Goal: Feedback & Contribution: Submit feedback/report problem

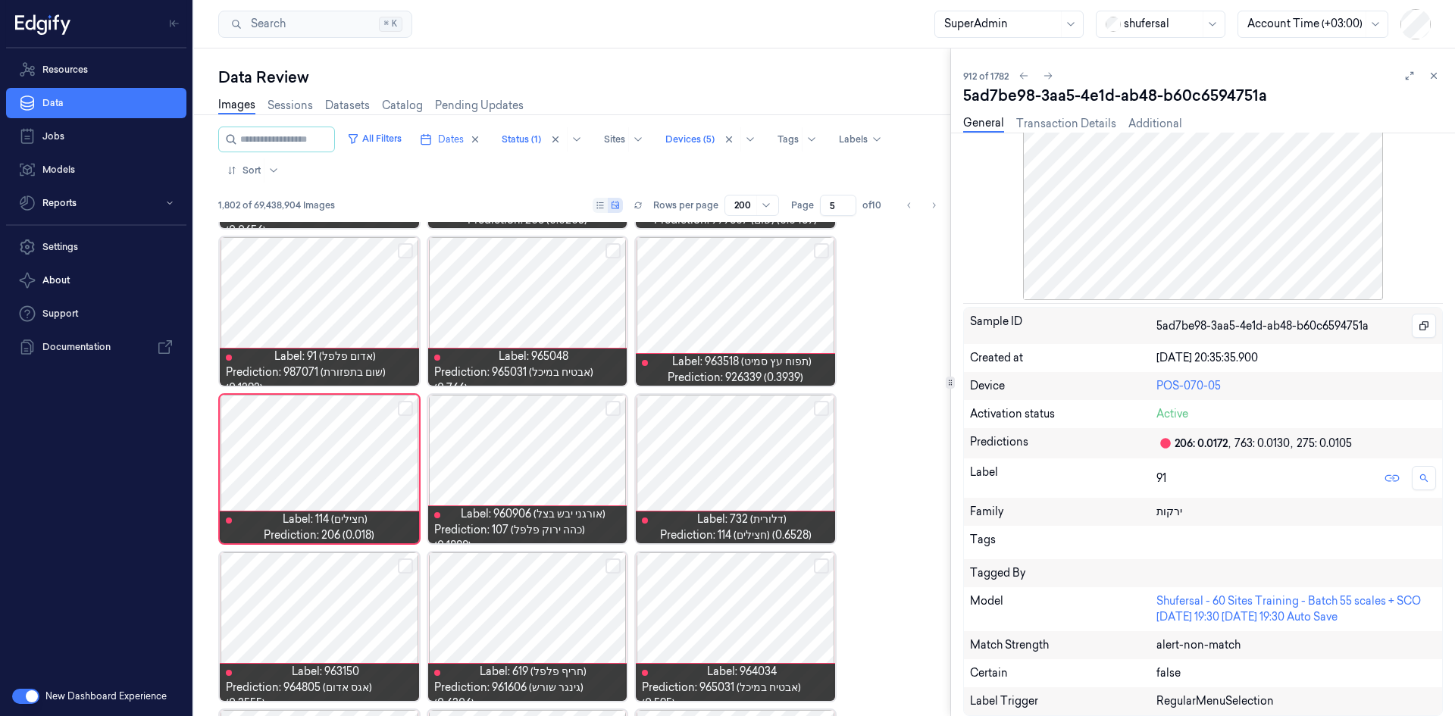
scroll to position [6608, 0]
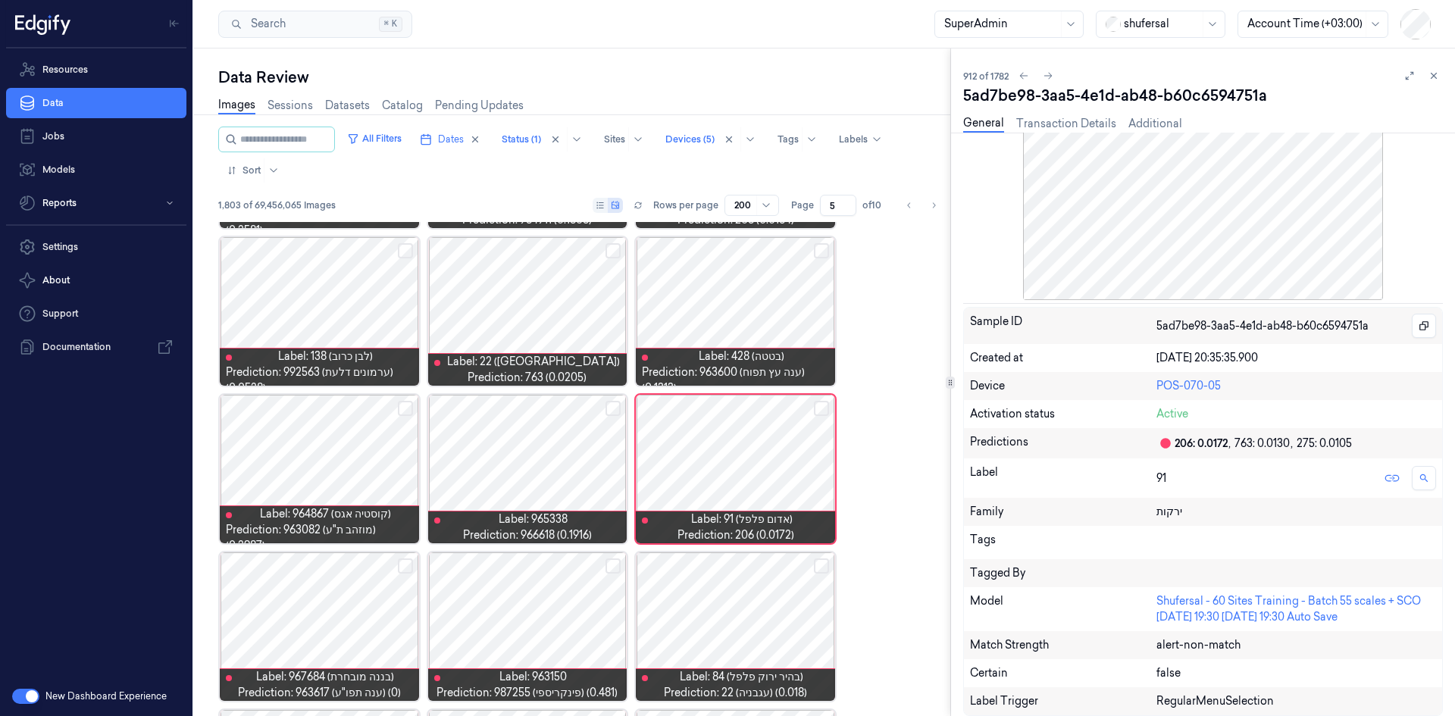
click at [1436, 70] on icon at bounding box center [1434, 75] width 11 height 11
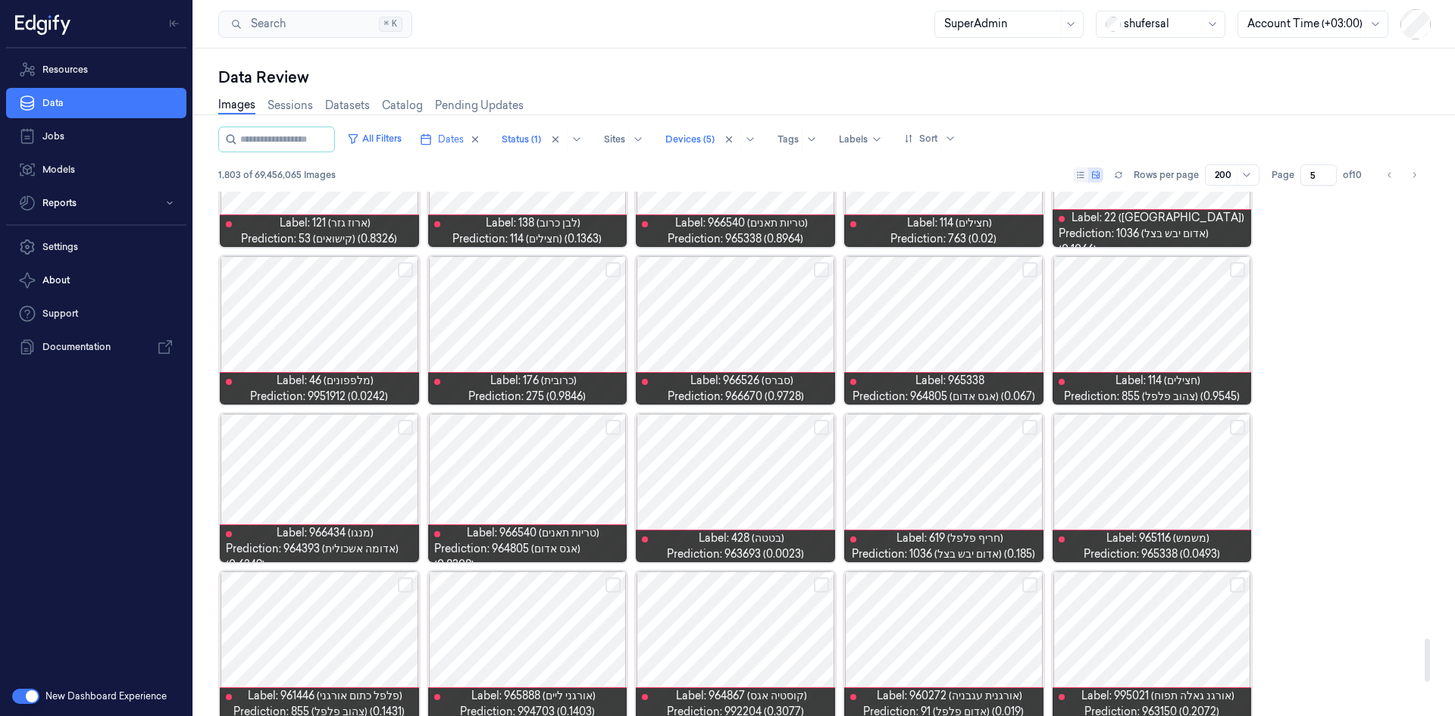
scroll to position [5787, 0]
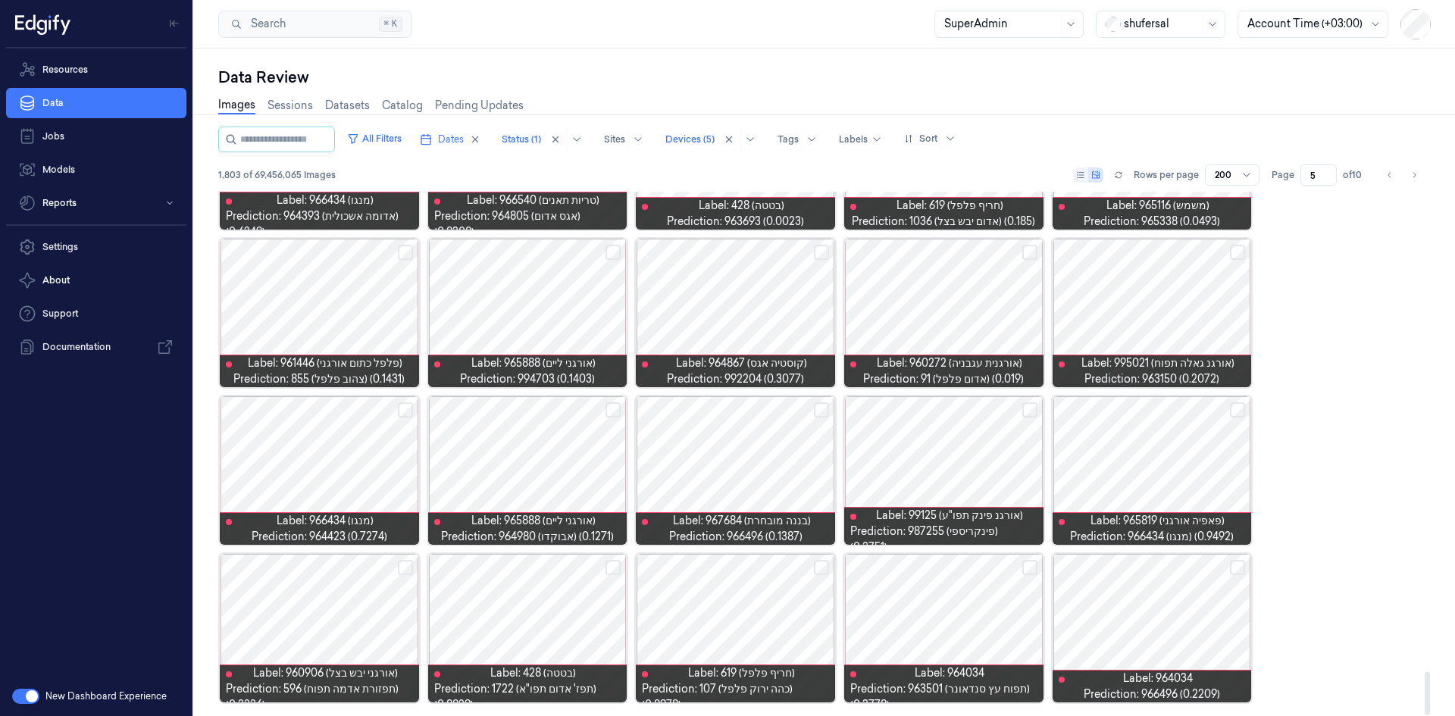
click at [540, 590] on div at bounding box center [527, 628] width 199 height 149
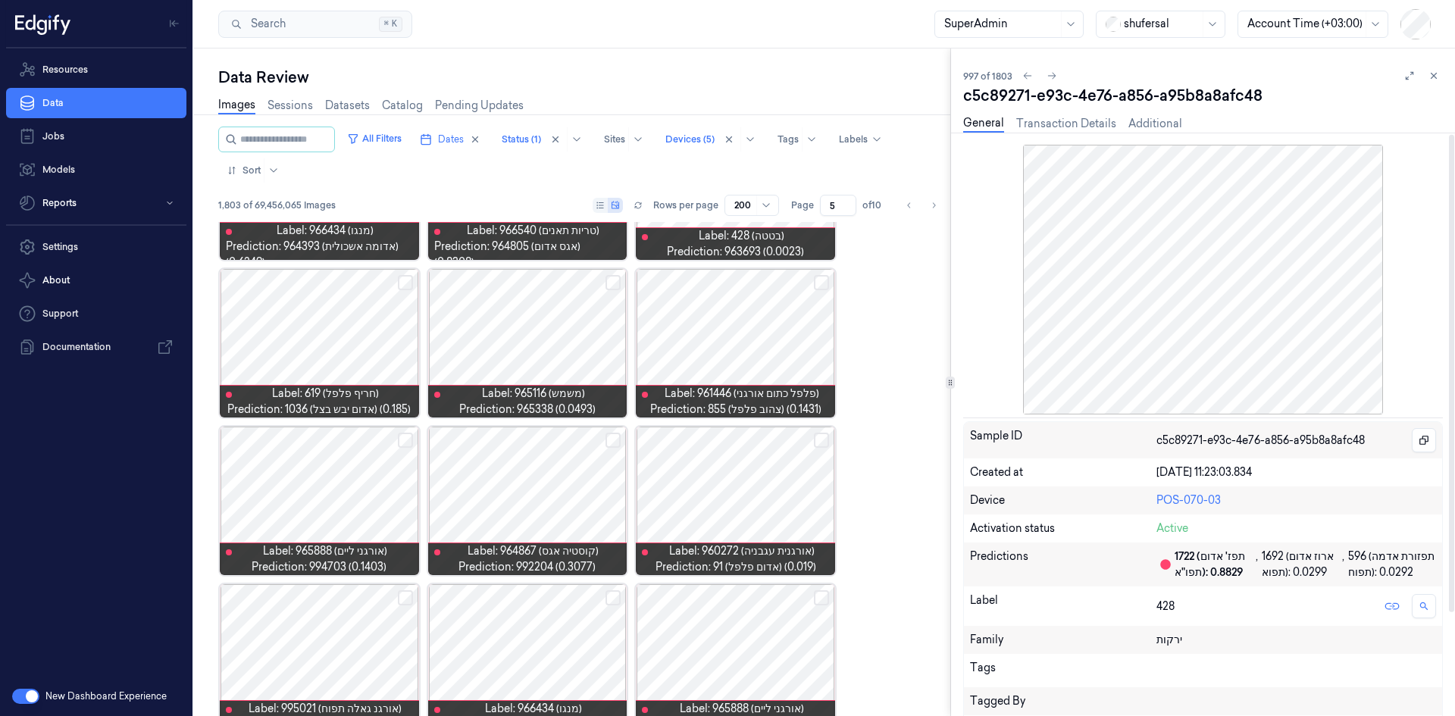
scroll to position [76, 0]
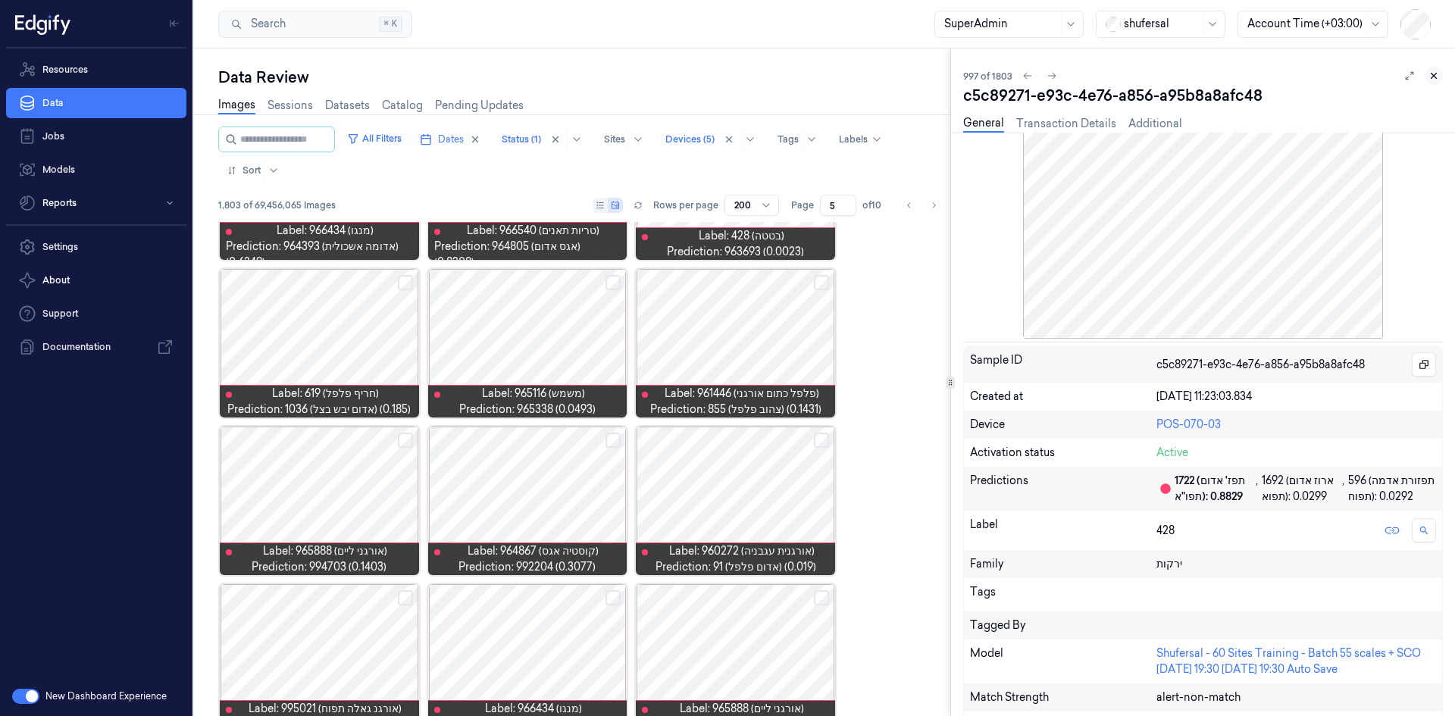
click at [1432, 78] on icon at bounding box center [1434, 76] width 5 height 5
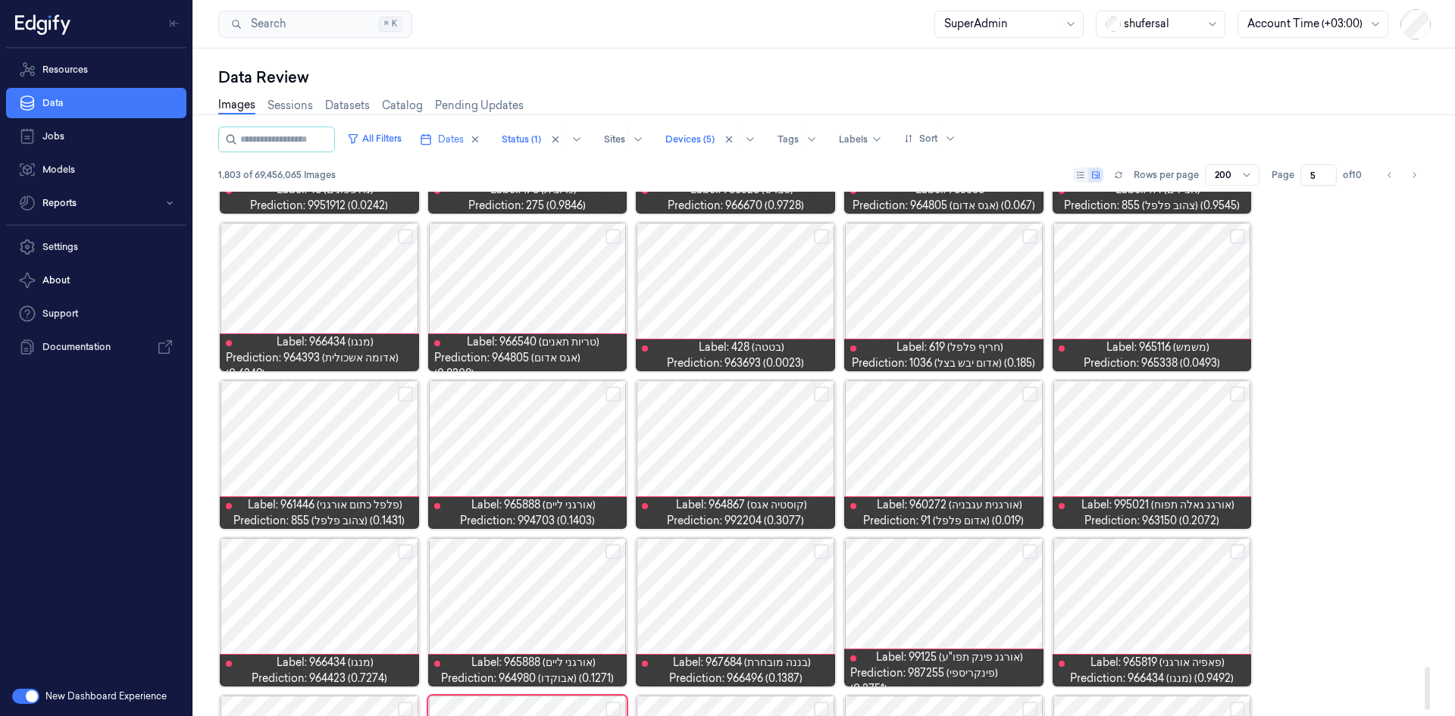
scroll to position [5787, 0]
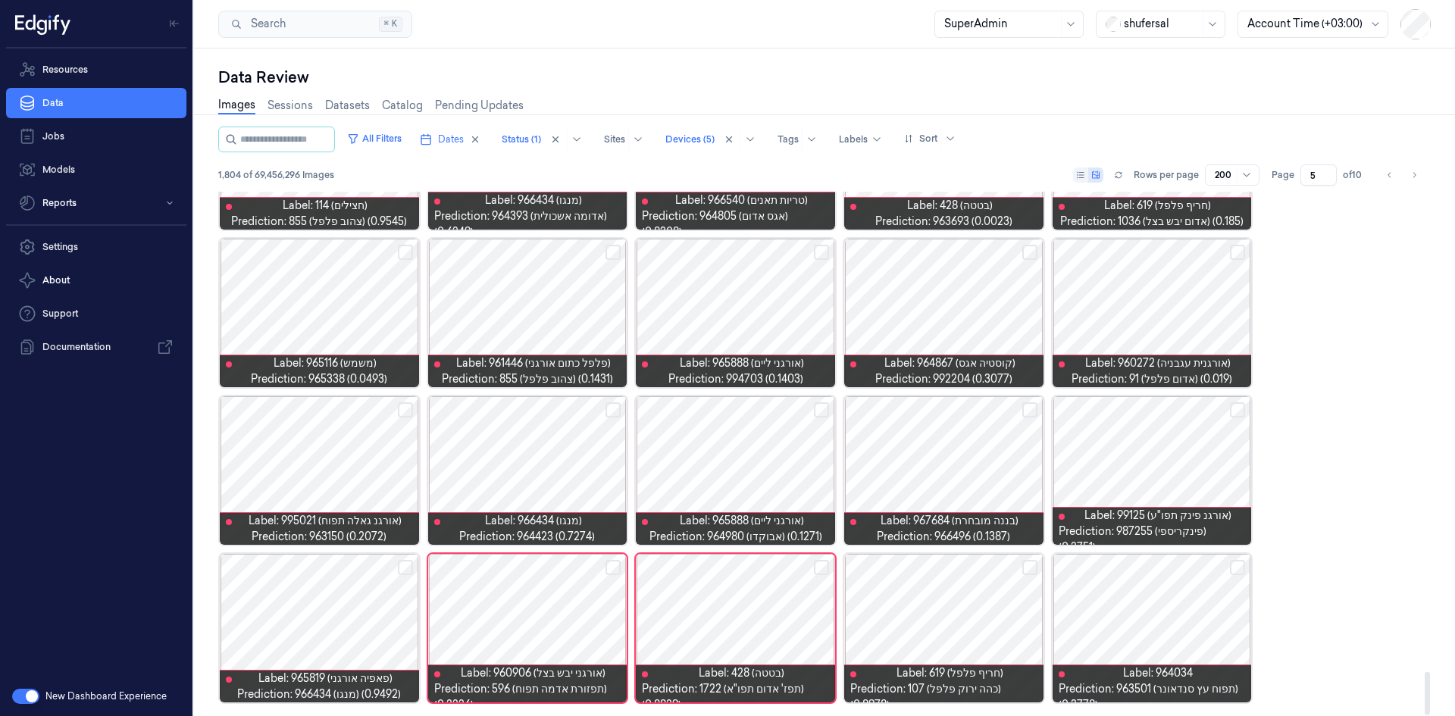
click at [552, 590] on div at bounding box center [527, 628] width 199 height 149
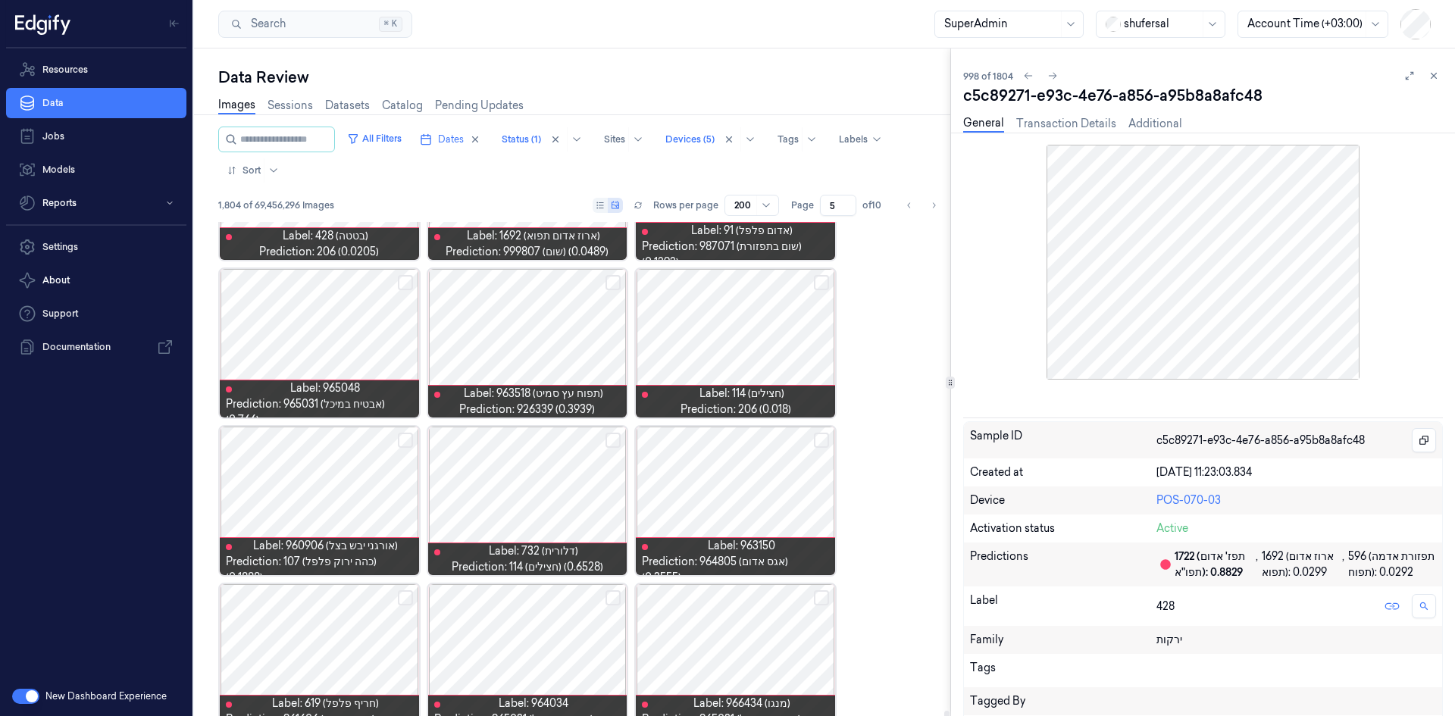
scroll to position [9571, 0]
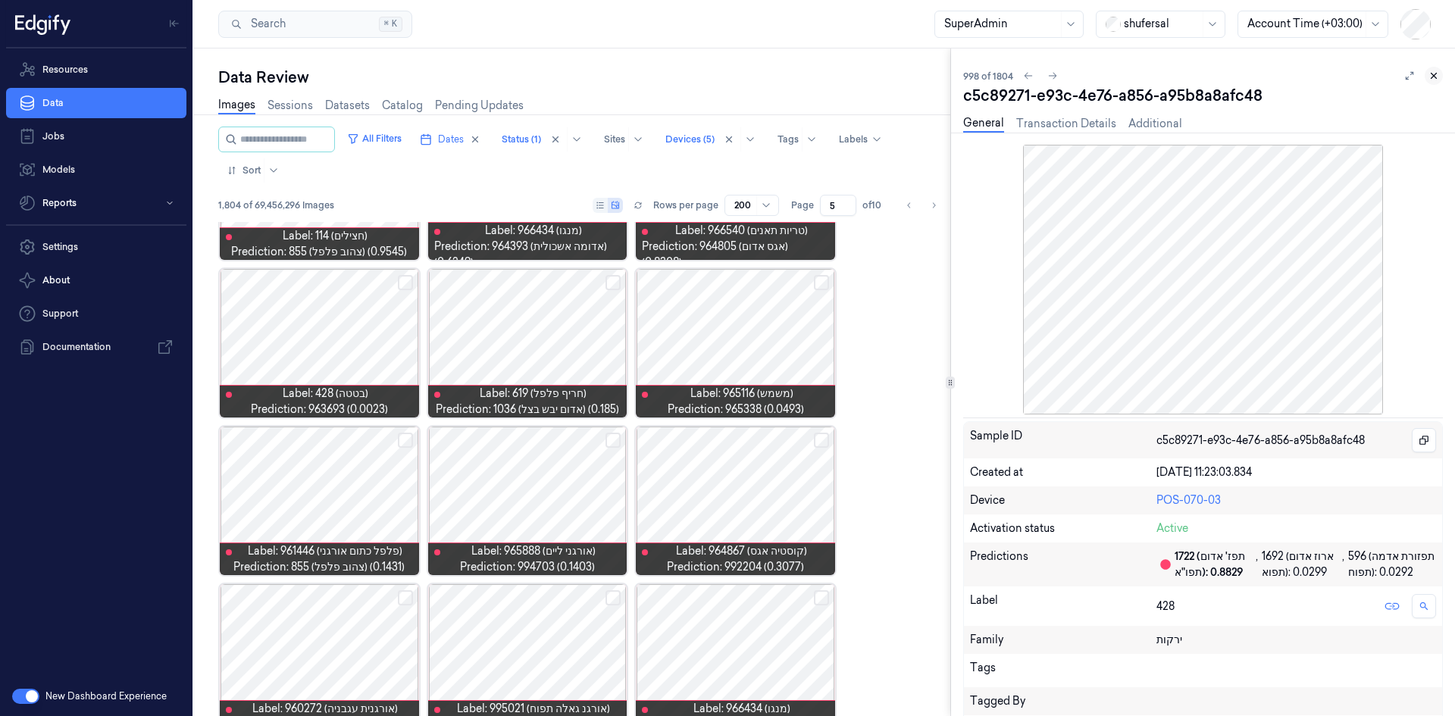
click at [1434, 74] on icon at bounding box center [1434, 75] width 11 height 11
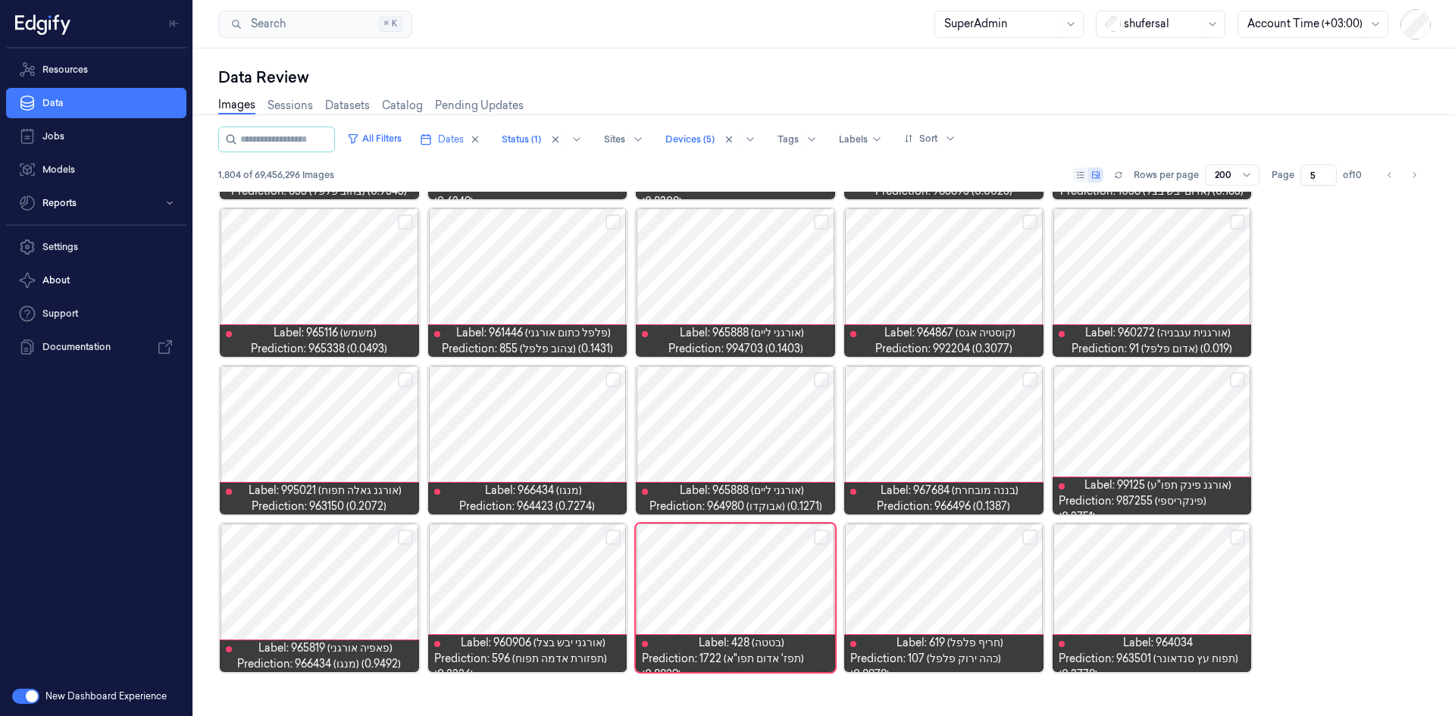
scroll to position [5787, 0]
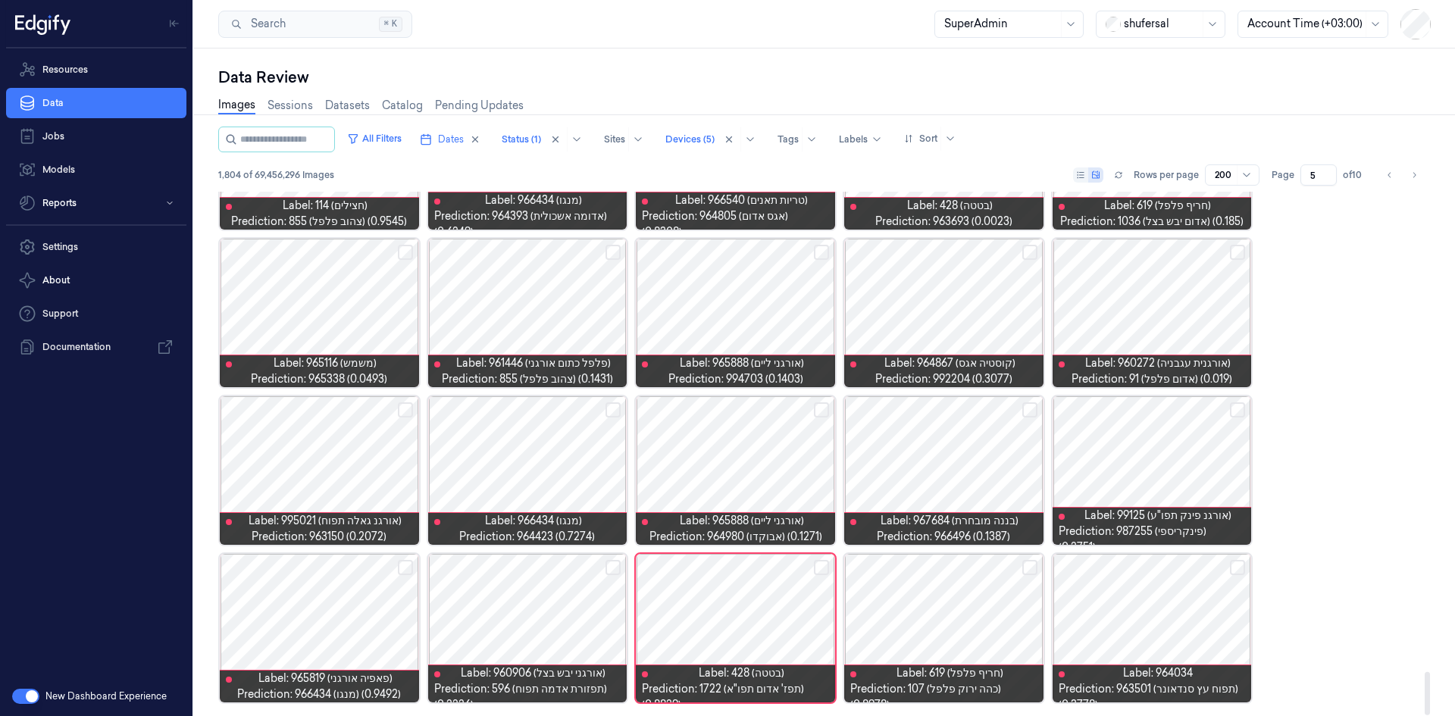
click at [609, 572] on button "Select row" at bounding box center [613, 567] width 15 height 15
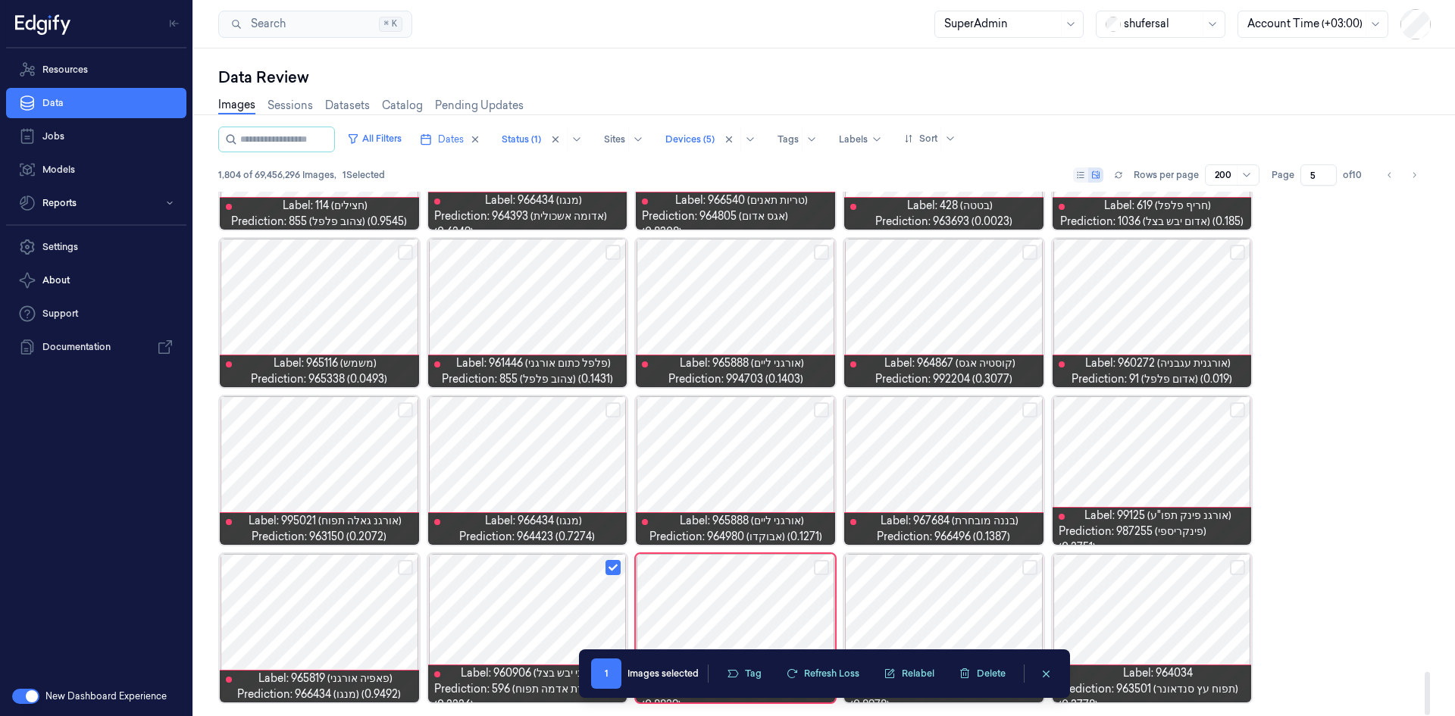
click at [828, 573] on button "Select row" at bounding box center [821, 567] width 15 height 15
click at [1241, 564] on button "Select row" at bounding box center [1237, 567] width 15 height 15
click at [960, 596] on div at bounding box center [943, 628] width 199 height 149
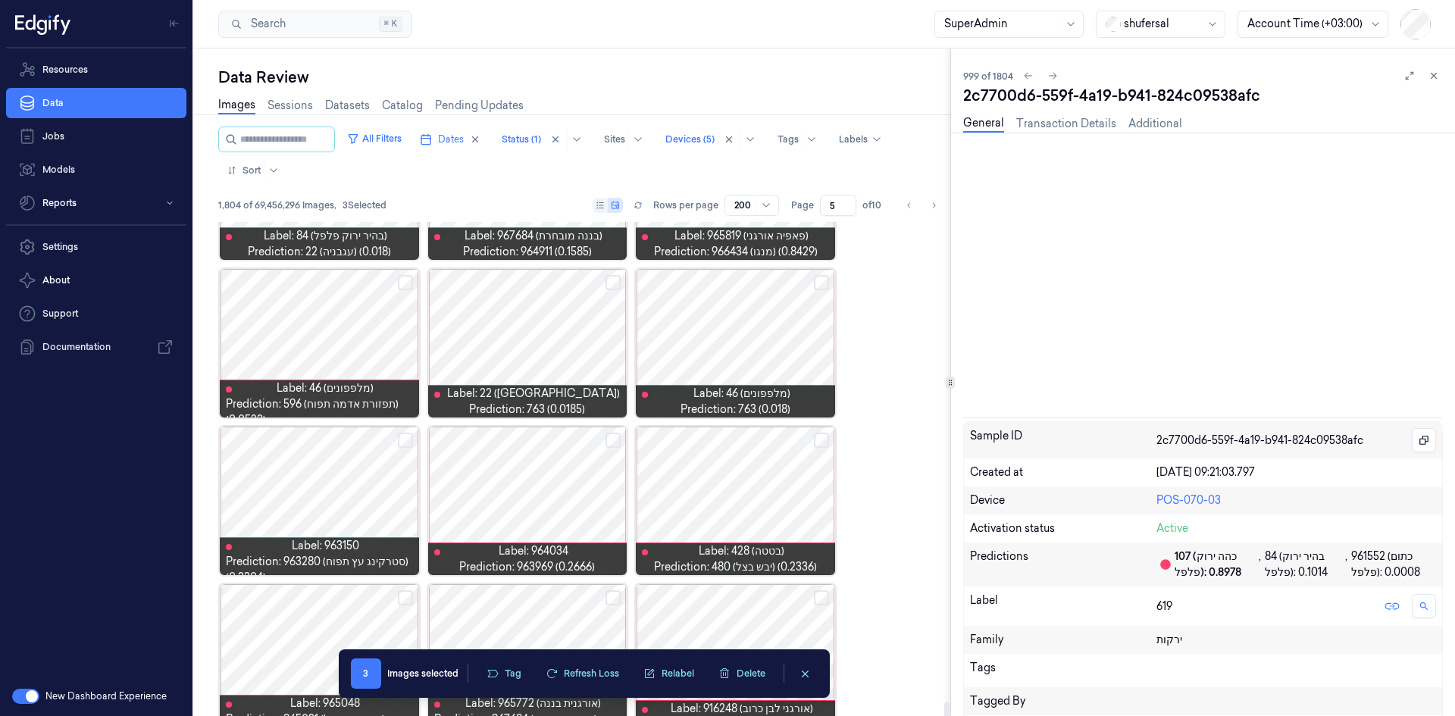
scroll to position [9571, 0]
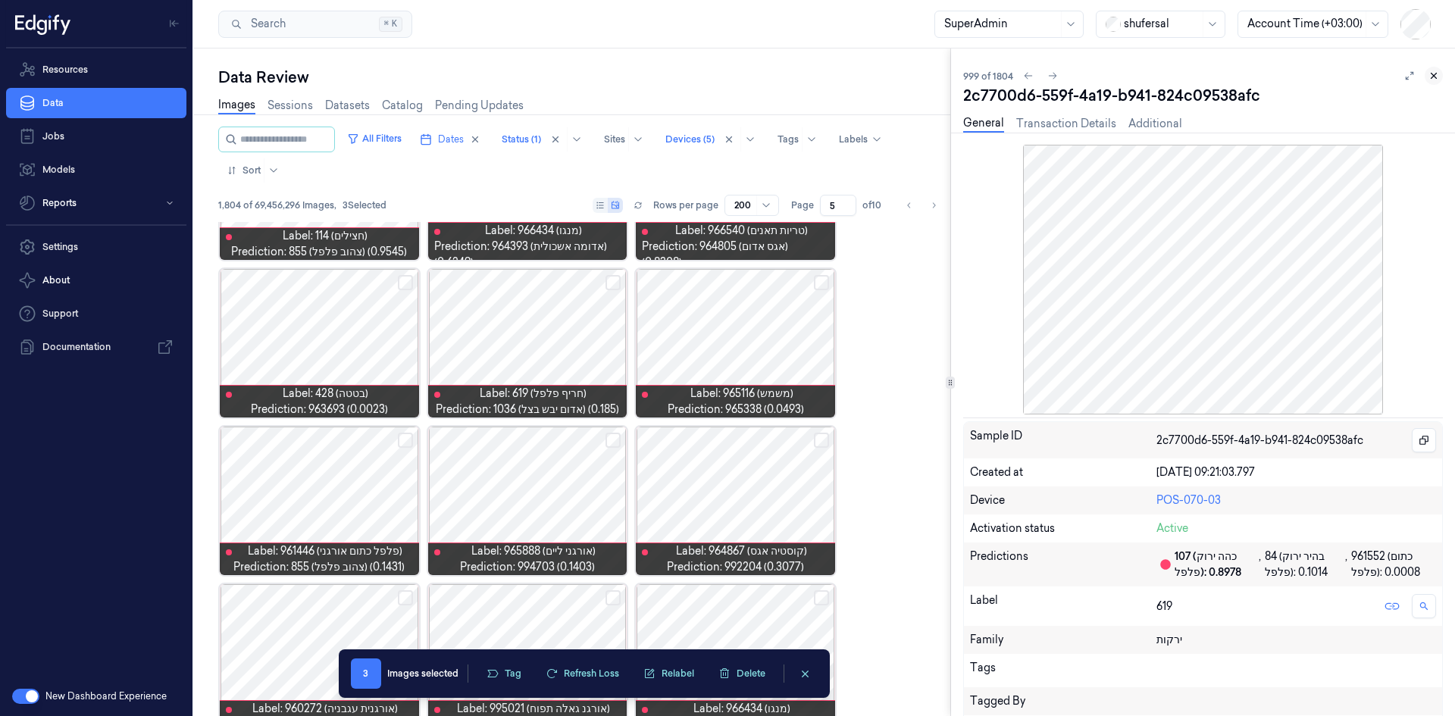
click at [1437, 71] on icon at bounding box center [1434, 75] width 11 height 11
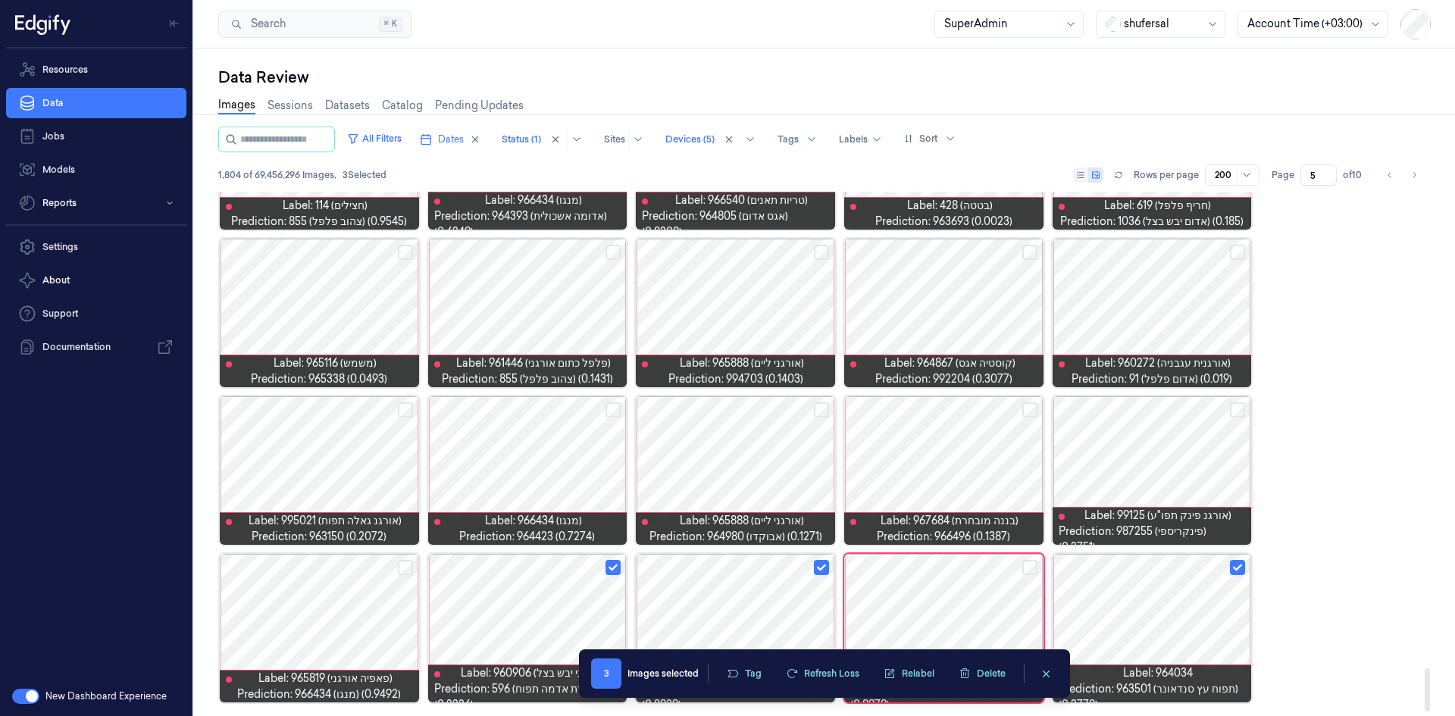
scroll to position [5712, 0]
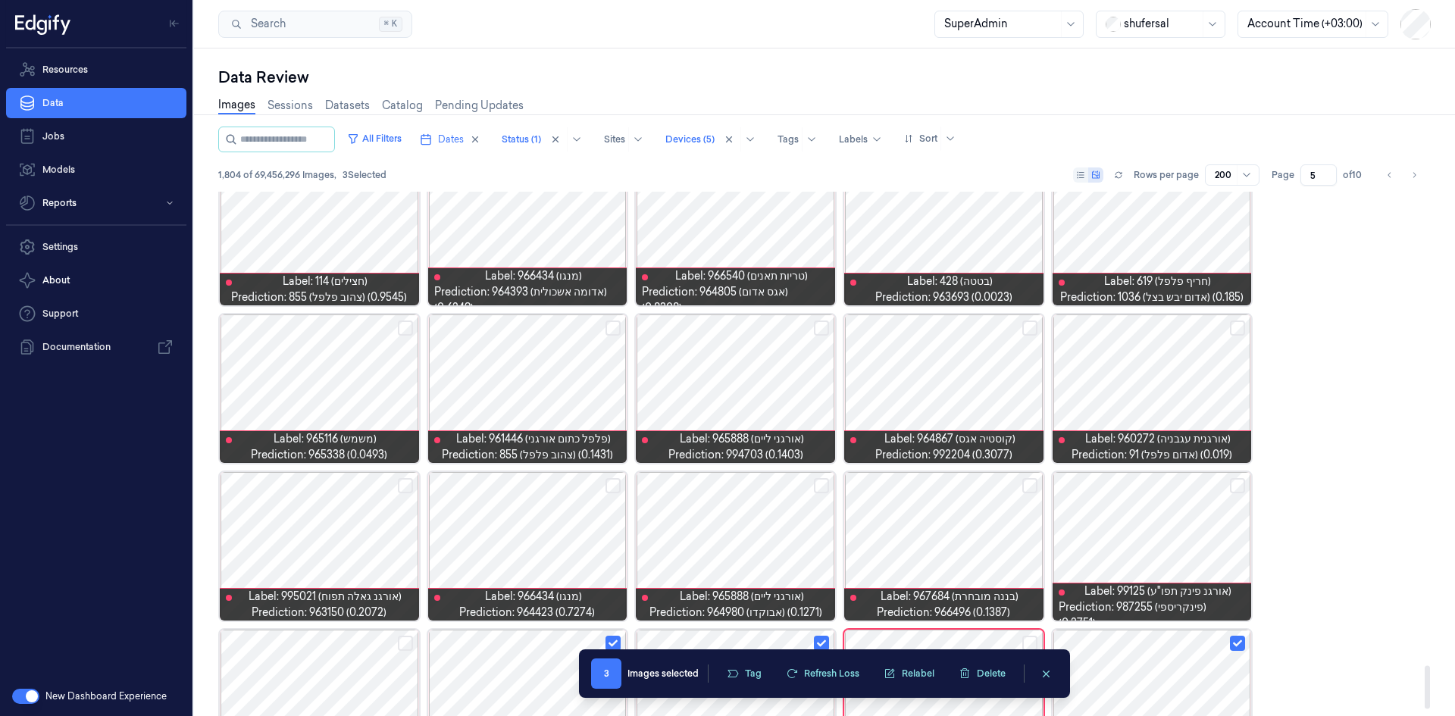
click at [823, 326] on button "Select row" at bounding box center [821, 328] width 15 height 15
click at [1240, 326] on button "Select row" at bounding box center [1237, 328] width 15 height 15
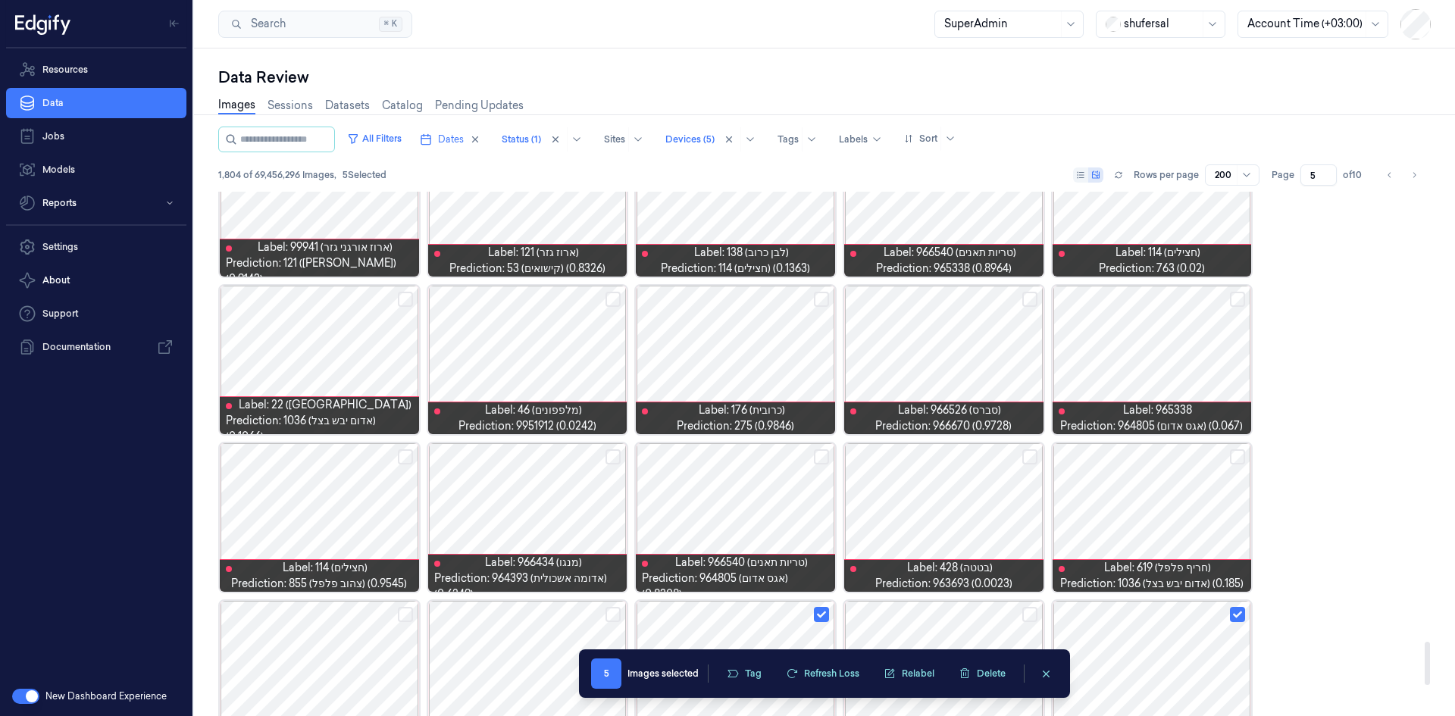
scroll to position [5408, 0]
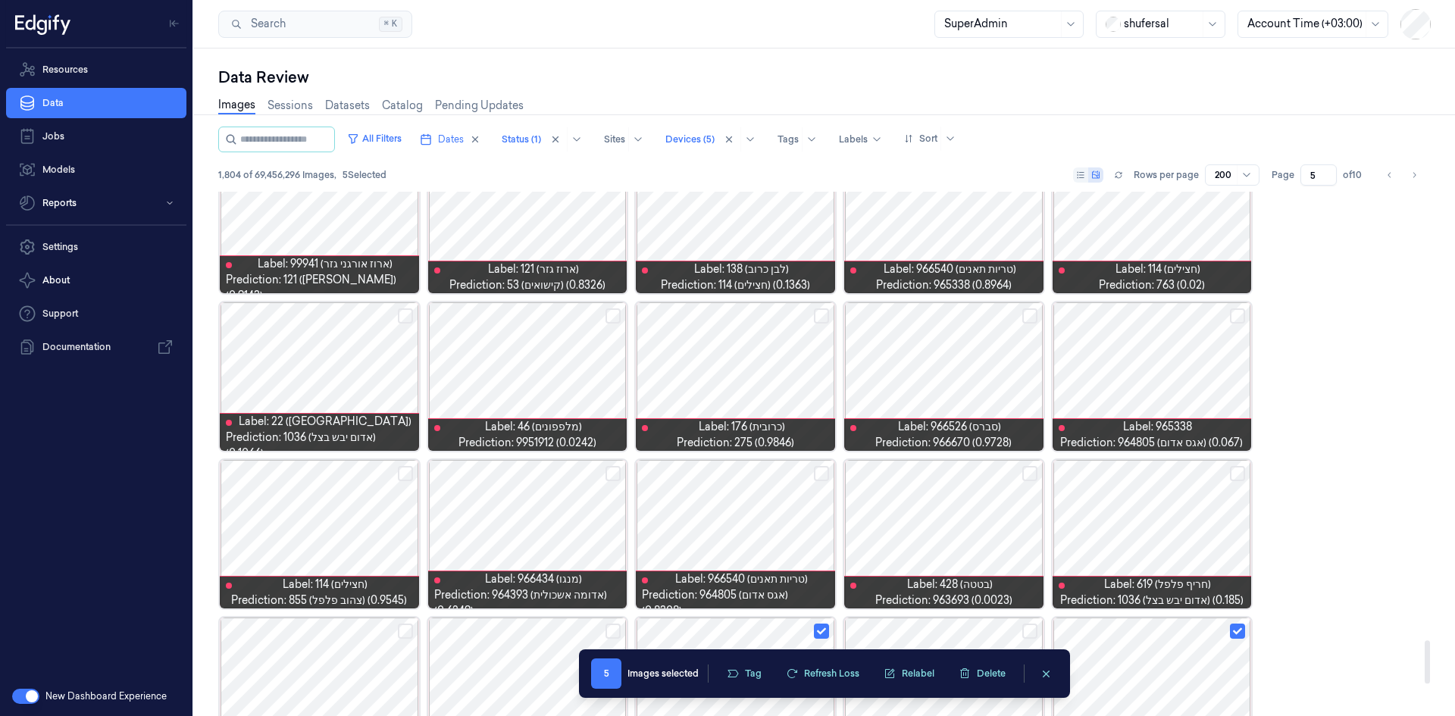
click at [405, 318] on button "Select row" at bounding box center [405, 315] width 15 height 15
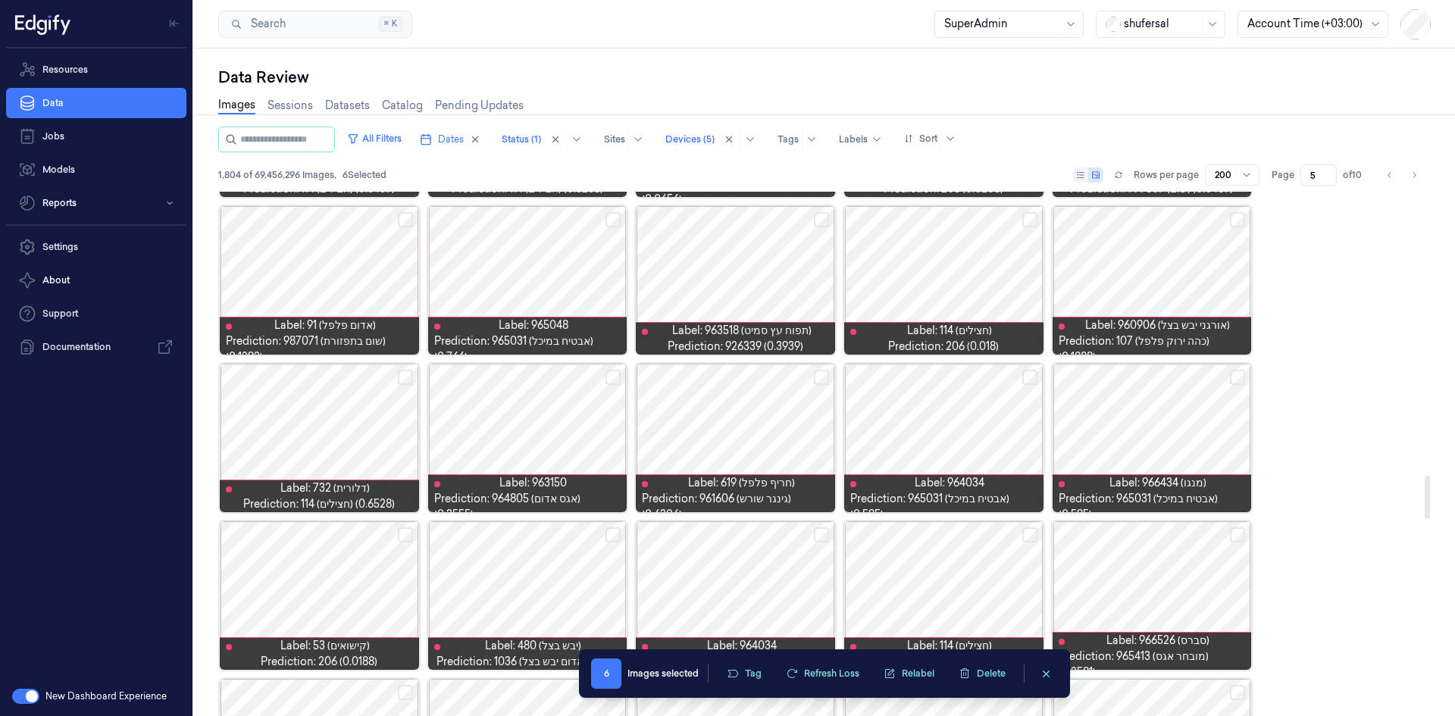
scroll to position [3362, 0]
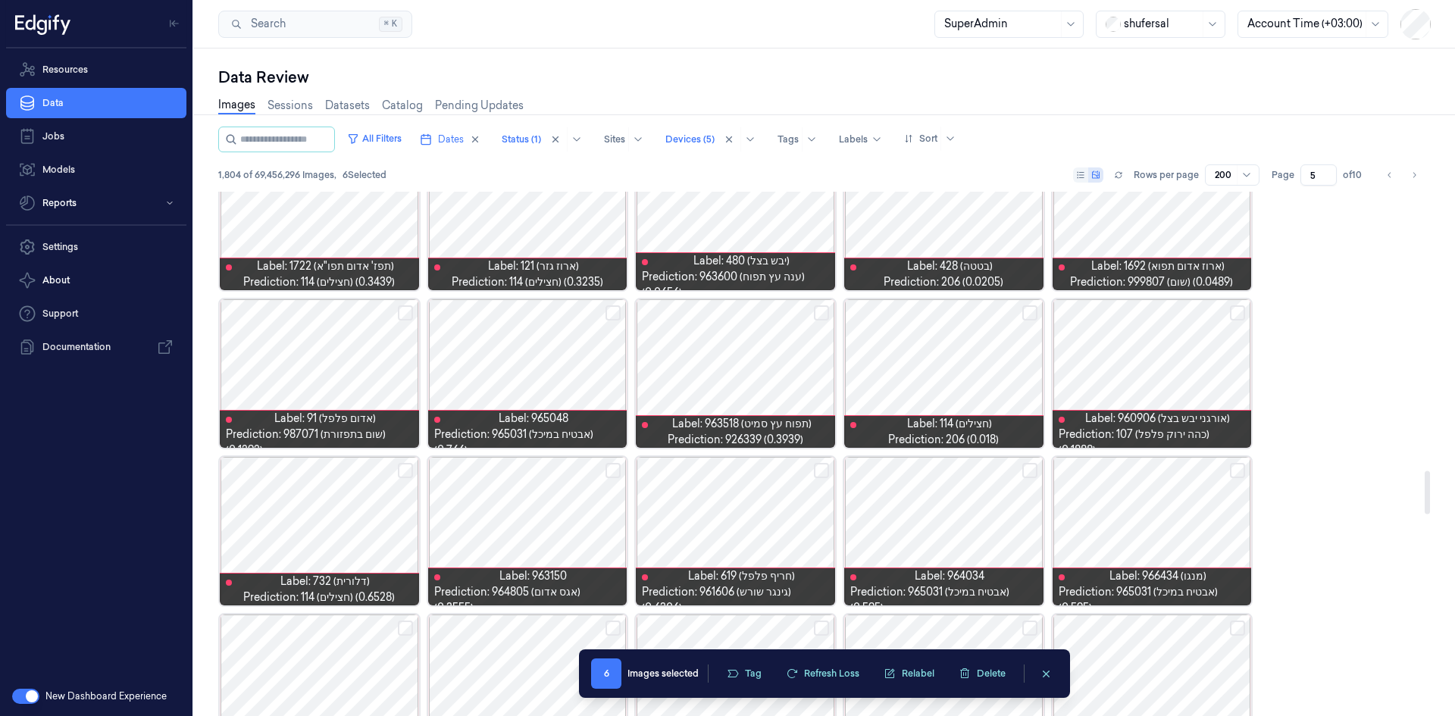
click at [401, 314] on button "Select row" at bounding box center [405, 312] width 15 height 15
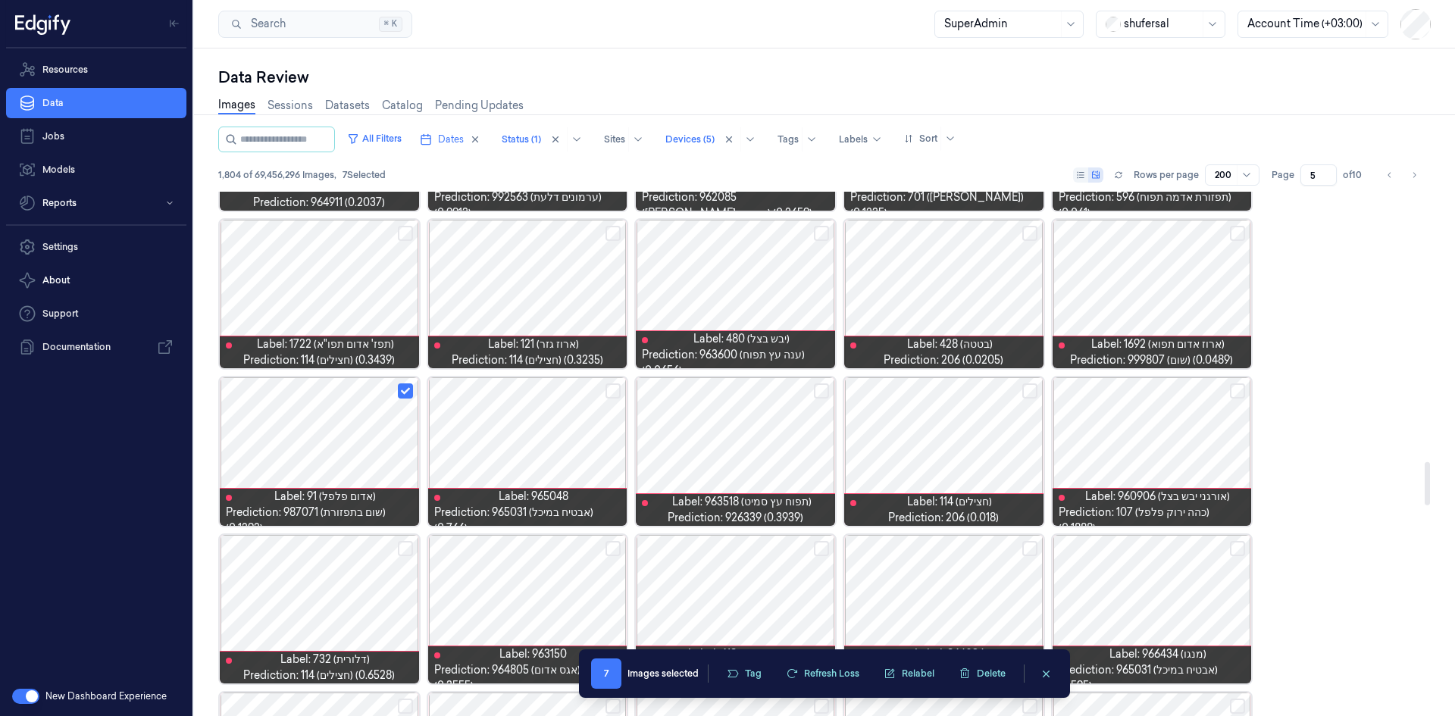
scroll to position [3211, 0]
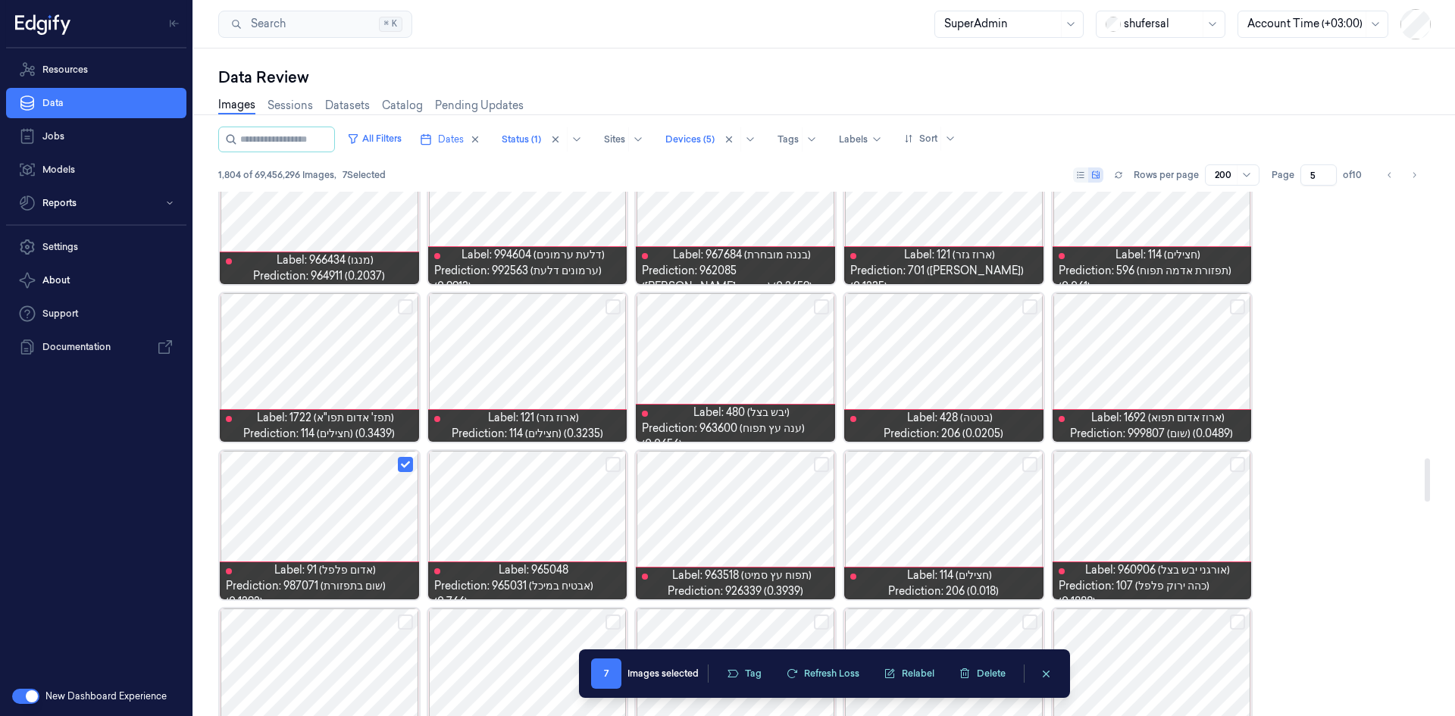
click at [757, 362] on div at bounding box center [735, 367] width 199 height 149
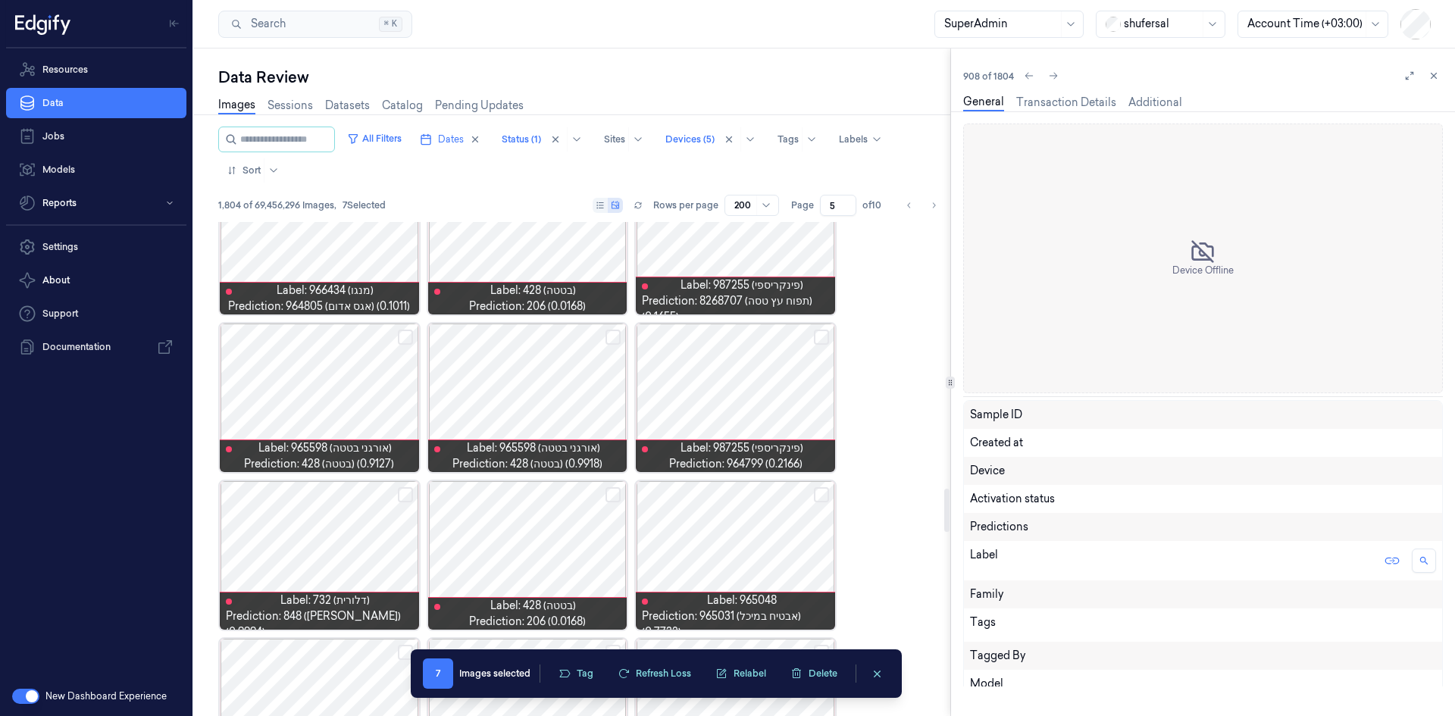
scroll to position [3124, 0]
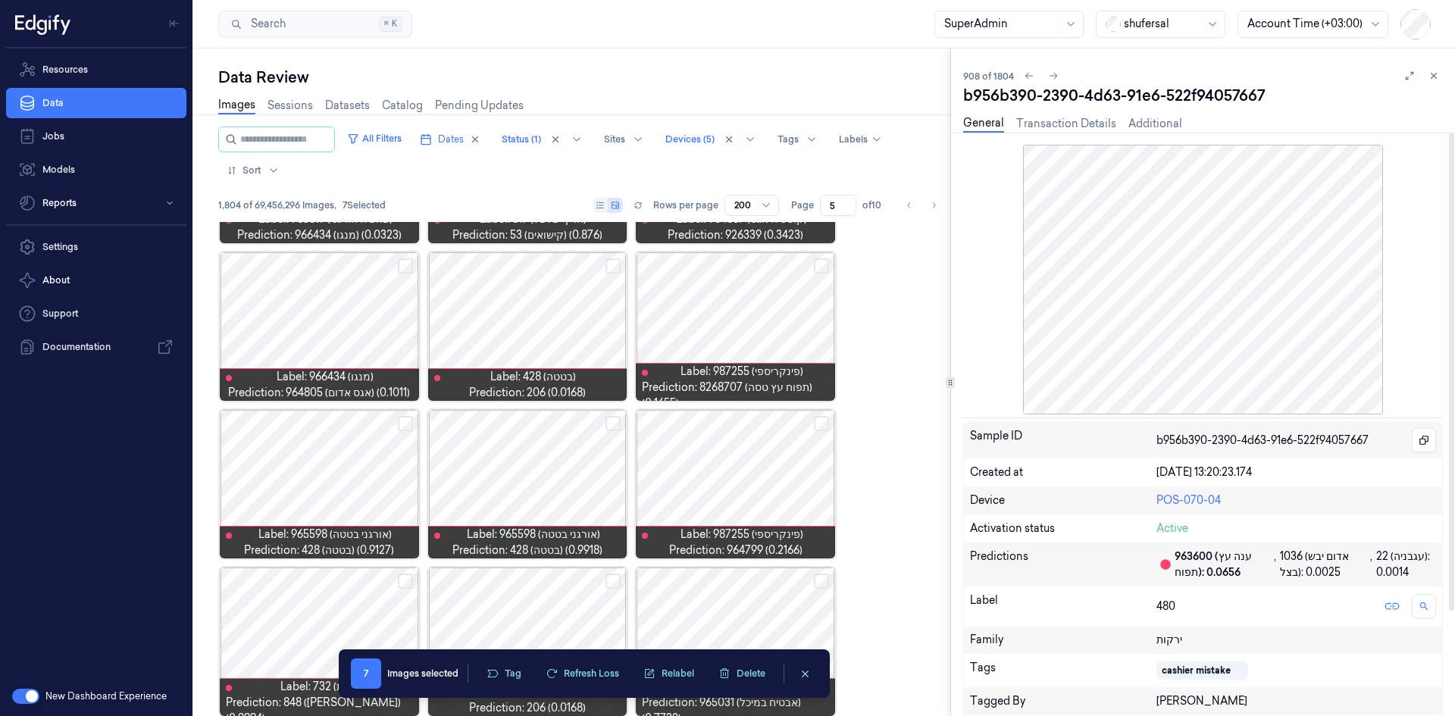
click at [1439, 72] on icon at bounding box center [1434, 75] width 11 height 11
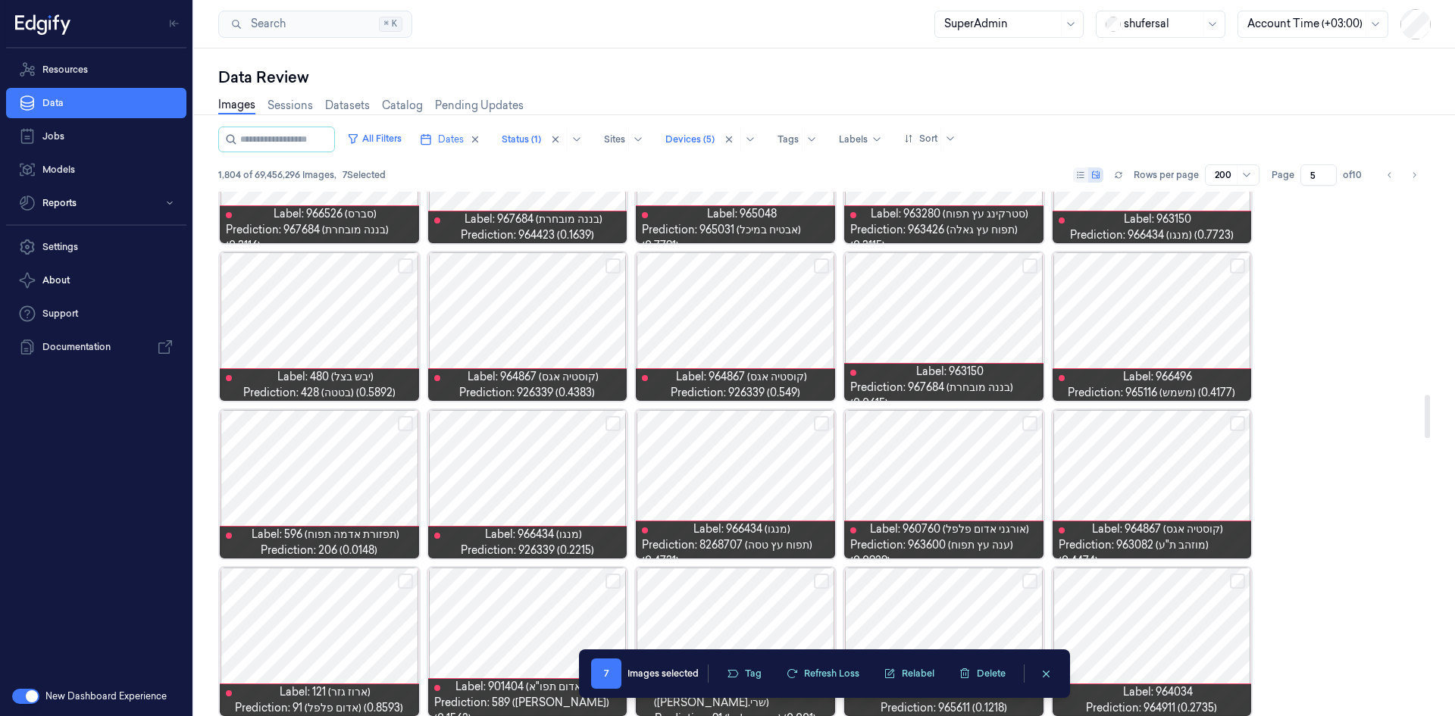
scroll to position [2545, 0]
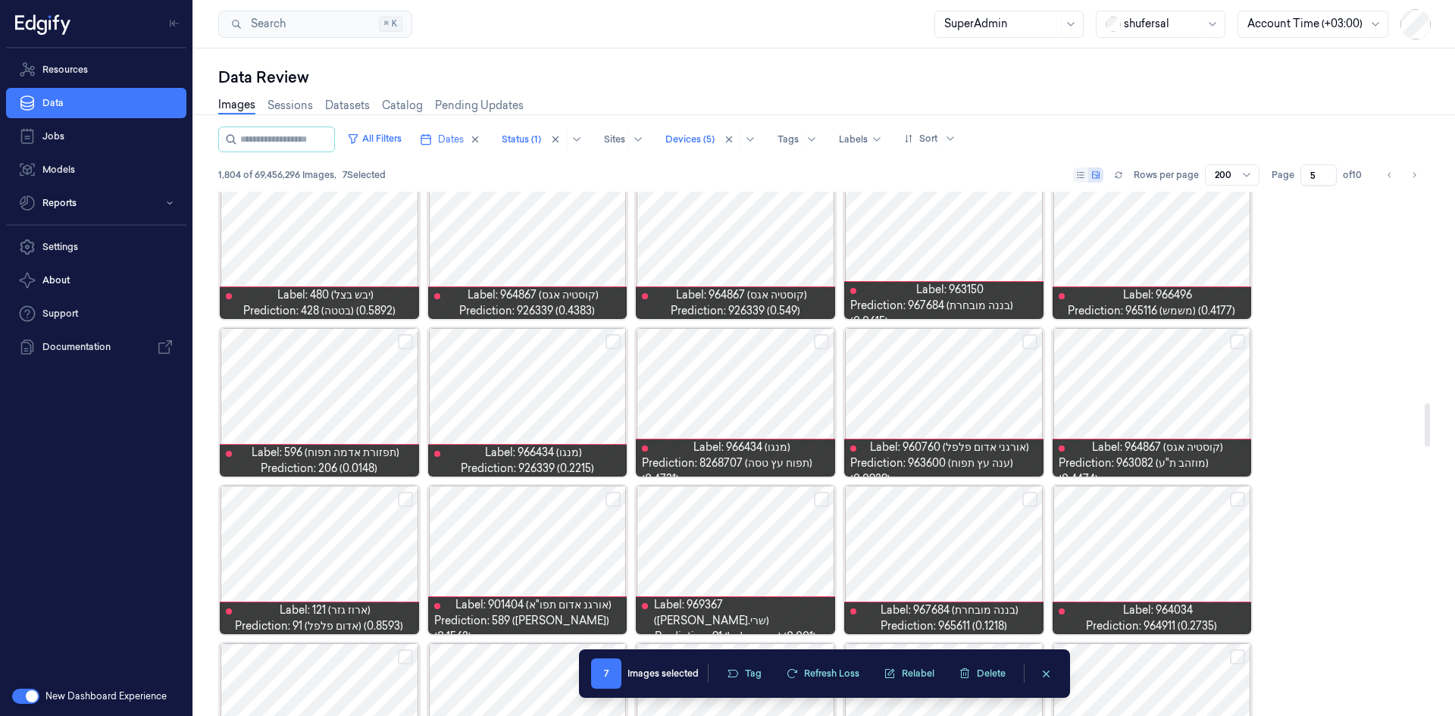
click at [562, 403] on div at bounding box center [527, 402] width 199 height 149
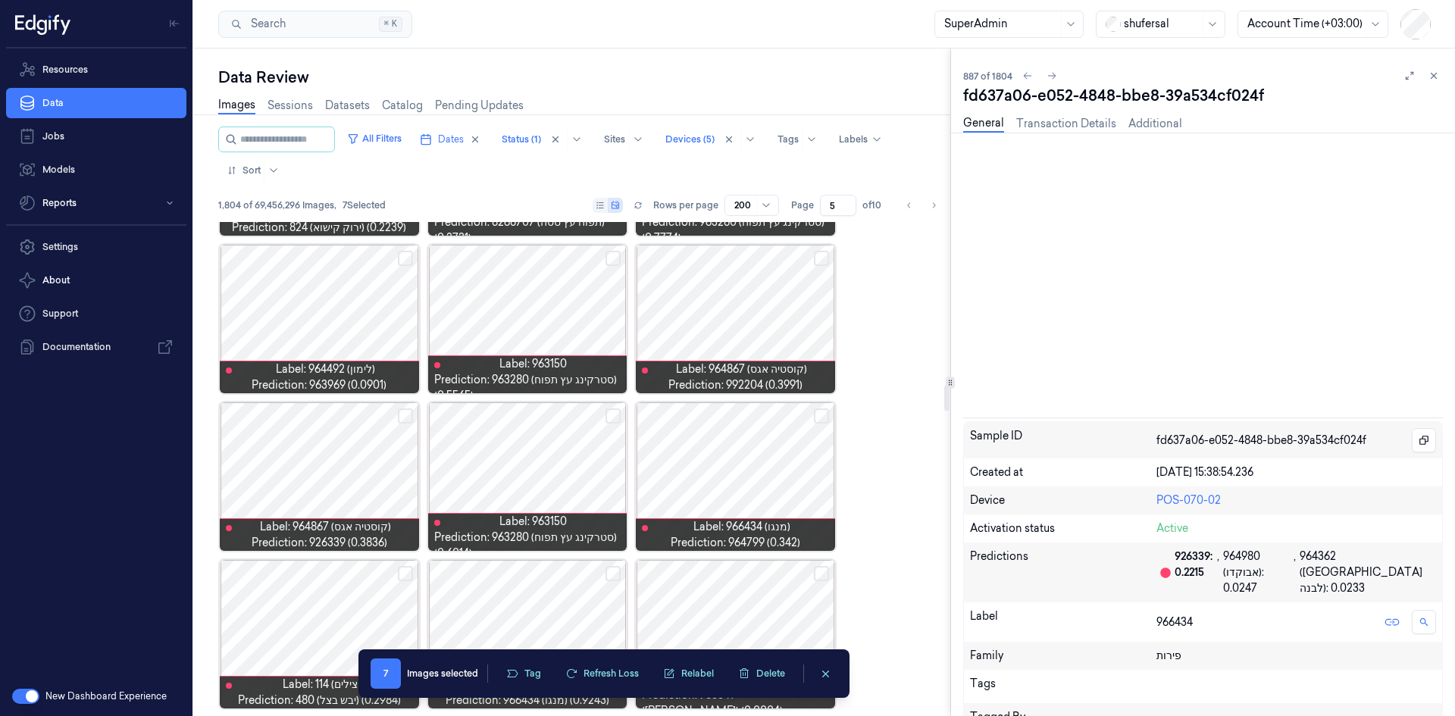
scroll to position [3282, 0]
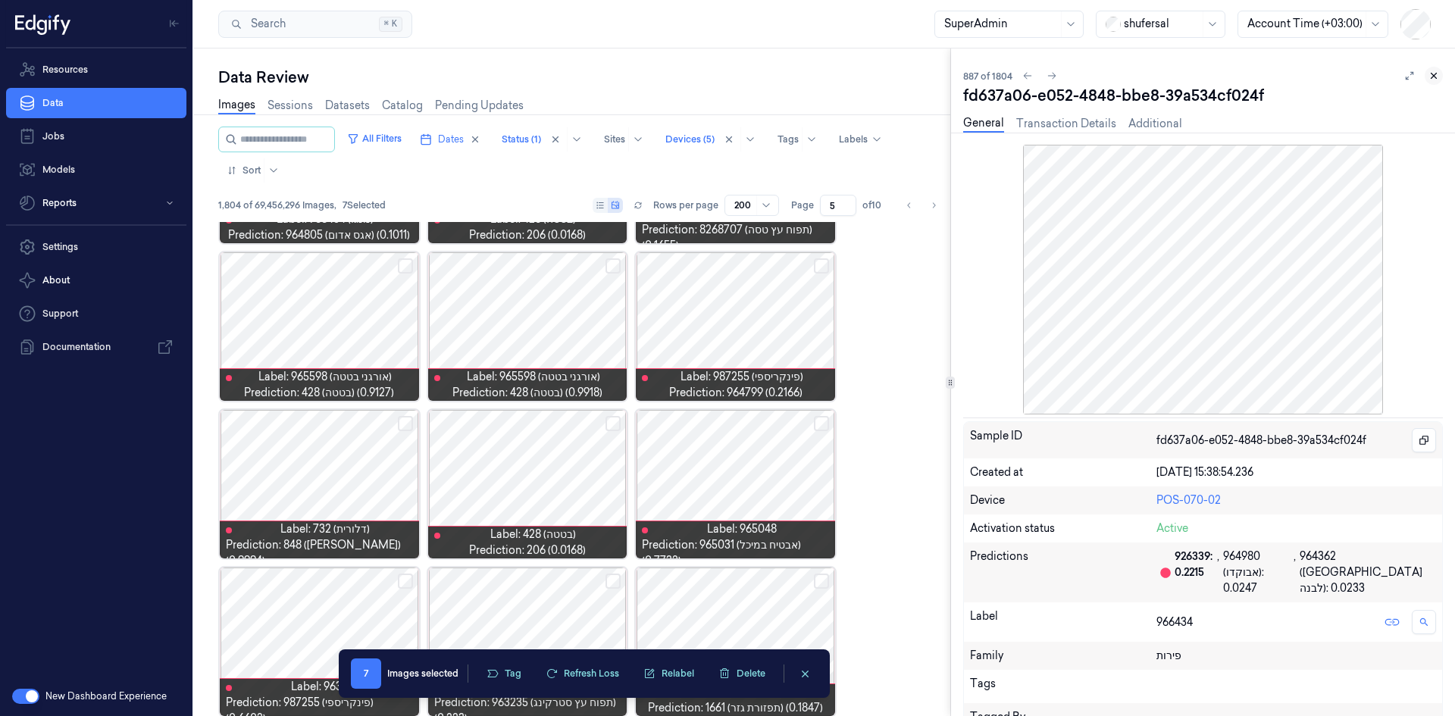
click at [1433, 75] on icon at bounding box center [1434, 76] width 5 height 5
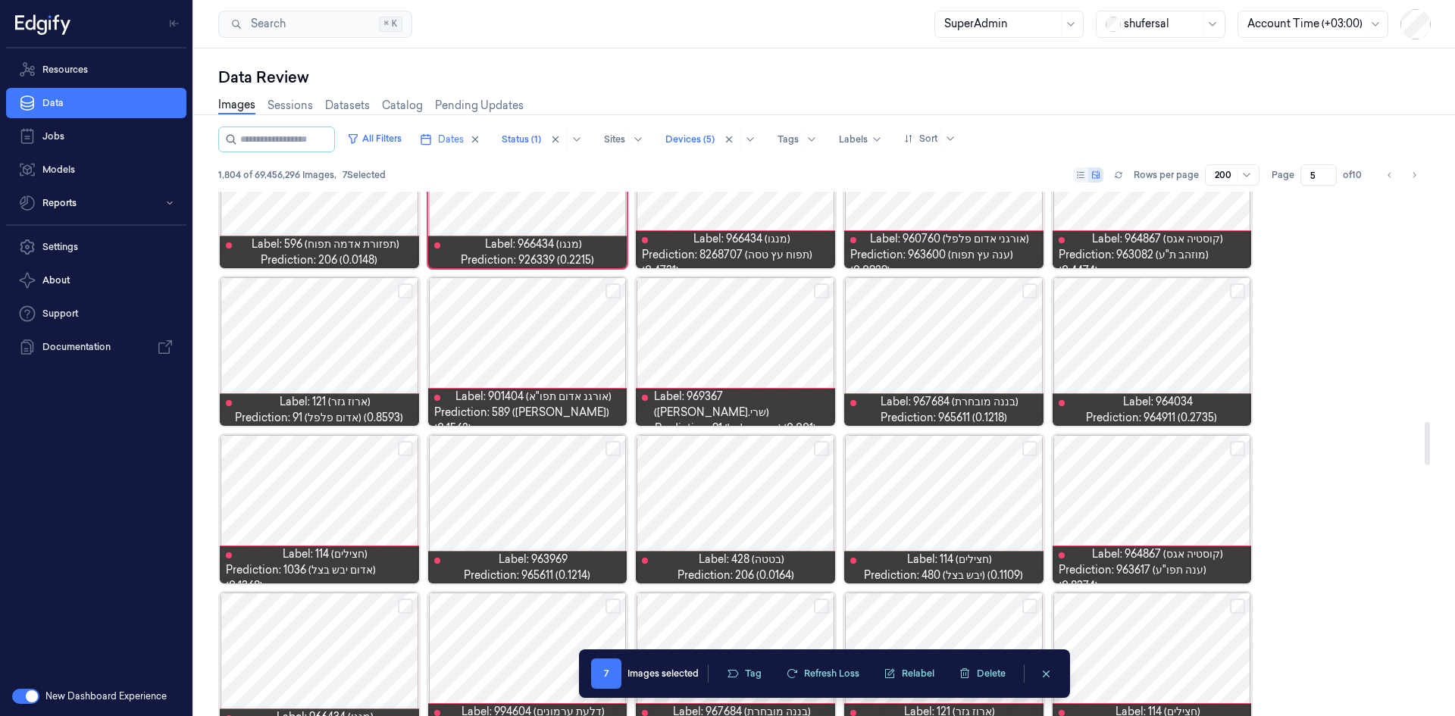
scroll to position [2779, 0]
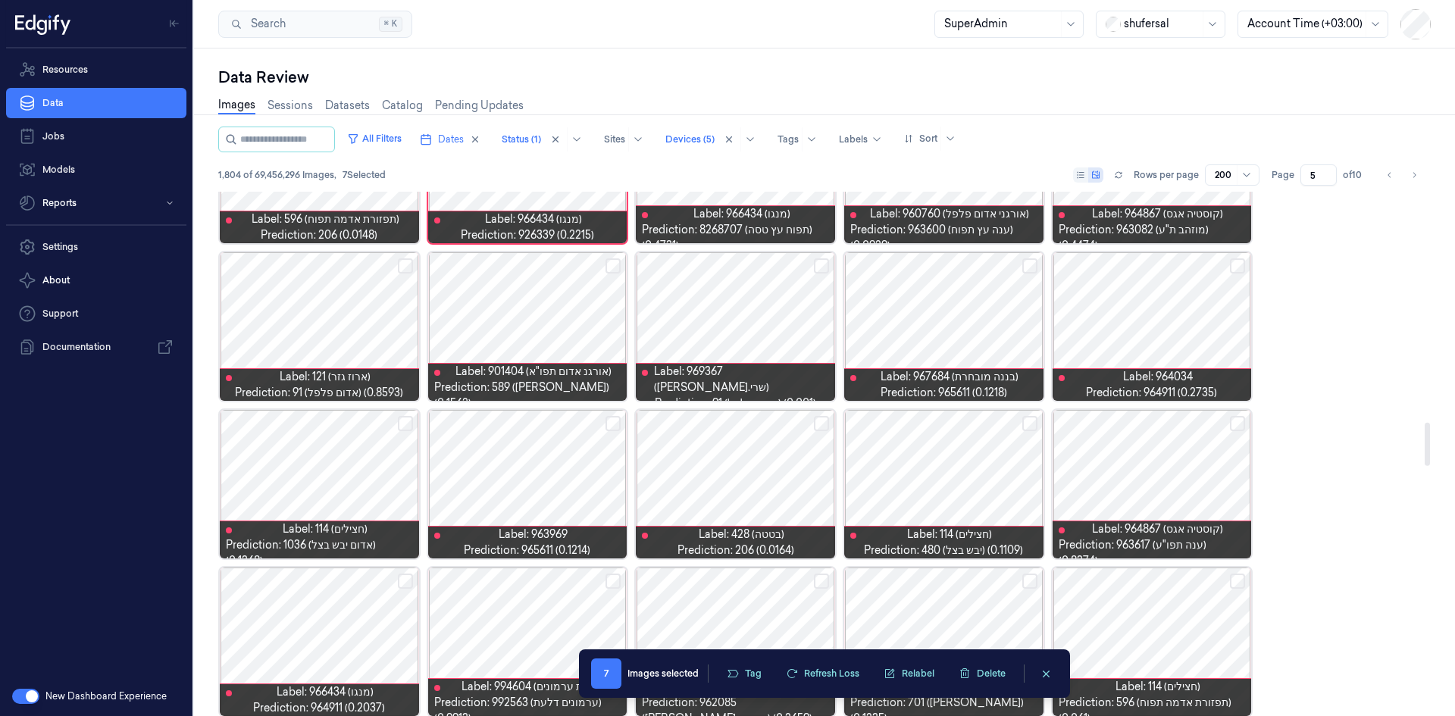
click at [821, 424] on button "Select row" at bounding box center [821, 423] width 15 height 15
click at [1028, 419] on button "Select row" at bounding box center [1029, 423] width 15 height 15
click at [612, 424] on button "Select row" at bounding box center [613, 423] width 15 height 15
click at [1030, 266] on button "Select row" at bounding box center [1029, 265] width 15 height 15
click at [1235, 271] on button "Select row" at bounding box center [1237, 265] width 15 height 15
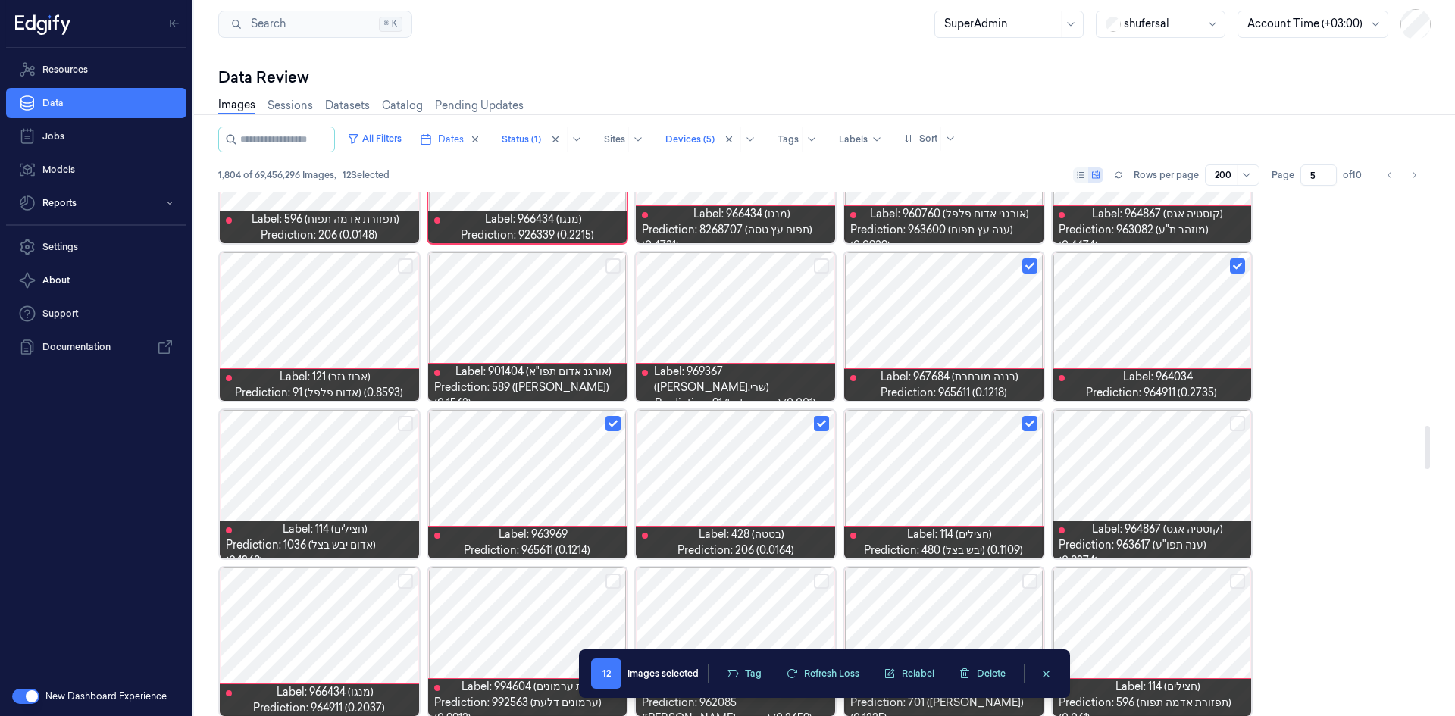
scroll to position [2930, 0]
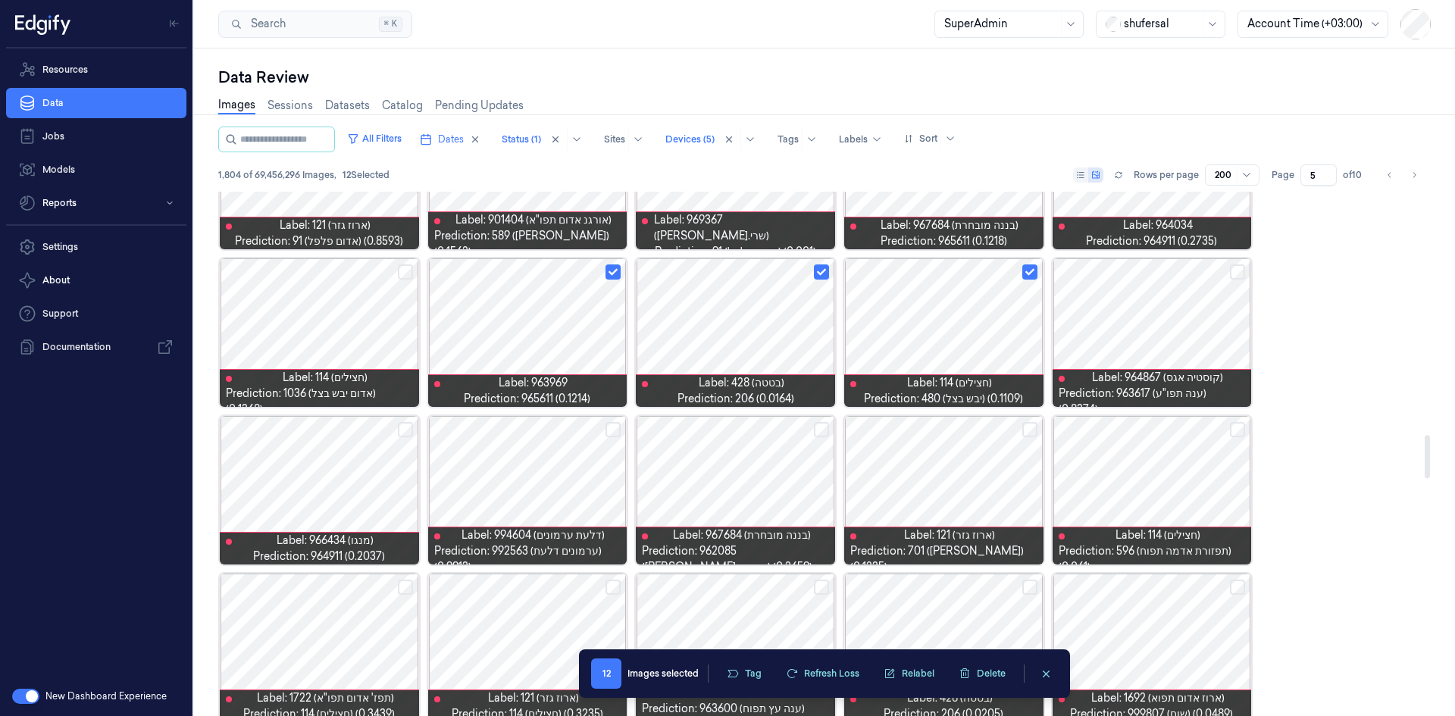
click at [402, 271] on button "Select row" at bounding box center [405, 272] width 15 height 15
click at [398, 429] on button "Select row" at bounding box center [405, 429] width 15 height 15
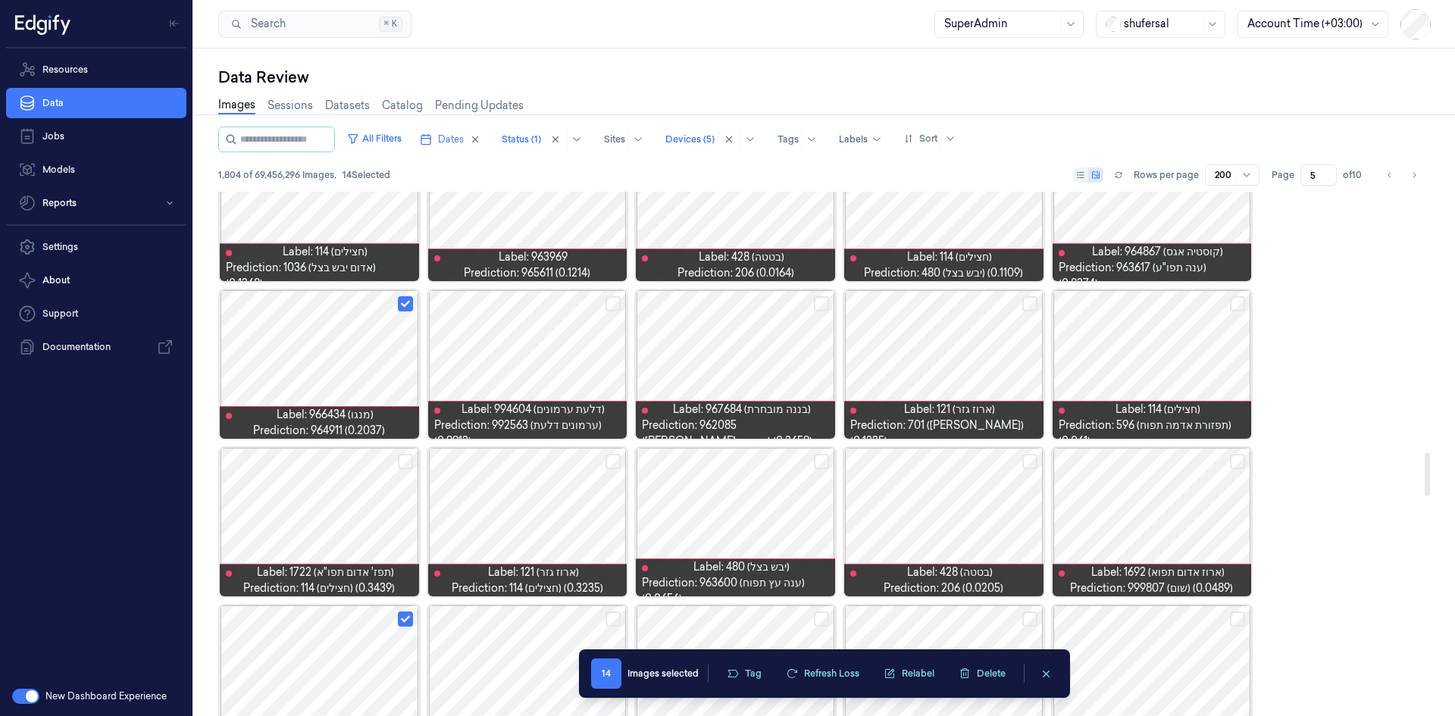
scroll to position [3157, 0]
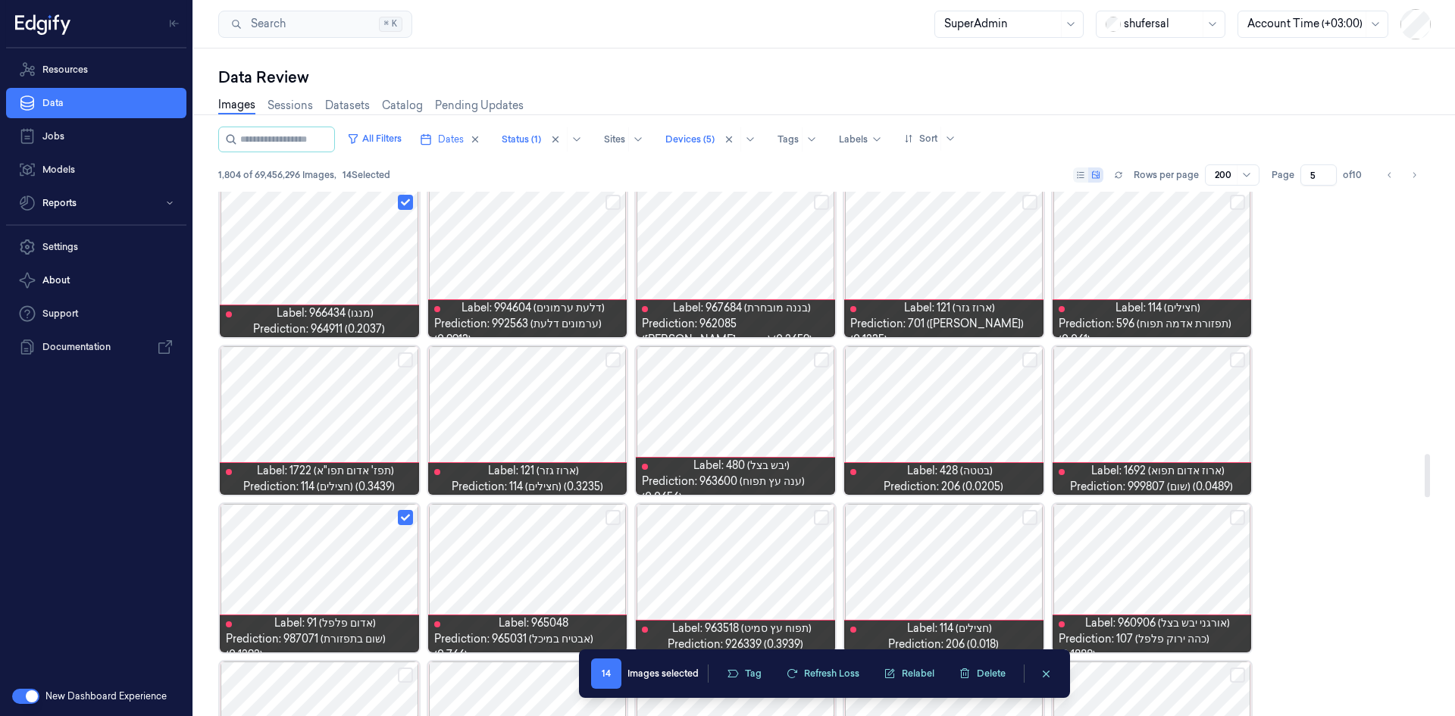
click at [408, 358] on button "Select row" at bounding box center [405, 359] width 15 height 15
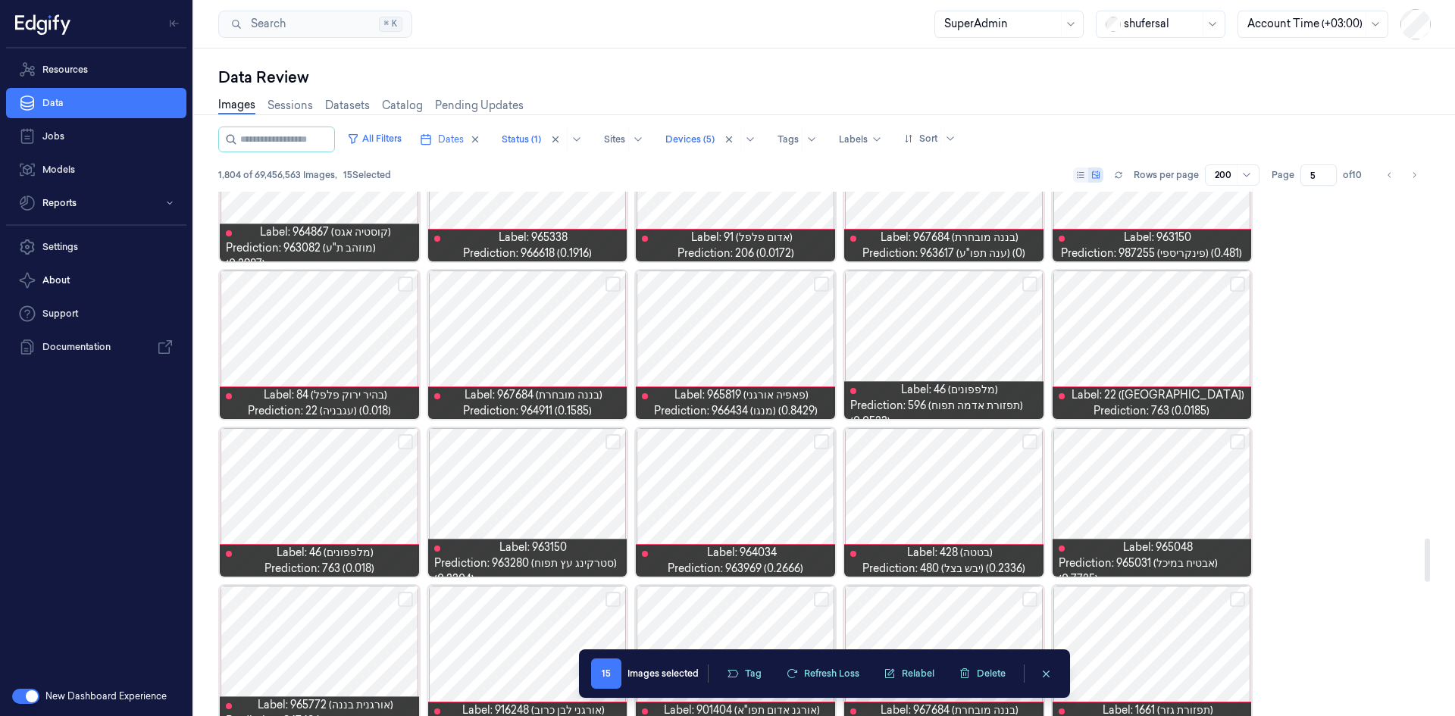
scroll to position [4370, 0]
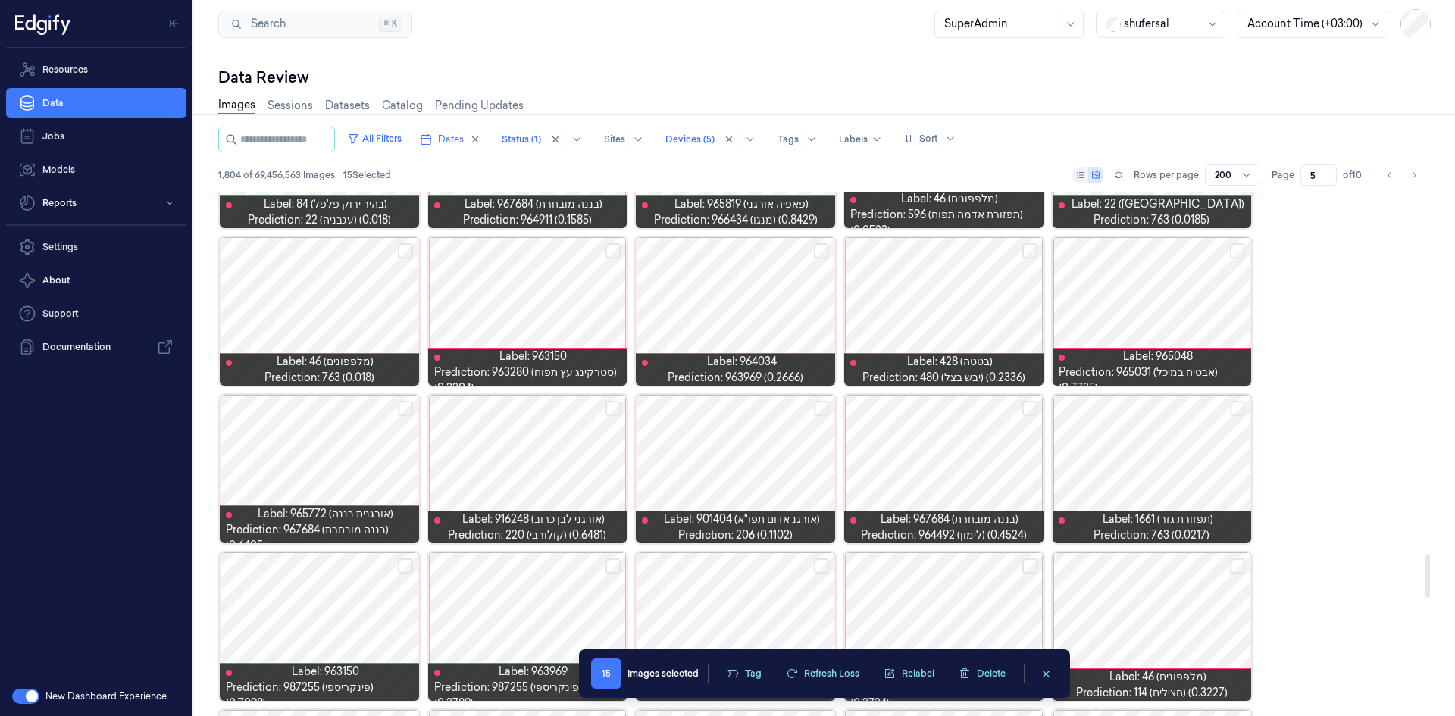
click at [519, 469] on div at bounding box center [527, 469] width 199 height 149
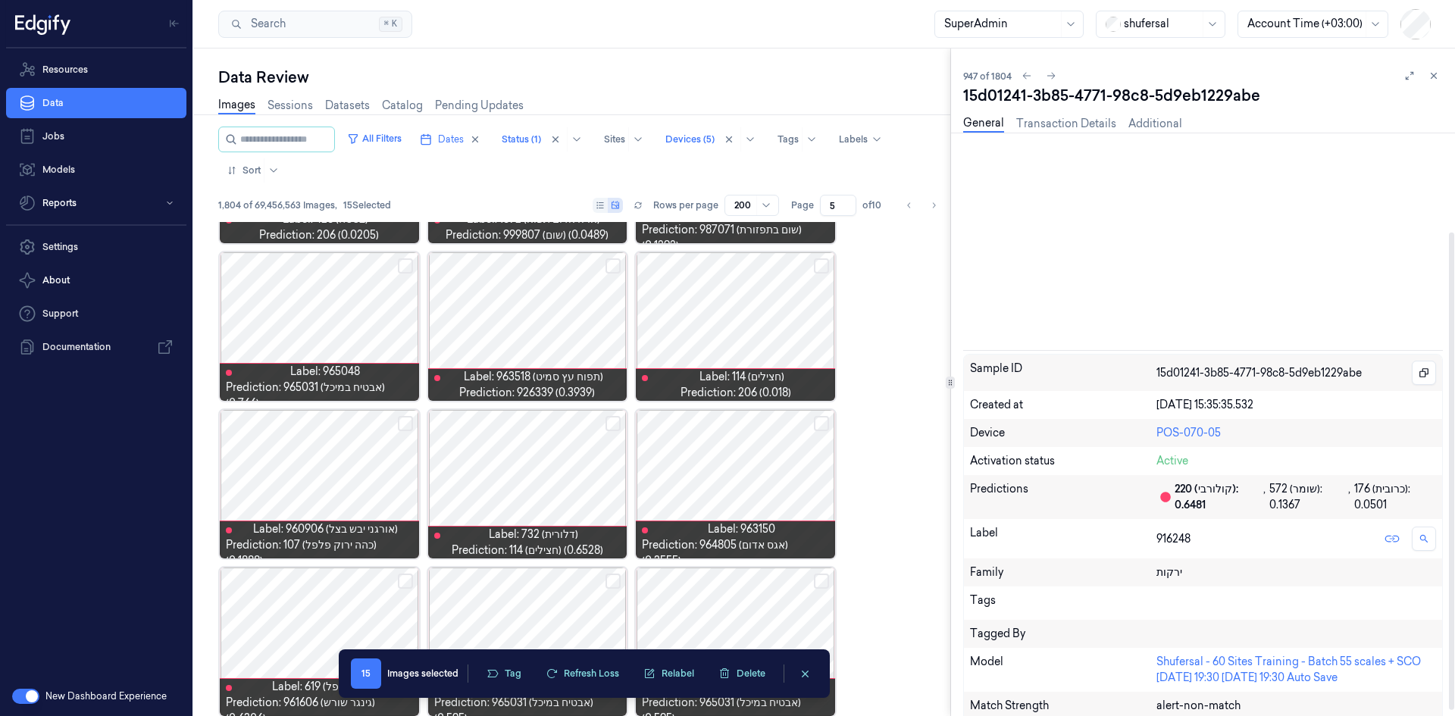
scroll to position [128, 0]
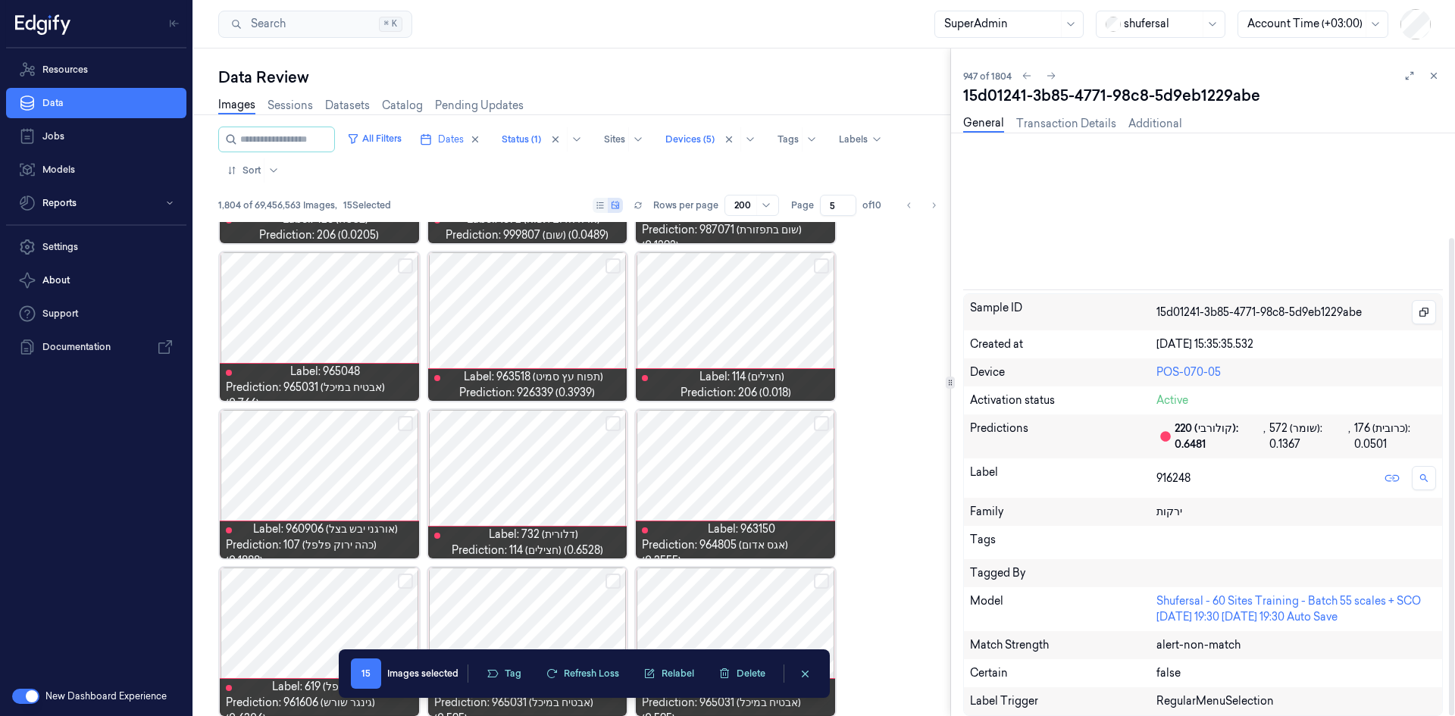
click at [1220, 547] on div "Tags" at bounding box center [1203, 542] width 478 height 33
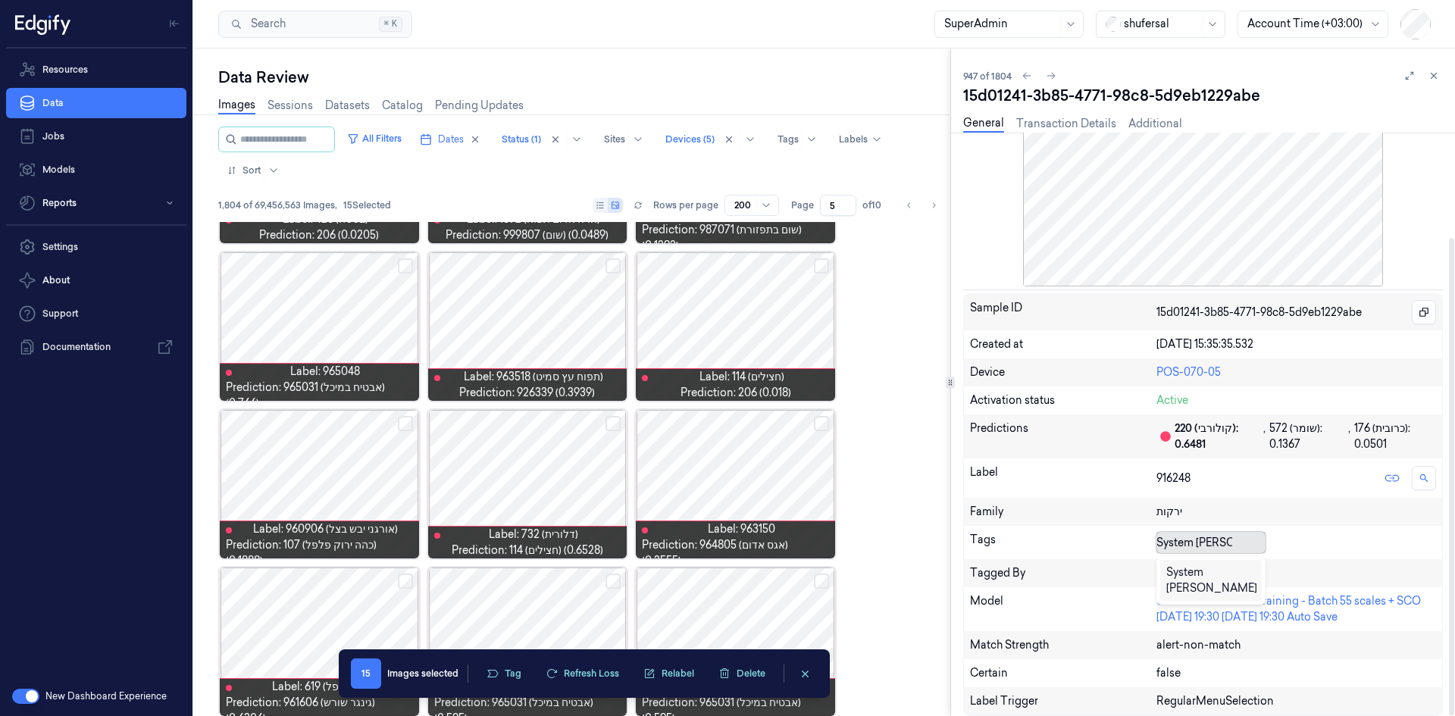
type input "System mistake"
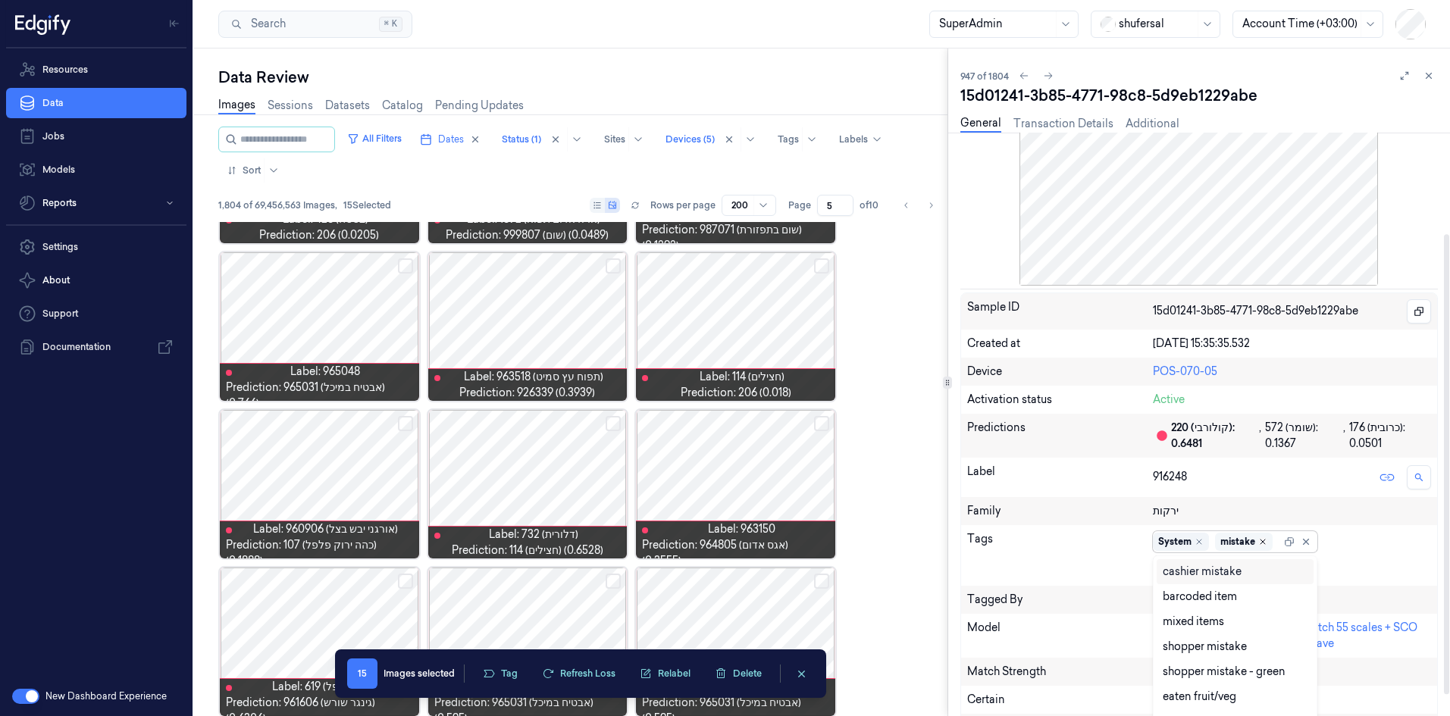
click at [1260, 543] on icon "Remove ,mistake" at bounding box center [1262, 541] width 9 height 9
click at [1201, 544] on icon "Remove ,System" at bounding box center [1198, 541] width 9 height 9
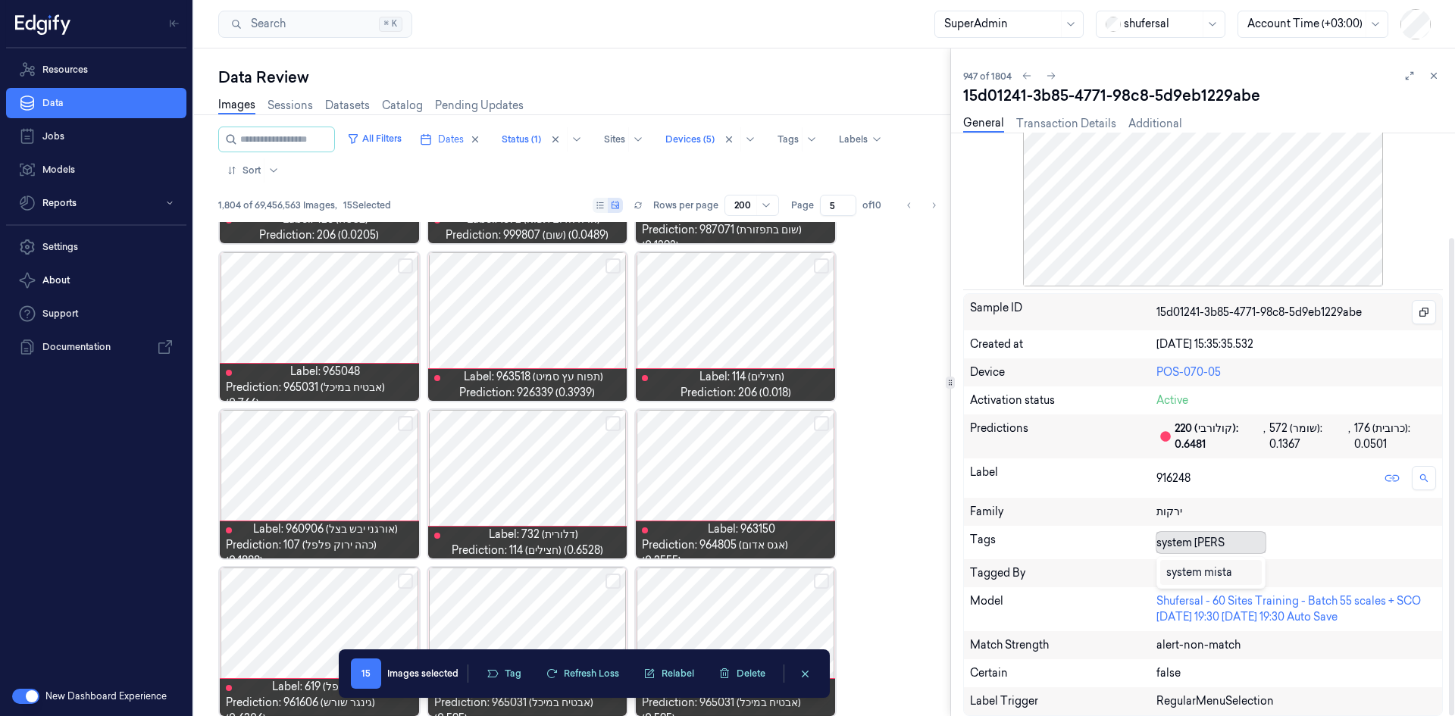
type input "system mistake"
click at [1213, 573] on div "system mistake" at bounding box center [1205, 573] width 78 height 16
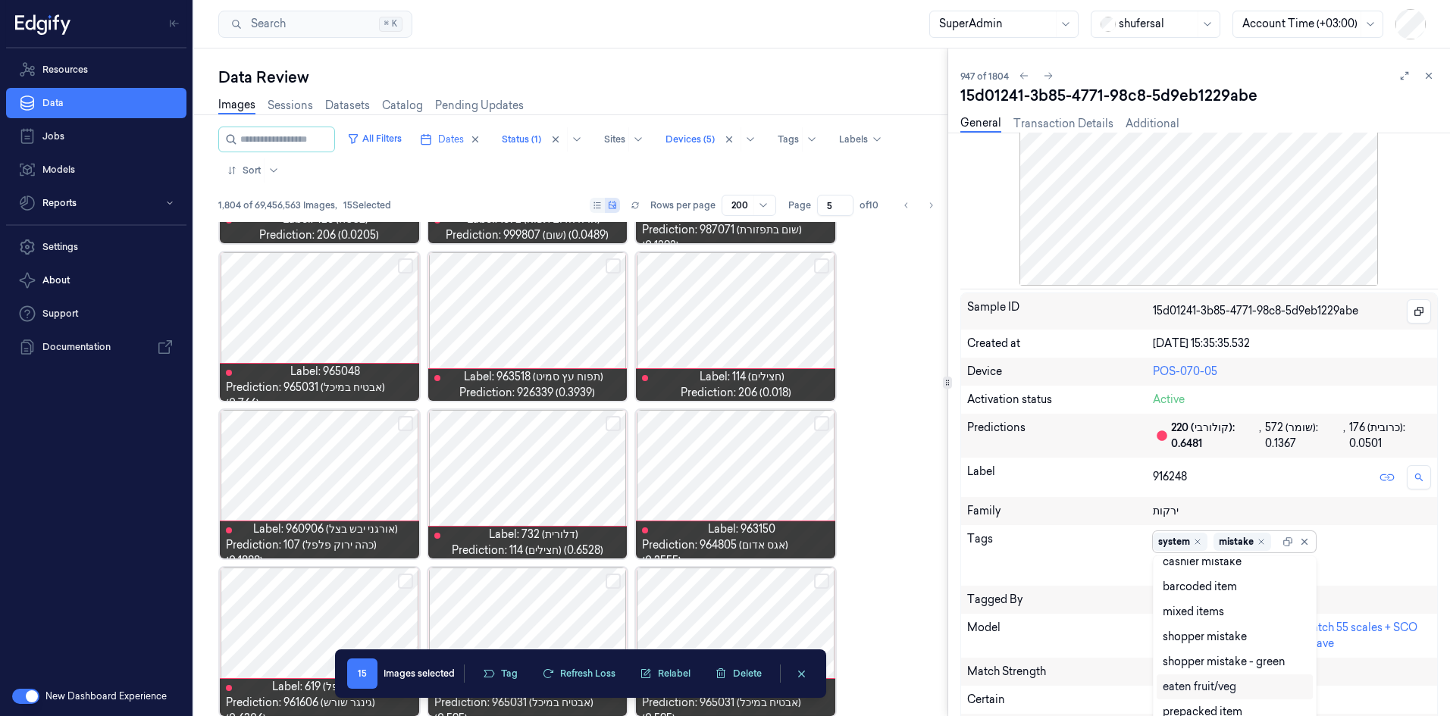
scroll to position [0, 0]
click at [1201, 540] on icon "Remove ,system" at bounding box center [1197, 541] width 9 height 9
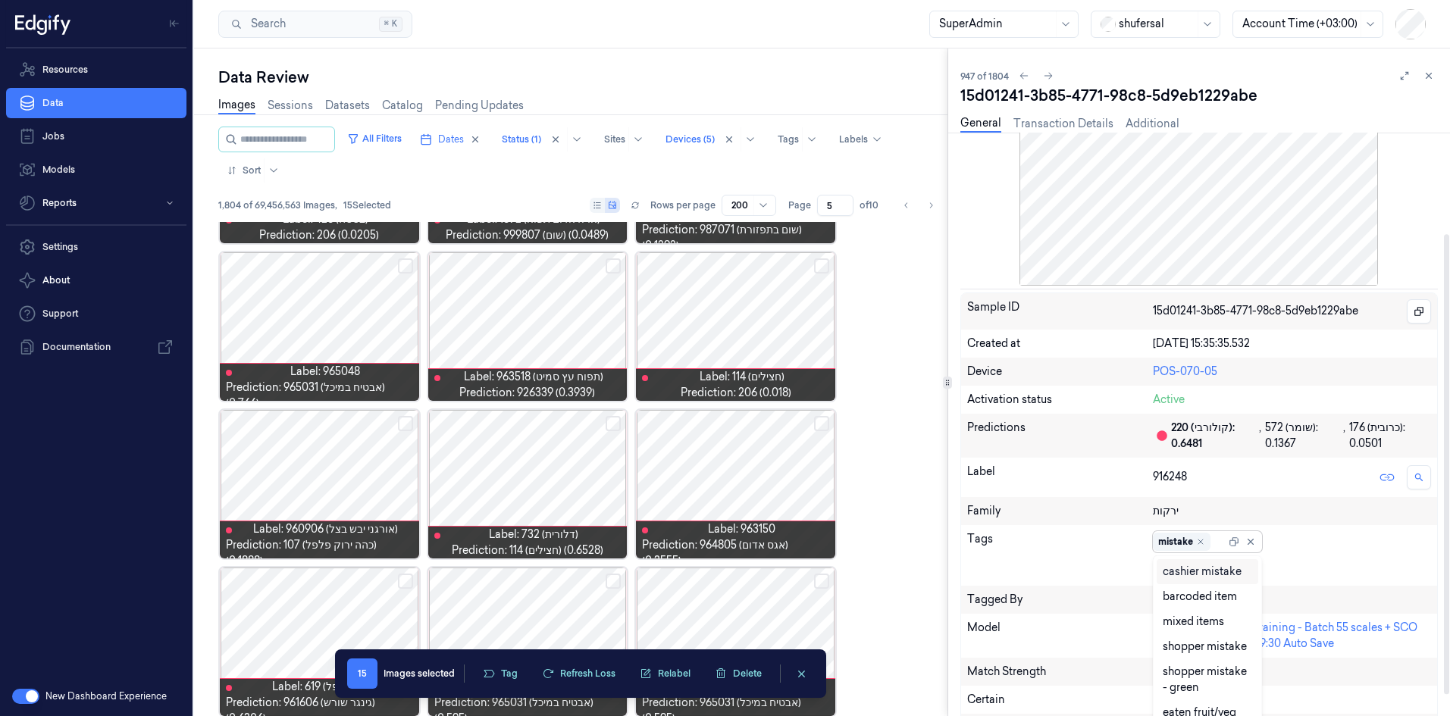
click at [1201, 540] on icon "Remove ,mistake" at bounding box center [1200, 541] width 9 height 9
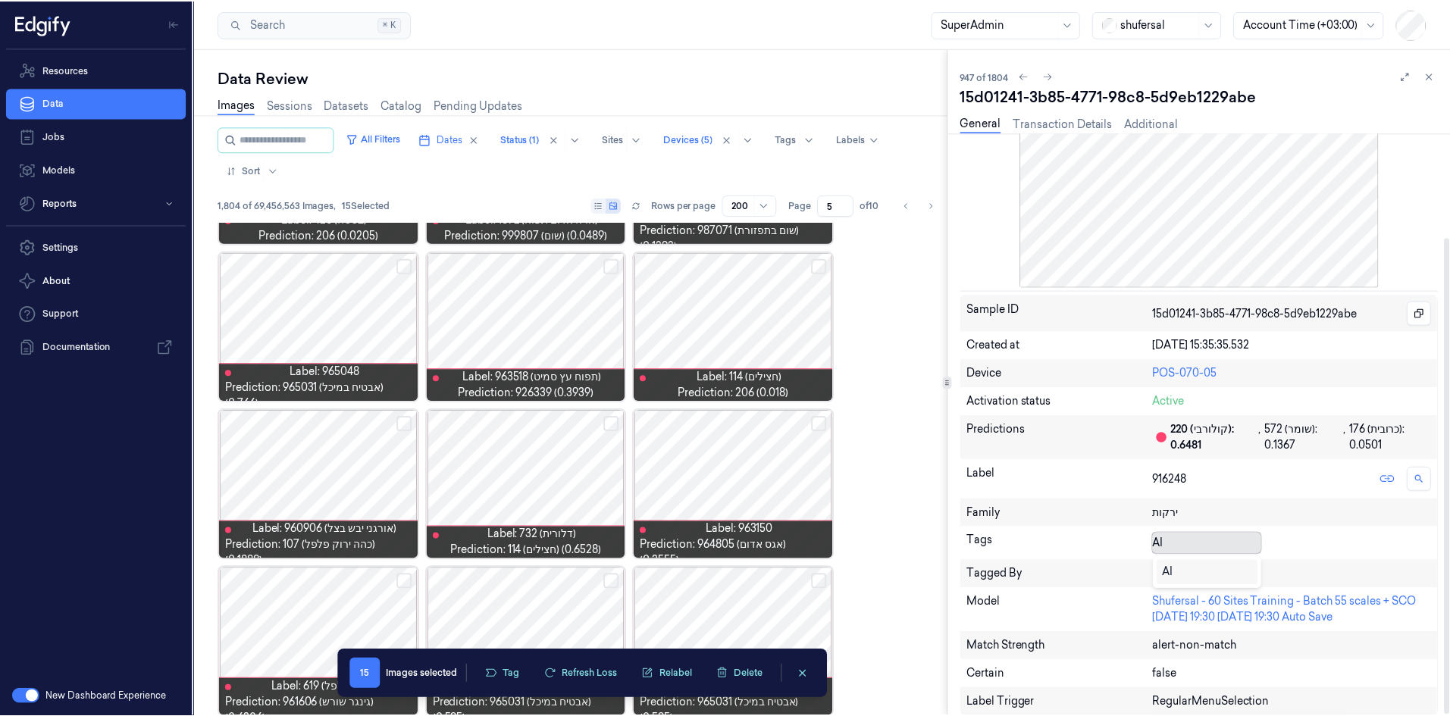
scroll to position [128, 0]
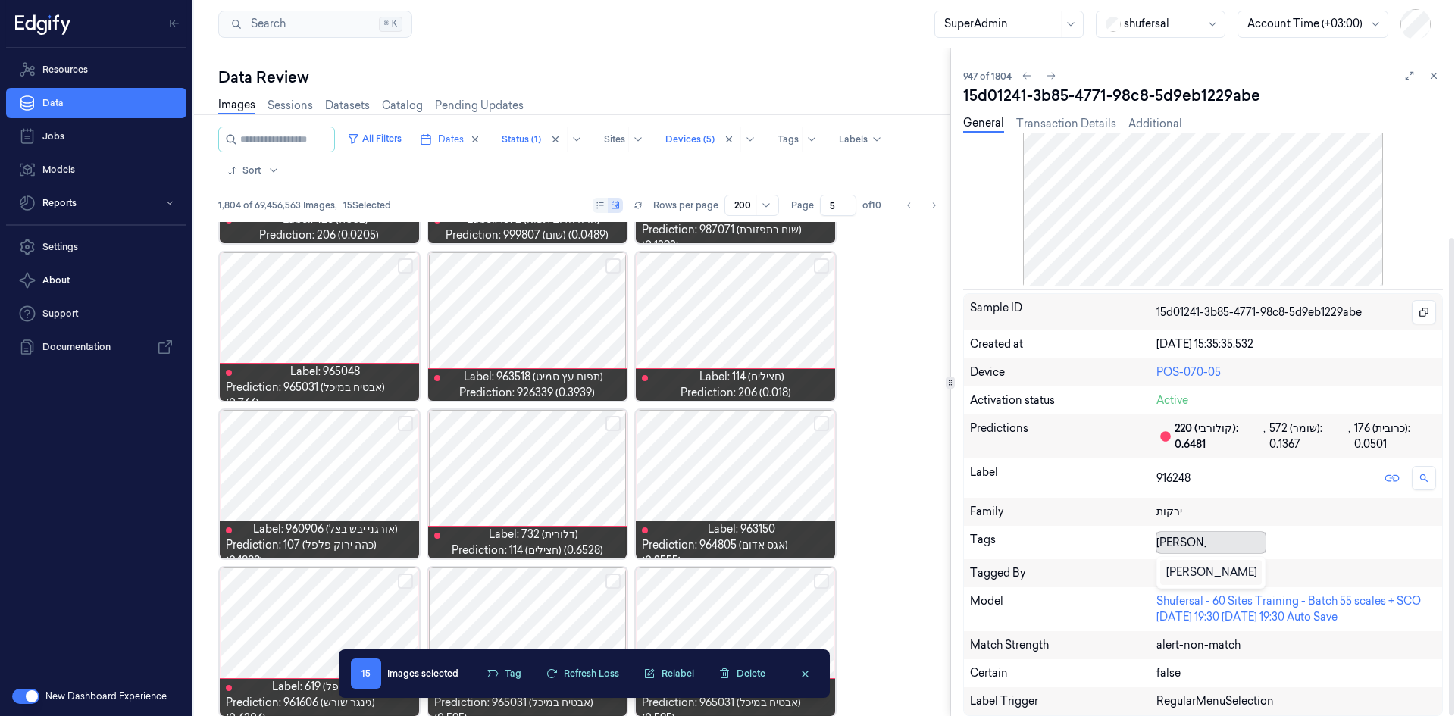
type input "AI mistake"
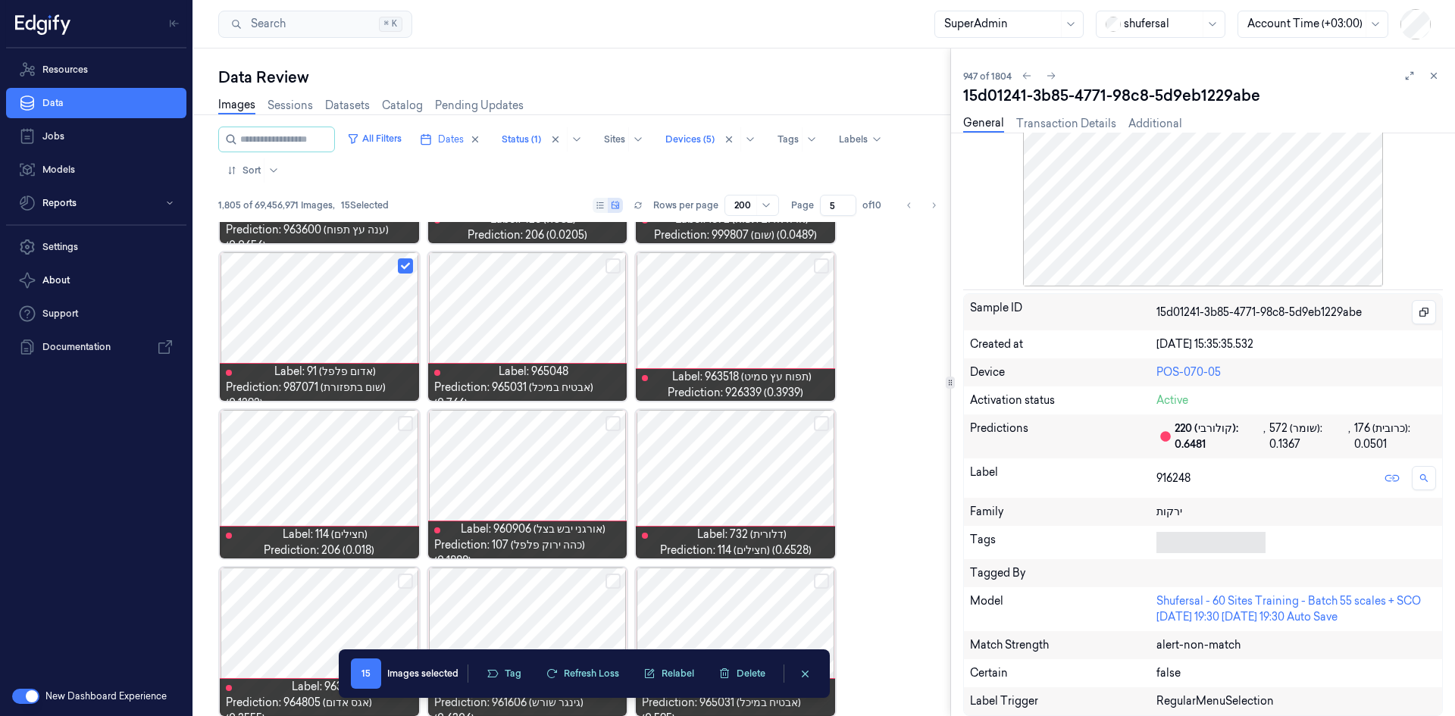
scroll to position [7553, 0]
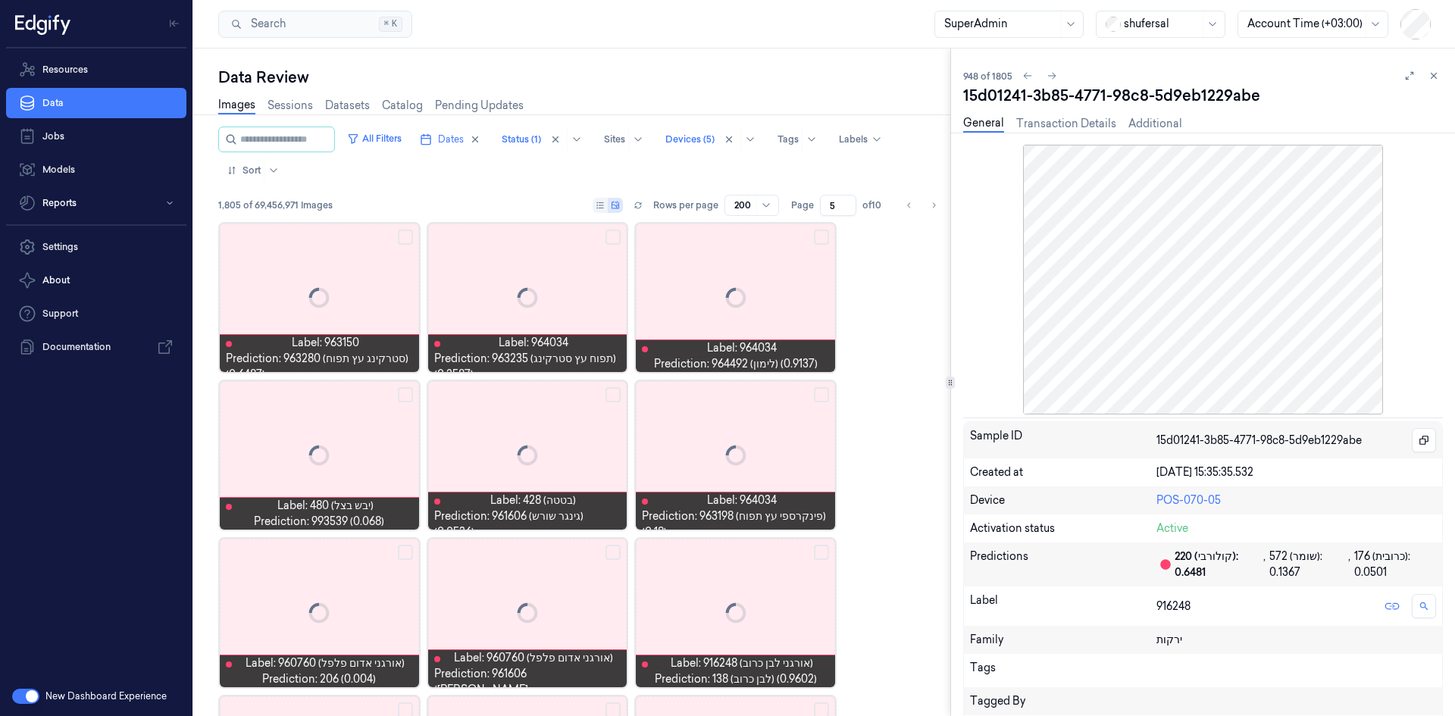
click at [35, 693] on button "button" at bounding box center [25, 696] width 27 height 15
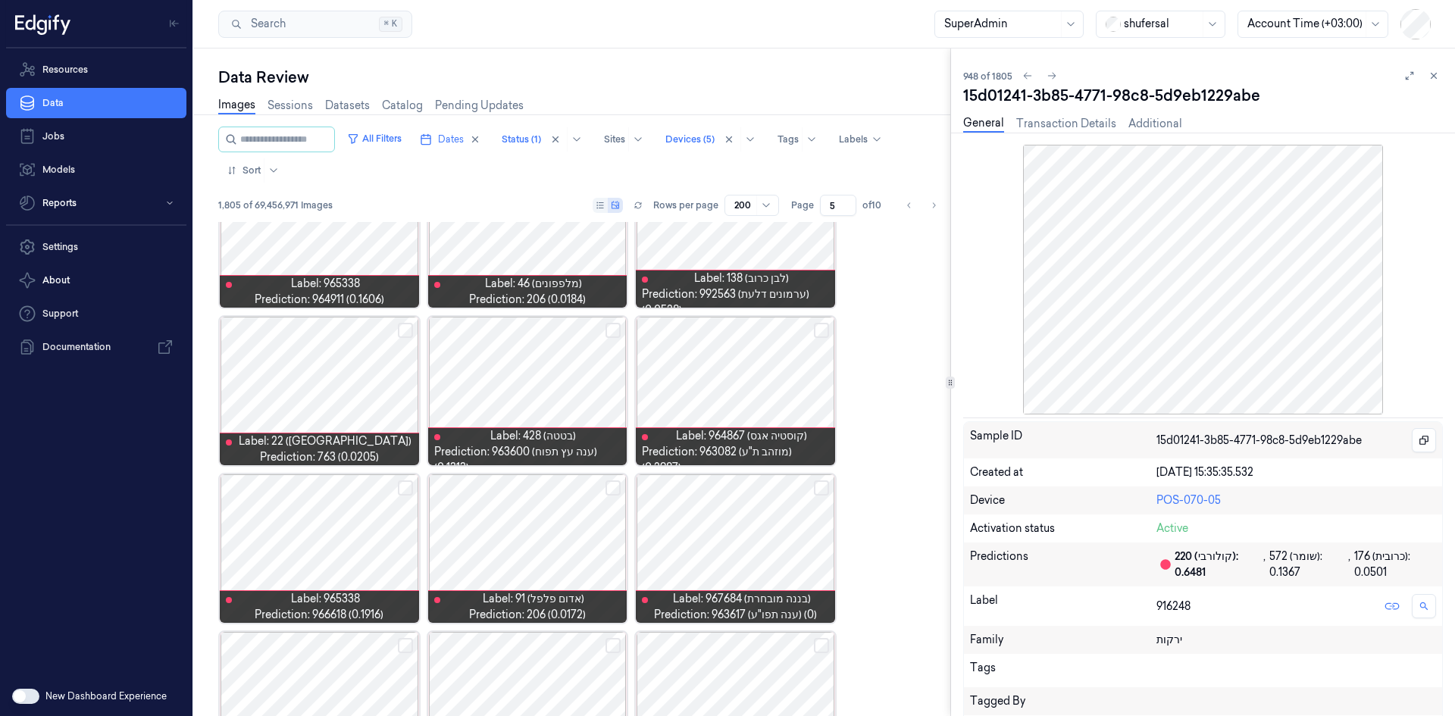
scroll to position [7553, 0]
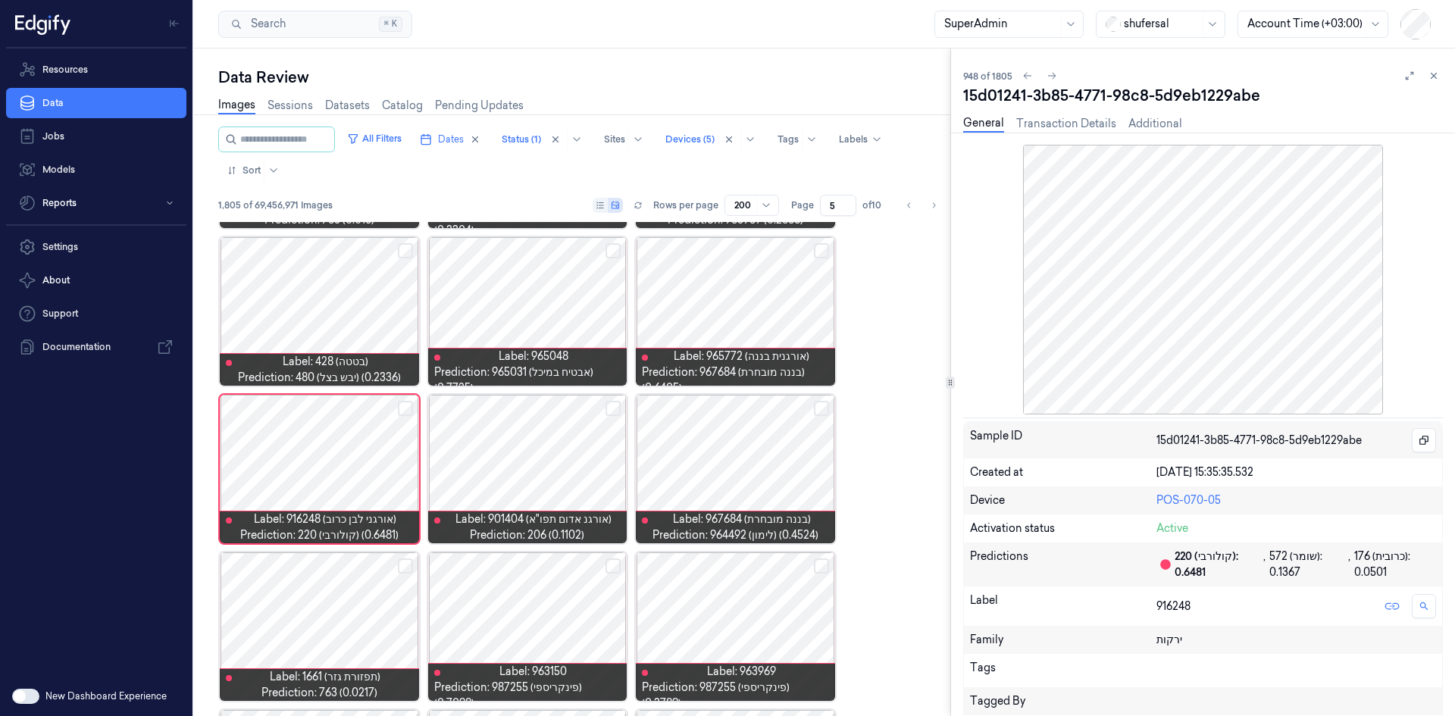
click at [23, 697] on button "button" at bounding box center [25, 696] width 27 height 15
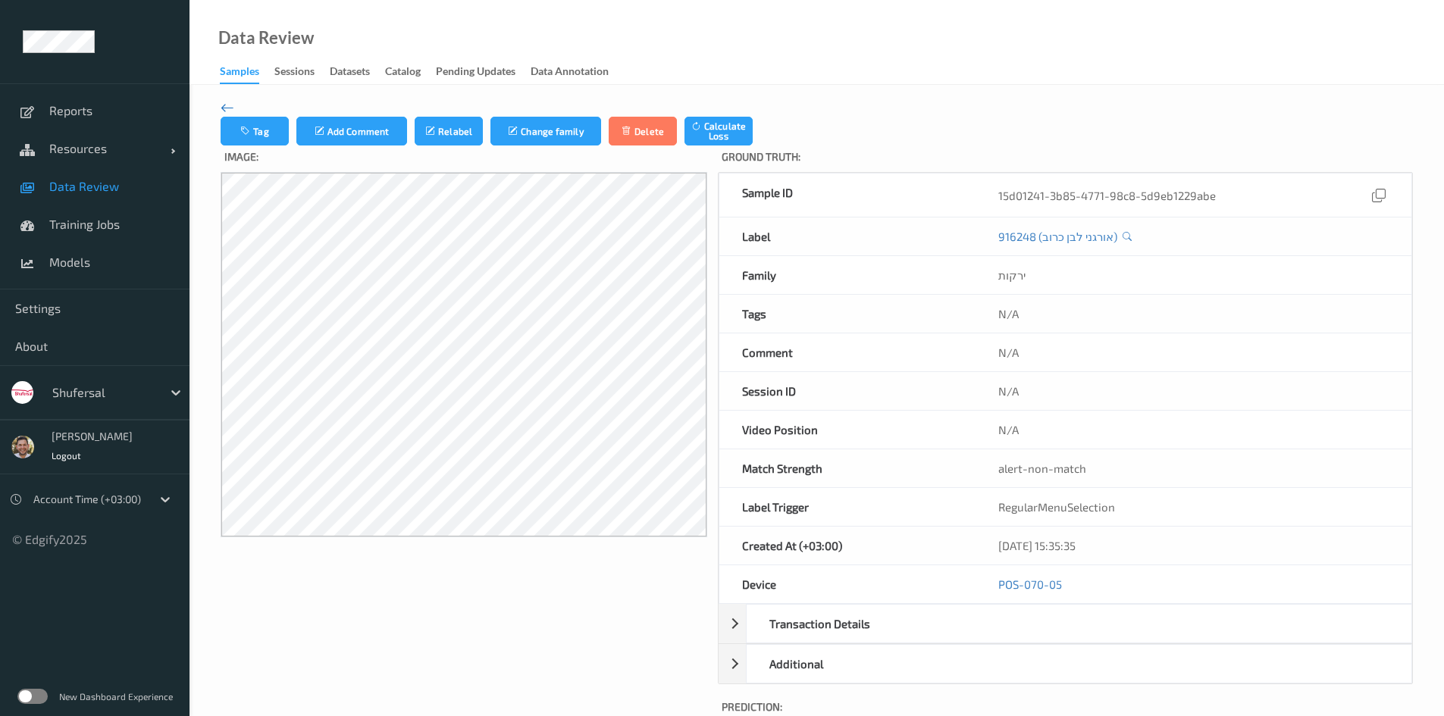
click at [225, 104] on icon at bounding box center [228, 107] width 14 height 17
click at [240, 136] on icon "button" at bounding box center [246, 131] width 13 height 11
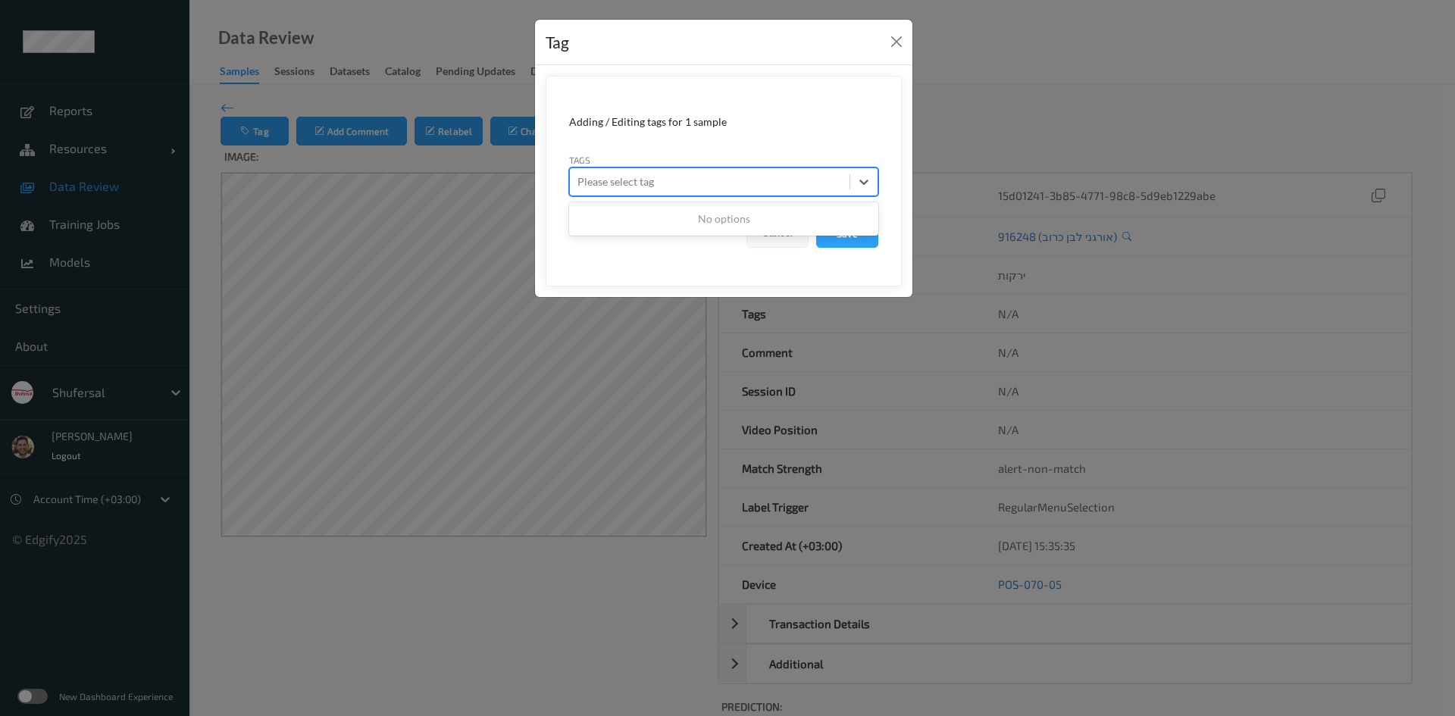
click at [656, 172] on div "Please select tag" at bounding box center [710, 182] width 280 height 24
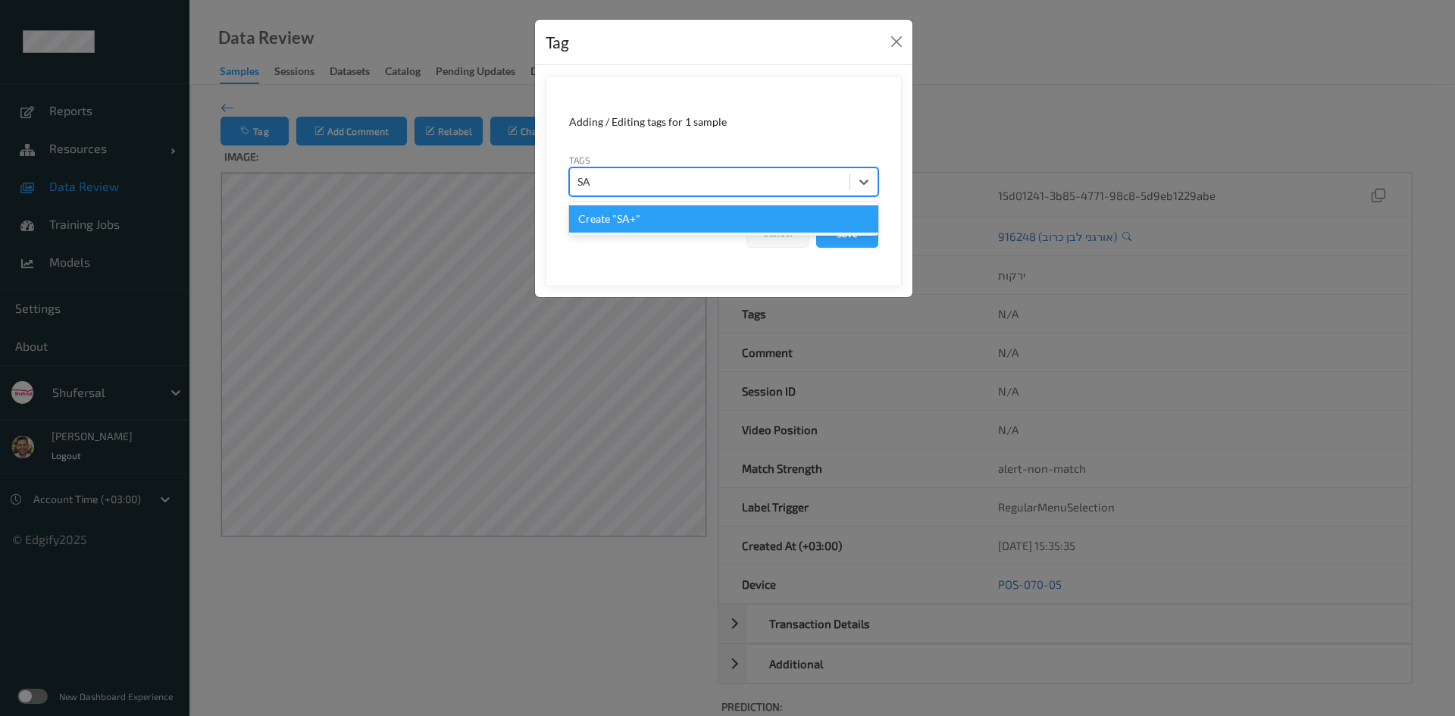
type input "S"
type input "Ai Mistake"
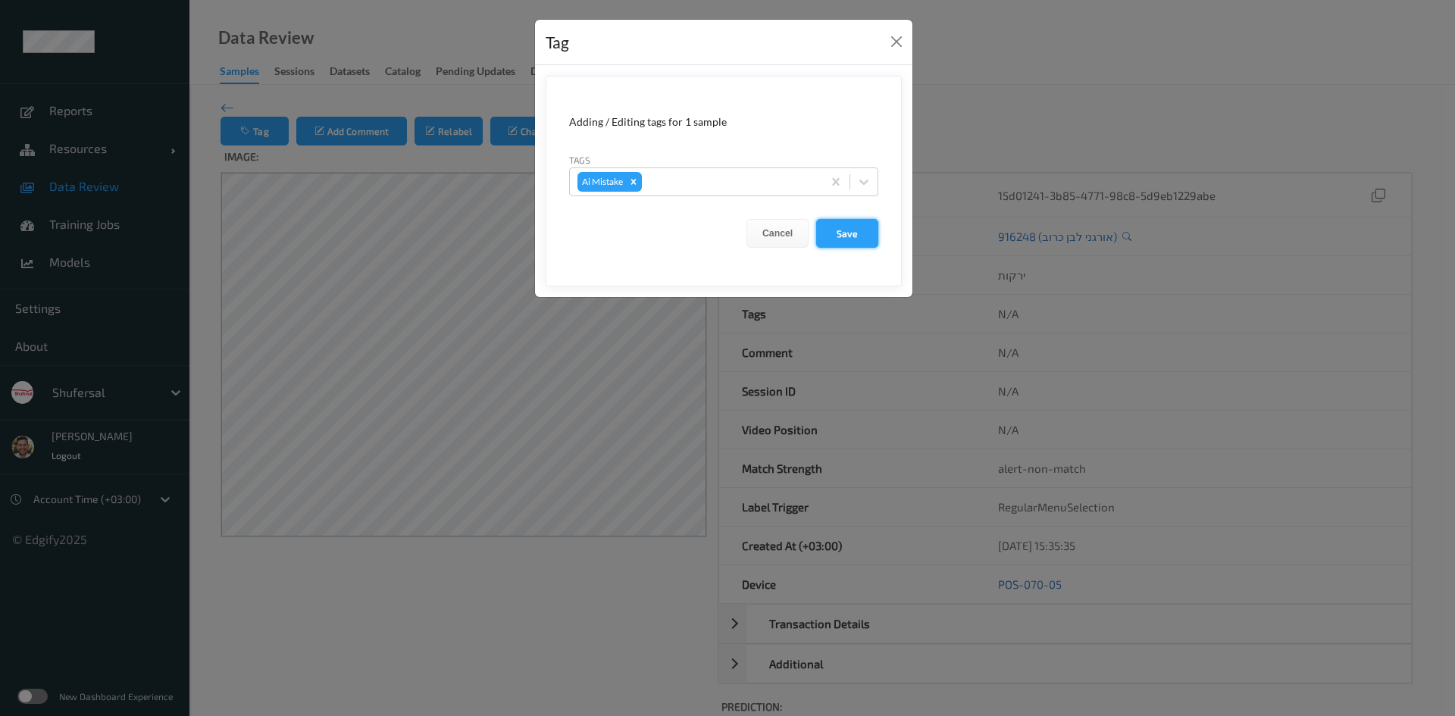
click at [842, 232] on button "Save" at bounding box center [847, 233] width 62 height 29
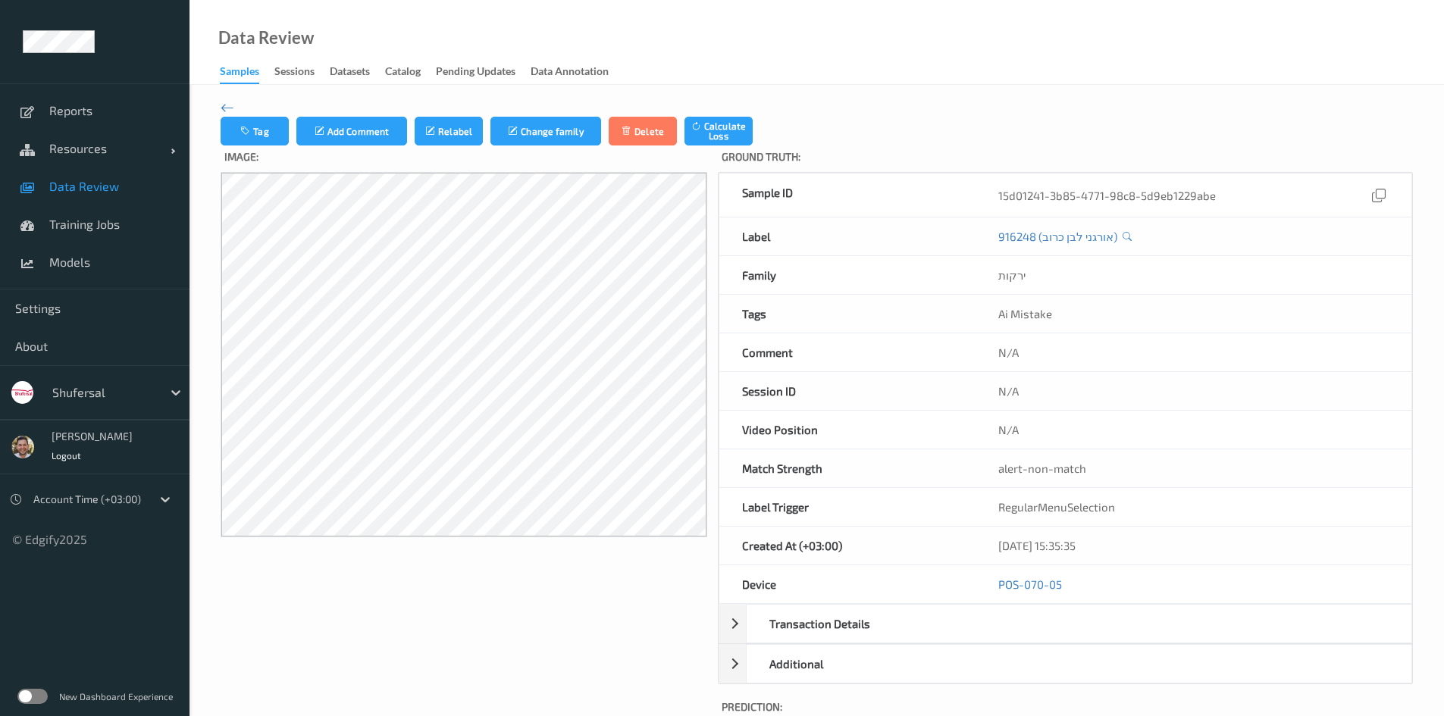
drag, startPoint x: 87, startPoint y: 186, endPoint x: 57, endPoint y: 538, distance: 353.0
click at [87, 186] on span "Data Review" at bounding box center [111, 186] width 125 height 15
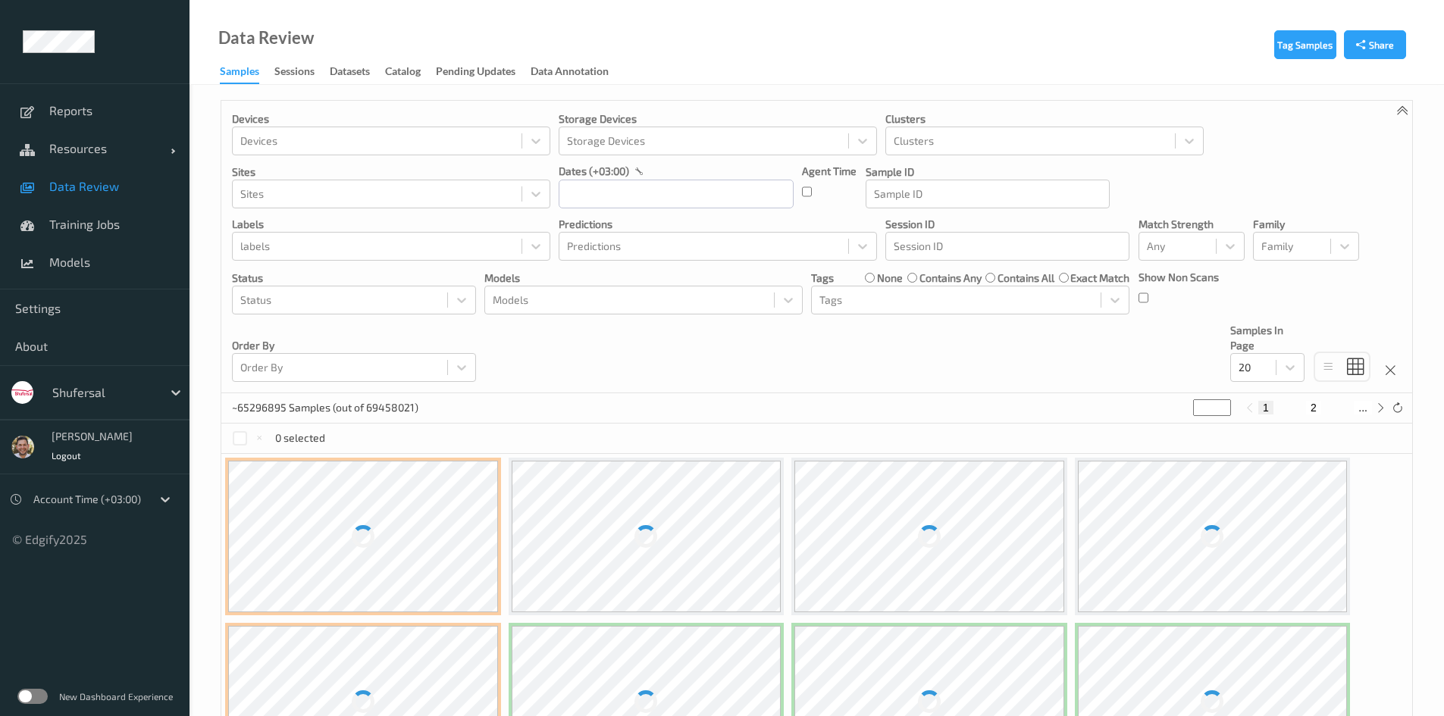
click at [34, 694] on label at bounding box center [32, 696] width 30 height 15
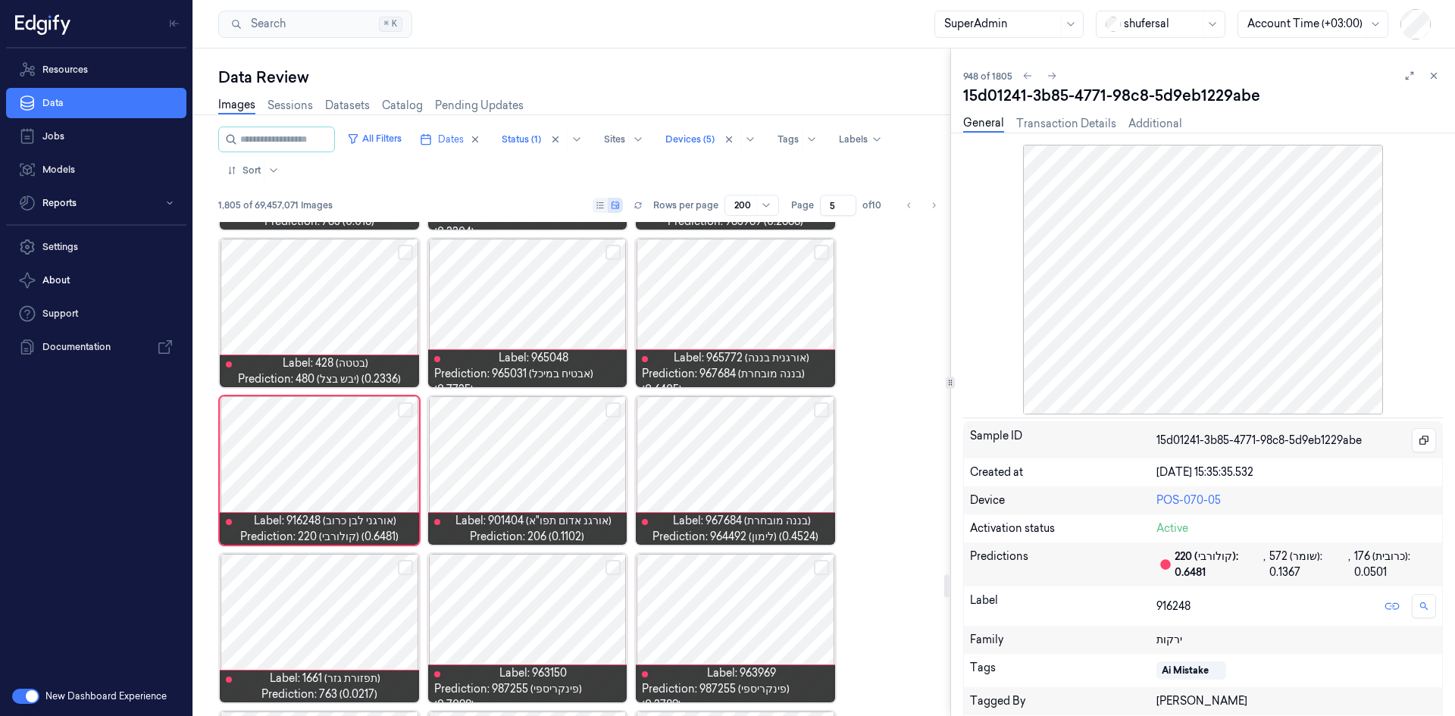
scroll to position [7553, 0]
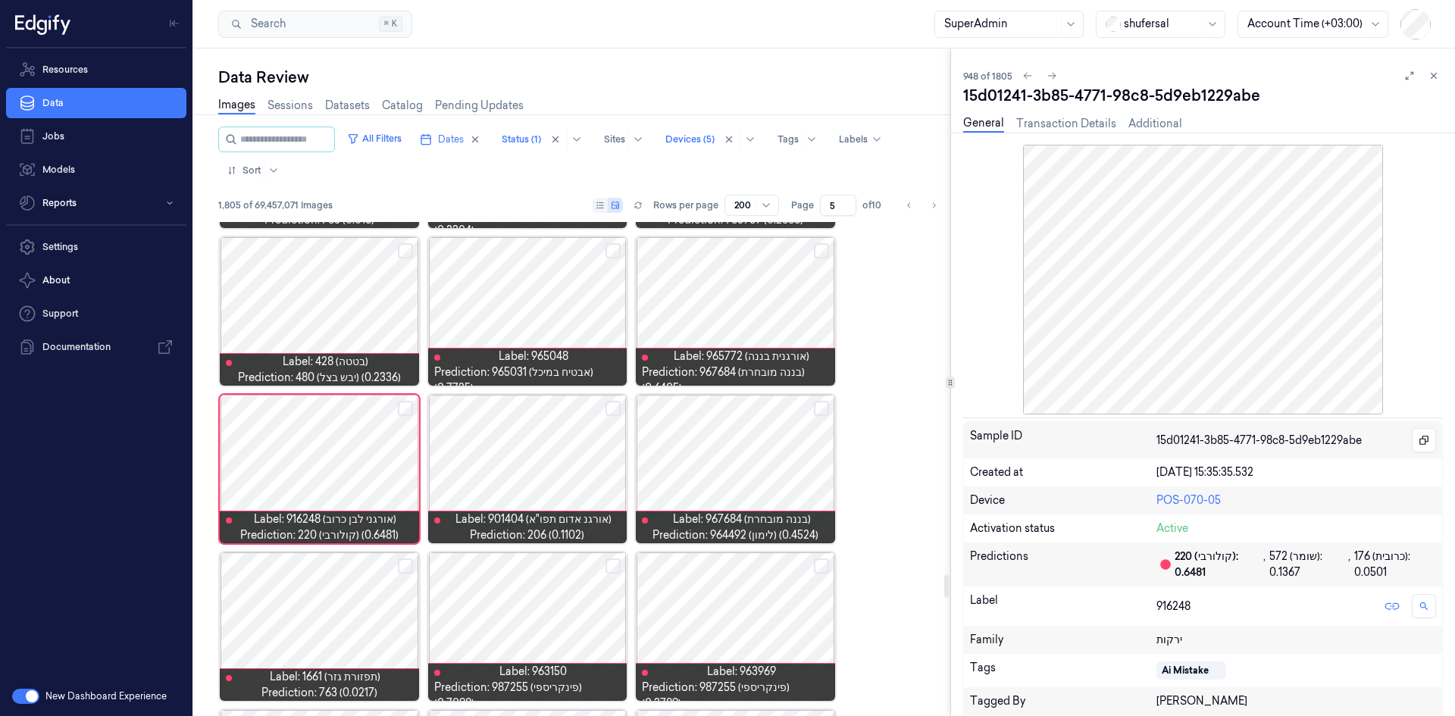
click at [513, 293] on div at bounding box center [527, 311] width 199 height 149
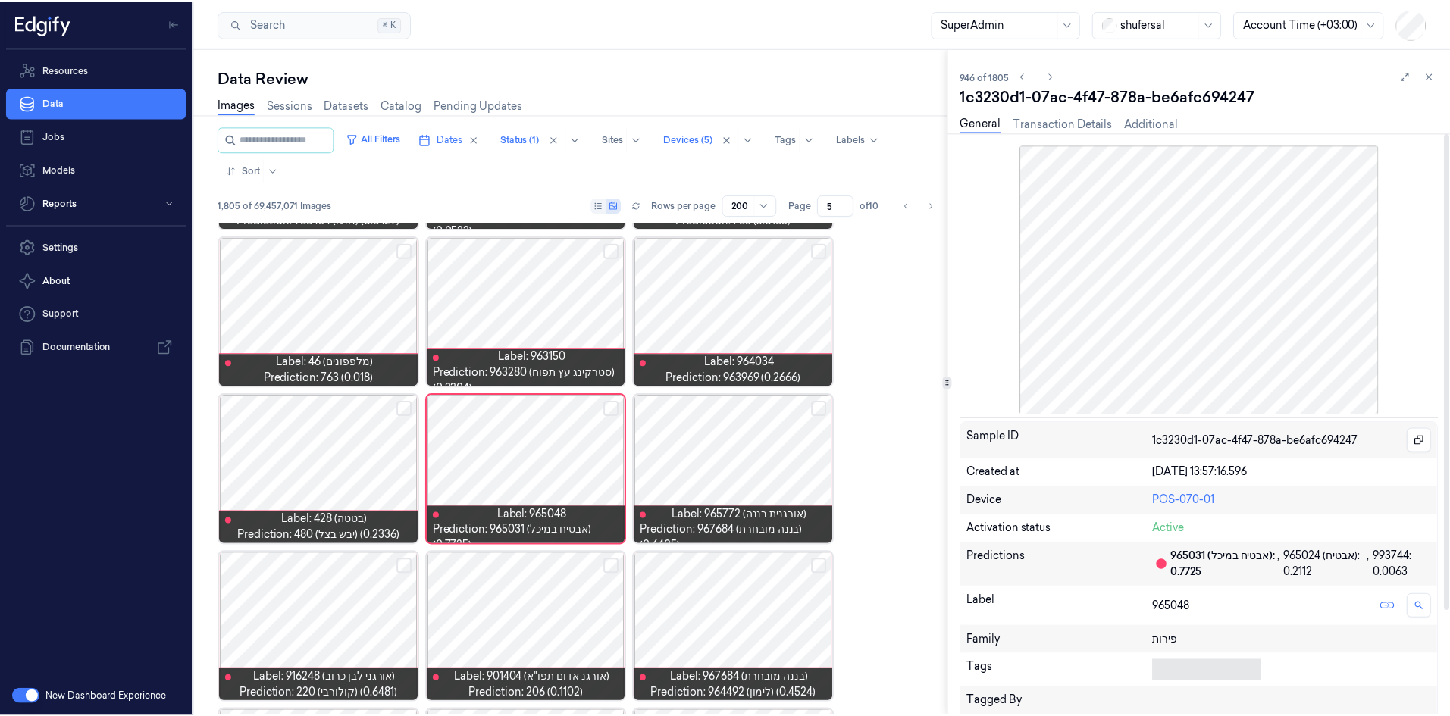
scroll to position [202, 0]
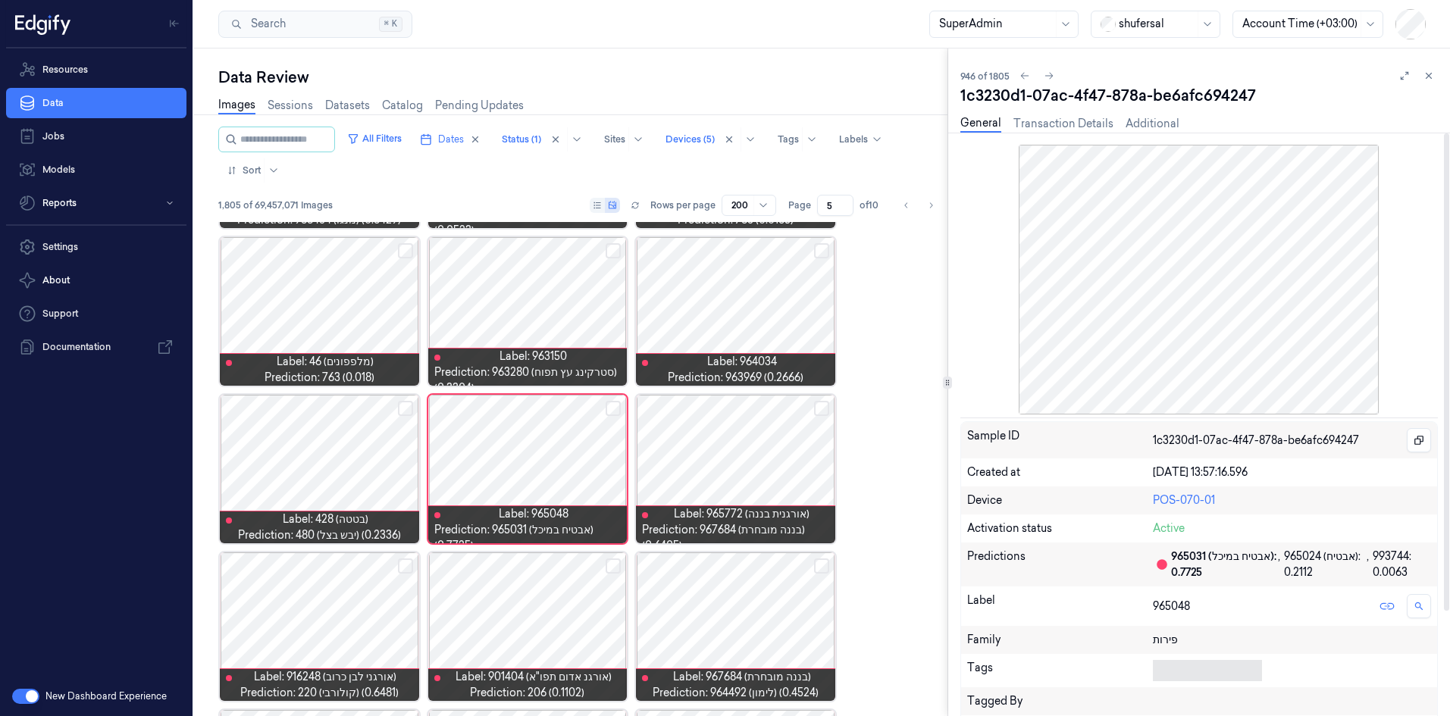
click at [1175, 667] on body "Resources Data Jobs Models Reports Settings About Support Documentation New Das…" at bounding box center [725, 358] width 1450 height 716
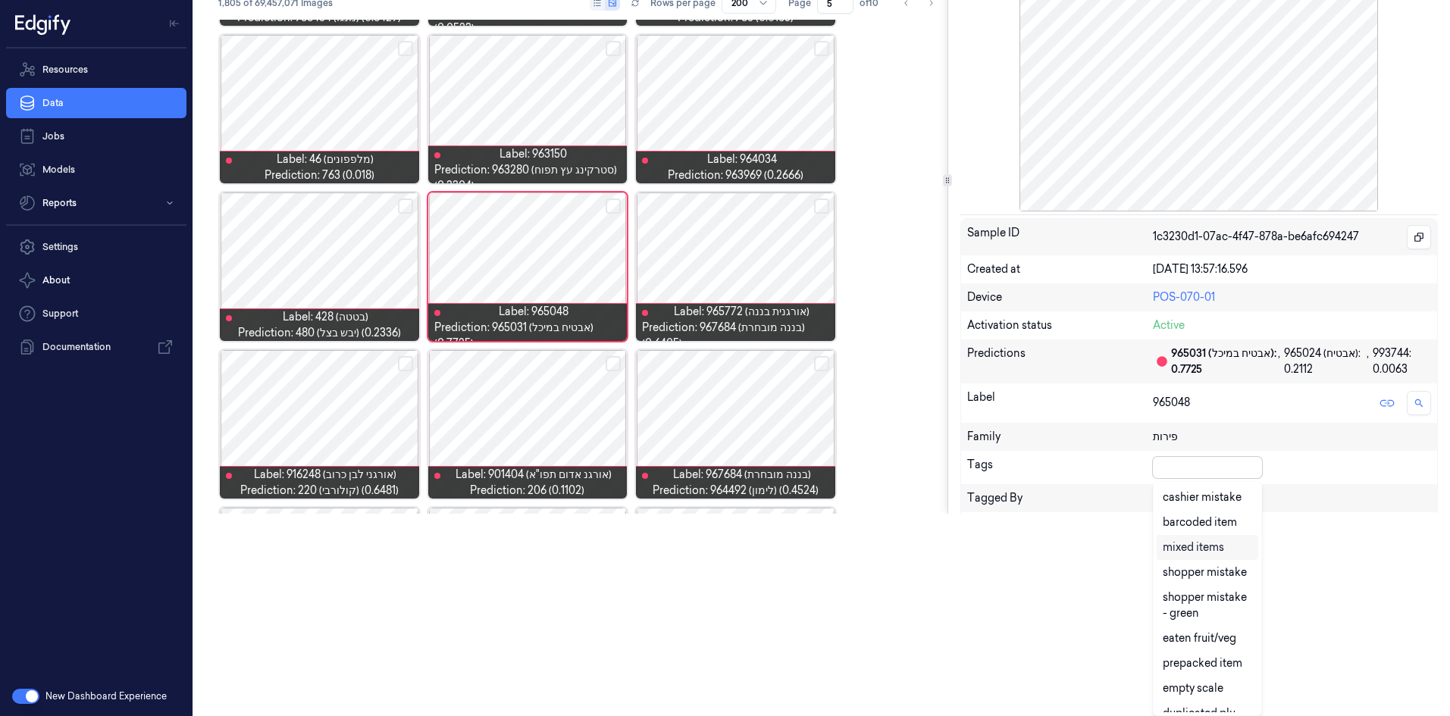
type input "a"
click at [1205, 678] on div "Ai Mistake" at bounding box center [1190, 675] width 54 height 16
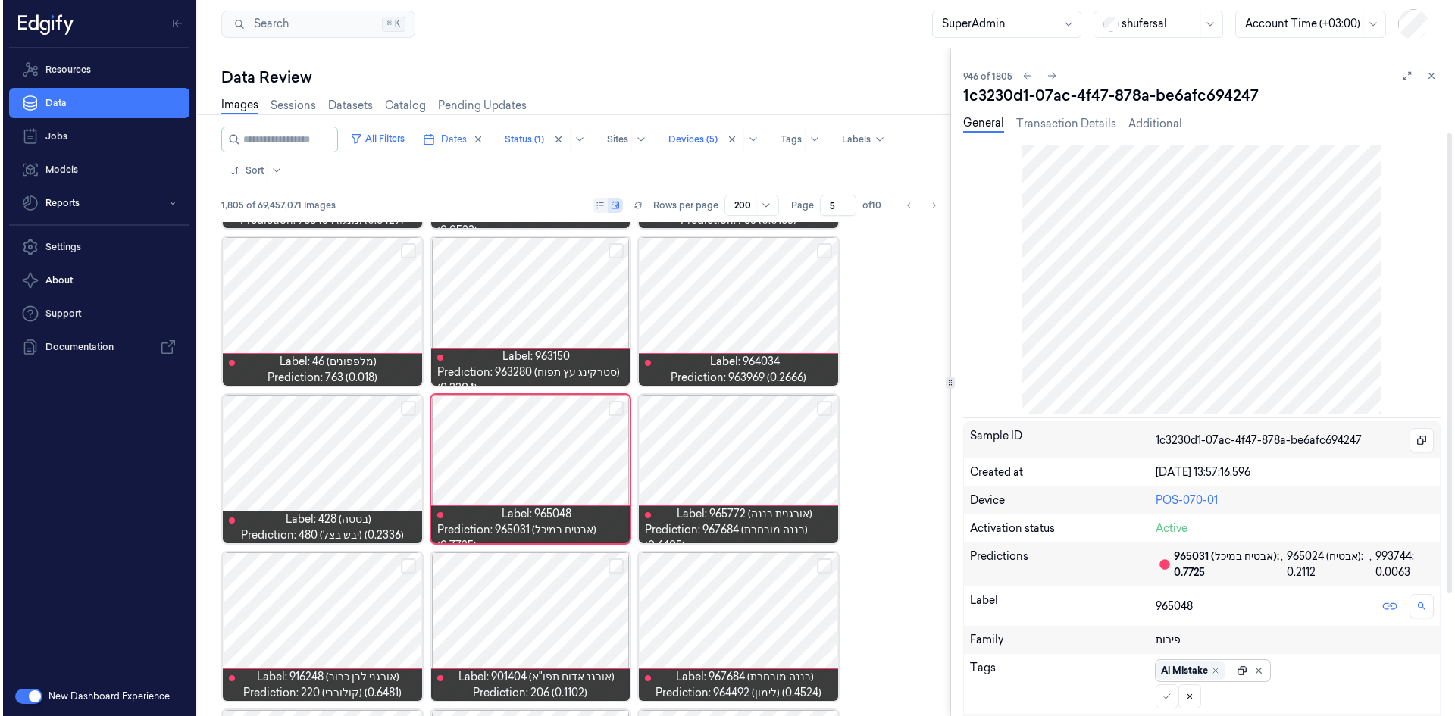
scroll to position [0, 0]
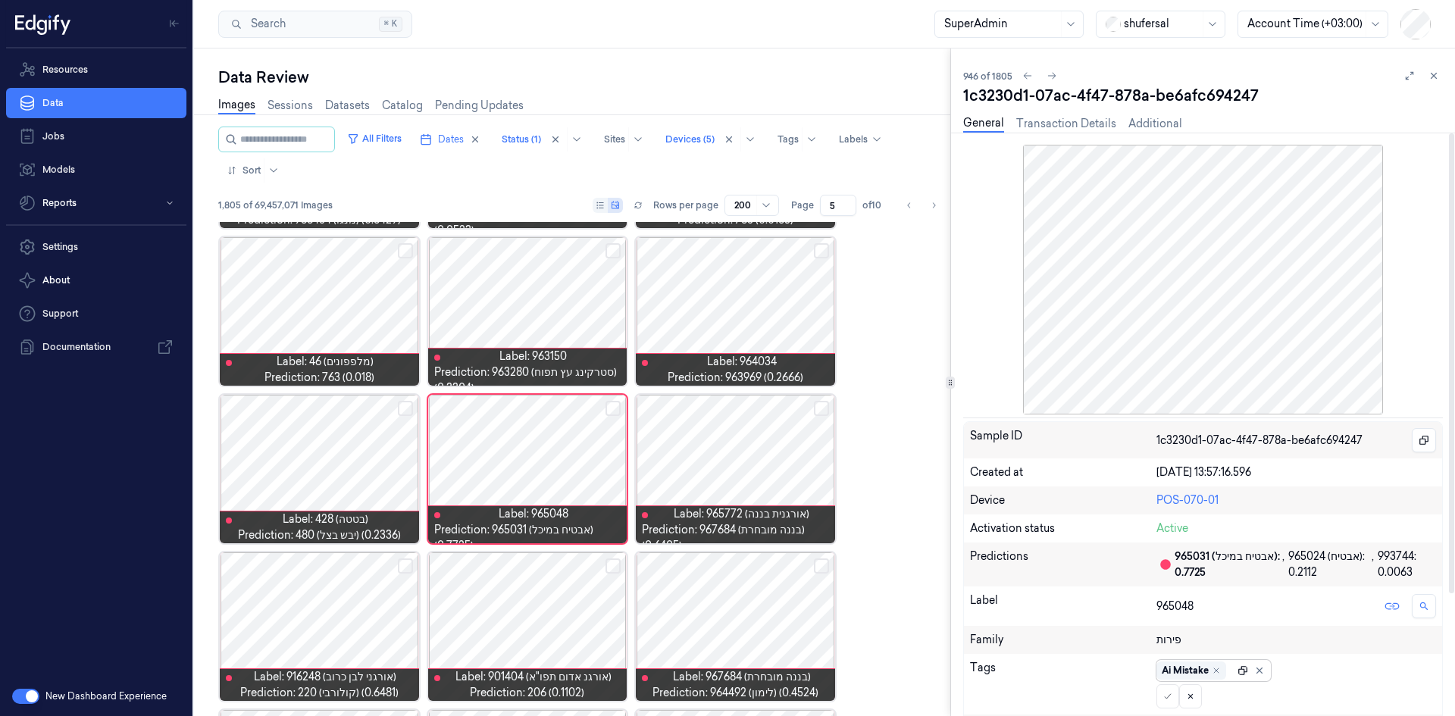
click at [1242, 462] on div "Sample ID 1c3230d1-07ac-4f47-878a-be6afc694247 Created at 20/07/2025 13:57:16.5…" at bounding box center [1203, 646] width 480 height 450
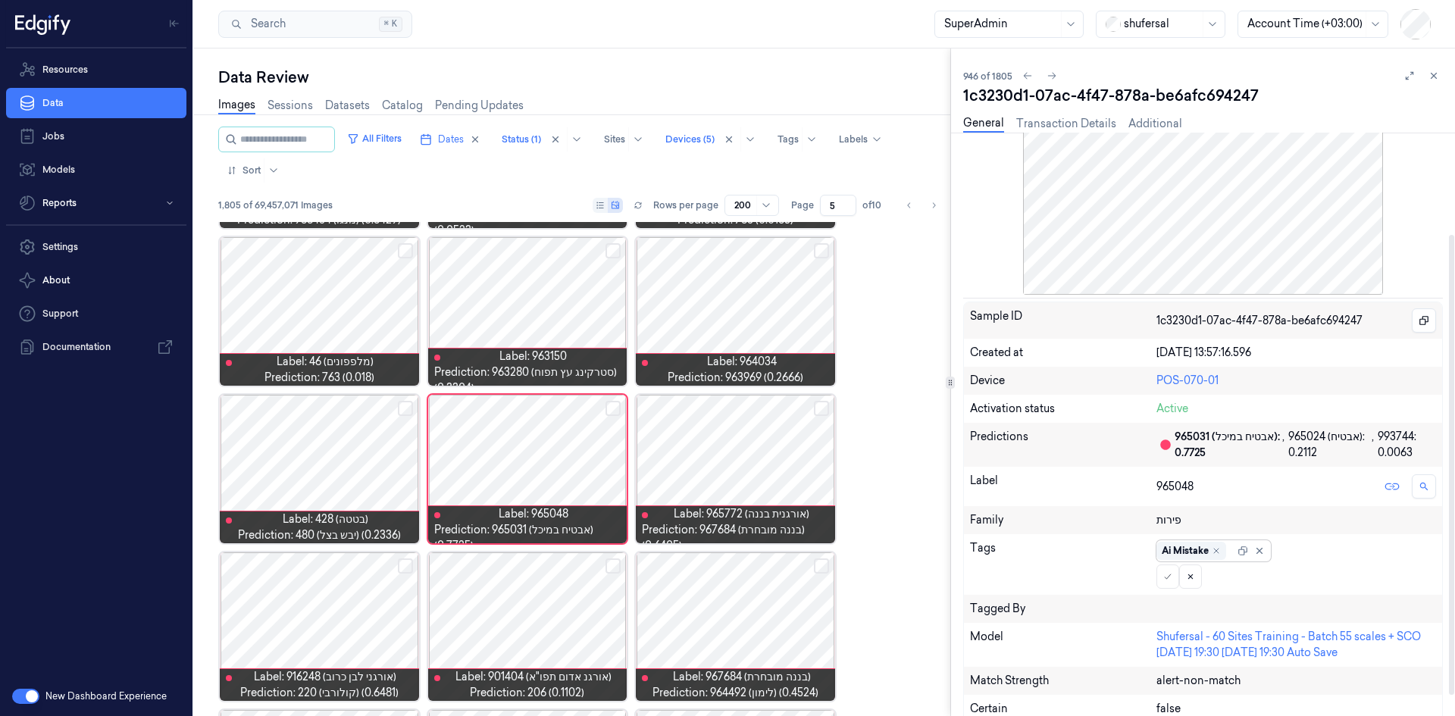
scroll to position [152, 0]
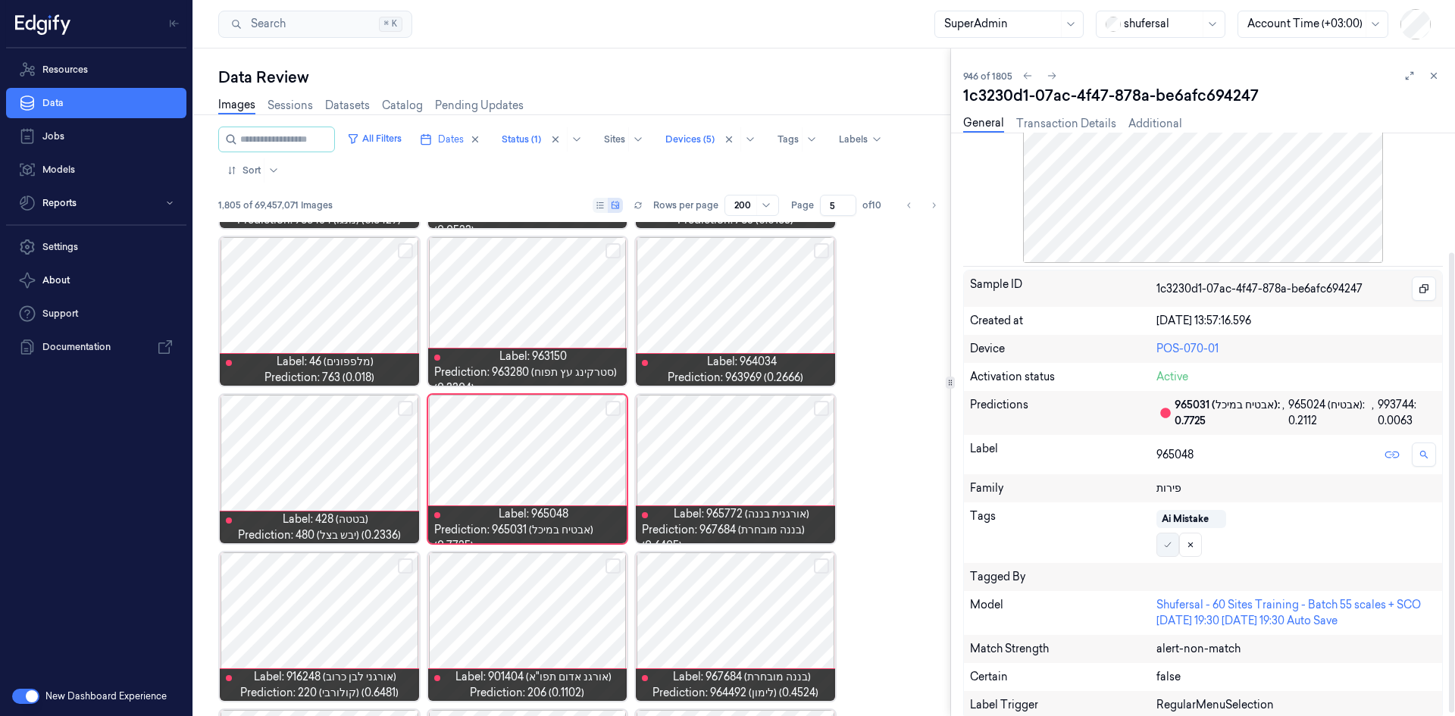
click at [1167, 542] on icon at bounding box center [1167, 544] width 9 height 9
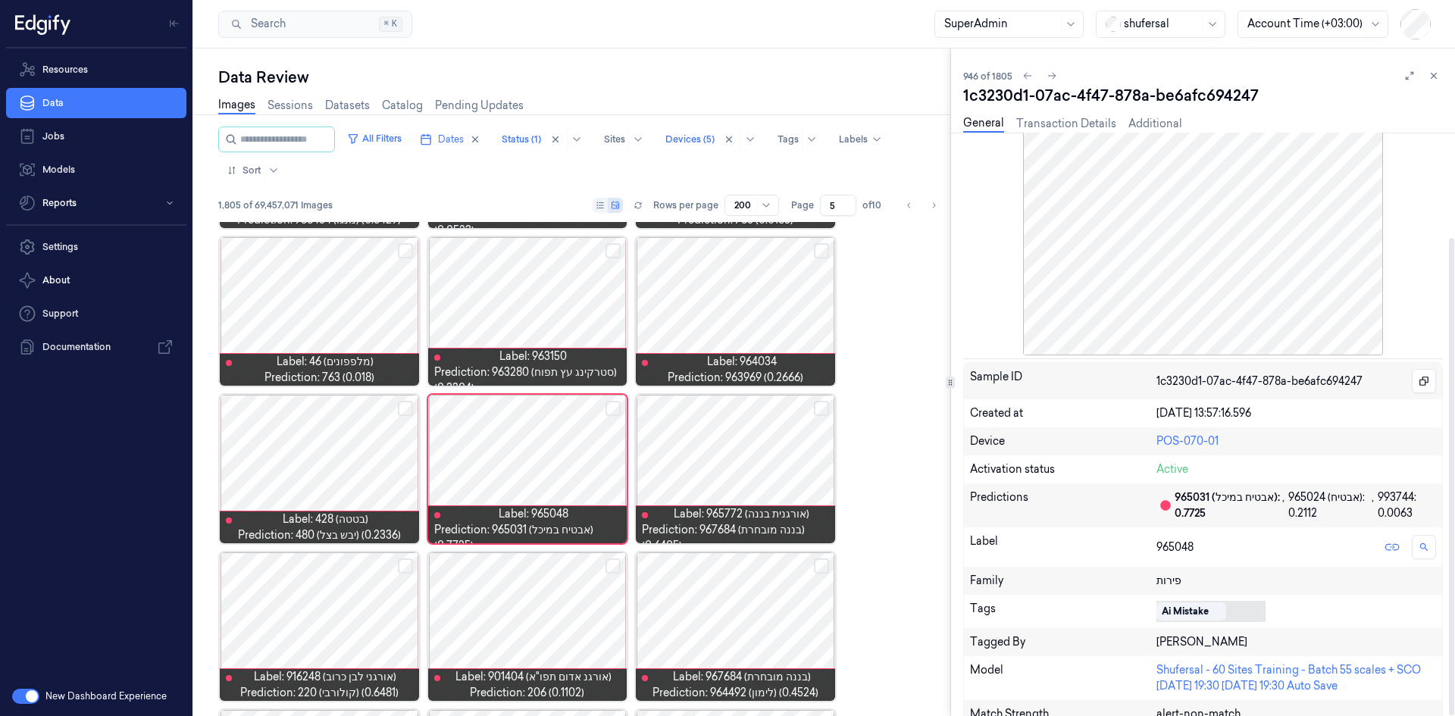
scroll to position [0, 0]
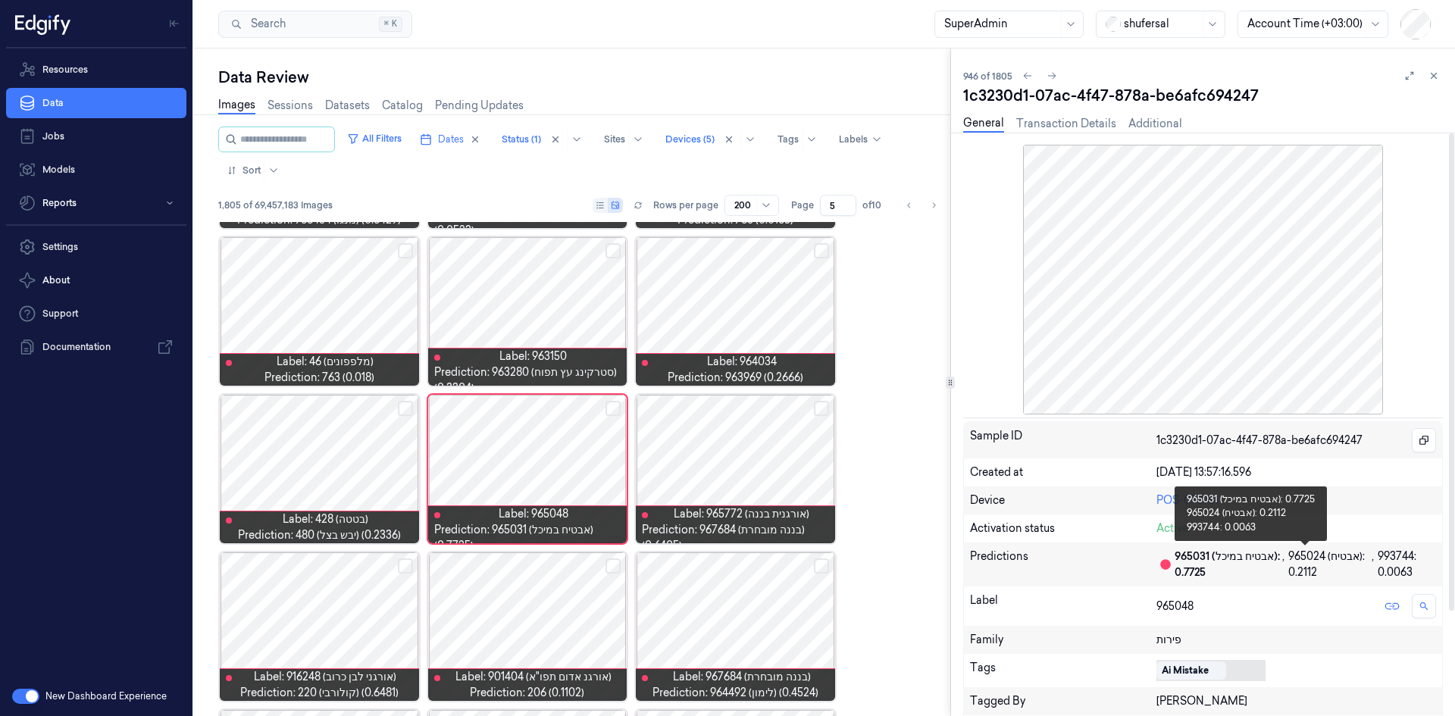
click at [1195, 556] on div "965031 (אבטיח במיכל): 0.7725" at bounding box center [1228, 565] width 107 height 32
click at [1195, 555] on div "965031 (אבטיח במיכל): 0.7725" at bounding box center [1228, 565] width 107 height 32
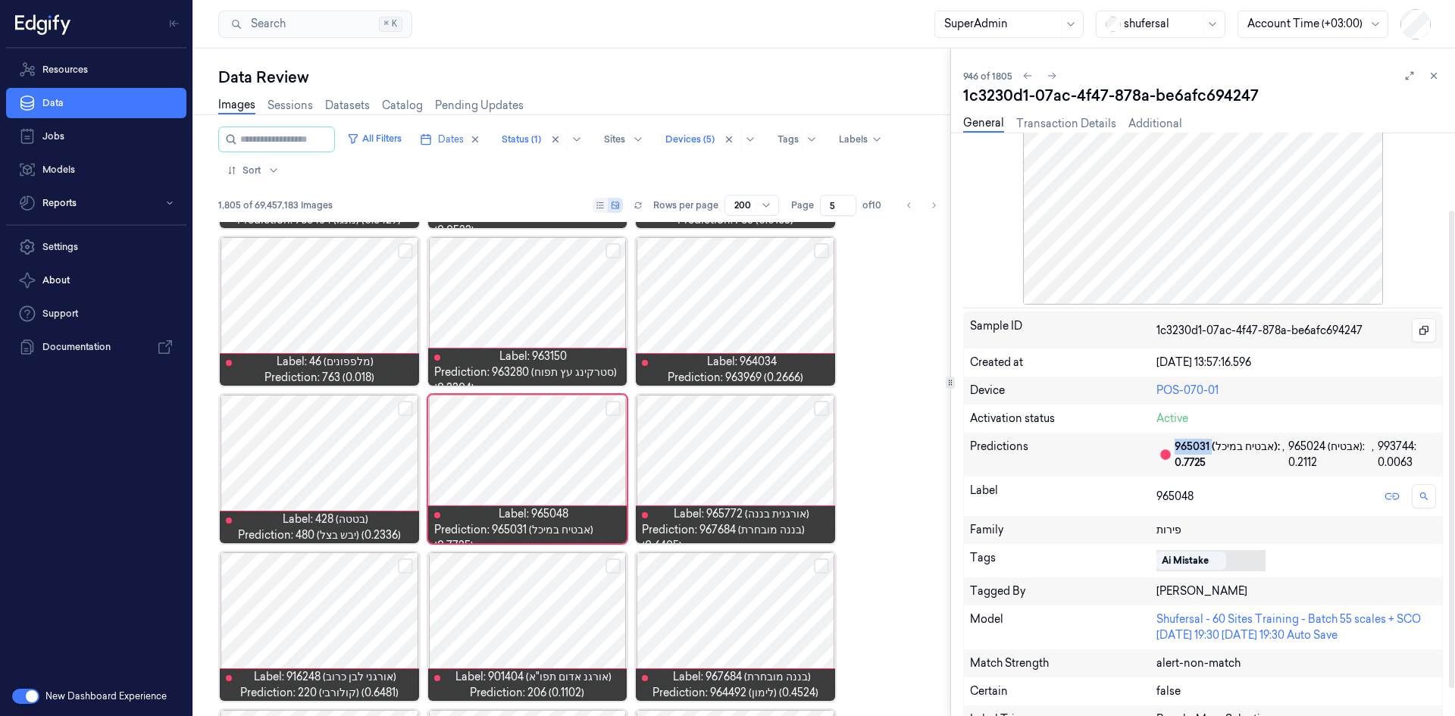
scroll to position [128, 0]
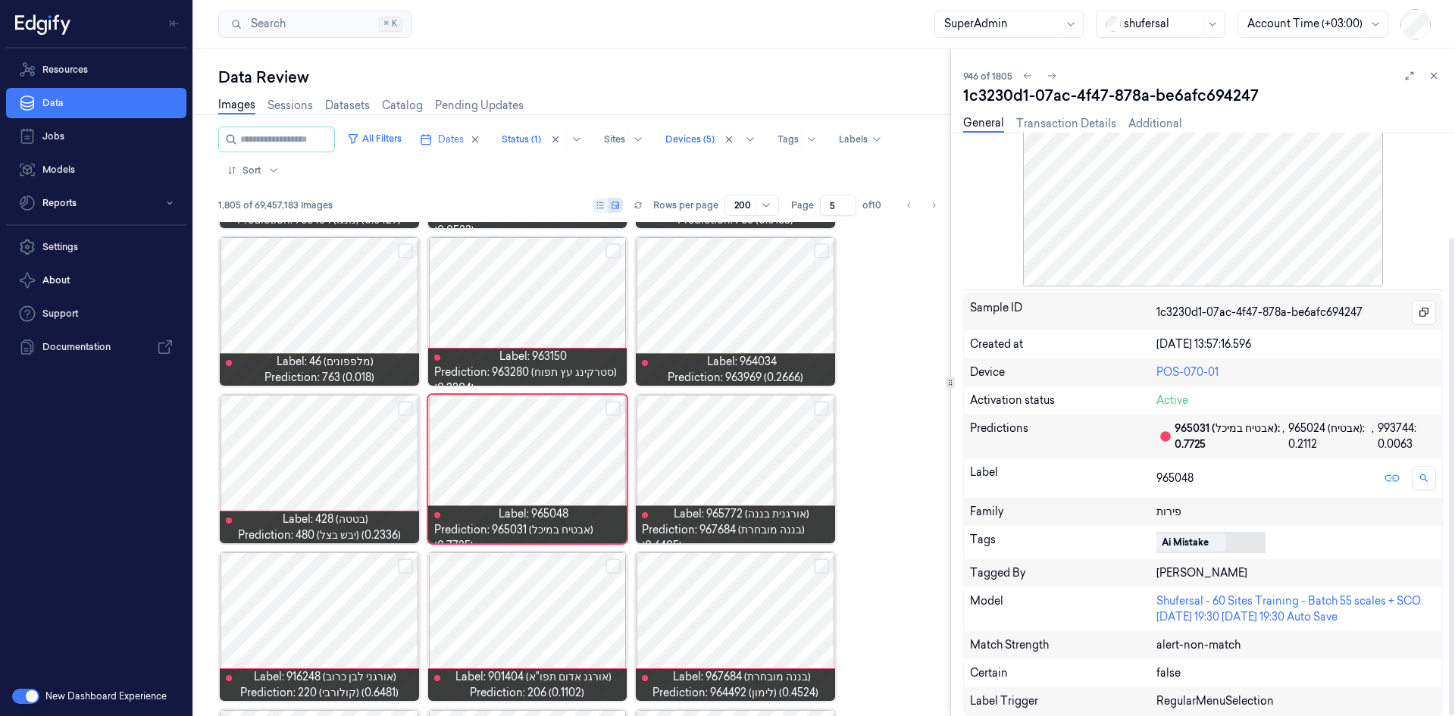
click at [1196, 538] on div "Ai Mistake" at bounding box center [1185, 543] width 47 height 14
drag, startPoint x: 1191, startPoint y: 564, endPoint x: 1176, endPoint y: 543, distance: 25.9
click at [1188, 545] on div "Ai Mistake" at bounding box center [1198, 542] width 83 height 21
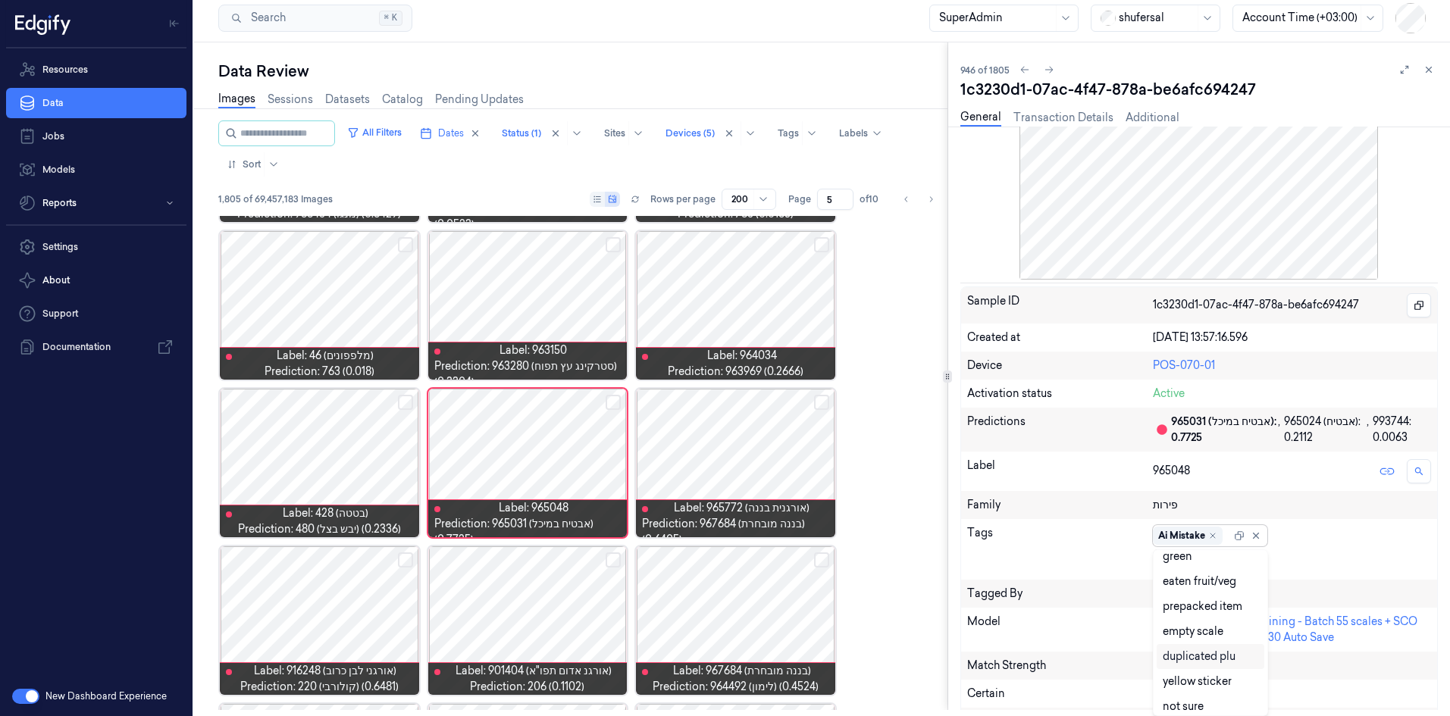
scroll to position [152, 0]
click at [1208, 635] on div "duplicated plu" at bounding box center [1199, 630] width 73 height 16
click at [1216, 537] on icon "Remove ,Ai Mistake" at bounding box center [1212, 535] width 9 height 9
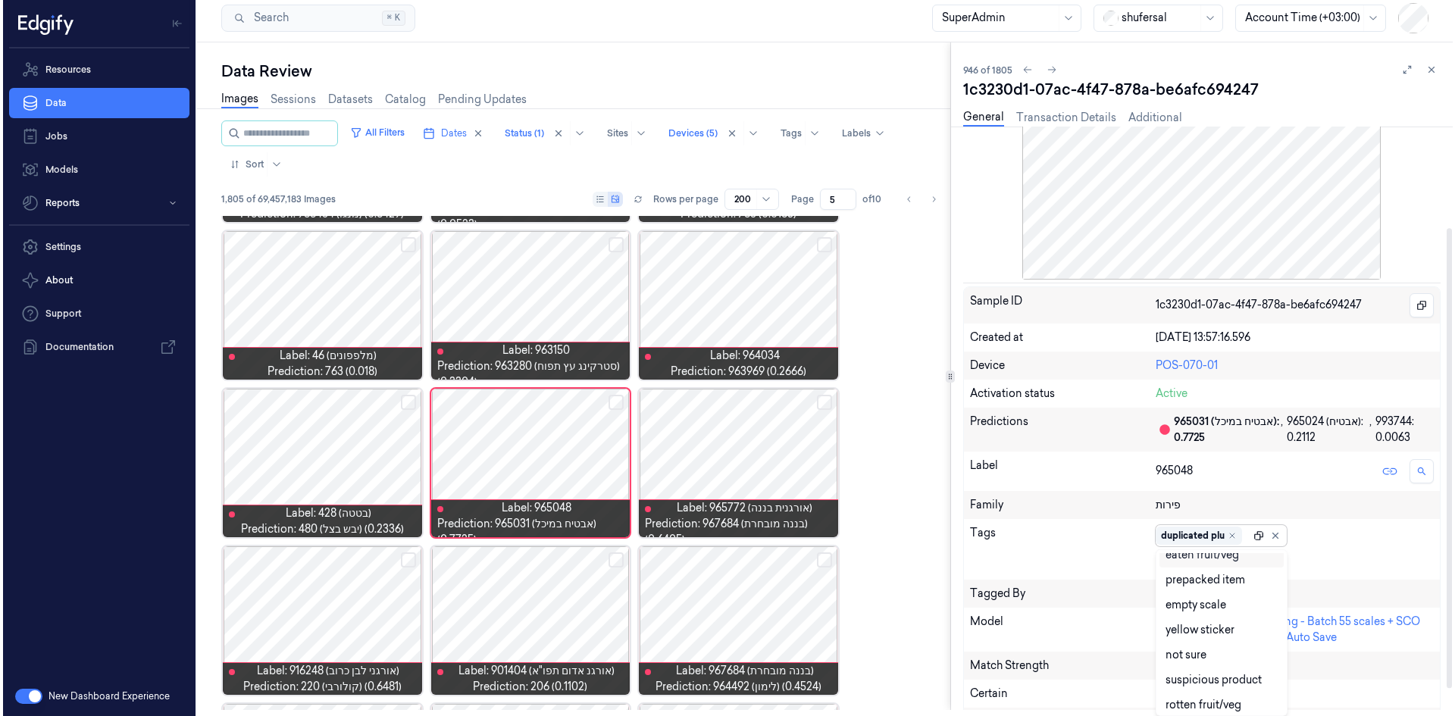
scroll to position [0, 0]
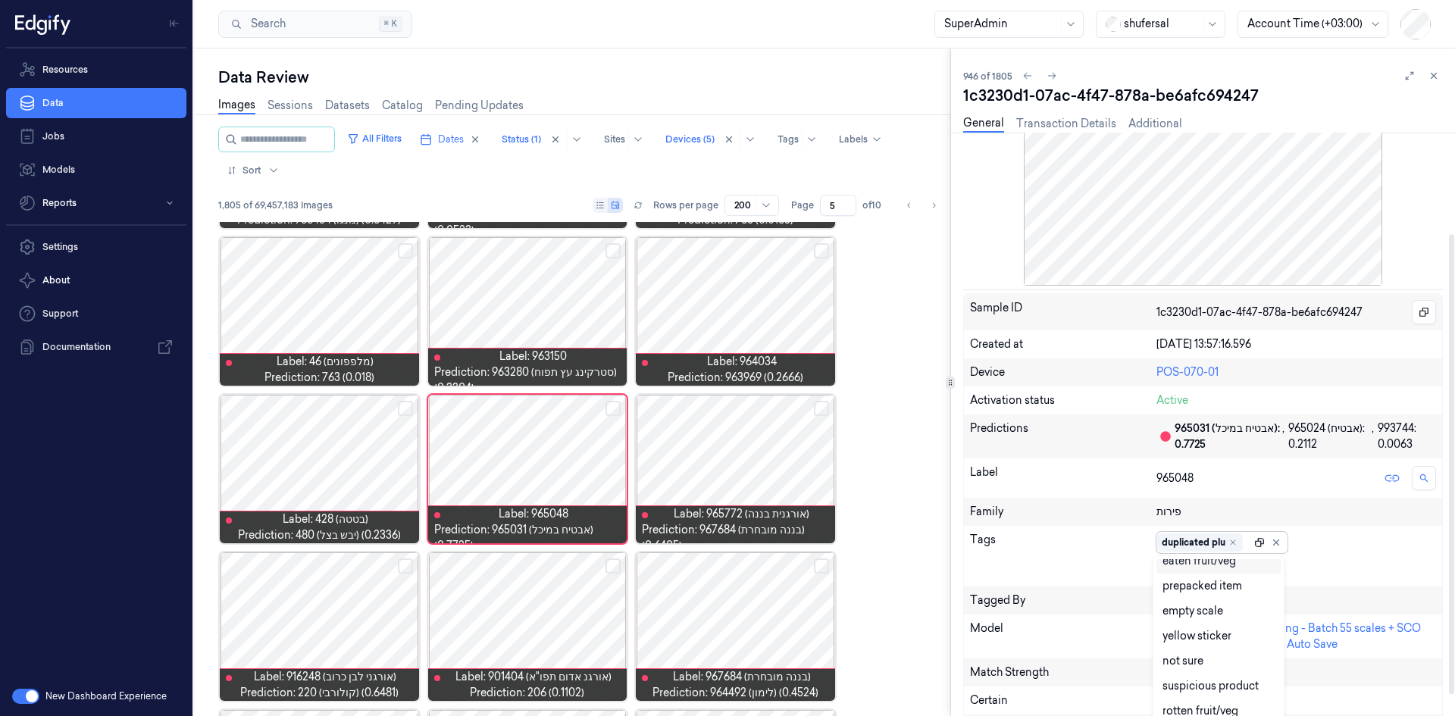
click at [1257, 537] on div at bounding box center [1259, 542] width 11 height 11
click at [1168, 569] on icon at bounding box center [1168, 568] width 6 height 5
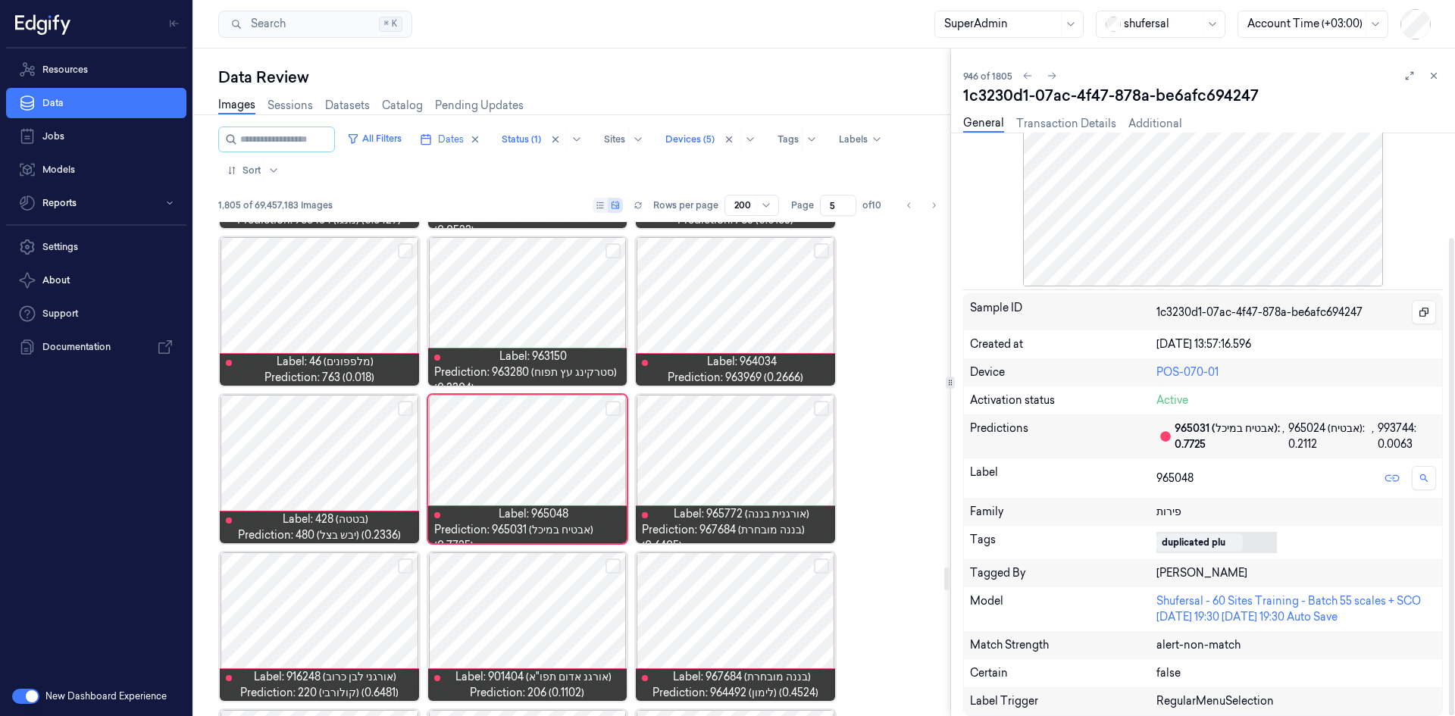
click at [1188, 541] on div "duplicated plu" at bounding box center [1194, 543] width 64 height 14
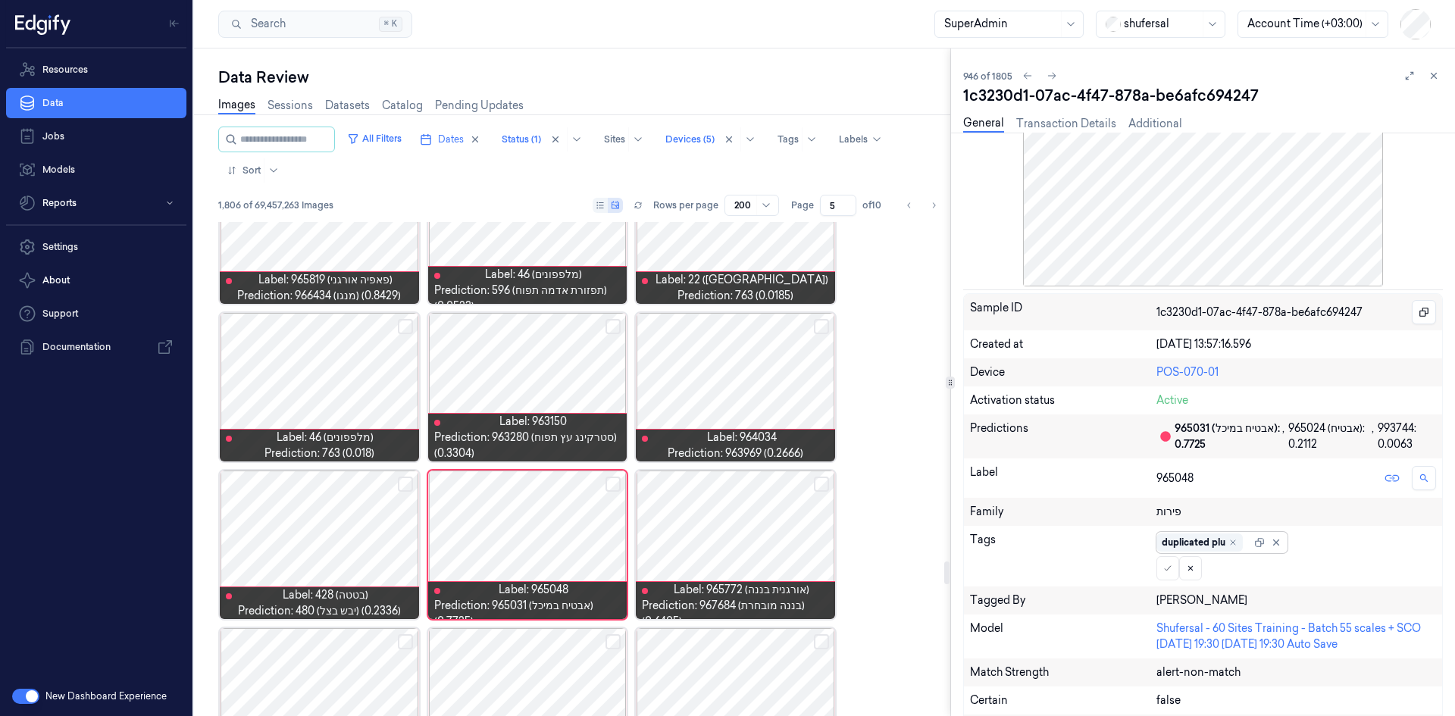
scroll to position [7168, 0]
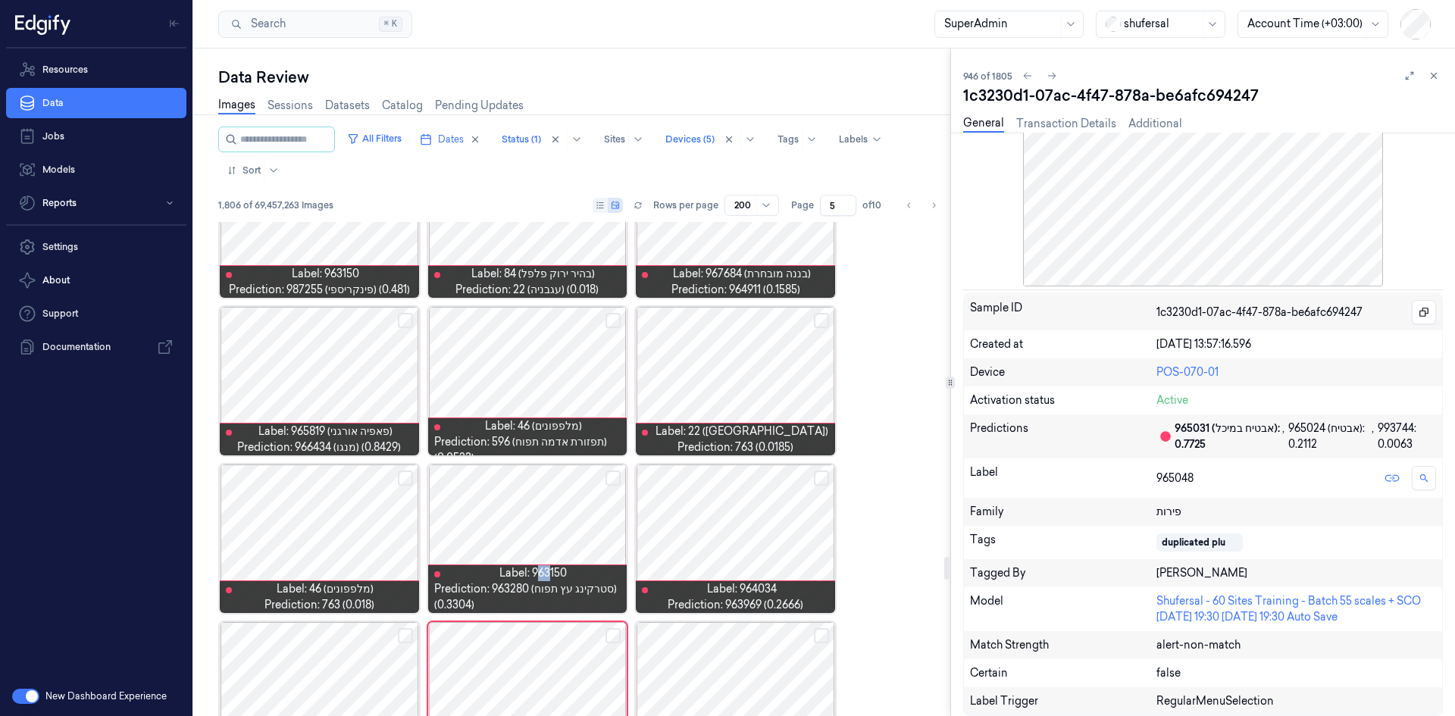
drag, startPoint x: 540, startPoint y: 574, endPoint x: 552, endPoint y: 574, distance: 12.1
click at [552, 574] on span "Label: 963150" at bounding box center [532, 573] width 67 height 16
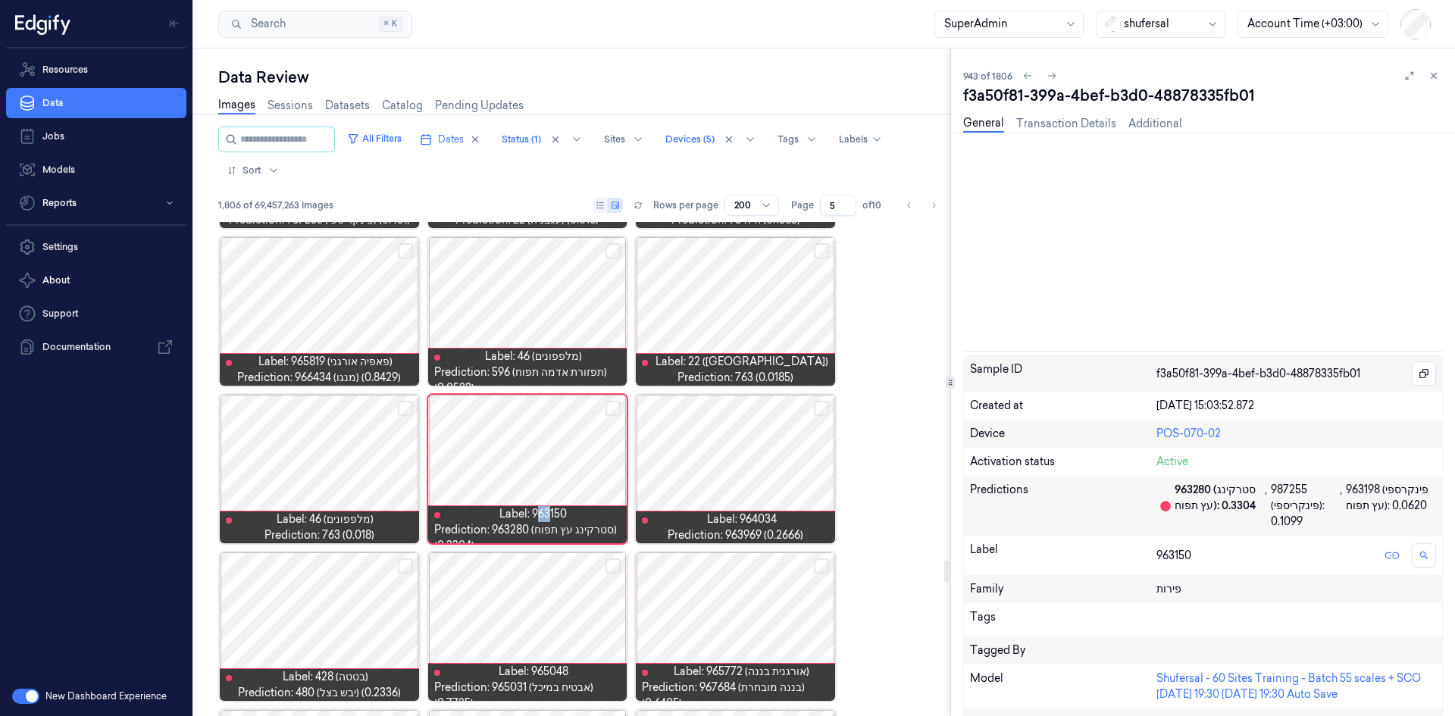
scroll to position [128, 0]
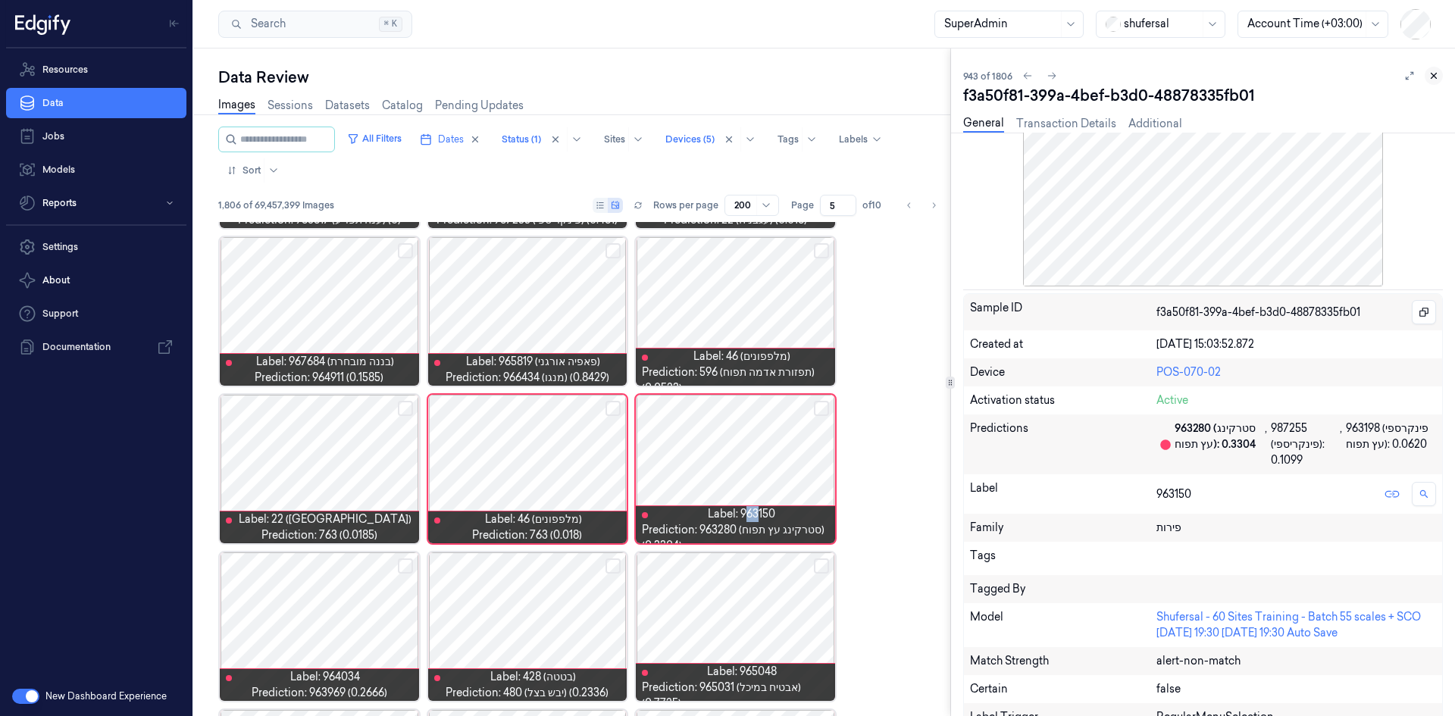
click at [1429, 77] on icon at bounding box center [1434, 75] width 11 height 11
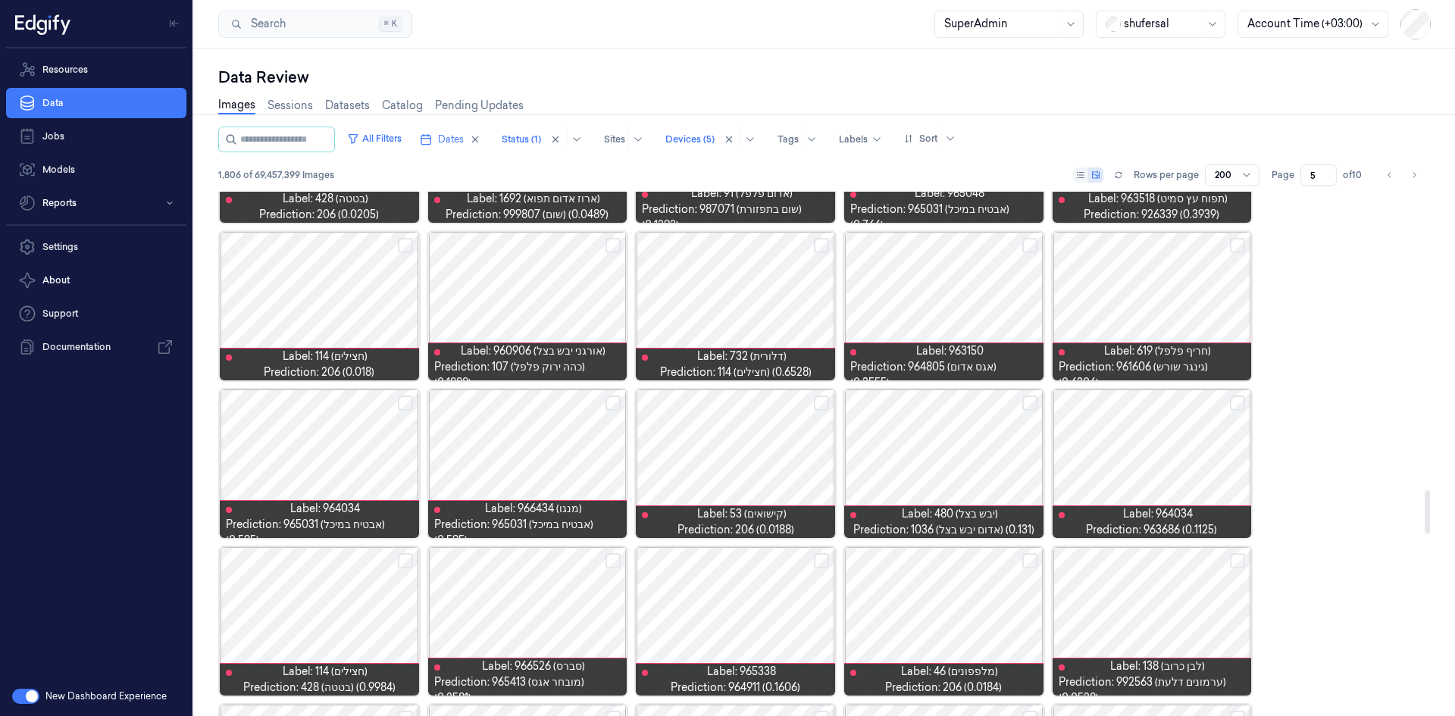
scroll to position [3567, 0]
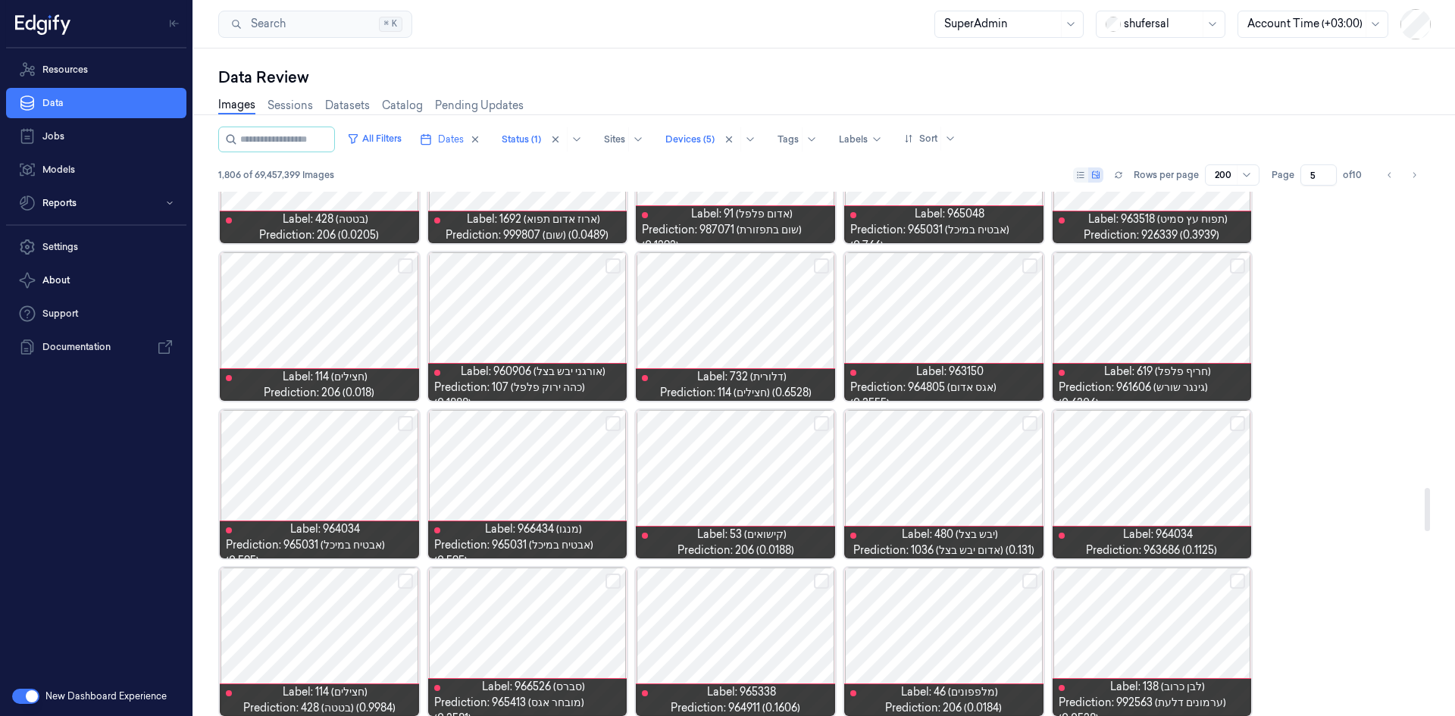
click at [538, 476] on div at bounding box center [527, 484] width 199 height 149
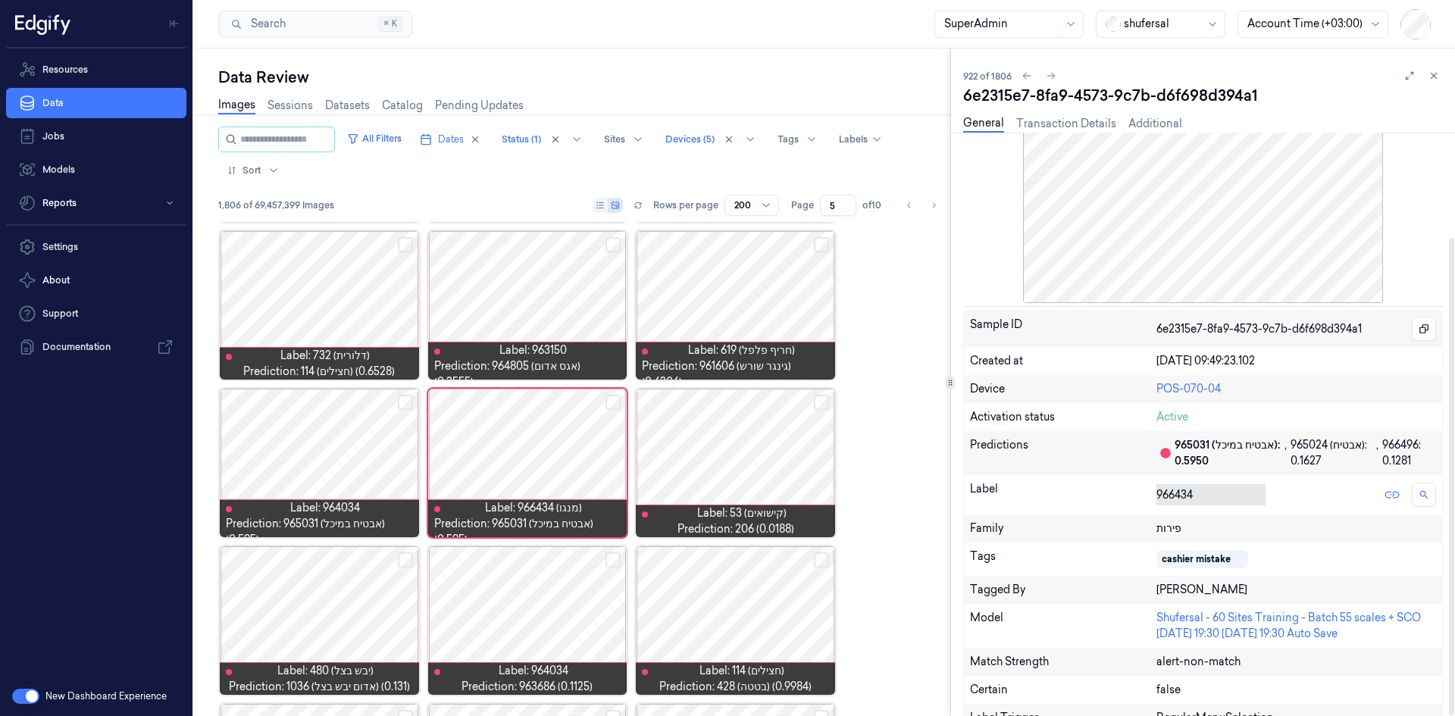
scroll to position [128, 0]
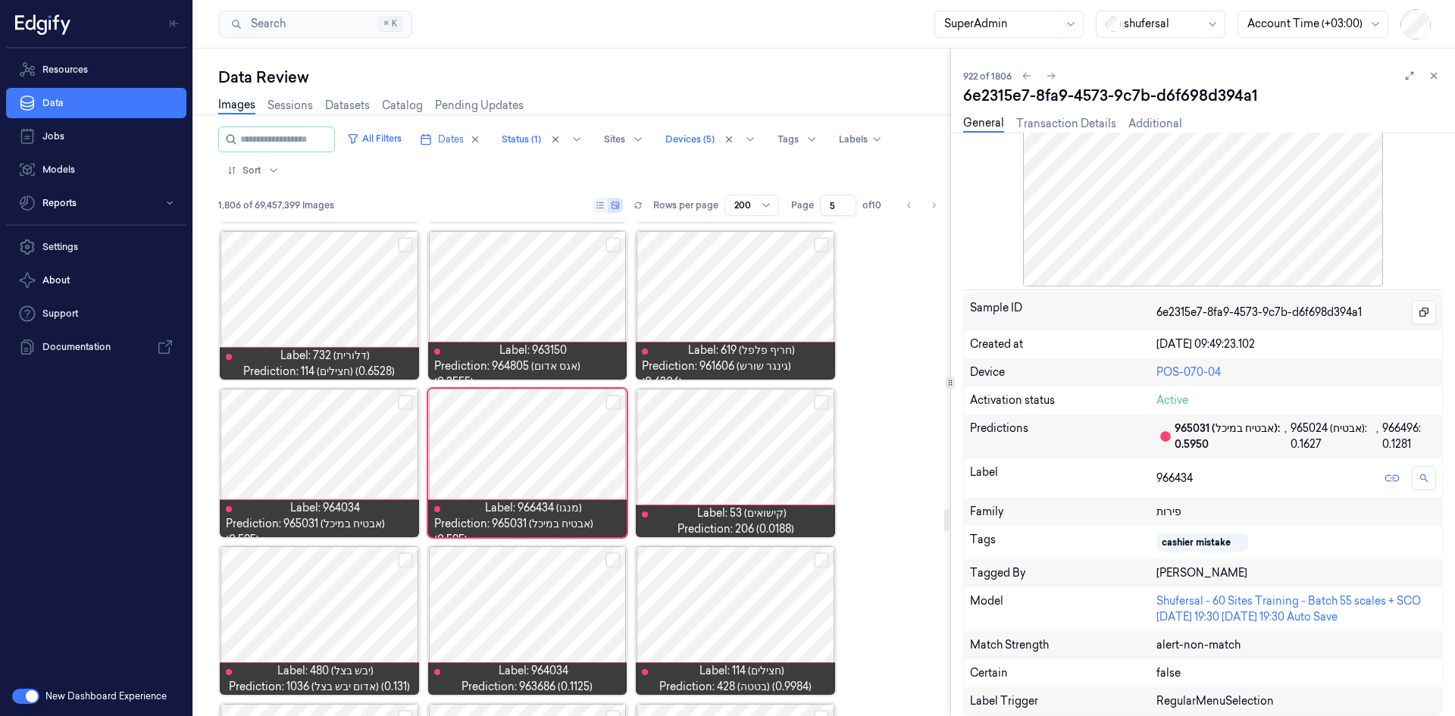
click at [719, 586] on div at bounding box center [735, 620] width 199 height 149
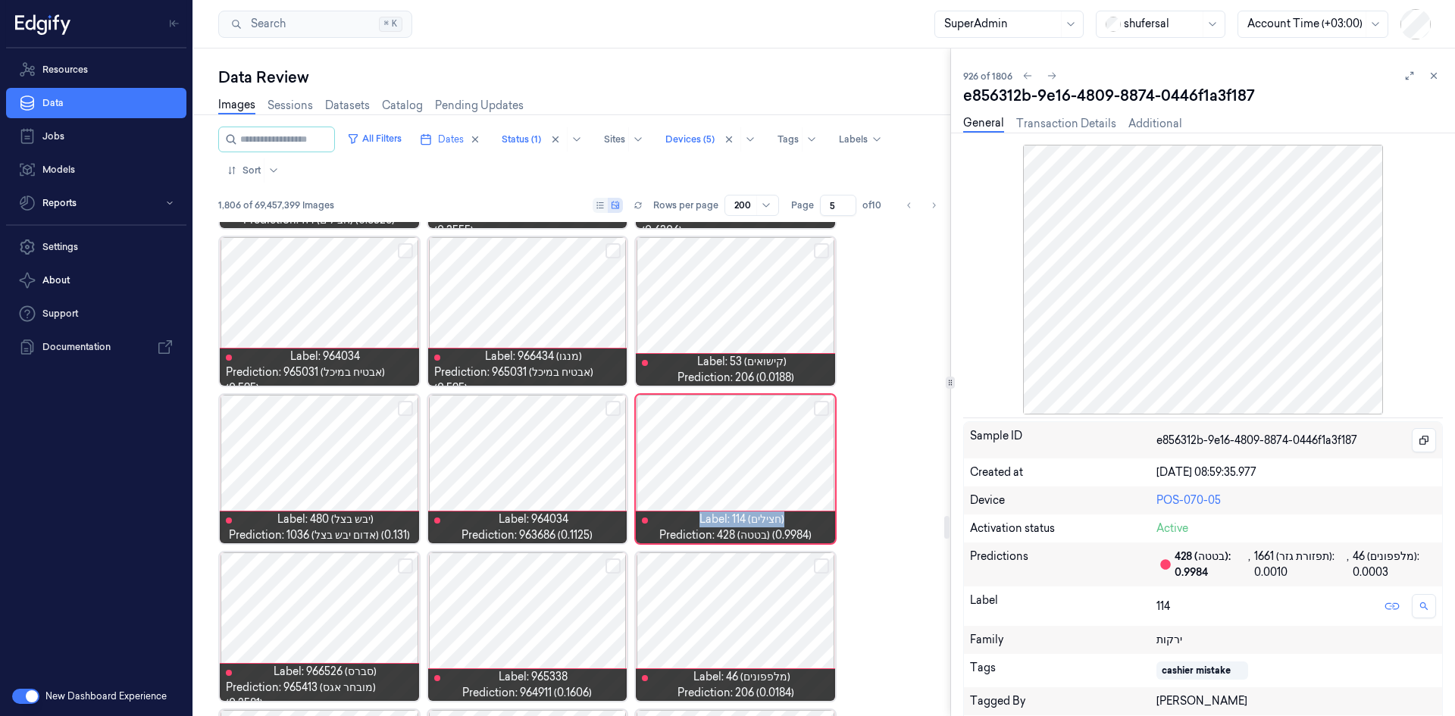
drag, startPoint x: 786, startPoint y: 517, endPoint x: 698, endPoint y: 512, distance: 88.0
click at [698, 512] on div "Label: 114 (חצילים) Prediction: 428 (בטטה) (0.9984)" at bounding box center [735, 528] width 187 height 32
drag, startPoint x: 703, startPoint y: 534, endPoint x: 759, endPoint y: 527, distance: 55.8
click at [759, 527] on div "Label: 114 (חצילים) Prediction: 428 (בטטה) (0.9984)" at bounding box center [735, 528] width 187 height 32
drag, startPoint x: 723, startPoint y: 530, endPoint x: 773, endPoint y: 516, distance: 51.8
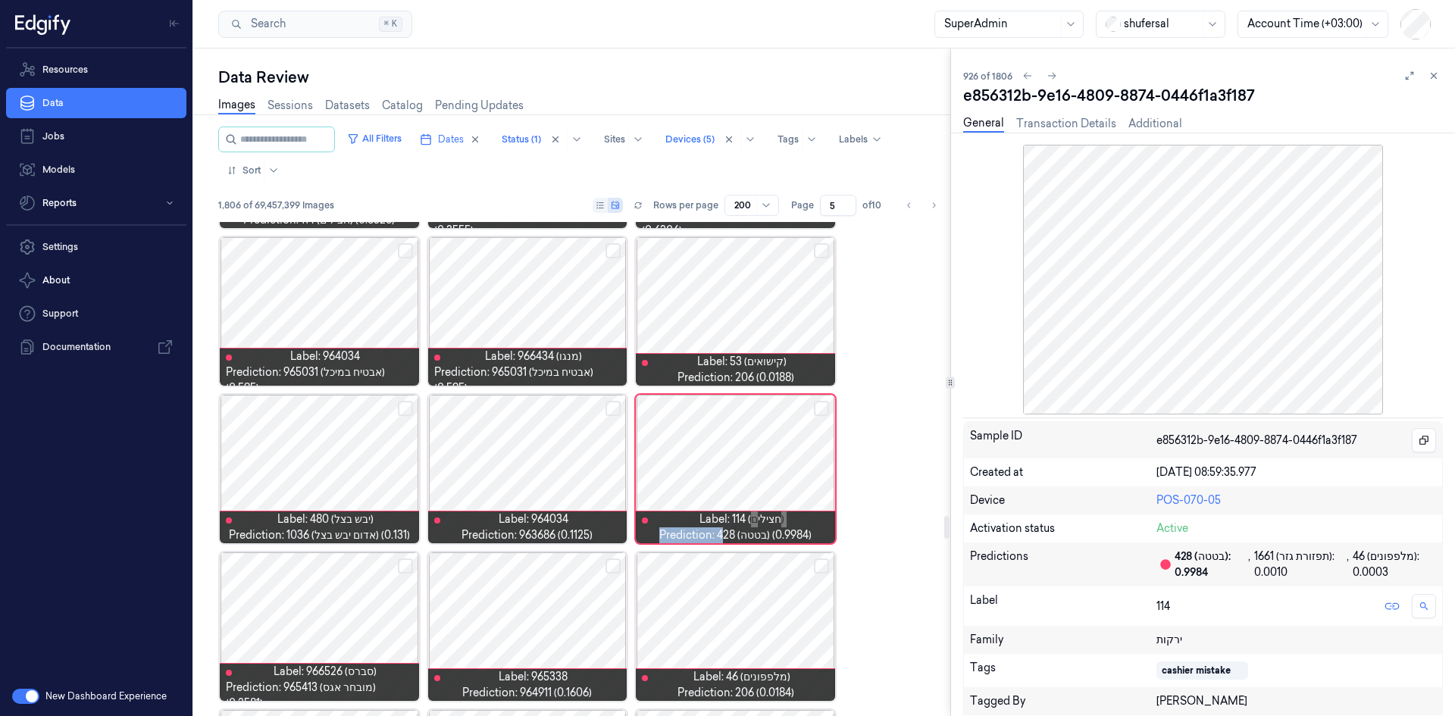
click at [773, 516] on div "Label: 114 (חצילים) Prediction: 428 (בטטה) (0.9984)" at bounding box center [735, 528] width 187 height 32
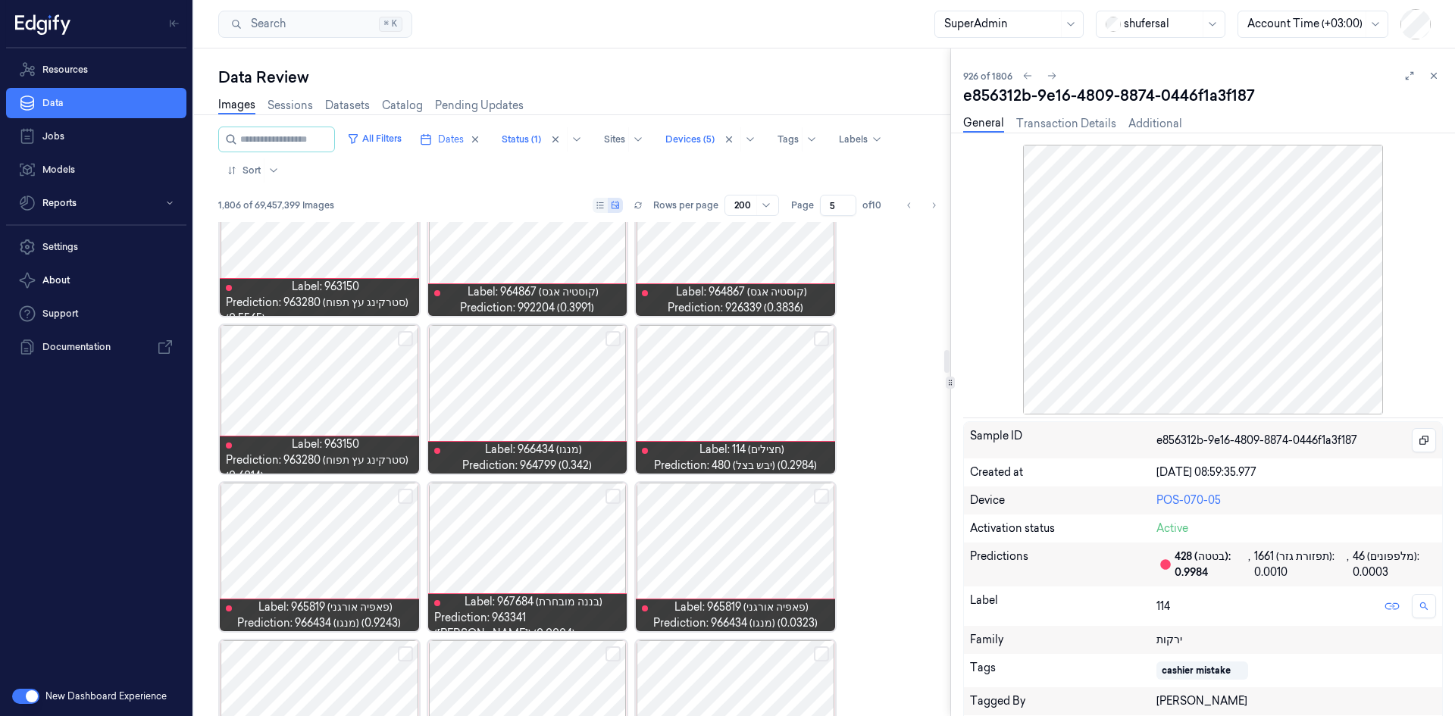
scroll to position [2730, 0]
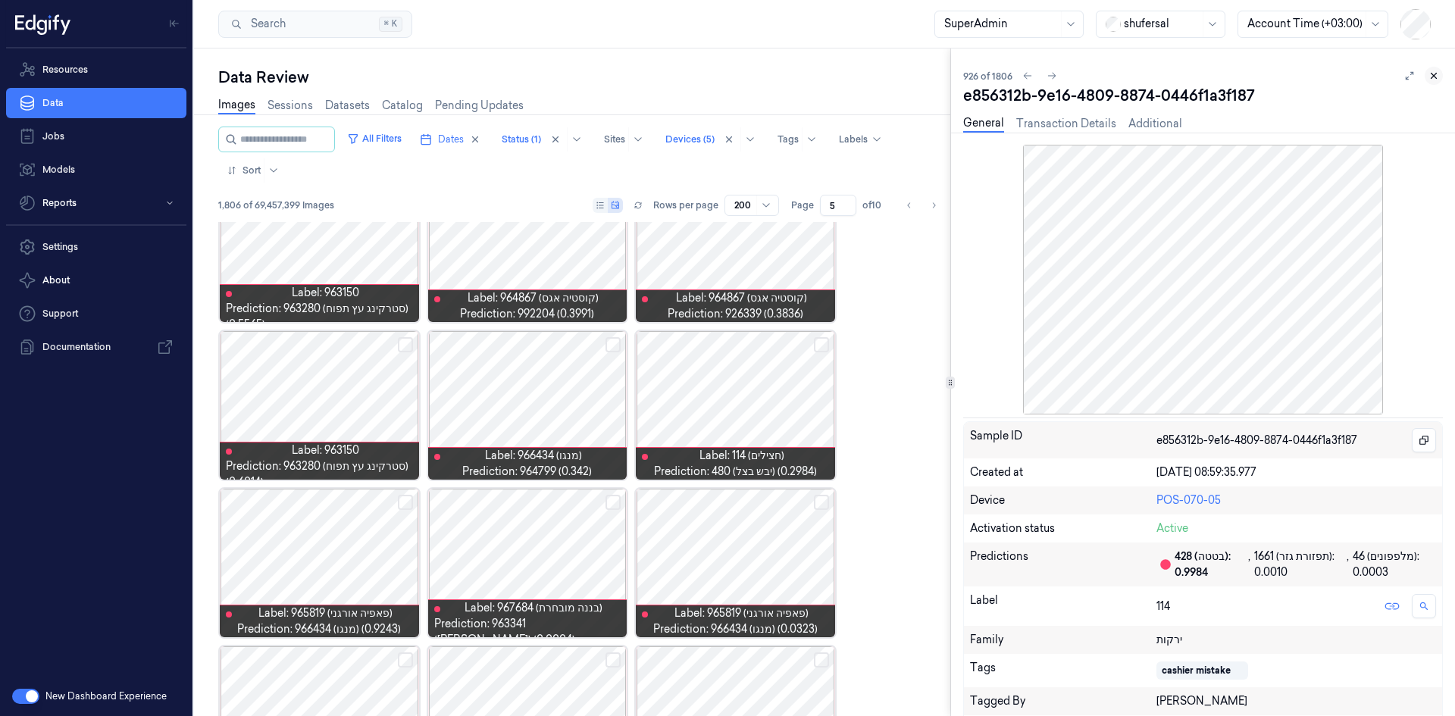
click at [1428, 80] on button at bounding box center [1434, 76] width 18 height 18
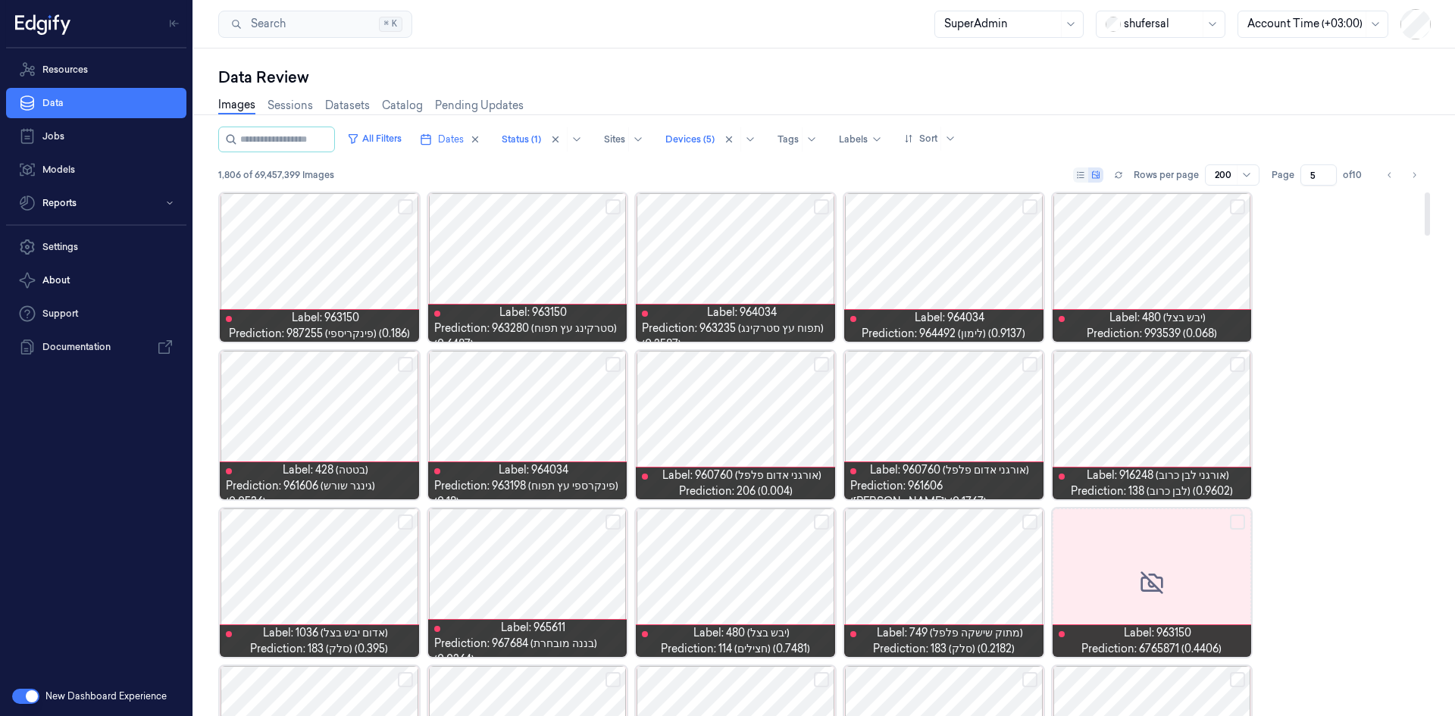
click at [751, 593] on div at bounding box center [735, 583] width 199 height 149
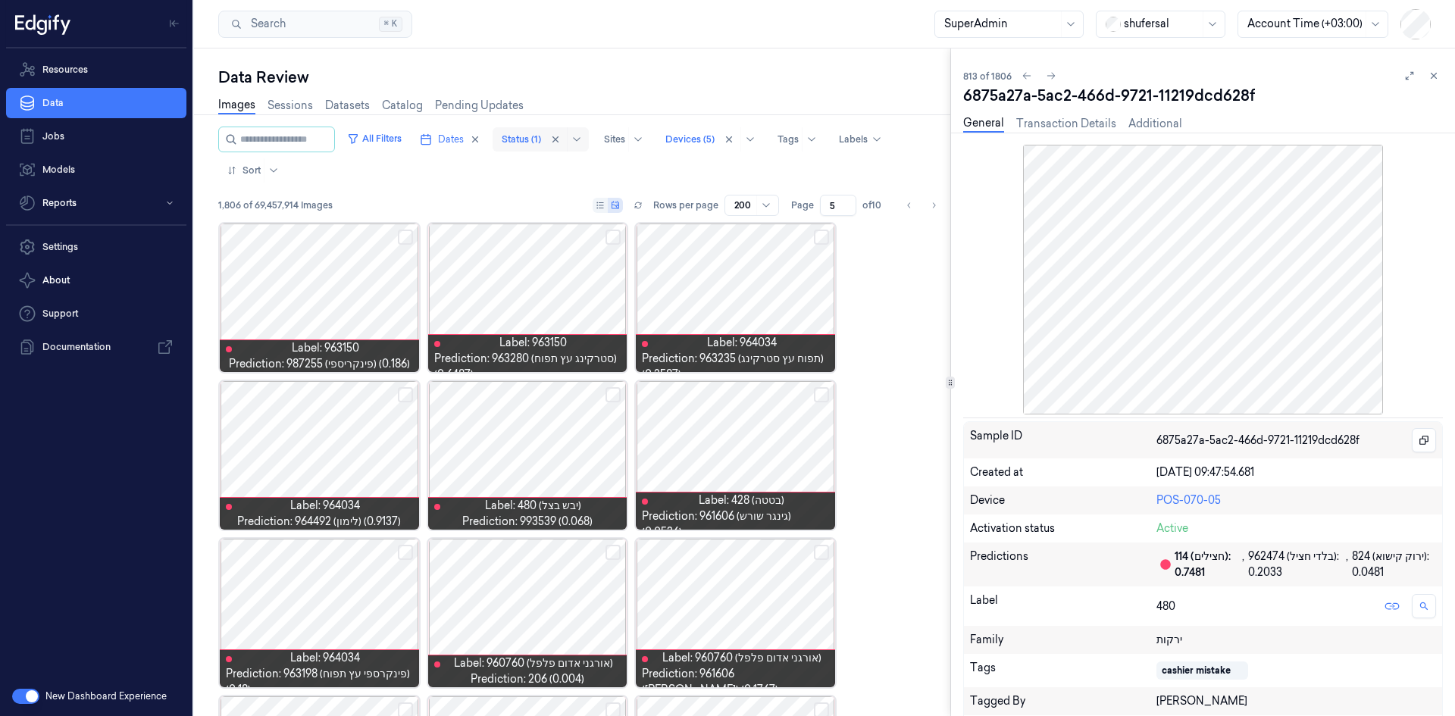
click at [541, 132] on div "Status (1)" at bounding box center [521, 139] width 39 height 24
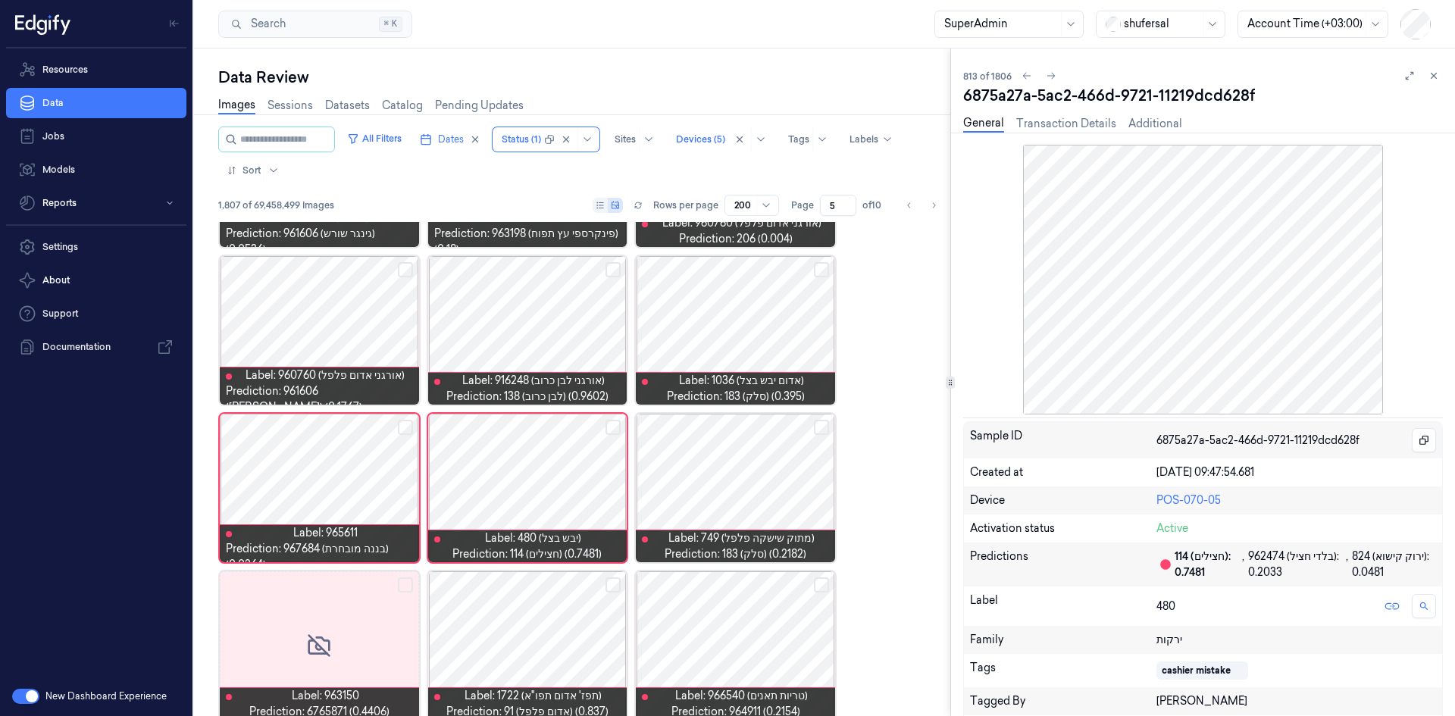
scroll to position [459, 0]
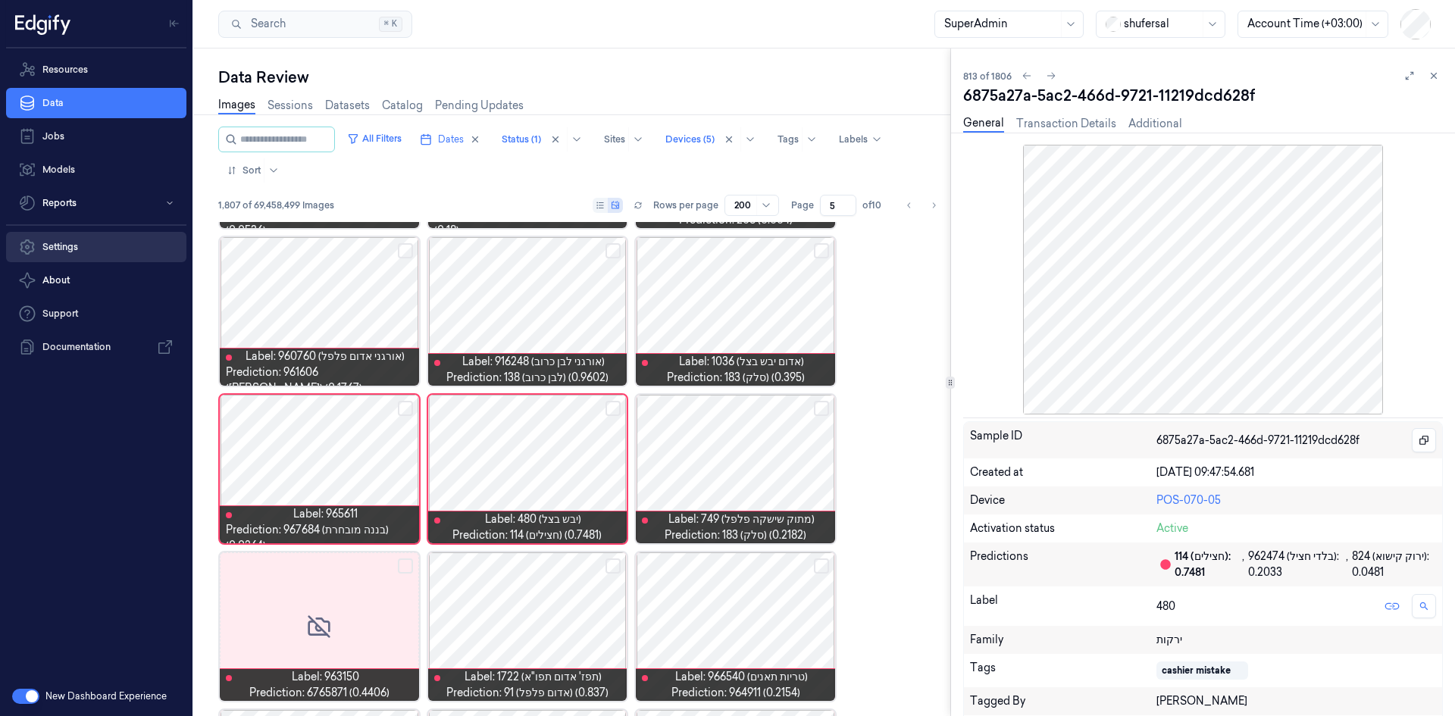
click at [76, 256] on link "Settings" at bounding box center [96, 247] width 180 height 30
click at [77, 247] on link "Settings" at bounding box center [96, 247] width 180 height 30
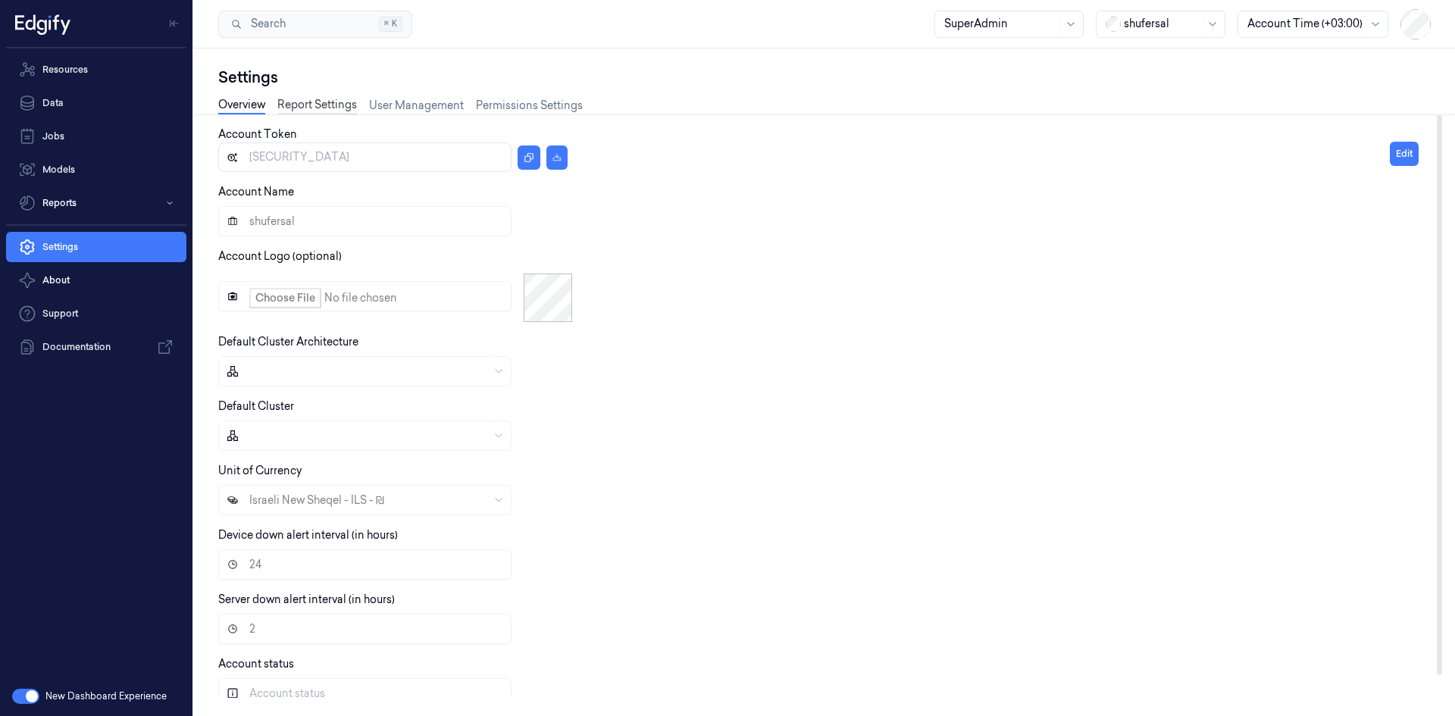
click at [322, 110] on link "Report Settings" at bounding box center [317, 105] width 80 height 17
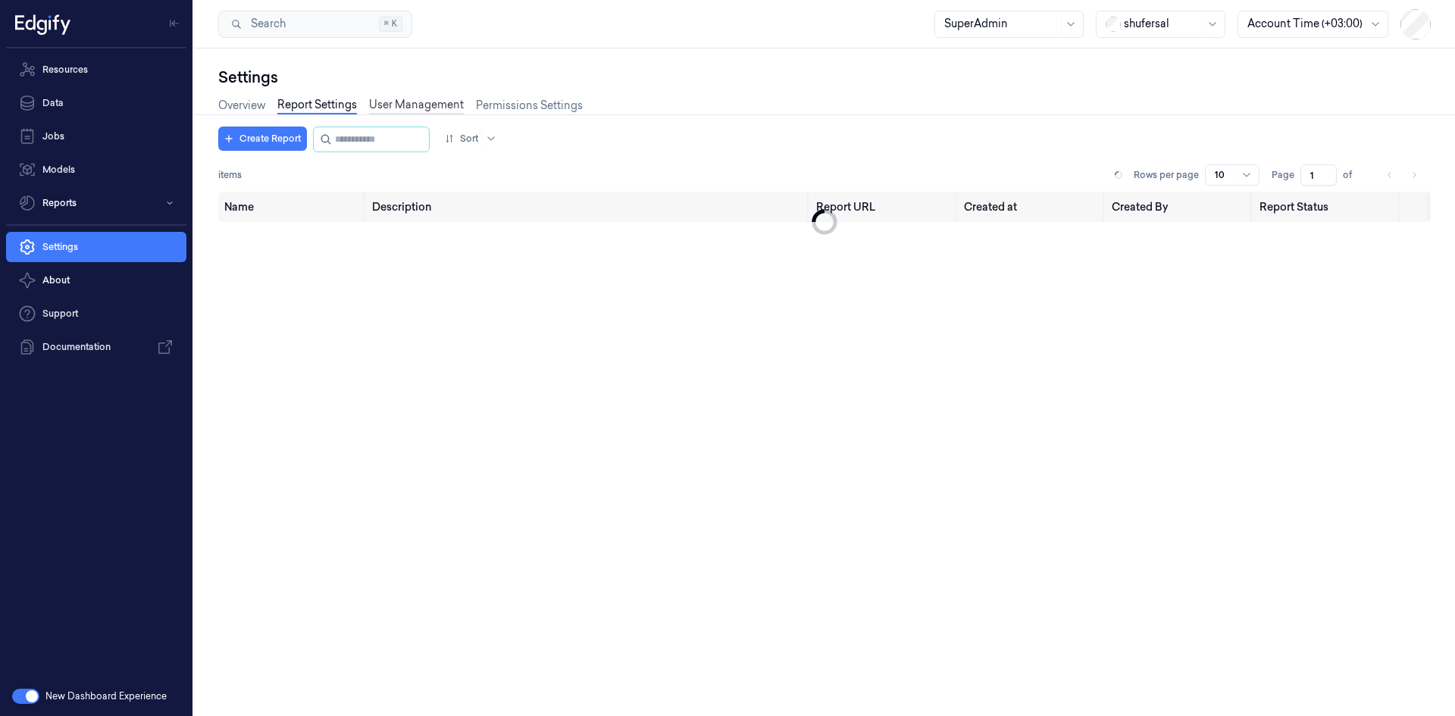
click at [415, 104] on link "User Management" at bounding box center [416, 105] width 95 height 17
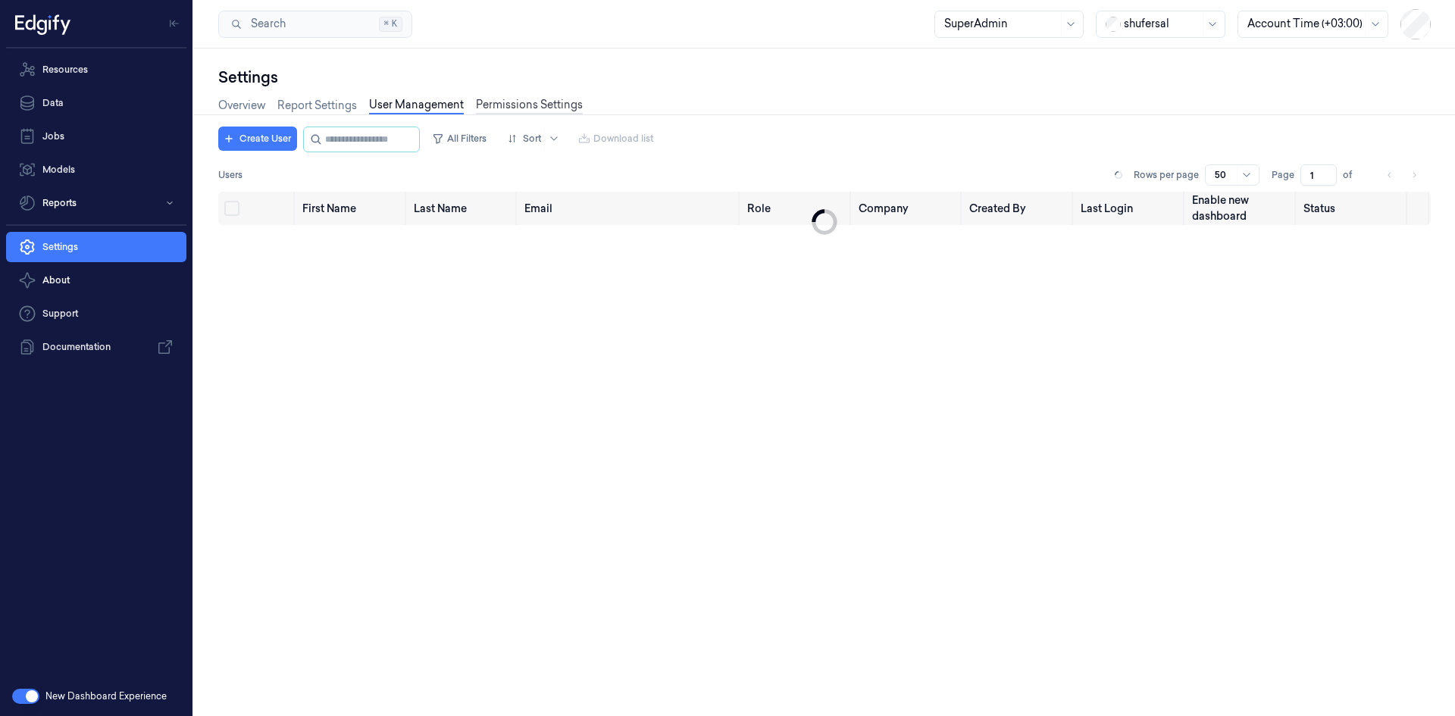
click at [541, 102] on link "Permissions Settings" at bounding box center [529, 105] width 107 height 17
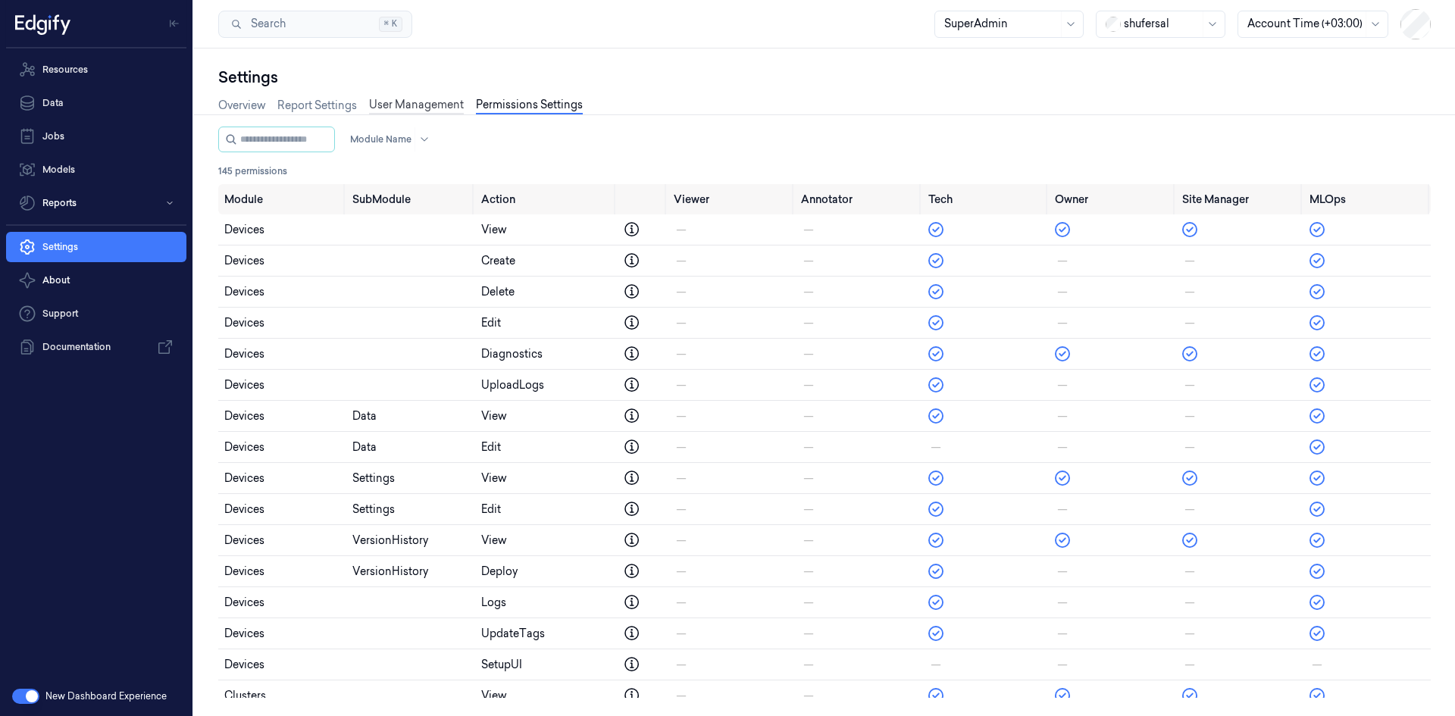
click at [421, 105] on link "User Management" at bounding box center [416, 105] width 95 height 17
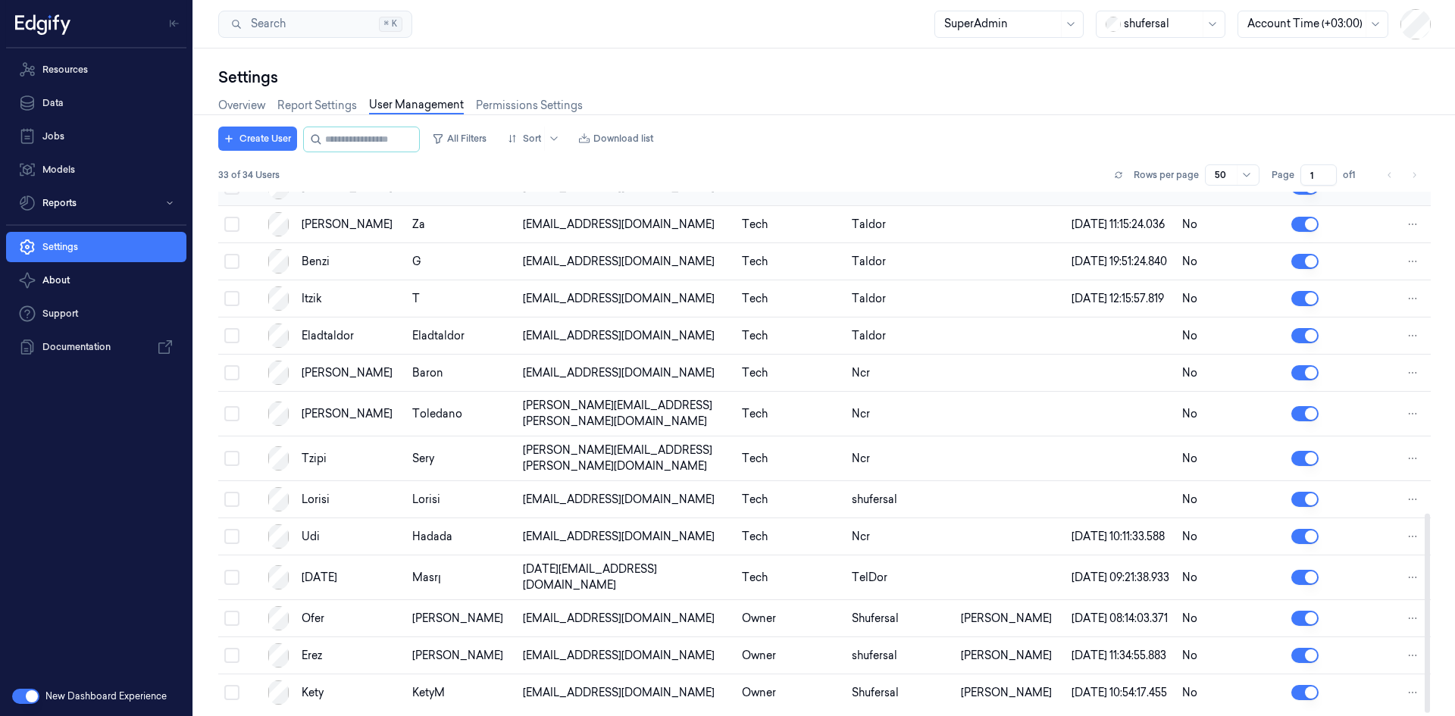
scroll to position [852, 0]
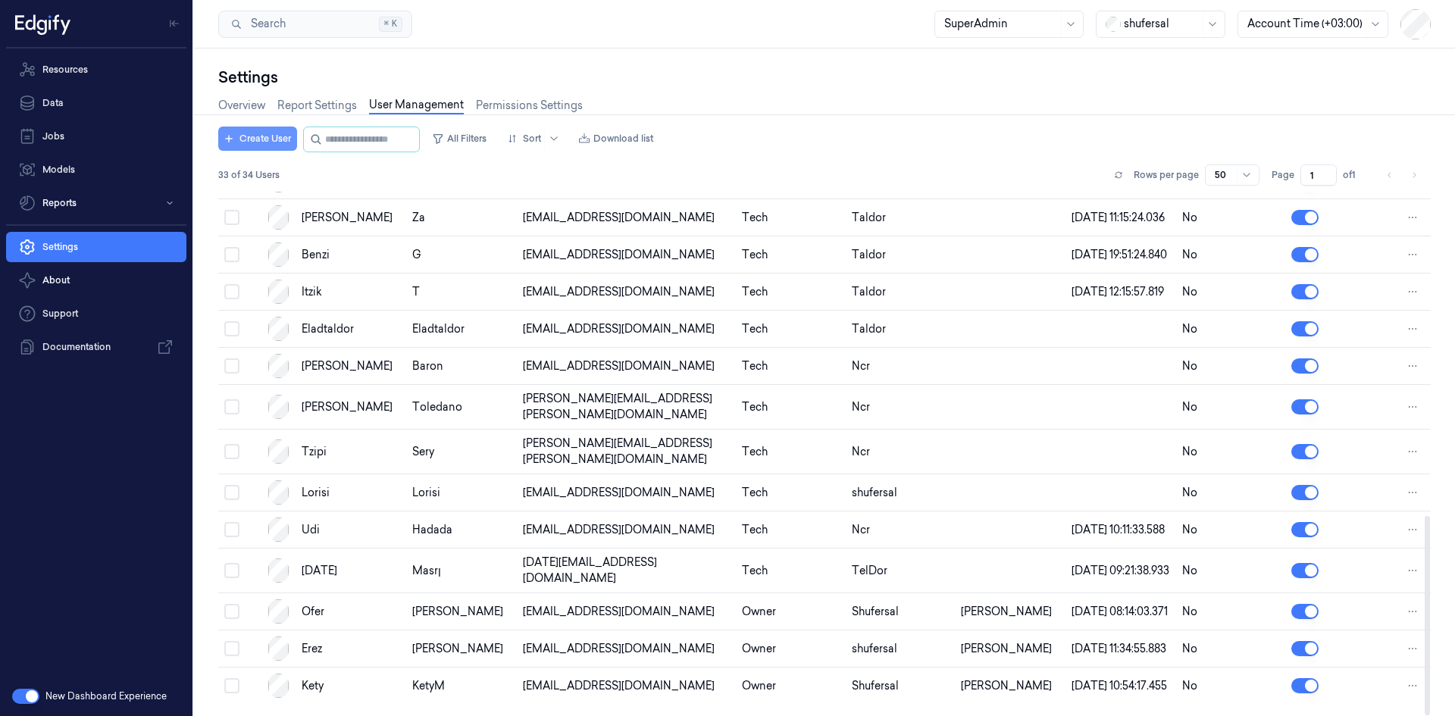
click at [274, 142] on button "Create User" at bounding box center [257, 139] width 79 height 24
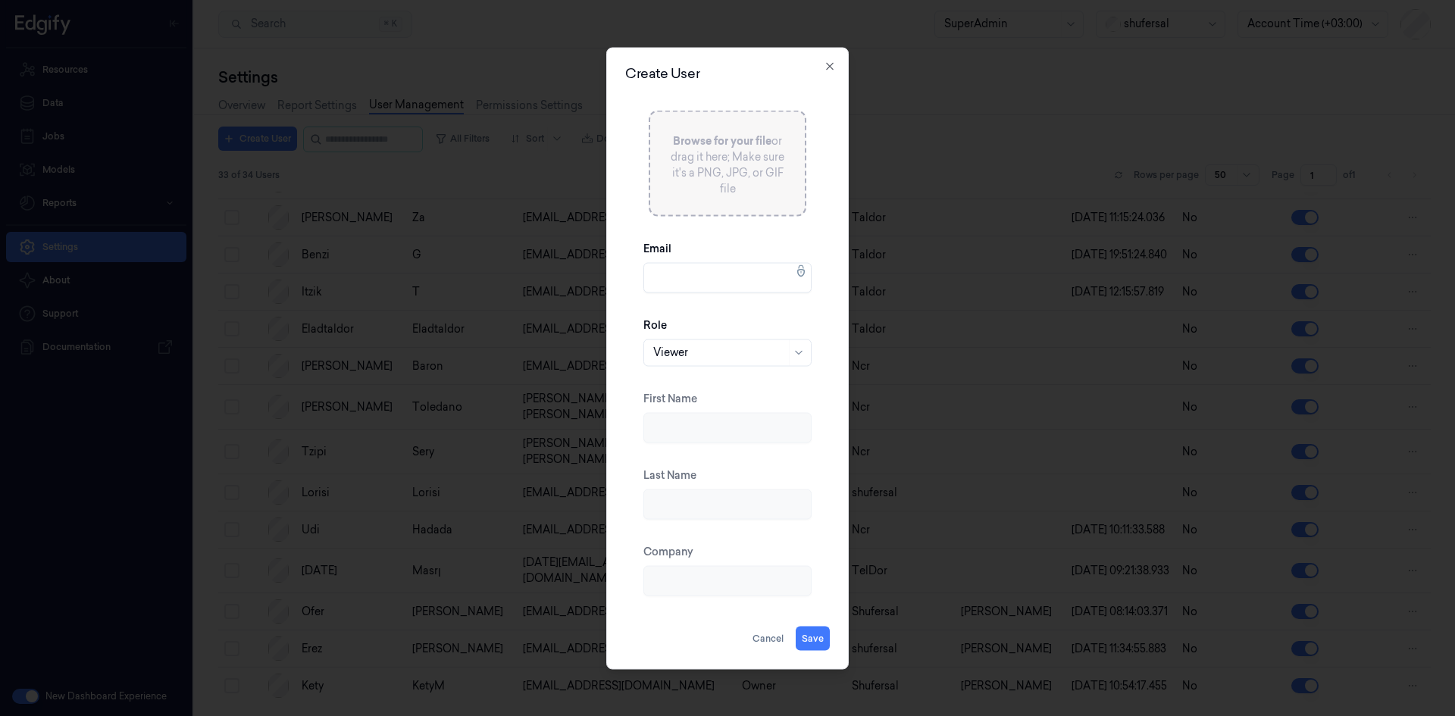
click at [687, 267] on input "Email" at bounding box center [727, 277] width 168 height 30
paste input "ofirm@edgify.ai"
type input "ofirm@edgify.ai"
click at [713, 348] on div at bounding box center [719, 353] width 133 height 16
click at [699, 539] on div "Super Admin" at bounding box center [686, 536] width 66 height 16
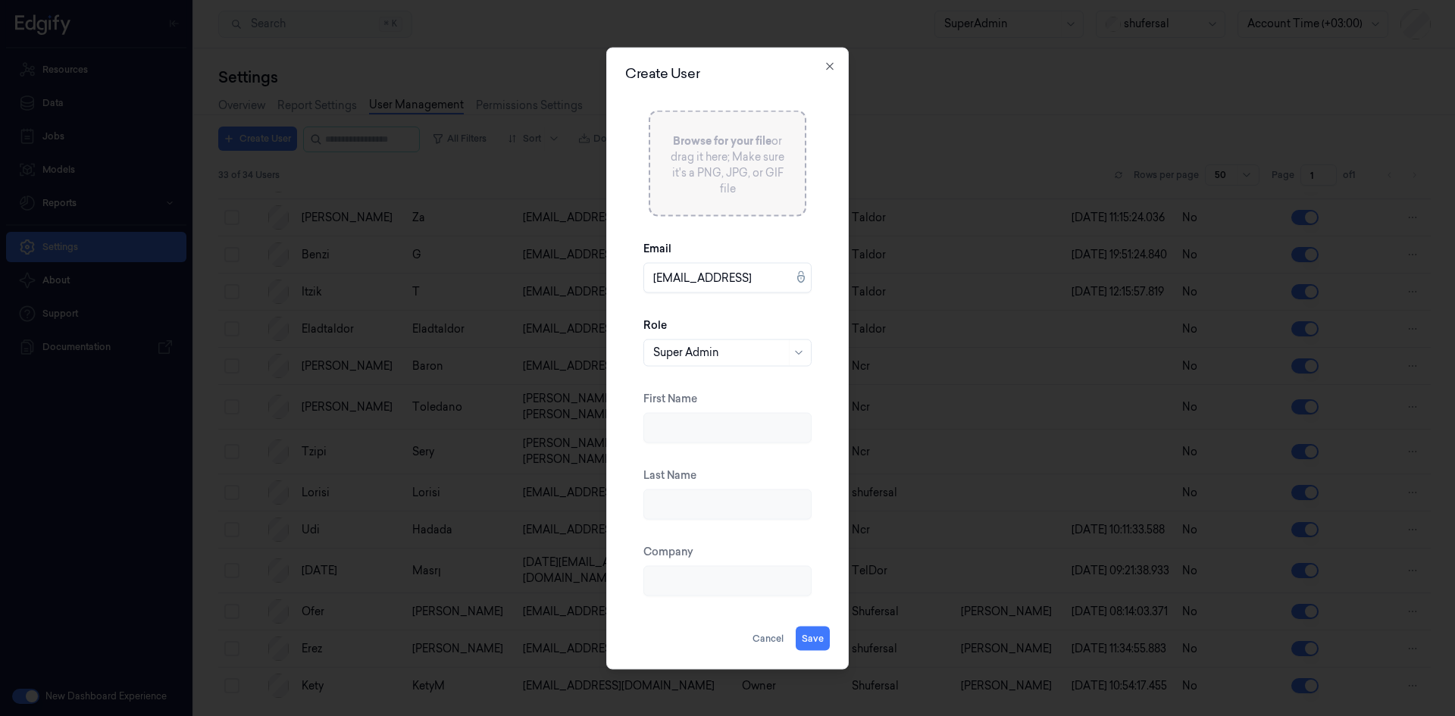
click at [674, 628] on div "Cancel Save" at bounding box center [727, 638] width 205 height 24
click at [729, 158] on p "Browse for your file or drag it here; Make sure it's a PNG, JPG, or GIF file" at bounding box center [727, 165] width 118 height 64
click at [807, 632] on button "Save" at bounding box center [813, 638] width 34 height 24
type input "Ofir"
type input "Mordechay"
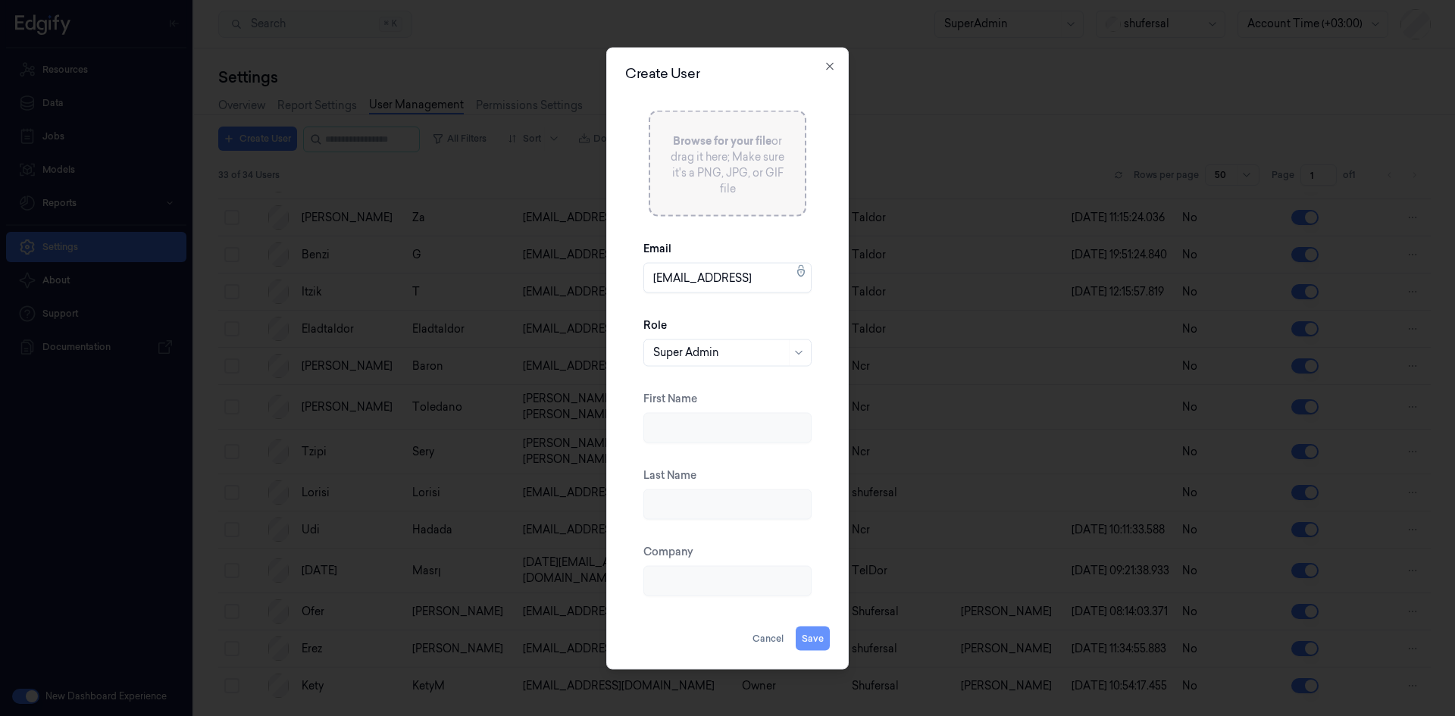
type input "Edgify"
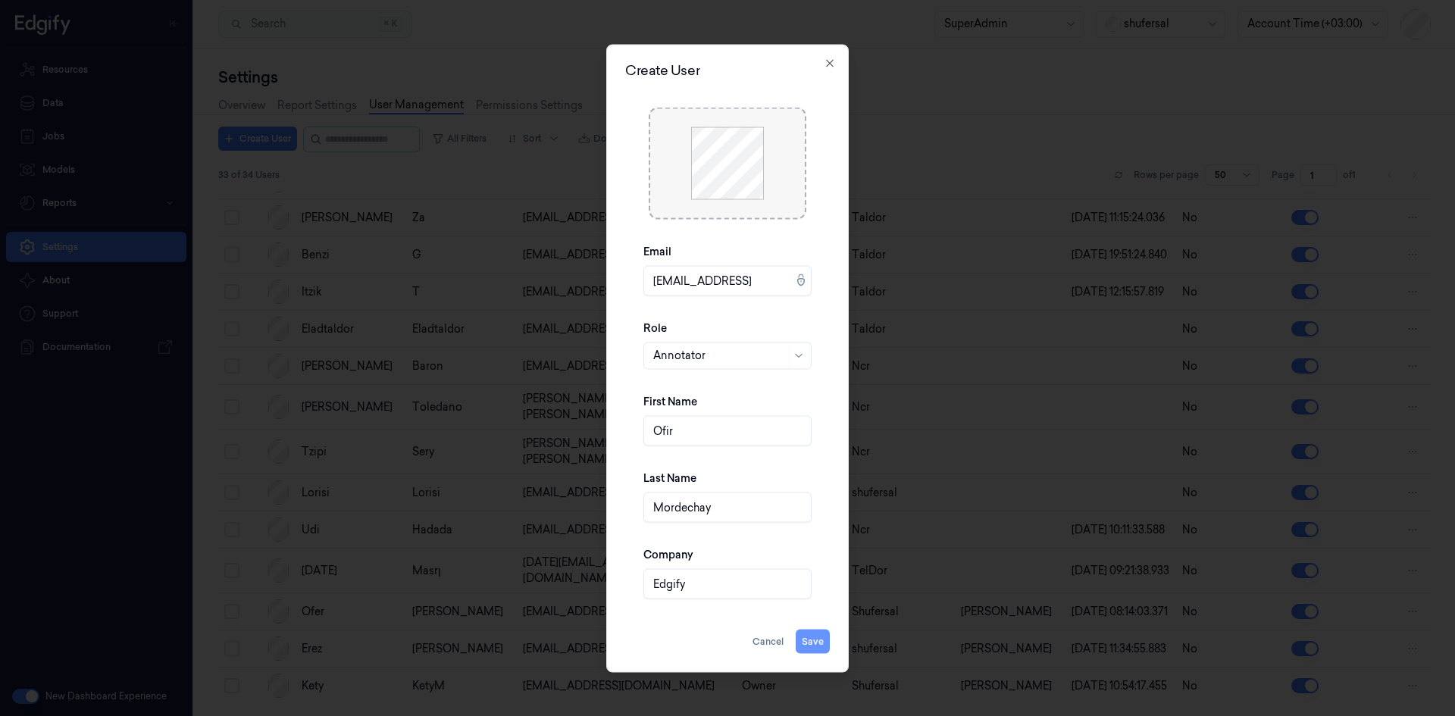
click at [816, 643] on button "Save" at bounding box center [813, 641] width 34 height 24
click at [815, 638] on button "Save" at bounding box center [813, 641] width 34 height 24
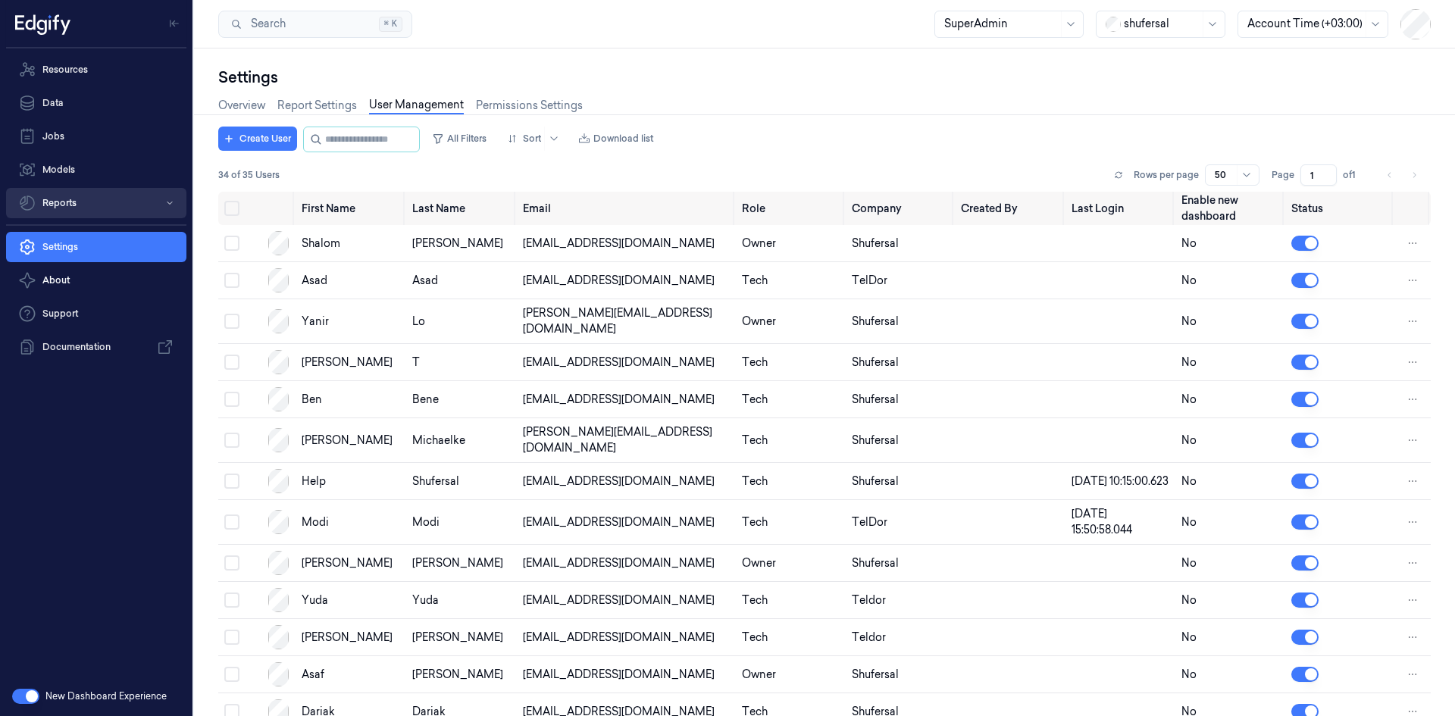
click at [96, 209] on button "Reports" at bounding box center [96, 203] width 180 height 30
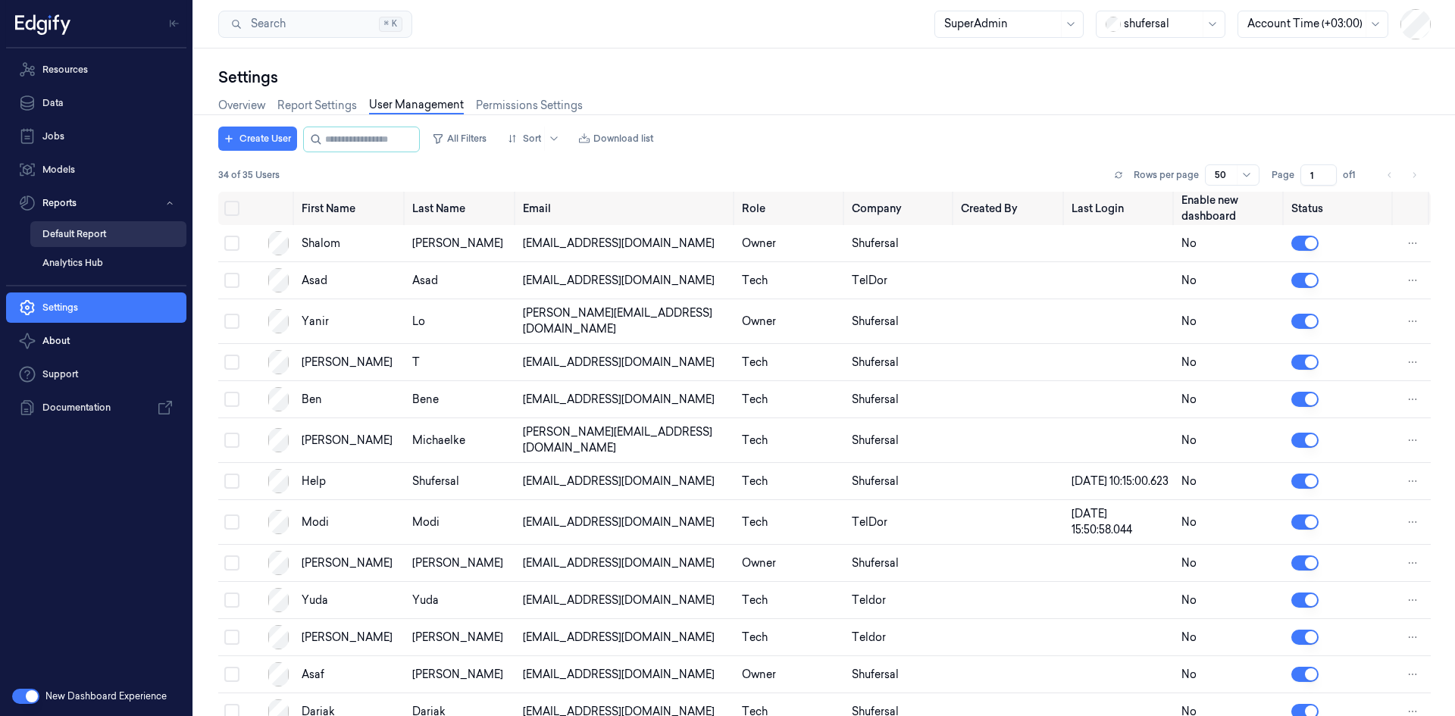
click at [111, 232] on link "Default Report" at bounding box center [108, 234] width 156 height 26
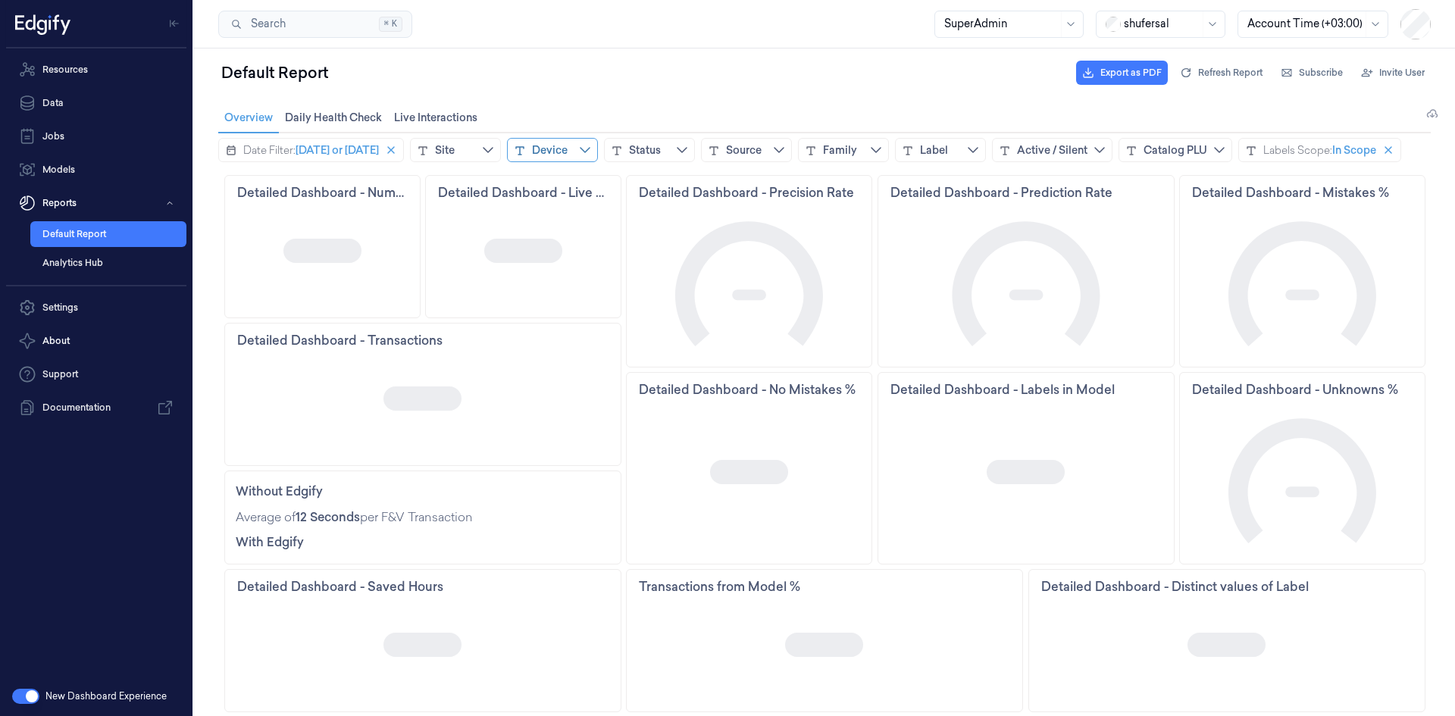
click at [564, 150] on div "Device" at bounding box center [550, 149] width 36 height 15
click at [638, 149] on div "Status" at bounding box center [649, 150] width 91 height 24
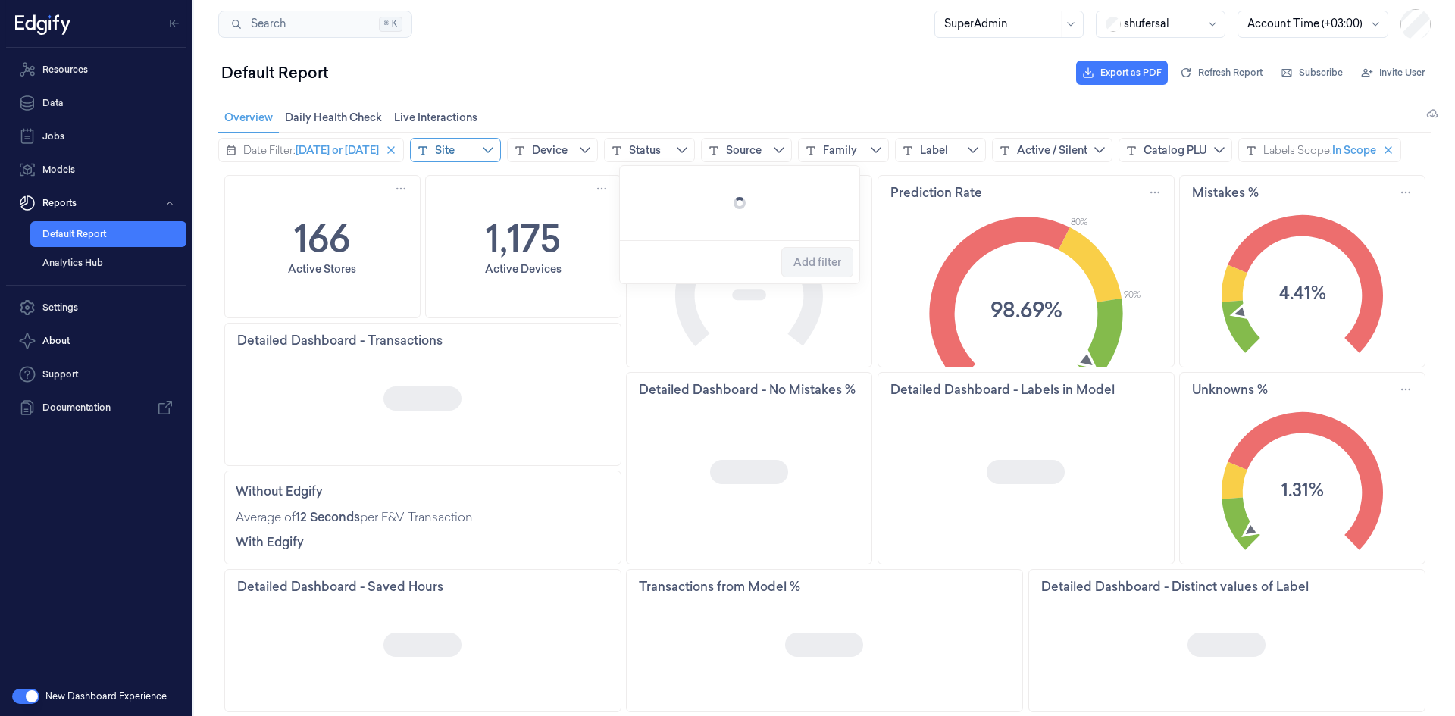
click at [471, 155] on div "Site" at bounding box center [455, 150] width 91 height 24
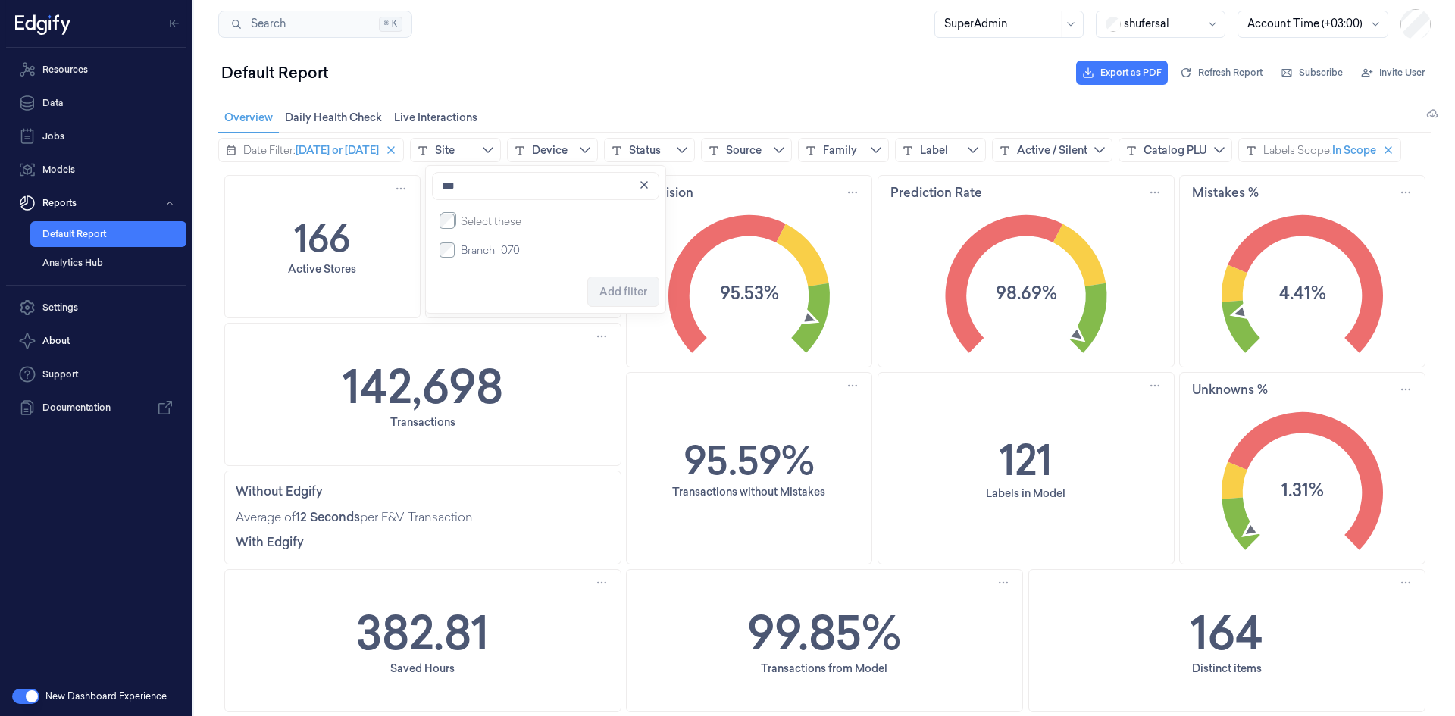
type input "***"
click at [475, 258] on span "Branch_070" at bounding box center [490, 250] width 59 height 15
click at [612, 289] on span "Add filter" at bounding box center [624, 291] width 48 height 29
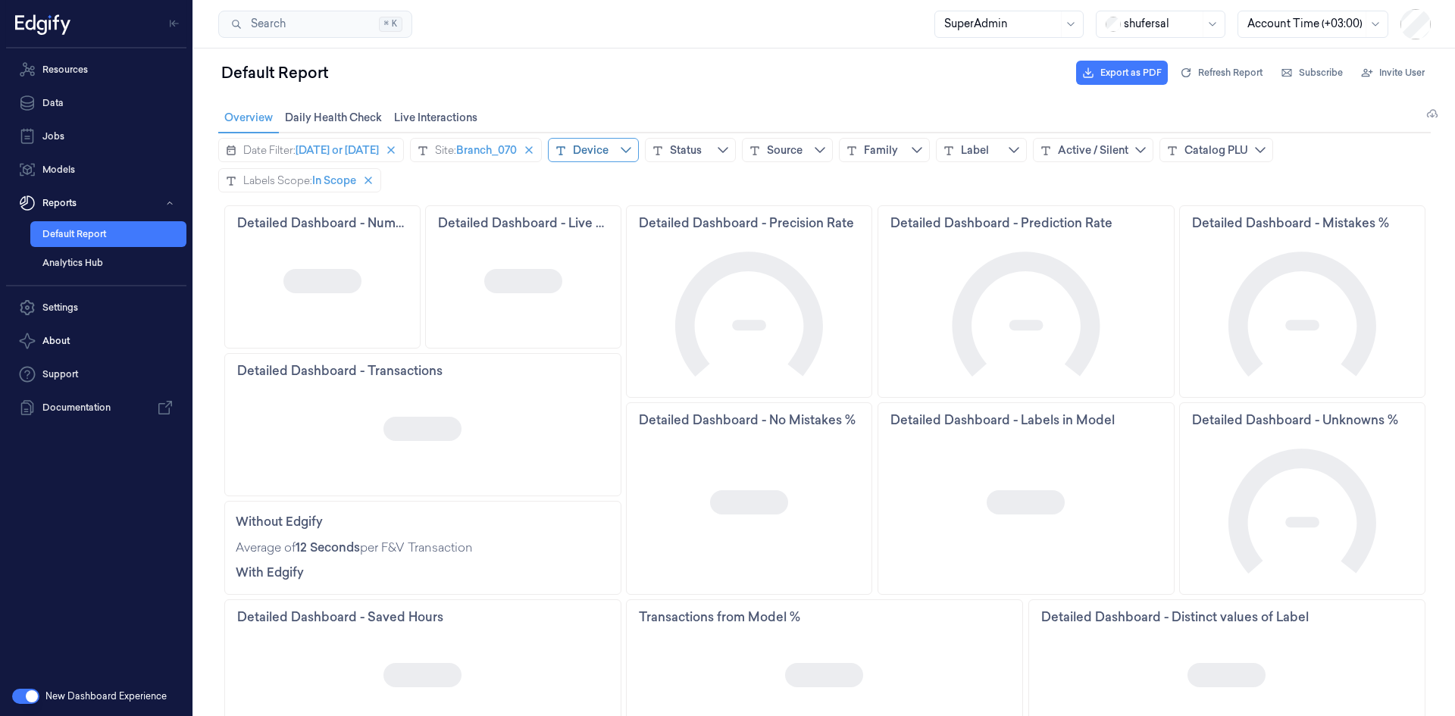
click at [609, 144] on div "Device" at bounding box center [591, 149] width 36 height 15
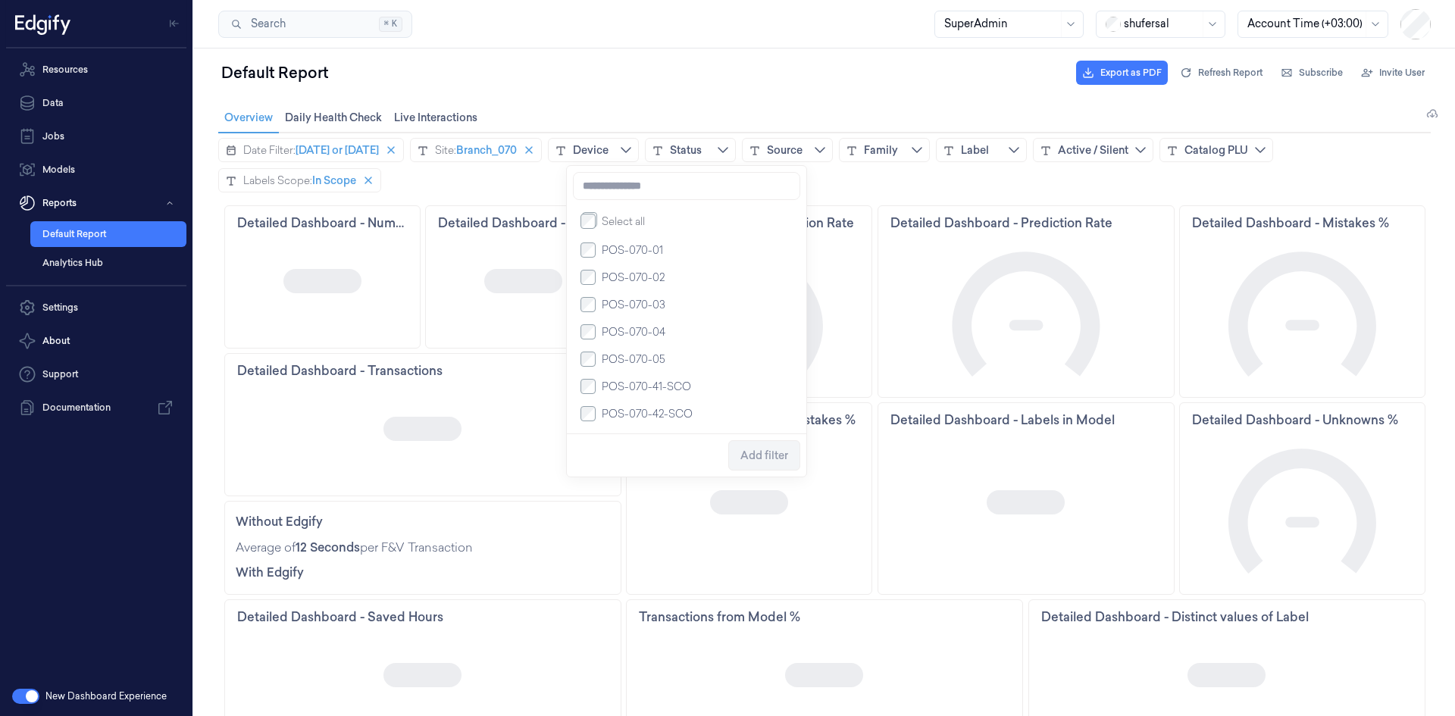
click at [638, 246] on span "POS-070-01" at bounding box center [632, 250] width 61 height 15
click at [638, 276] on span "POS-070-02" at bounding box center [633, 277] width 63 height 15
click at [635, 308] on span "POS-070-03" at bounding box center [634, 304] width 64 height 15
click at [633, 336] on span "POS-070-04" at bounding box center [634, 331] width 64 height 15
click at [635, 360] on span "POS-070-05" at bounding box center [634, 359] width 64 height 15
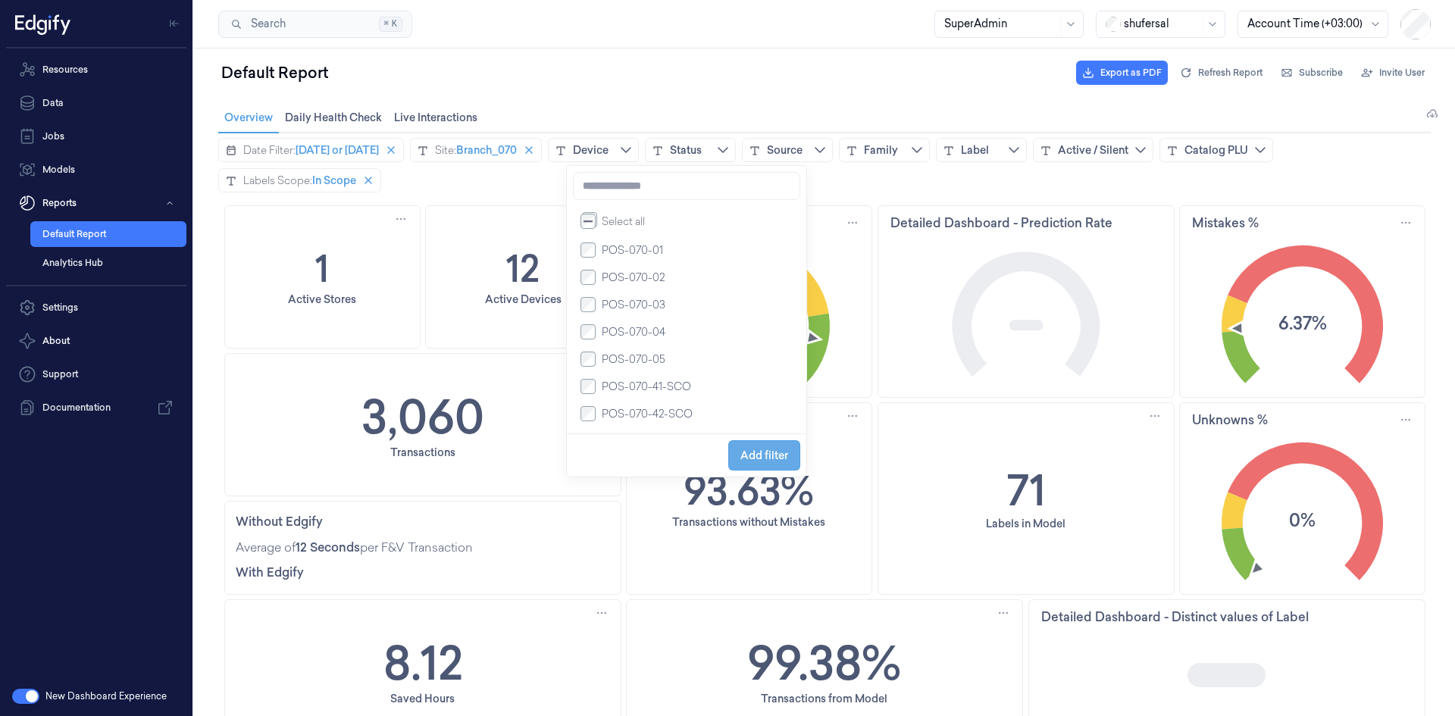
click at [754, 462] on span "Add filter" at bounding box center [764, 455] width 48 height 12
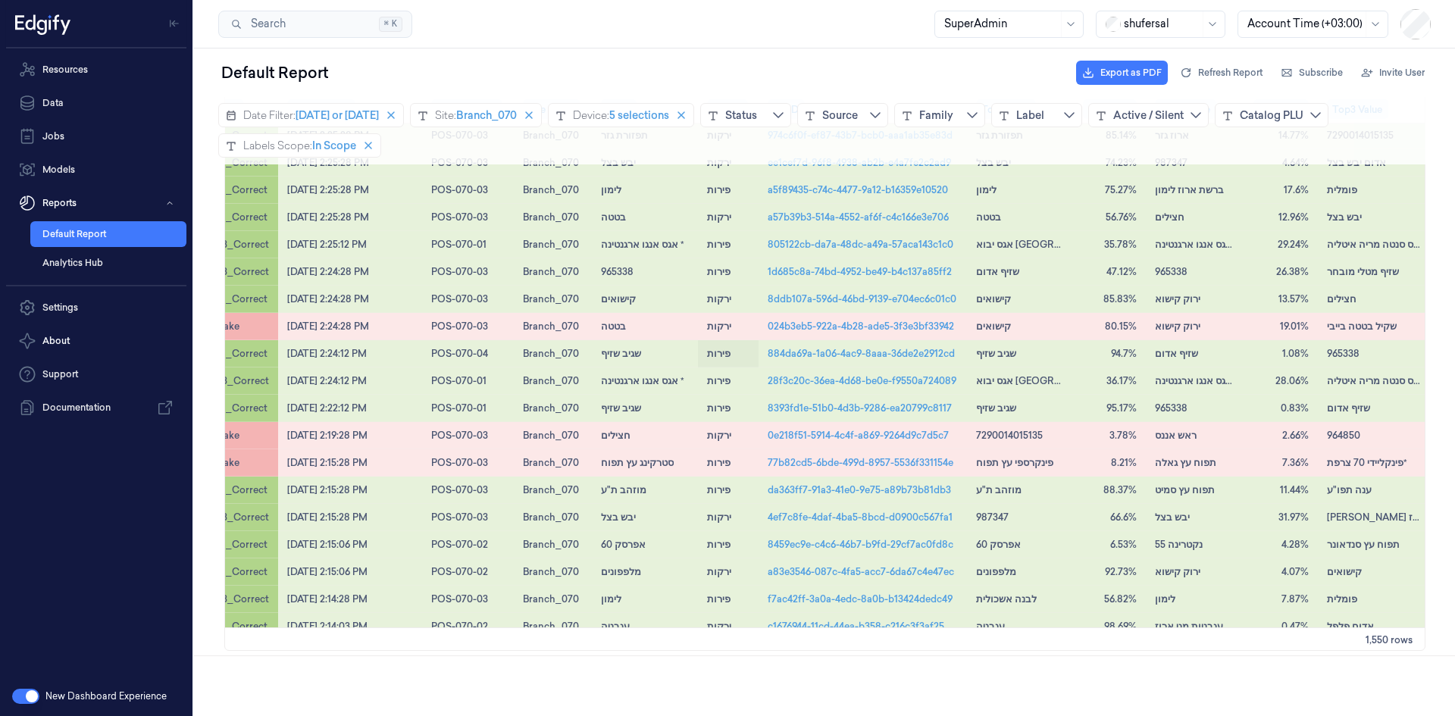
scroll to position [227, 30]
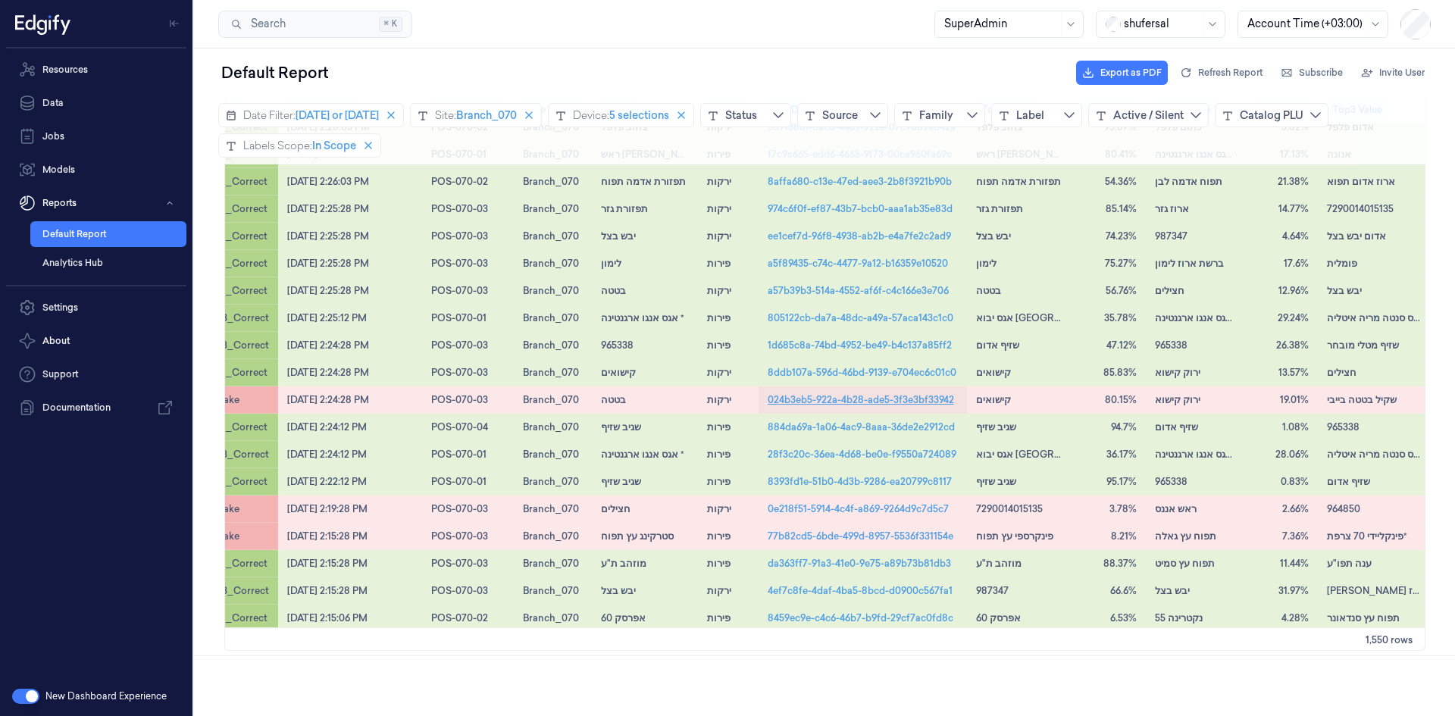
click at [853, 405] on link "024b3eb5-922a-4b28-ade5-3f3e3bf33942" at bounding box center [861, 400] width 186 height 14
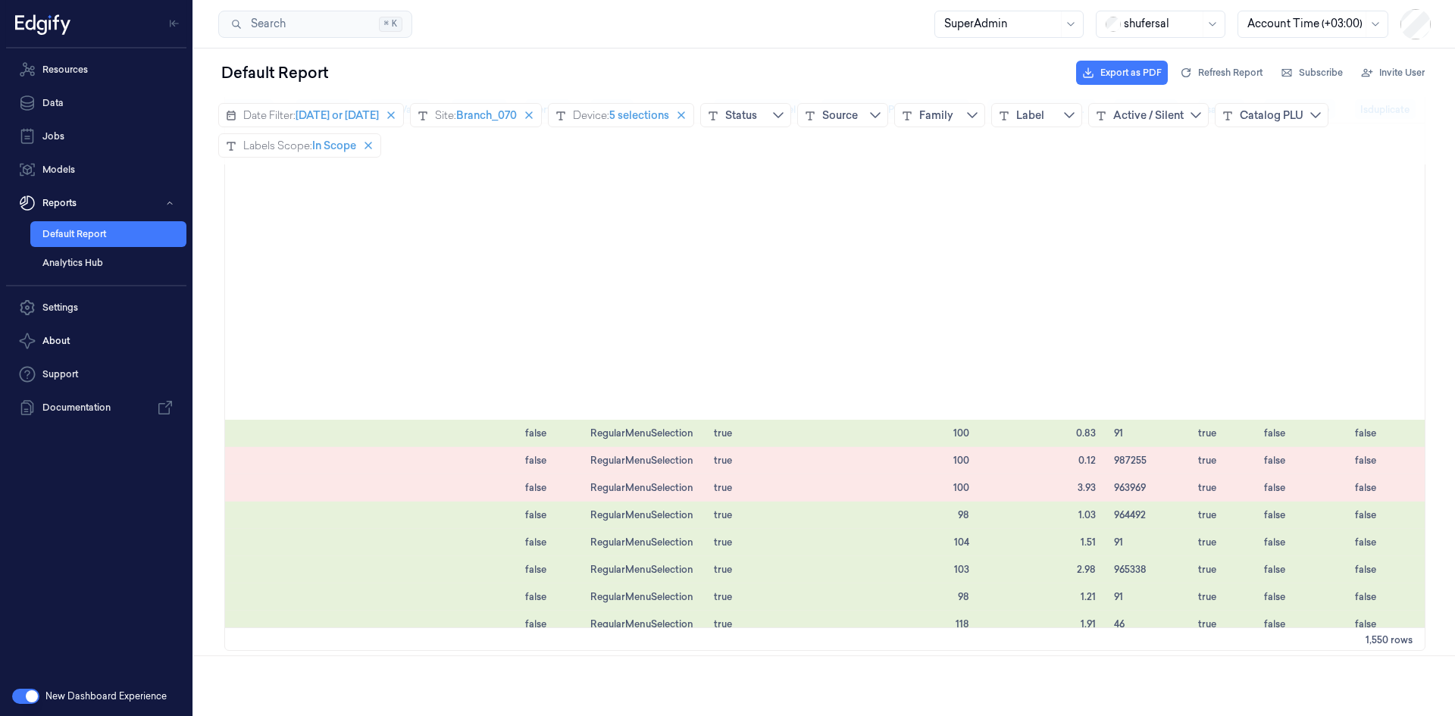
scroll to position [22586, 1332]
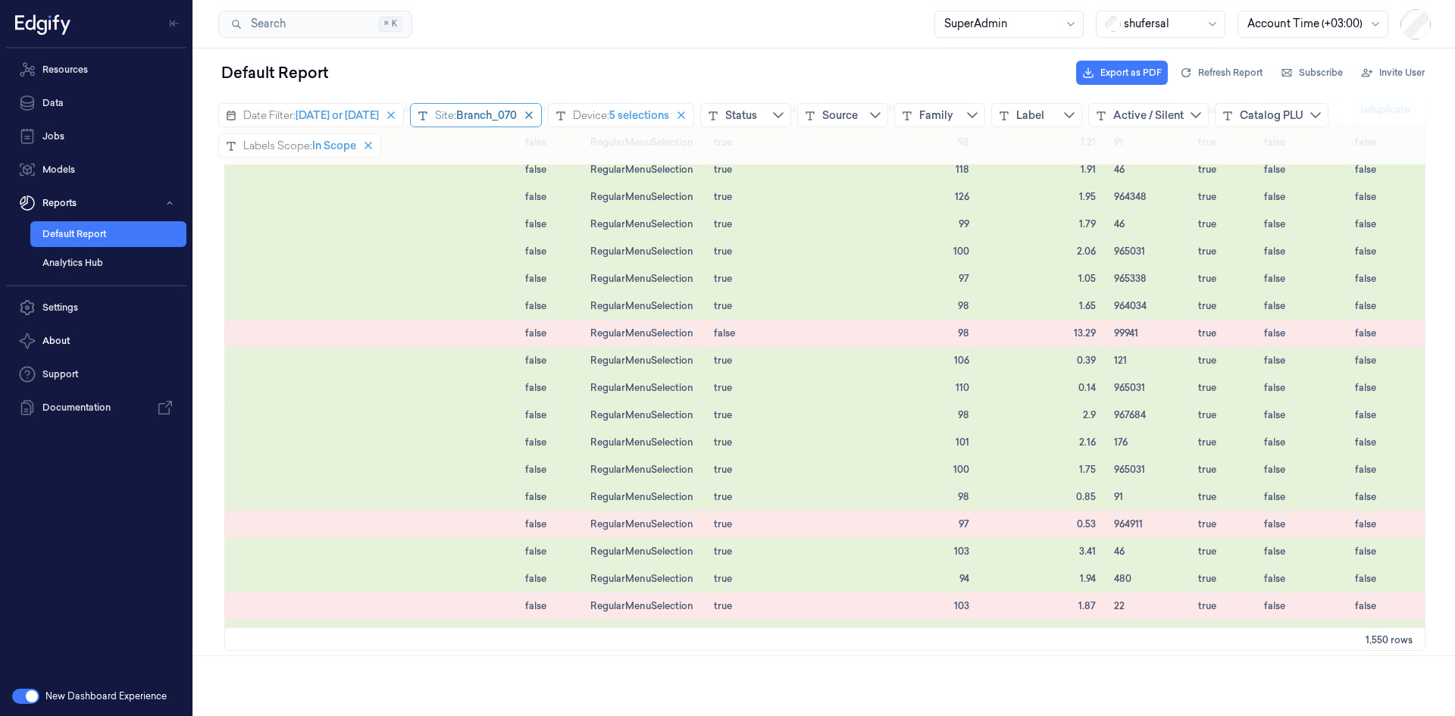
click at [499, 110] on span "Branch_070" at bounding box center [486, 115] width 61 height 15
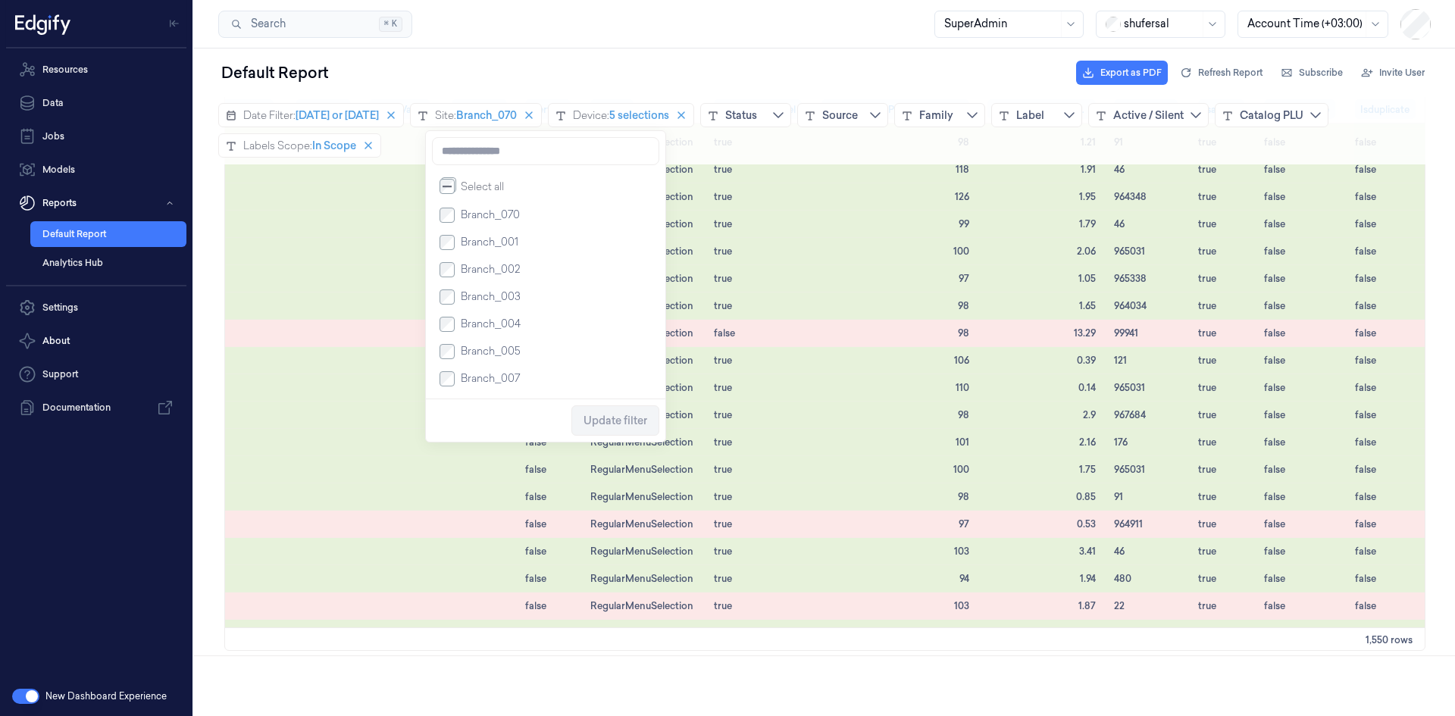
click at [471, 215] on span "Branch_070" at bounding box center [490, 214] width 59 height 15
click at [499, 165] on input at bounding box center [545, 151] width 227 height 28
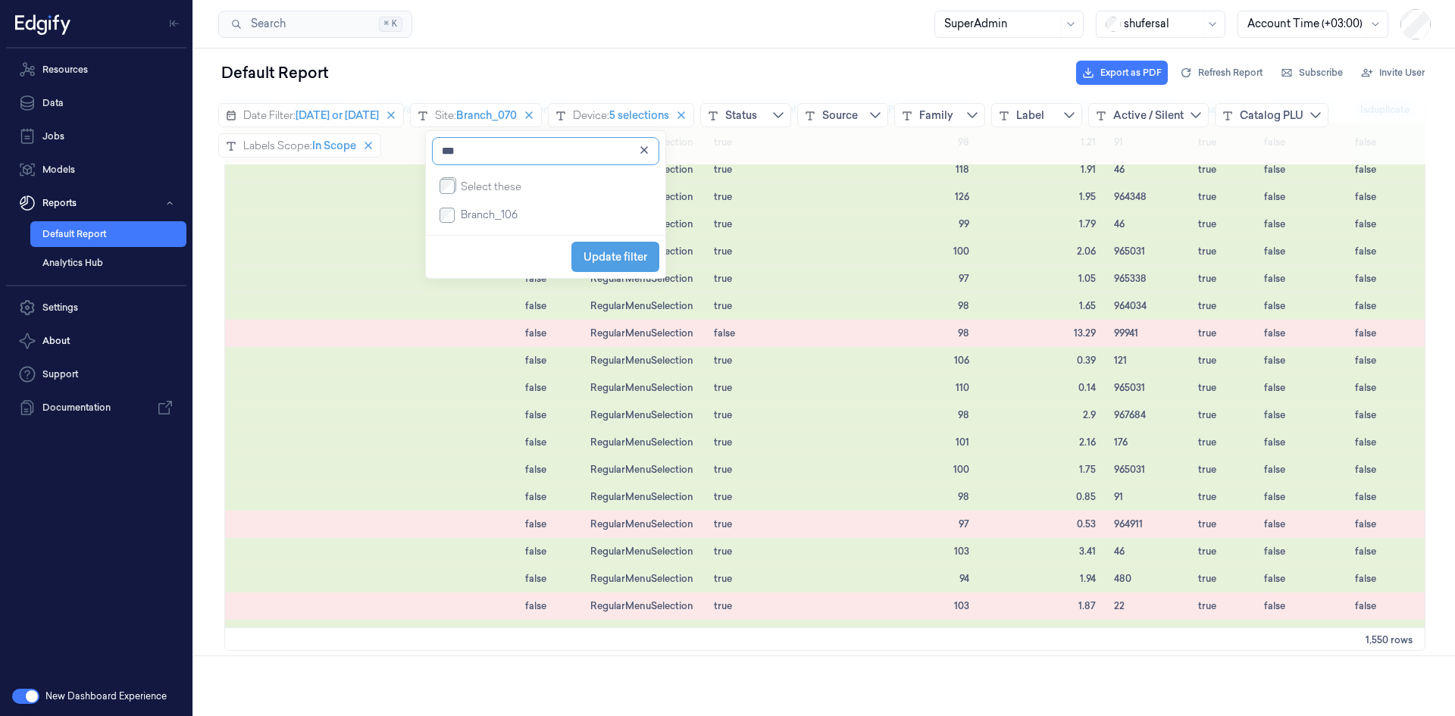
type input "***"
click at [502, 222] on span "Branch_106" at bounding box center [489, 214] width 57 height 15
click at [604, 259] on span "Update filter" at bounding box center [616, 257] width 64 height 12
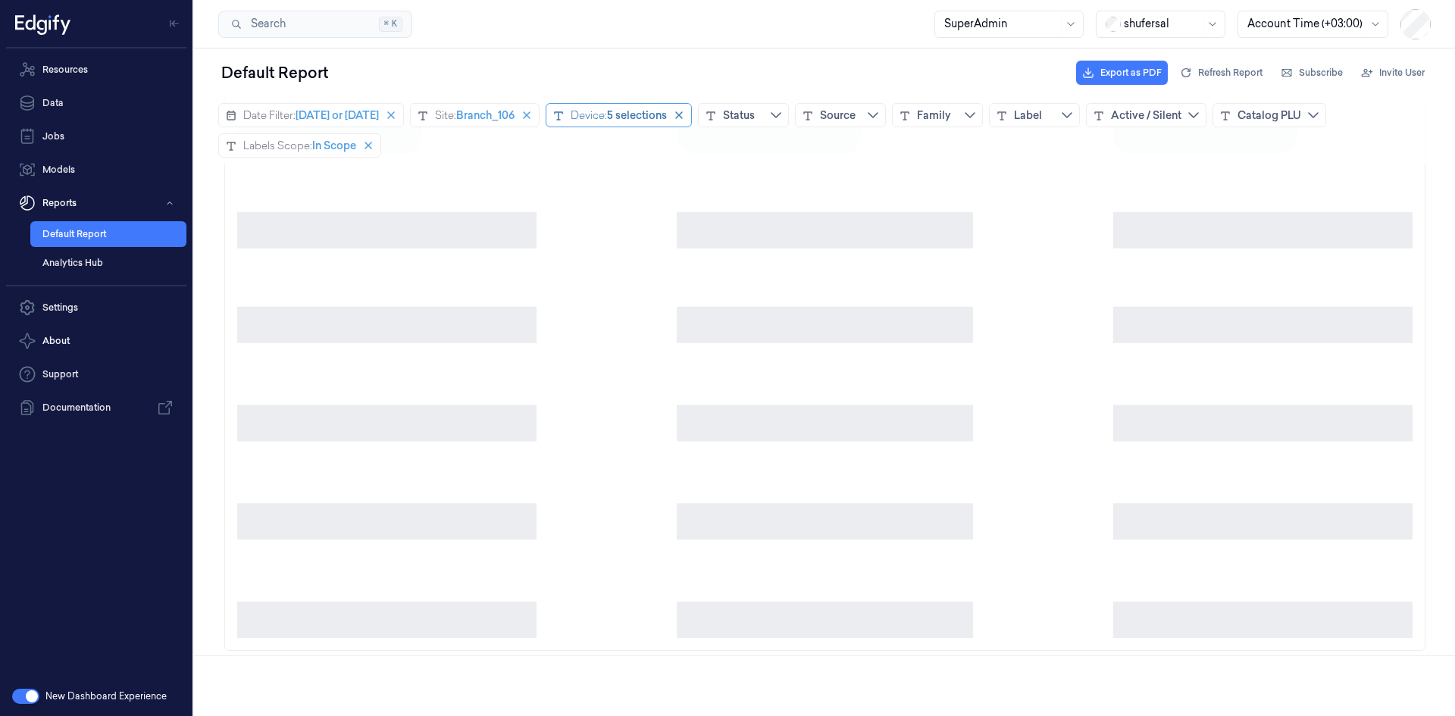
click at [632, 114] on div "5 selections" at bounding box center [637, 115] width 60 height 15
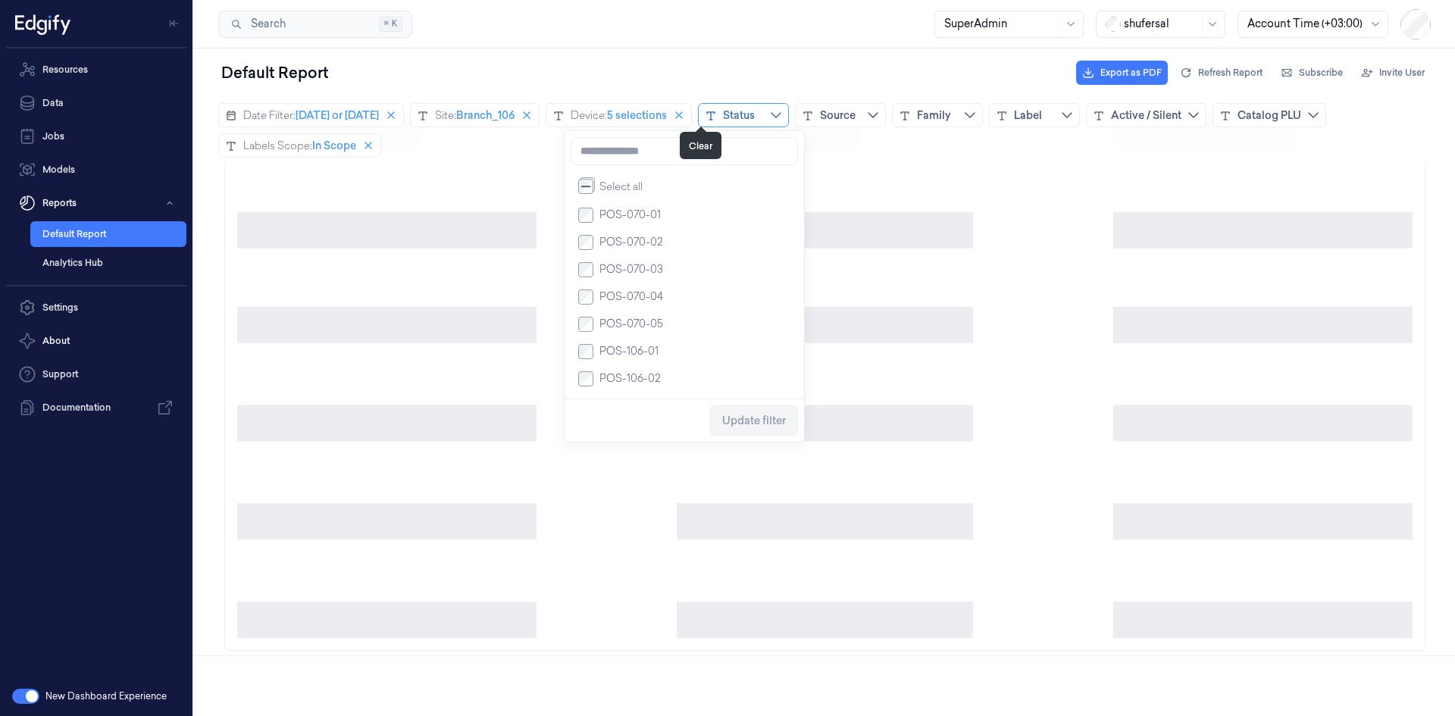
click at [688, 108] on button "Clear" at bounding box center [679, 115] width 18 height 18
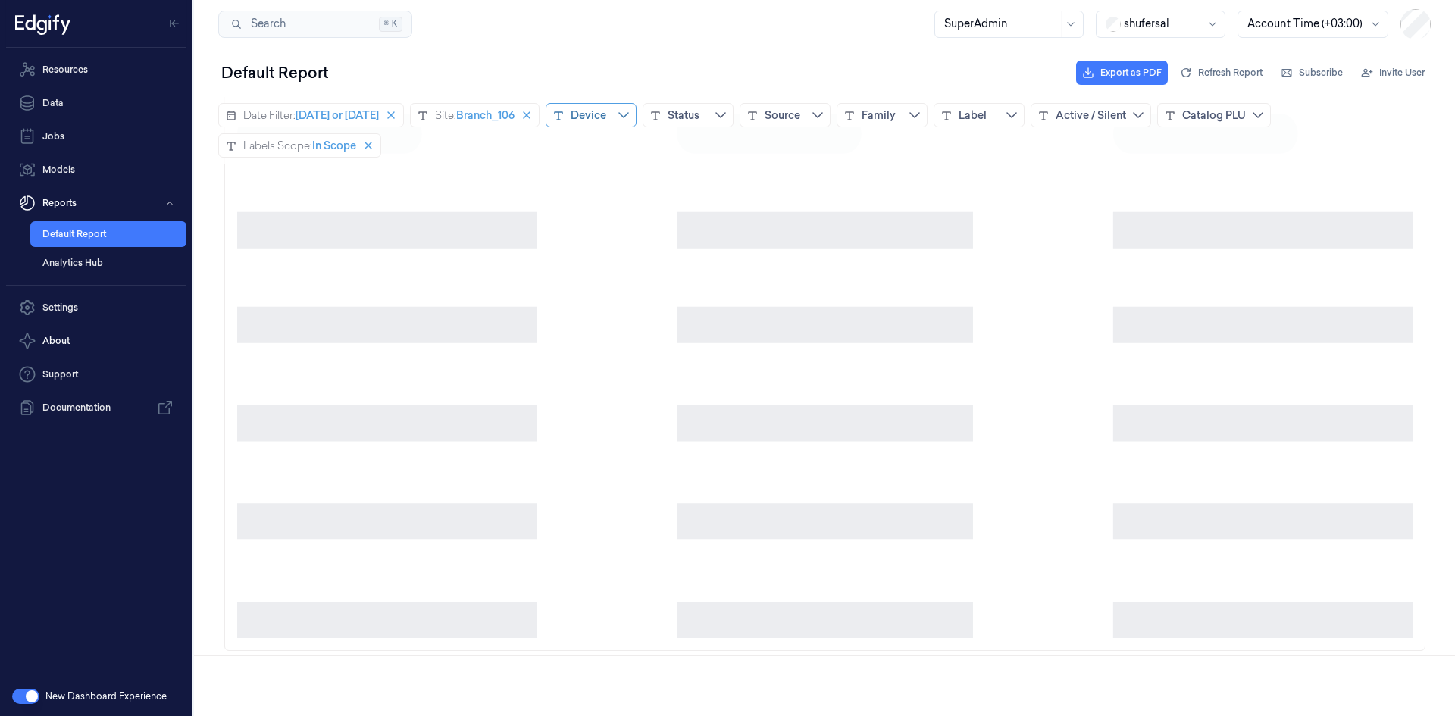
click at [598, 114] on div "Device" at bounding box center [589, 115] width 36 height 15
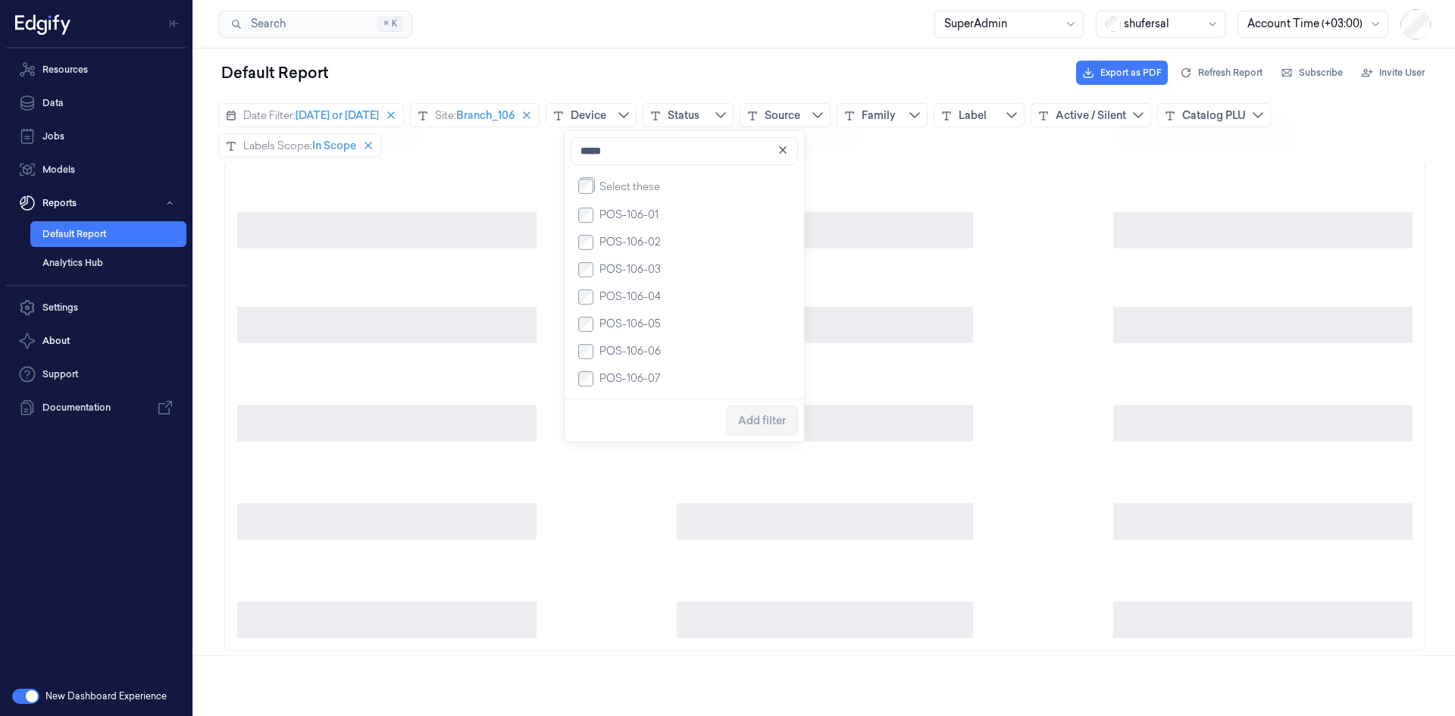
type input "*****"
click at [753, 420] on span "Add filter" at bounding box center [762, 421] width 48 height 12
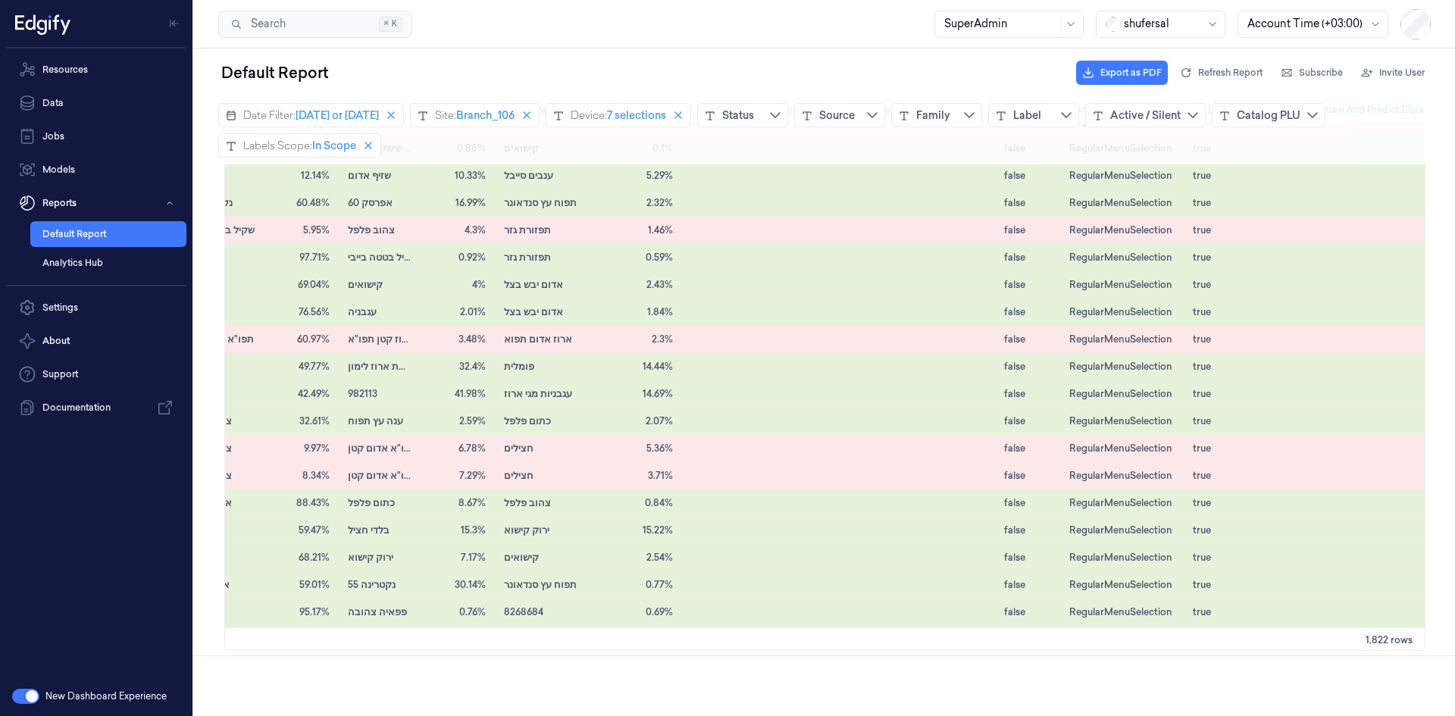
scroll to position [10084, 816]
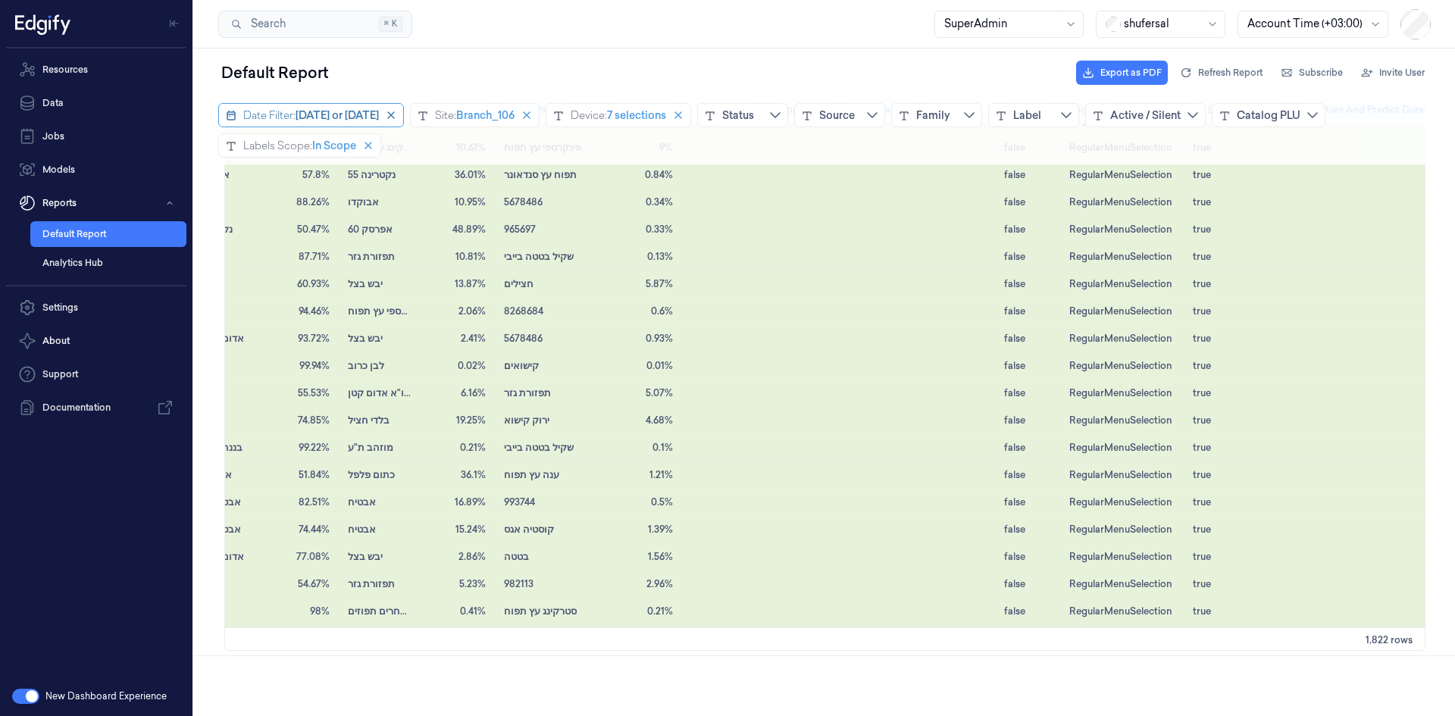
click at [332, 114] on span "Today or yesterday" at bounding box center [337, 115] width 83 height 15
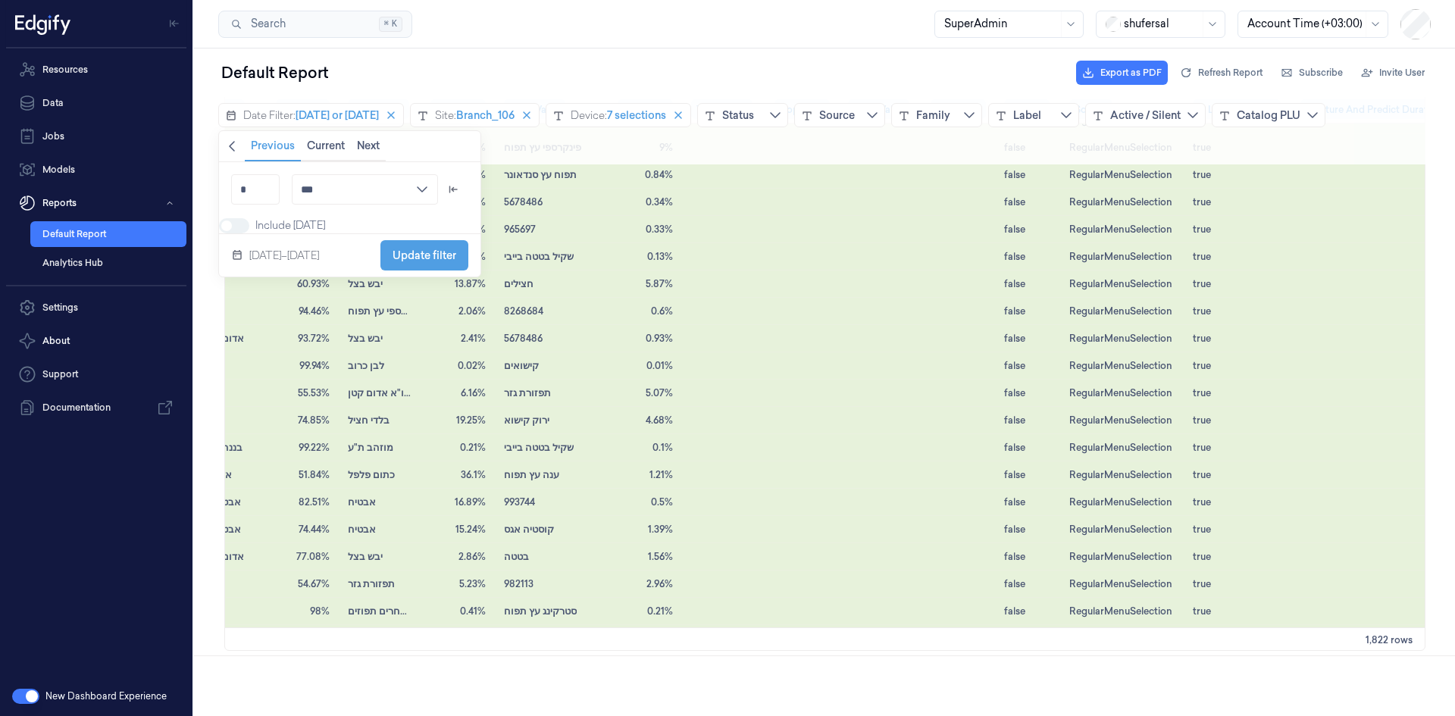
click at [237, 145] on icon "chevronleft icon" at bounding box center [232, 146] width 12 height 12
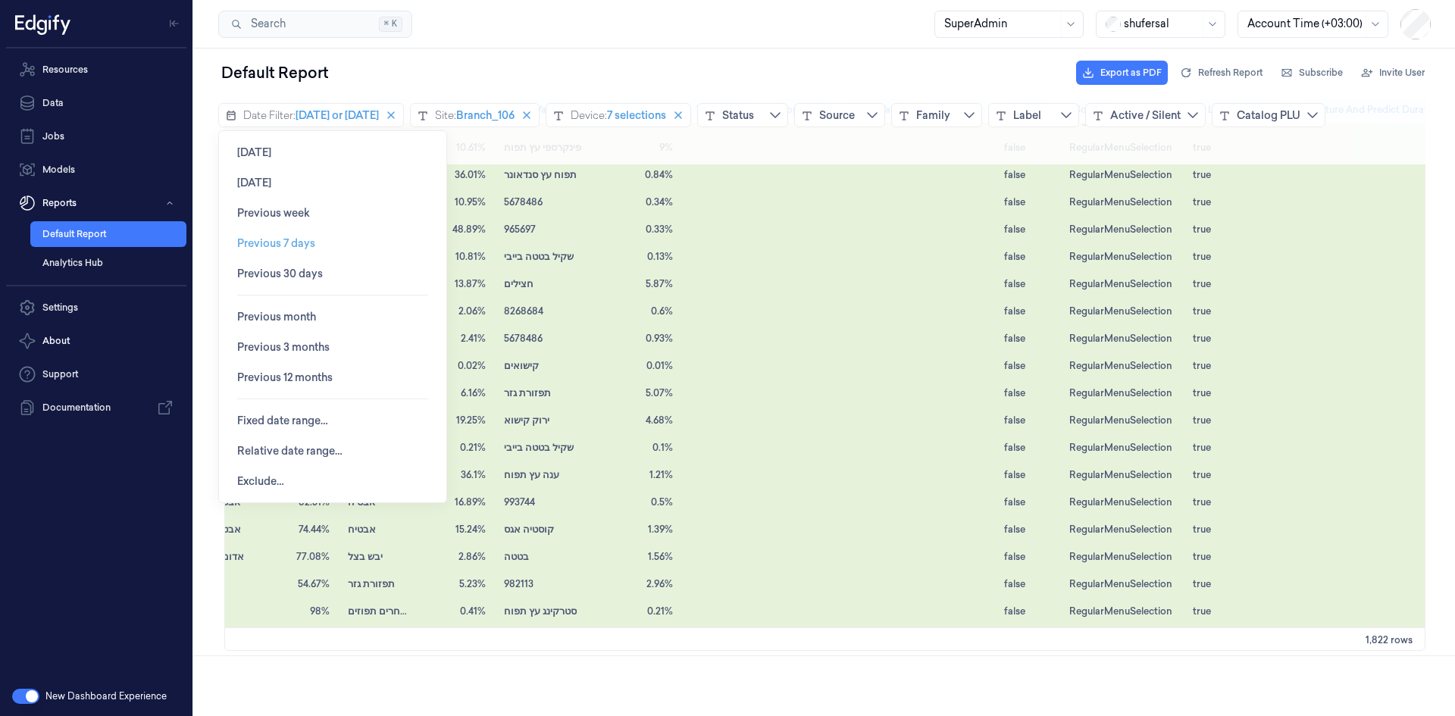
click at [283, 244] on span "Previous 7 days" at bounding box center [276, 243] width 78 height 12
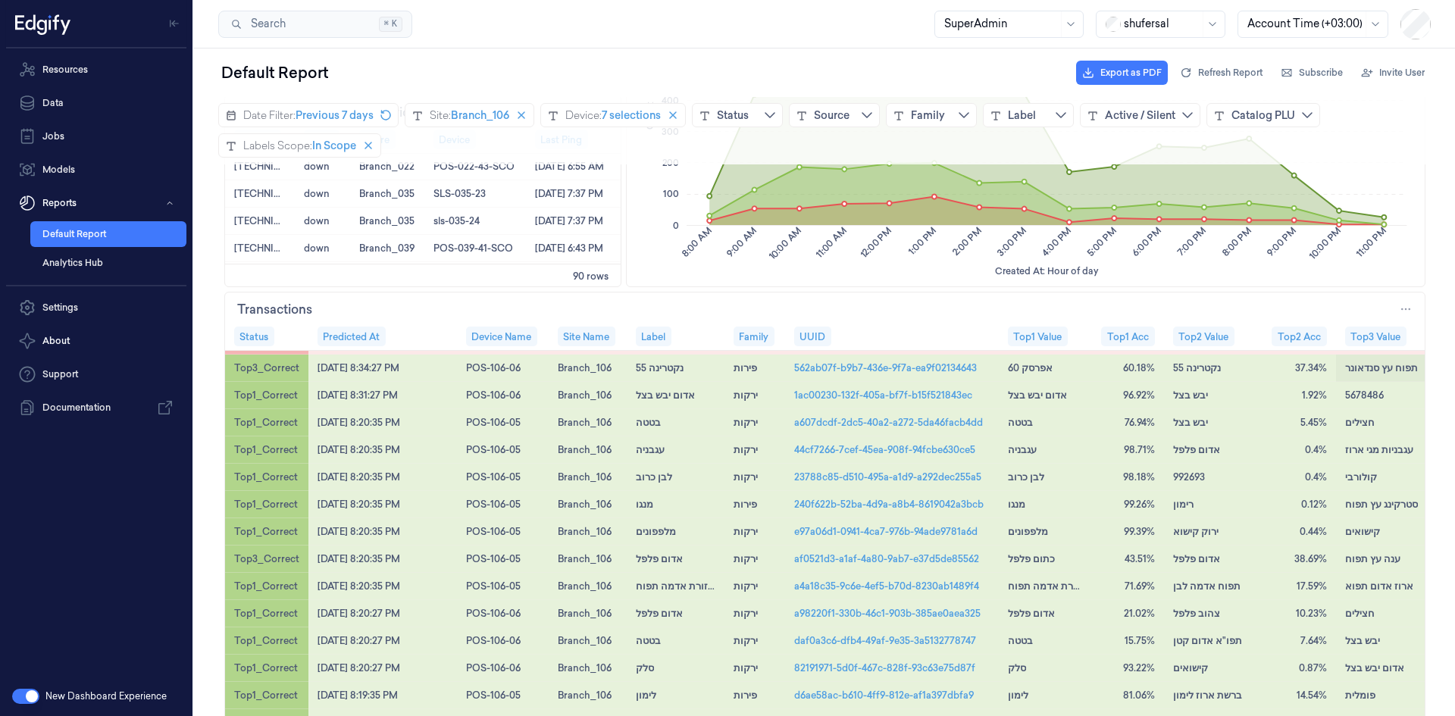
scroll to position [1288, 0]
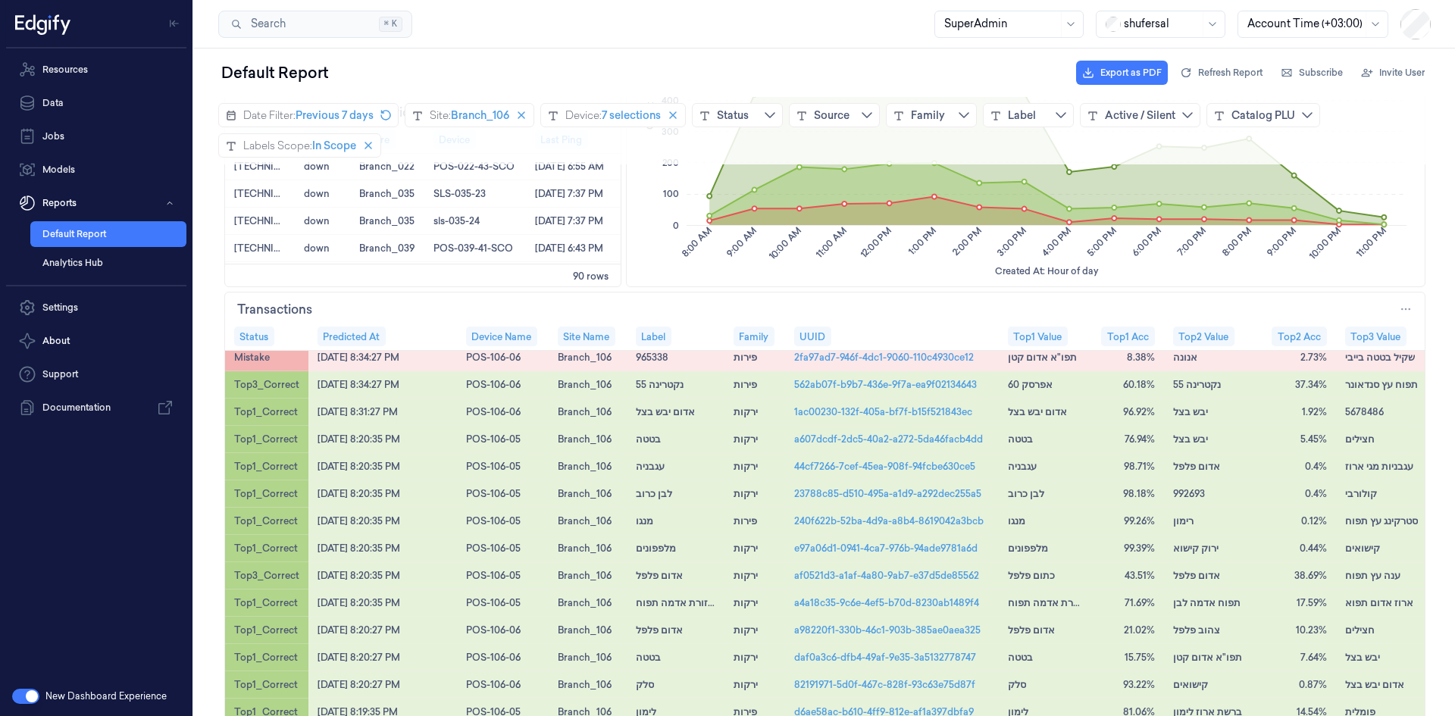
click at [1328, 296] on div "Transactions" at bounding box center [825, 308] width 1200 height 30
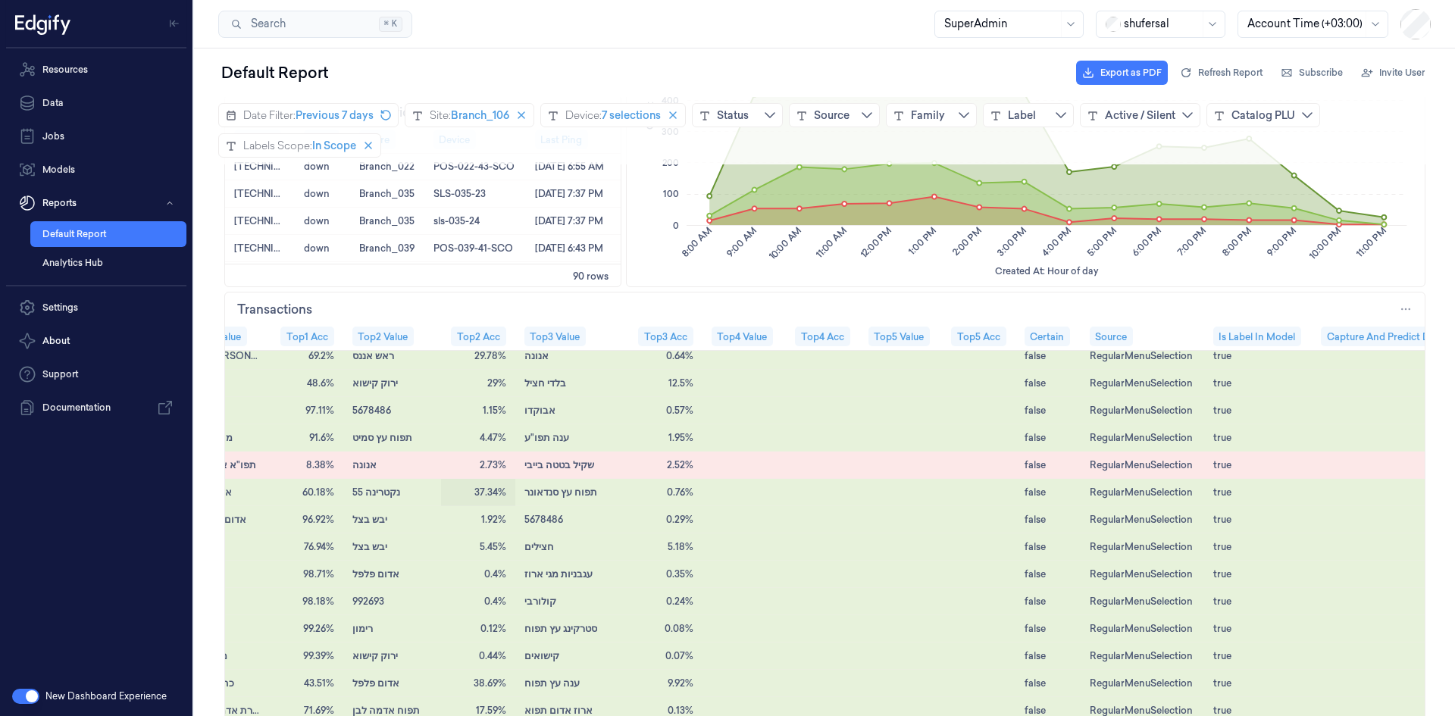
scroll to position [1179, 825]
click at [1125, 338] on div "Source" at bounding box center [1139, 336] width 124 height 27
click at [1124, 337] on div "Source" at bounding box center [1139, 336] width 124 height 27
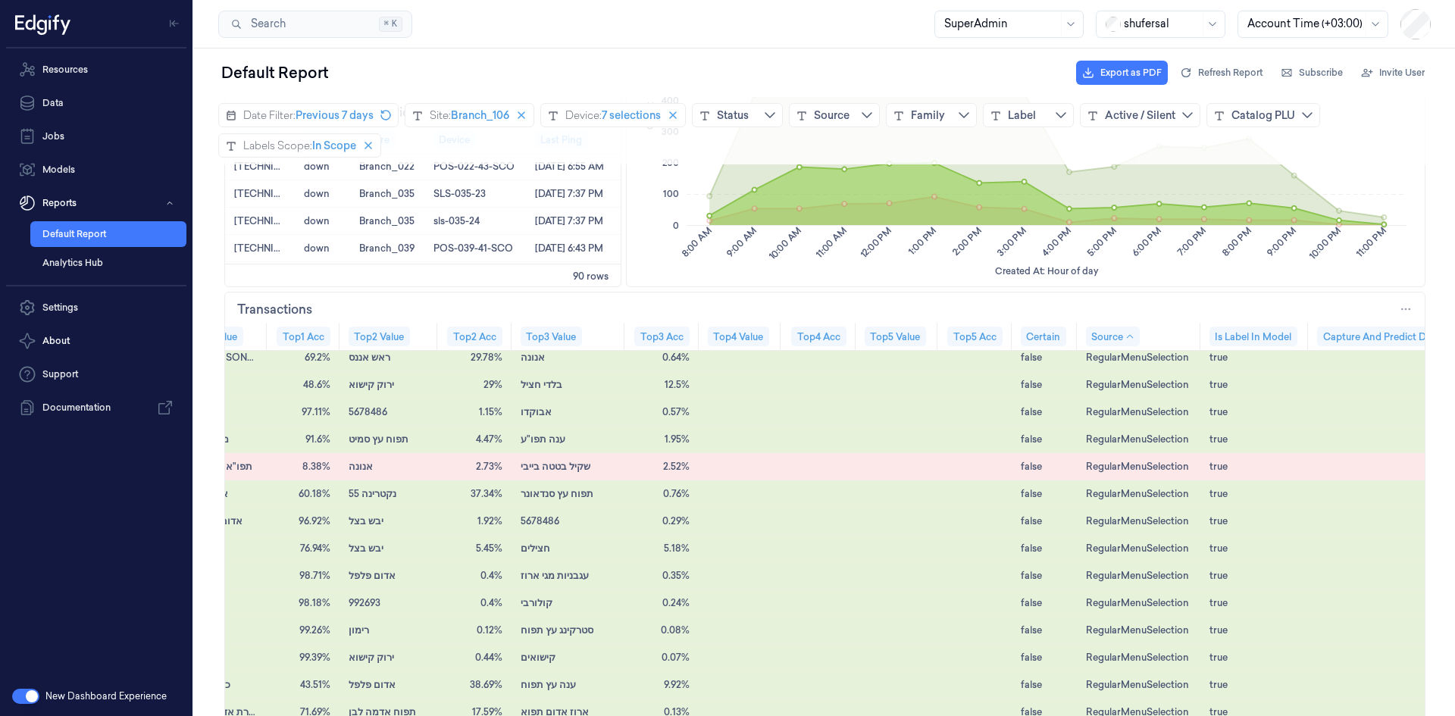
click at [1283, 292] on div "Transactions Label Family UUID Top1 Value Top1 Acc Top2 Value Top2 Acc Top3 Val…" at bounding box center [824, 585] width 1201 height 587
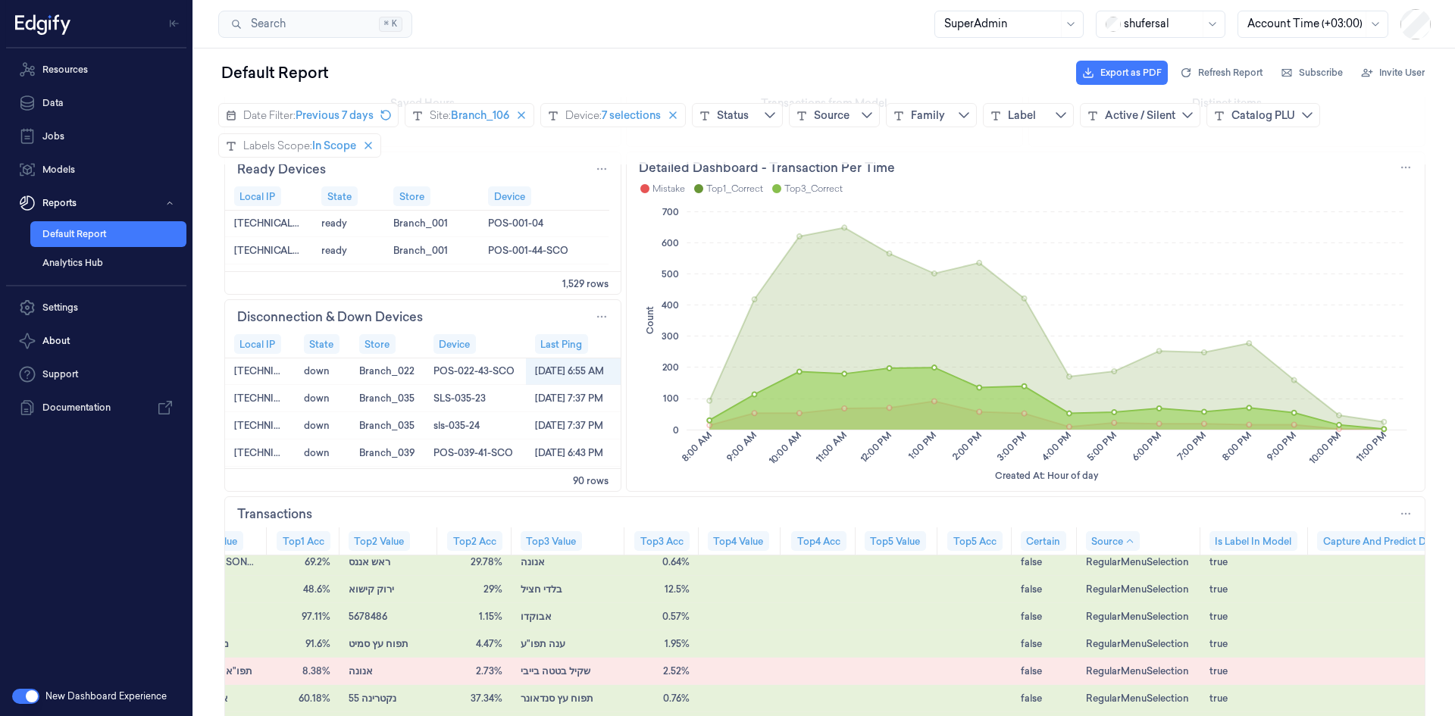
scroll to position [573, 0]
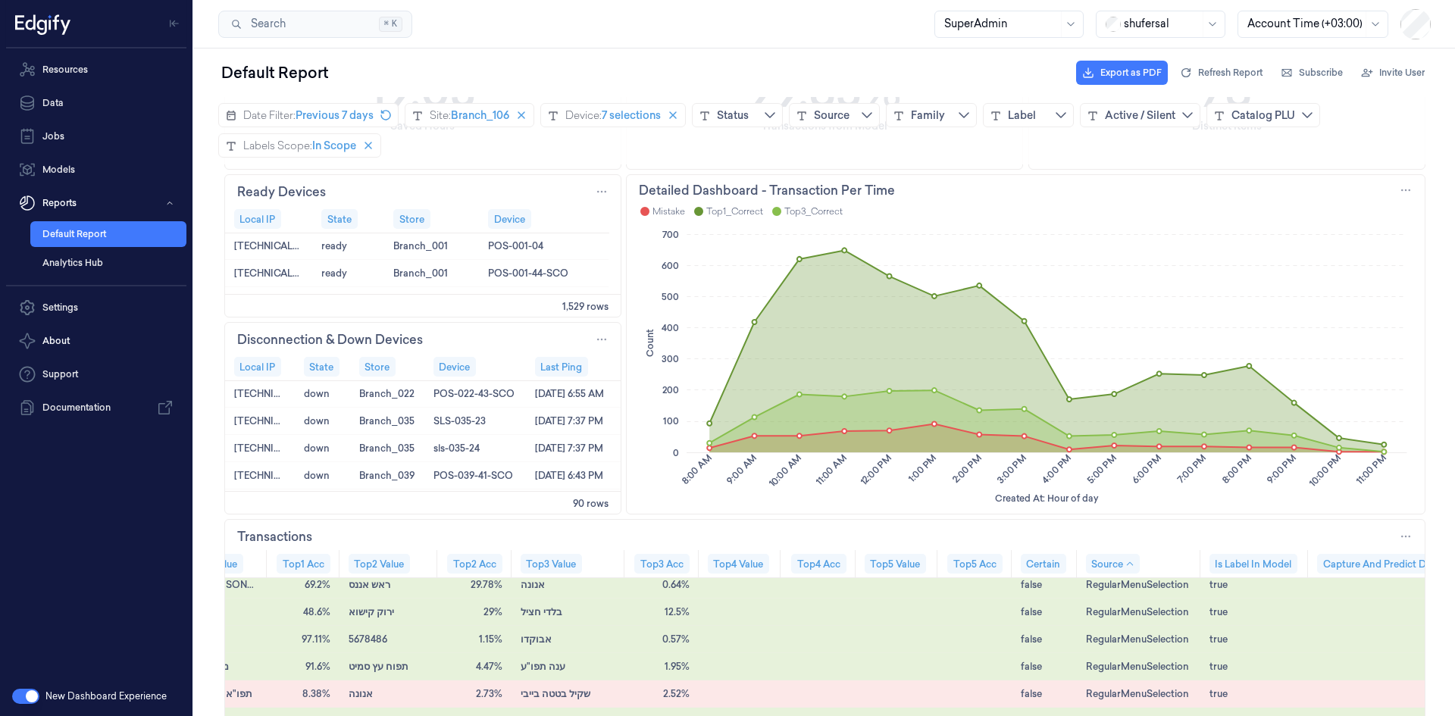
click at [1170, 257] on icon "Count Created At: Hour of day 0 100 200 300 400 500 600 700 8:00 AM 9:00 AM 10:…" at bounding box center [1026, 366] width 774 height 283
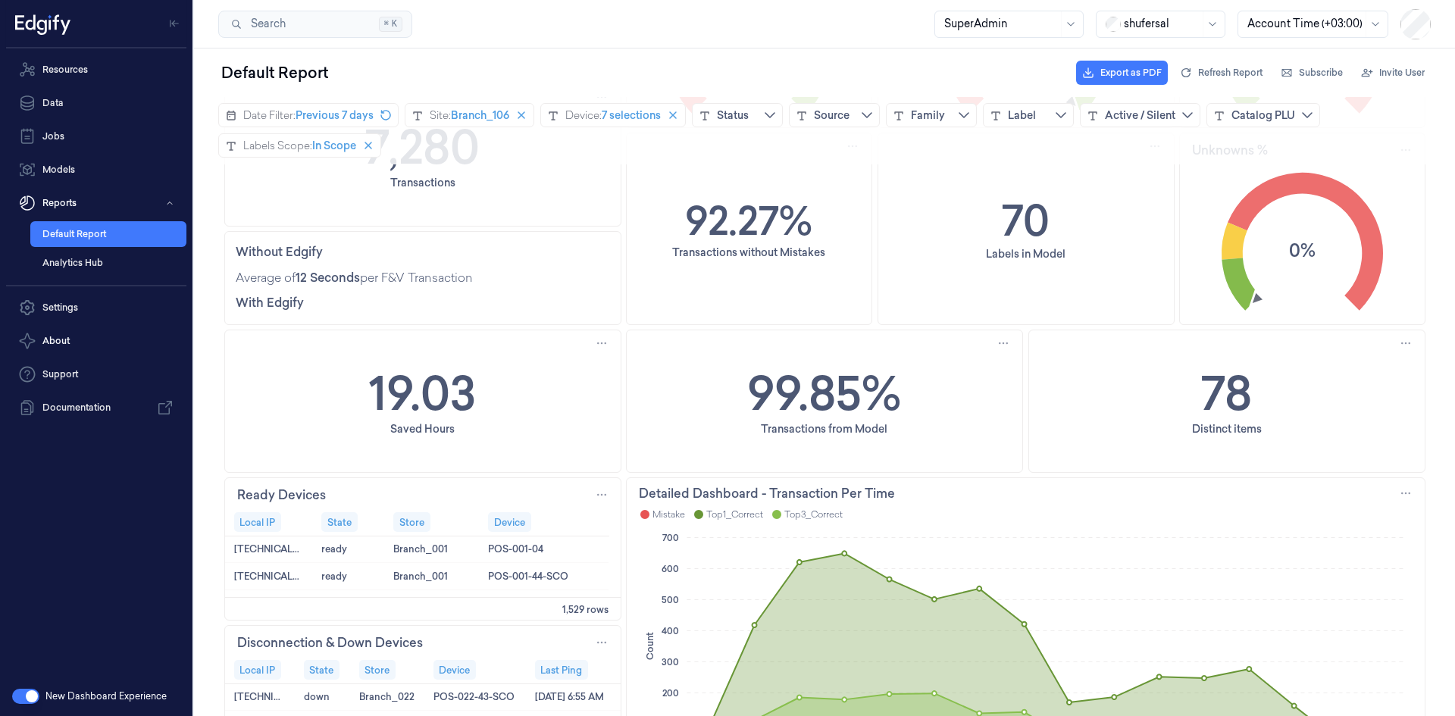
scroll to position [0, 0]
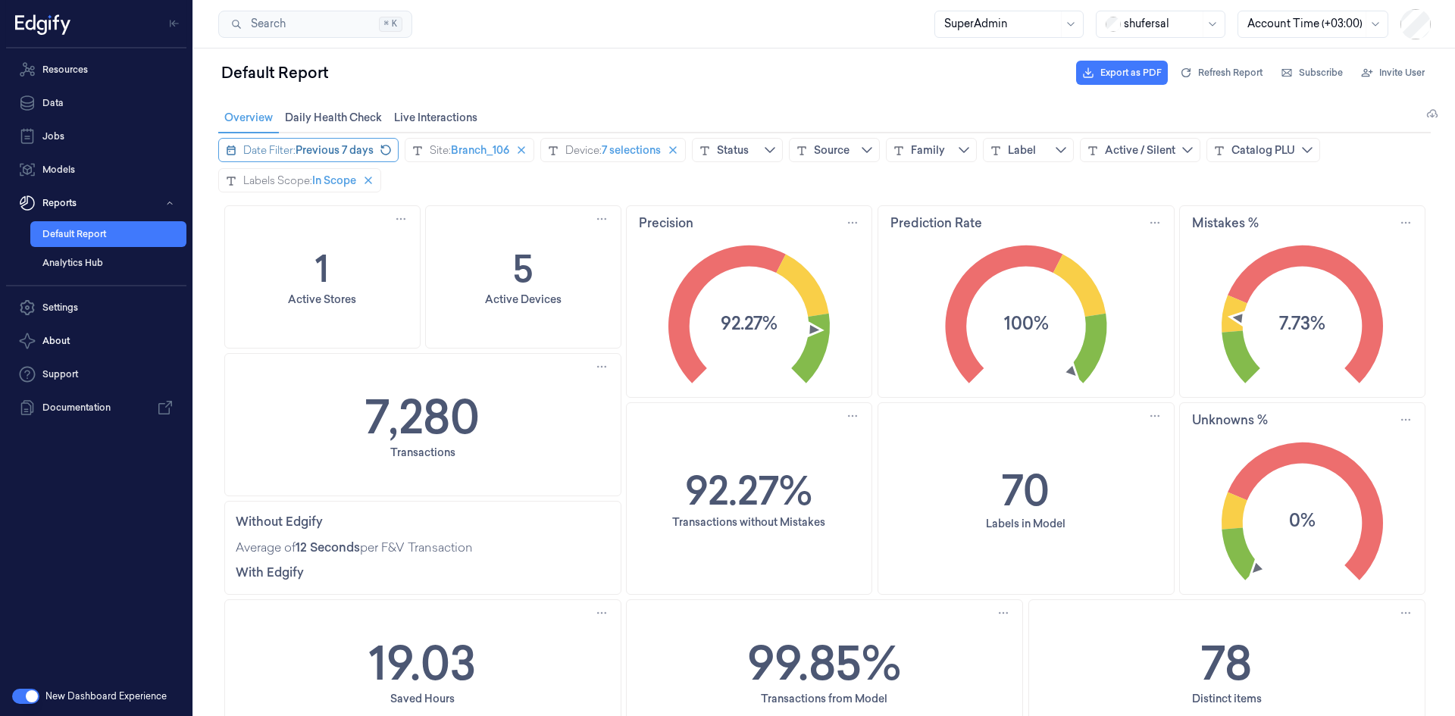
click at [294, 151] on div "Date Filter:" at bounding box center [269, 149] width 52 height 15
click at [238, 184] on button "Back" at bounding box center [232, 181] width 26 height 30
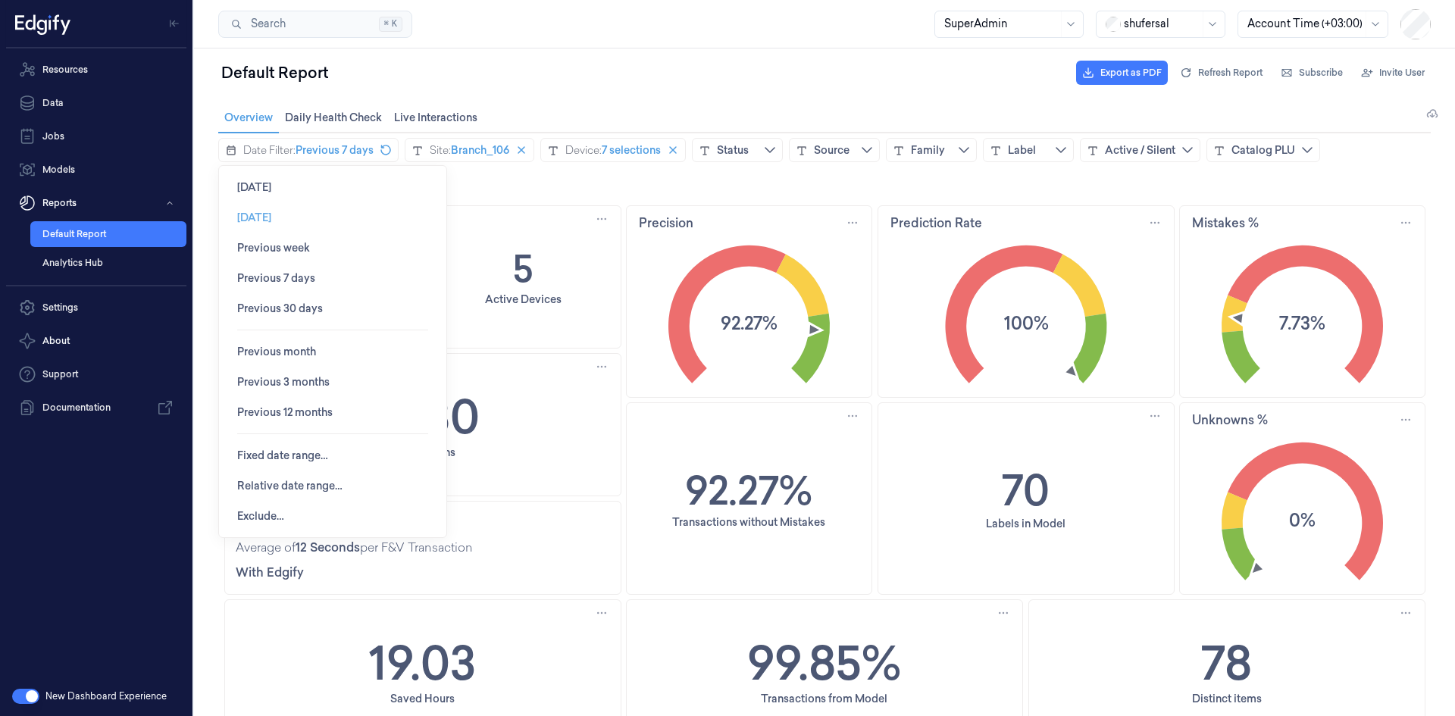
click at [246, 221] on span "Yesterday" at bounding box center [254, 217] width 34 height 12
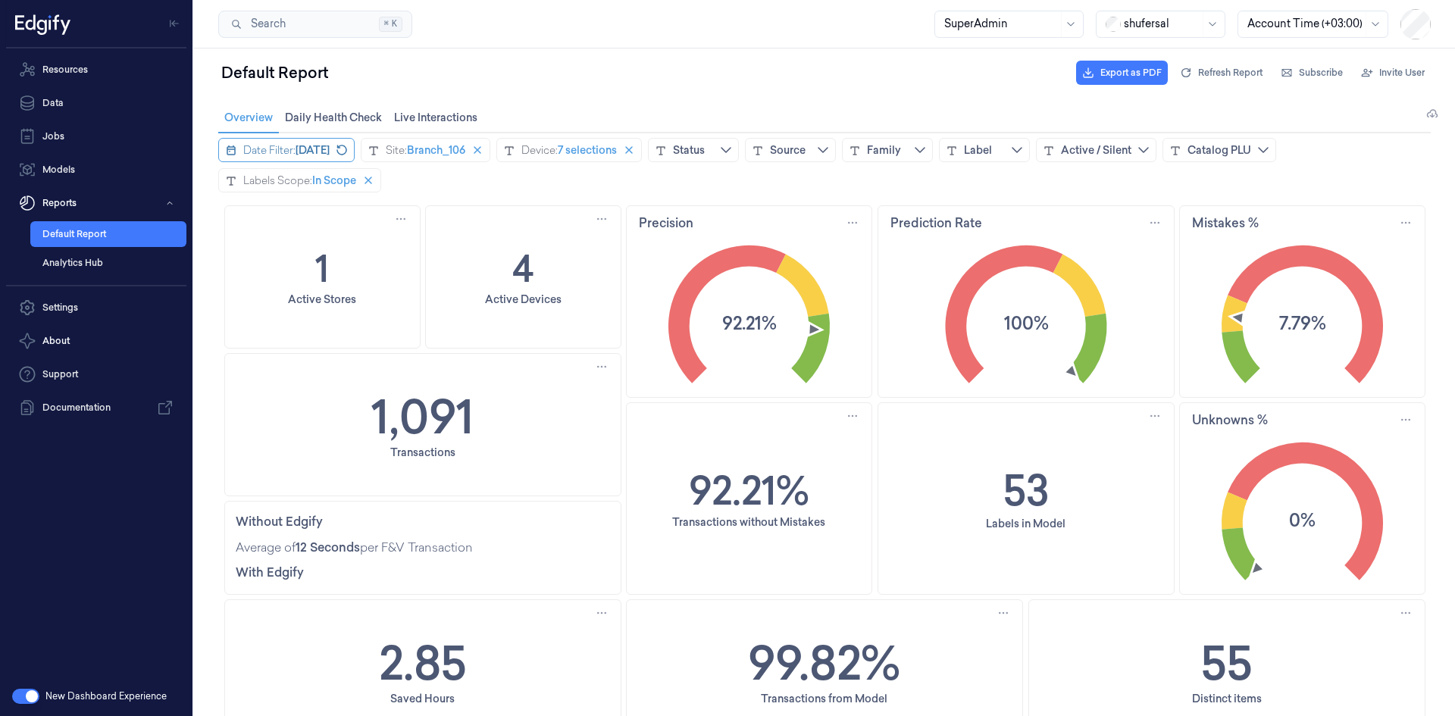
click at [292, 152] on div "Date Filter:" at bounding box center [269, 149] width 52 height 15
click at [228, 180] on icon "chevronleft icon" at bounding box center [232, 181] width 12 height 12
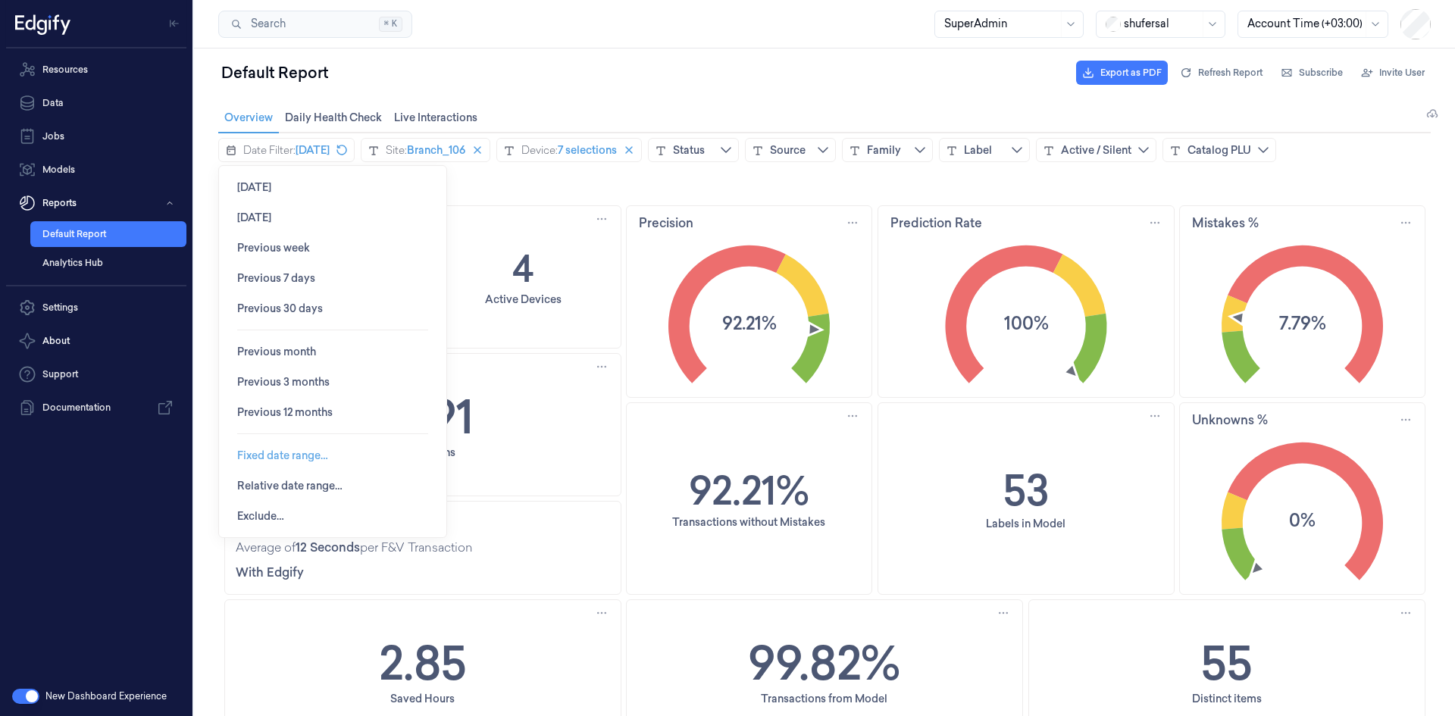
click at [309, 452] on span "Fixed date range…" at bounding box center [282, 455] width 91 height 12
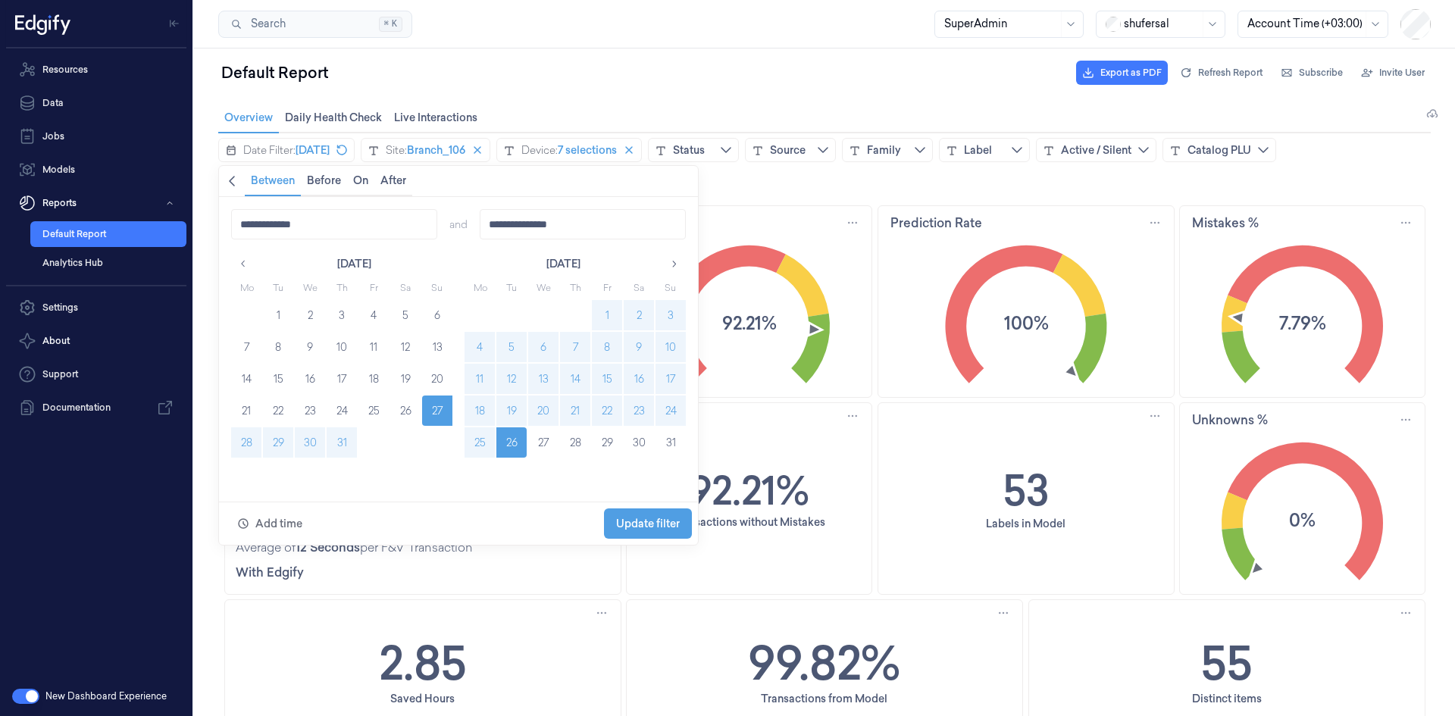
click at [638, 413] on button "23" at bounding box center [639, 411] width 30 height 30
type input "**********"
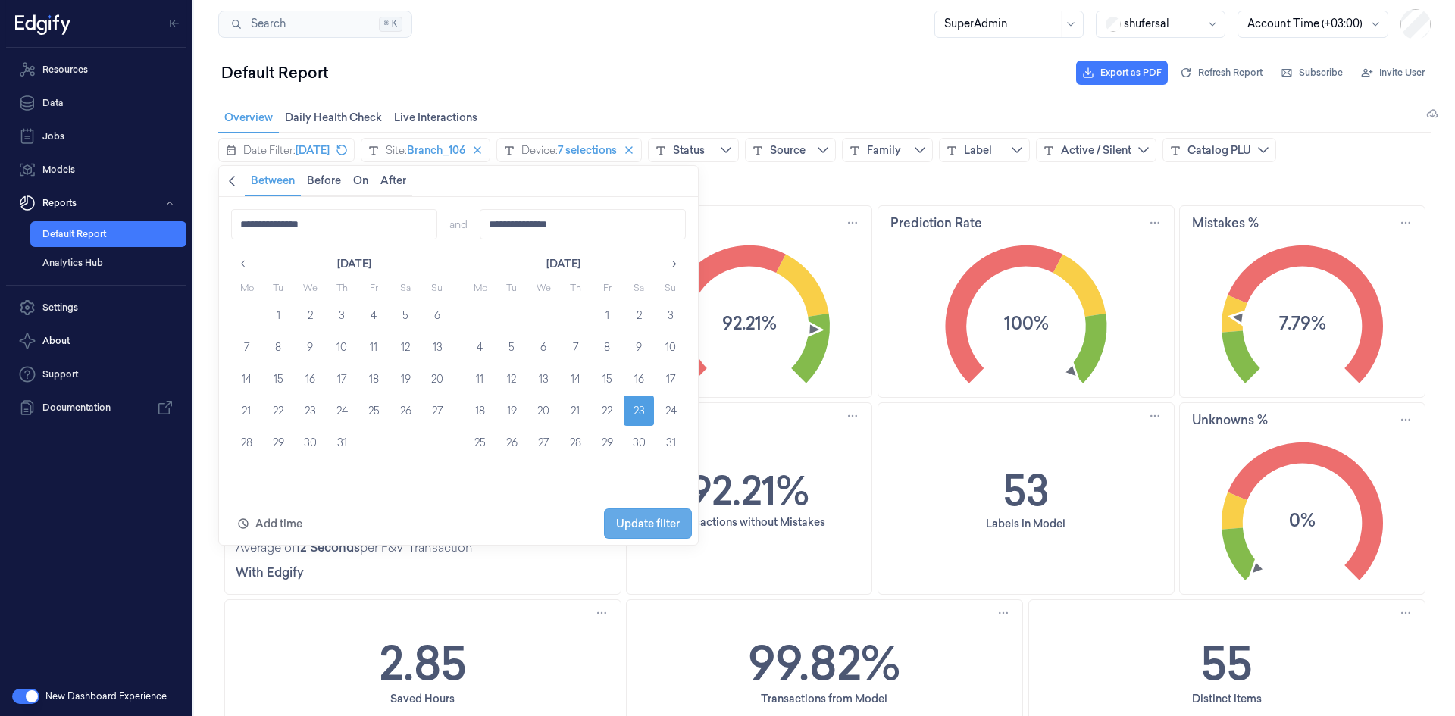
click at [642, 518] on span "Update filter" at bounding box center [648, 524] width 64 height 12
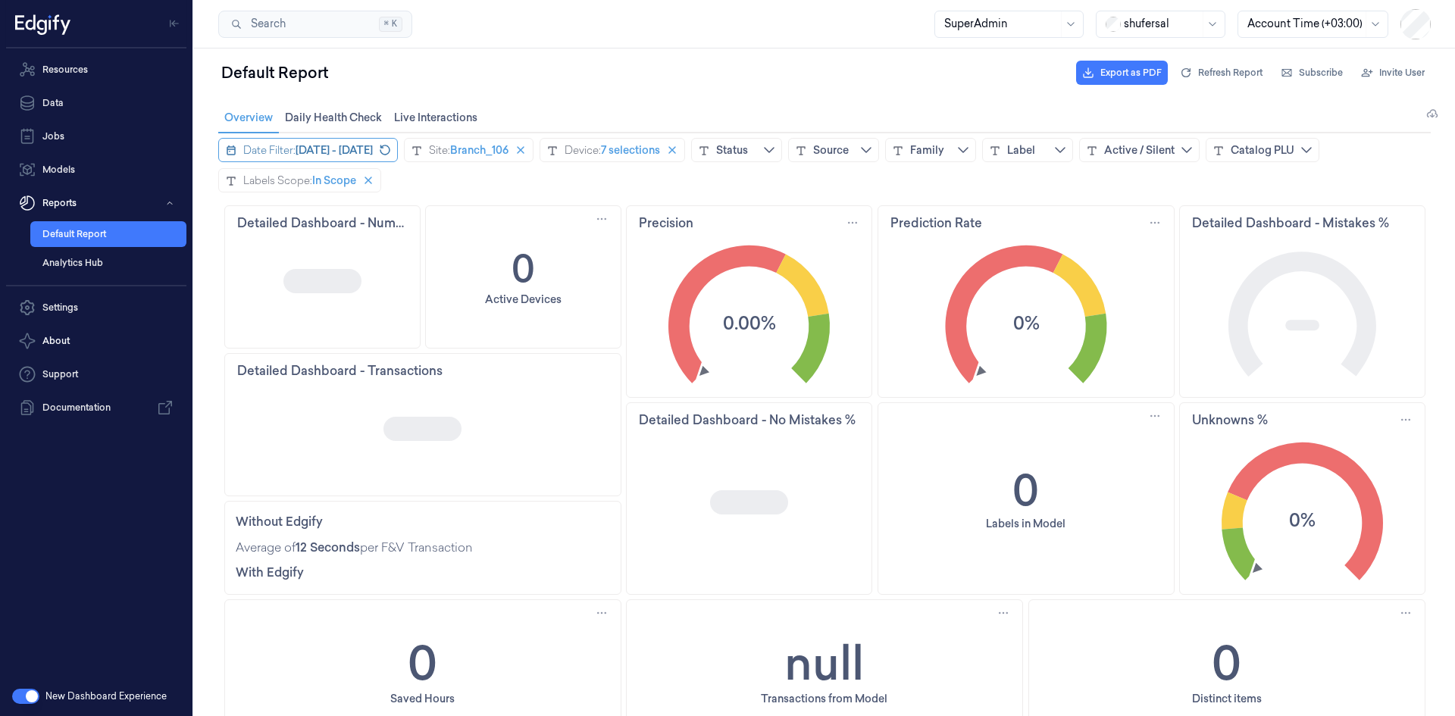
click at [396, 142] on div "Date Filter: August 23, 2025 - August 23, 2025" at bounding box center [308, 150] width 180 height 24
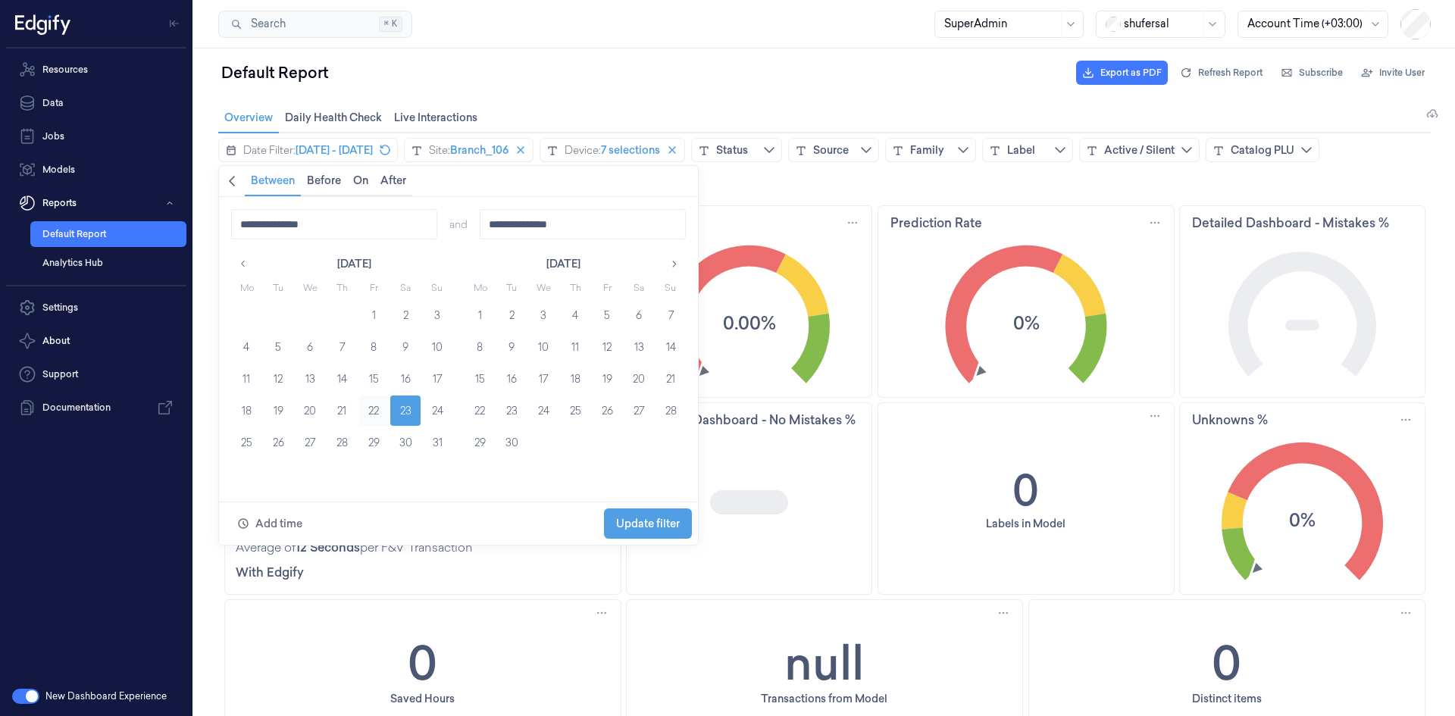
click at [369, 406] on button "22" at bounding box center [373, 411] width 30 height 30
type input "**********"
click at [649, 524] on span "Update filter" at bounding box center [648, 524] width 64 height 12
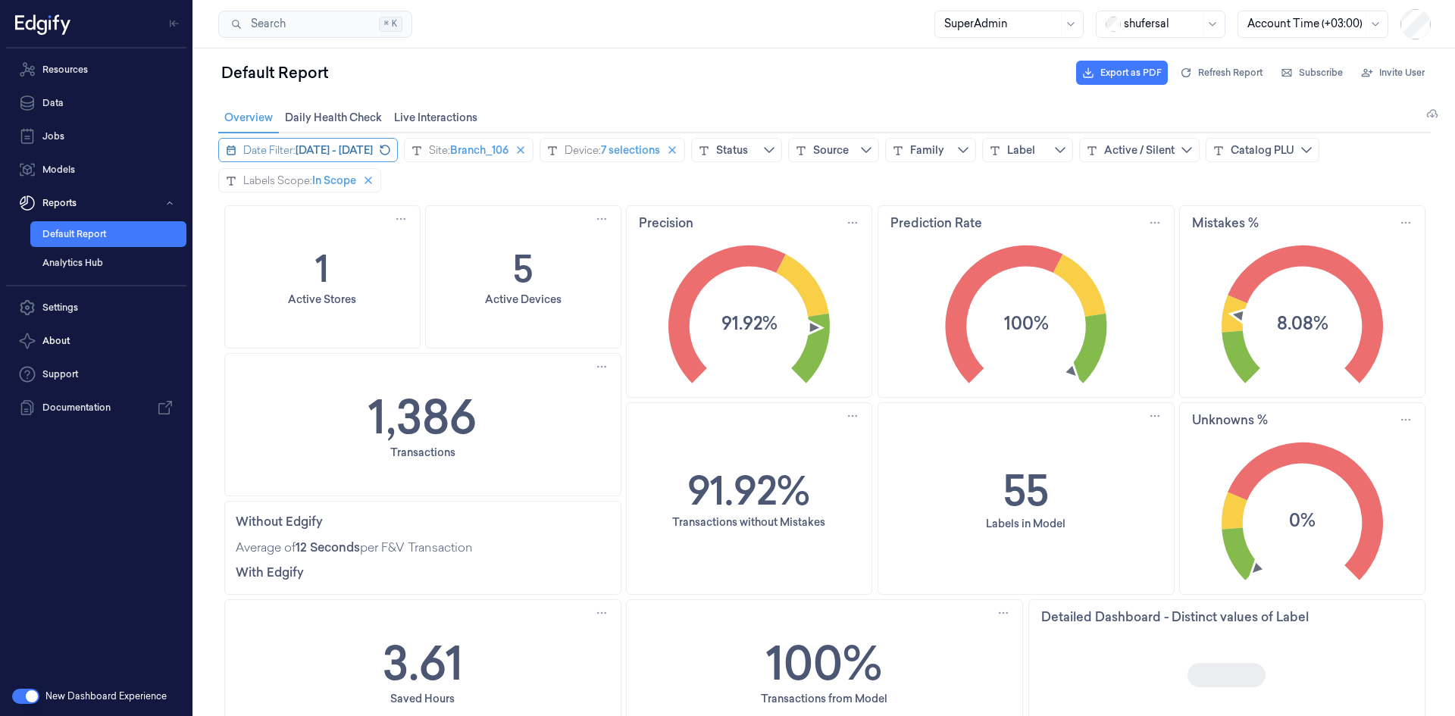
click at [373, 148] on span "August 22, 2025 - August 22, 2025" at bounding box center [334, 149] width 77 height 15
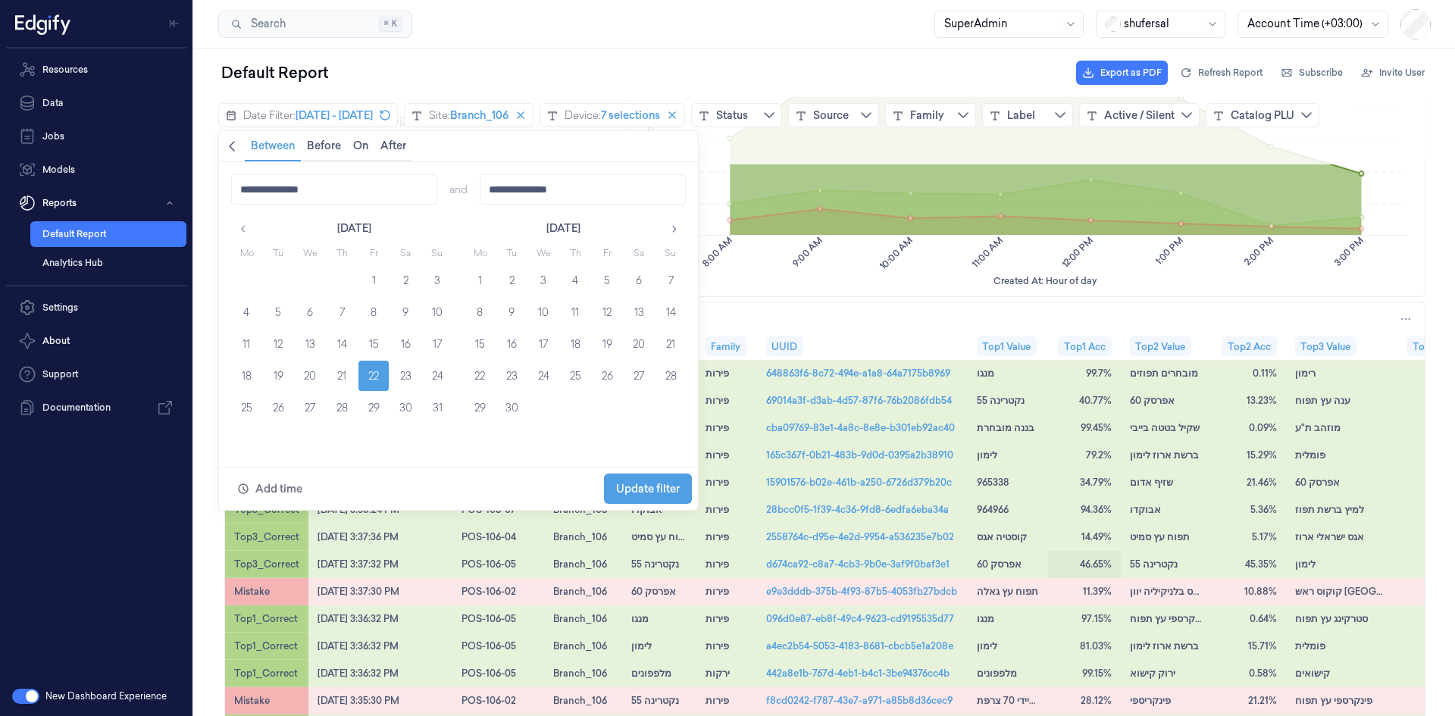
scroll to position [834, 0]
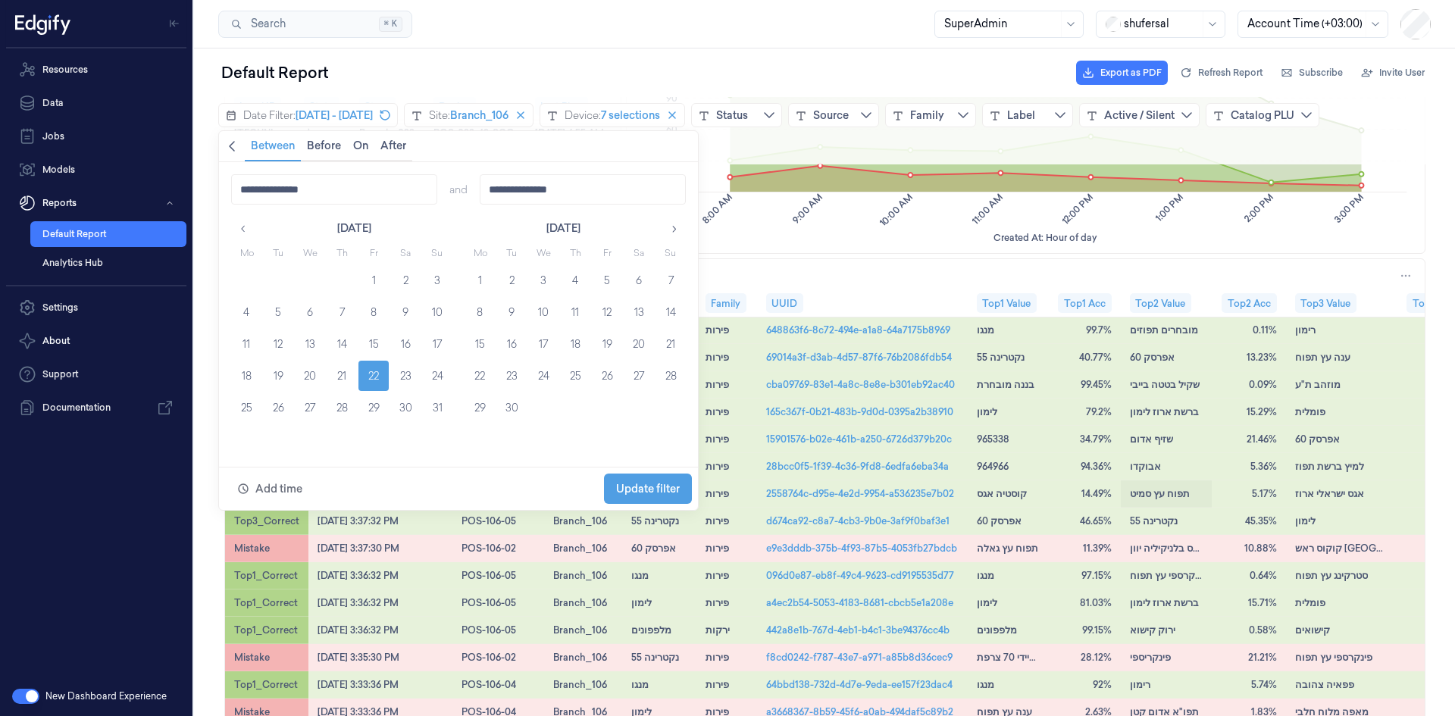
click at [1129, 501] on div "תפוח עץ סמיט" at bounding box center [1166, 494] width 91 height 27
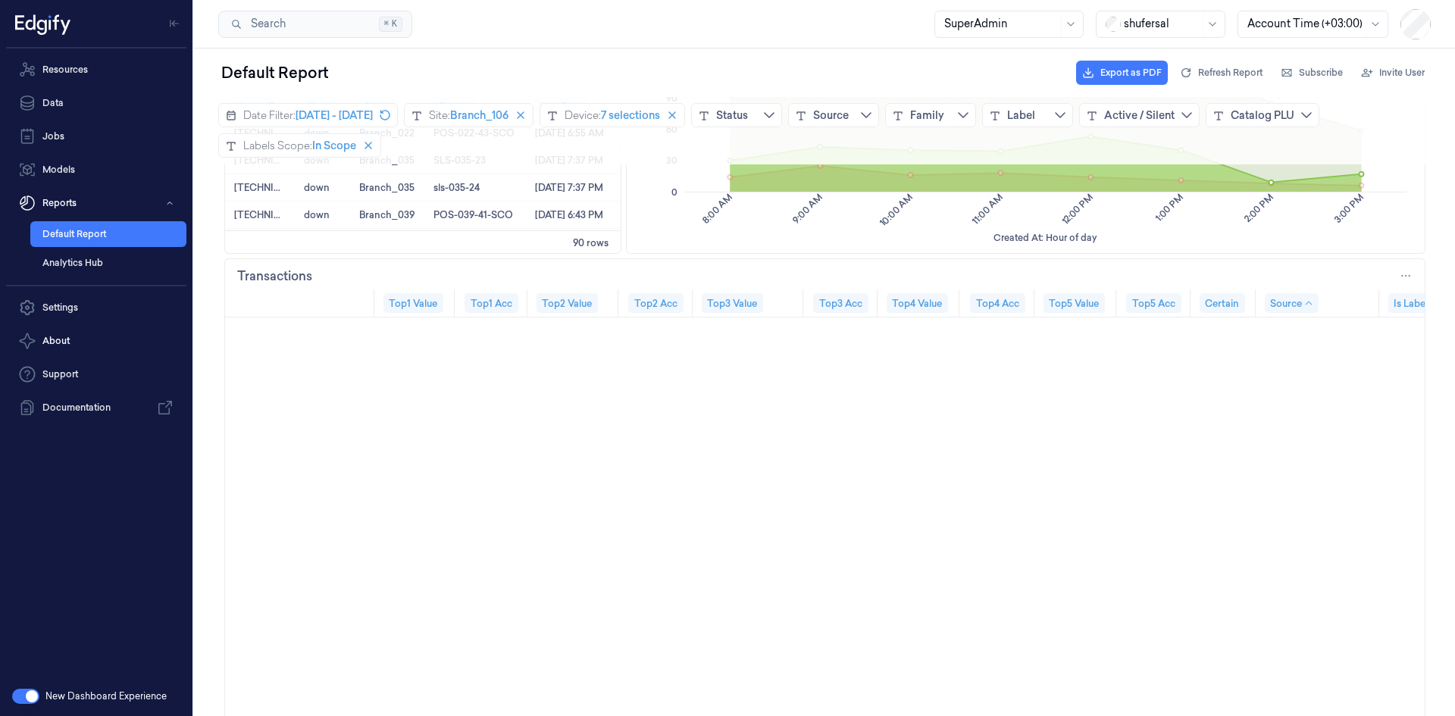
scroll to position [37324, 593]
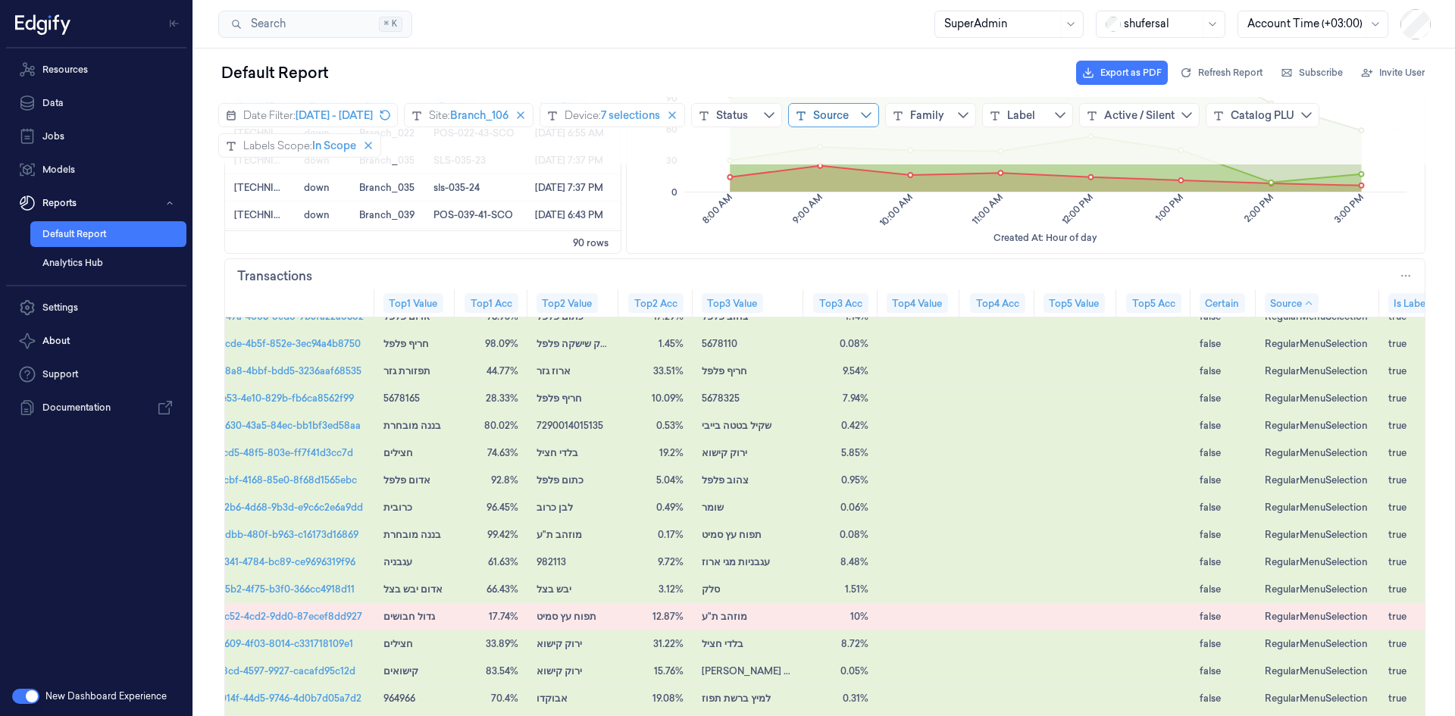
click at [849, 115] on div "Source" at bounding box center [831, 115] width 36 height 15
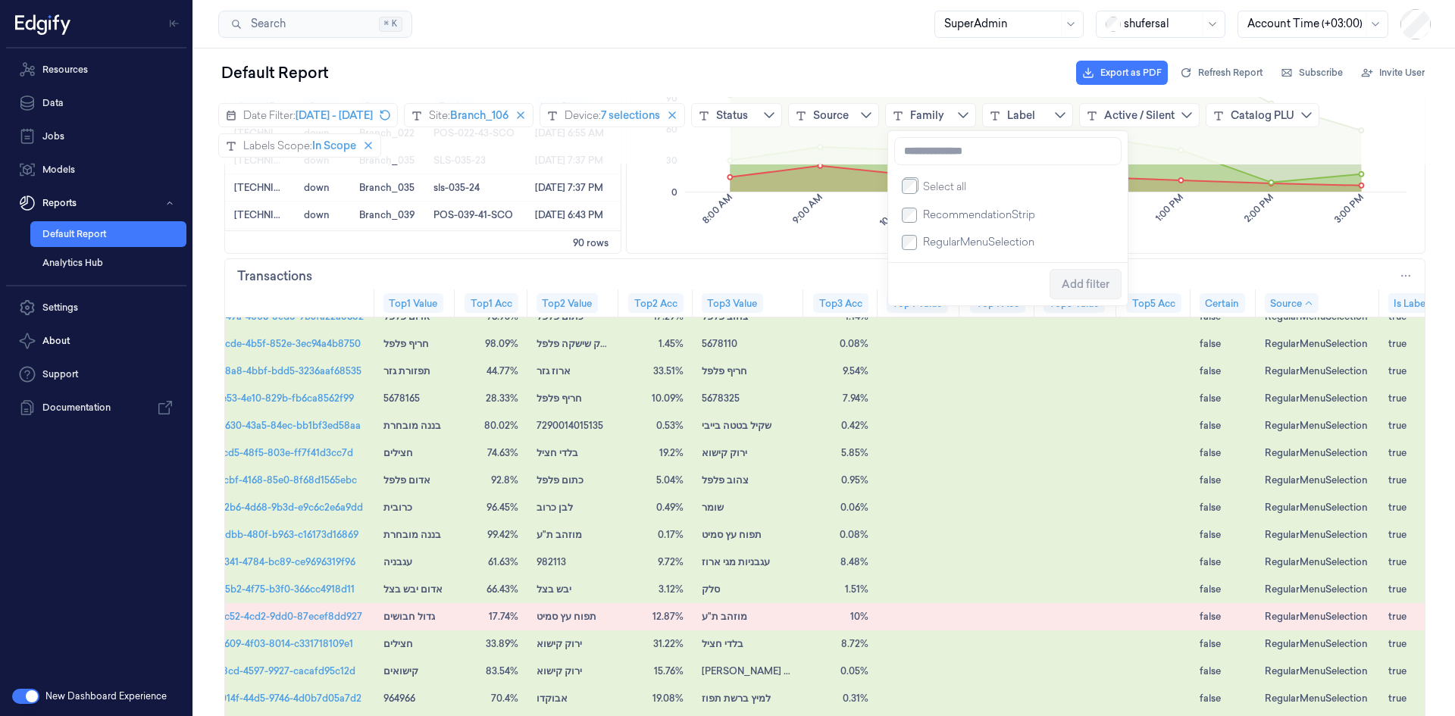
click at [969, 218] on span "RecommendationStrip" at bounding box center [979, 214] width 112 height 15
drag, startPoint x: 1051, startPoint y: 215, endPoint x: 926, endPoint y: 220, distance: 125.1
click at [926, 220] on div "RecommendationStrip" at bounding box center [1008, 215] width 212 height 15
copy span "RecommendationStrip"
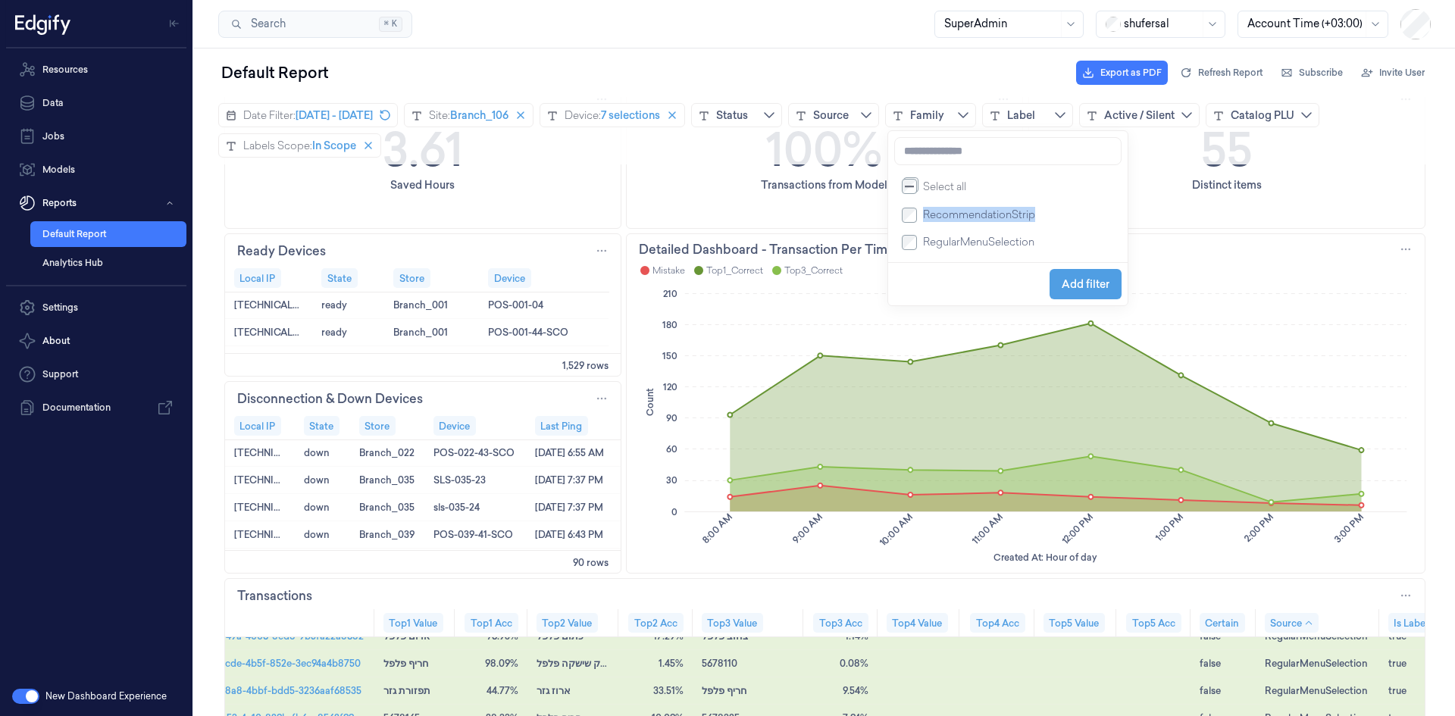
scroll to position [379, 0]
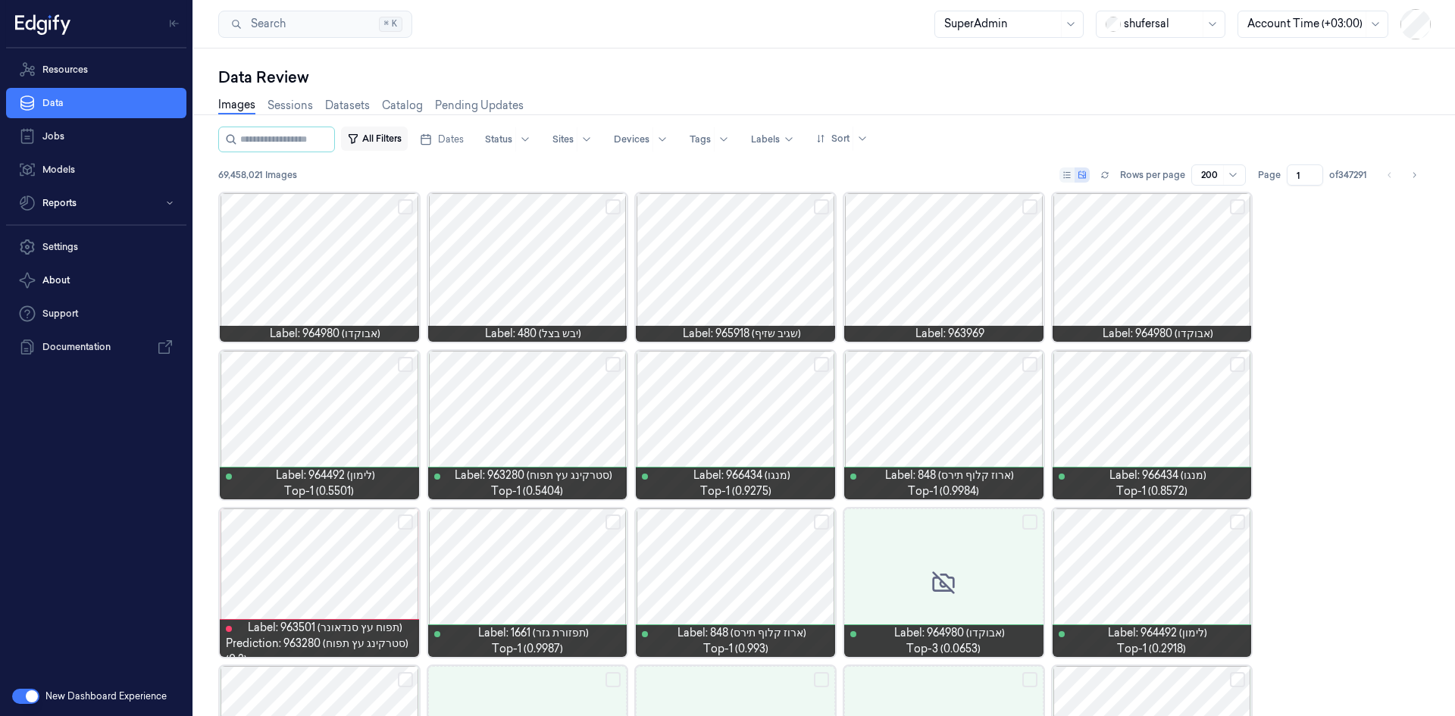
click at [396, 134] on button "All Filters" at bounding box center [374, 139] width 67 height 24
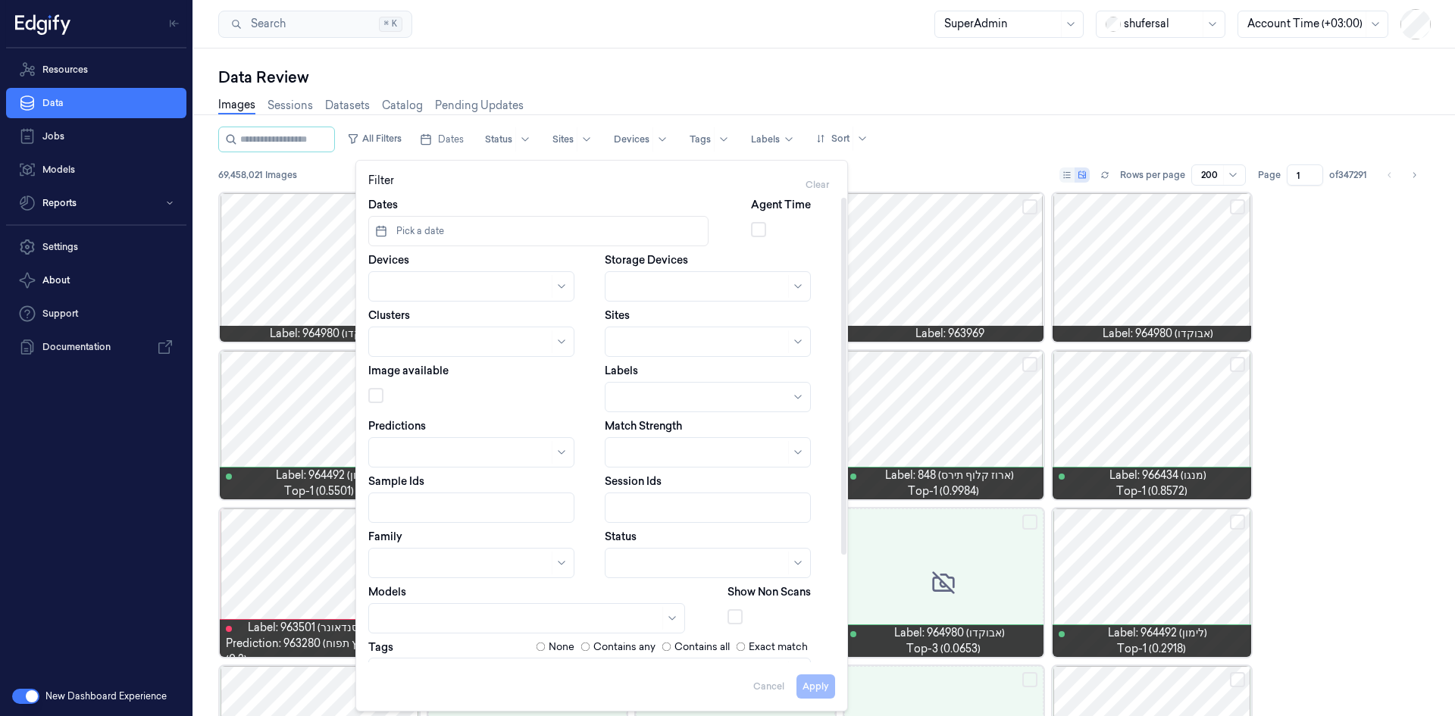
click at [424, 230] on span "Pick a date" at bounding box center [418, 231] width 51 height 14
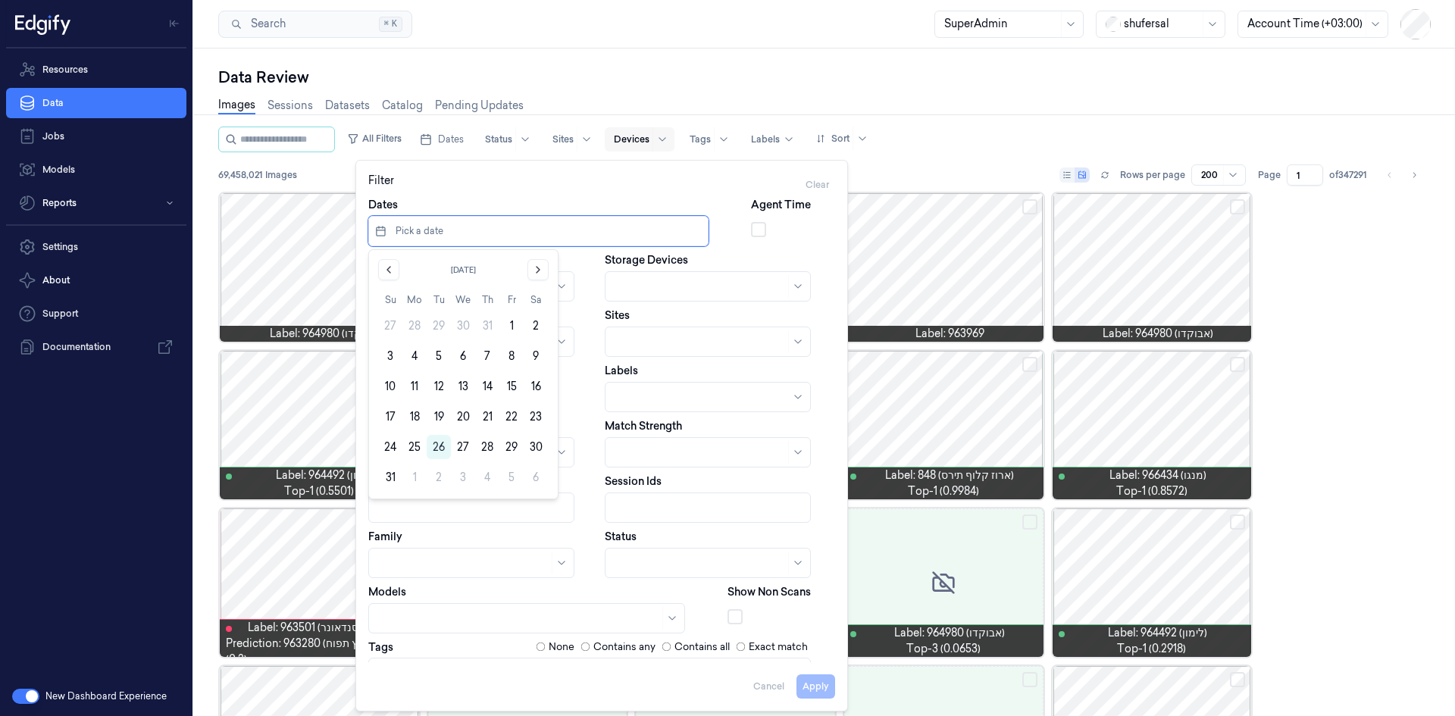
click at [653, 139] on span at bounding box center [653, 139] width 1 height 24
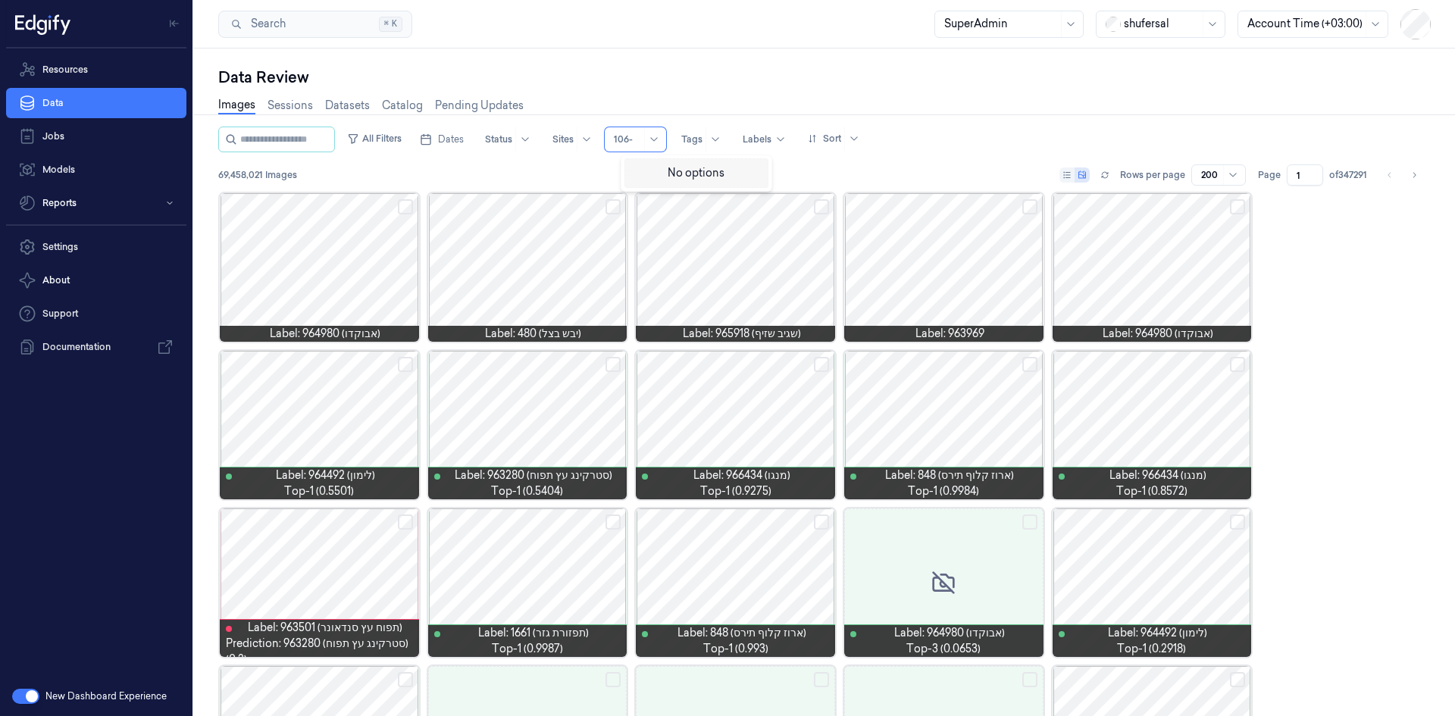
type input "106-0"
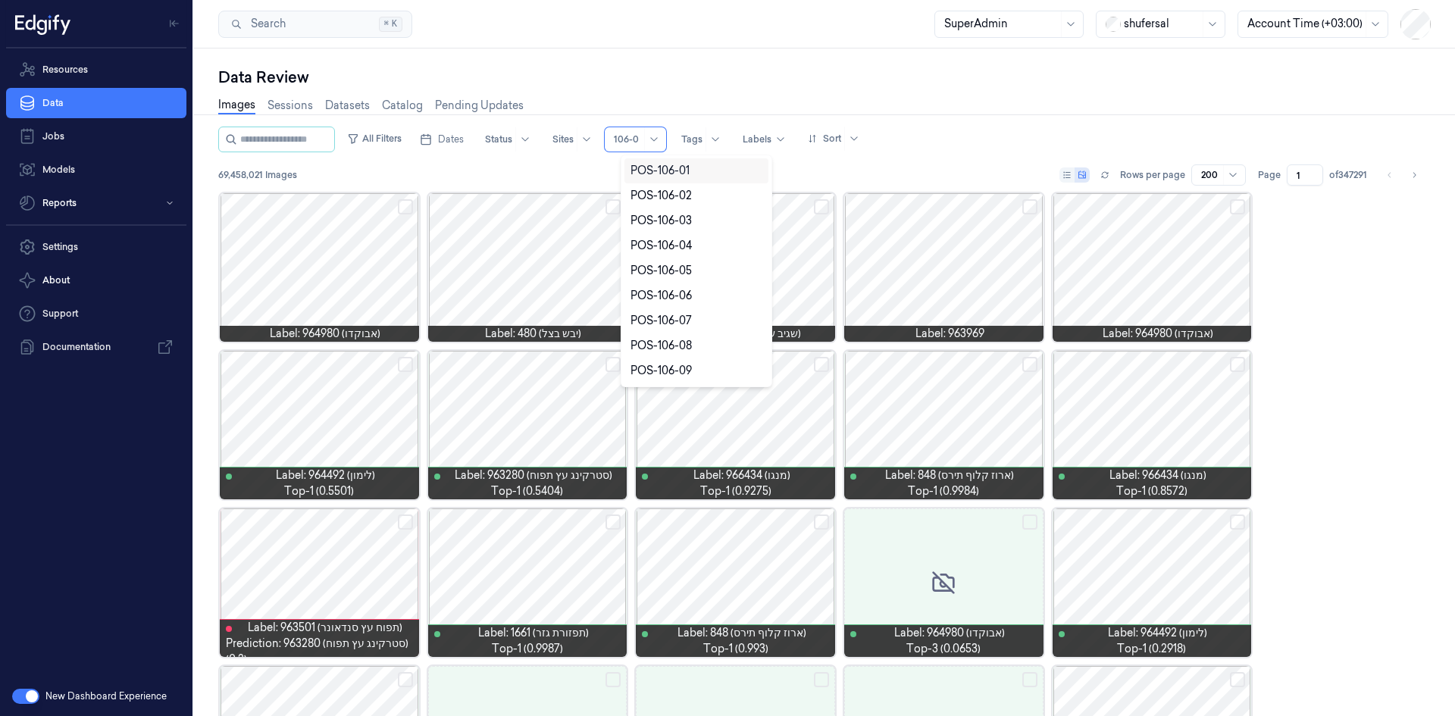
click at [661, 170] on div "POS-106-01" at bounding box center [660, 171] width 59 height 16
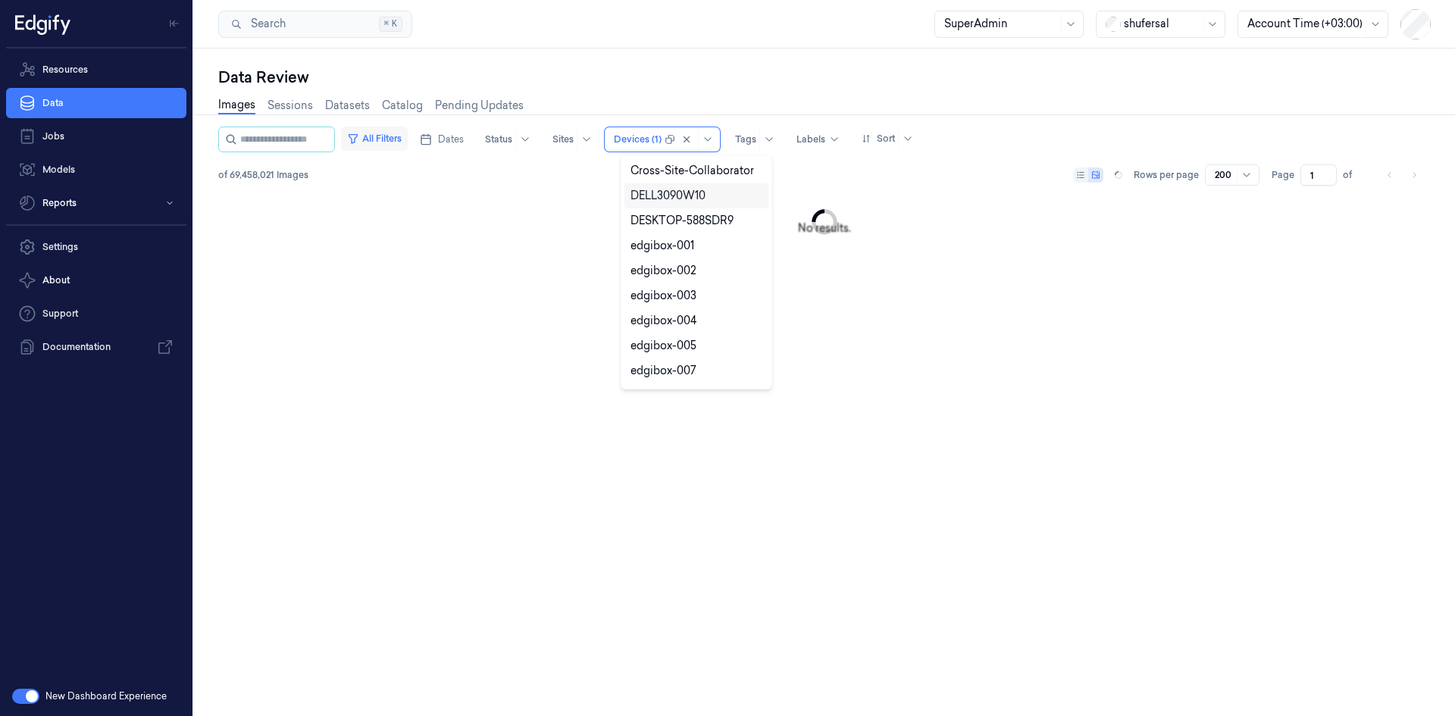
click at [387, 128] on button "All Filters" at bounding box center [374, 139] width 67 height 24
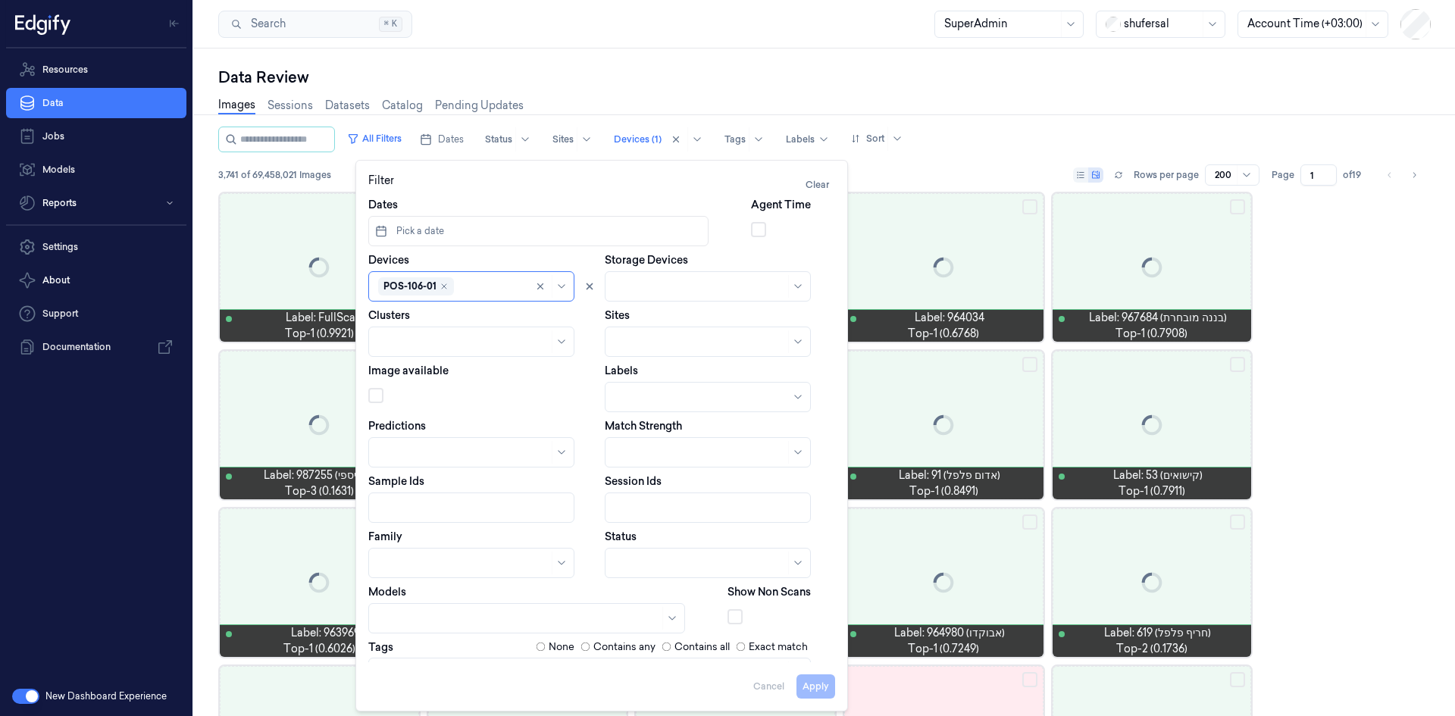
click at [432, 234] on span "Pick a date" at bounding box center [418, 231] width 51 height 14
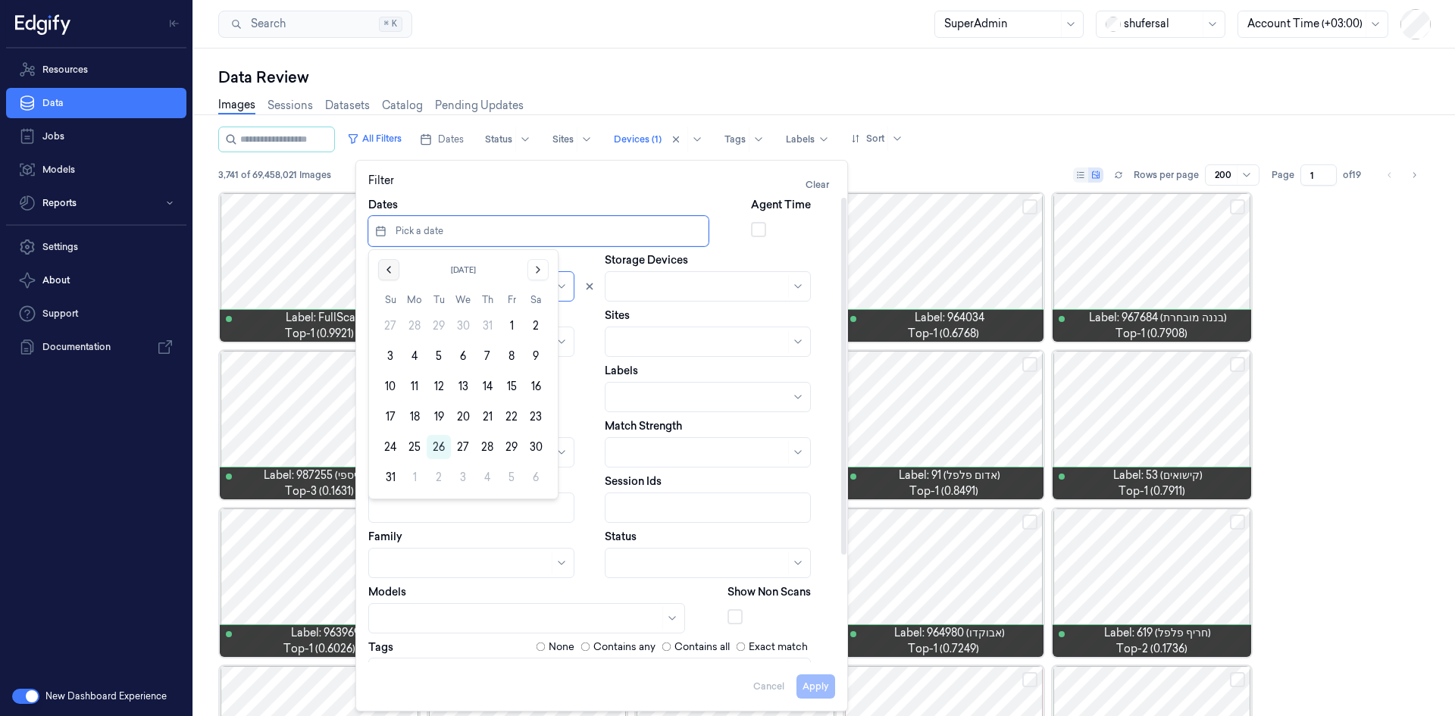
click at [389, 269] on icon "Go to the Previous Month" at bounding box center [389, 270] width 12 height 12
click at [435, 321] on button "1" at bounding box center [439, 326] width 24 height 24
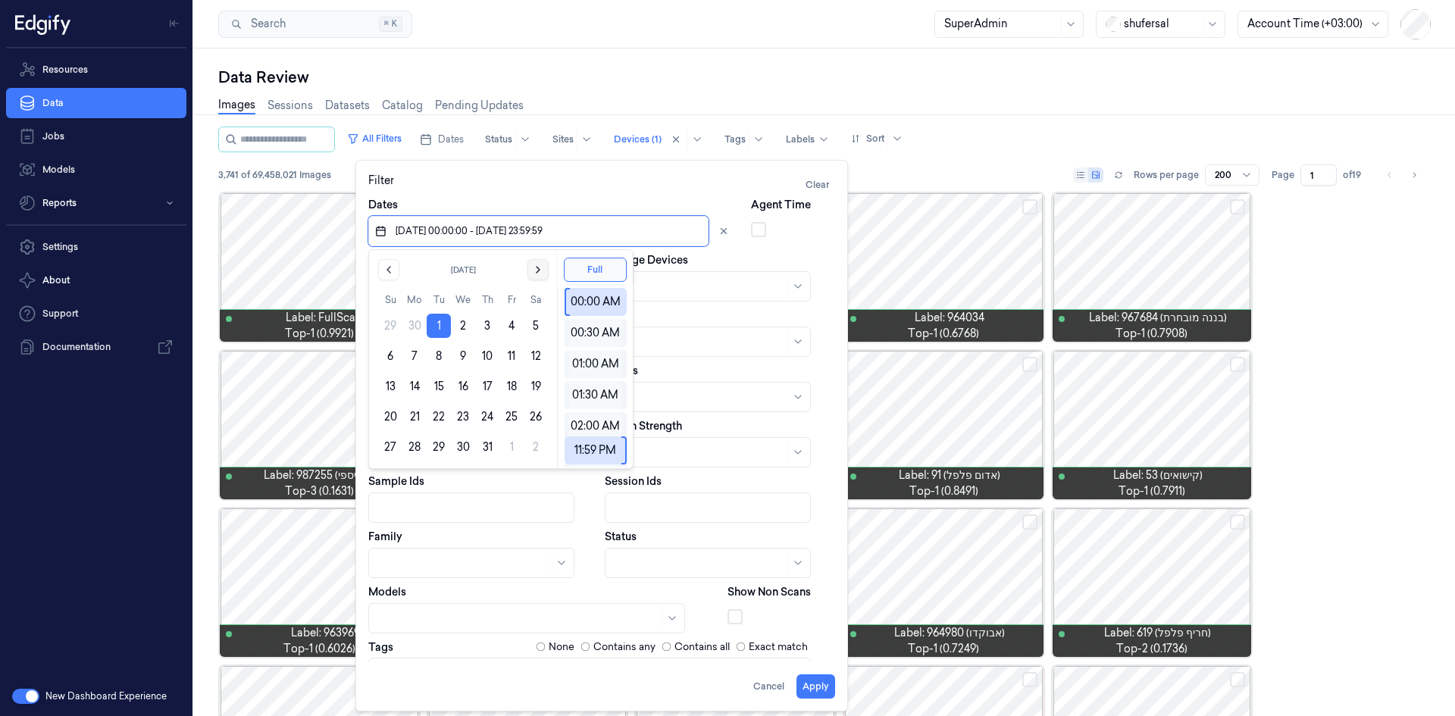
click at [541, 269] on icon "Go to the Next Month" at bounding box center [538, 270] width 12 height 12
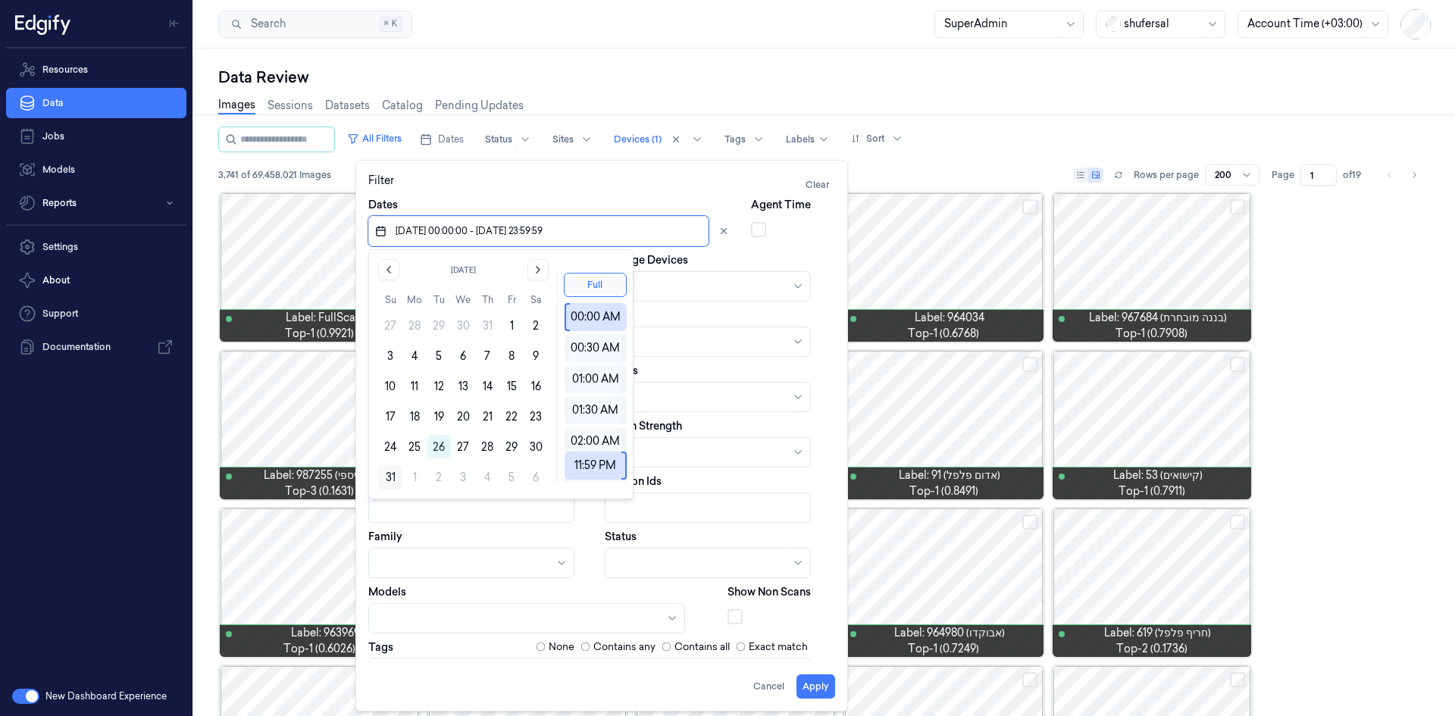
click at [385, 474] on button "31" at bounding box center [390, 477] width 24 height 24
type input "[DATE] 00:00:00 - [DATE] 23:59:59"
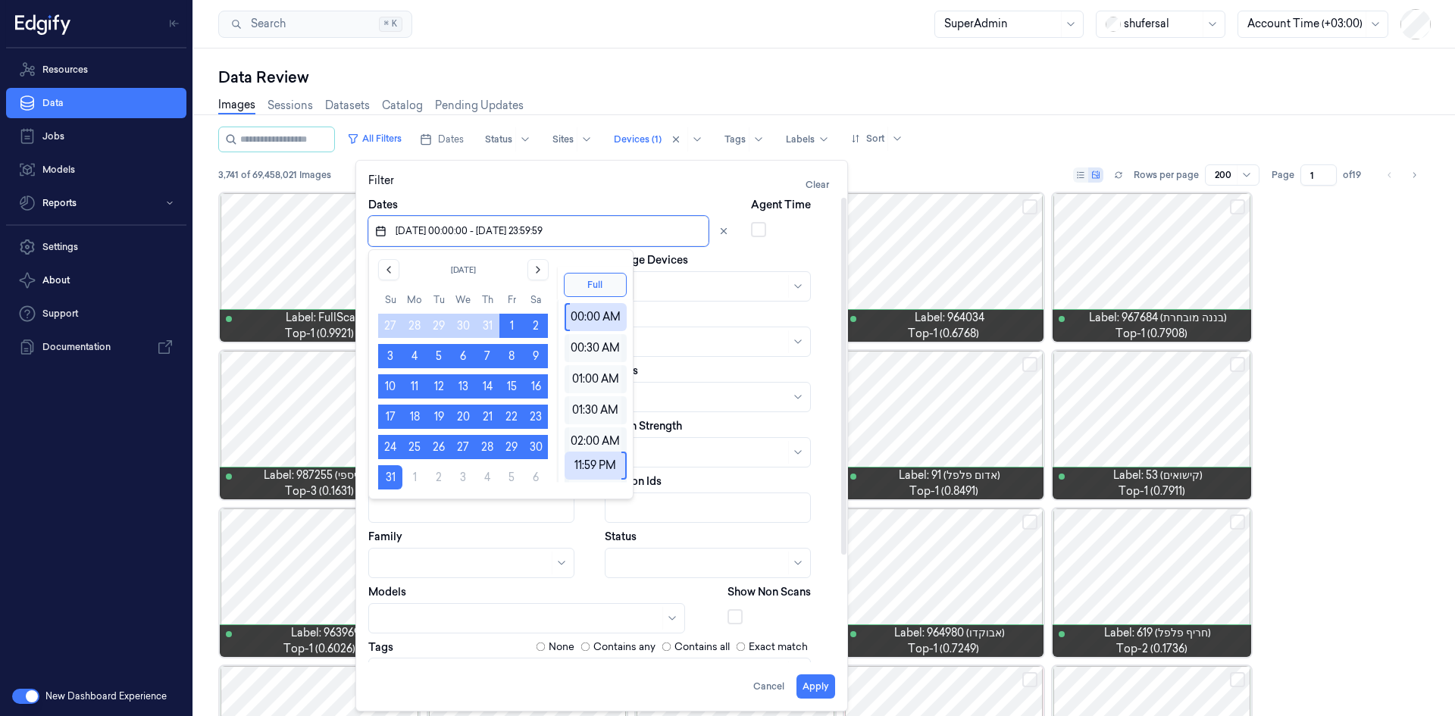
click at [558, 192] on div "Filter Clear" at bounding box center [601, 185] width 467 height 24
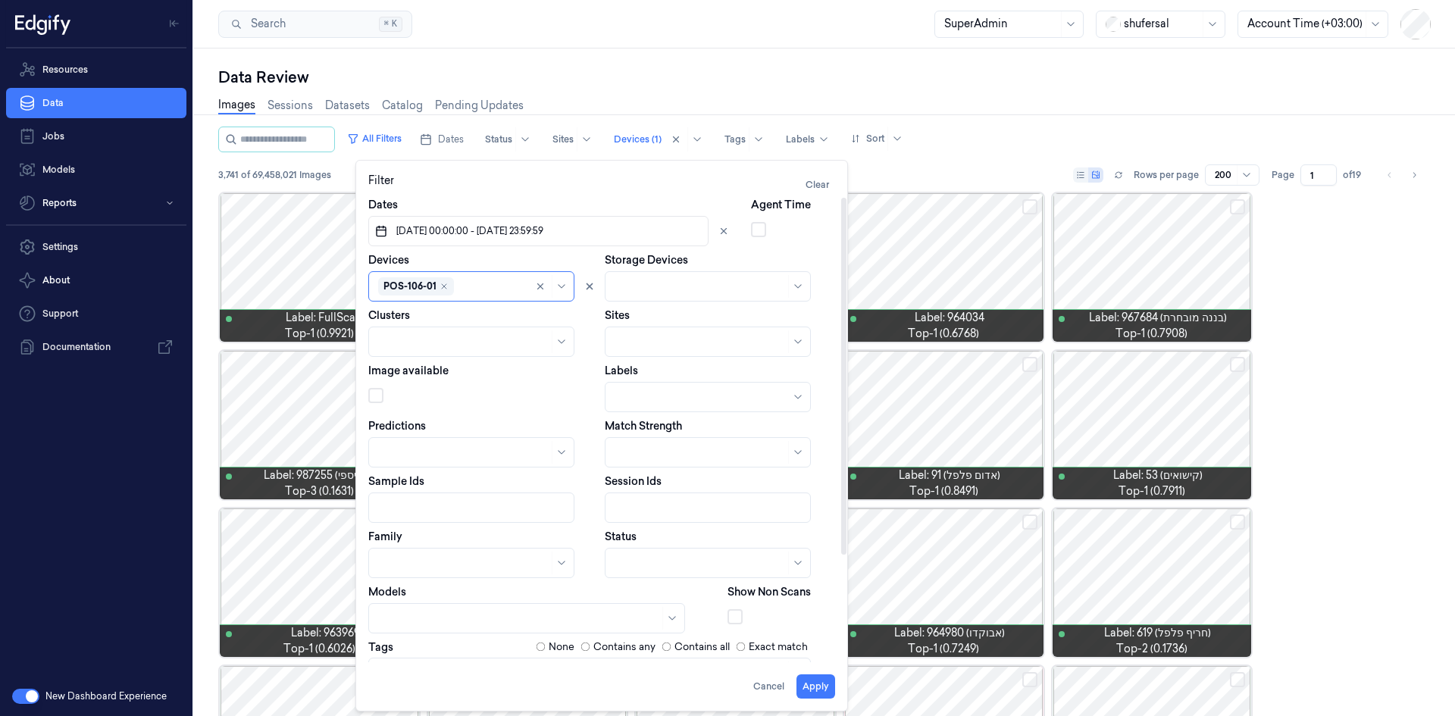
click at [468, 281] on div at bounding box center [491, 287] width 69 height 16
type input "106-0"
click at [399, 322] on div "POS-106-02" at bounding box center [408, 321] width 61 height 16
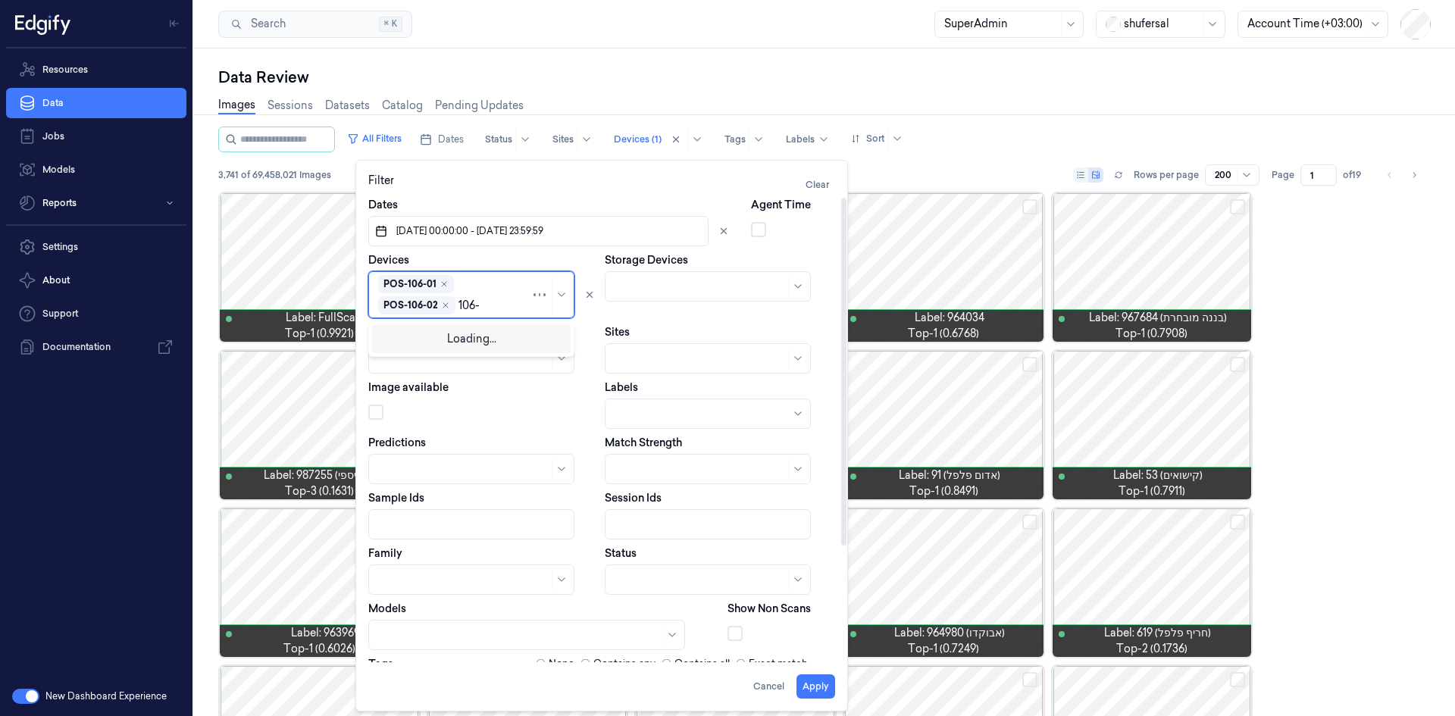
type input "106-0"
click at [396, 332] on div "POS-106-03" at bounding box center [408, 338] width 61 height 16
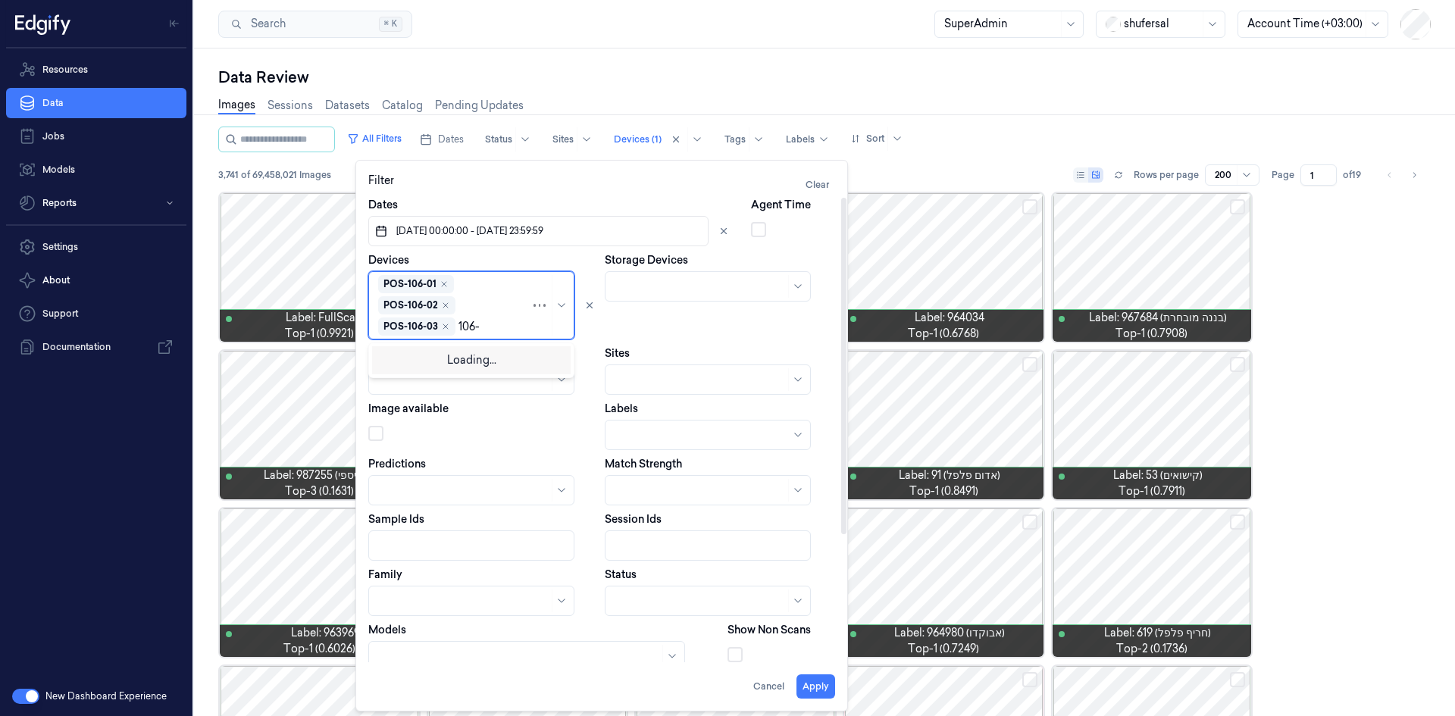
type input "106-0"
click at [426, 356] on div "POS-106-04" at bounding box center [408, 359] width 61 height 16
type input "106-"
click at [426, 357] on div "POS-106-05" at bounding box center [408, 359] width 61 height 16
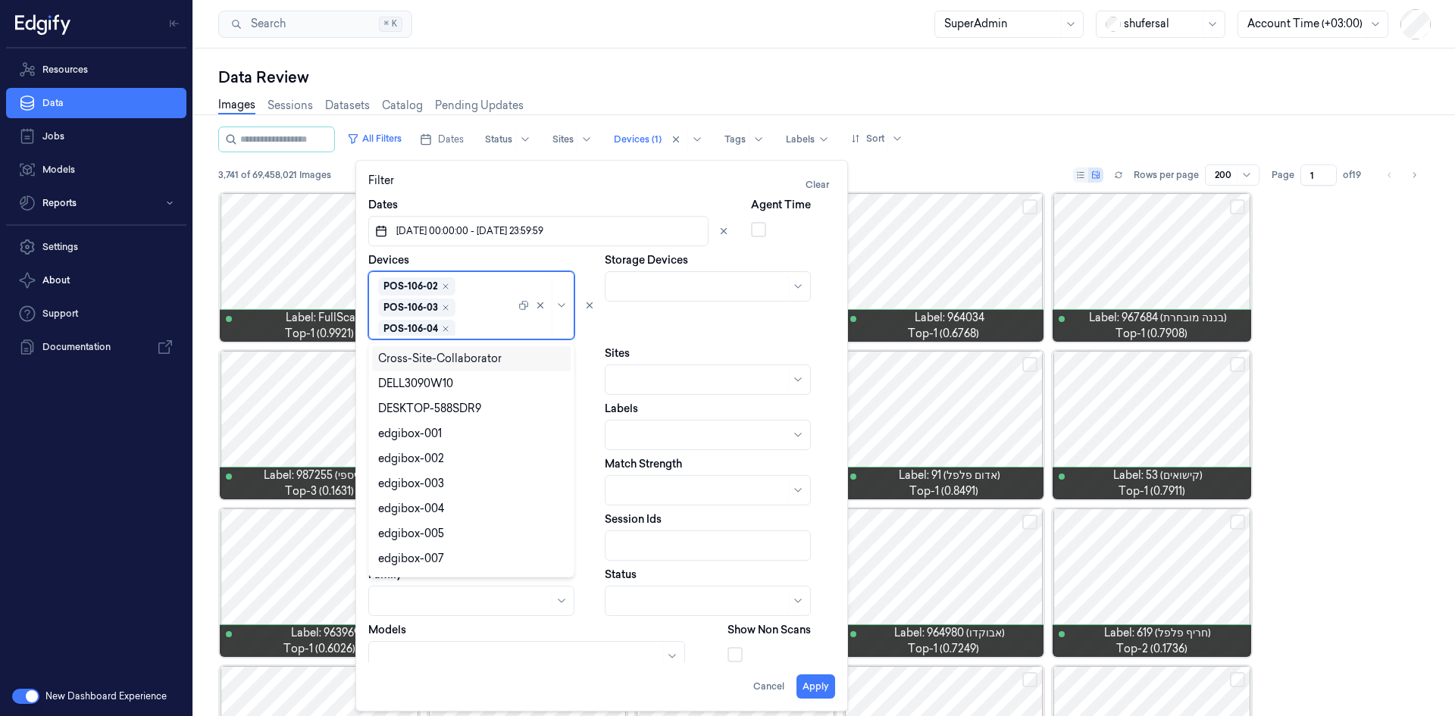
scroll to position [40, 0]
type input "106-"
click at [426, 357] on div "POS-106-06" at bounding box center [408, 359] width 61 height 16
type input "106-0"
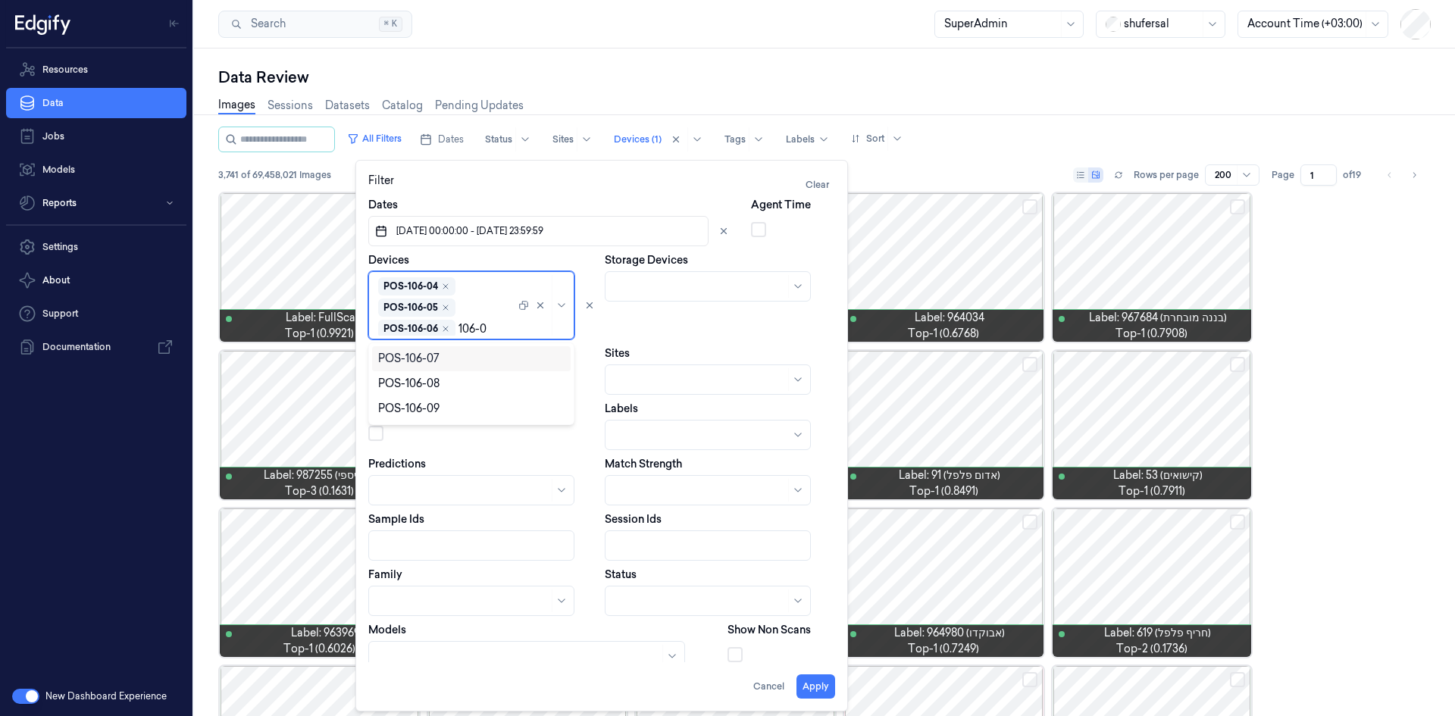
click at [426, 357] on div "POS-106-07" at bounding box center [408, 359] width 61 height 16
type input "106-"
click at [426, 357] on div "POS-106-08" at bounding box center [408, 359] width 61 height 16
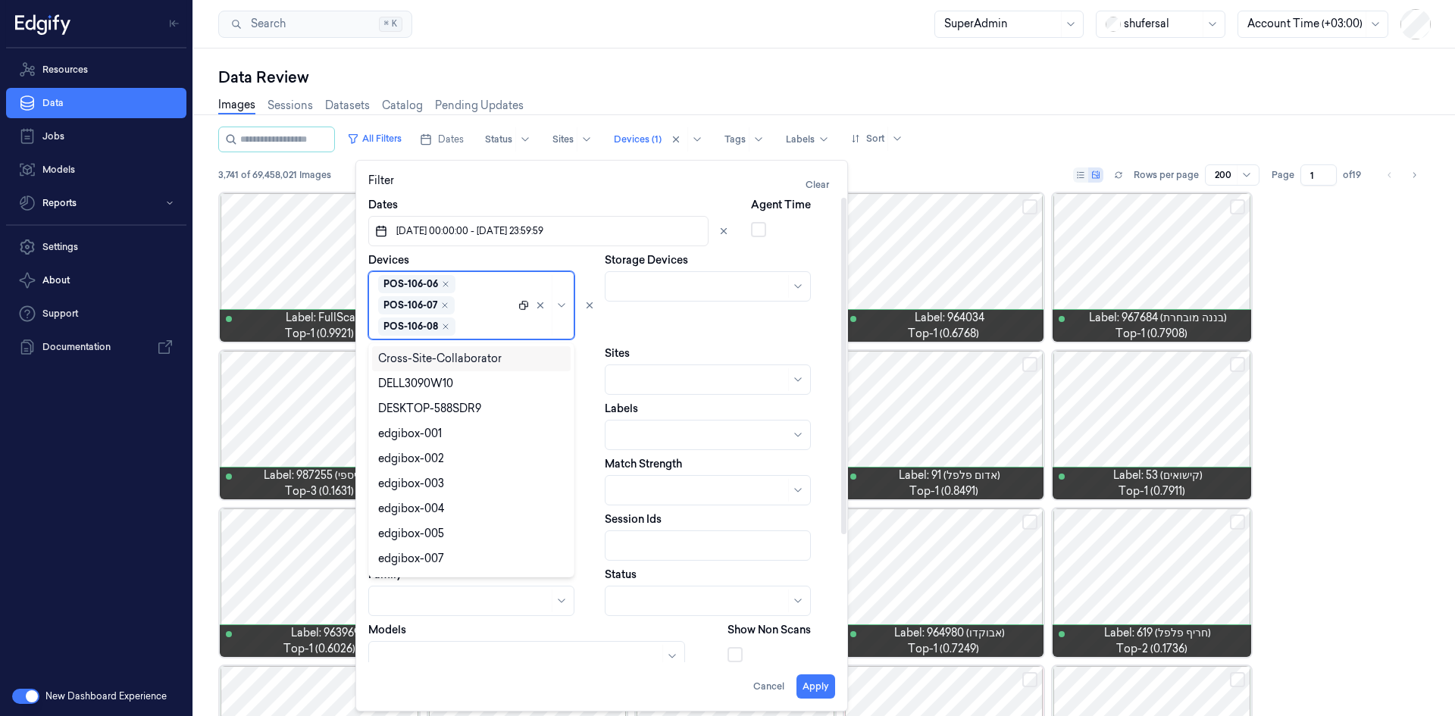
click at [526, 305] on icon at bounding box center [523, 305] width 11 height 11
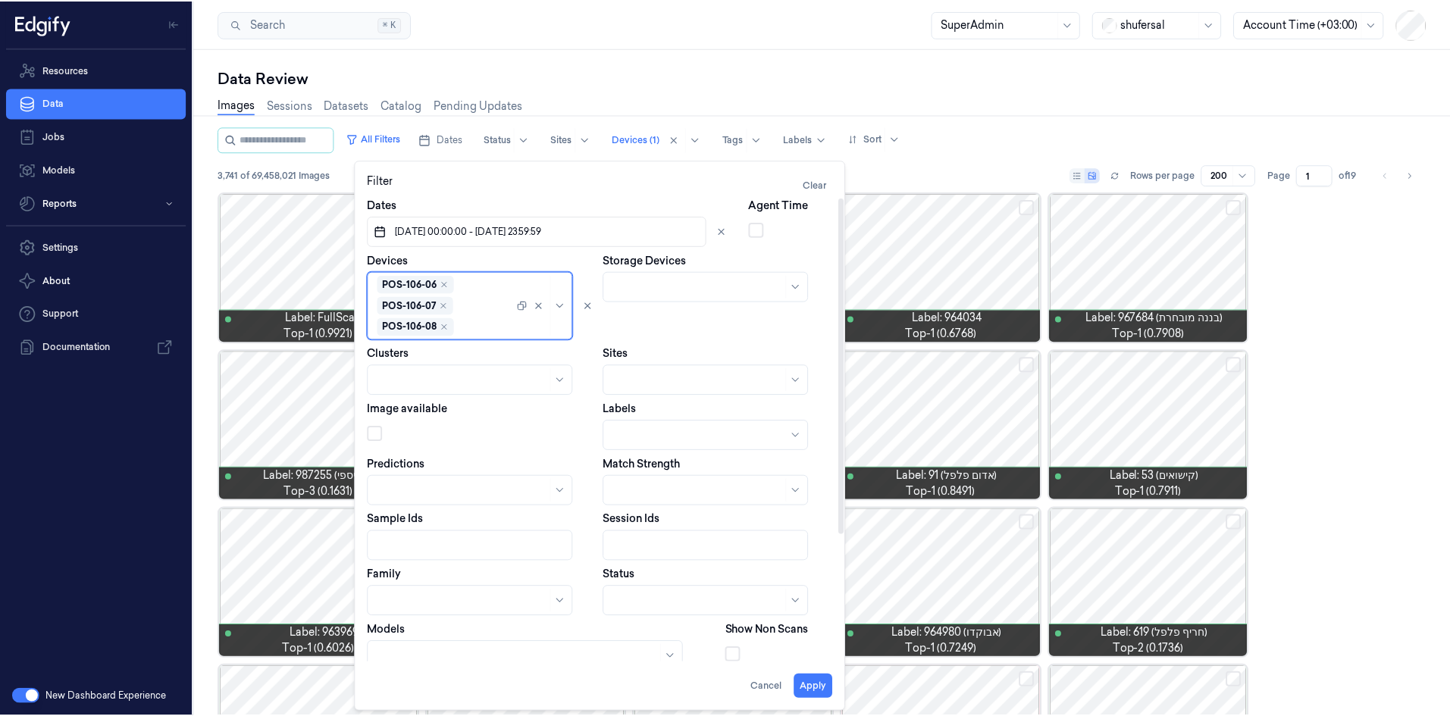
scroll to position [136, 0]
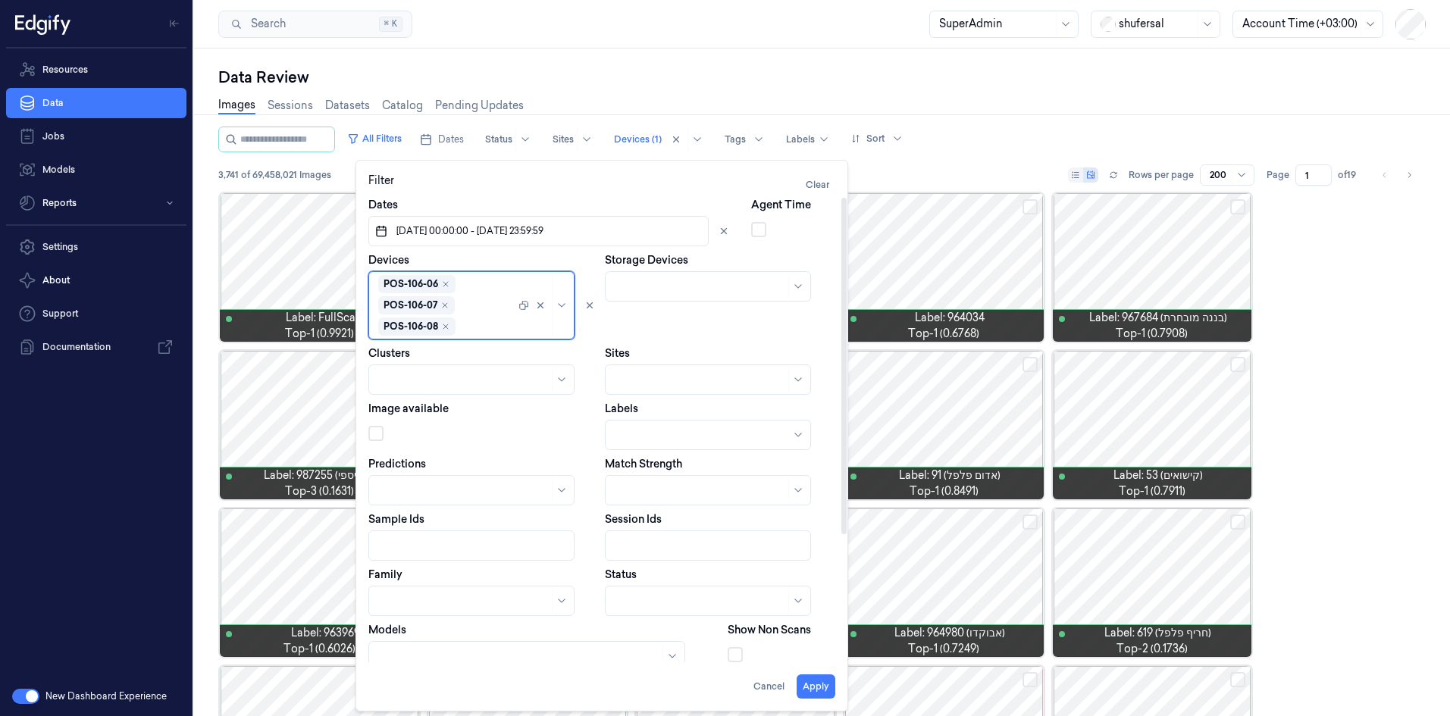
click at [665, 594] on body "Resources Data Jobs Models Reports Settings About Support Documentation New Das…" at bounding box center [725, 358] width 1450 height 716
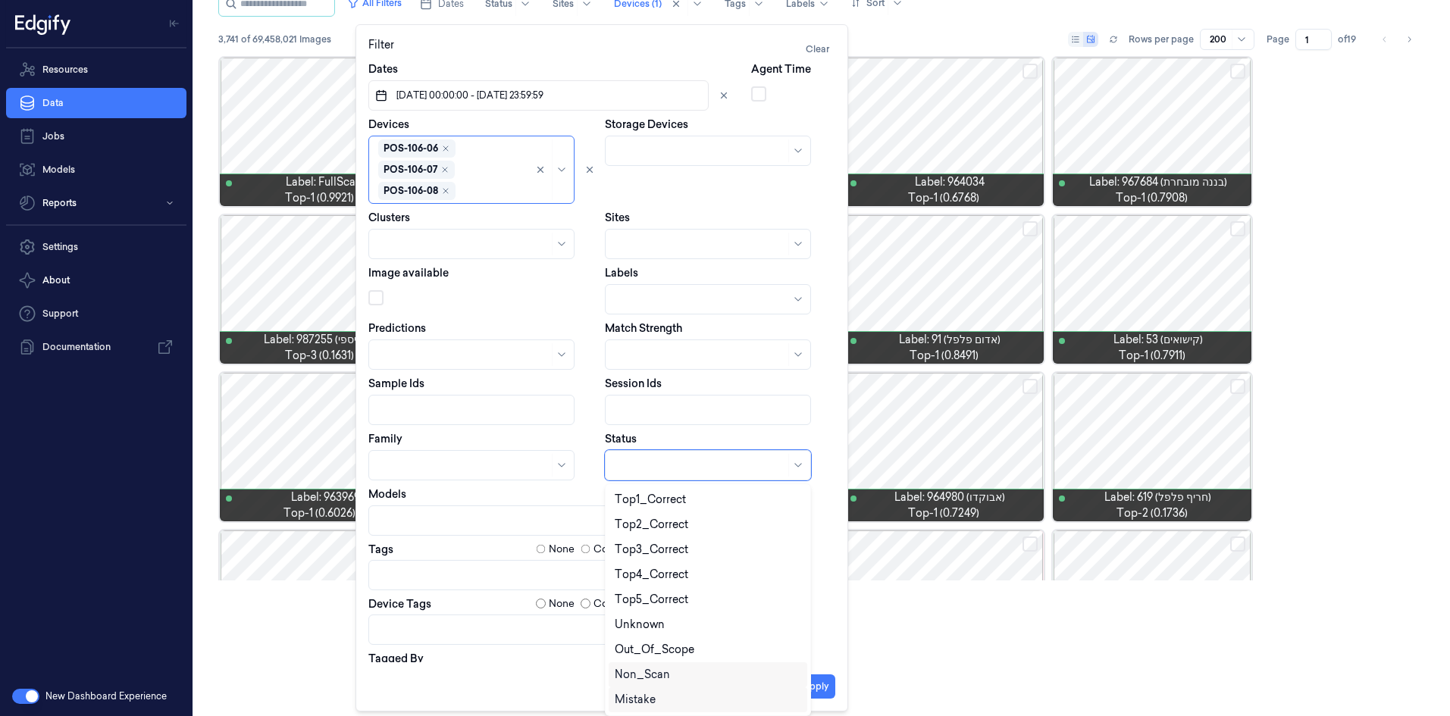
click at [647, 693] on div "Mistake" at bounding box center [635, 700] width 41 height 16
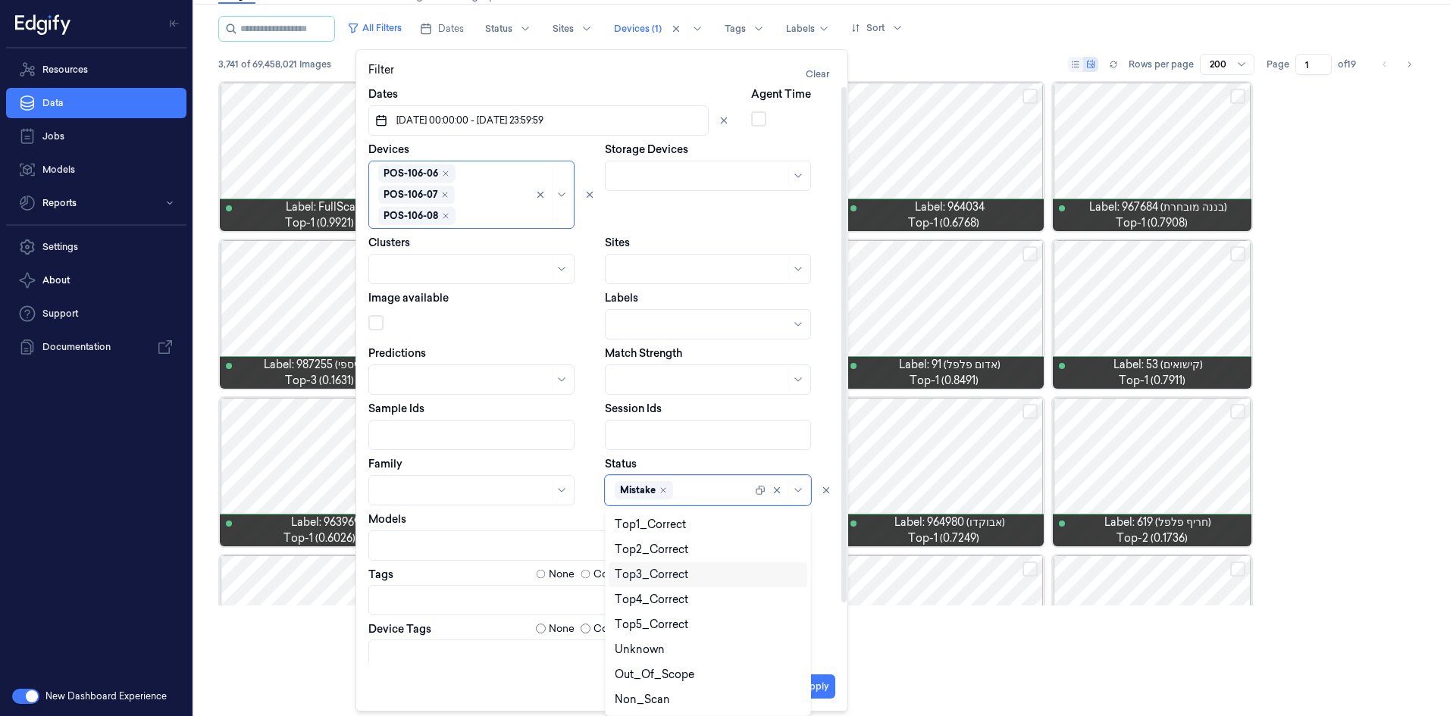
click at [588, 462] on div "Dates 01/07/2025 00:00:00 - 31/08/2025 23:59:59 Agent Time Devices POS-106-01 P…" at bounding box center [601, 405] width 467 height 639
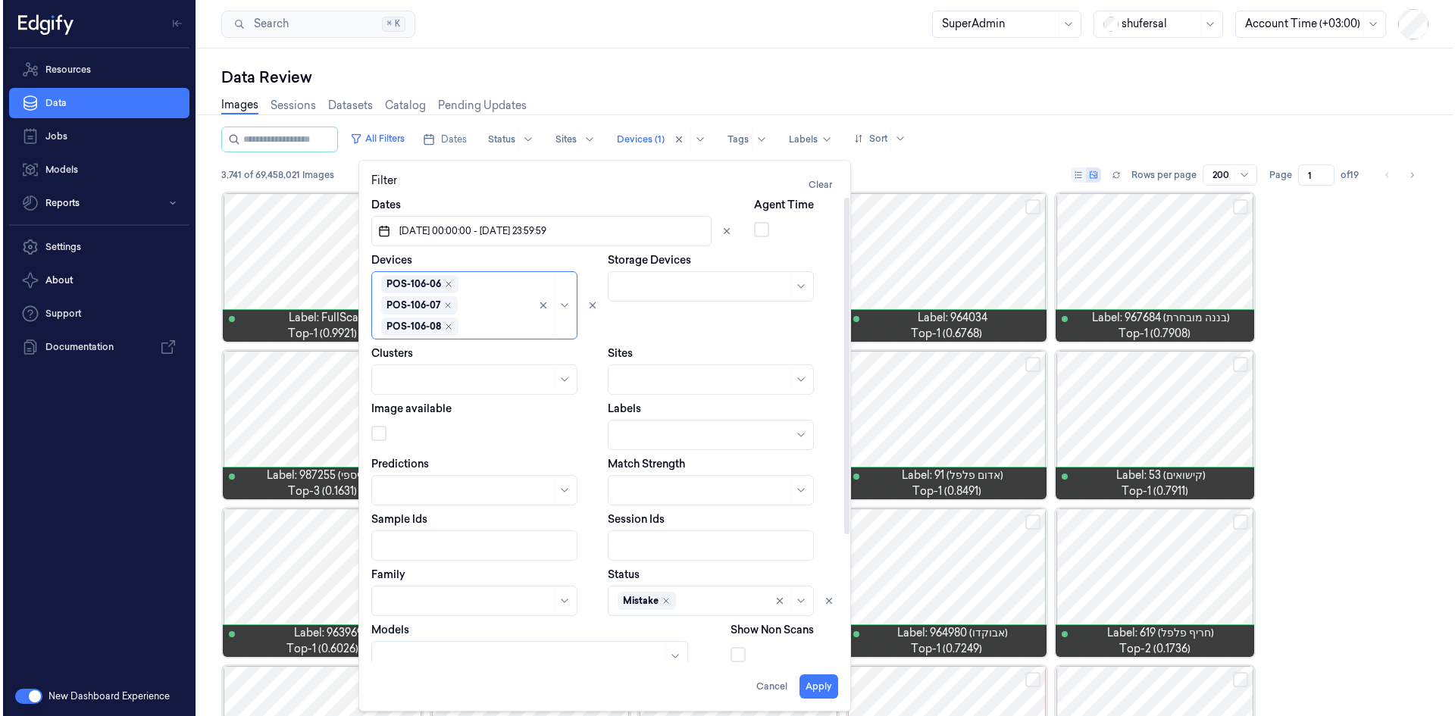
scroll to position [0, 0]
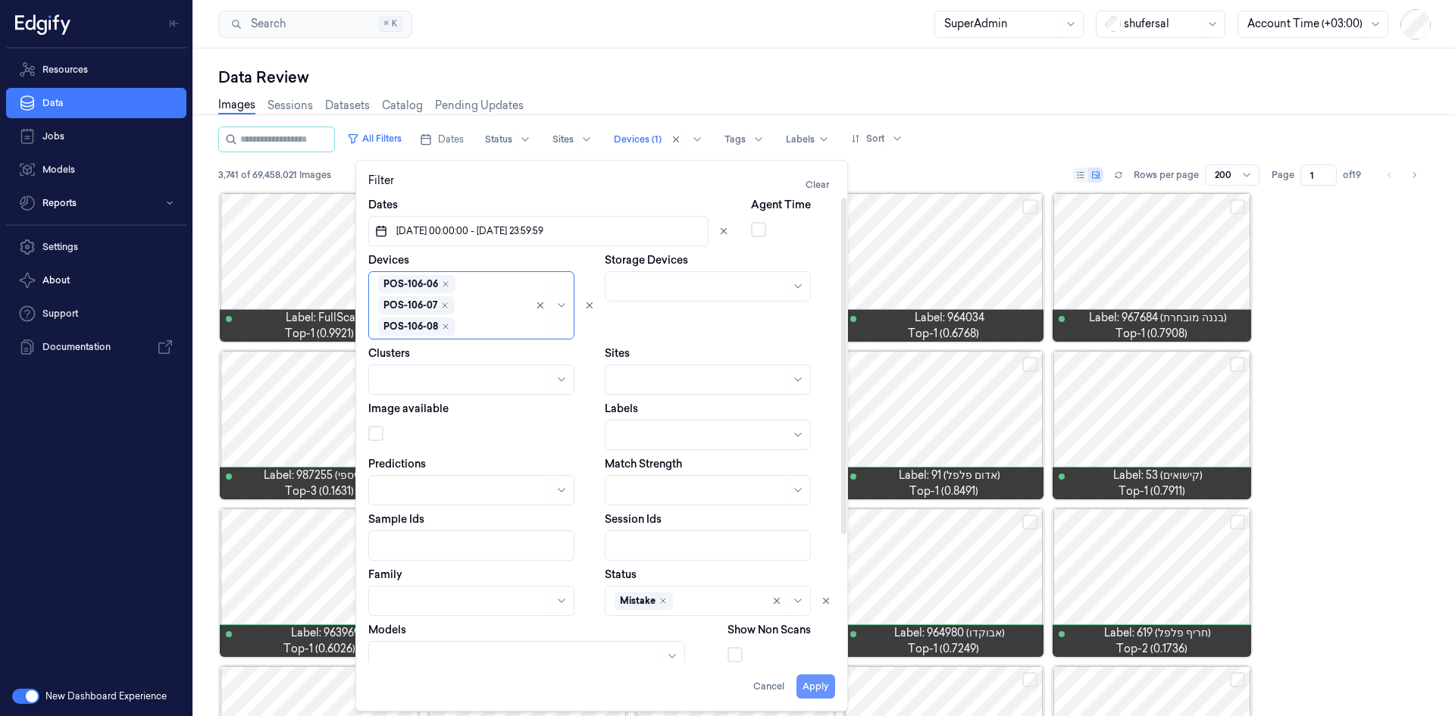
click at [820, 685] on button "Apply" at bounding box center [816, 687] width 39 height 24
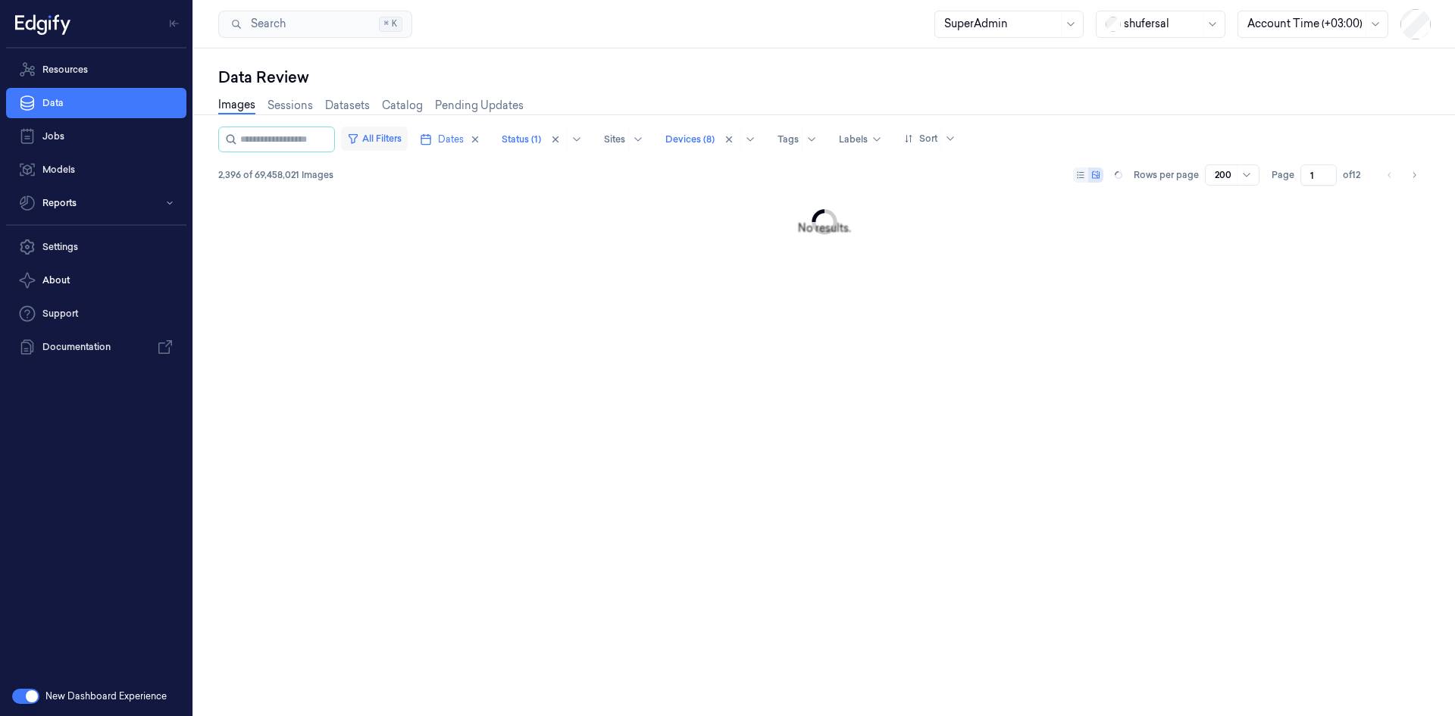
click at [381, 136] on button "All Filters" at bounding box center [374, 139] width 67 height 24
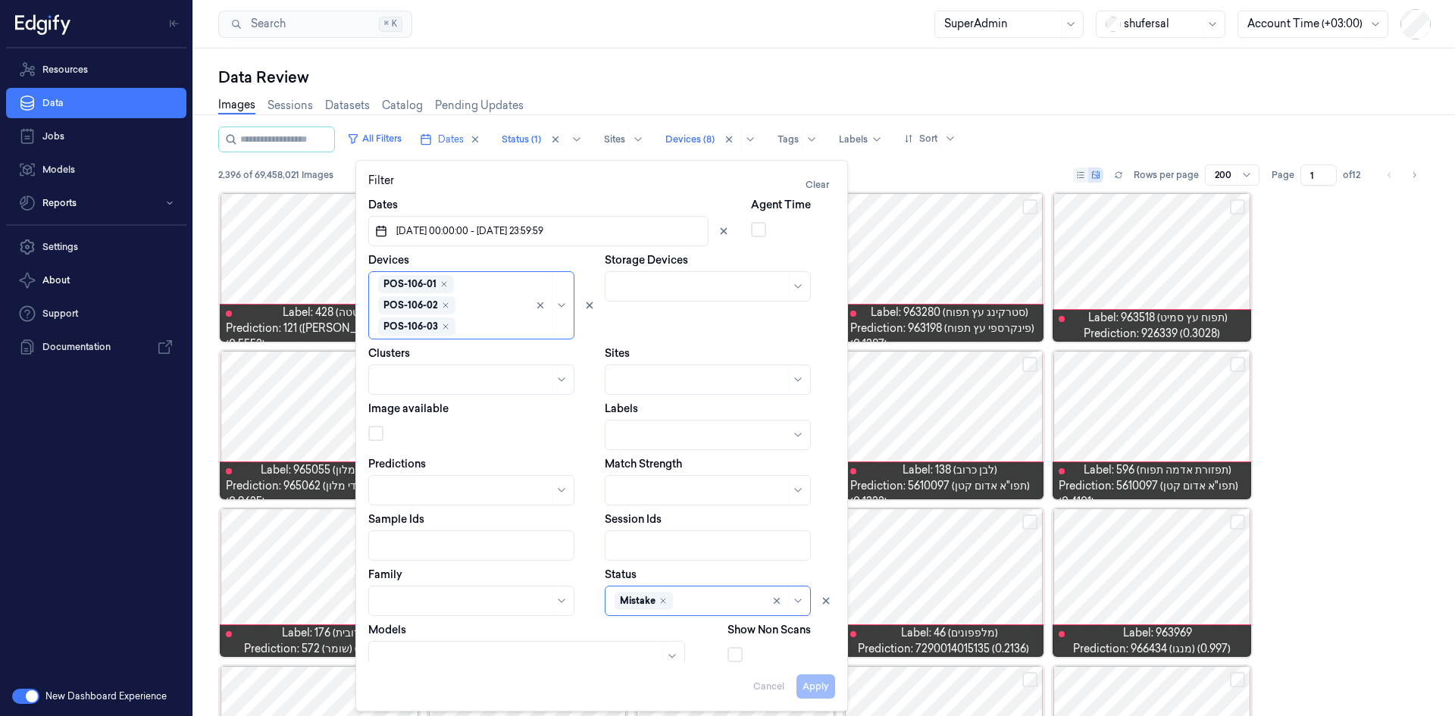
click at [666, 67] on div "Data Review" at bounding box center [824, 77] width 1213 height 21
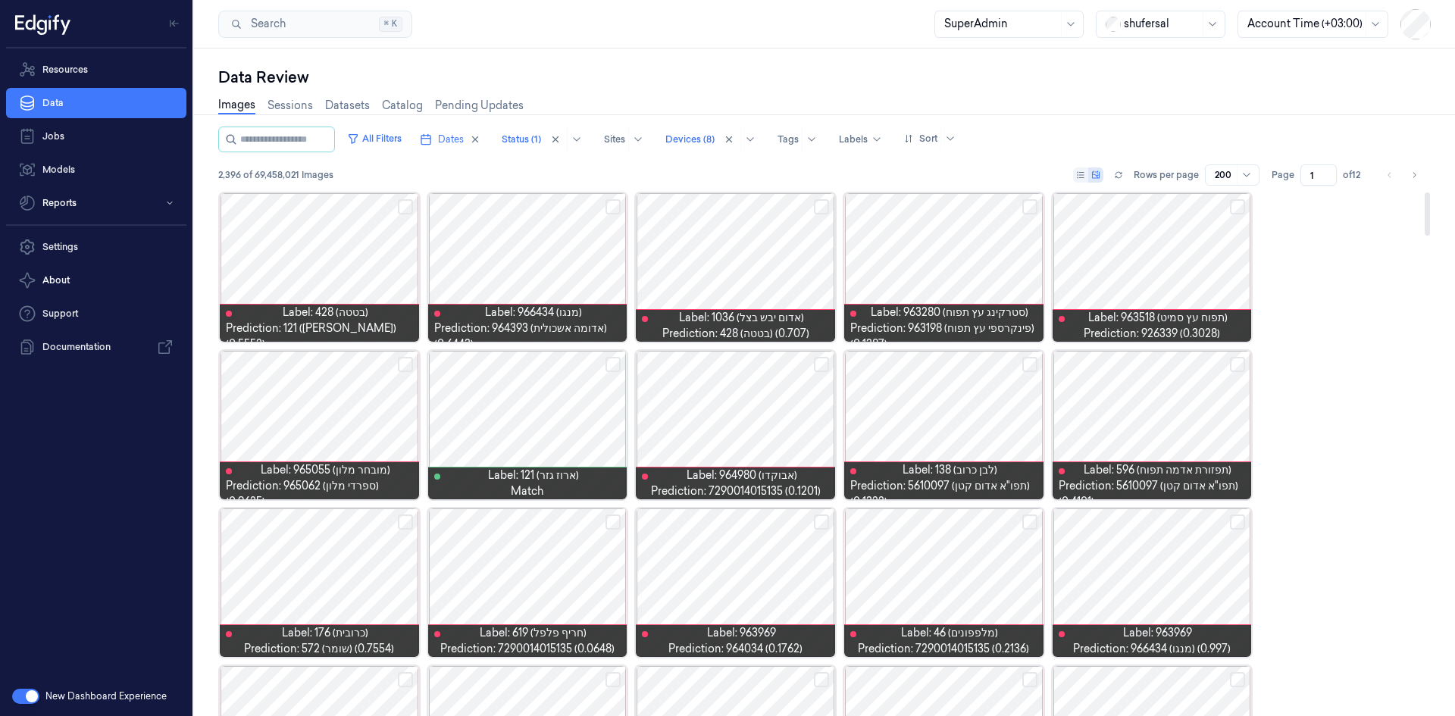
click at [983, 404] on div at bounding box center [943, 425] width 199 height 149
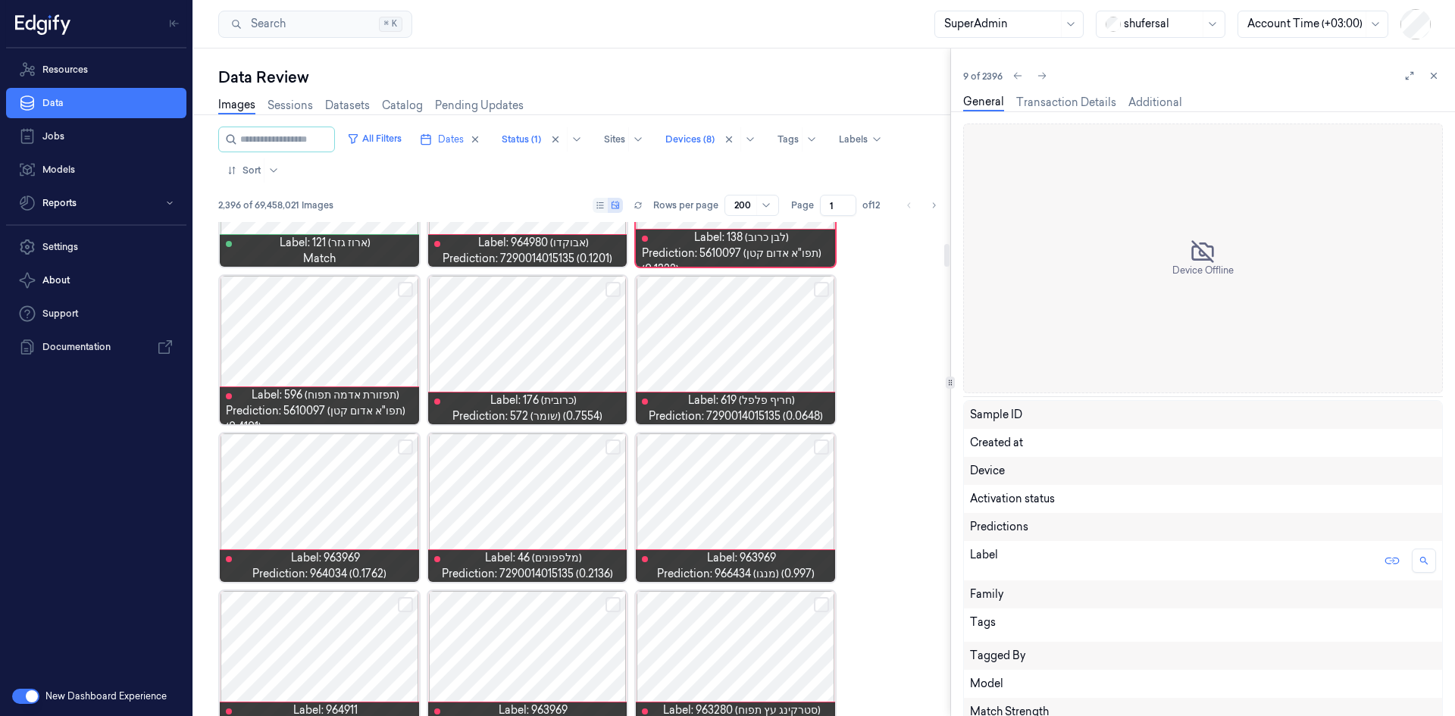
scroll to position [455, 0]
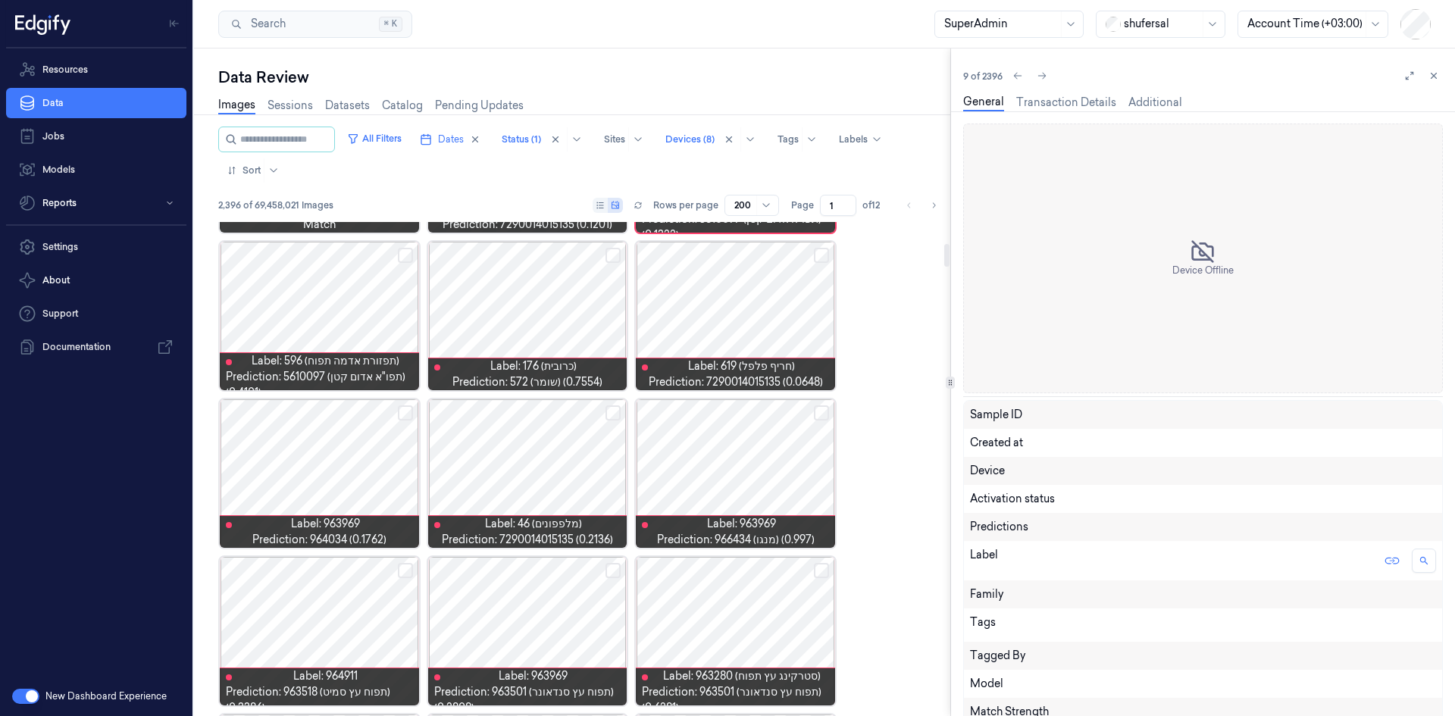
click at [758, 322] on div at bounding box center [735, 316] width 199 height 149
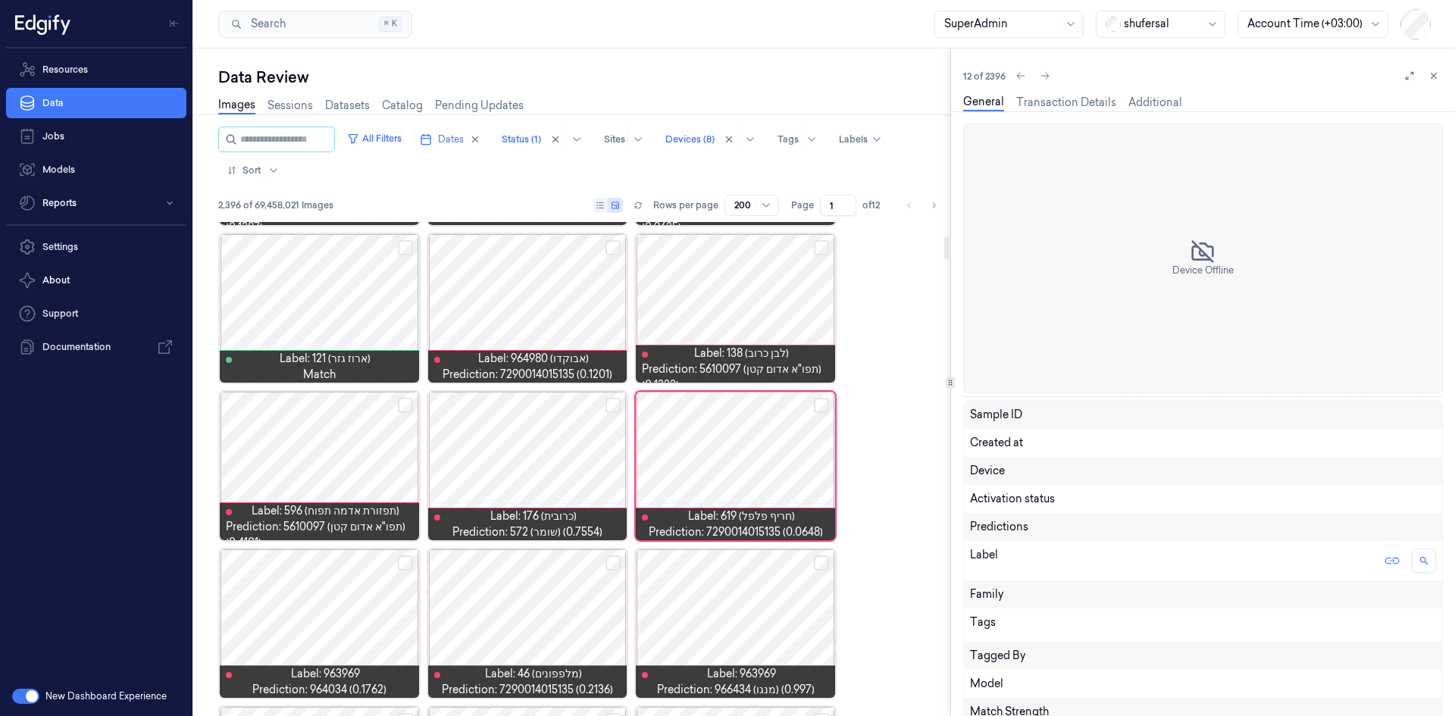
scroll to position [302, 0]
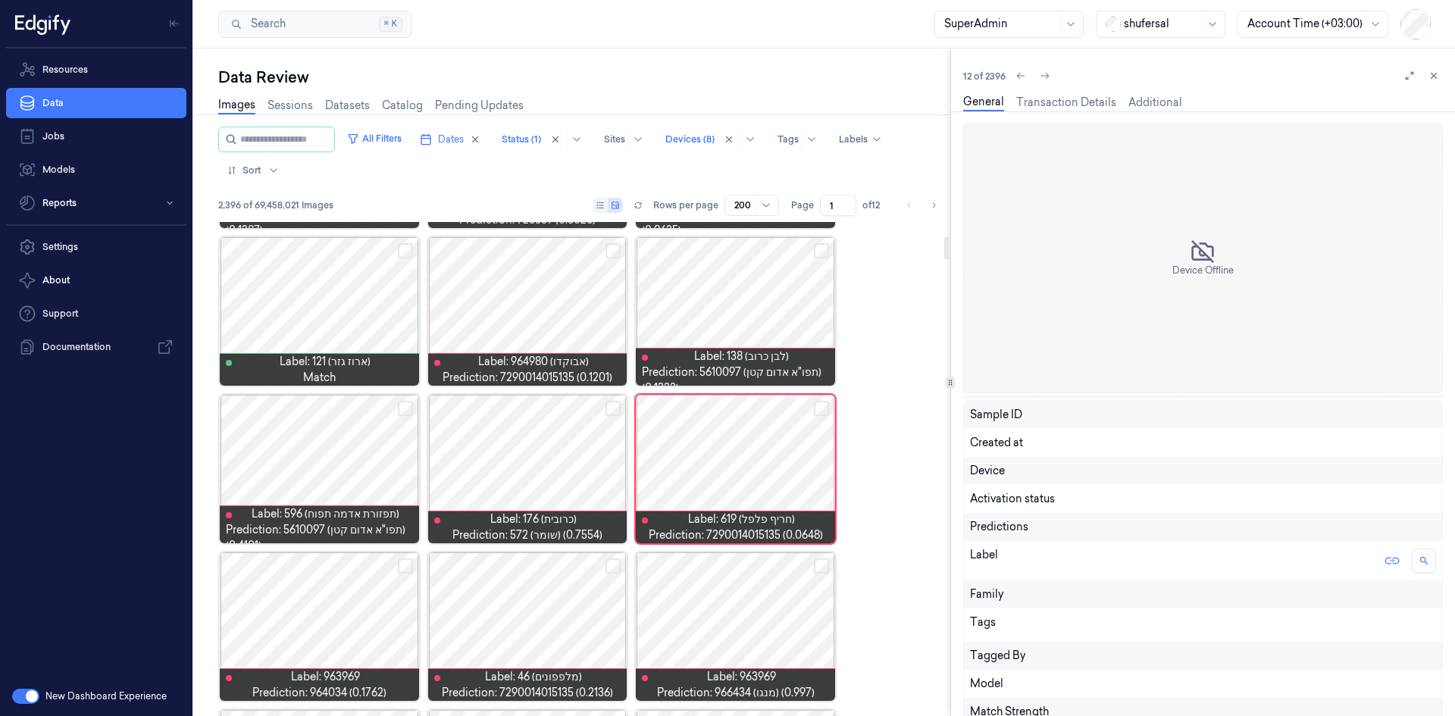
click at [371, 440] on div at bounding box center [319, 469] width 199 height 149
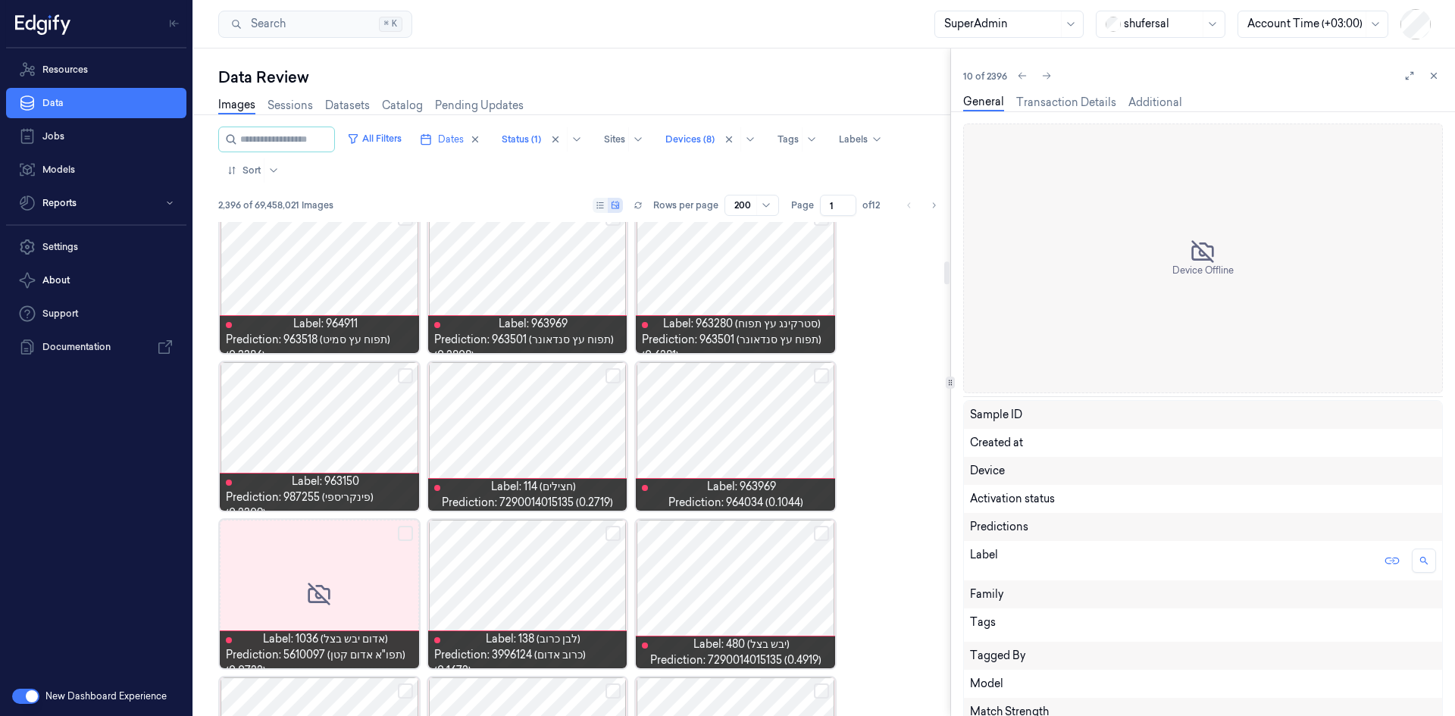
scroll to position [832, 0]
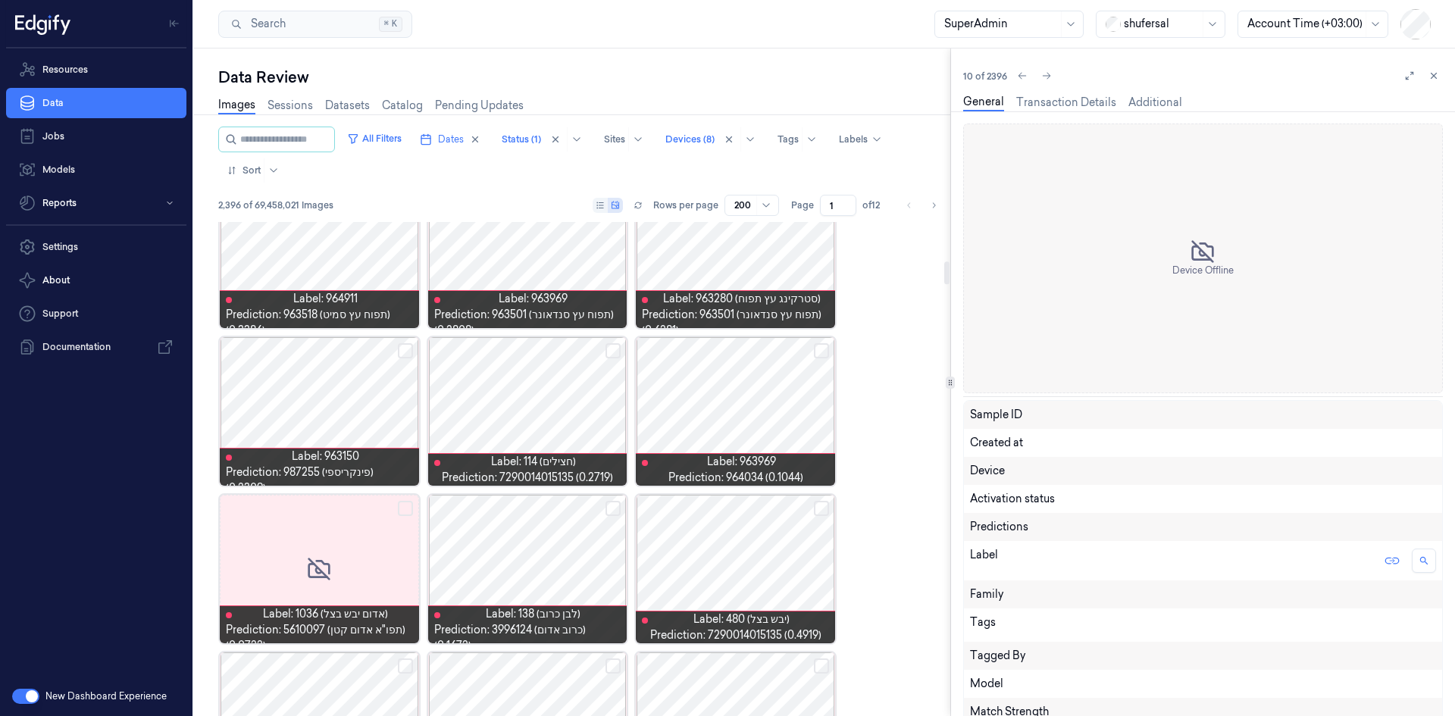
click at [612, 349] on button "Select row" at bounding box center [613, 350] width 15 height 15
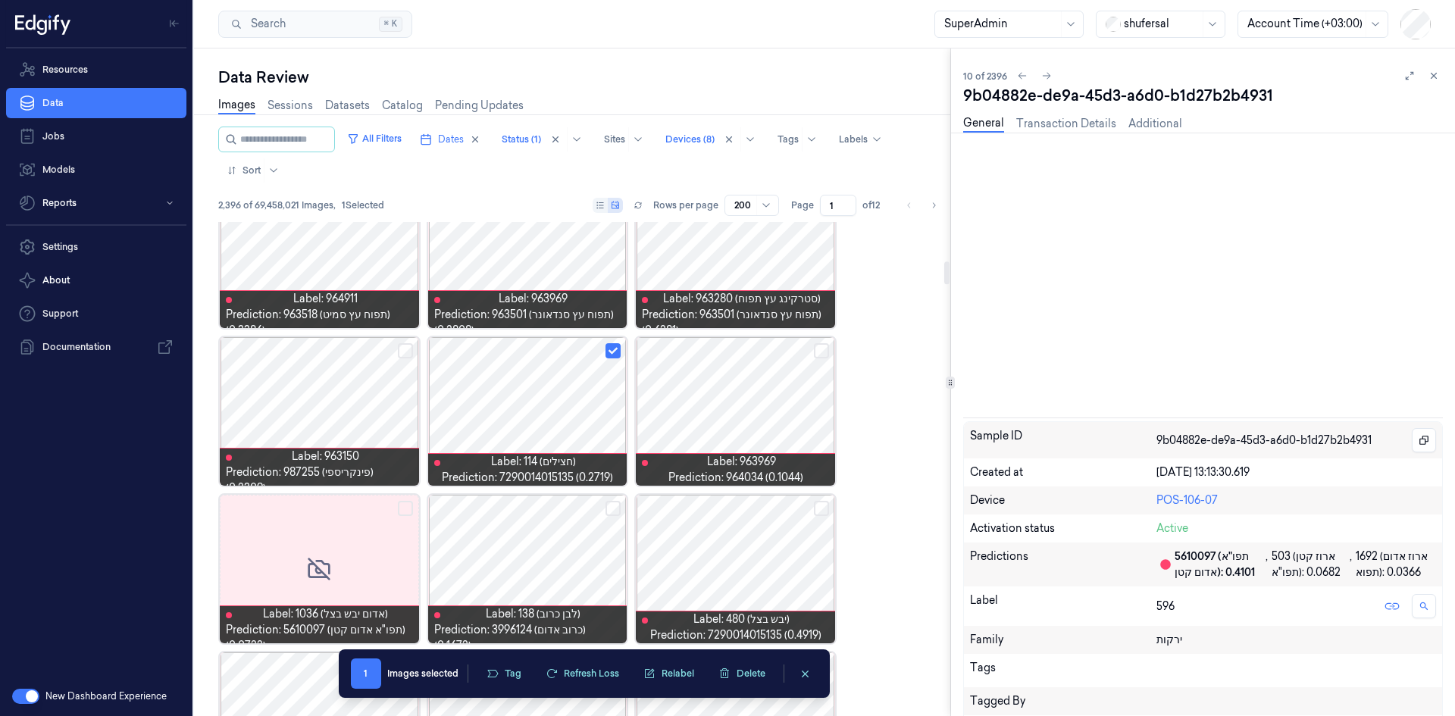
click at [616, 352] on button "Select row" at bounding box center [613, 350] width 15 height 15
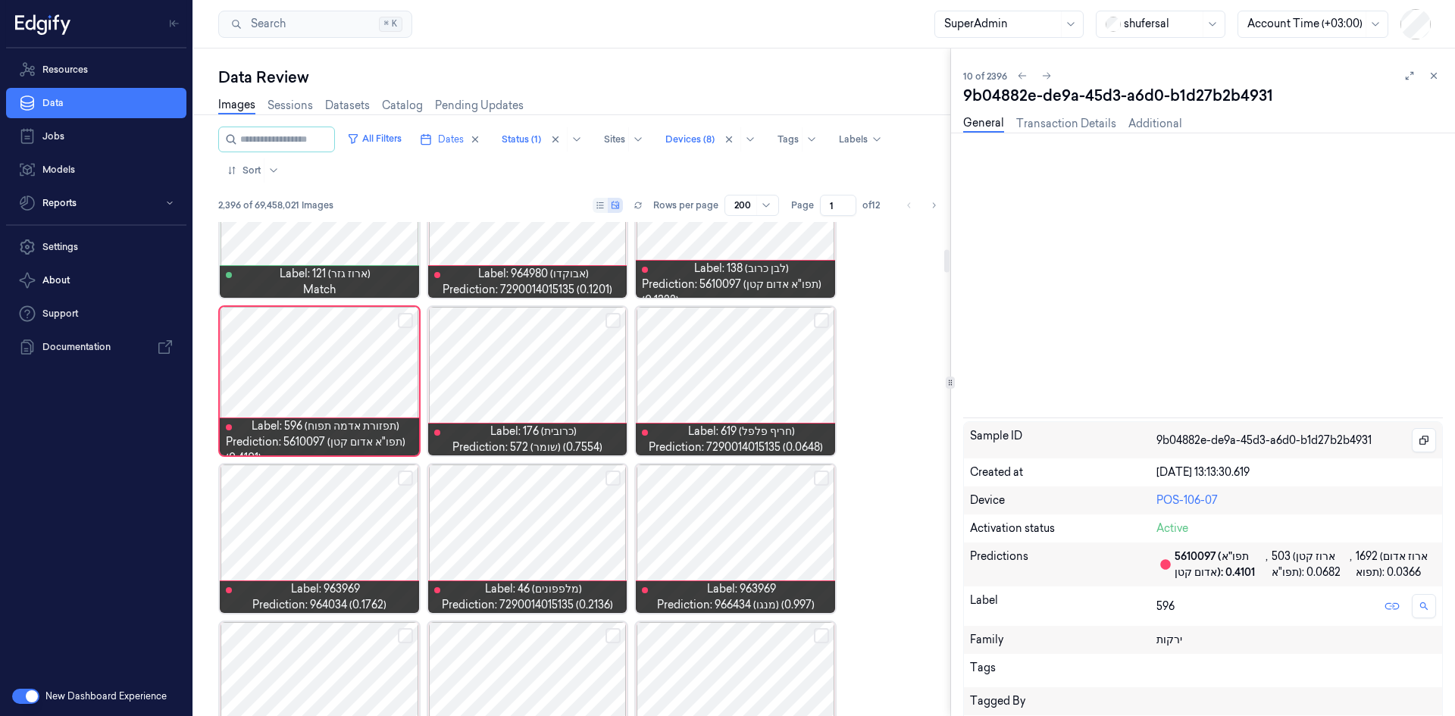
scroll to position [0, 0]
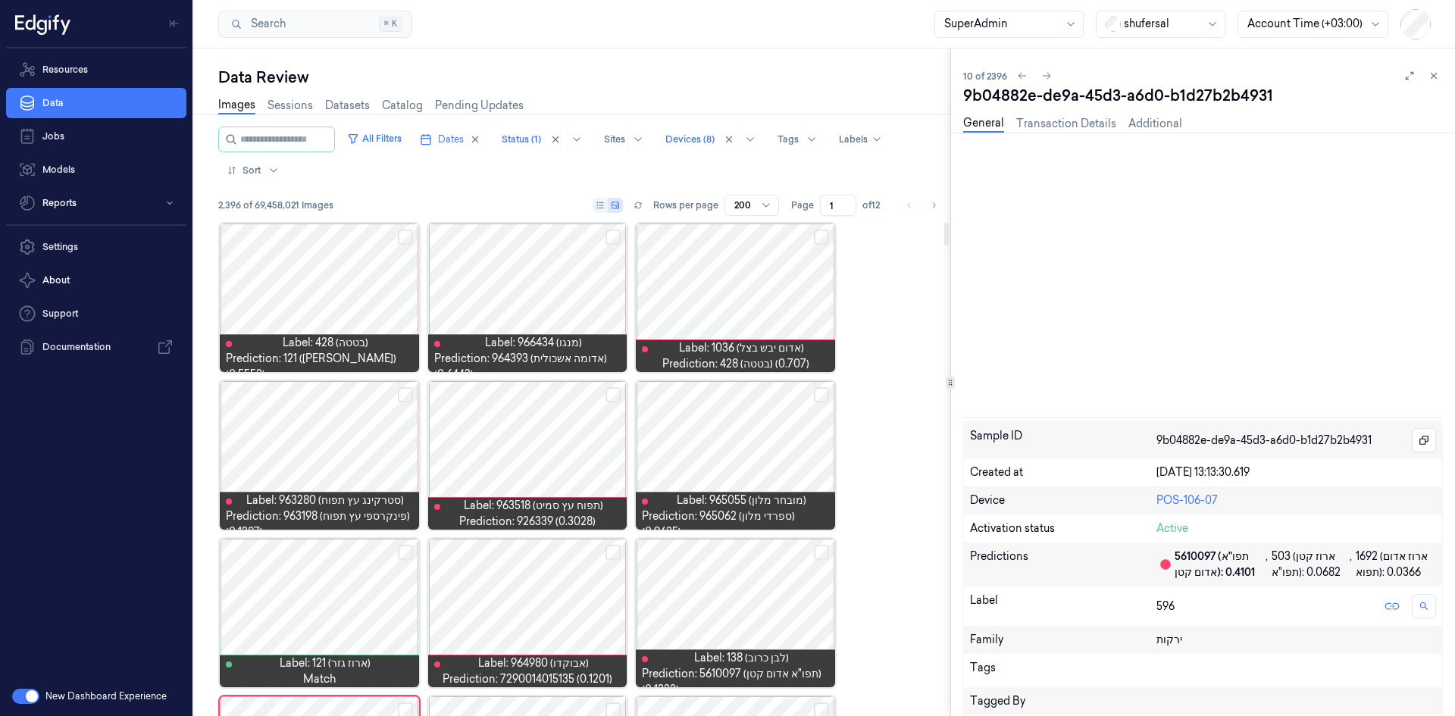
click at [339, 308] on div at bounding box center [319, 298] width 199 height 149
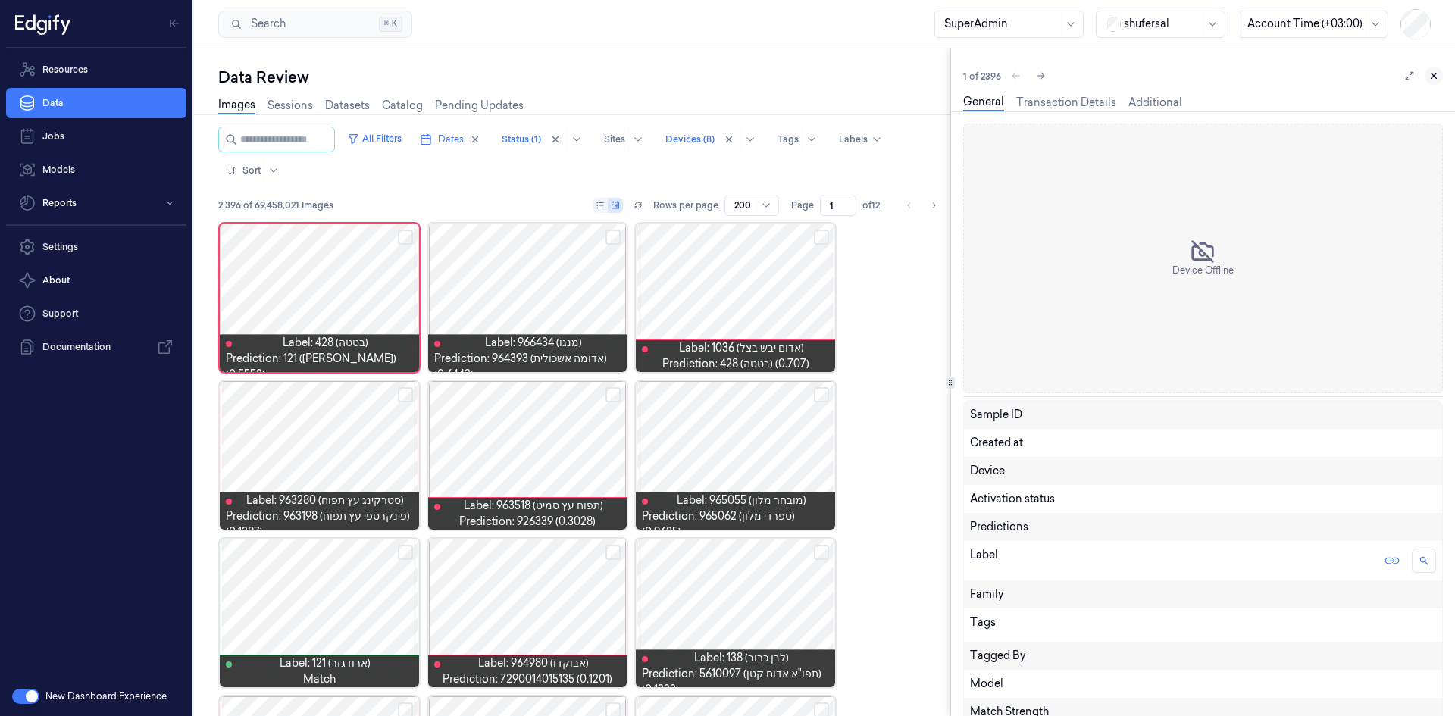
click at [1438, 70] on icon at bounding box center [1434, 75] width 11 height 11
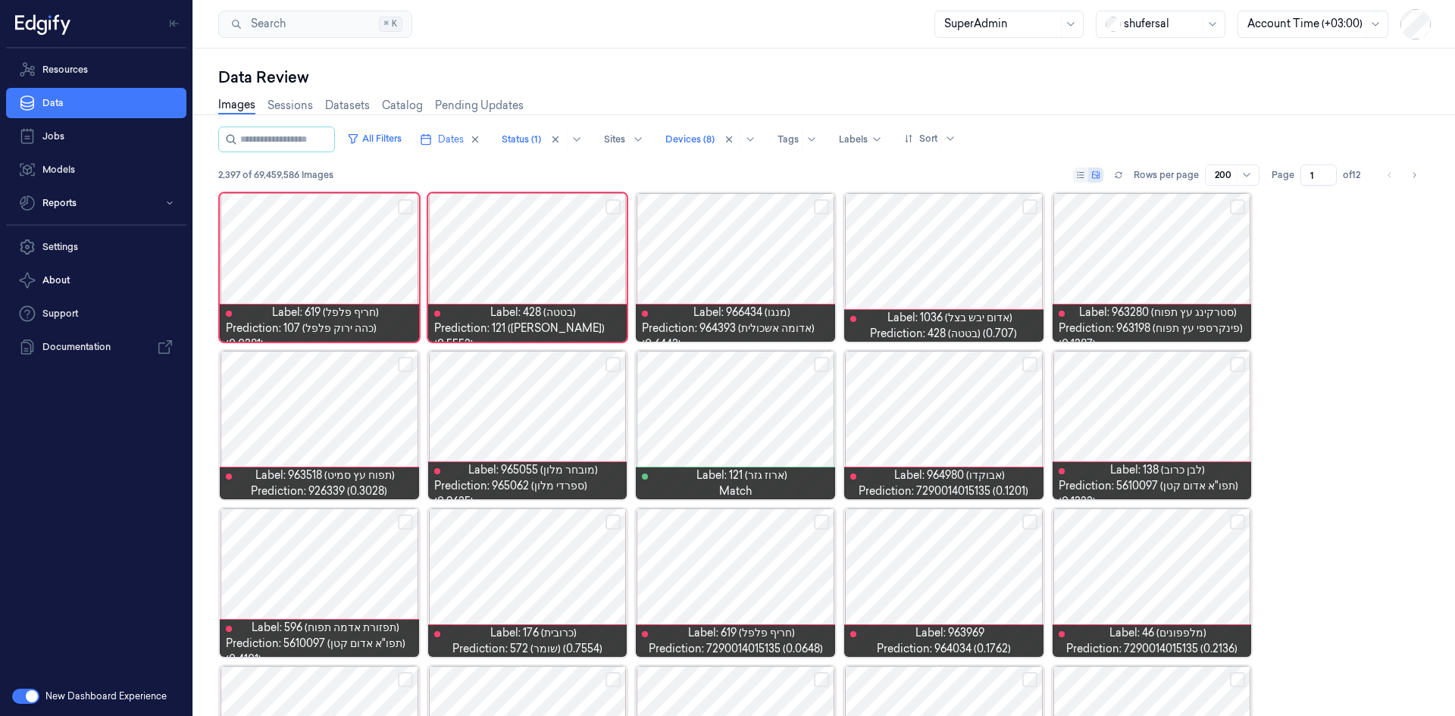
click at [803, 76] on div "Data Review" at bounding box center [824, 77] width 1213 height 21
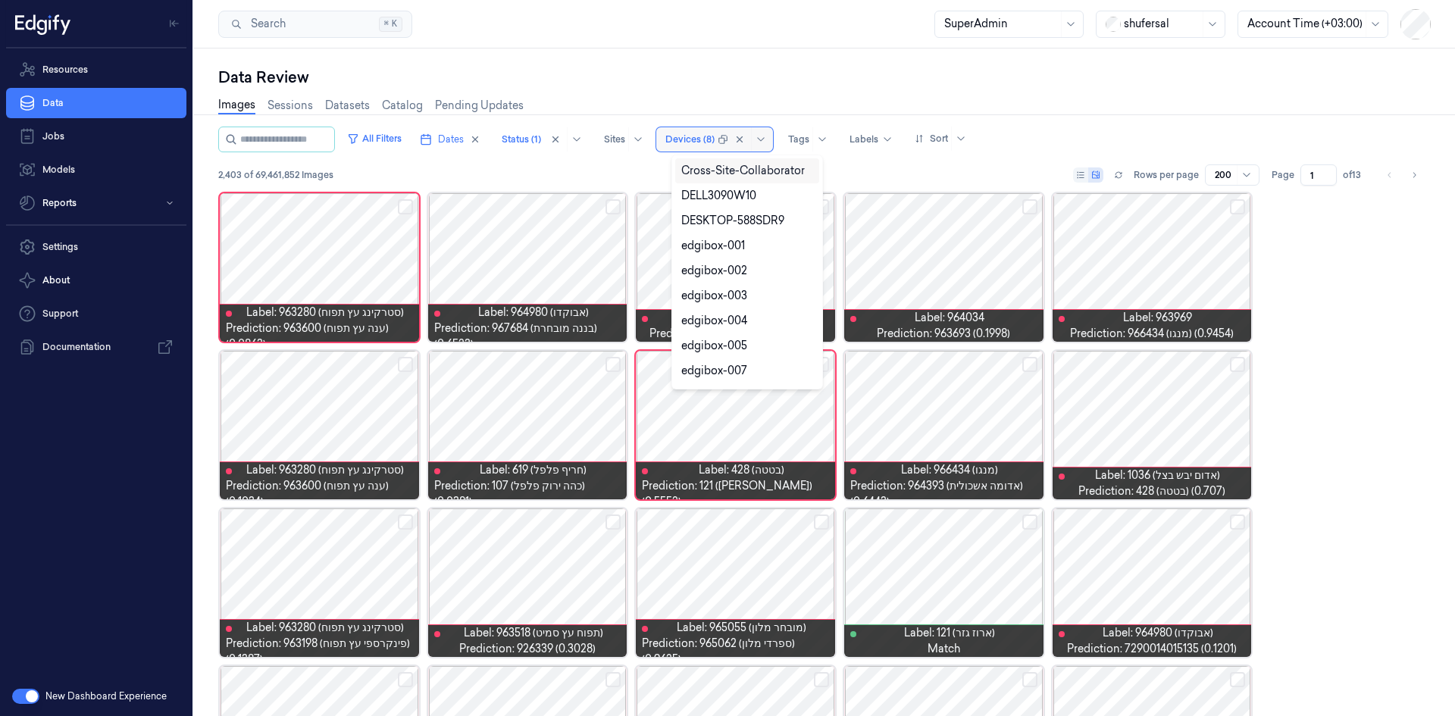
click at [691, 139] on div at bounding box center [689, 140] width 49 height 14
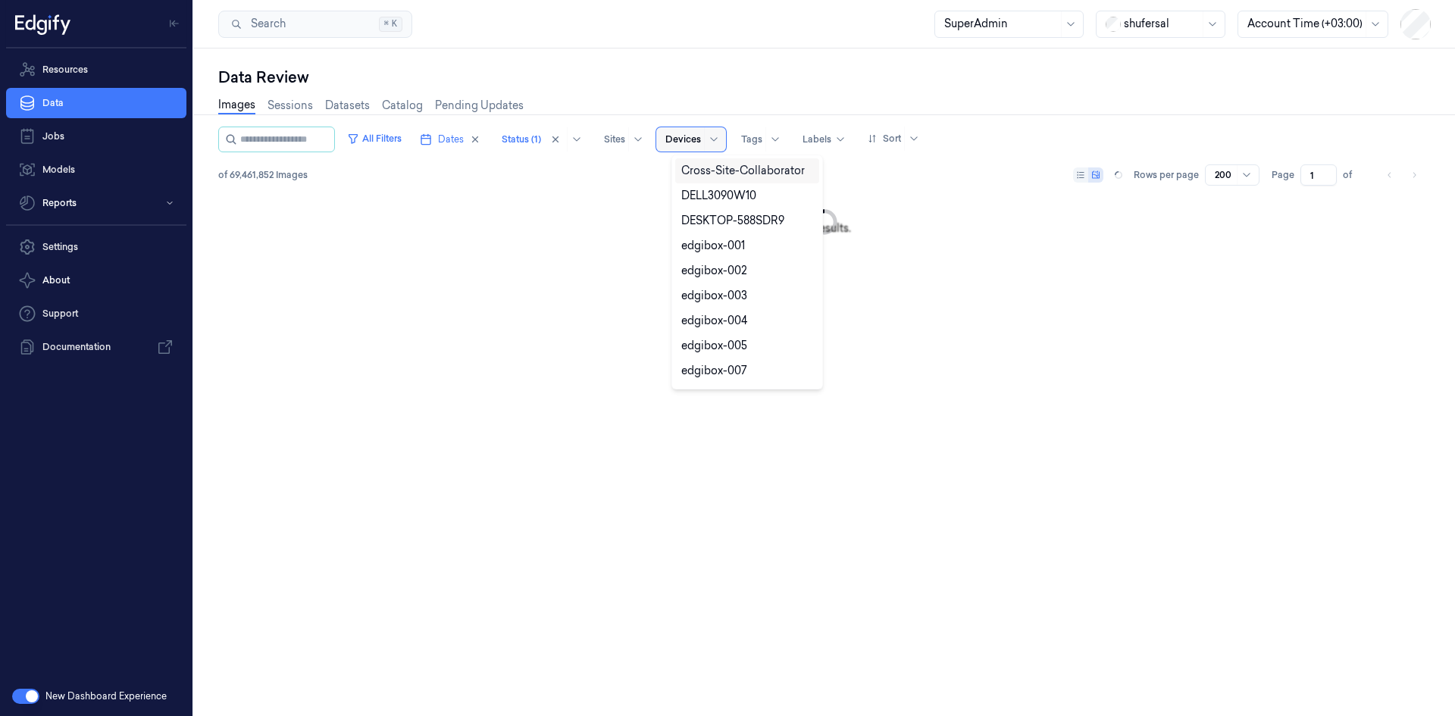
click at [692, 136] on div at bounding box center [683, 140] width 36 height 14
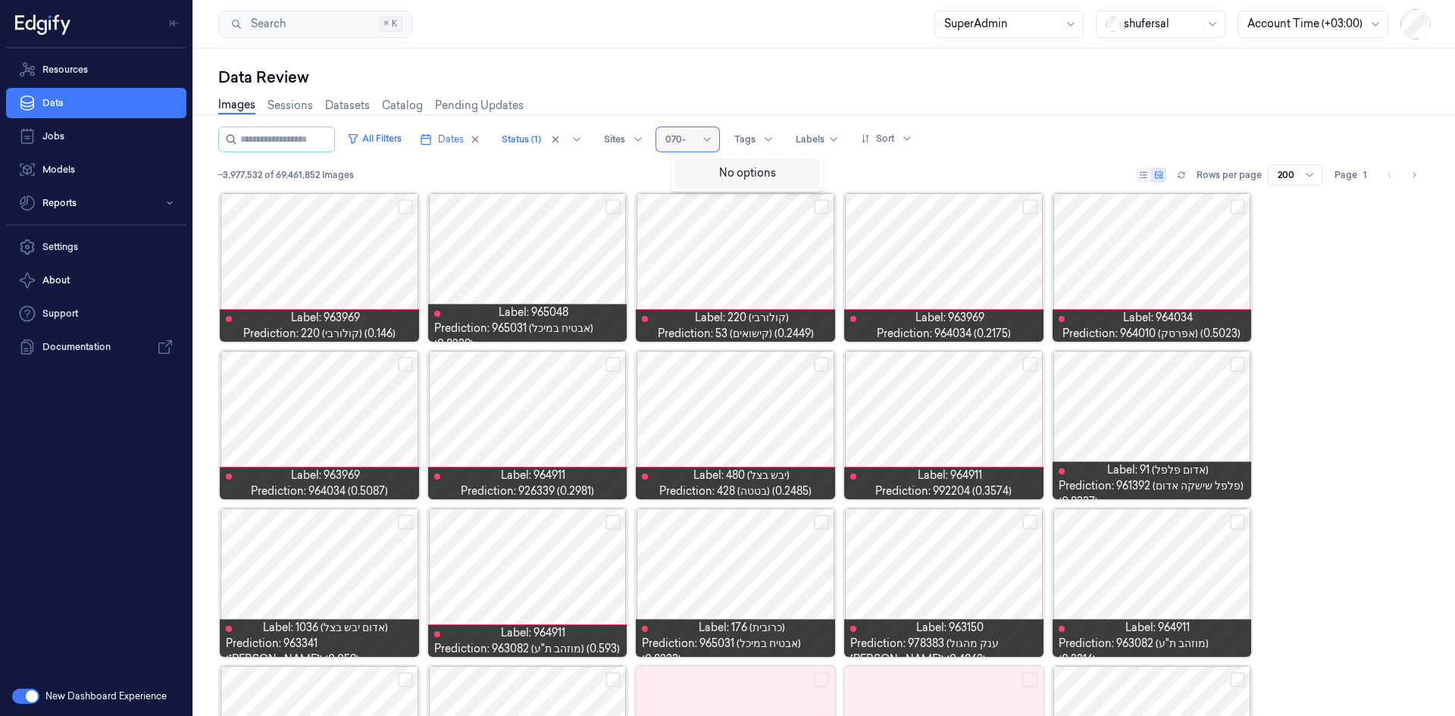
type input "070-0"
click at [728, 173] on div "POS-070-01" at bounding box center [712, 171] width 62 height 16
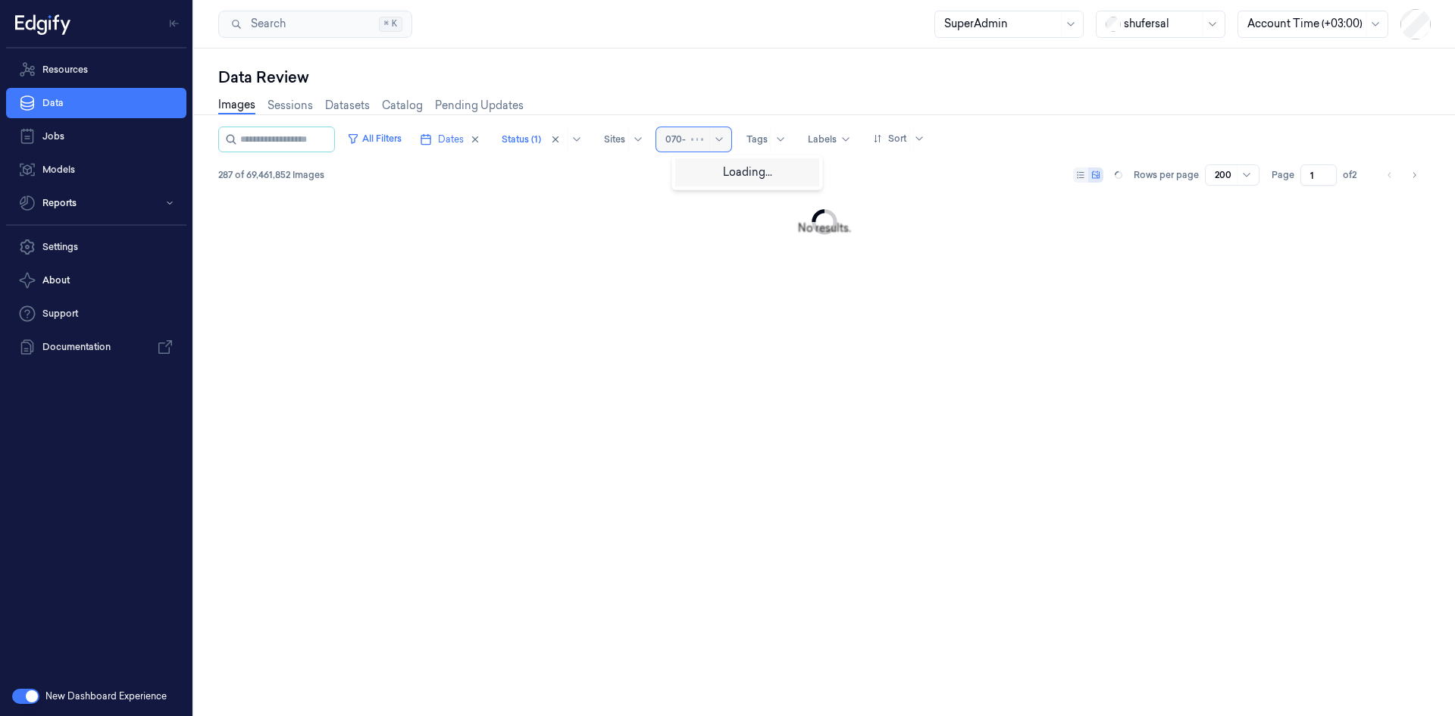
type input "070-0"
click at [702, 198] on div "POS-070-02" at bounding box center [713, 196] width 64 height 16
type input "070-0"
click at [723, 222] on div "POS-070-03" at bounding box center [713, 221] width 64 height 16
type input "070-0"
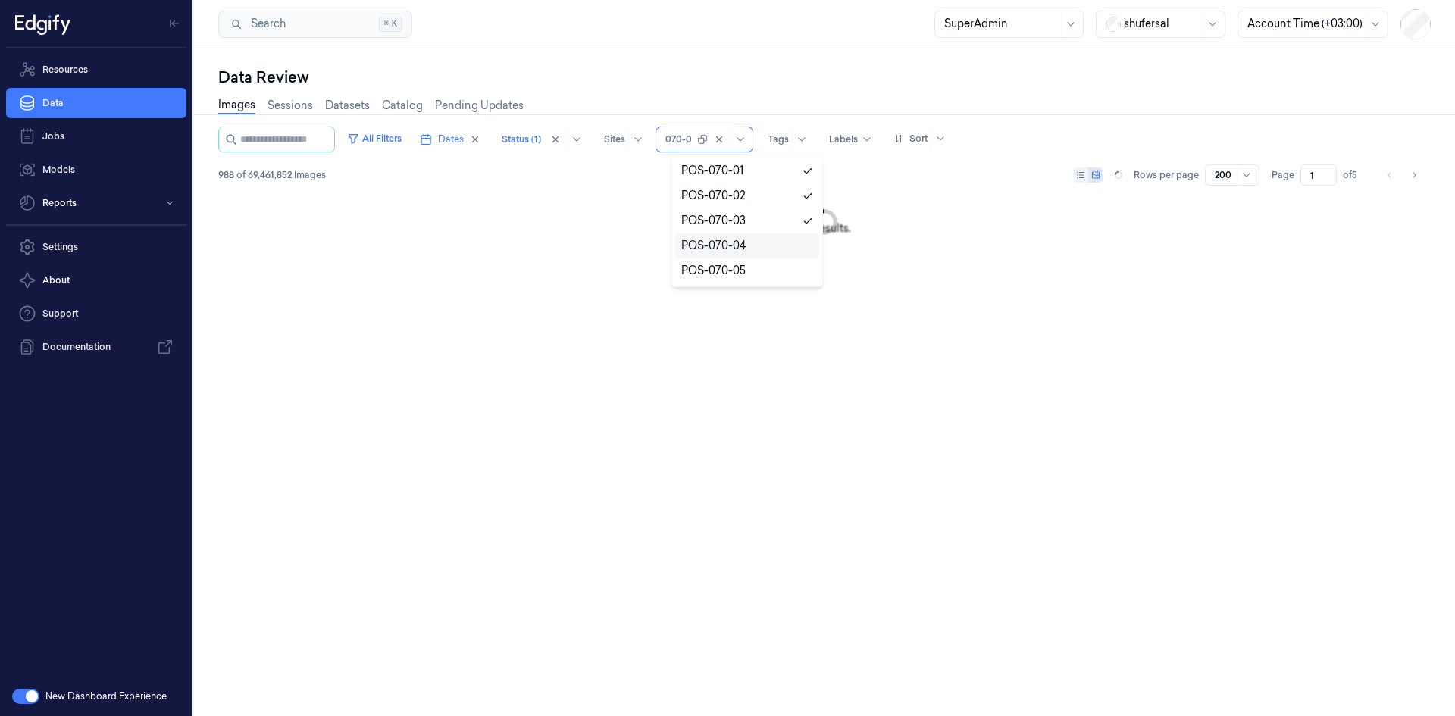
click at [731, 246] on div "POS-070-04" at bounding box center [713, 246] width 64 height 16
type input "070-0"
click at [719, 268] on div "POS-070-05" at bounding box center [713, 271] width 64 height 16
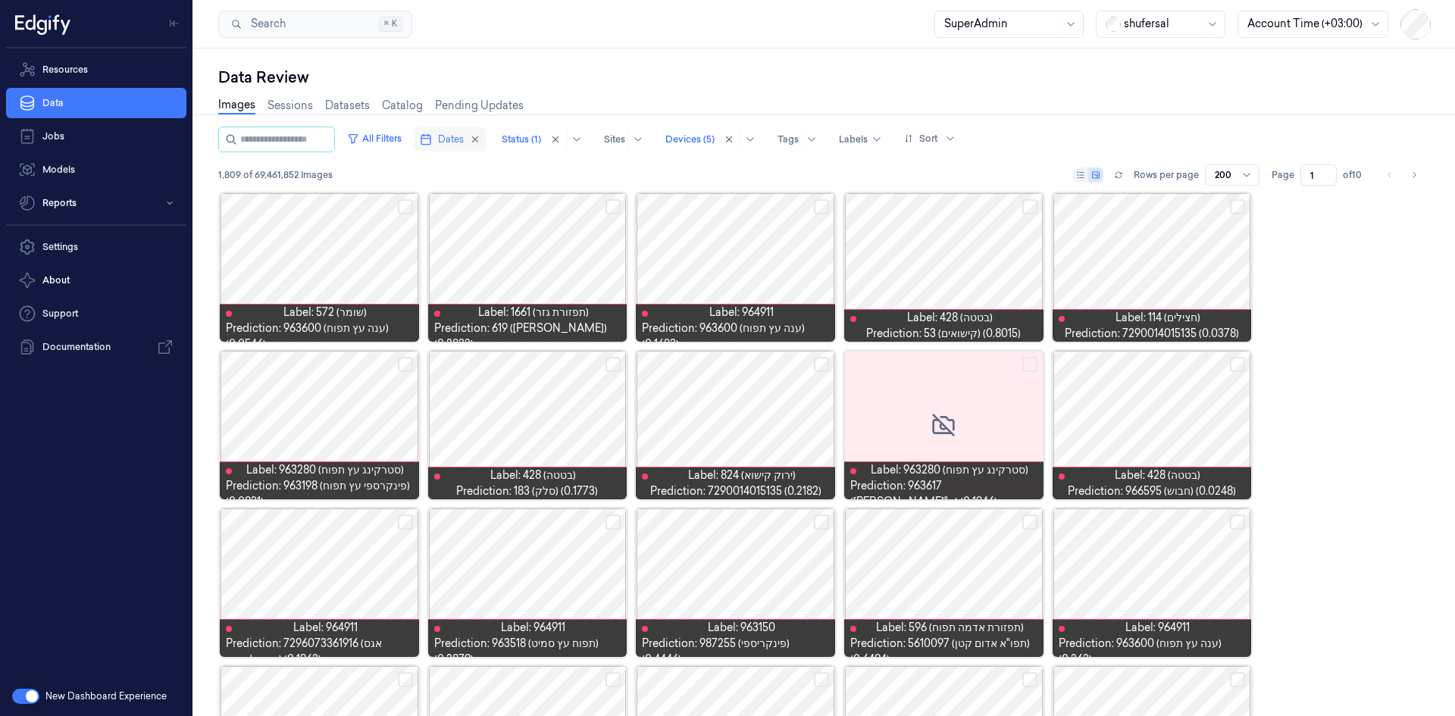
click at [464, 142] on span "Dates" at bounding box center [451, 140] width 26 height 14
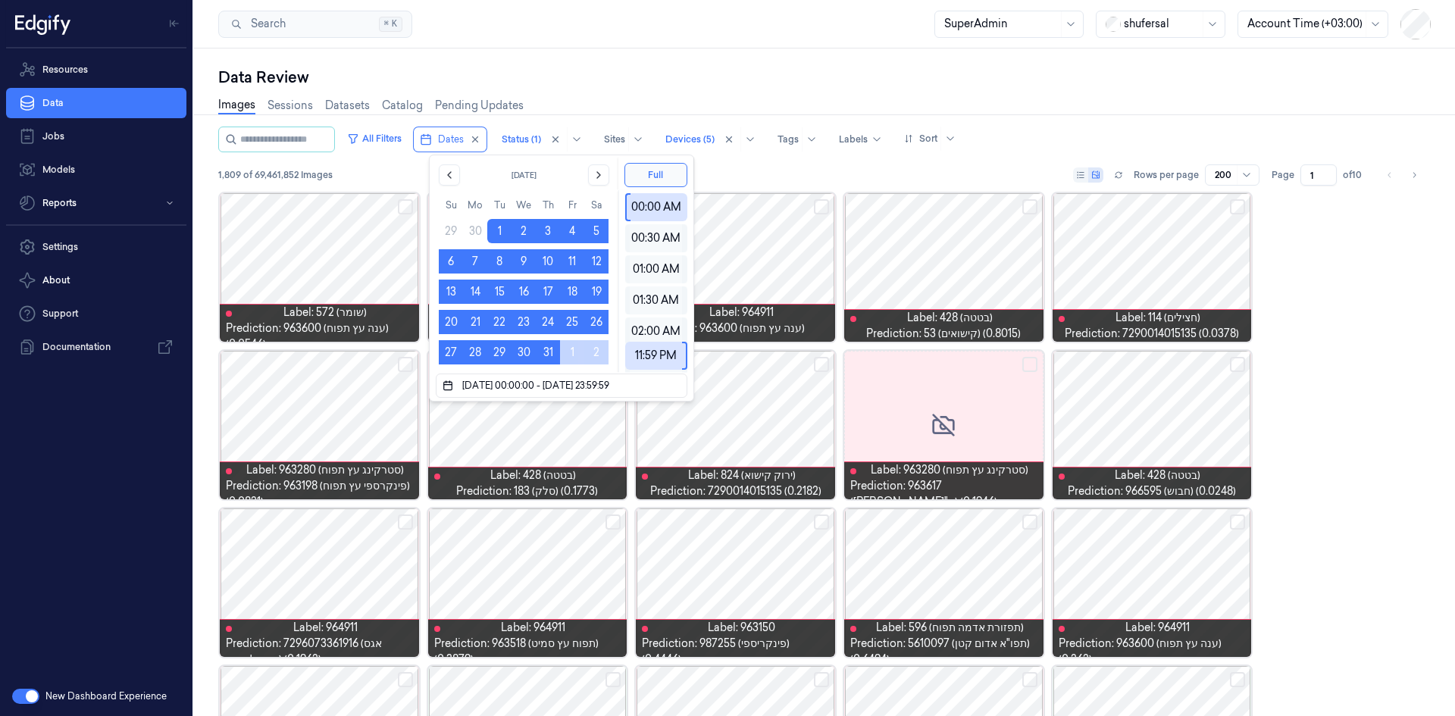
click at [803, 96] on div "Images Sessions Datasets Catalog Pending Updates" at bounding box center [824, 107] width 1213 height 39
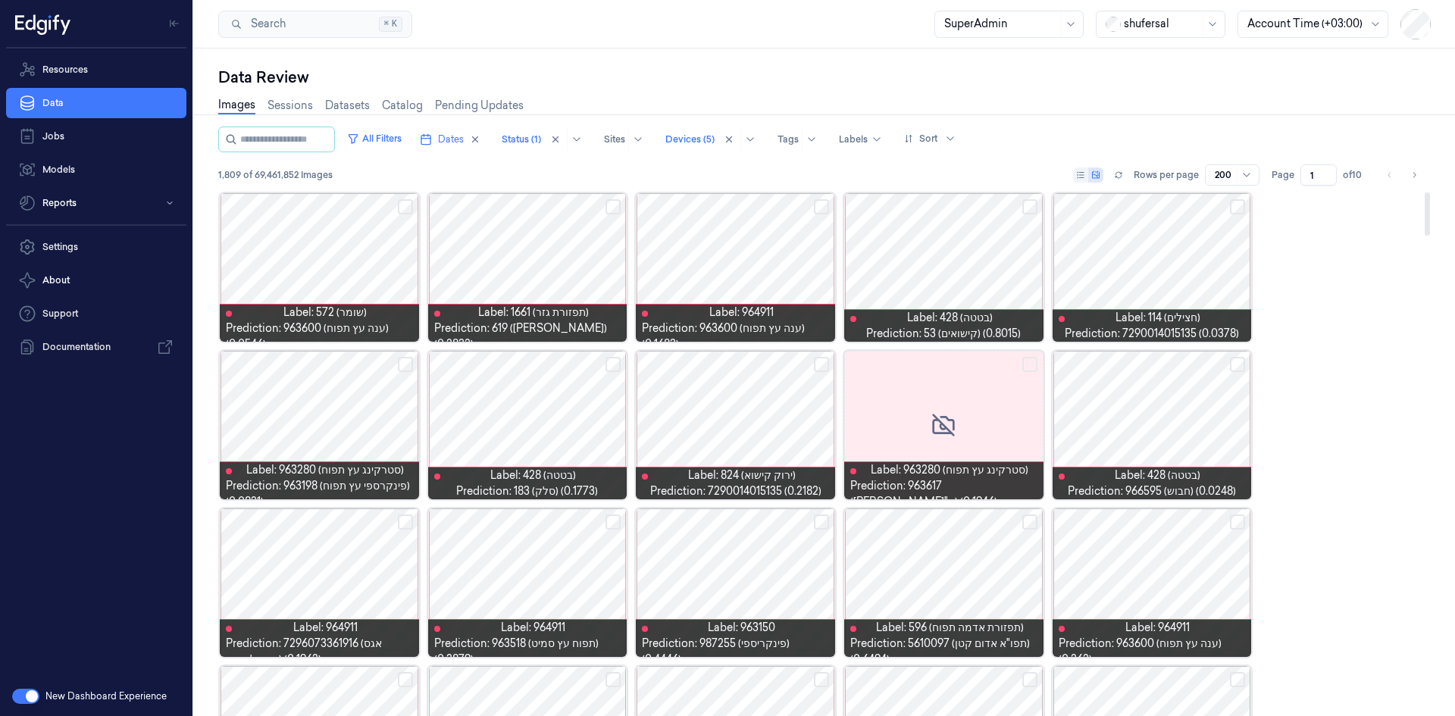
click at [1126, 252] on div at bounding box center [1152, 267] width 199 height 149
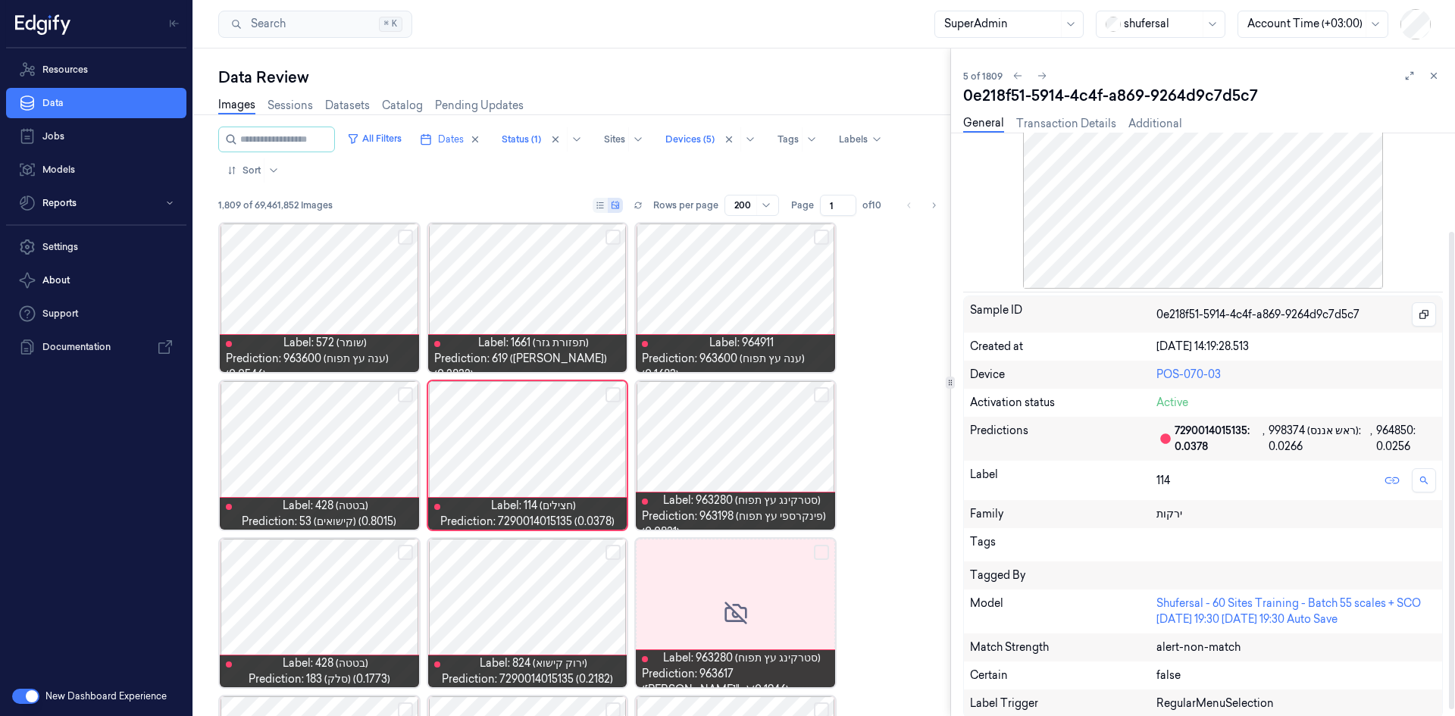
scroll to position [128, 0]
click at [1442, 73] on button at bounding box center [1434, 76] width 18 height 18
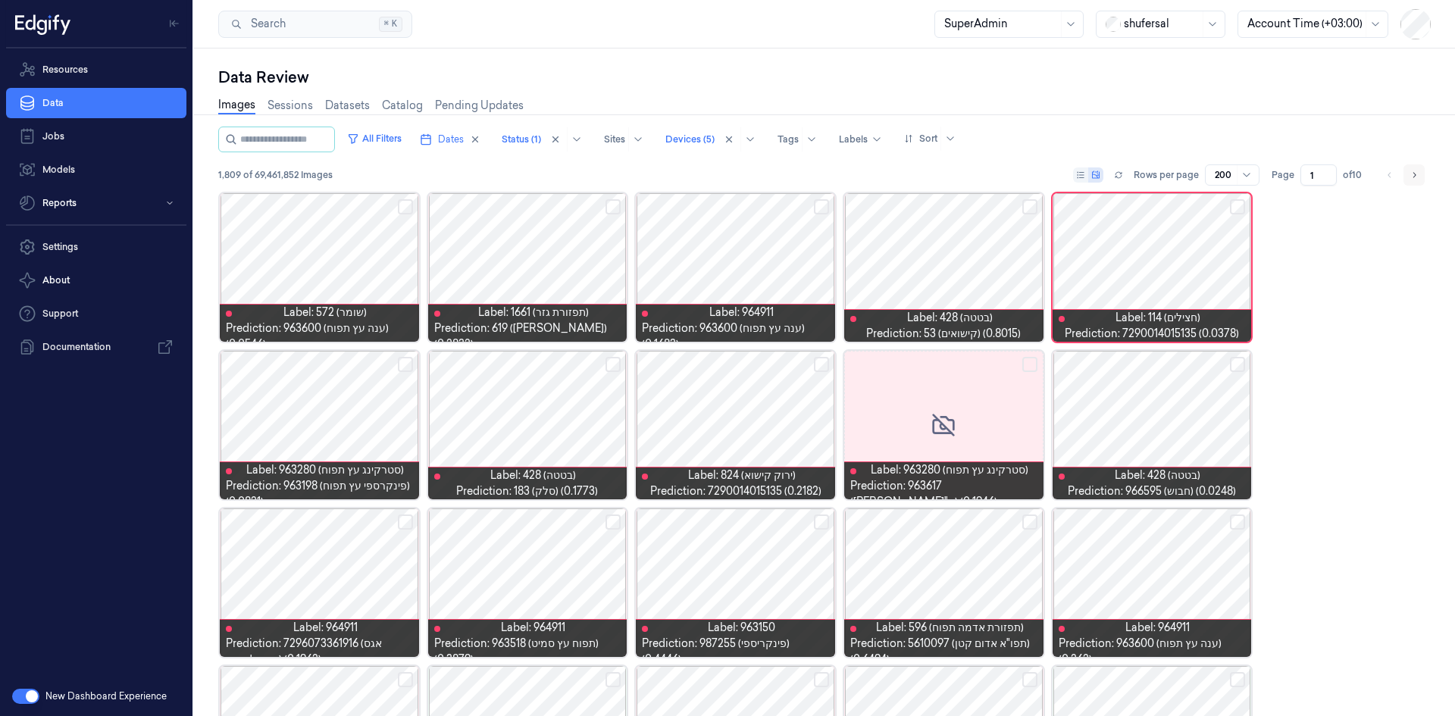
click at [1410, 171] on icon "Go to next page" at bounding box center [1414, 175] width 9 height 12
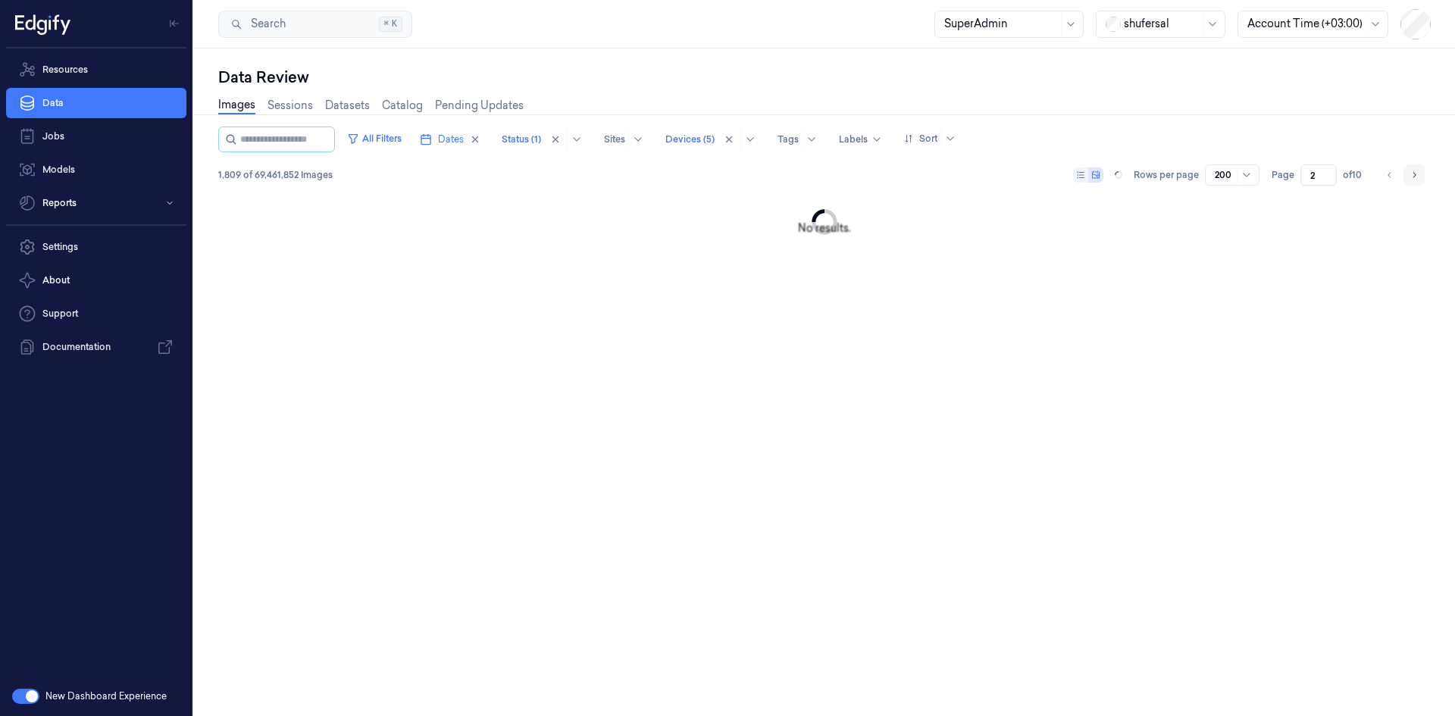
click at [1410, 171] on icon "Go to next page" at bounding box center [1414, 175] width 9 height 12
type input "3"
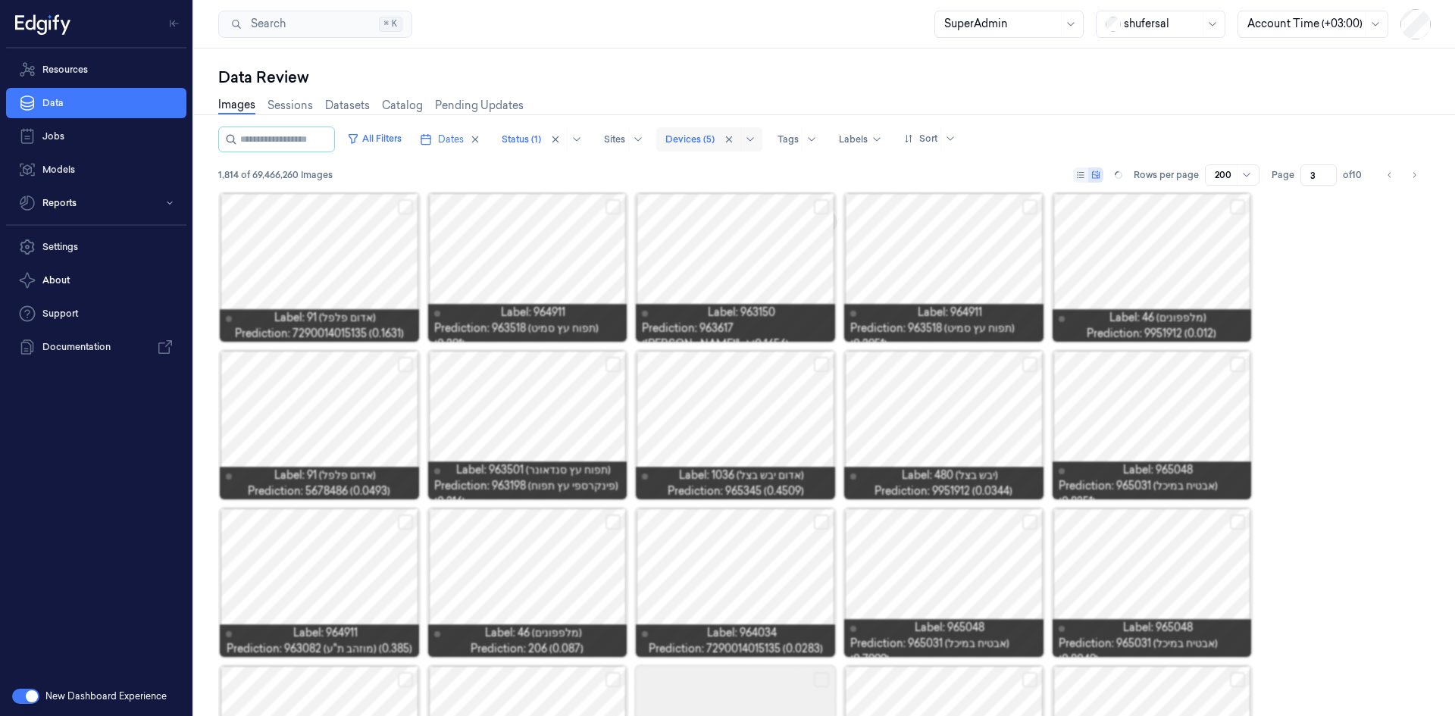
click at [715, 138] on div at bounding box center [689, 140] width 49 height 14
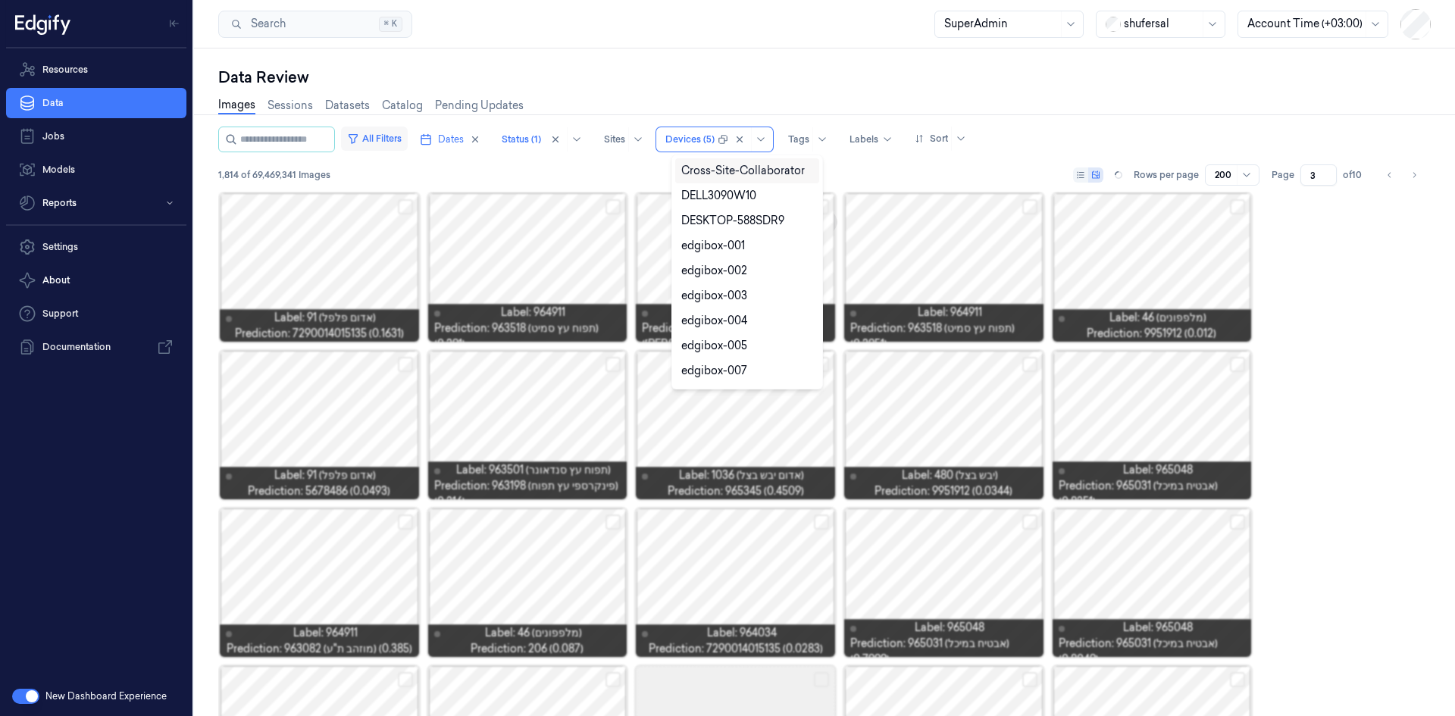
click at [398, 141] on button "All Filters" at bounding box center [374, 139] width 67 height 24
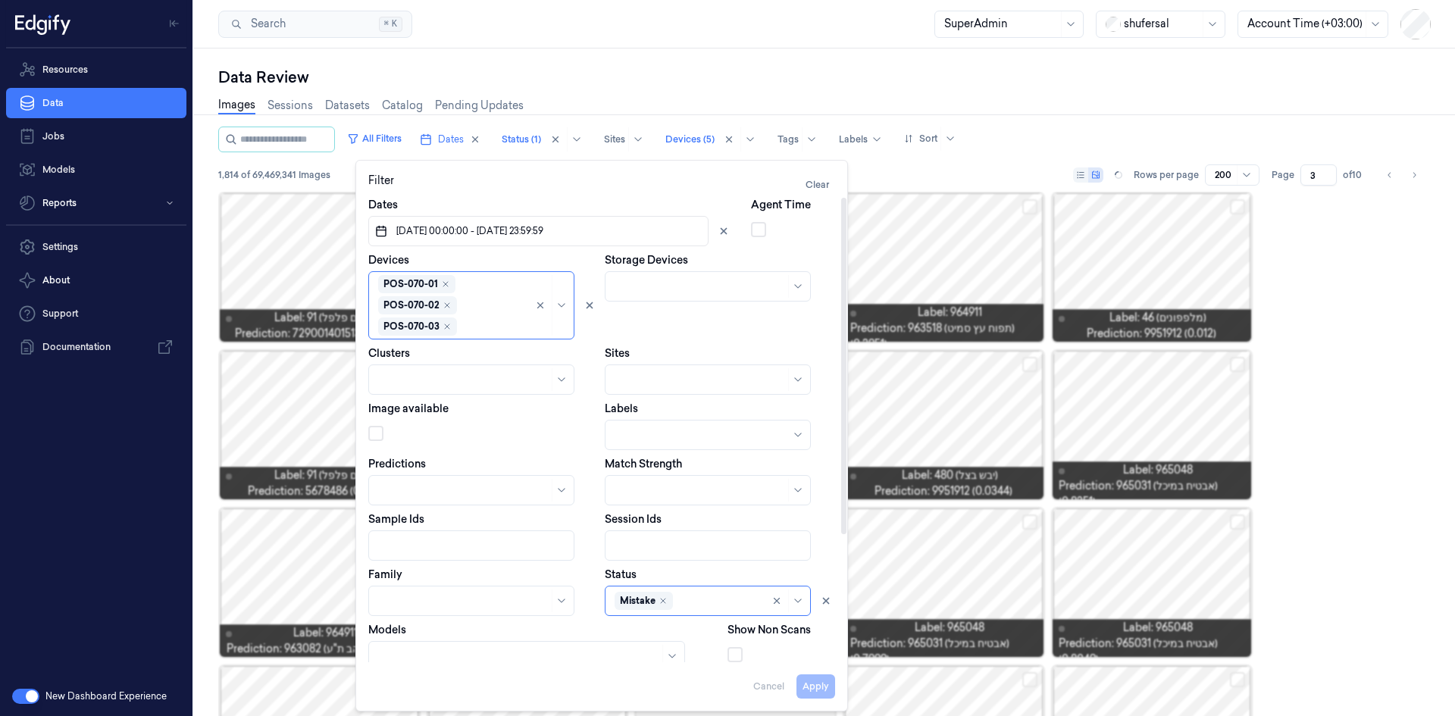
click at [773, 55] on div "Data Review Images Sessions Datasets Catalog Pending Updates All Filters Dates …" at bounding box center [824, 383] width 1261 height 668
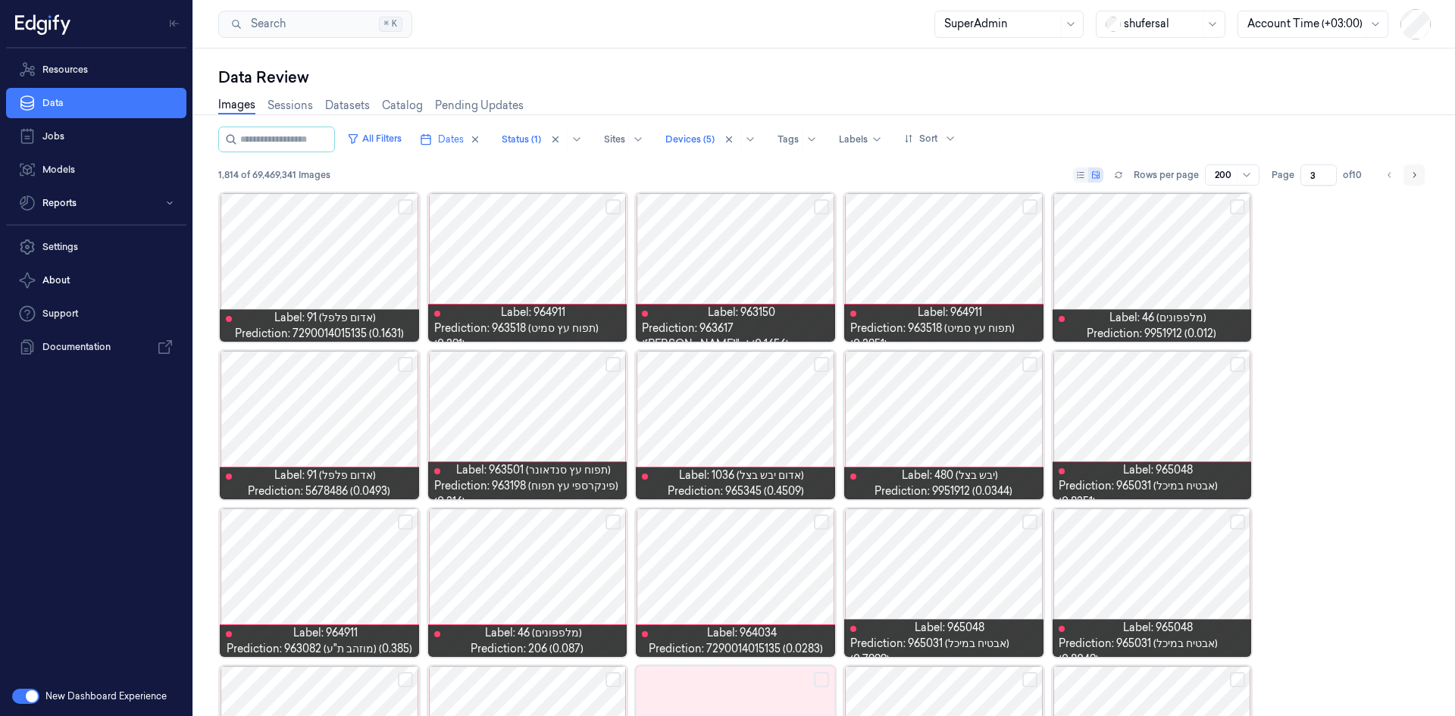
click at [1419, 173] on button "Go to next page" at bounding box center [1414, 174] width 21 height 21
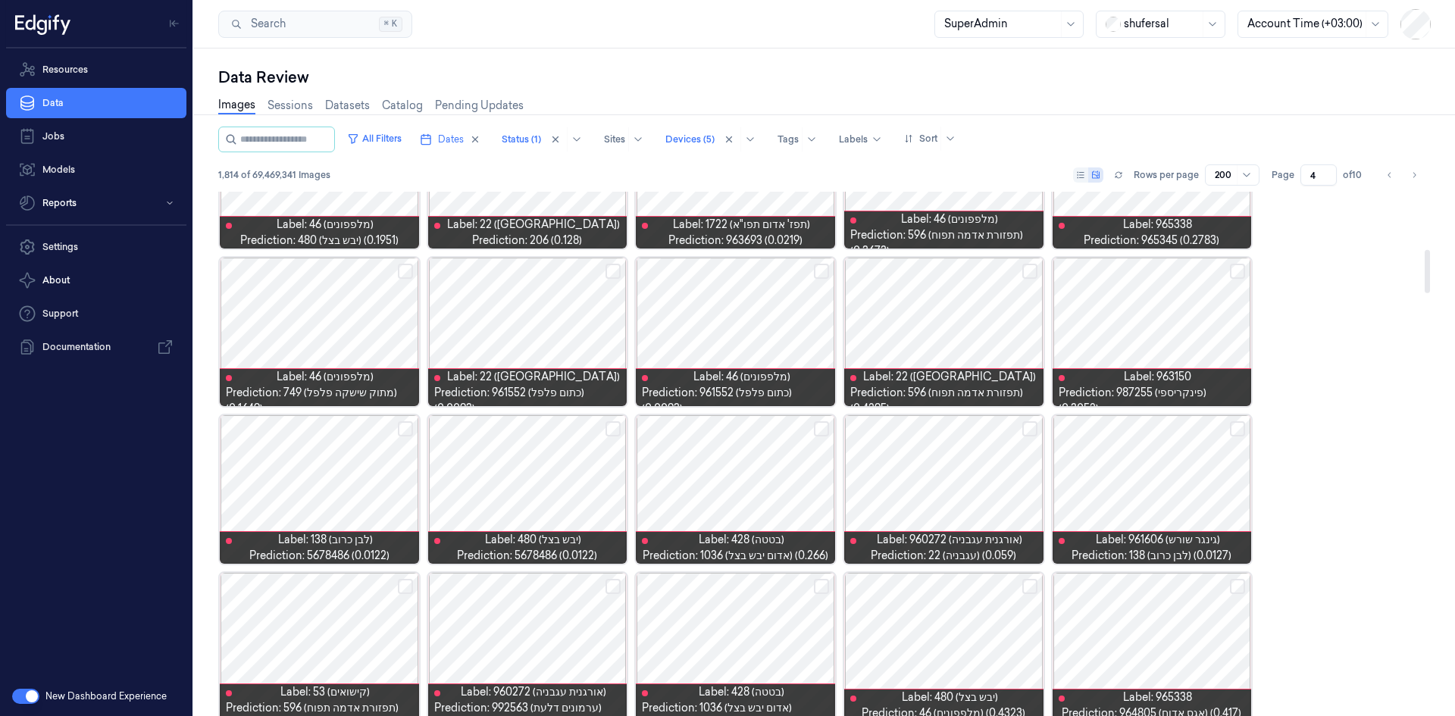
scroll to position [758, 0]
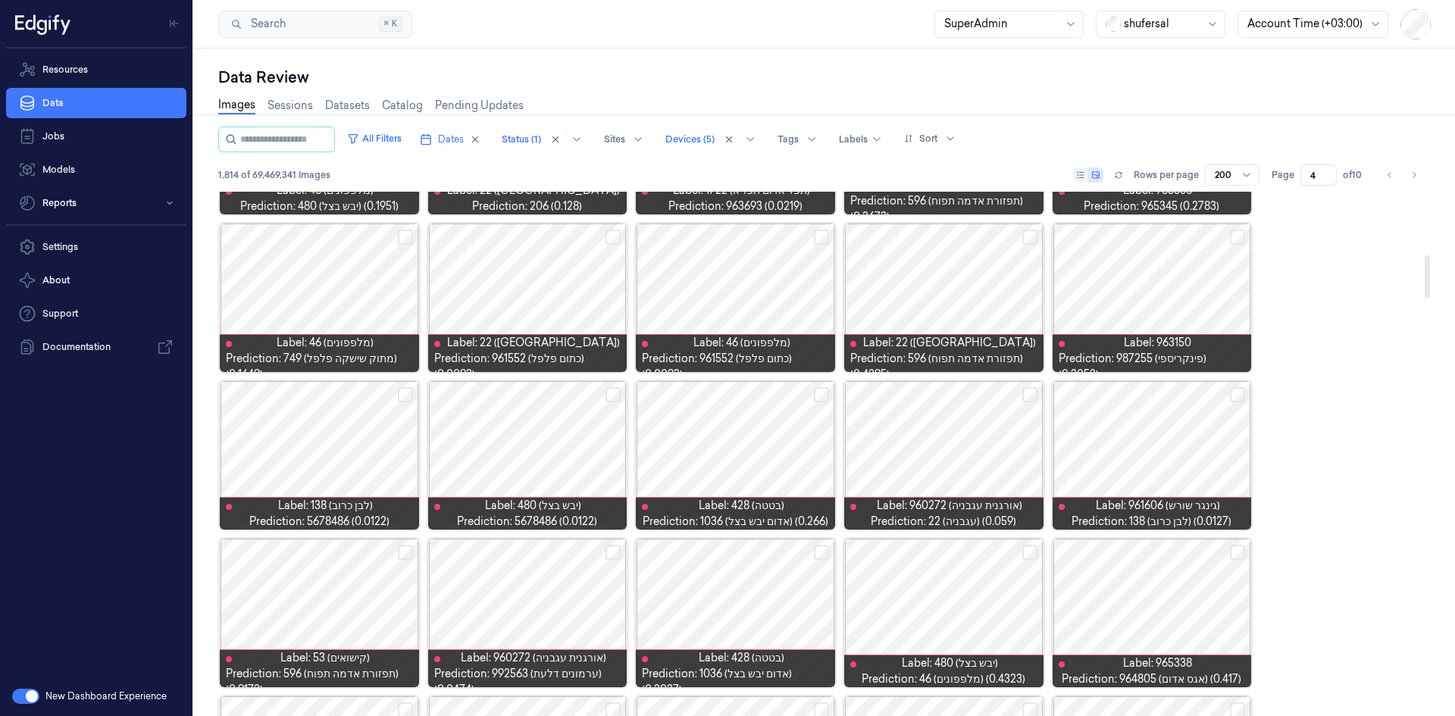
click at [740, 461] on div at bounding box center [735, 455] width 199 height 149
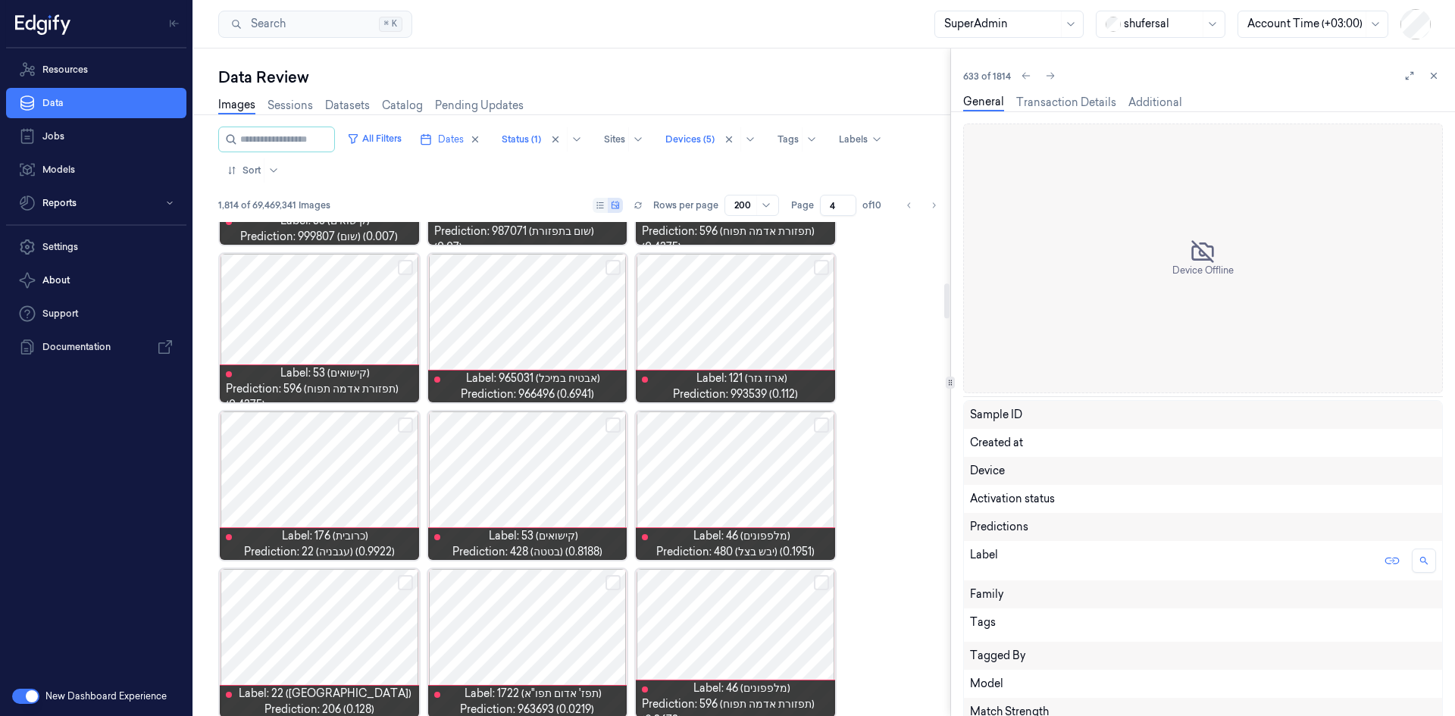
scroll to position [917, 0]
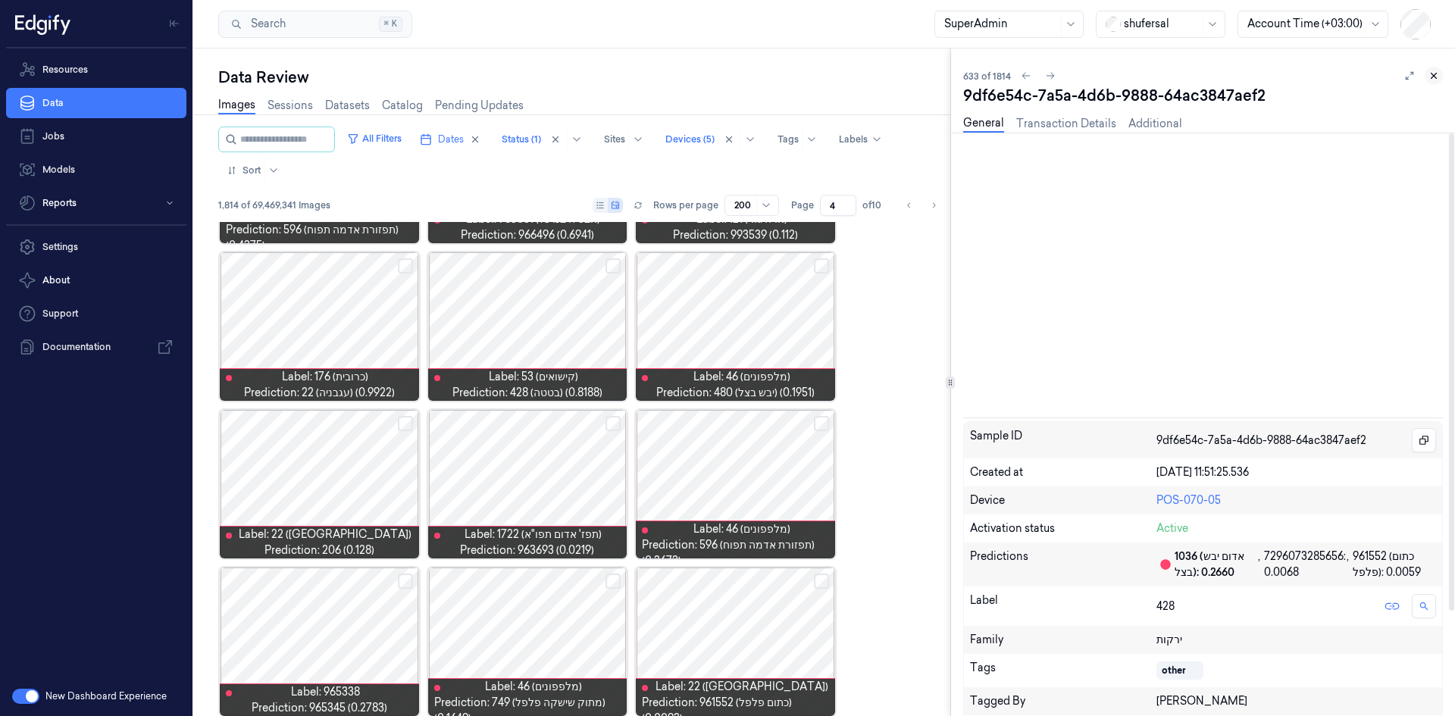
click at [1429, 74] on icon at bounding box center [1434, 75] width 11 height 11
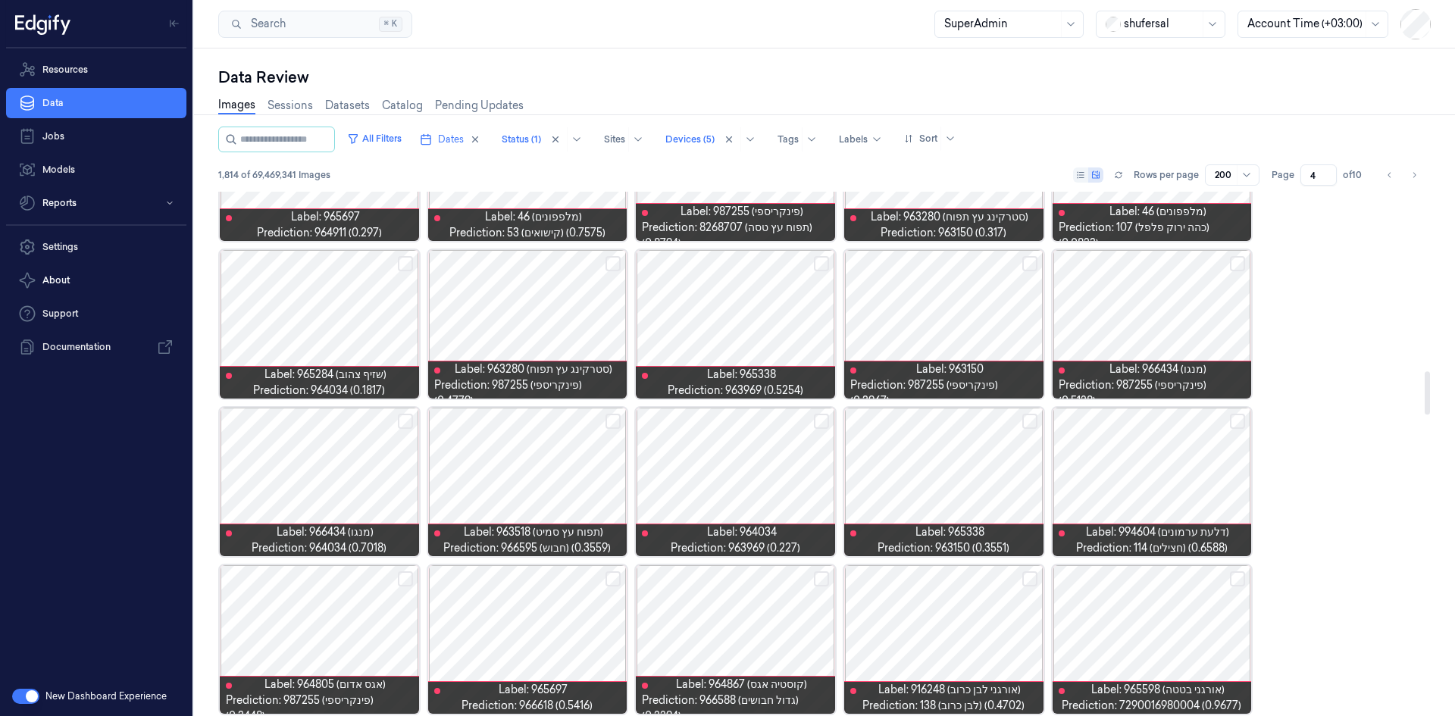
scroll to position [2193, 0]
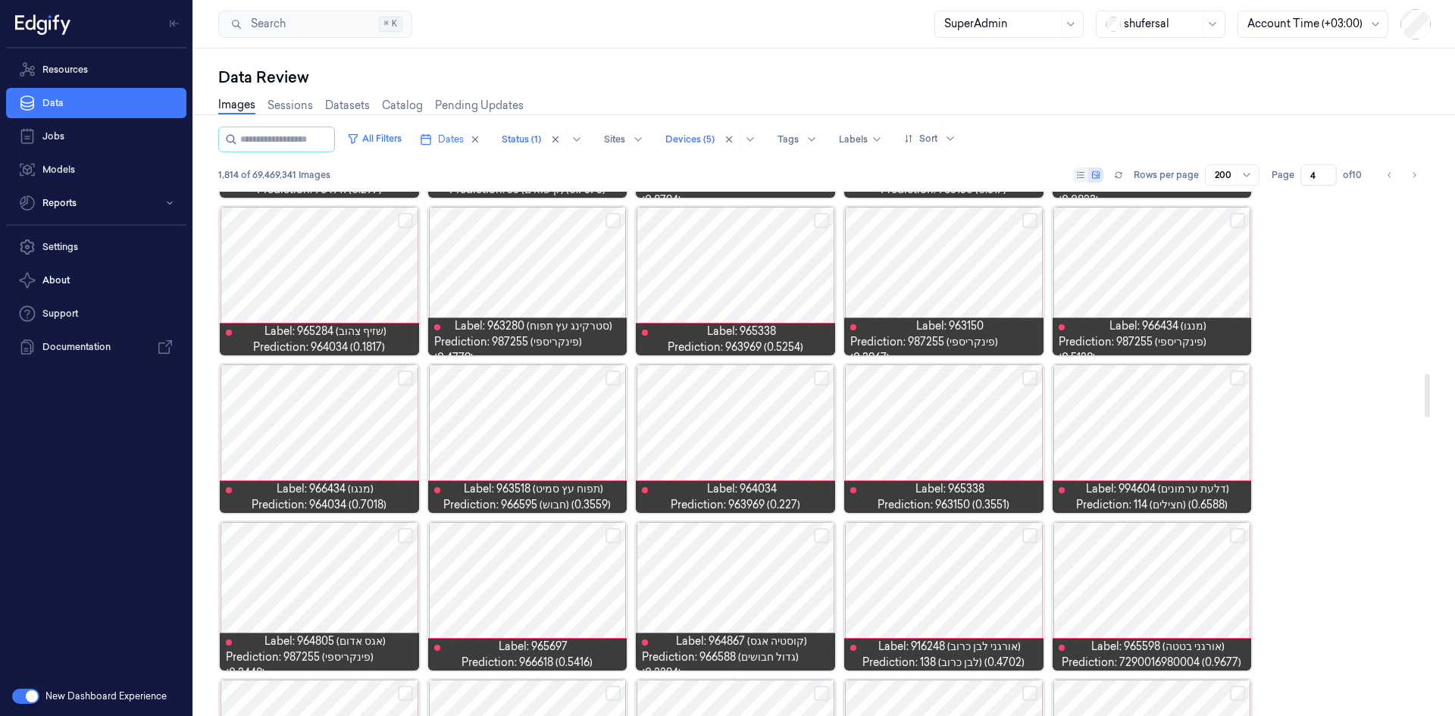
click at [765, 449] on div at bounding box center [735, 439] width 199 height 149
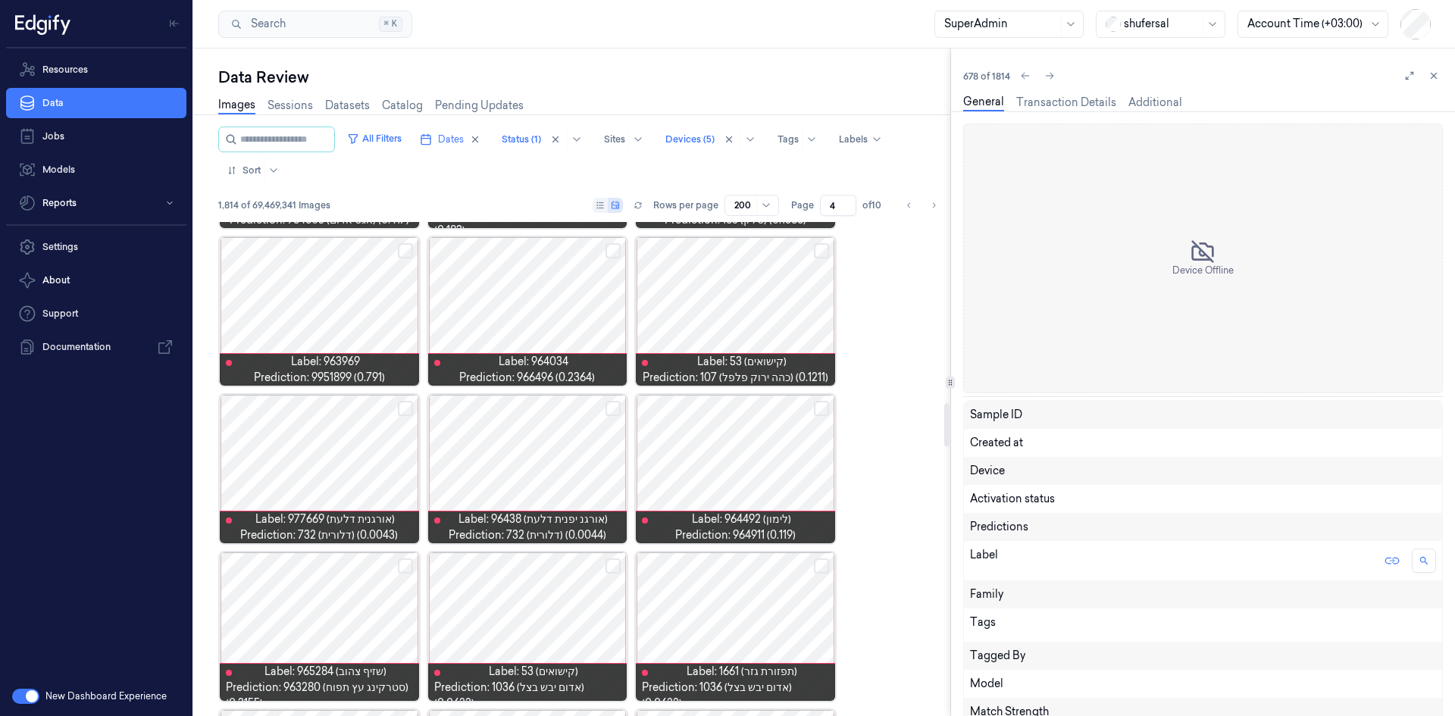
scroll to position [2809, 0]
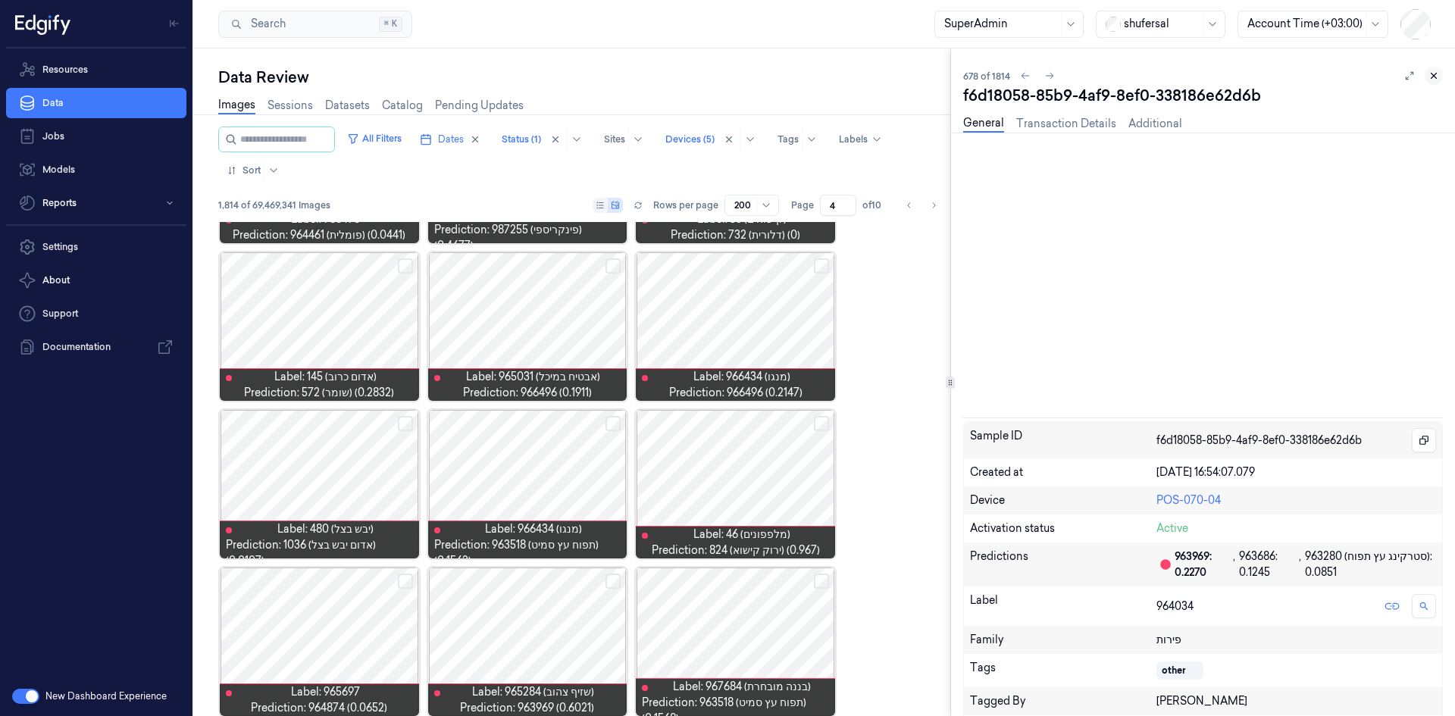
drag, startPoint x: 1439, startPoint y: 66, endPoint x: 1432, endPoint y: 76, distance: 11.6
click at [1438, 70] on div "678 of 1814 f6d18058-85b9-4af9-8ef0-338186e62d6b General Transaction Details Ad…" at bounding box center [1203, 383] width 504 height 668
click at [1432, 76] on icon at bounding box center [1434, 75] width 11 height 11
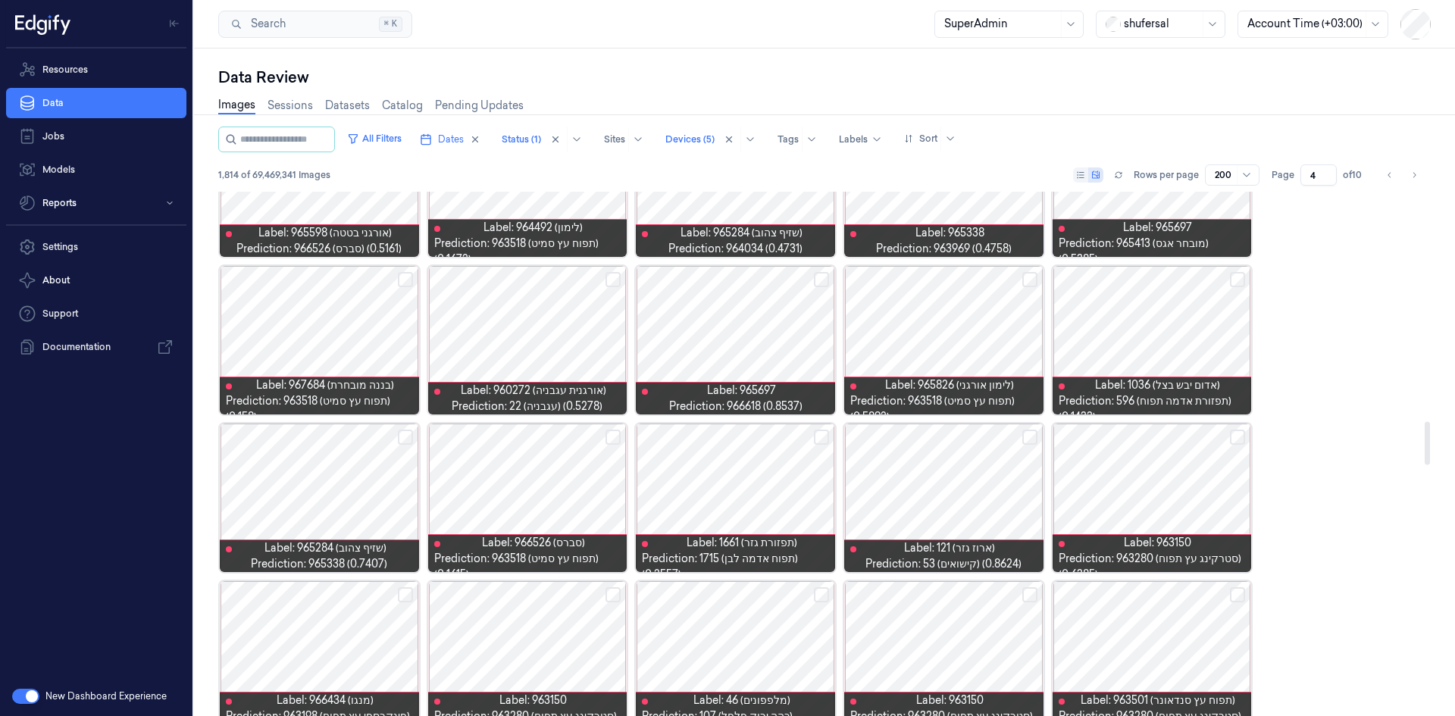
scroll to position [2766, 0]
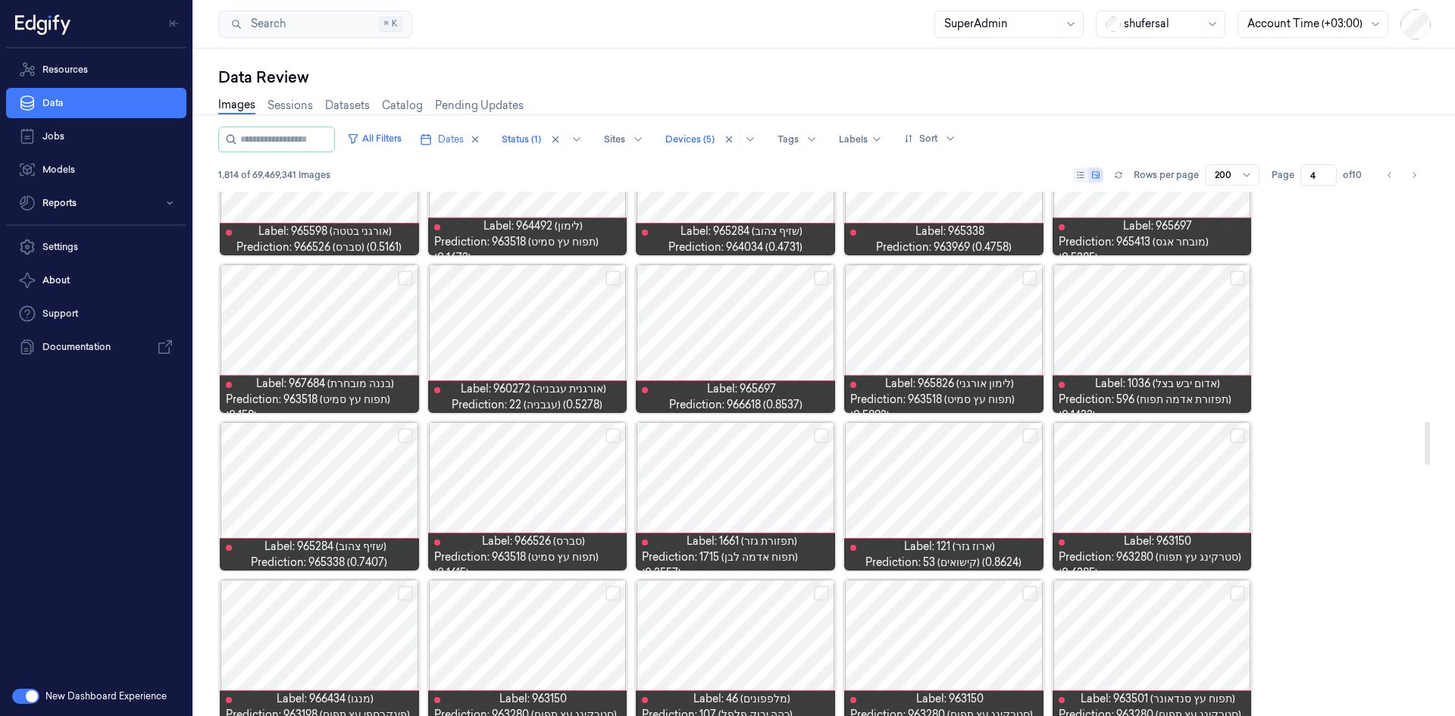
click at [534, 483] on div at bounding box center [527, 496] width 199 height 149
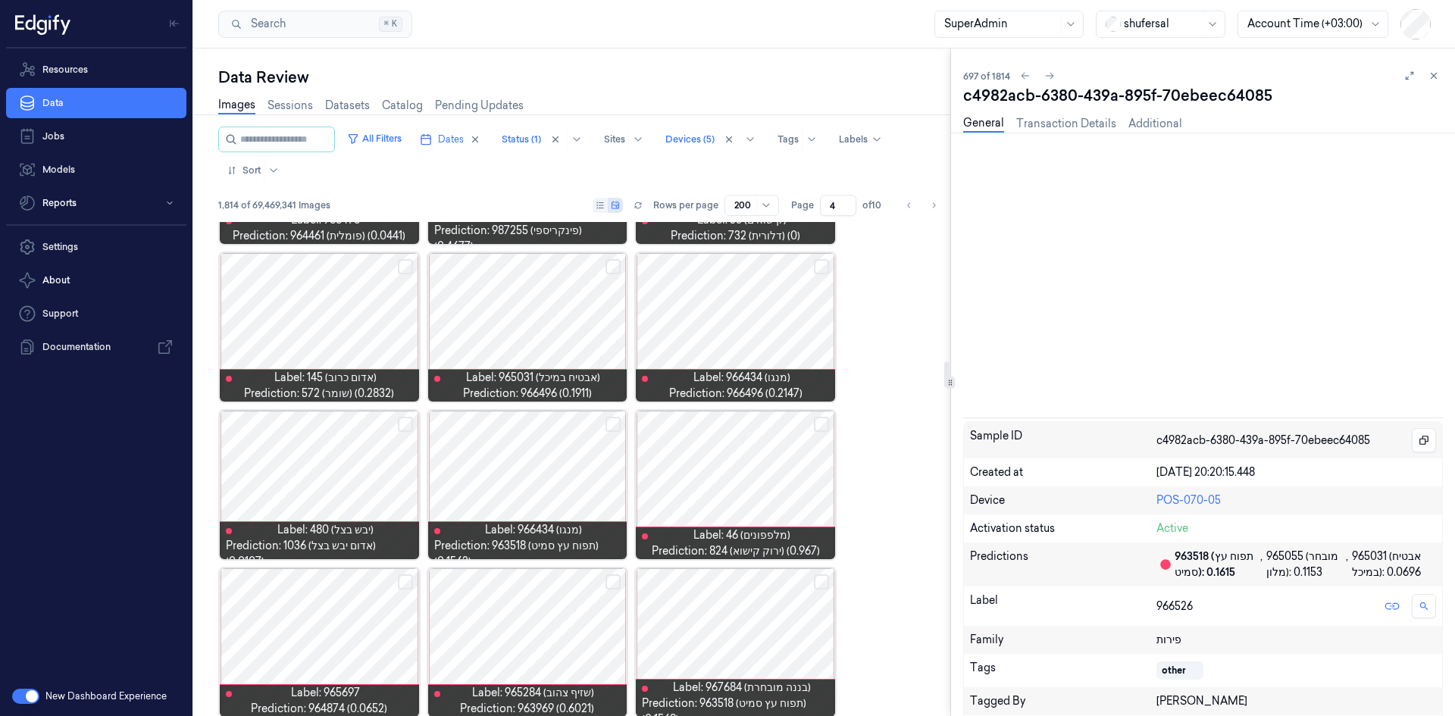
scroll to position [2809, 0]
click at [1431, 74] on icon at bounding box center [1434, 75] width 11 height 11
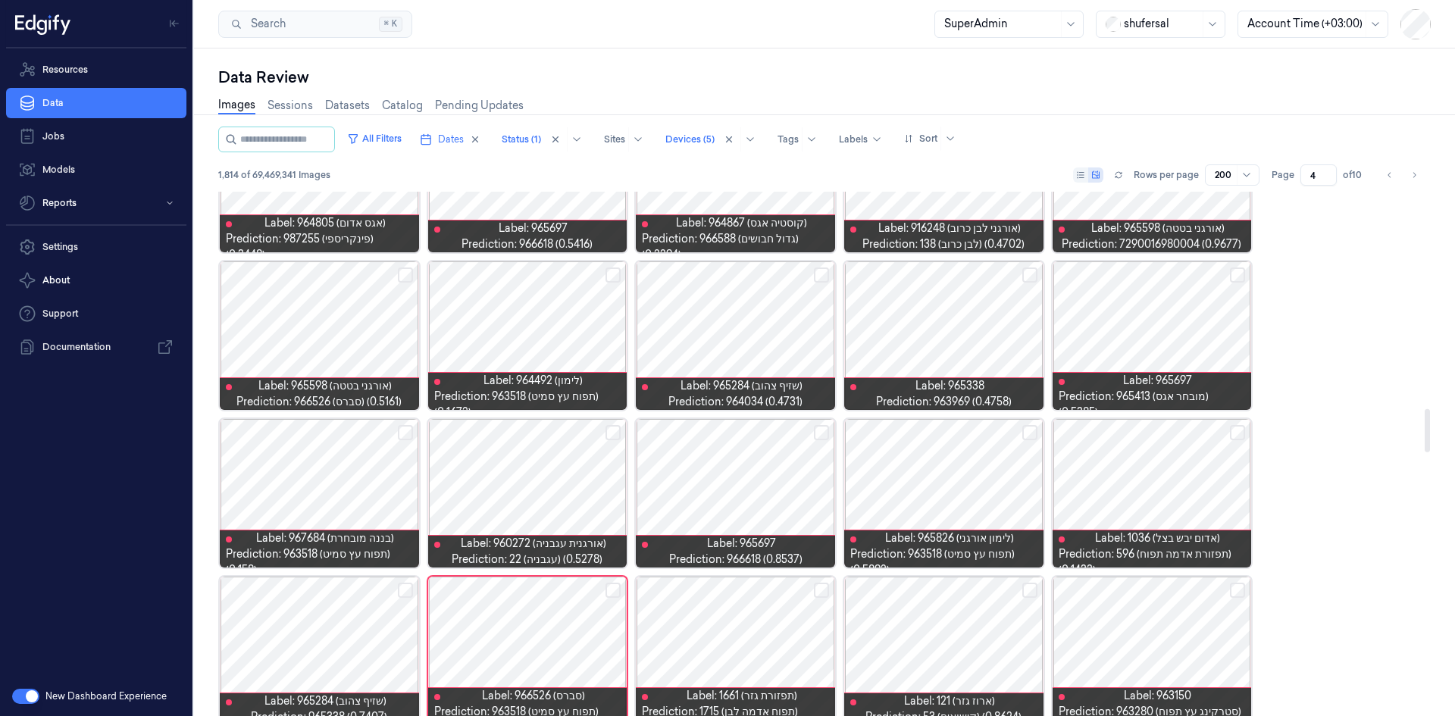
scroll to position [2615, 0]
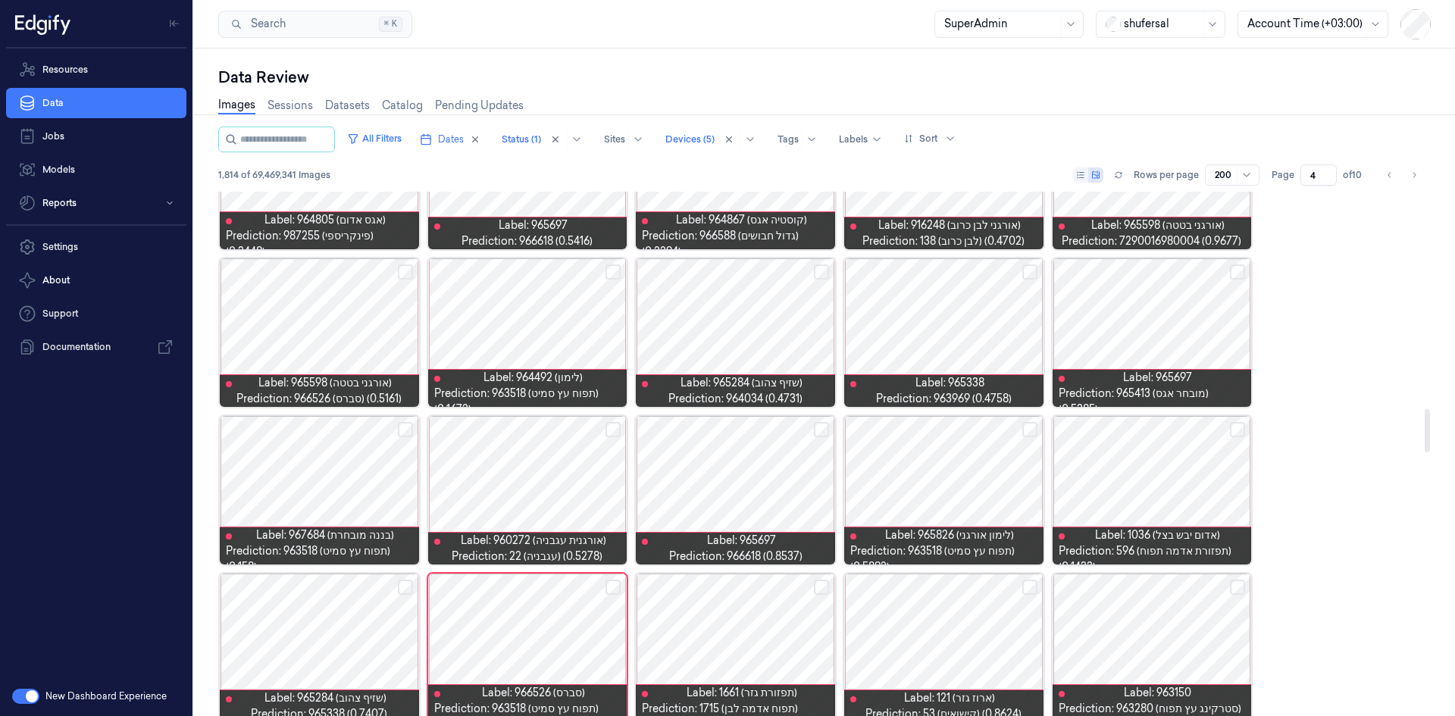
click at [319, 477] on div at bounding box center [319, 490] width 199 height 149
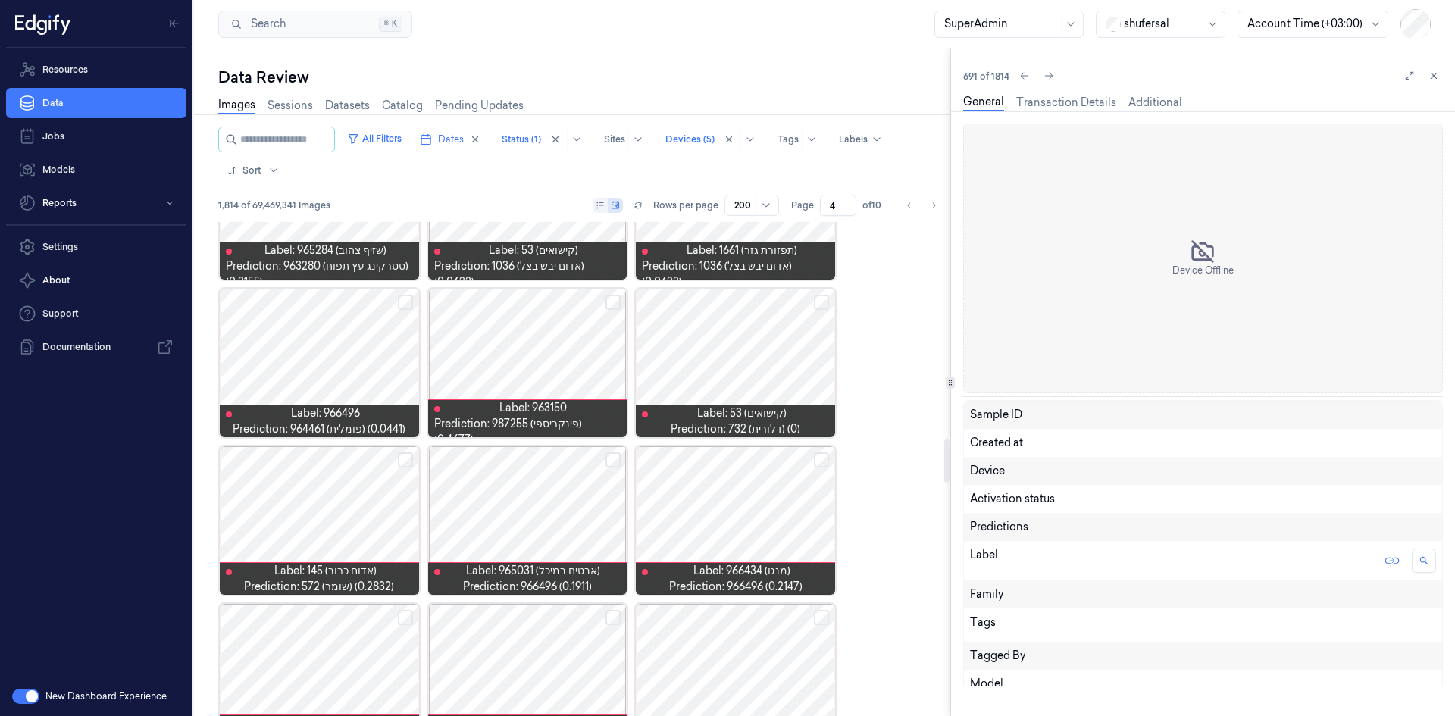
scroll to position [2651, 0]
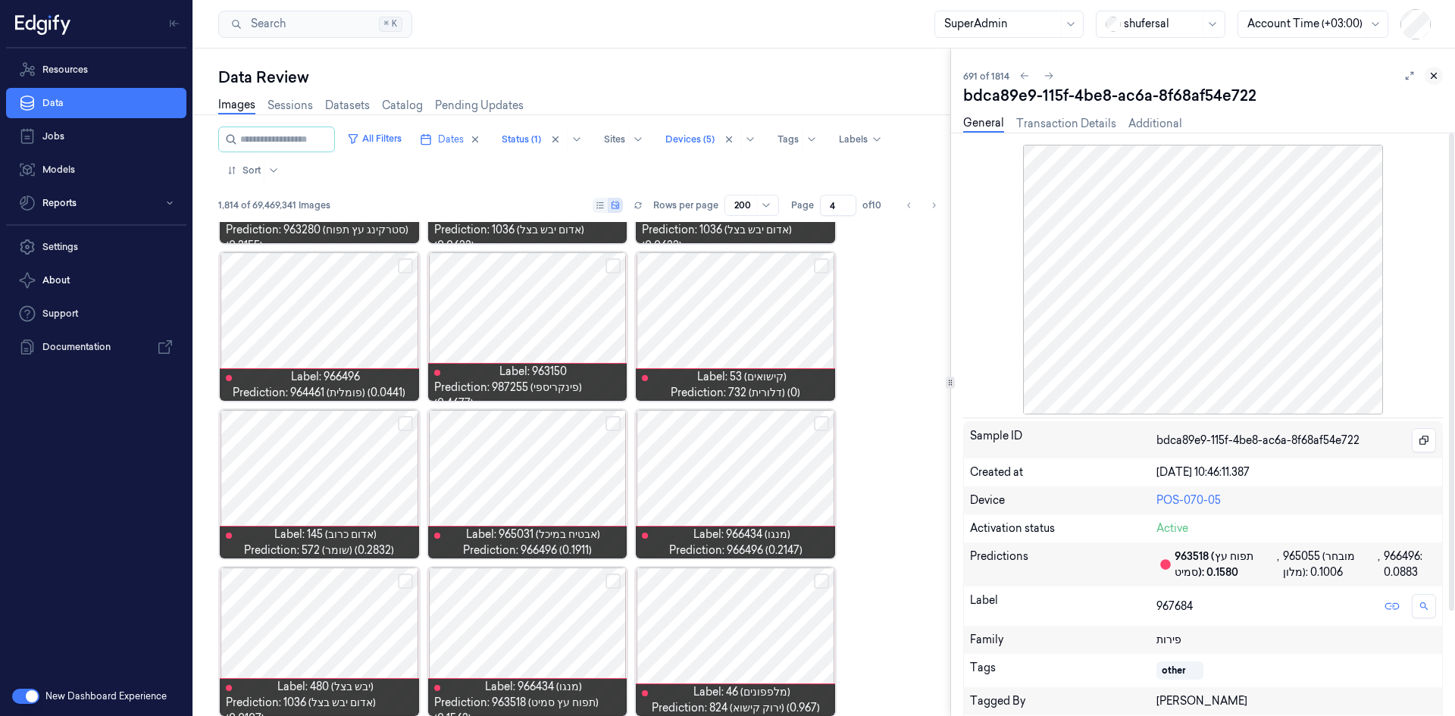
click at [1439, 76] on icon at bounding box center [1434, 75] width 11 height 11
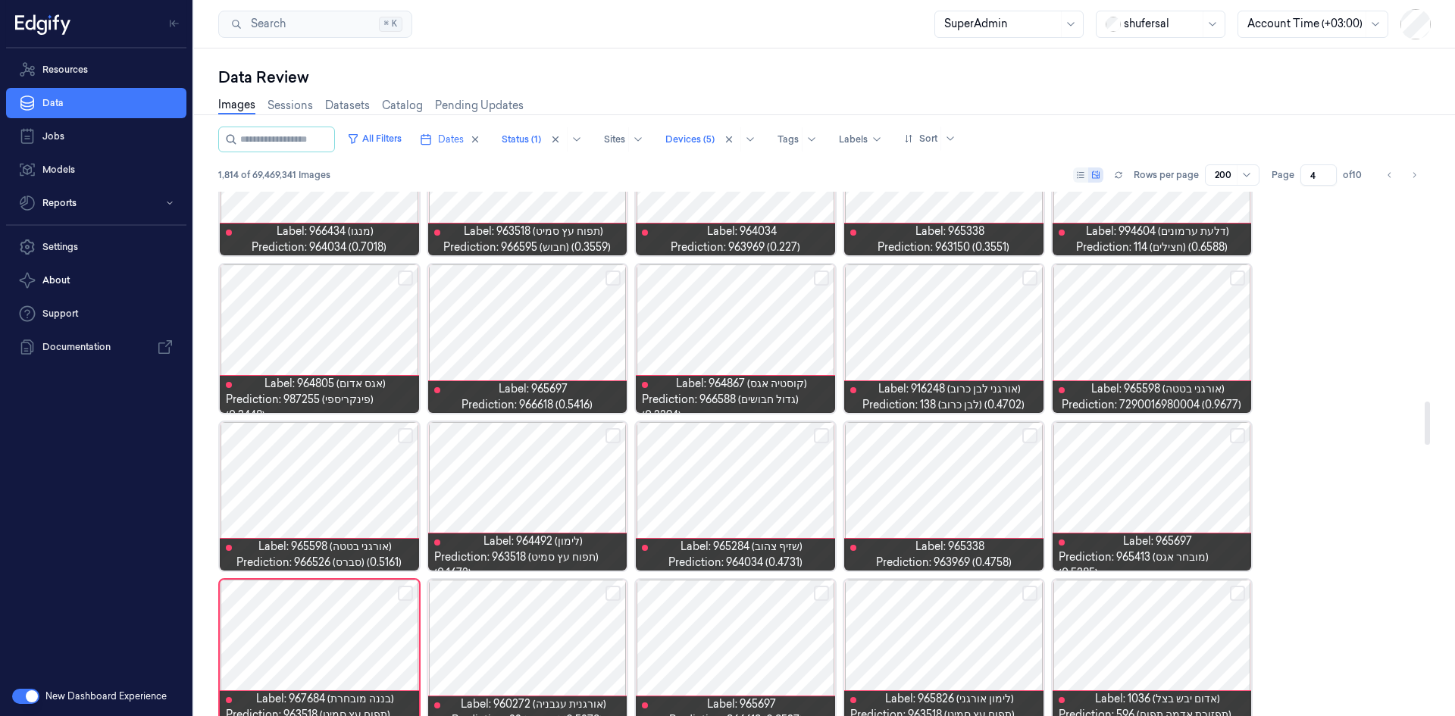
scroll to position [2533, 0]
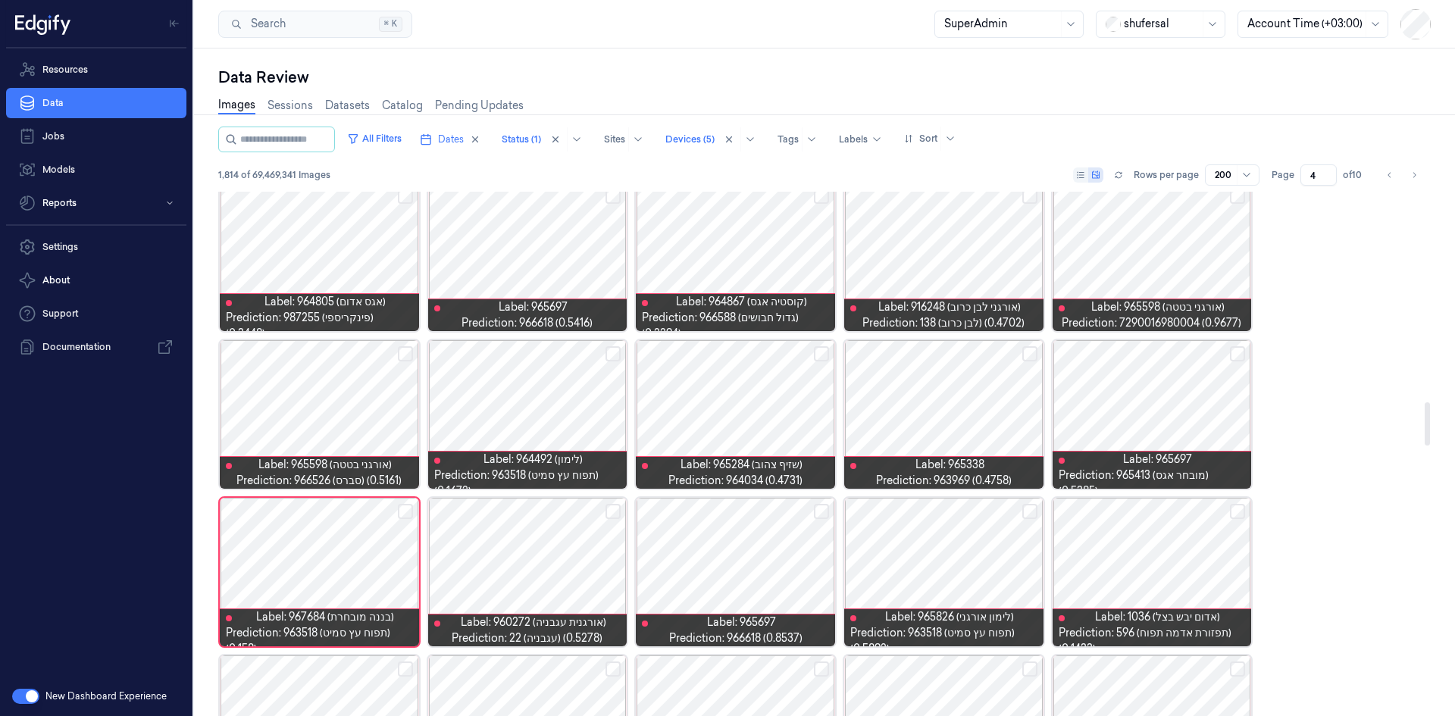
click at [505, 431] on div at bounding box center [527, 414] width 199 height 149
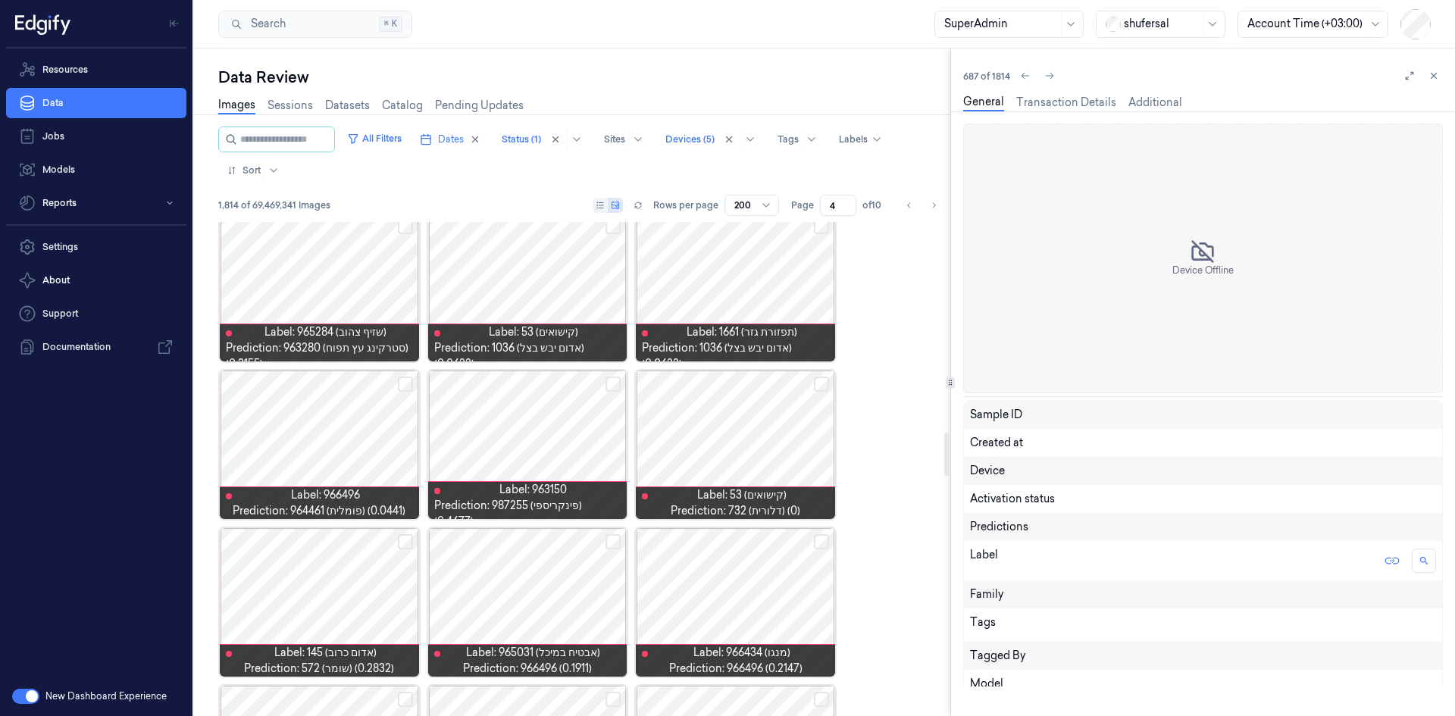
scroll to position [2494, 0]
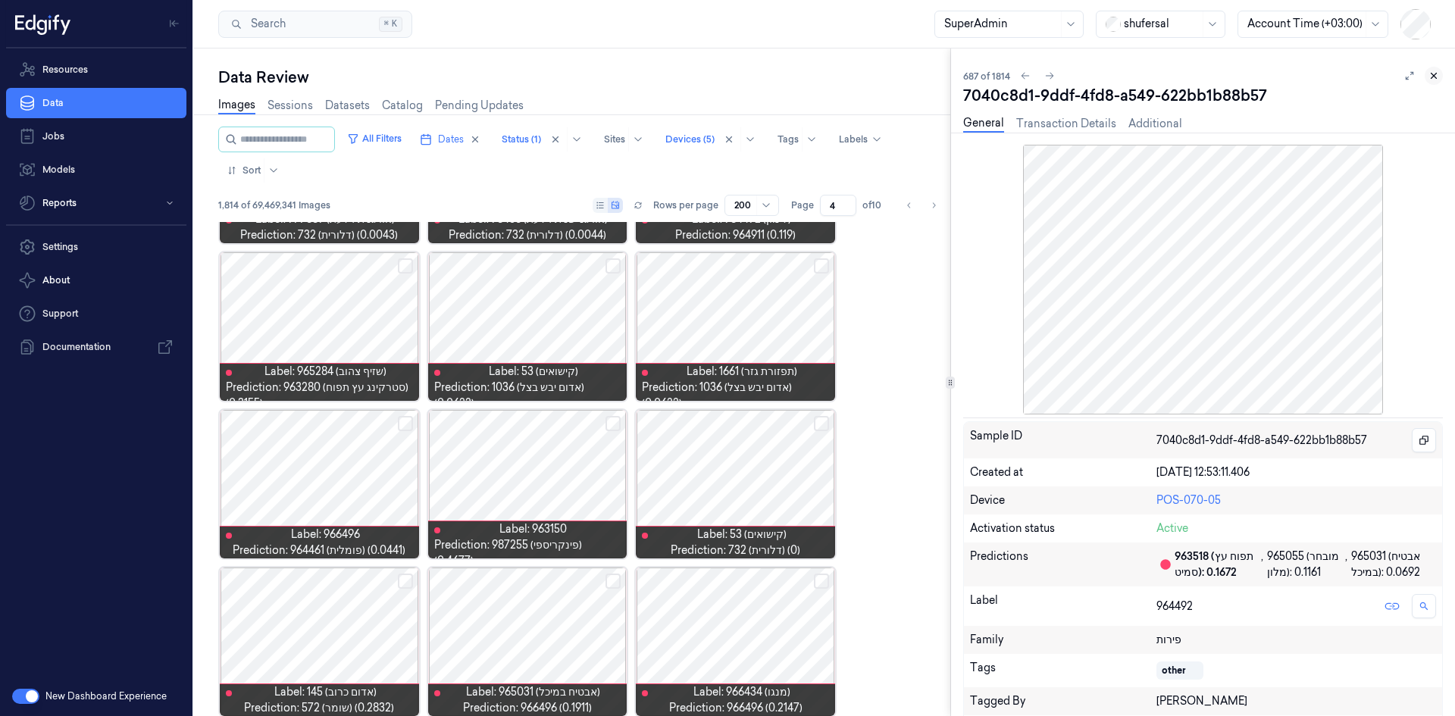
click at [1434, 76] on icon at bounding box center [1434, 76] width 5 height 5
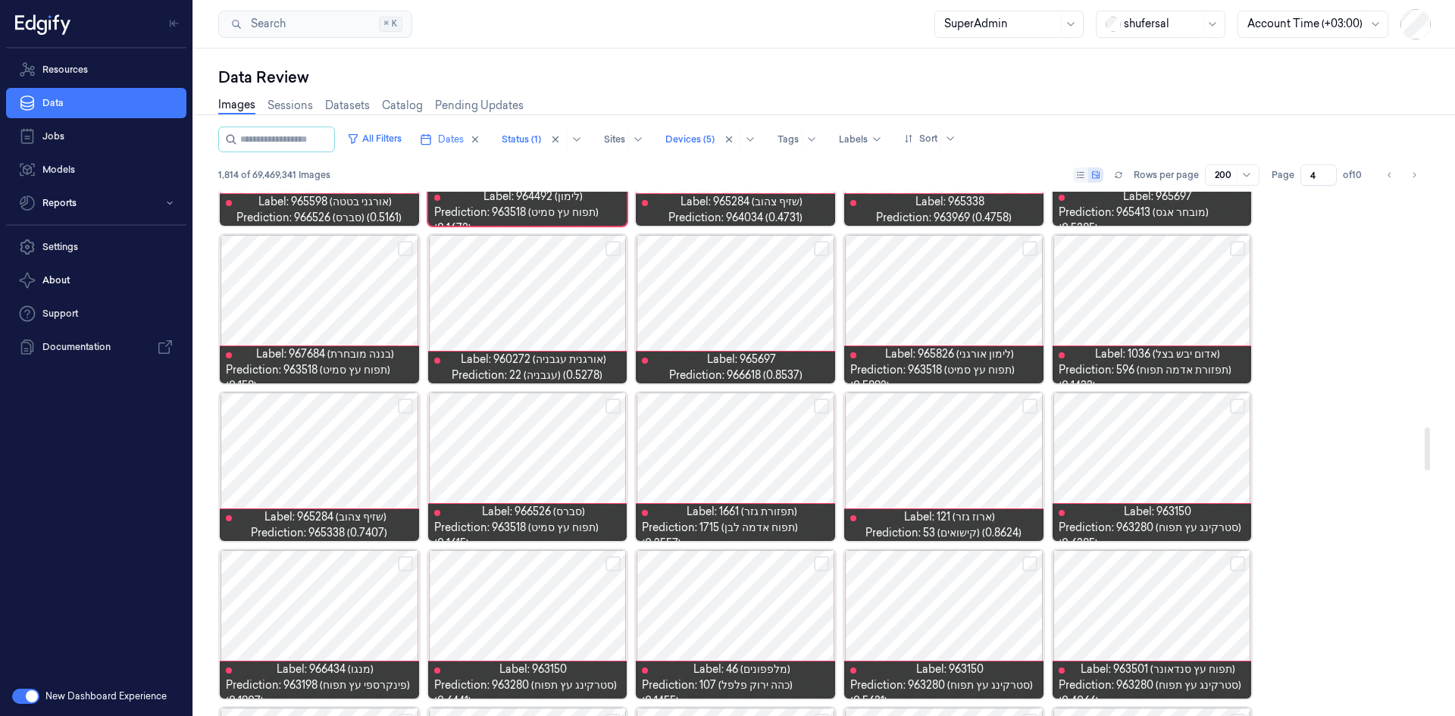
scroll to position [2836, 0]
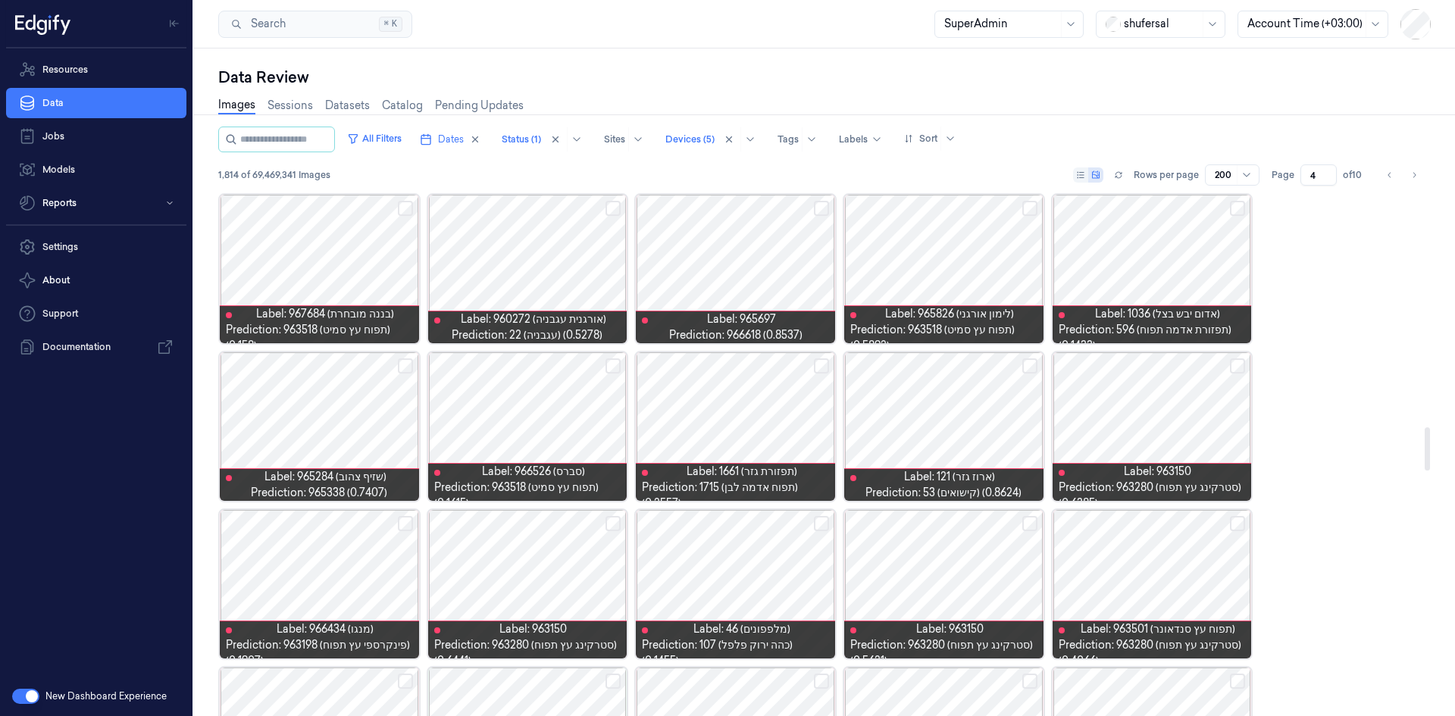
click at [546, 415] on div at bounding box center [527, 426] width 199 height 149
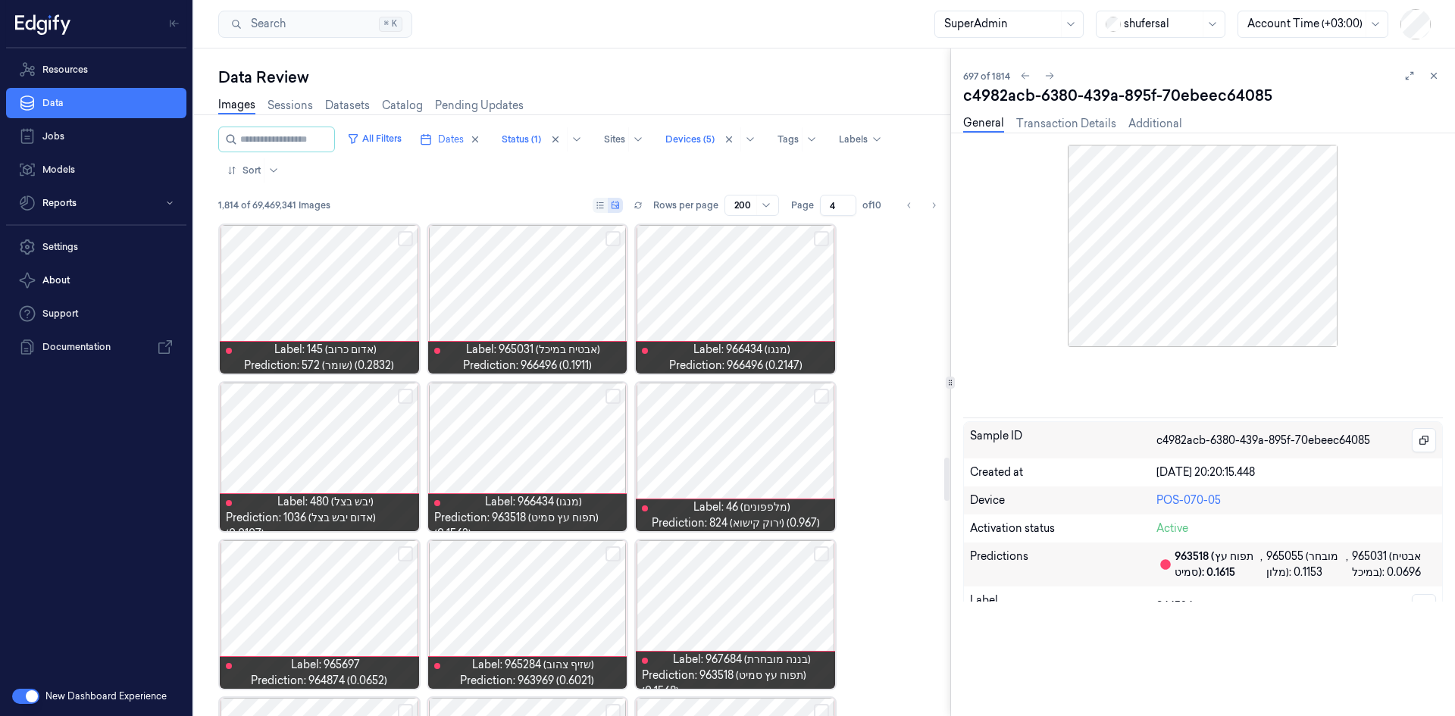
scroll to position [2809, 0]
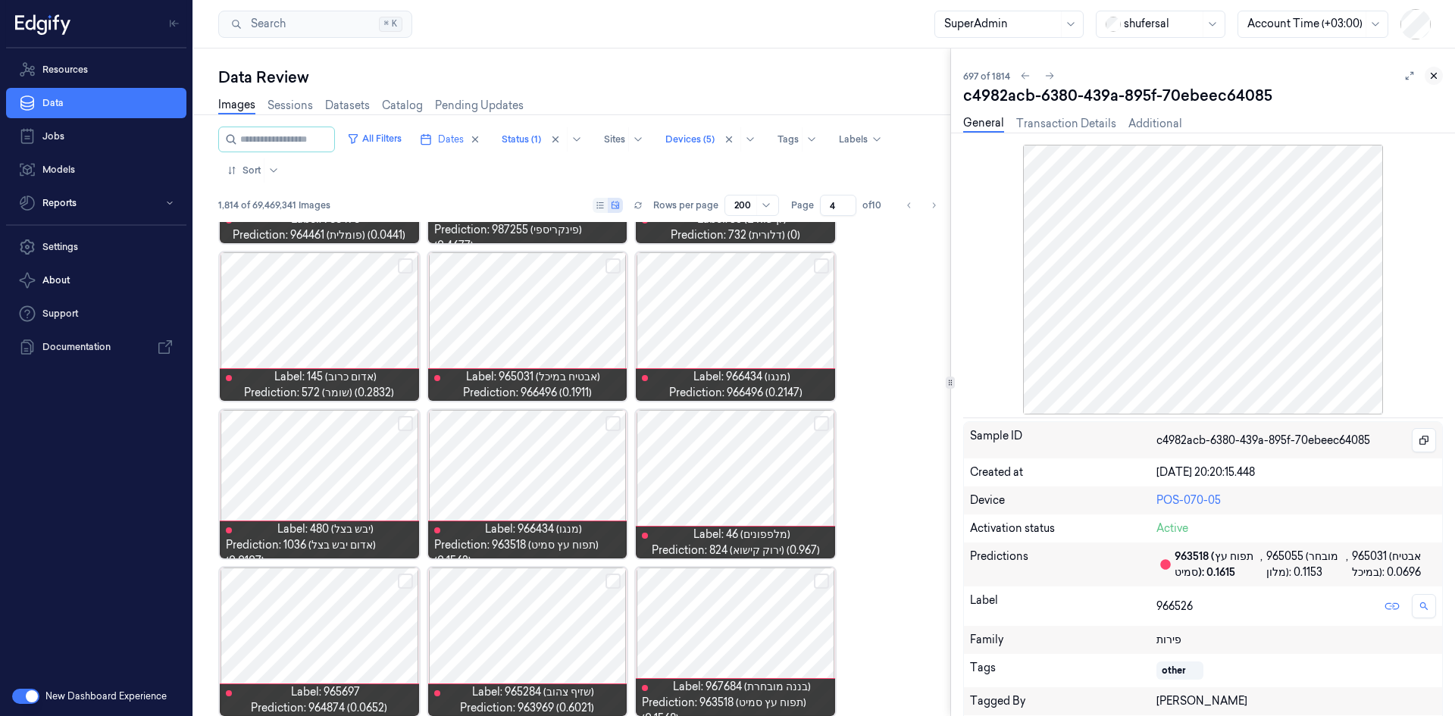
click at [1434, 77] on icon at bounding box center [1434, 75] width 11 height 11
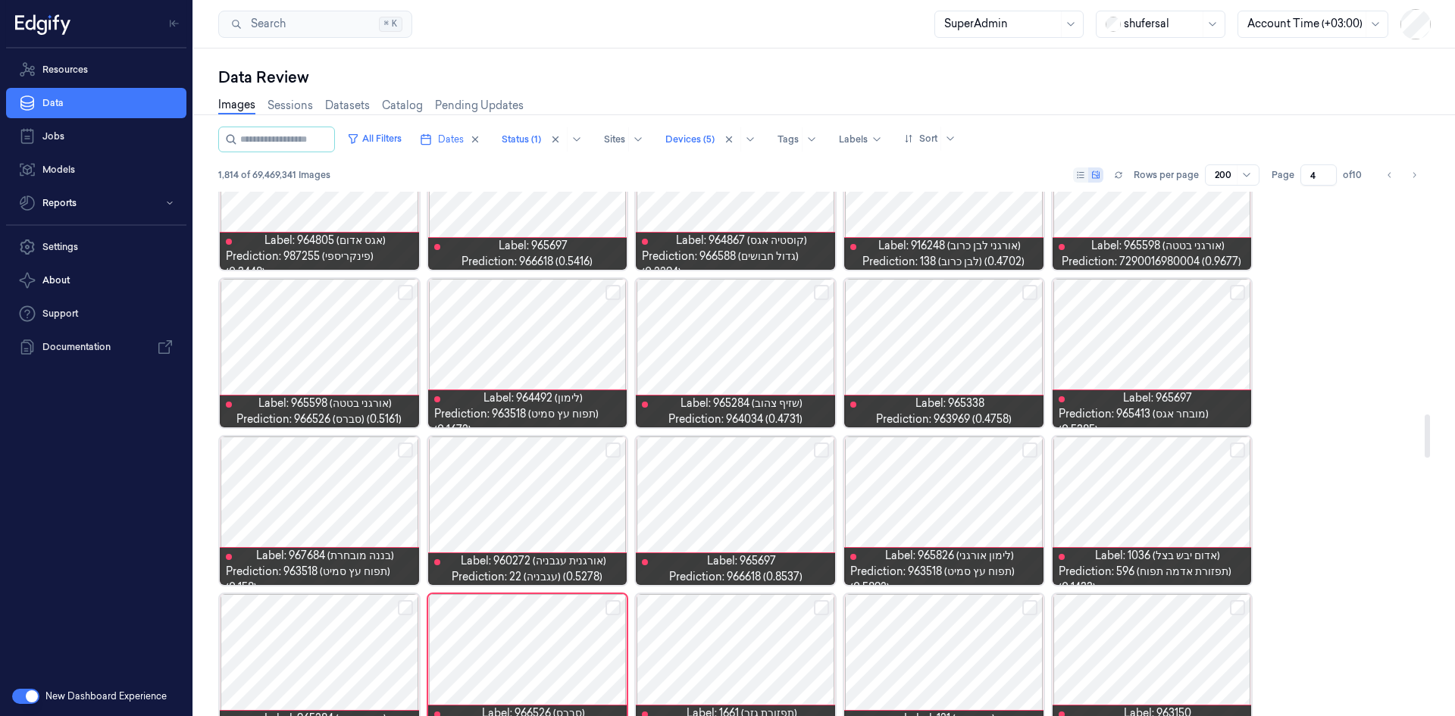
scroll to position [2994, 0]
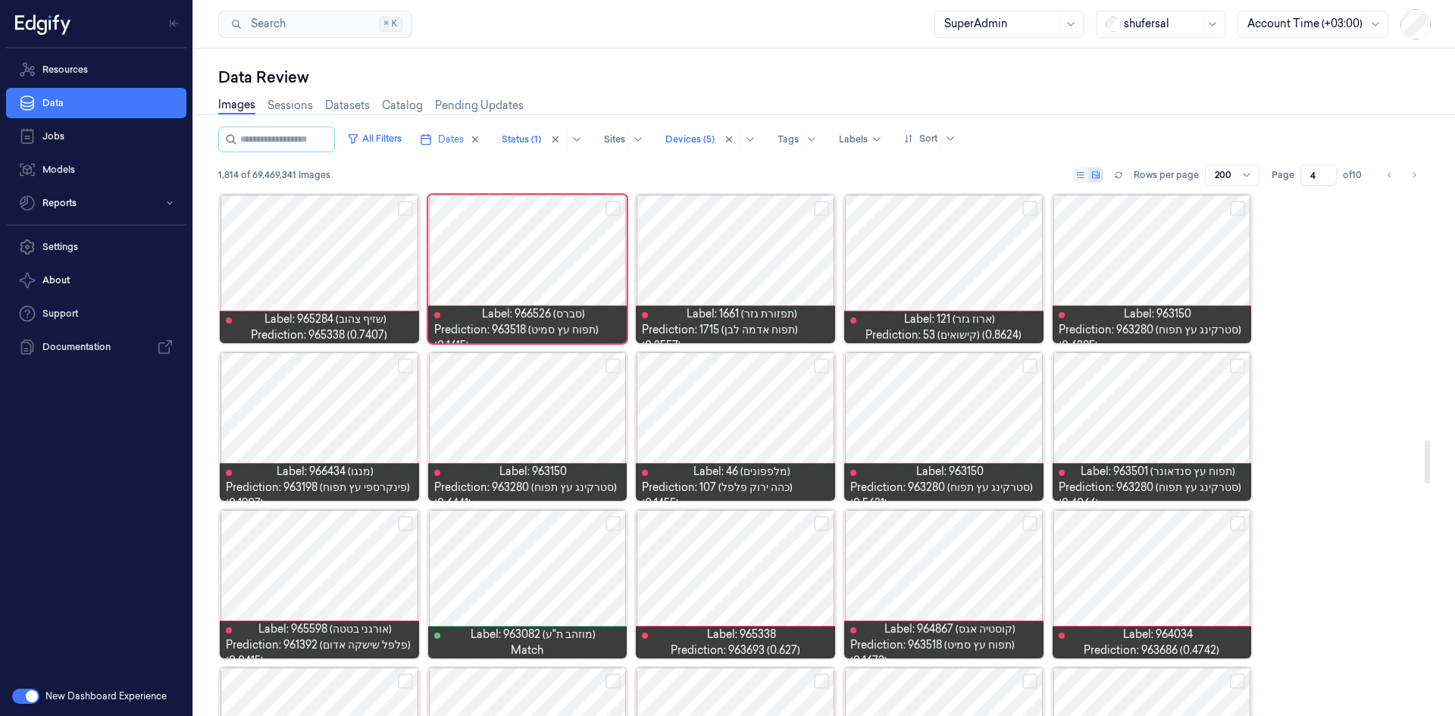
click at [556, 425] on div at bounding box center [527, 426] width 199 height 149
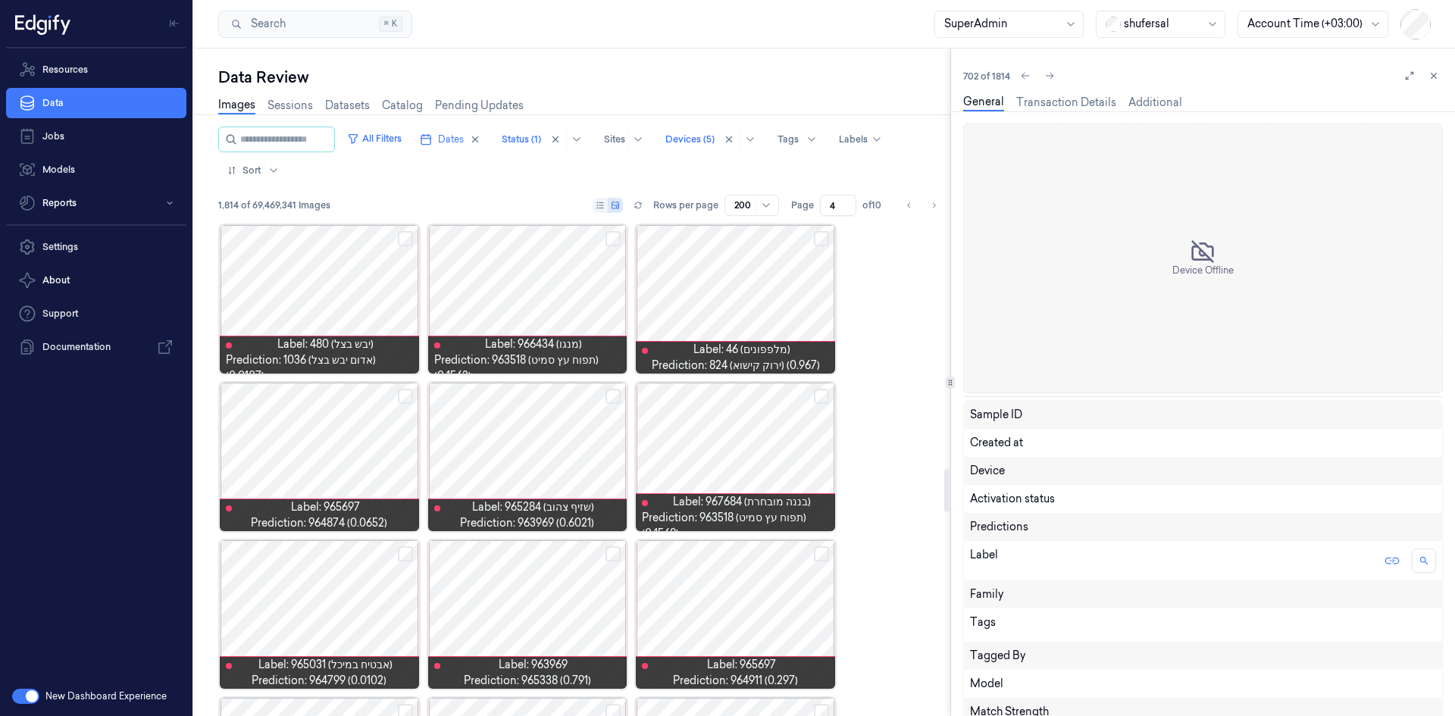
scroll to position [2966, 0]
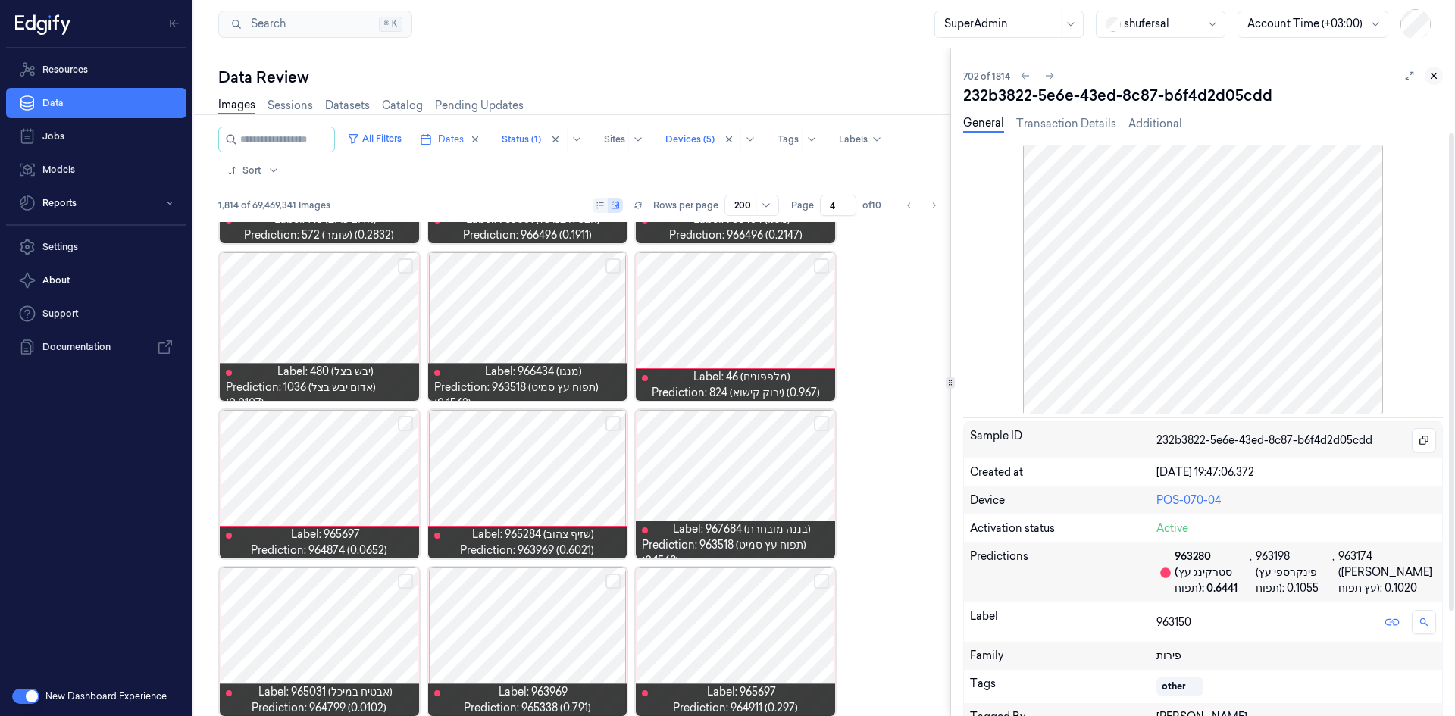
click at [1435, 76] on icon at bounding box center [1434, 75] width 11 height 11
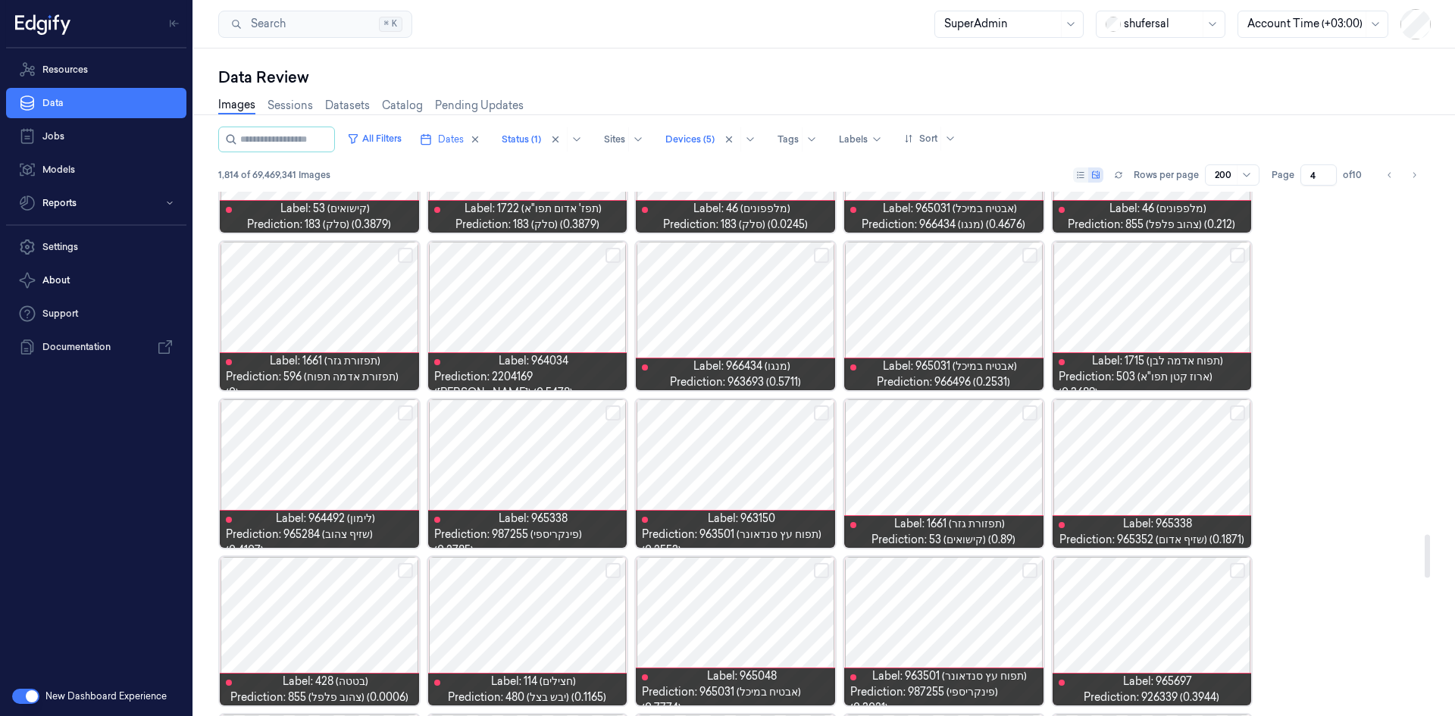
scroll to position [4131, 0]
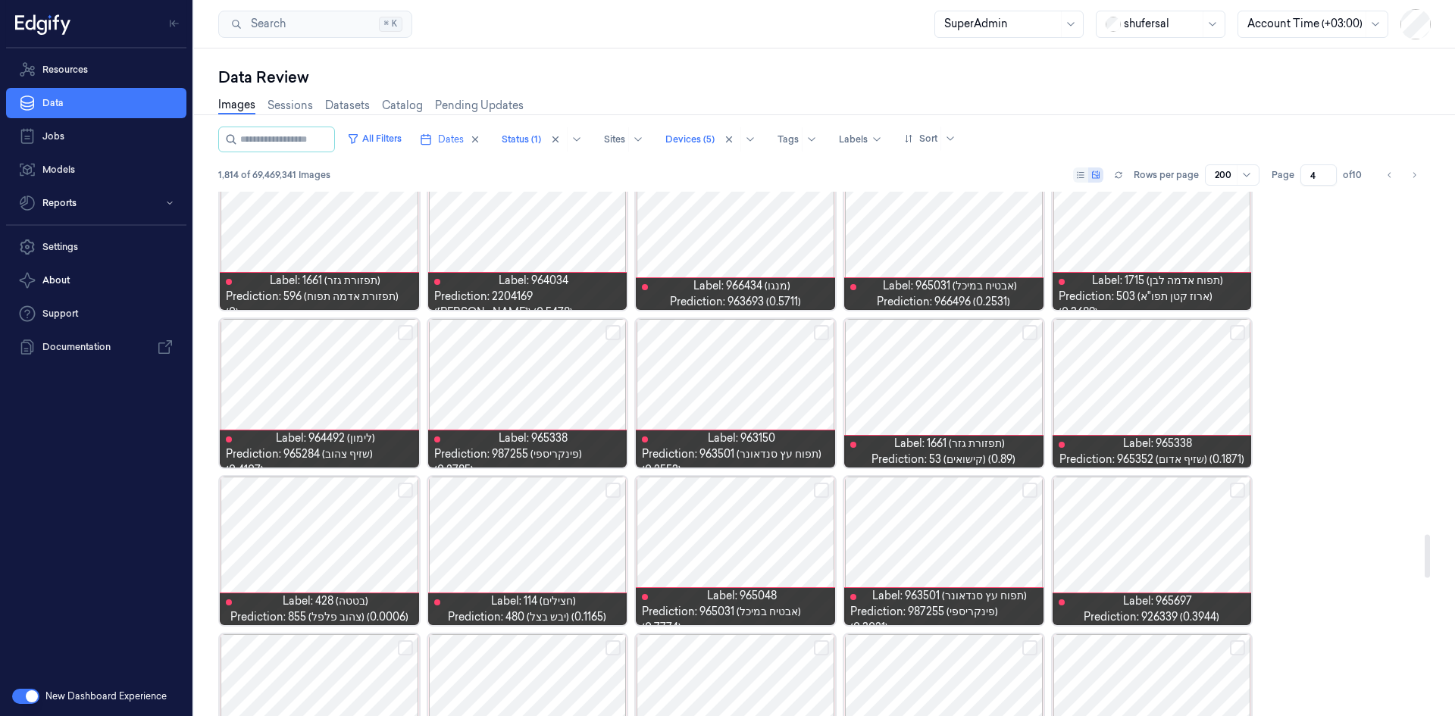
click at [753, 408] on div at bounding box center [735, 393] width 199 height 149
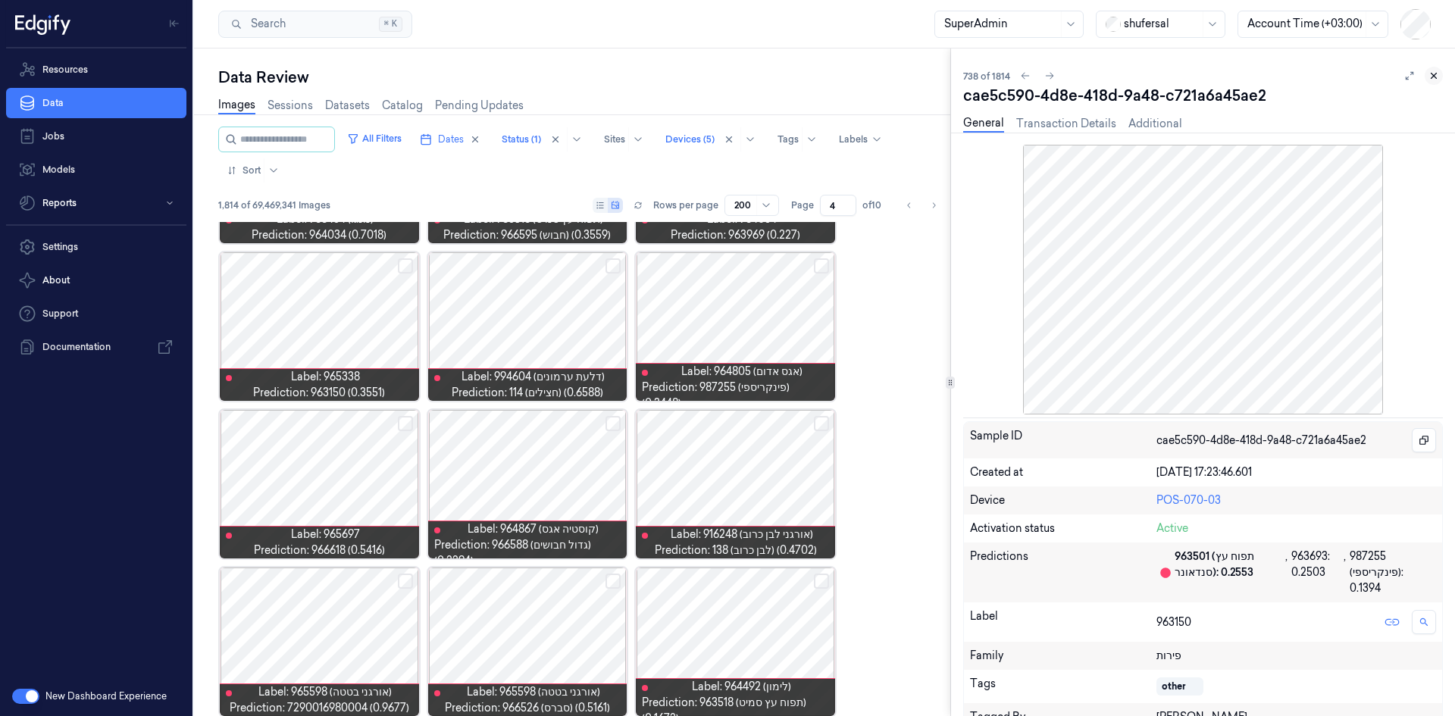
click at [1436, 74] on icon at bounding box center [1434, 76] width 5 height 5
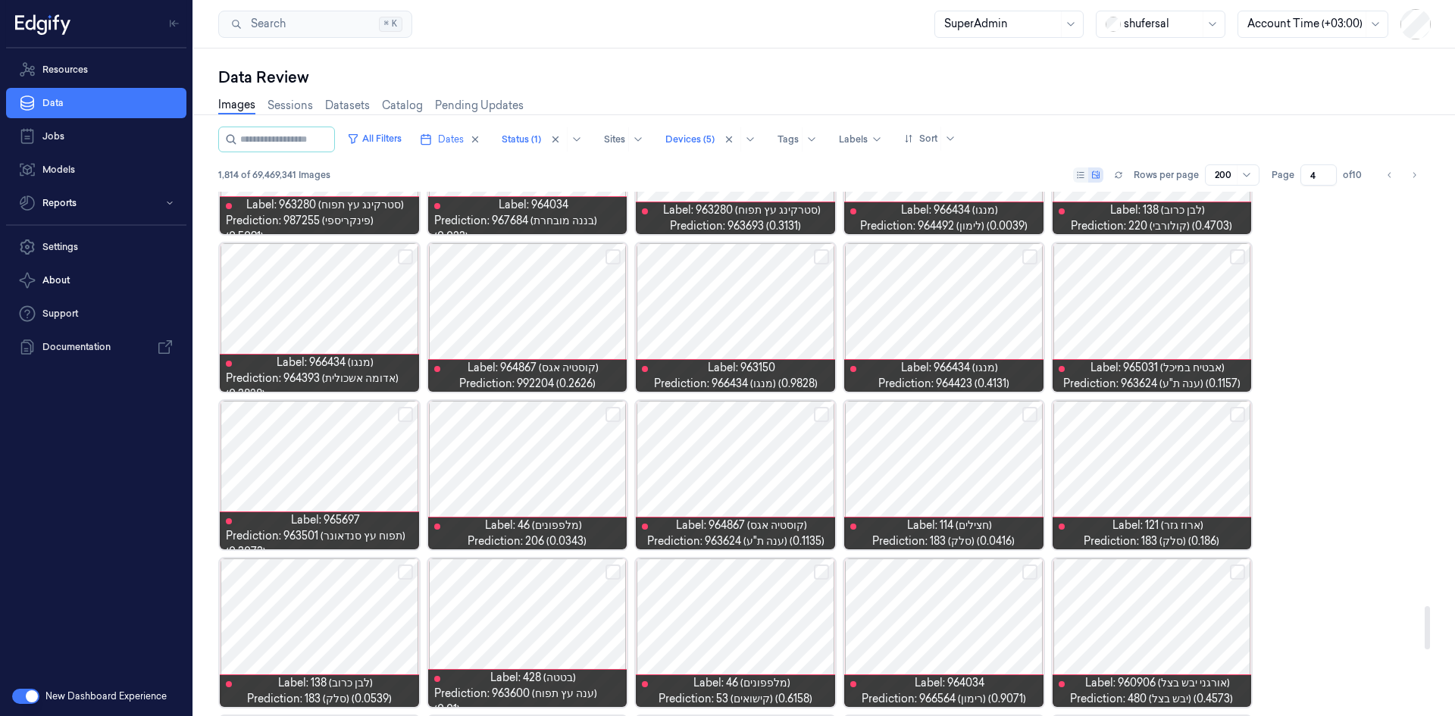
click at [954, 496] on div at bounding box center [943, 475] width 199 height 149
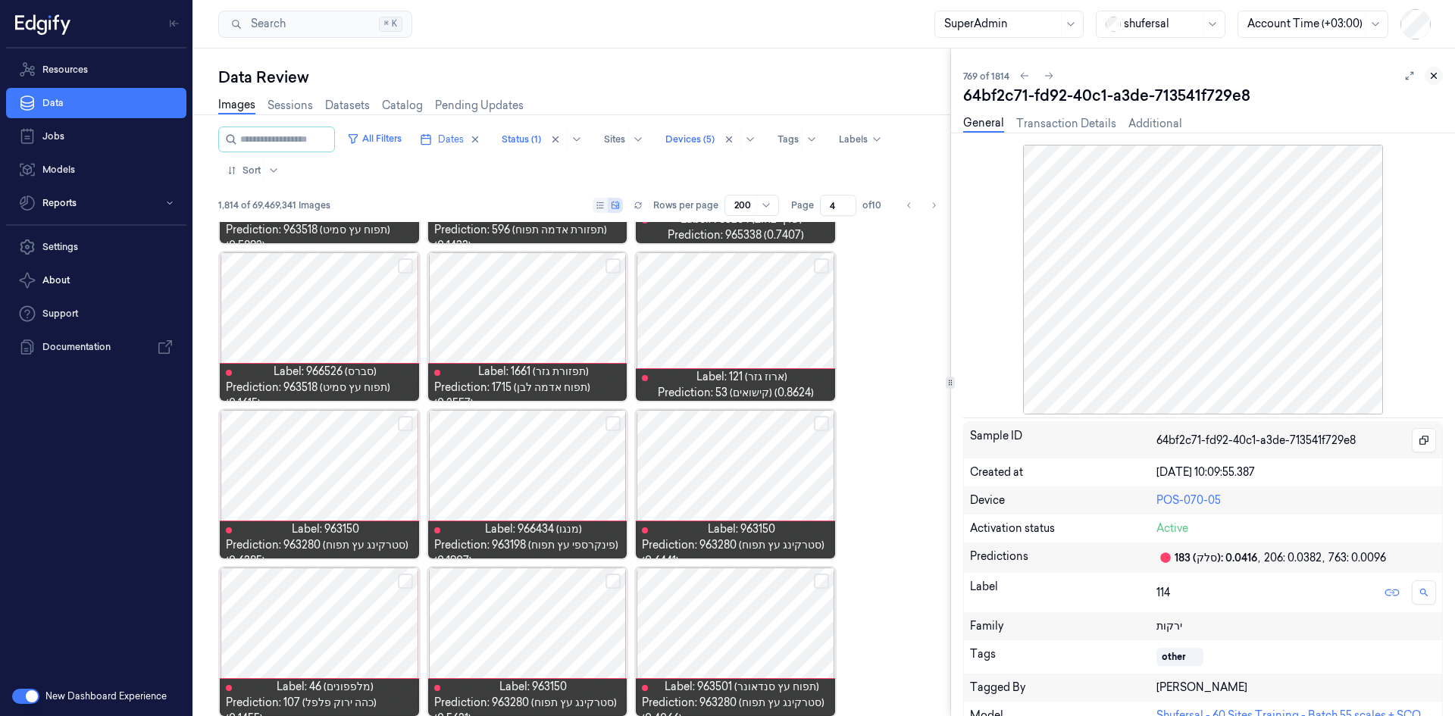
click at [1438, 82] on button at bounding box center [1434, 76] width 18 height 18
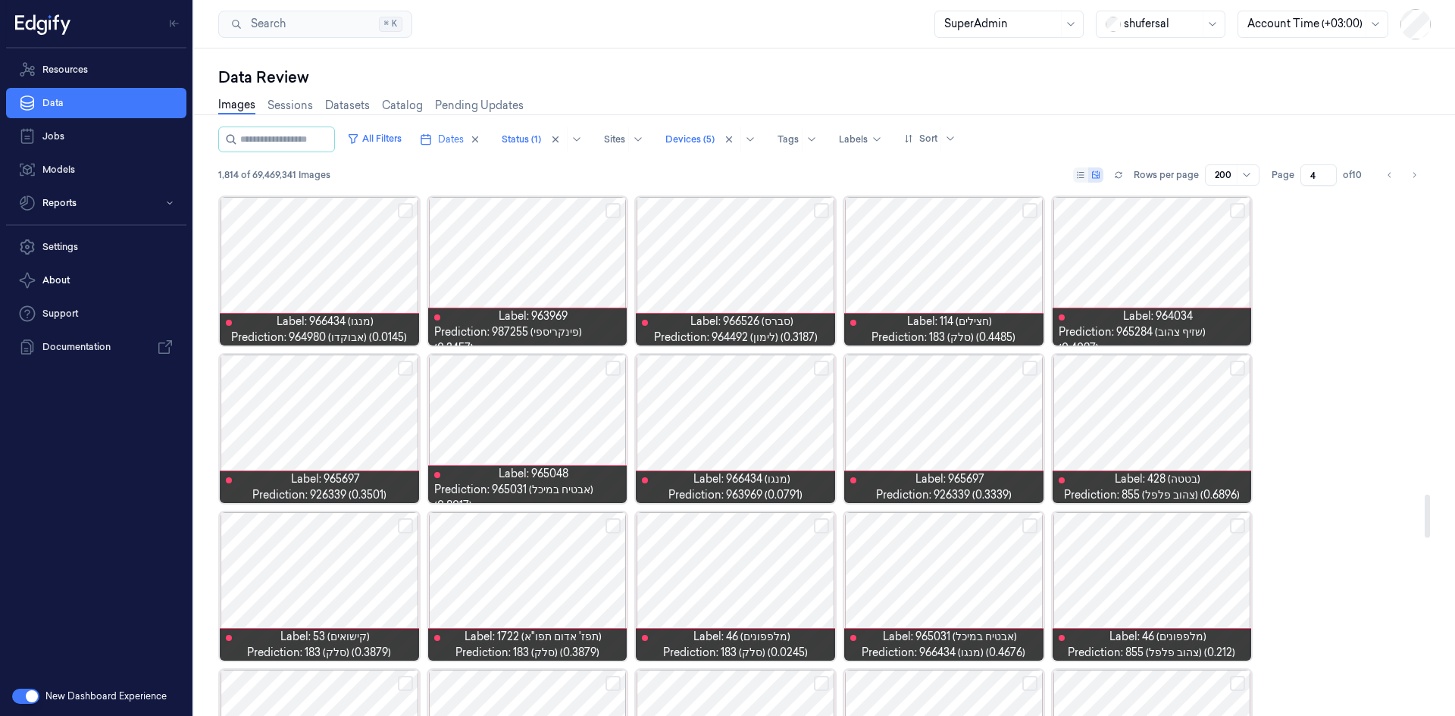
scroll to position [3649, 0]
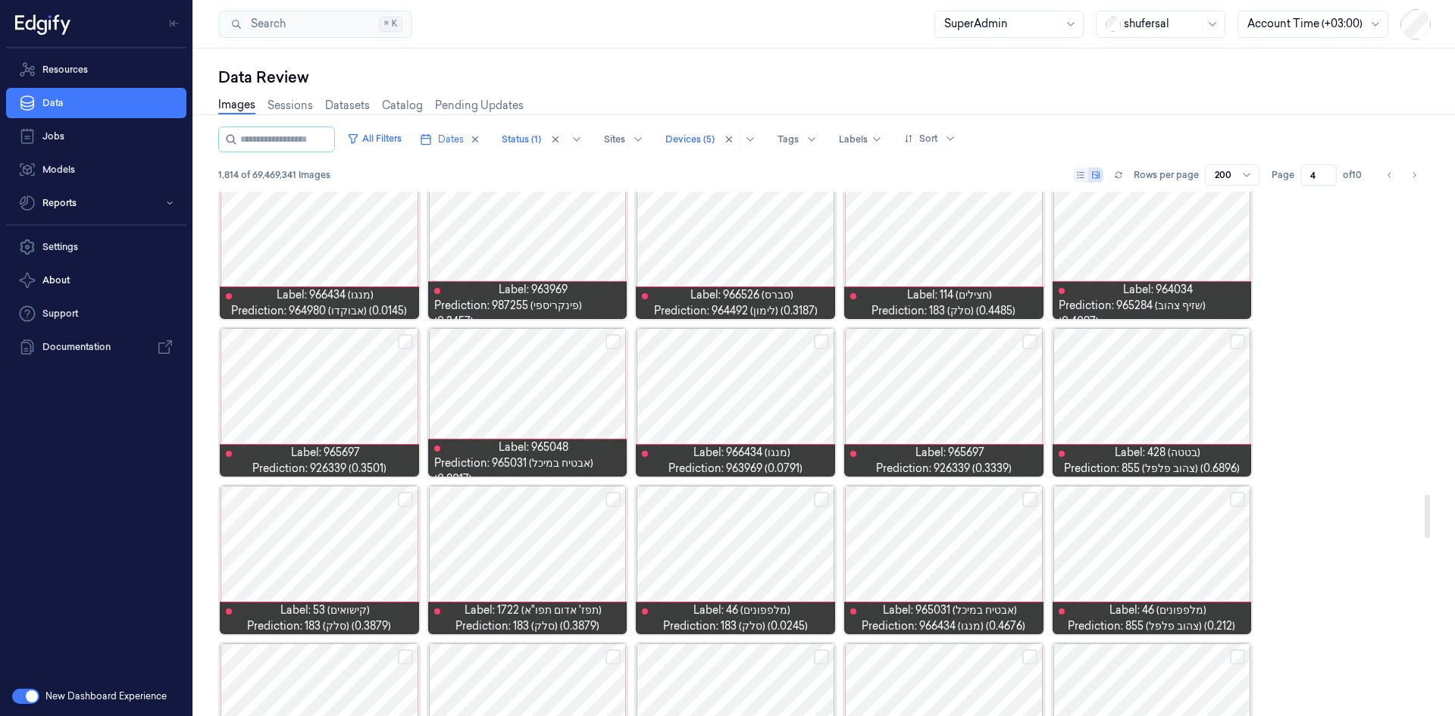
click at [719, 405] on div at bounding box center [735, 402] width 199 height 149
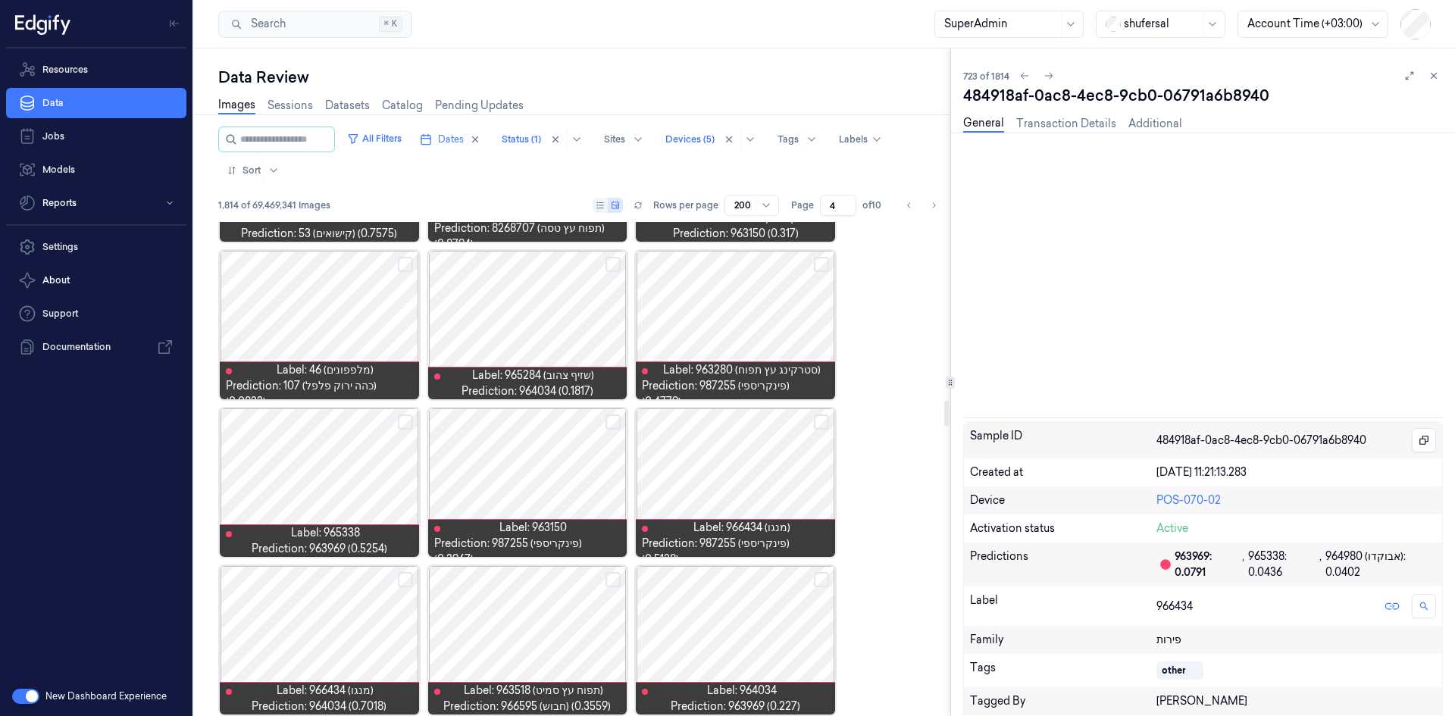
scroll to position [3597, 0]
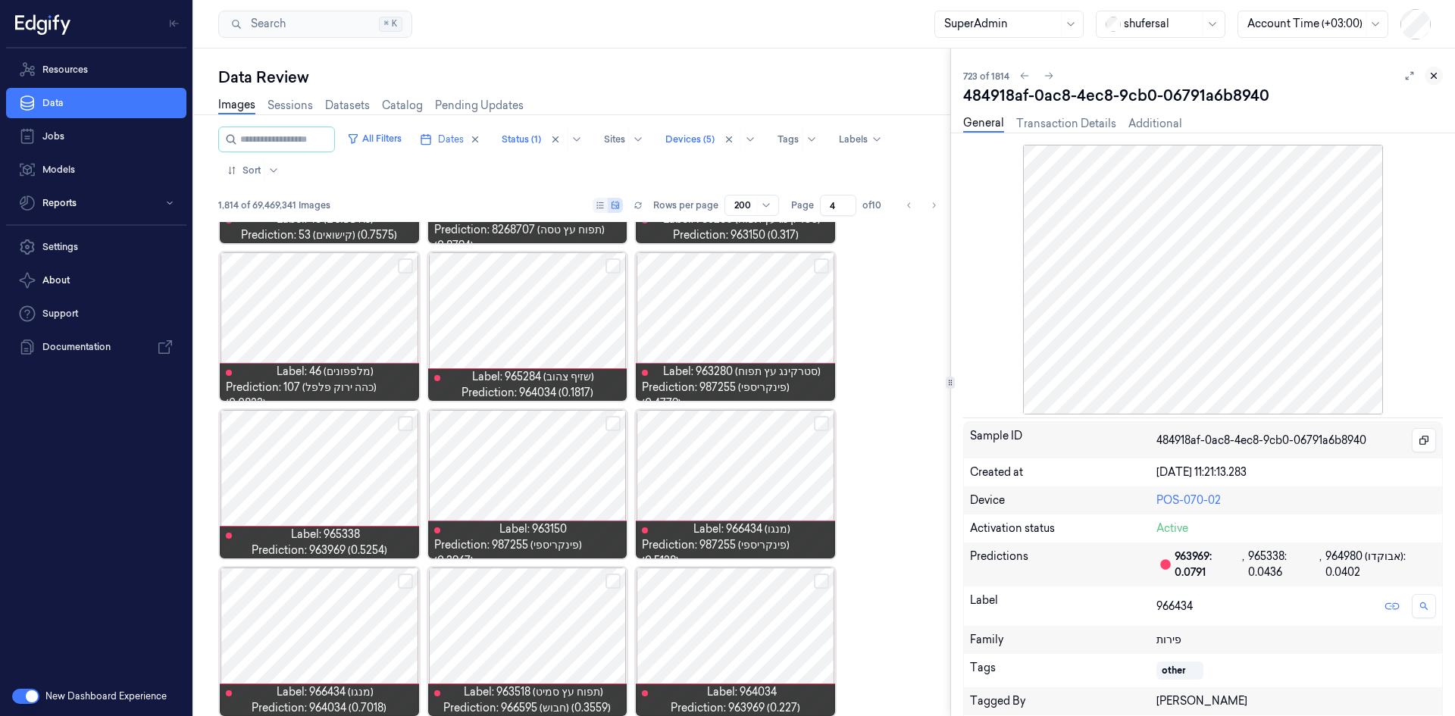
click at [1432, 80] on icon at bounding box center [1434, 75] width 11 height 11
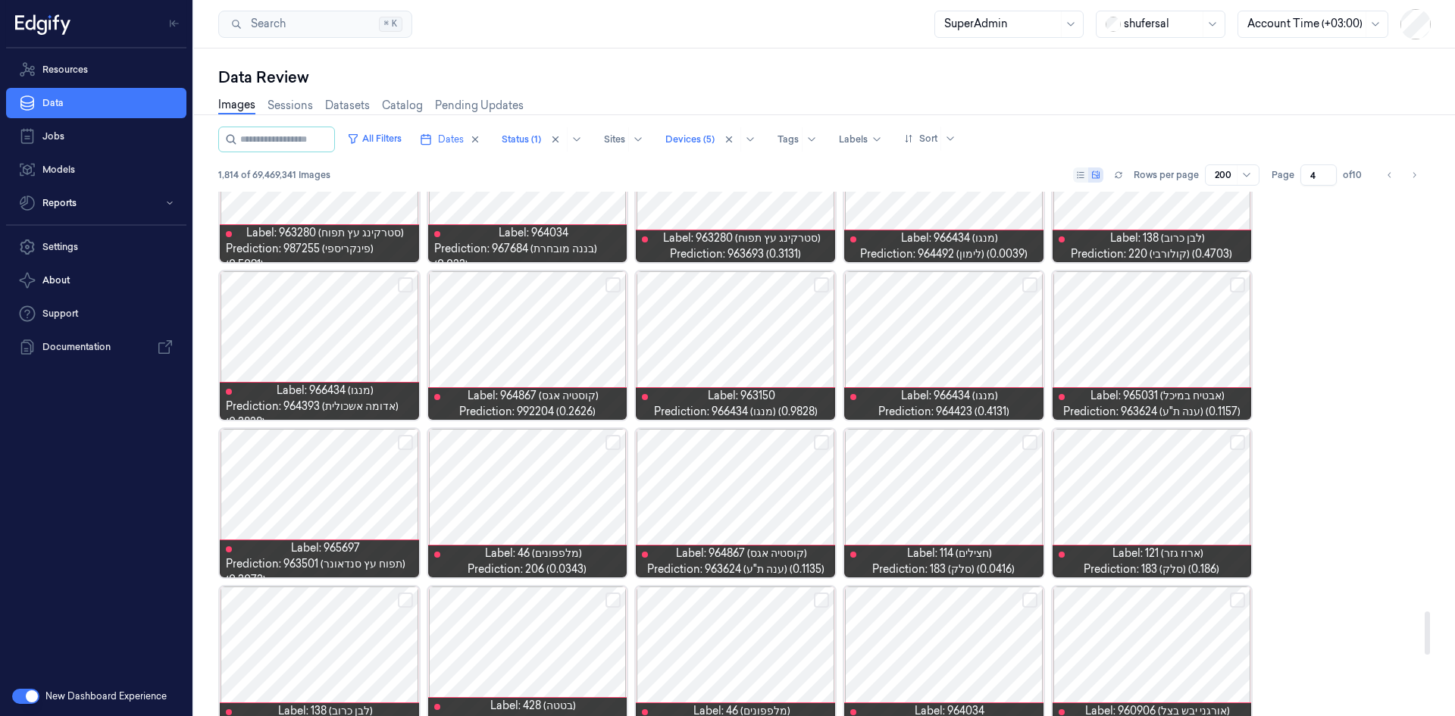
scroll to position [5058, 0]
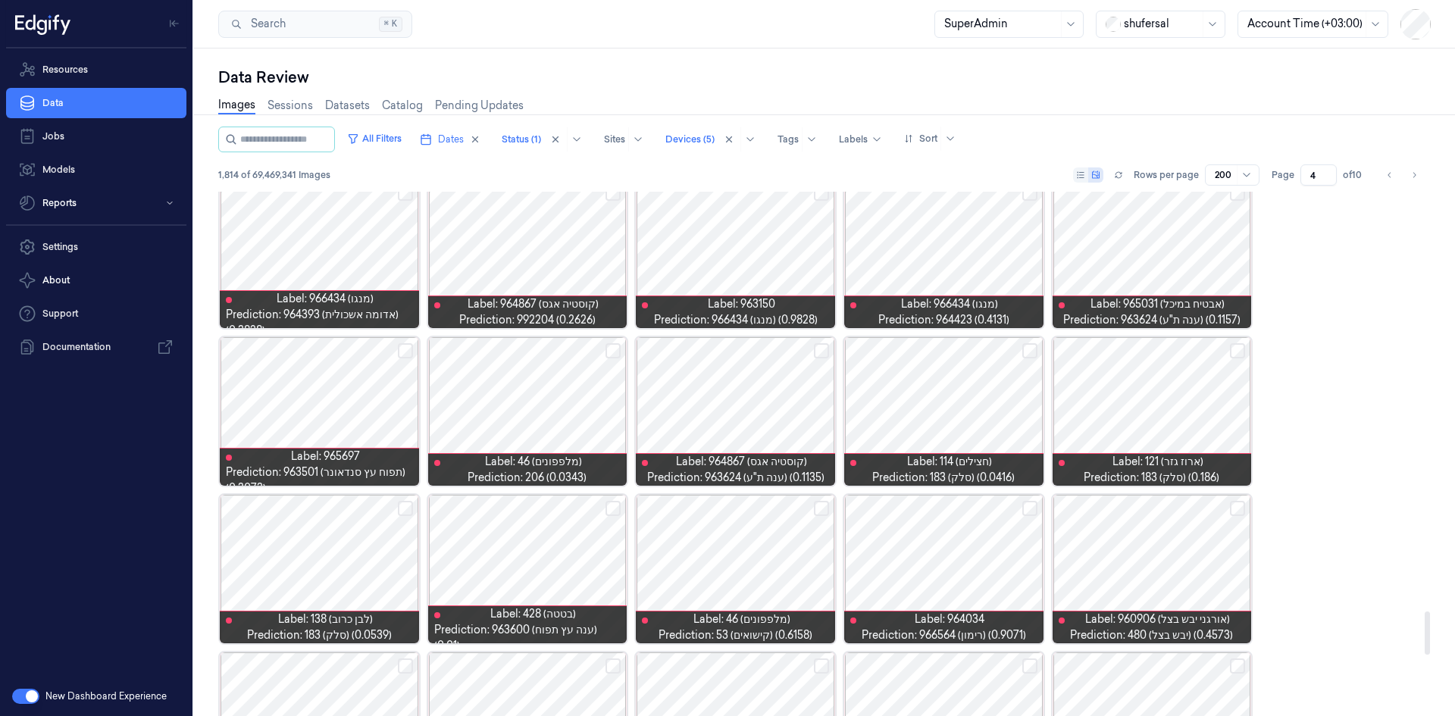
click at [740, 404] on div at bounding box center [735, 411] width 199 height 149
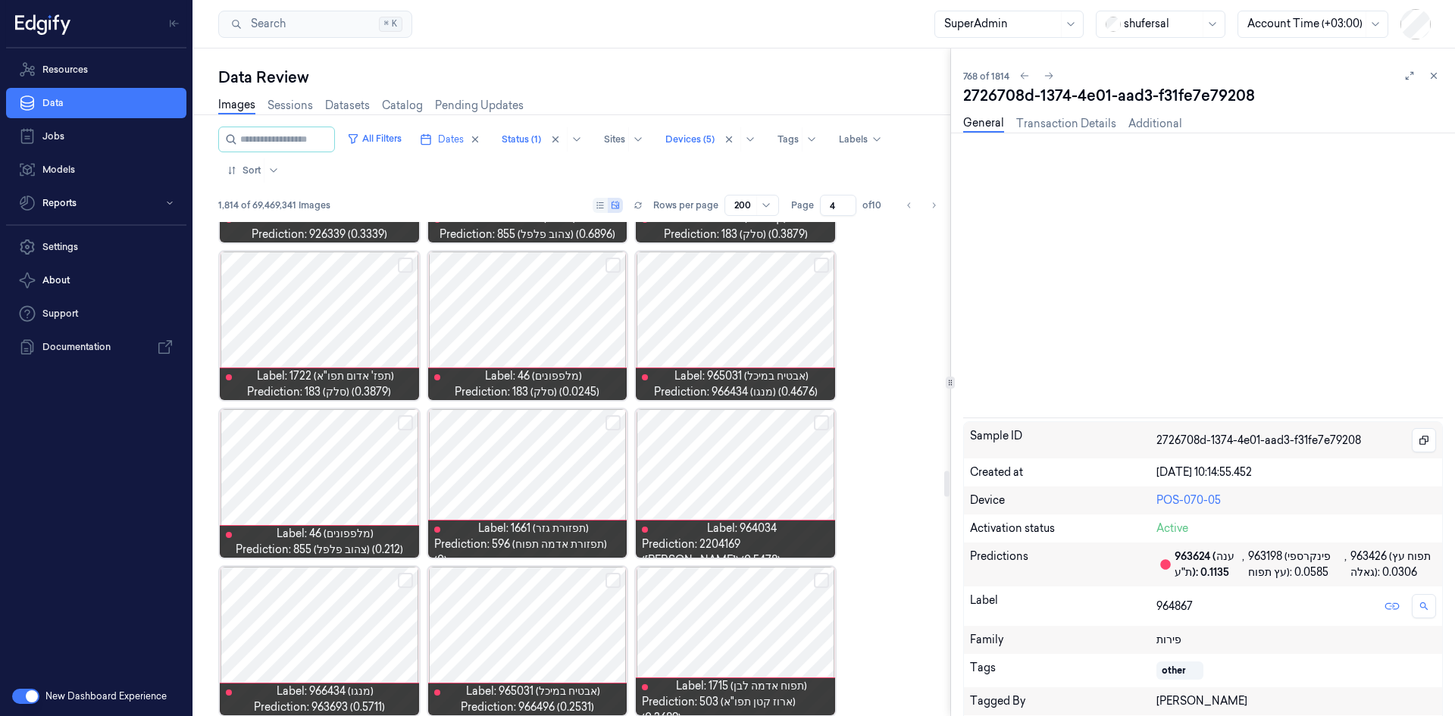
scroll to position [5016, 0]
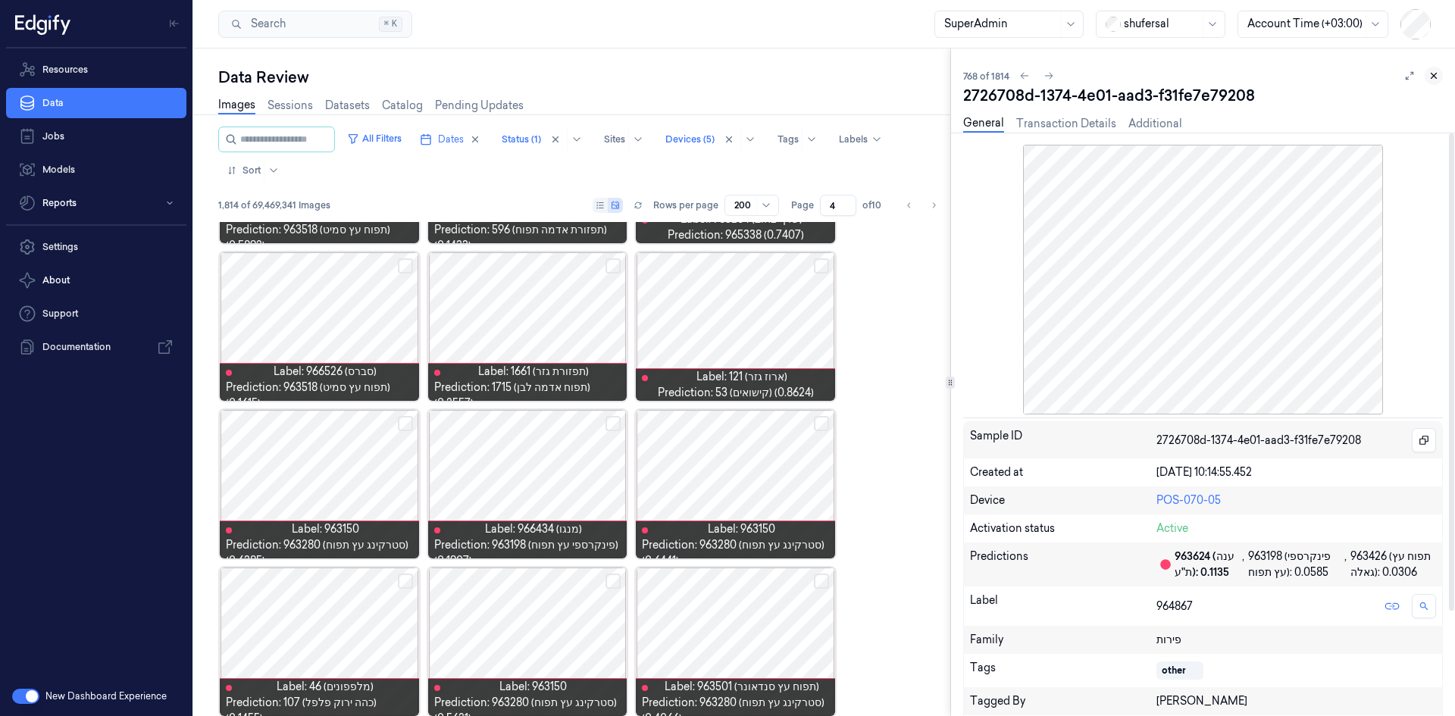
click at [1428, 75] on button at bounding box center [1434, 76] width 18 height 18
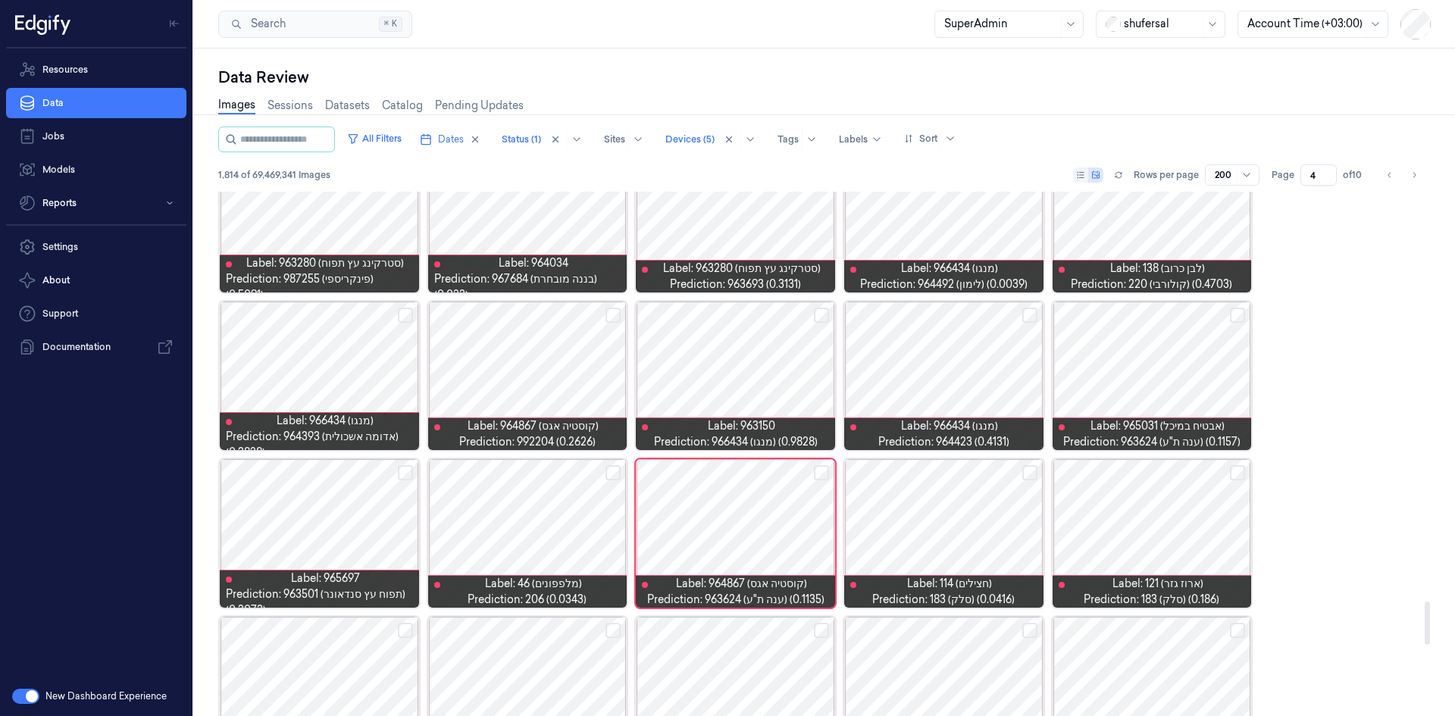
scroll to position [4937, 0]
click at [761, 512] on div at bounding box center [735, 533] width 199 height 149
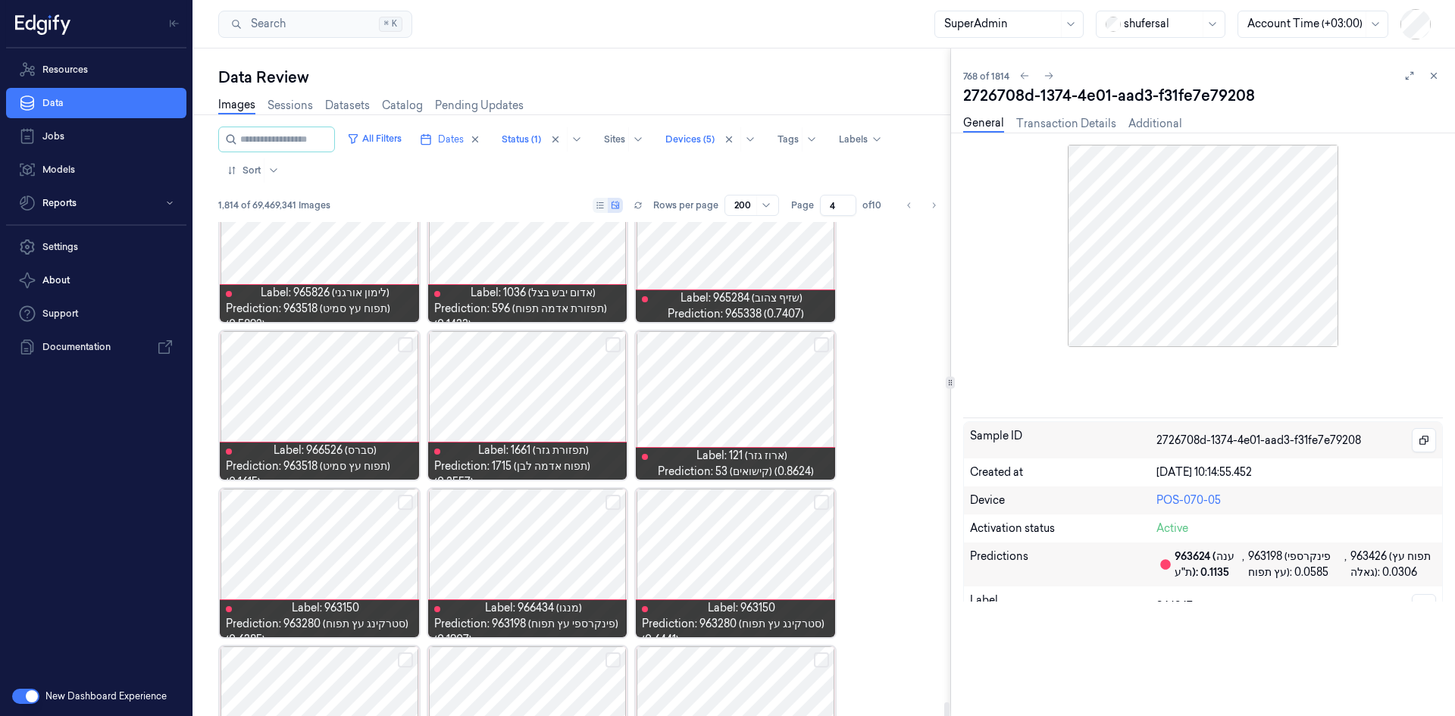
scroll to position [8090, 0]
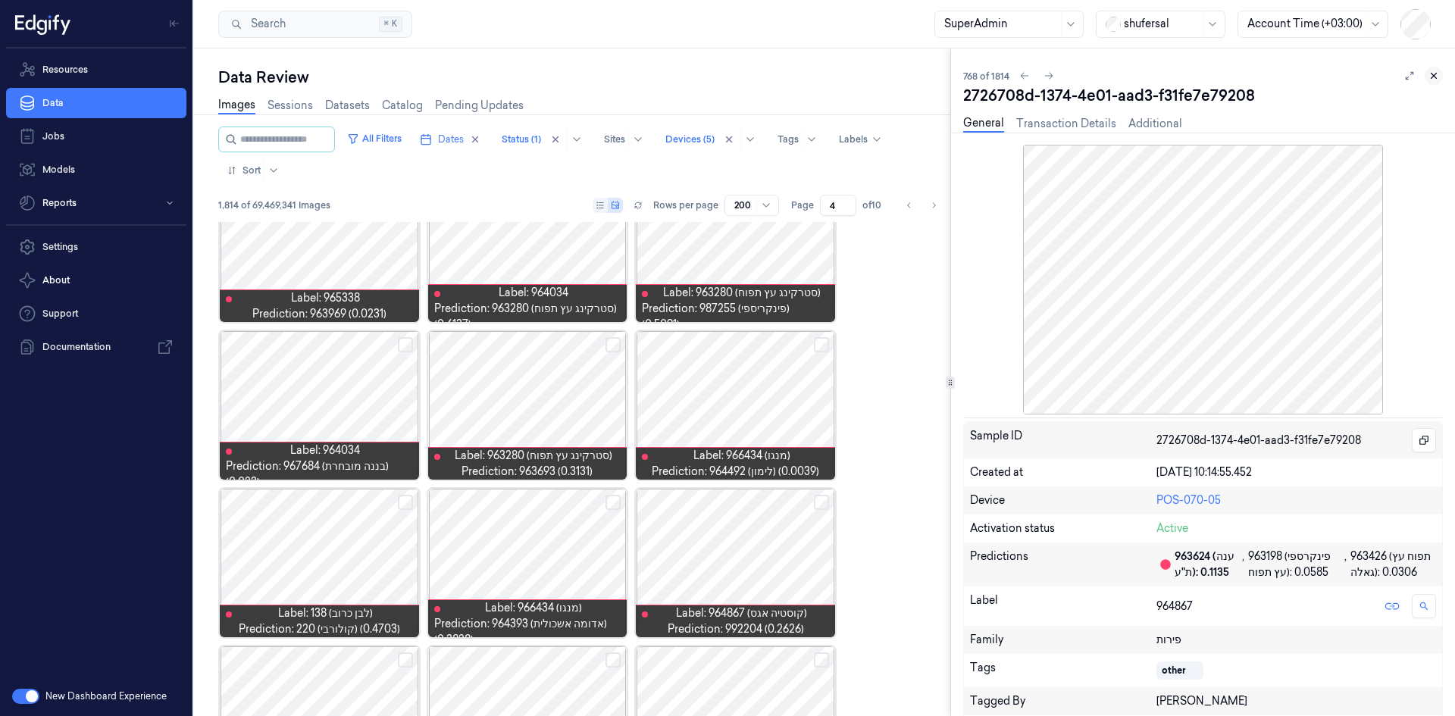
click at [1435, 77] on icon at bounding box center [1434, 75] width 11 height 11
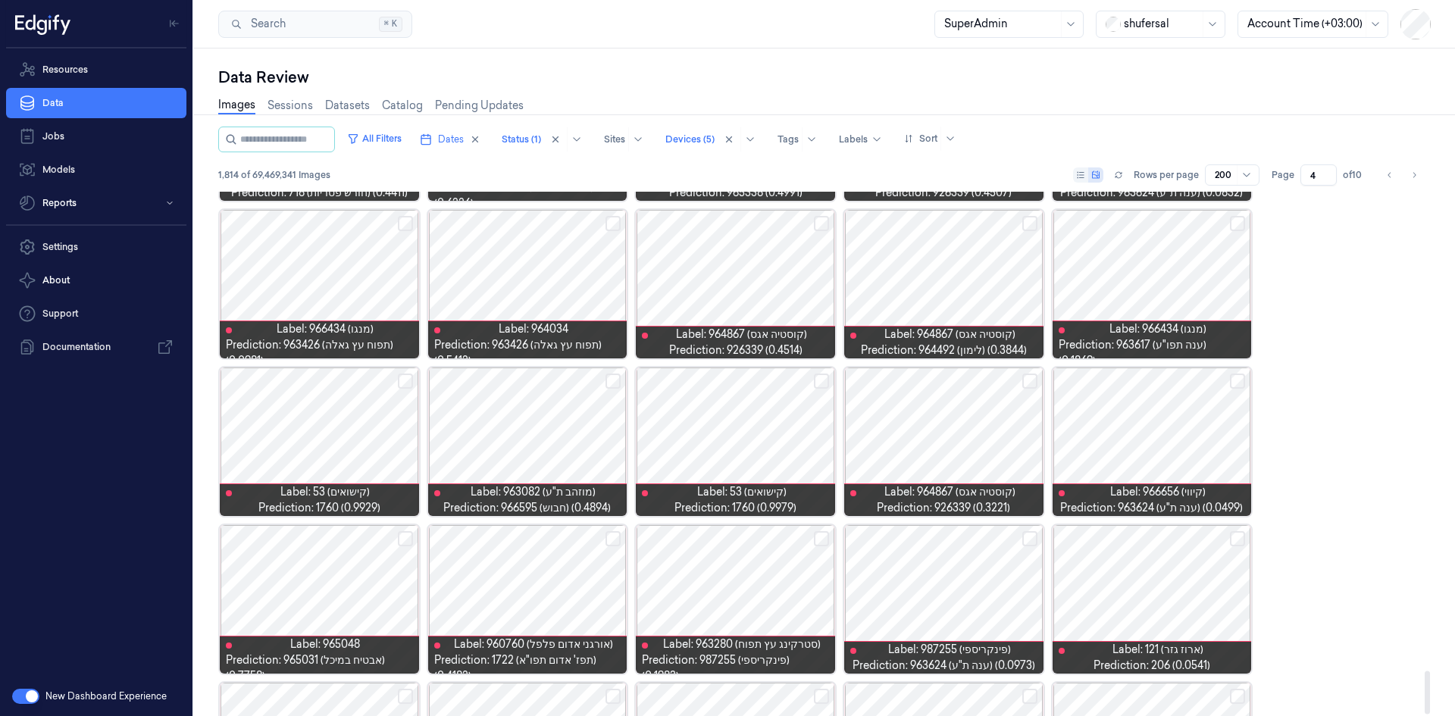
scroll to position [5787, 0]
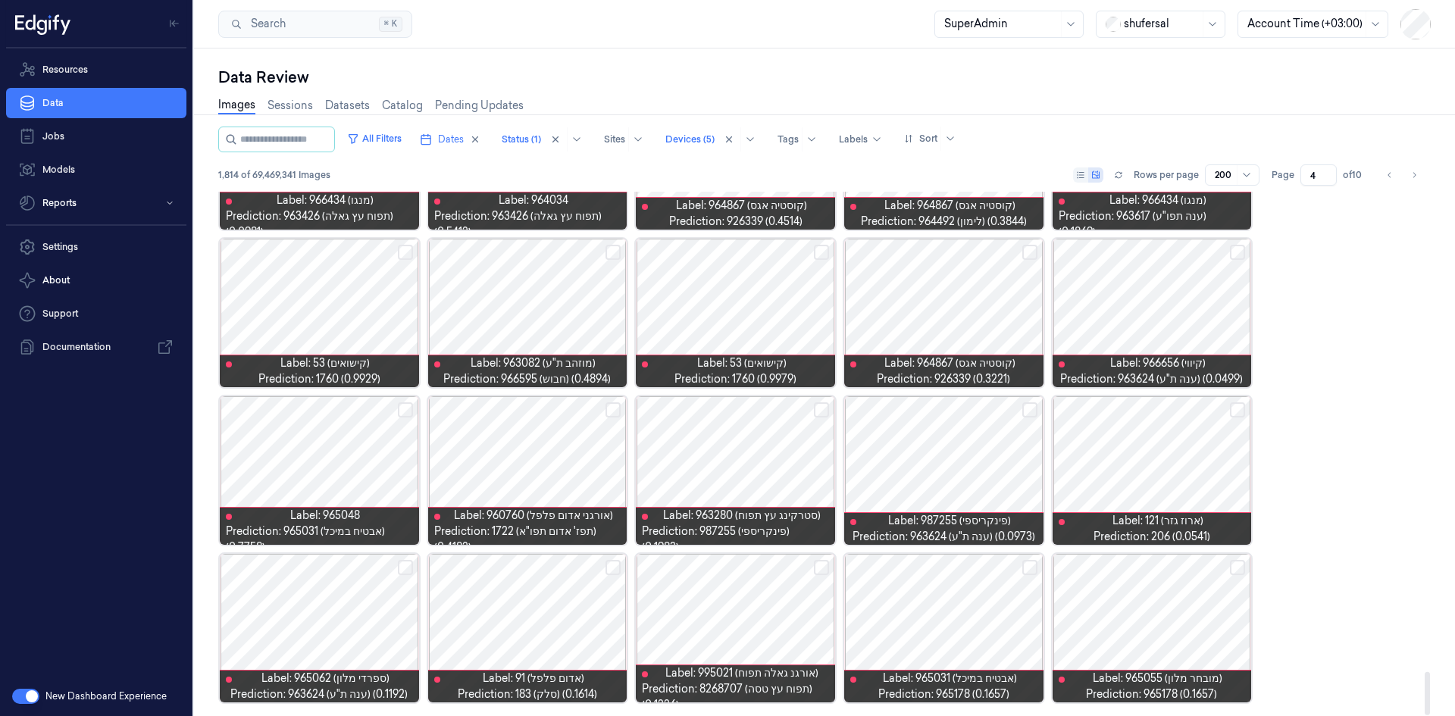
click at [1165, 619] on div at bounding box center [1152, 628] width 199 height 149
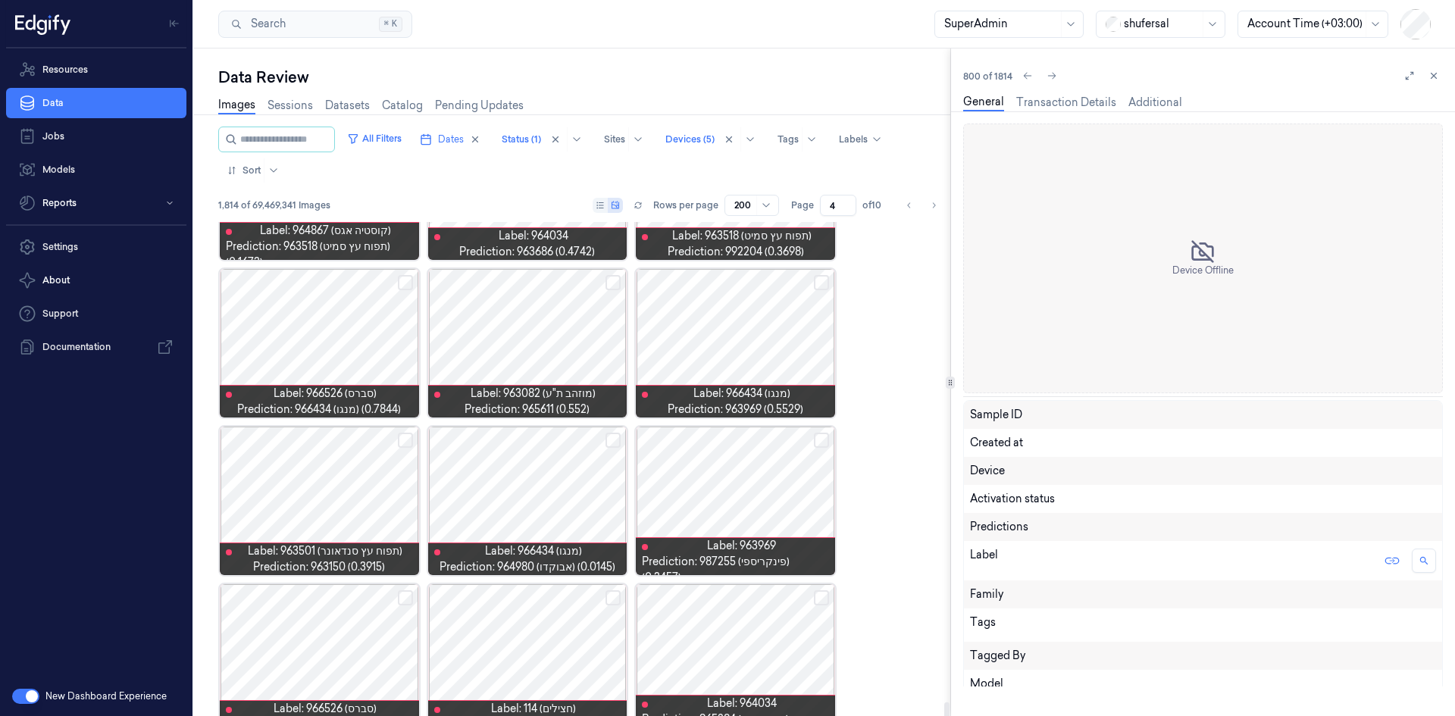
scroll to position [9571, 0]
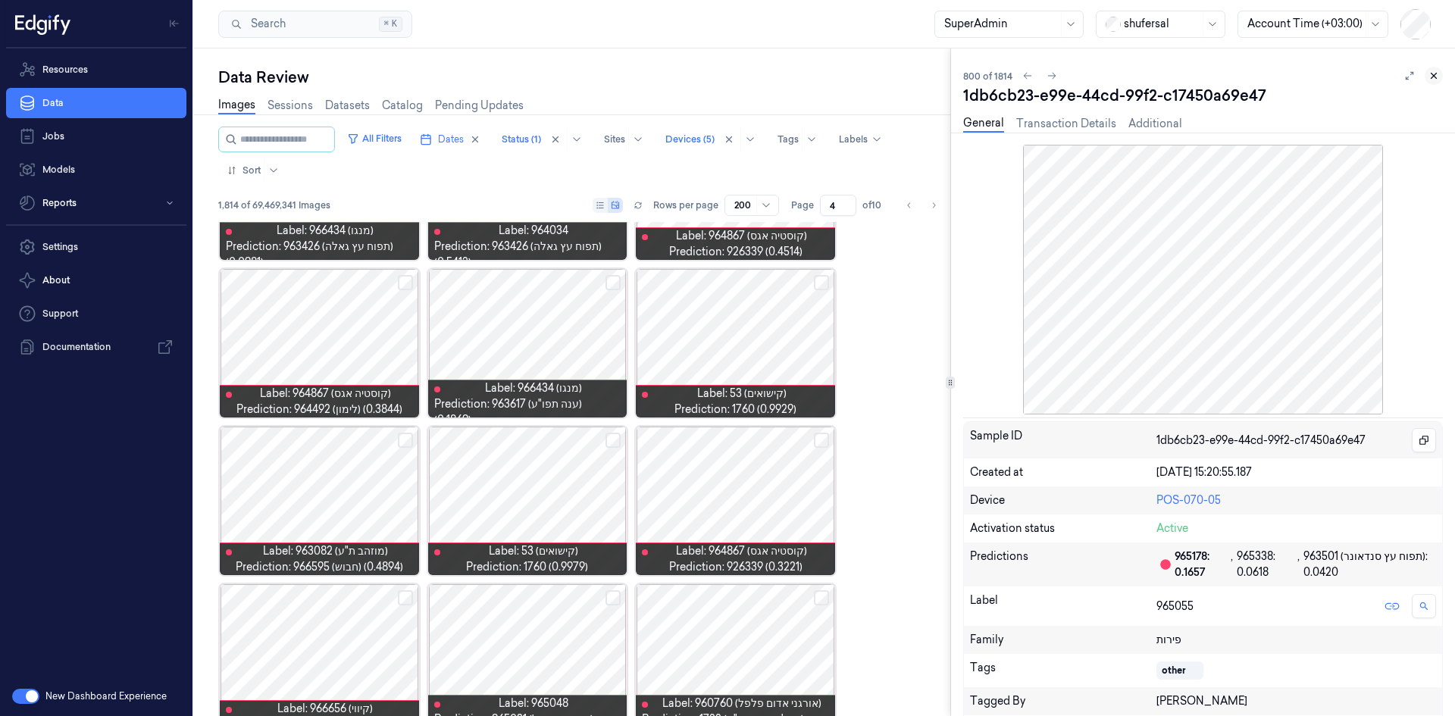
click at [1426, 77] on button at bounding box center [1434, 76] width 18 height 18
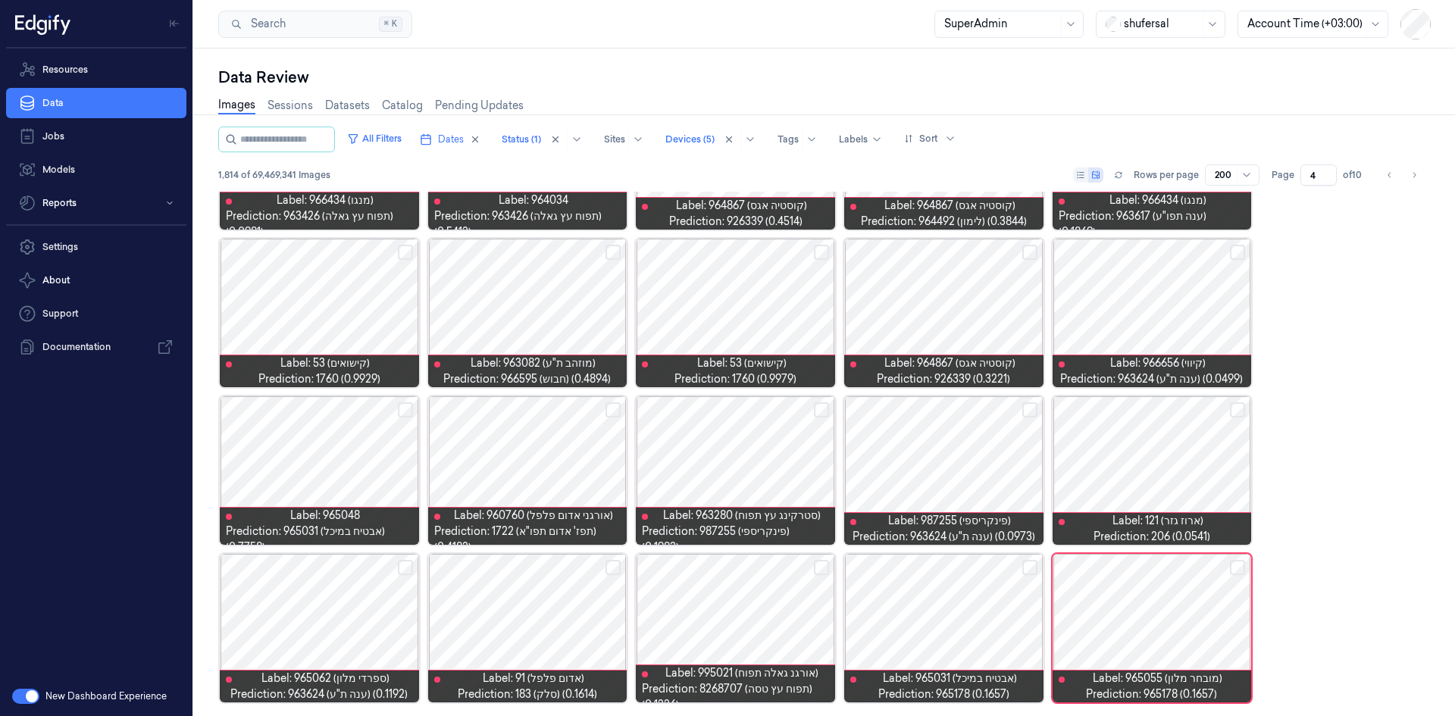
scroll to position [5787, 0]
click at [1416, 177] on icon "Go to next page" at bounding box center [1414, 175] width 9 height 12
type input "5"
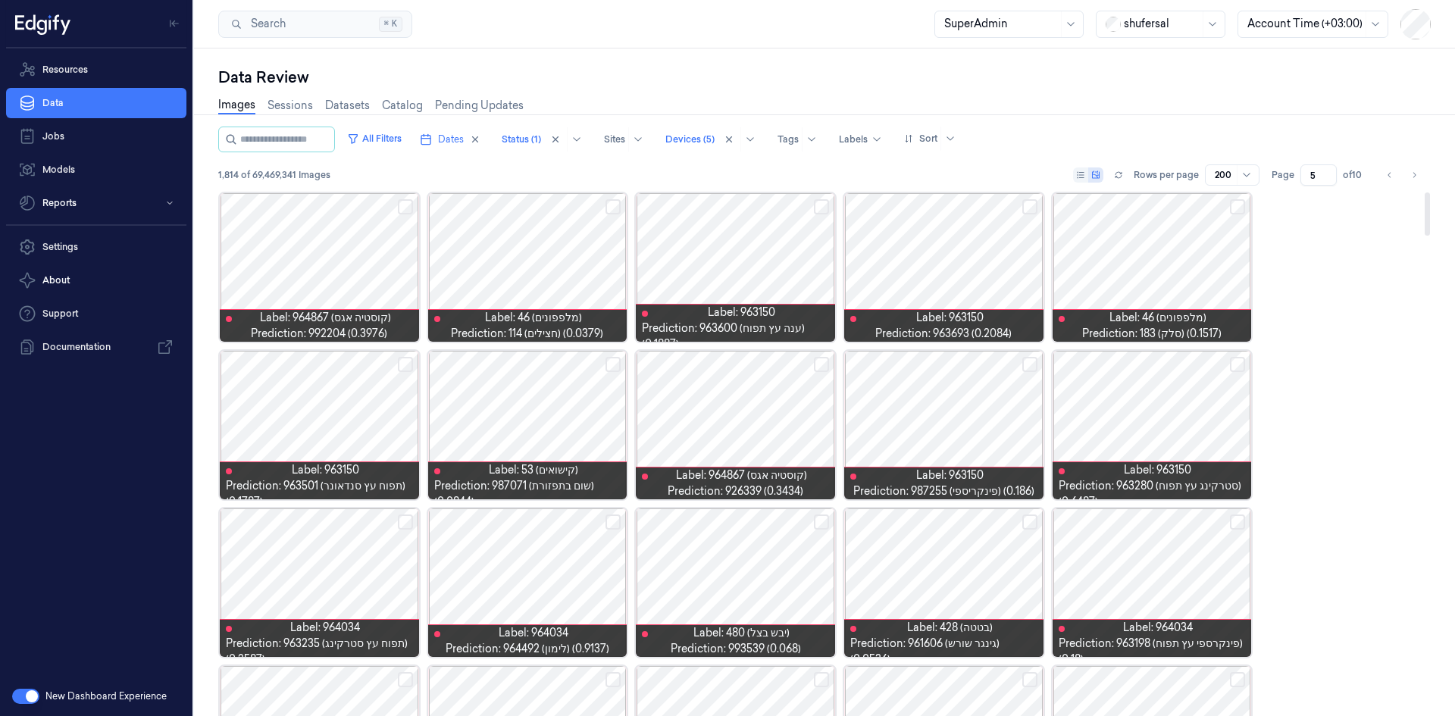
click at [1141, 244] on div at bounding box center [1152, 267] width 199 height 149
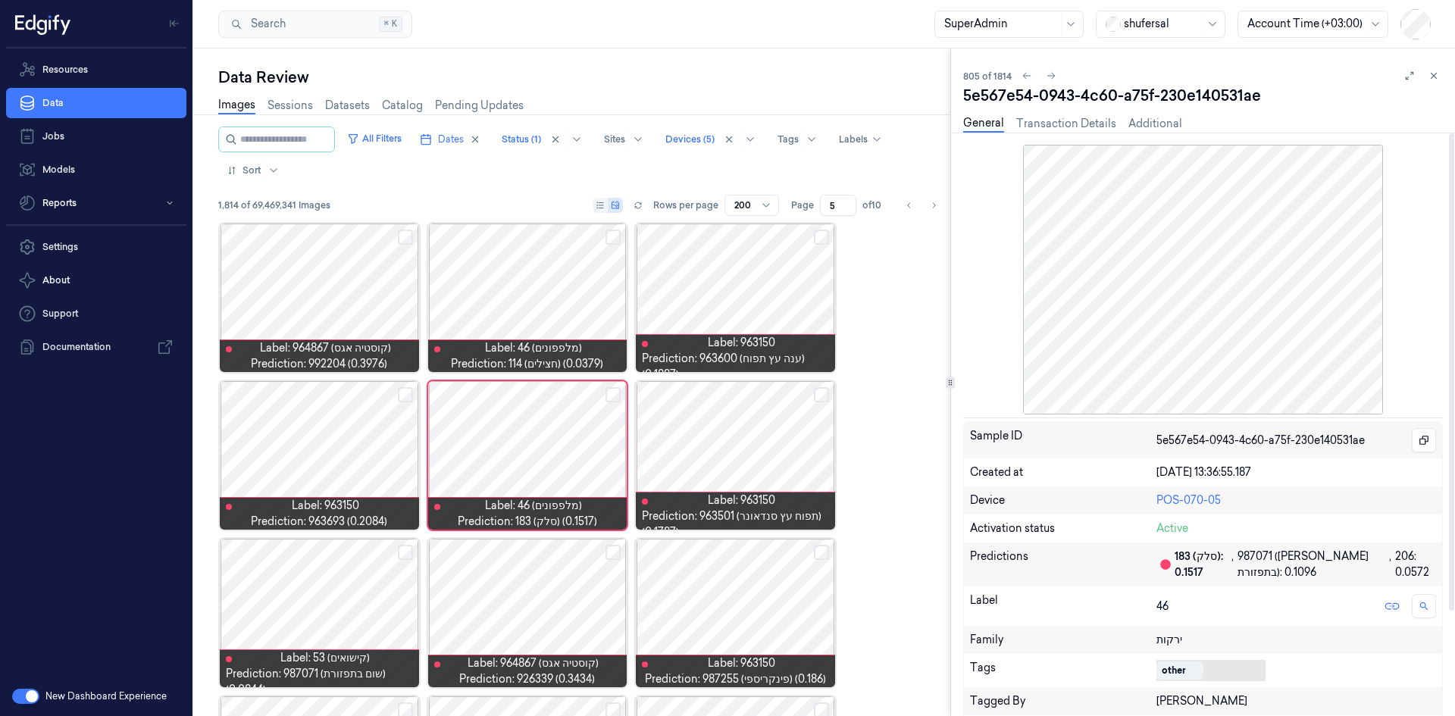
click at [1173, 673] on body "Resources Data Jobs Models Reports Settings About Support Documentation New Das…" at bounding box center [727, 358] width 1455 height 716
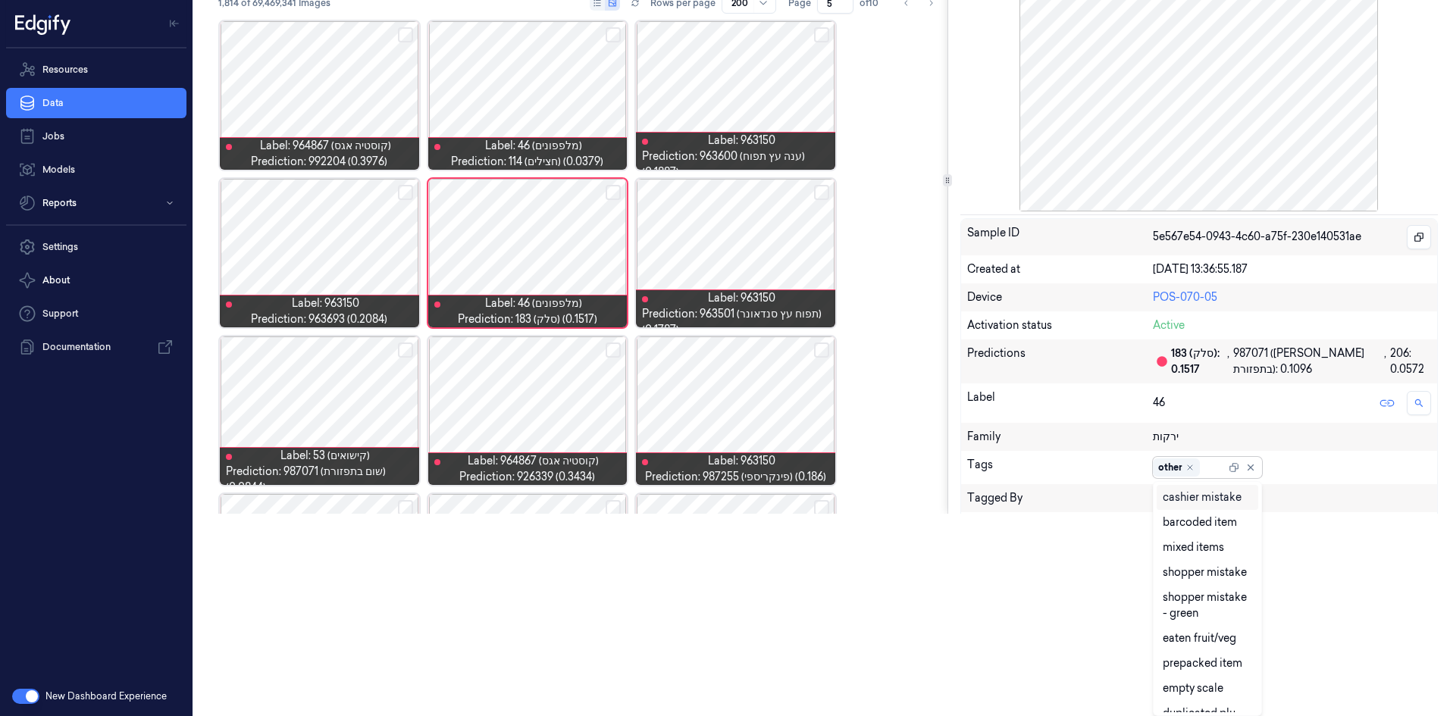
click at [1194, 503] on div "cashier mistake" at bounding box center [1202, 498] width 79 height 16
click at [1188, 469] on icon "Remove ,other" at bounding box center [1190, 467] width 5 height 5
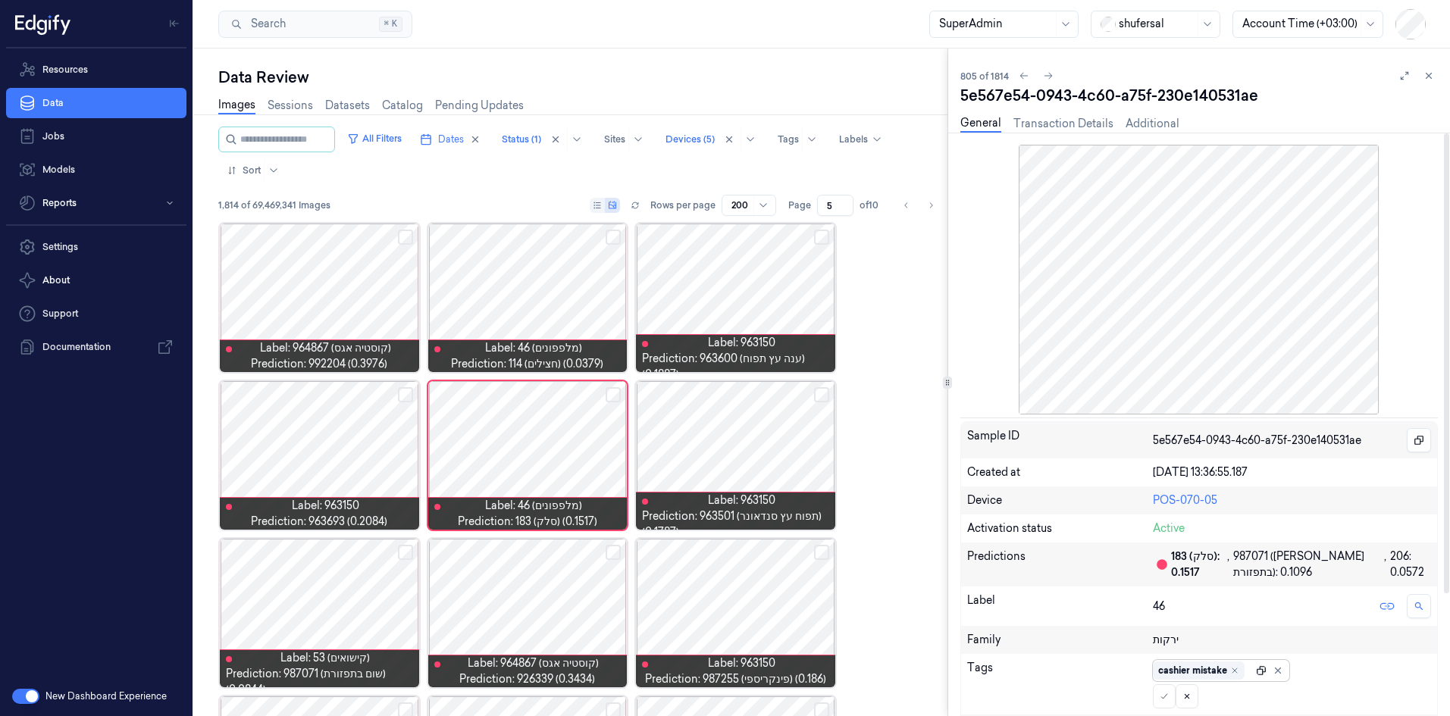
click at [1260, 468] on div "Sample ID 5e567e54-0943-4c60-a75f-230e140531ae Created at 27/07/2025 13:36:55.1…" at bounding box center [1198, 646] width 477 height 450
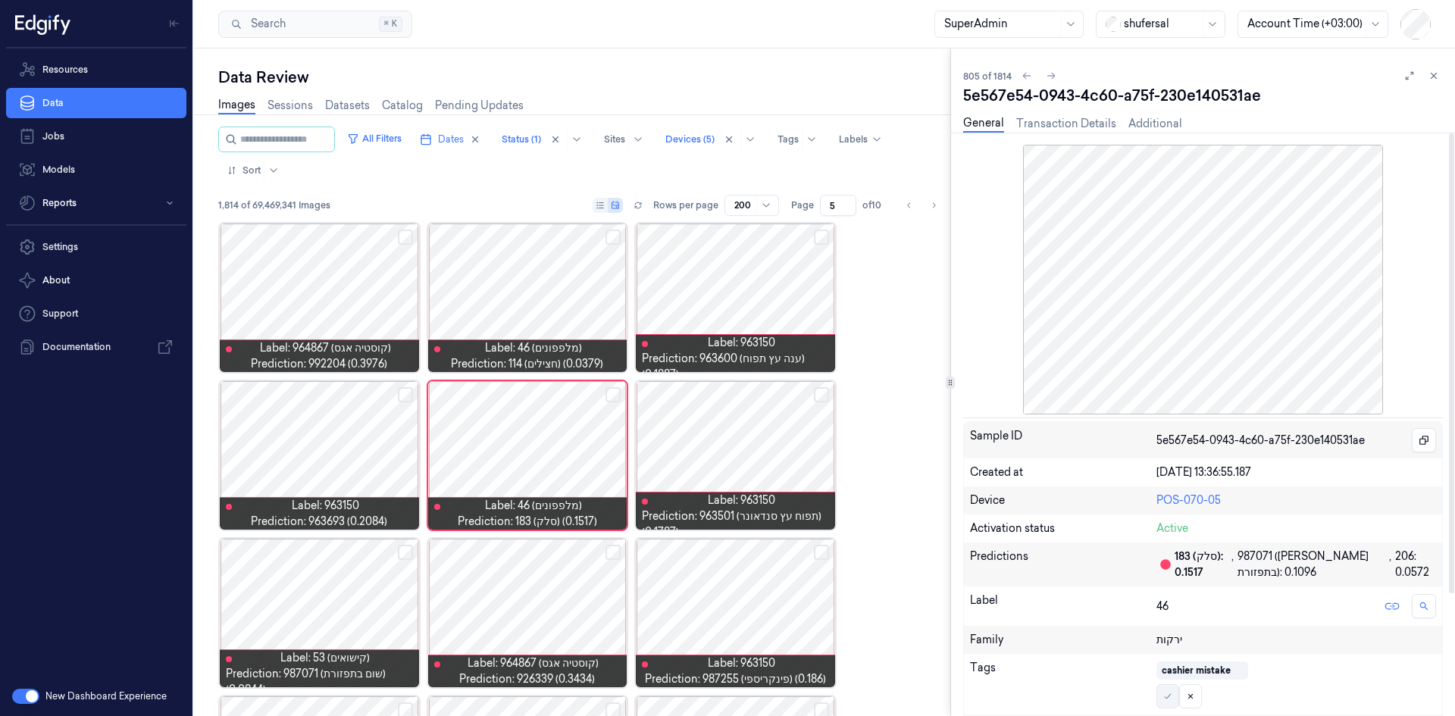
click at [1166, 699] on icon at bounding box center [1167, 696] width 9 height 9
click at [1435, 71] on icon at bounding box center [1434, 75] width 11 height 11
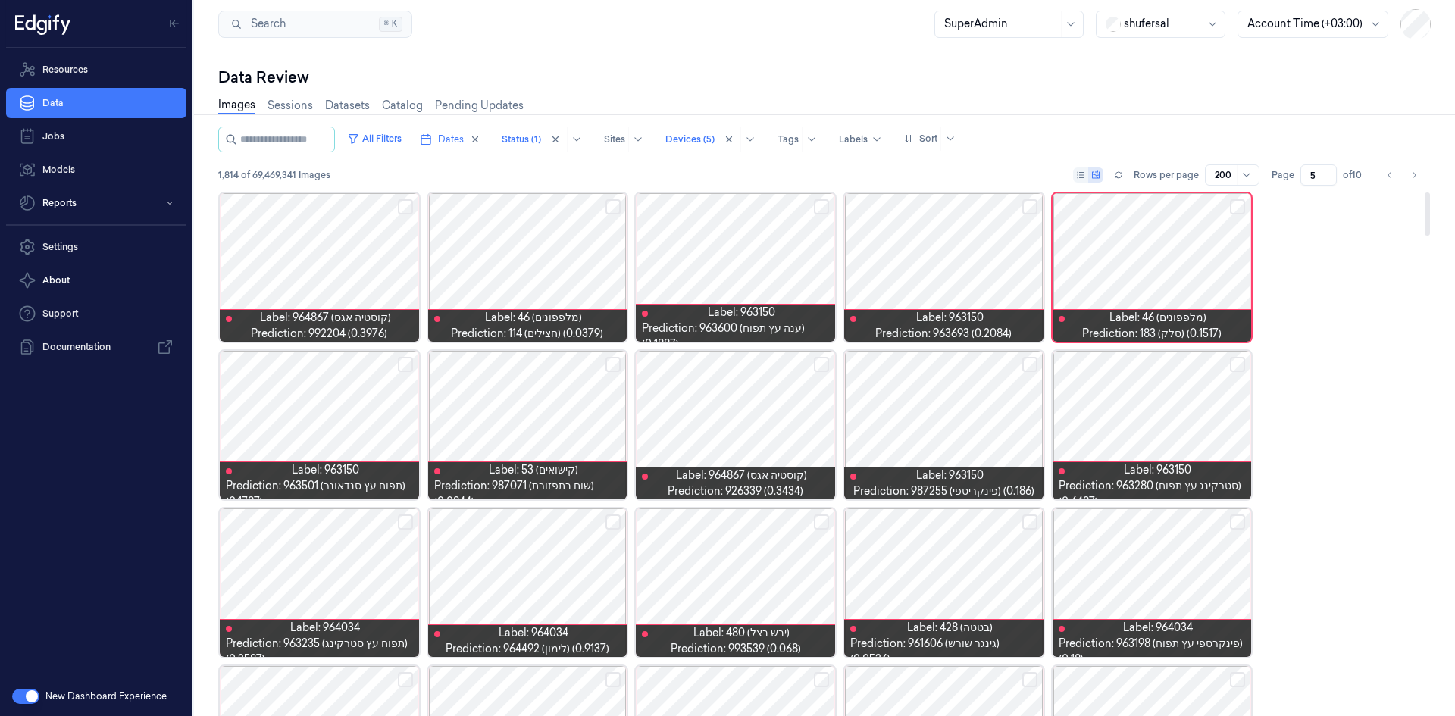
click at [730, 269] on div at bounding box center [735, 267] width 199 height 149
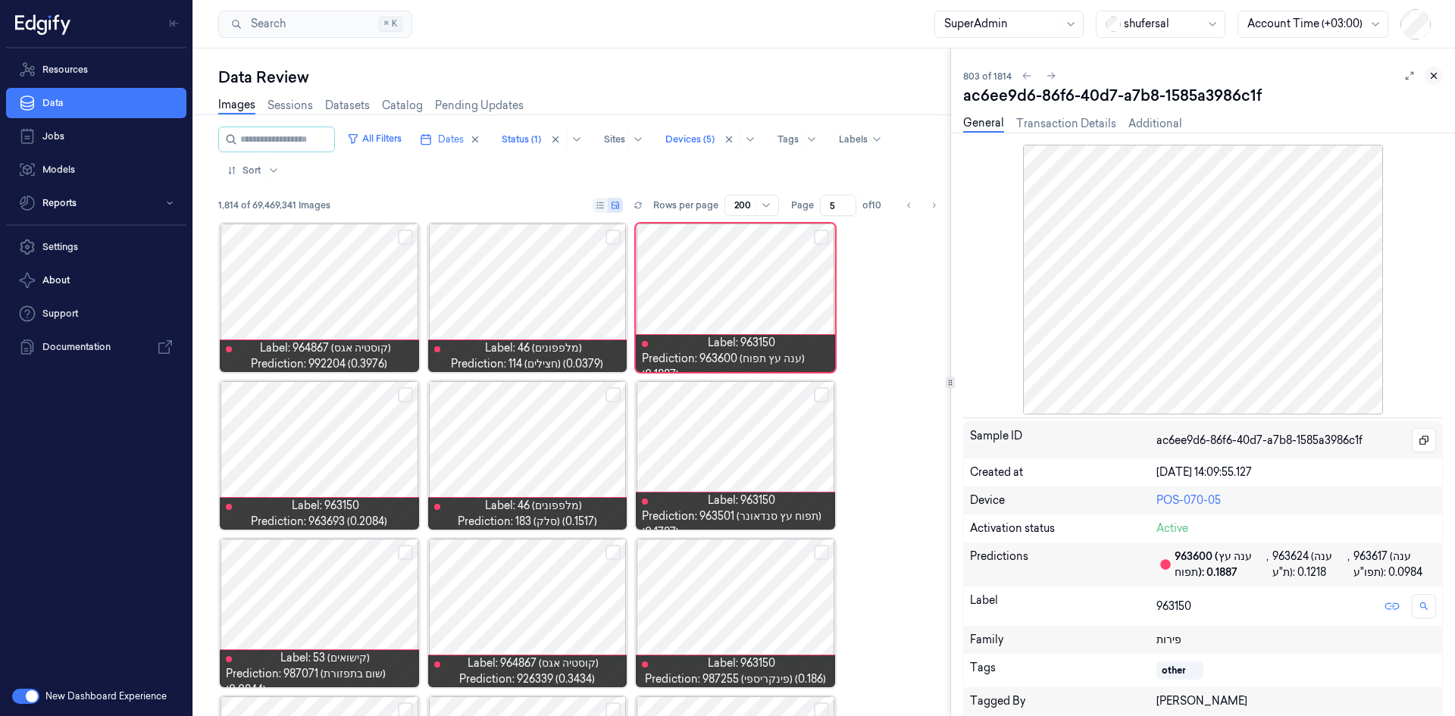
click at [1438, 80] on icon at bounding box center [1434, 75] width 11 height 11
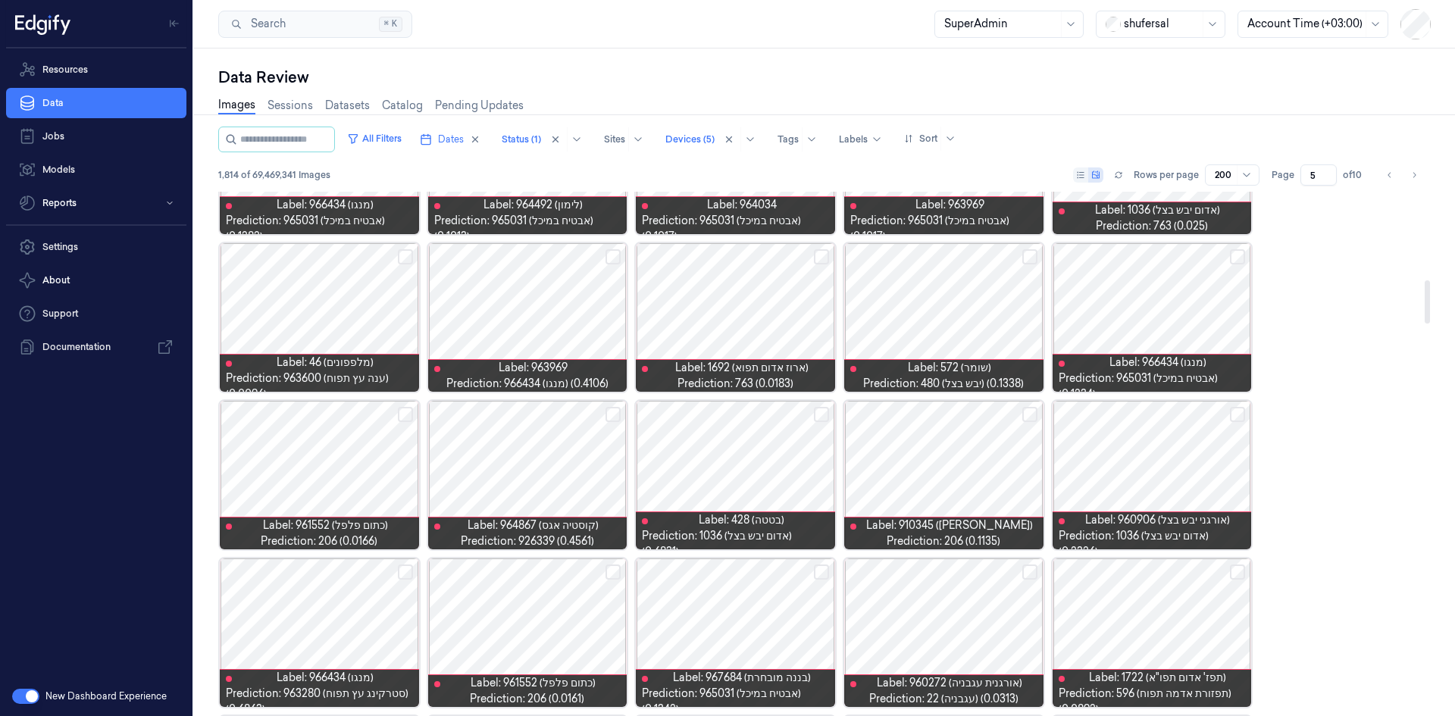
scroll to position [1061, 0]
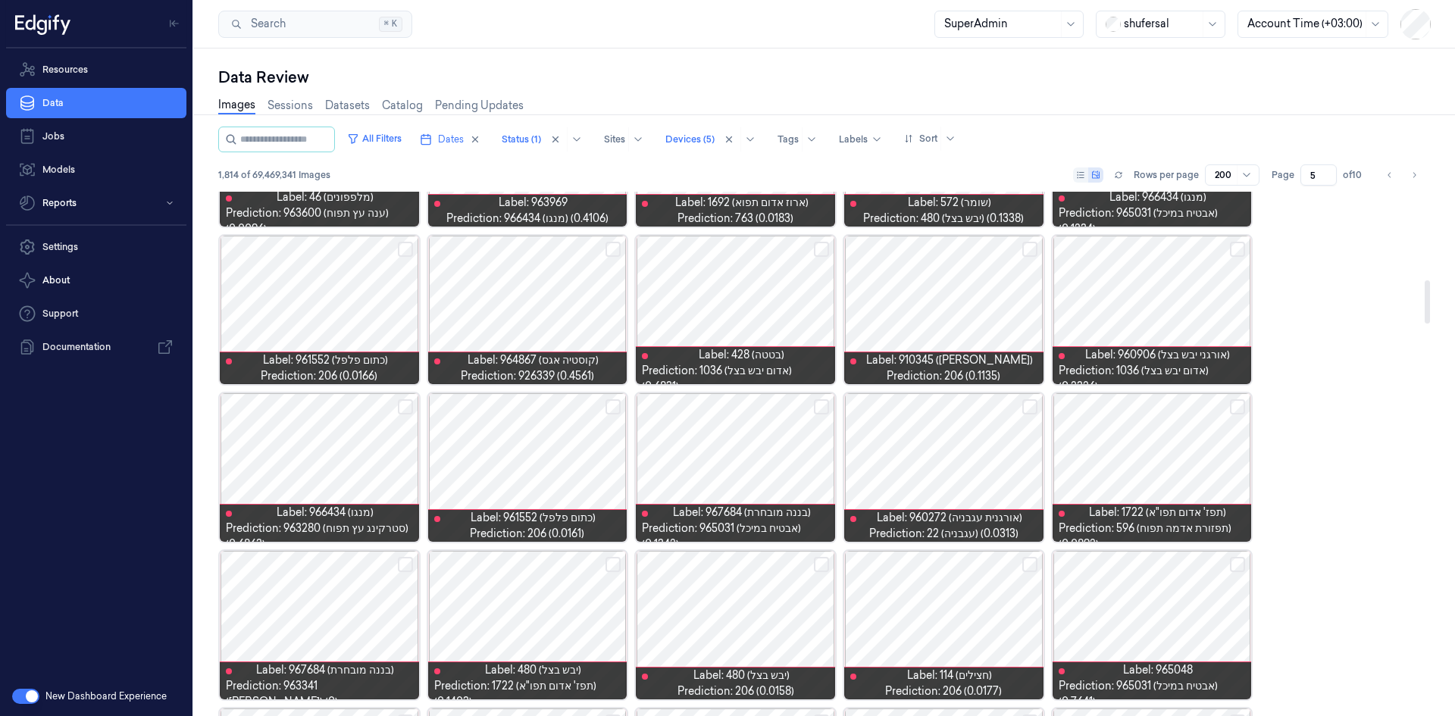
click at [754, 486] on div at bounding box center [735, 467] width 199 height 149
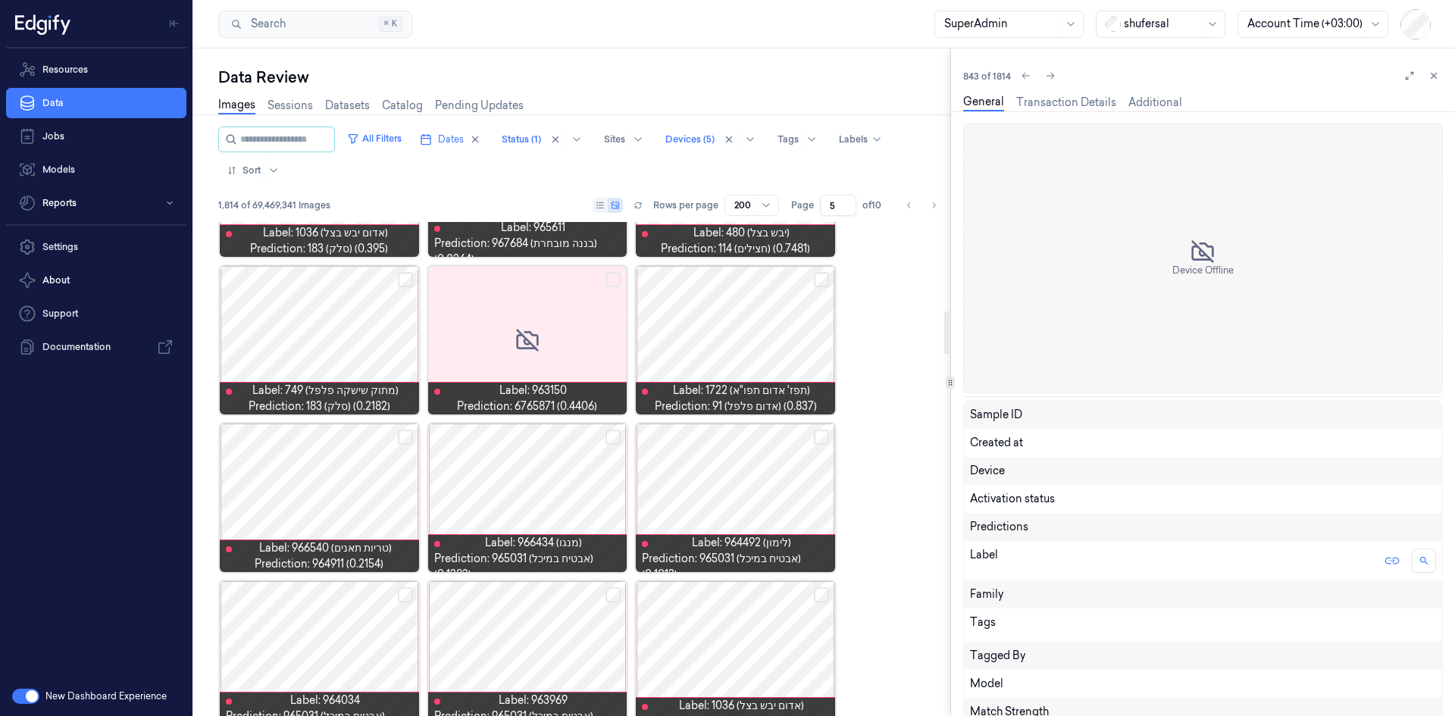
scroll to position [1390, 0]
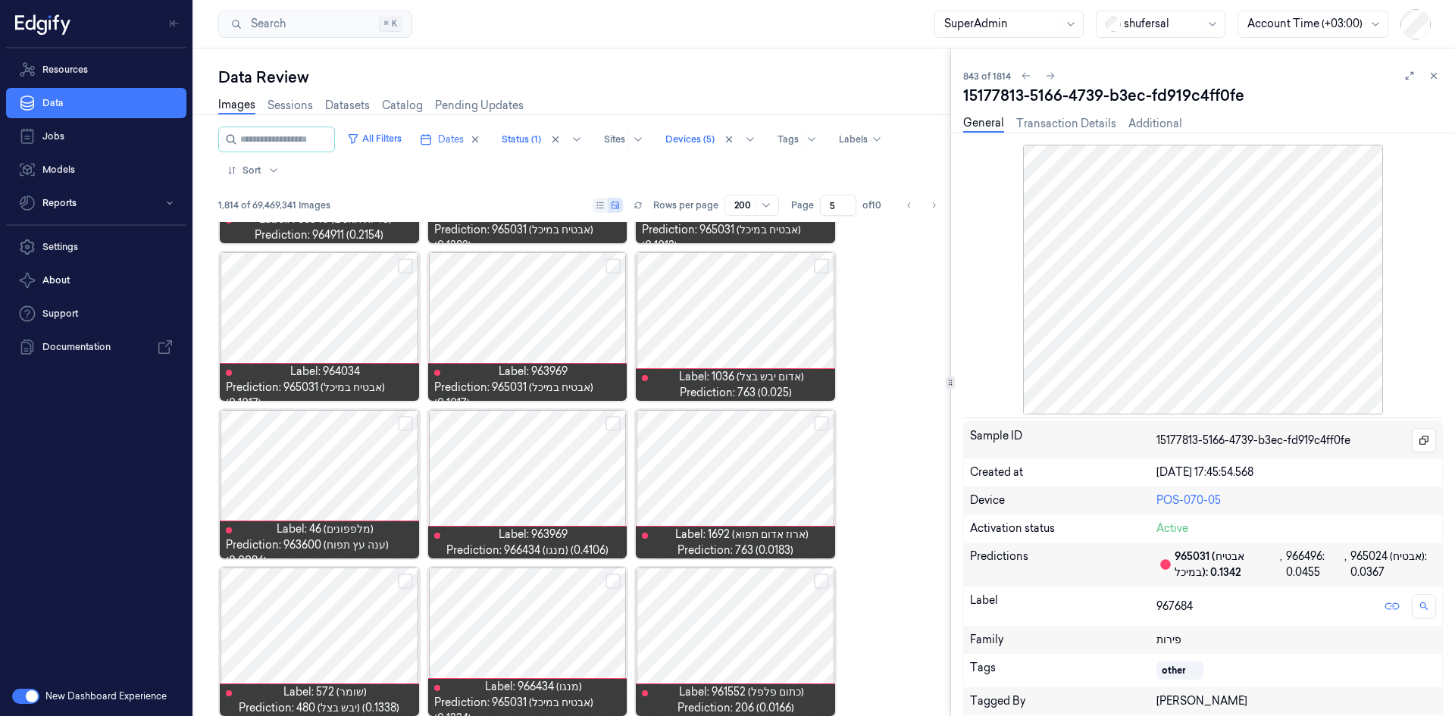
click at [1432, 75] on icon at bounding box center [1434, 75] width 11 height 11
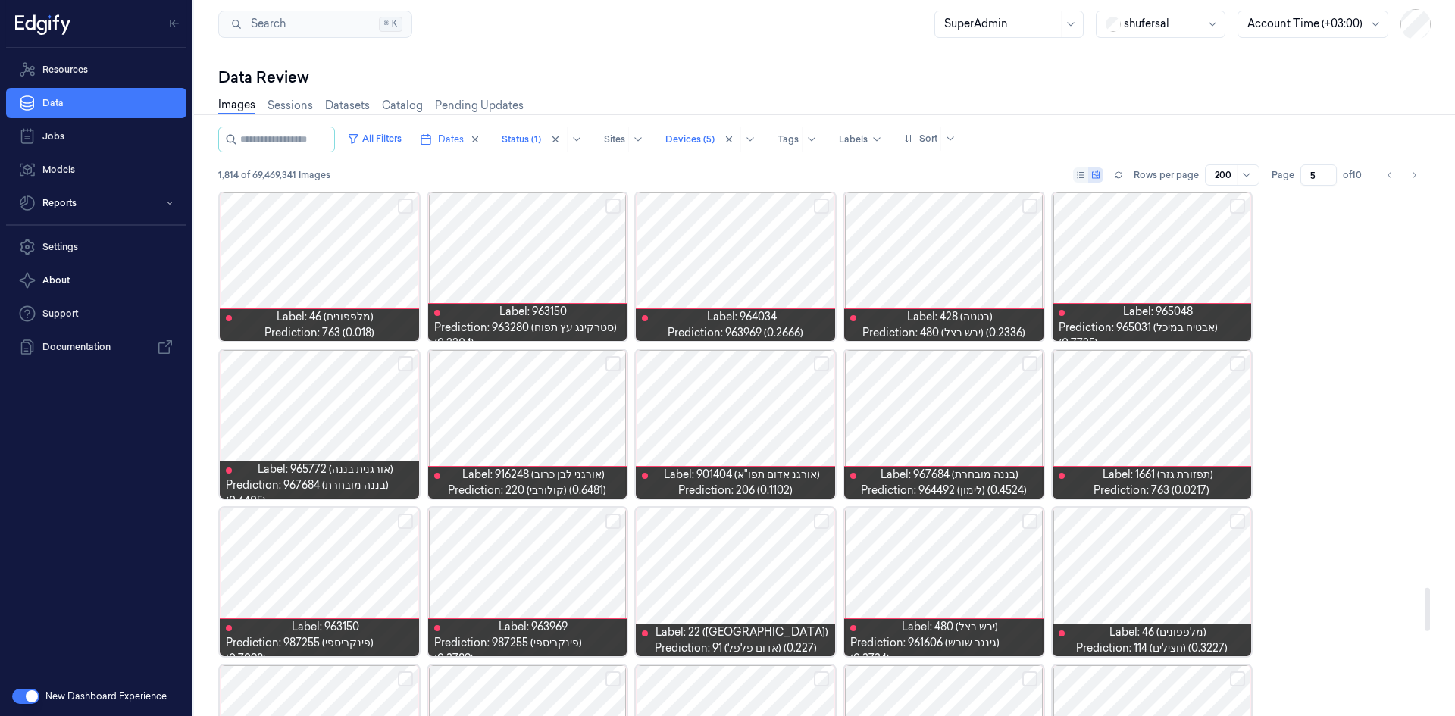
scroll to position [4776, 0]
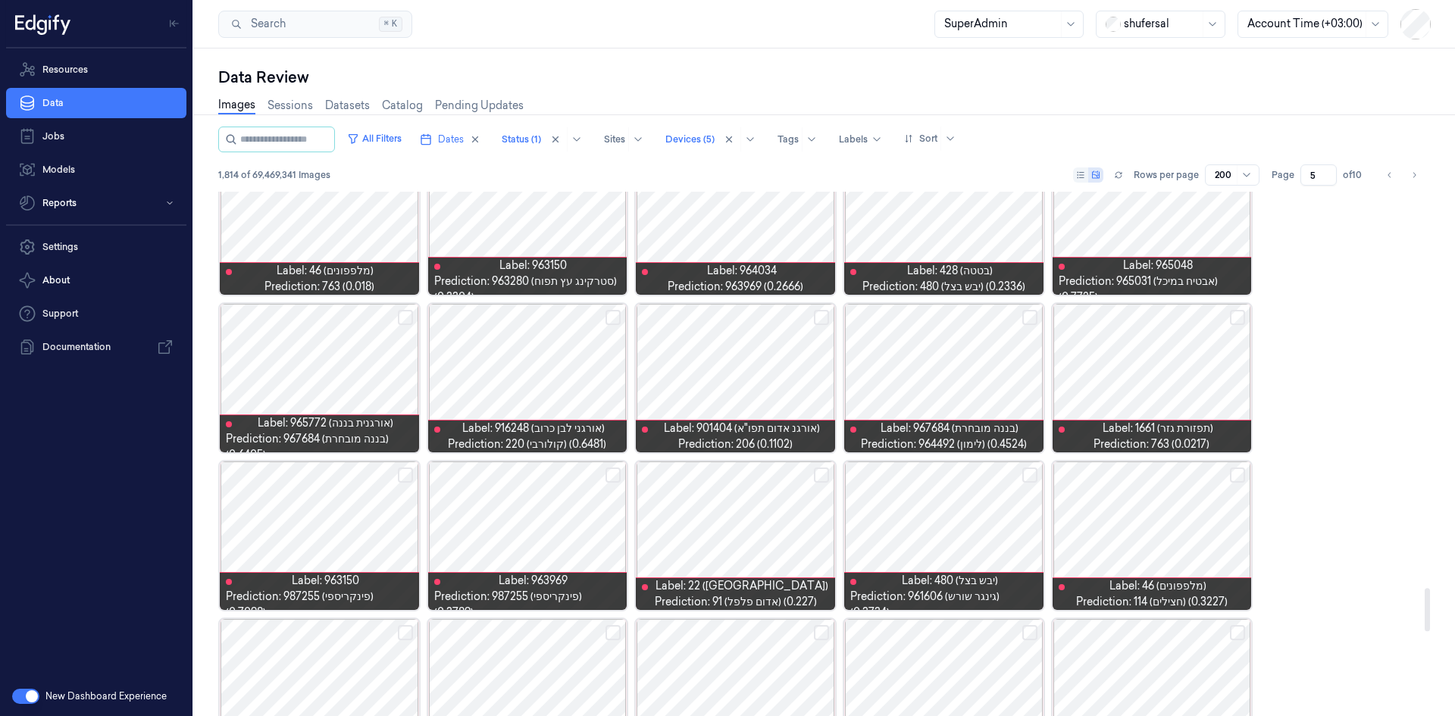
click at [958, 346] on div at bounding box center [943, 378] width 199 height 149
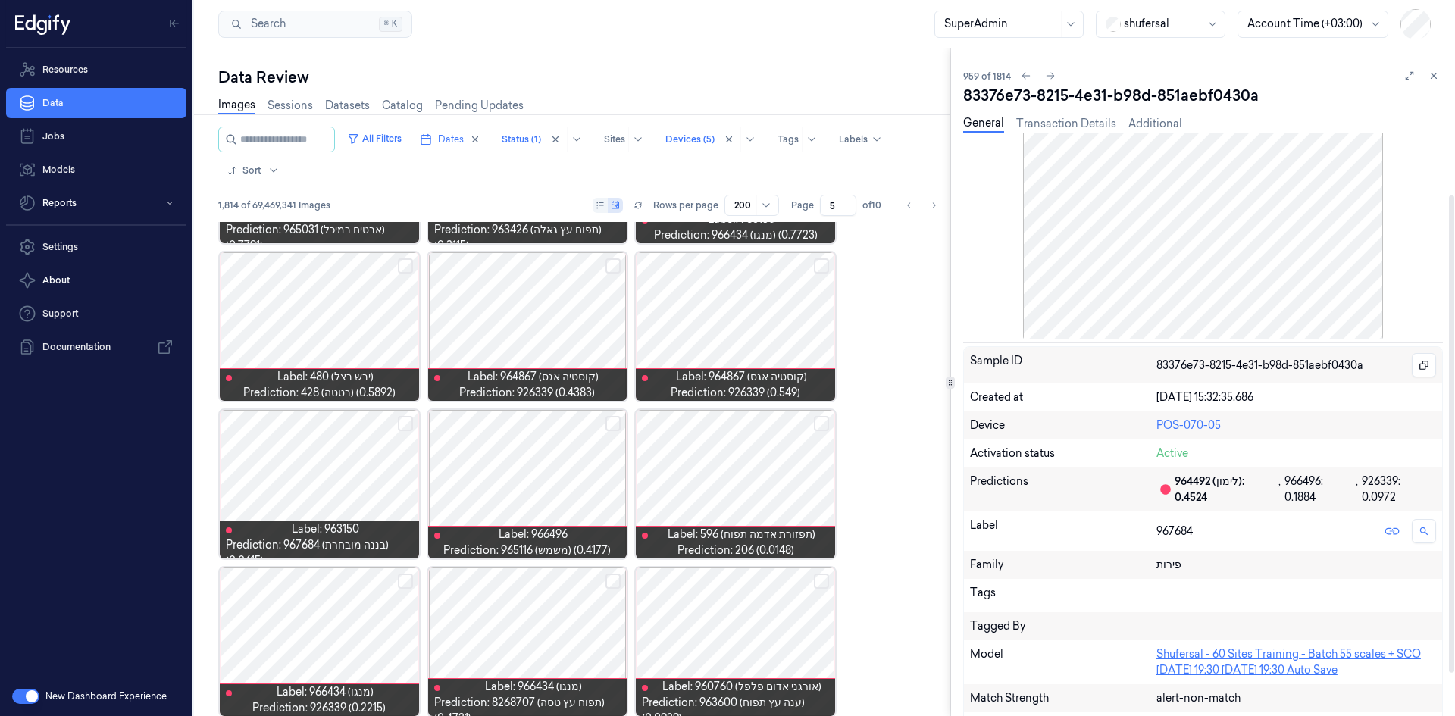
scroll to position [76, 0]
click at [1429, 68] on button at bounding box center [1434, 76] width 18 height 18
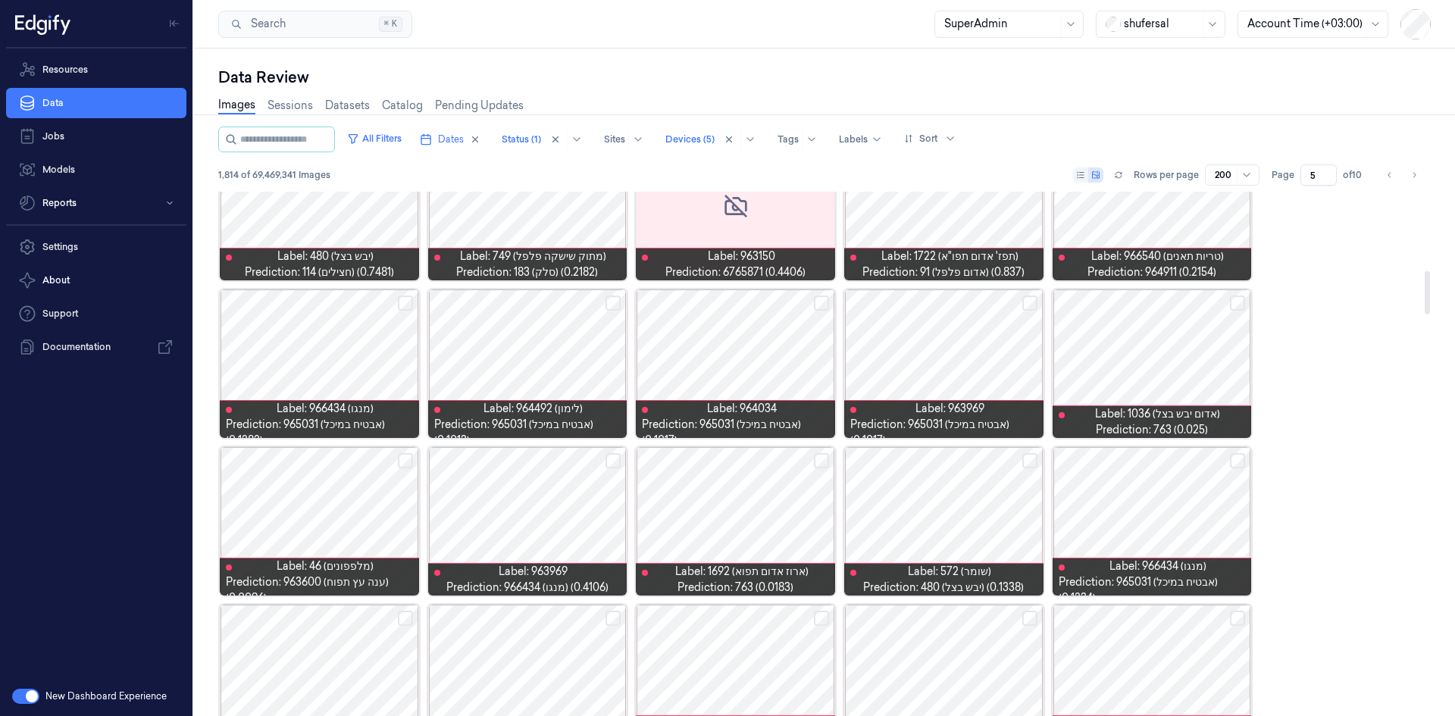
scroll to position [687, 0]
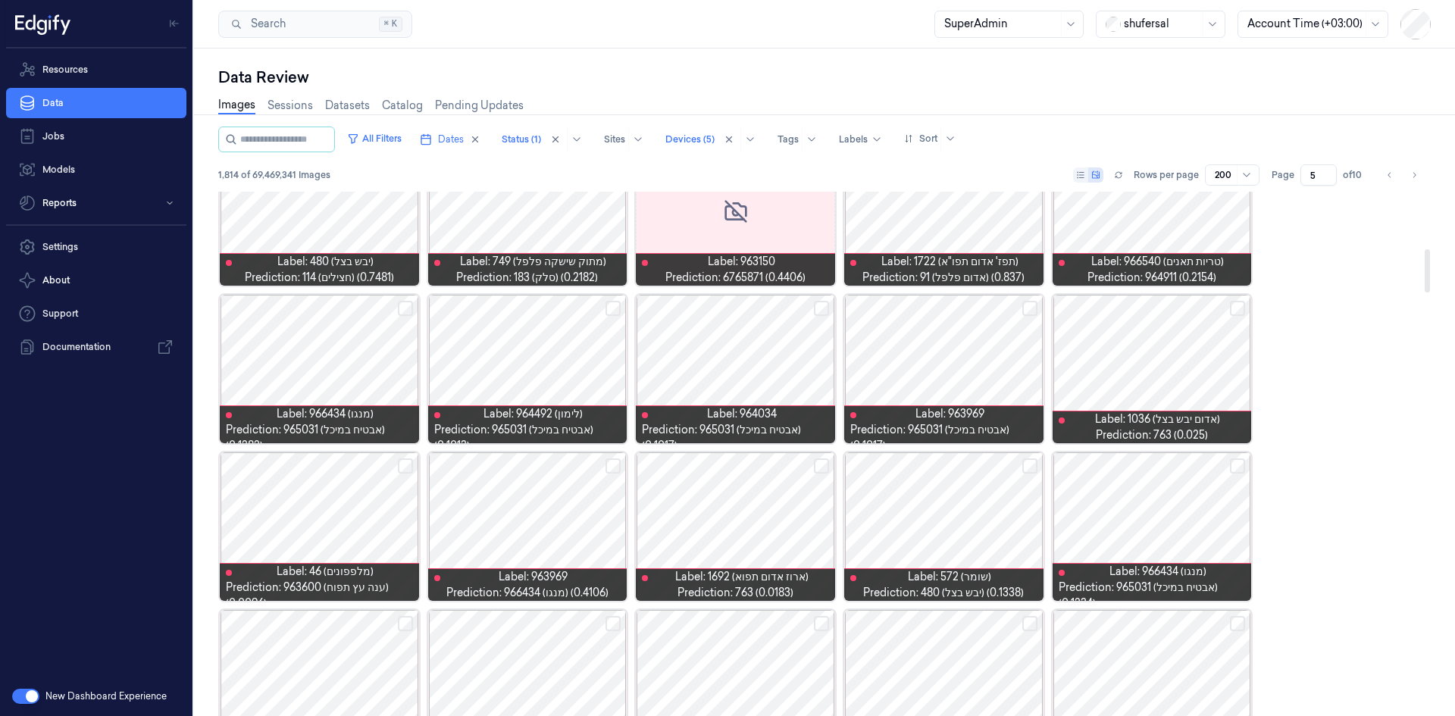
click at [1152, 335] on div at bounding box center [1152, 369] width 199 height 149
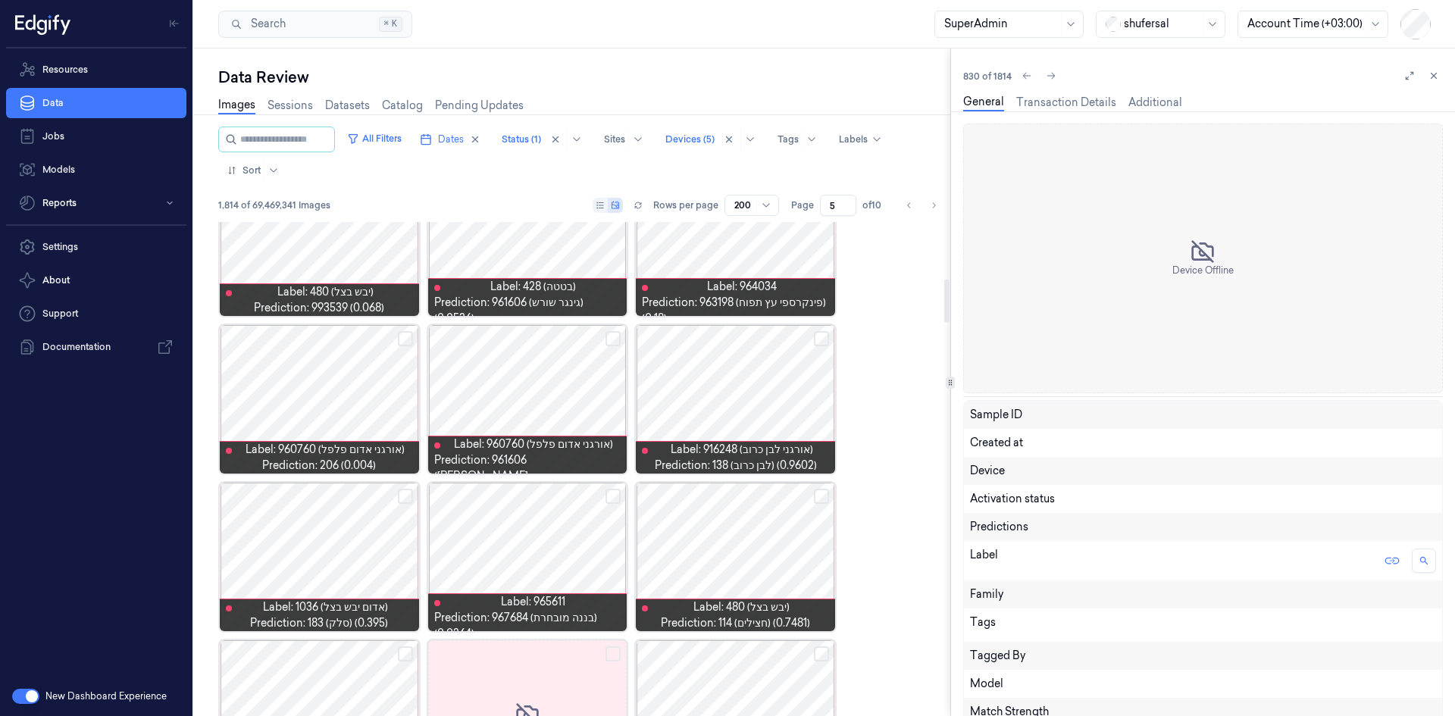
scroll to position [602, 0]
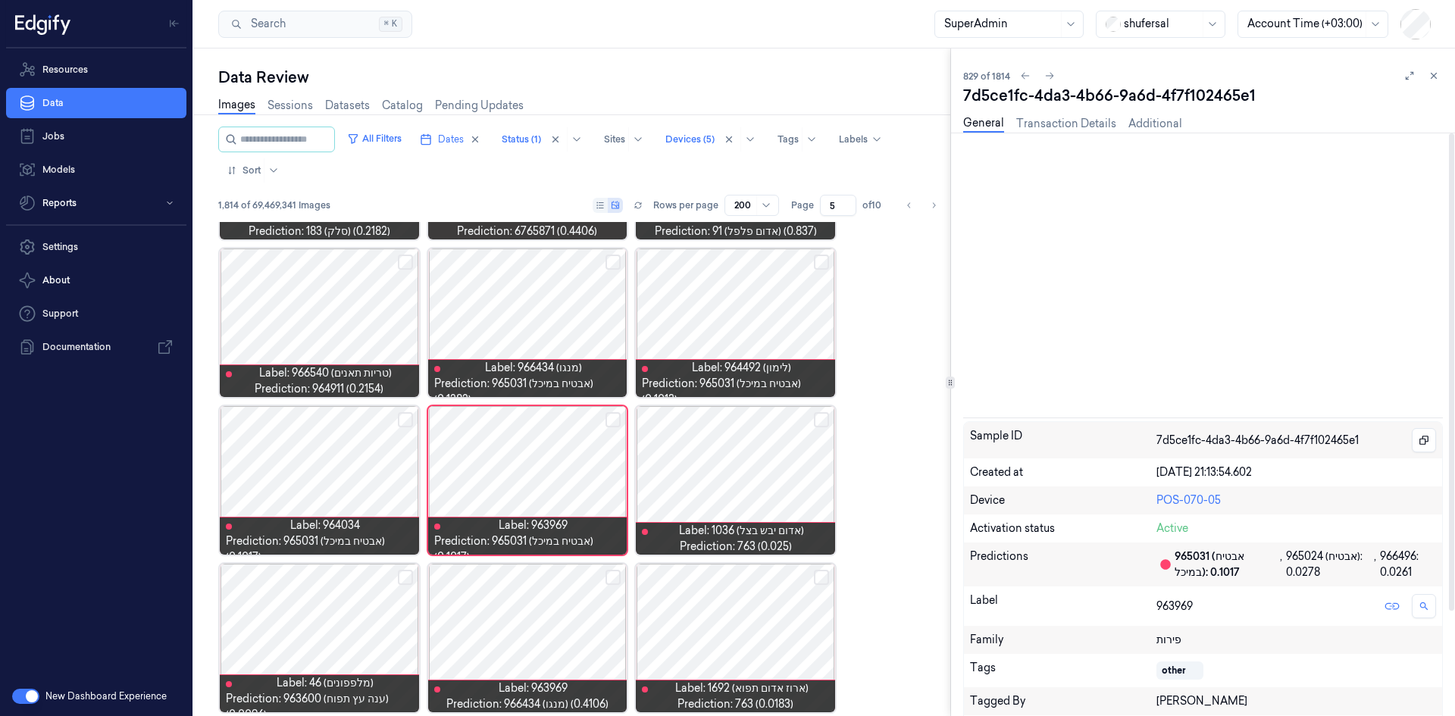
scroll to position [1248, 0]
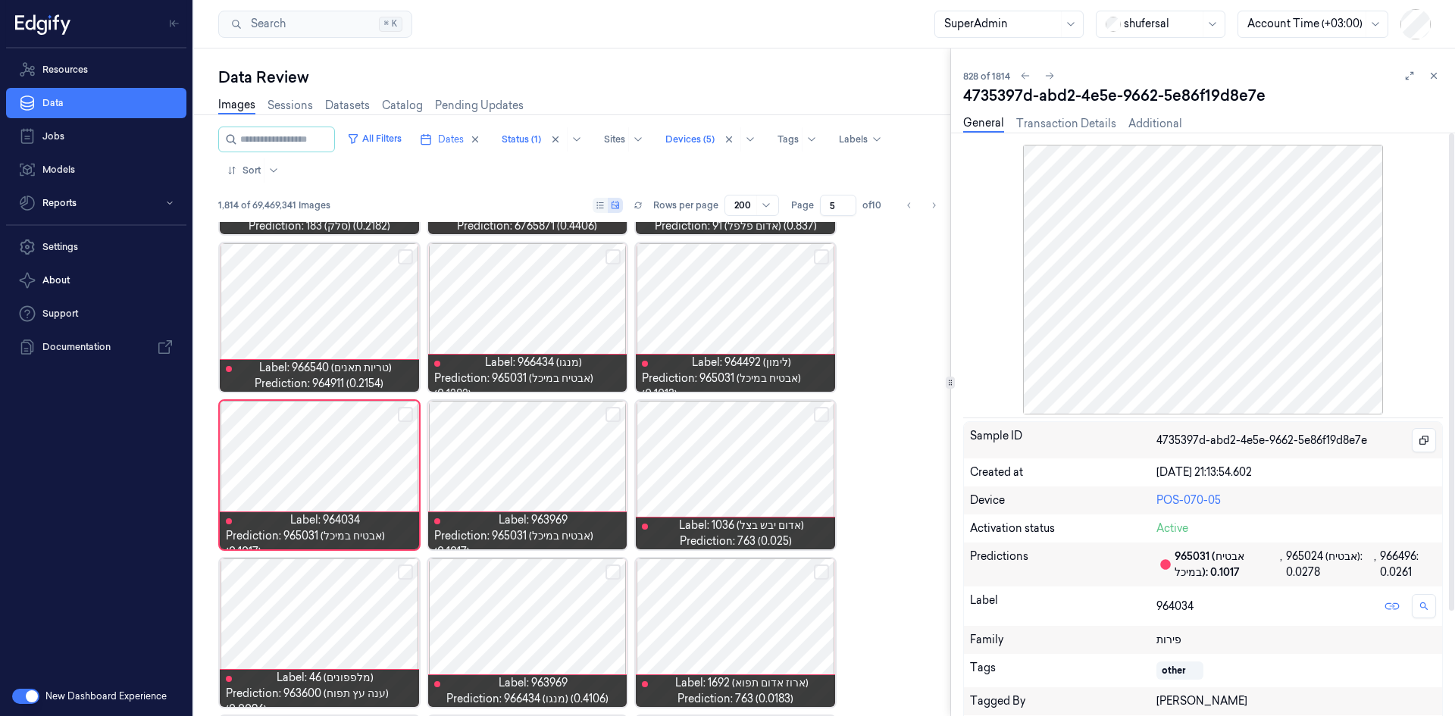
scroll to position [1248, 0]
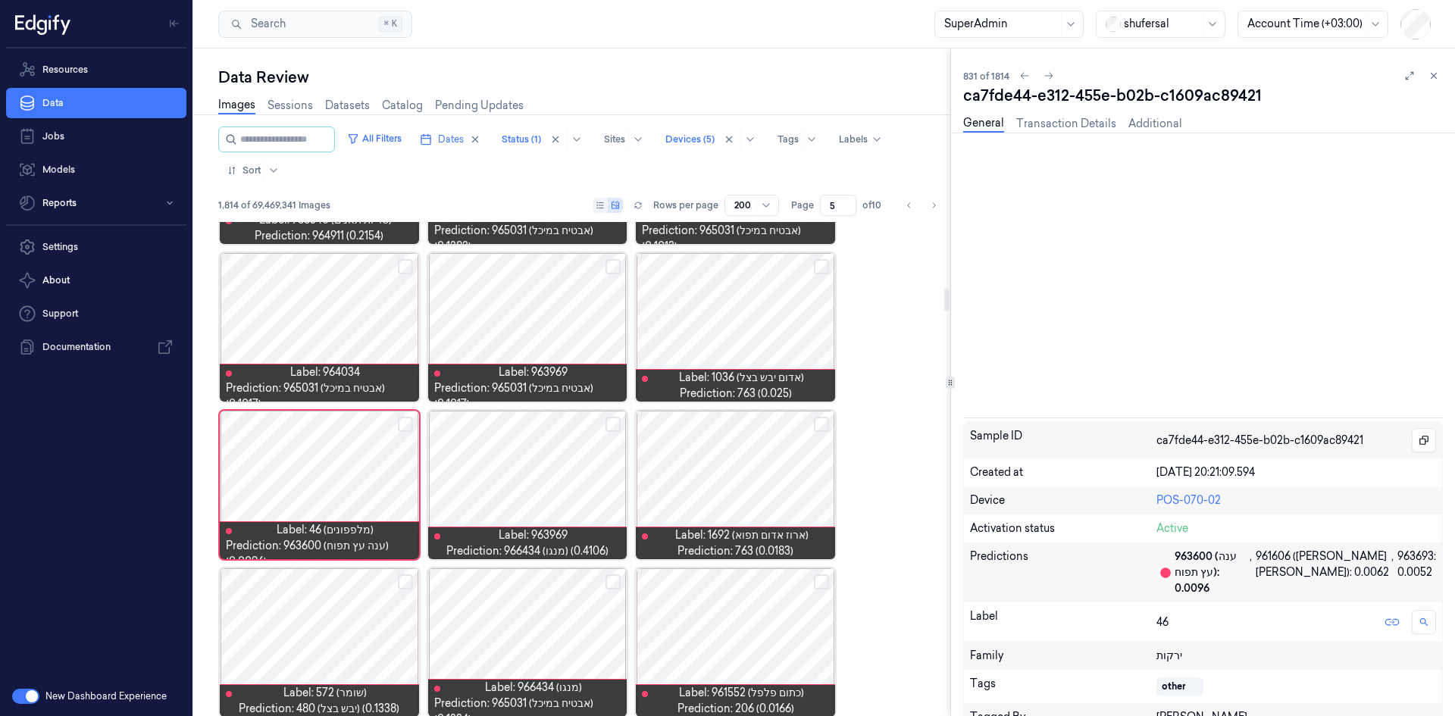
scroll to position [1405, 0]
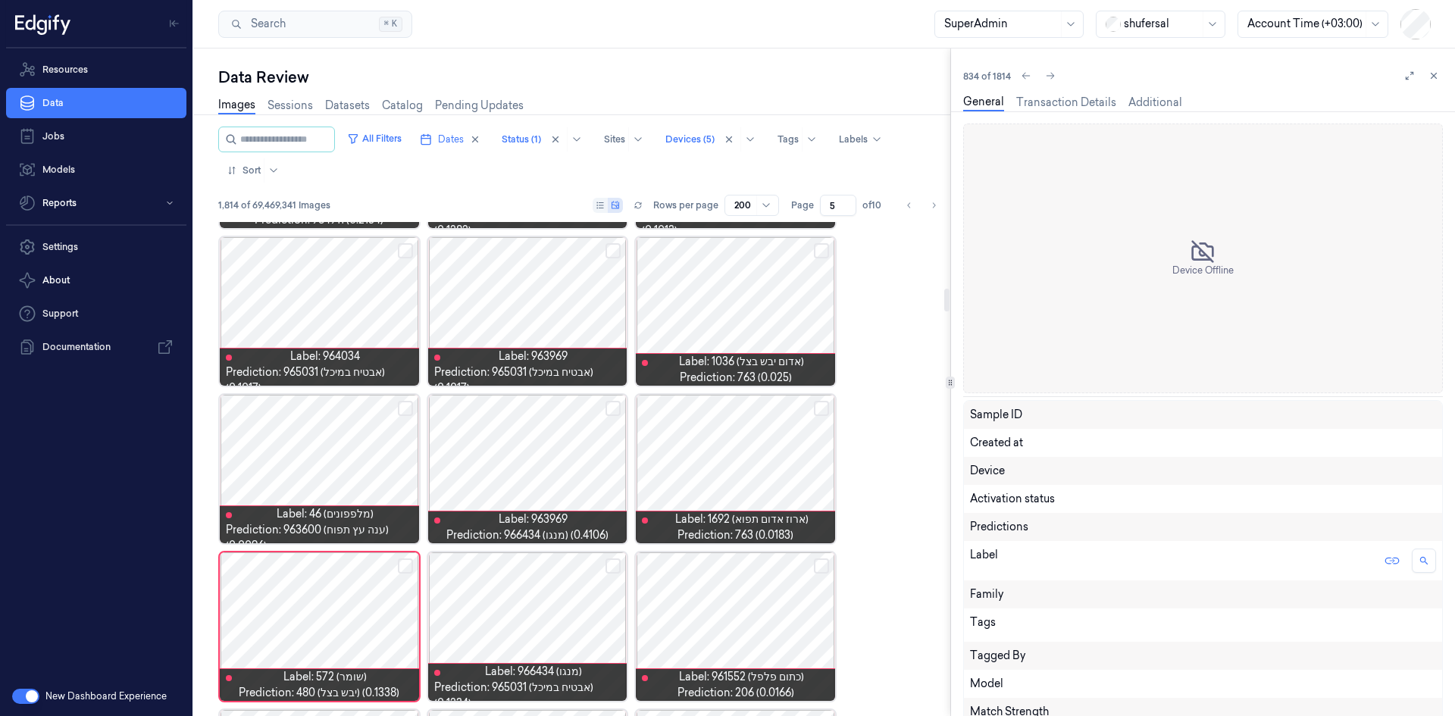
scroll to position [1563, 0]
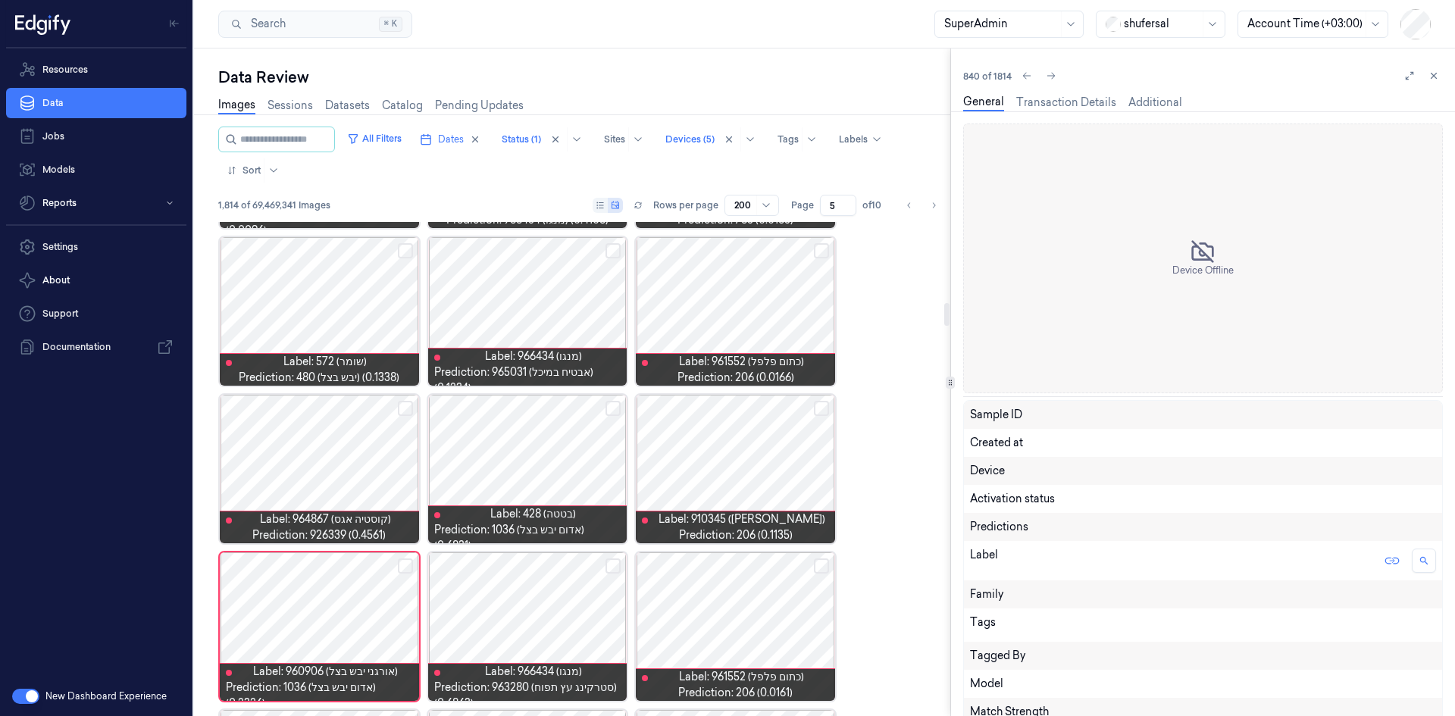
scroll to position [1878, 0]
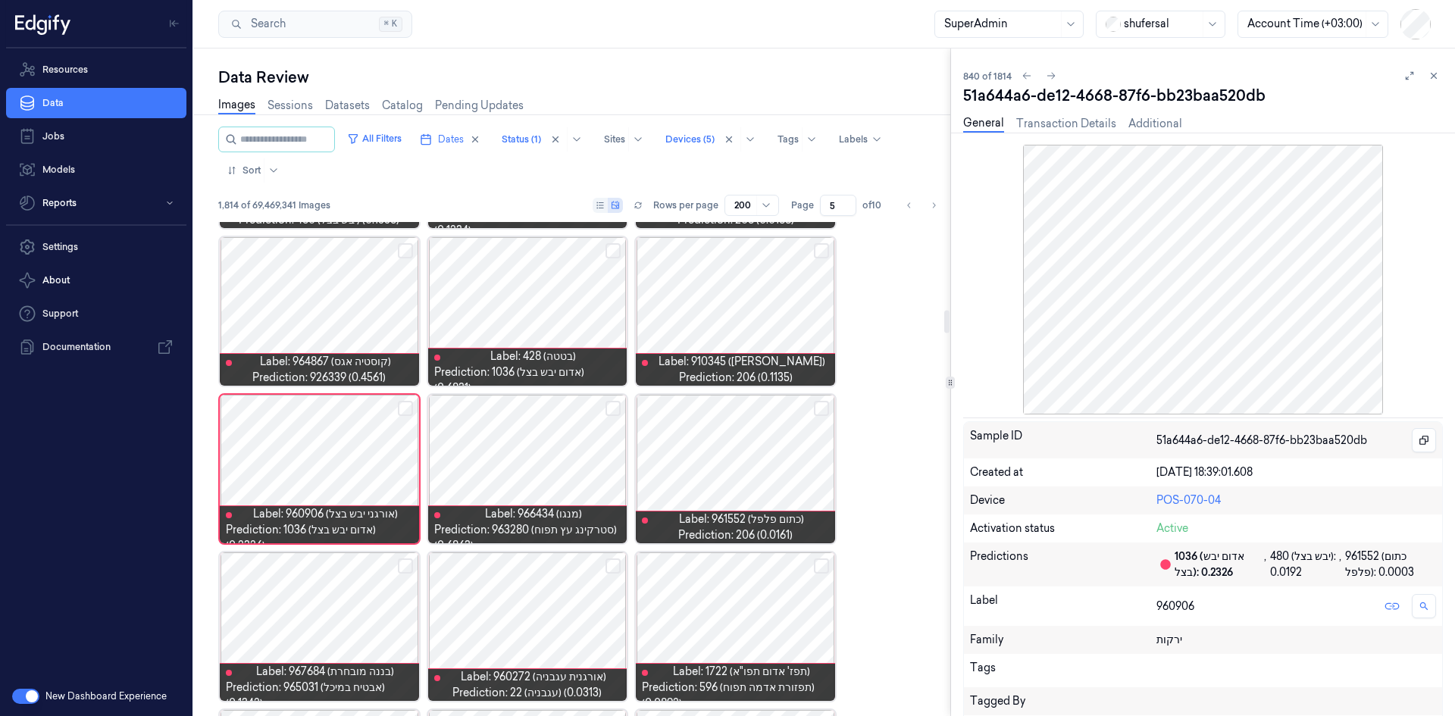
click at [404, 411] on button "Select row" at bounding box center [405, 408] width 15 height 15
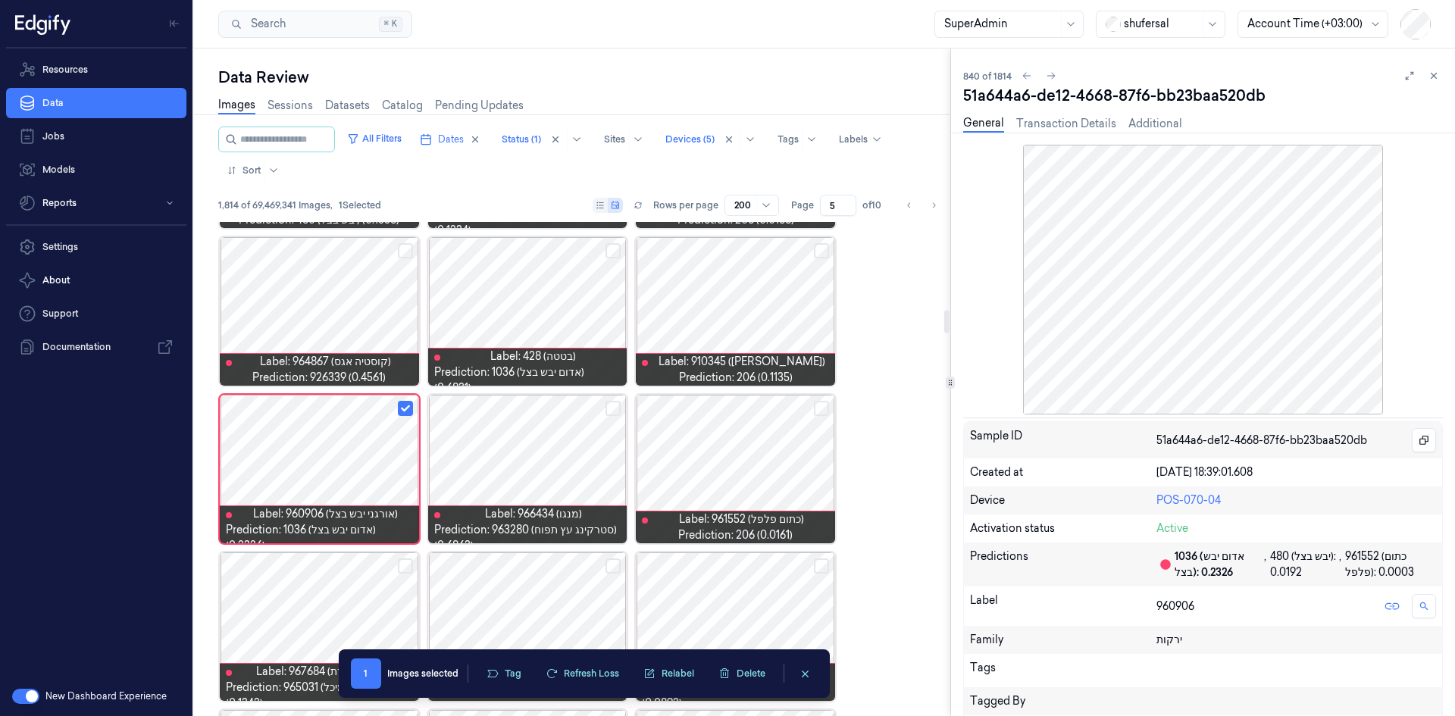
click at [820, 405] on button "Select row" at bounding box center [821, 408] width 15 height 15
click at [1439, 73] on button at bounding box center [1434, 76] width 18 height 18
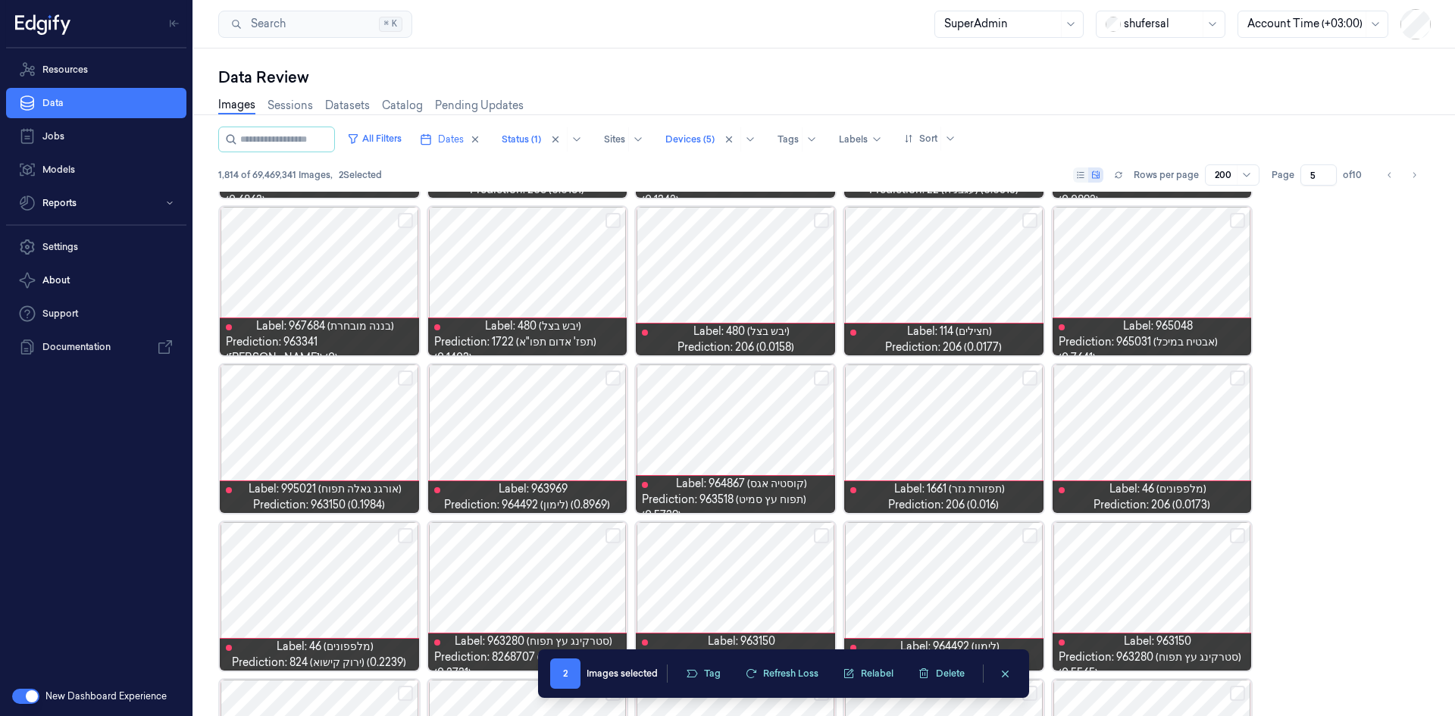
scroll to position [1090, 0]
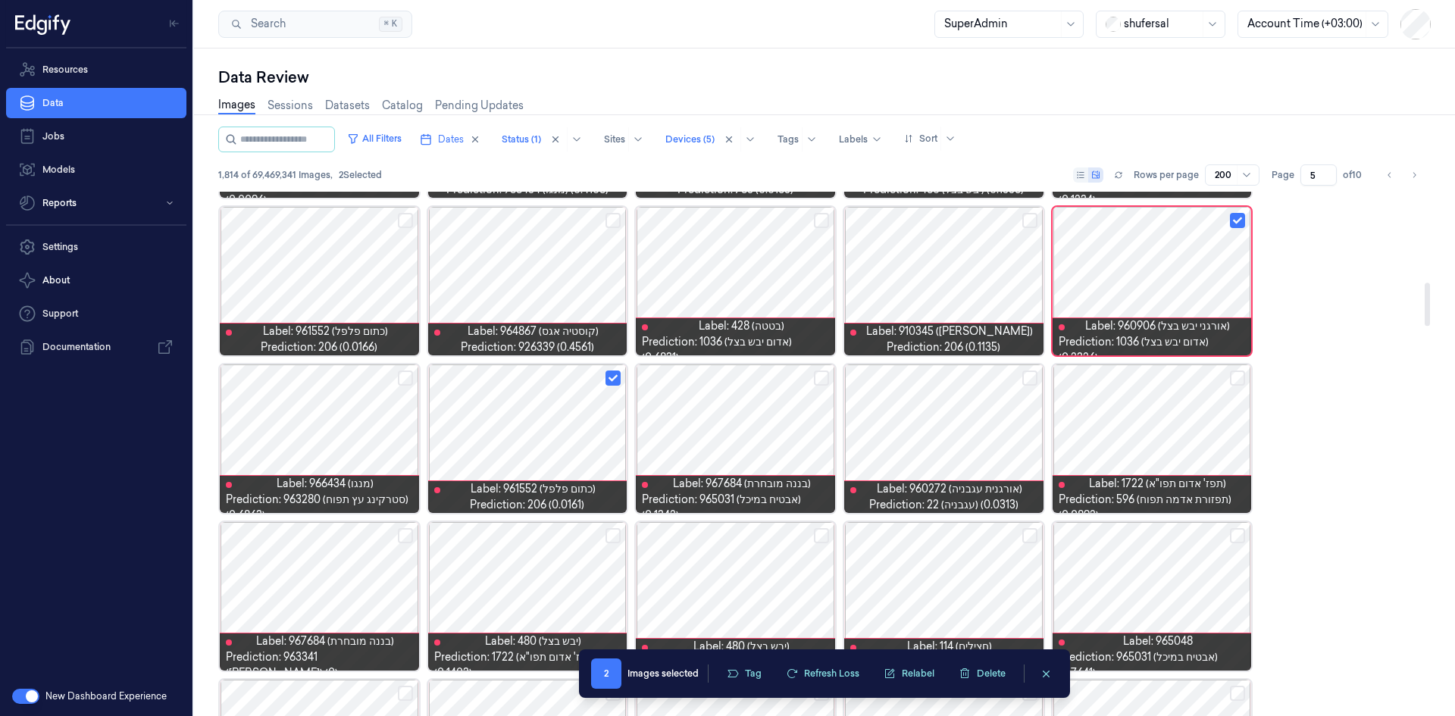
click at [816, 376] on button "Select row" at bounding box center [821, 378] width 15 height 15
click at [1238, 372] on button "Select row" at bounding box center [1237, 378] width 15 height 15
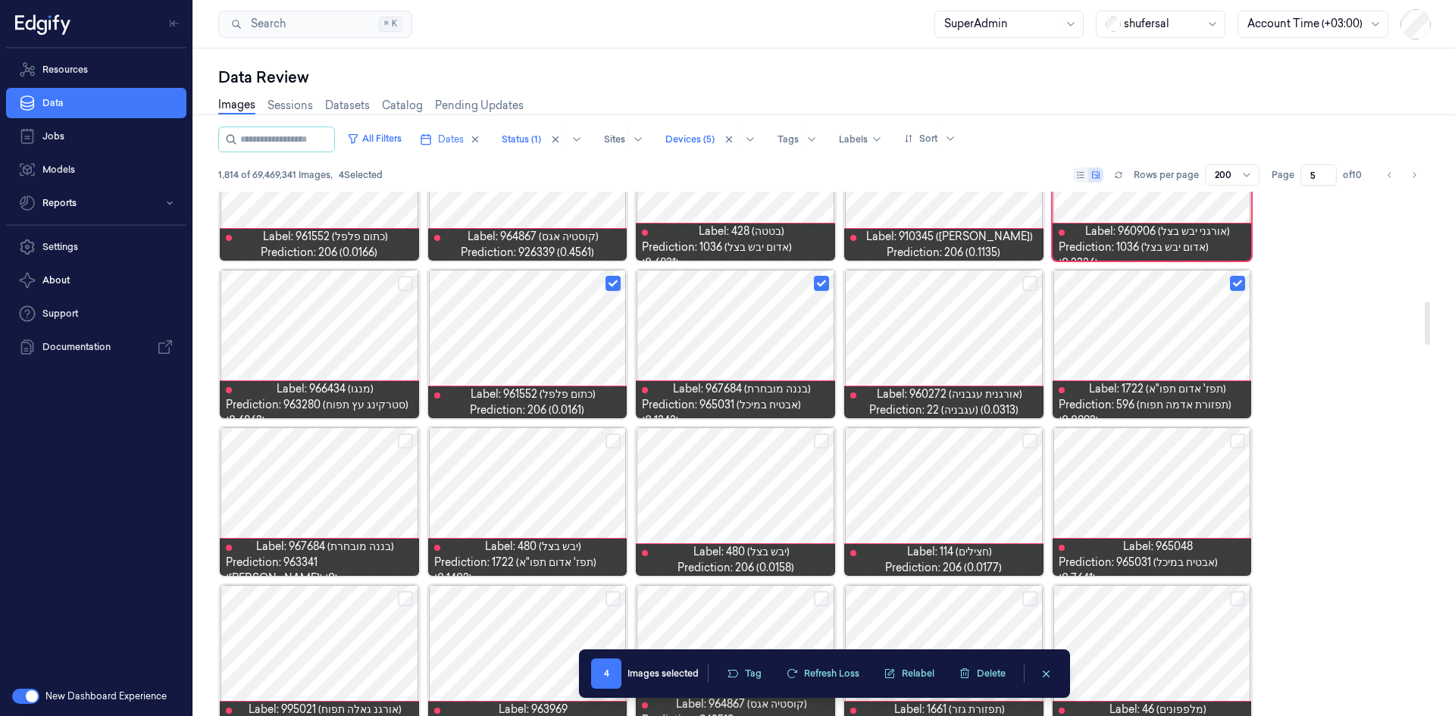
scroll to position [1317, 0]
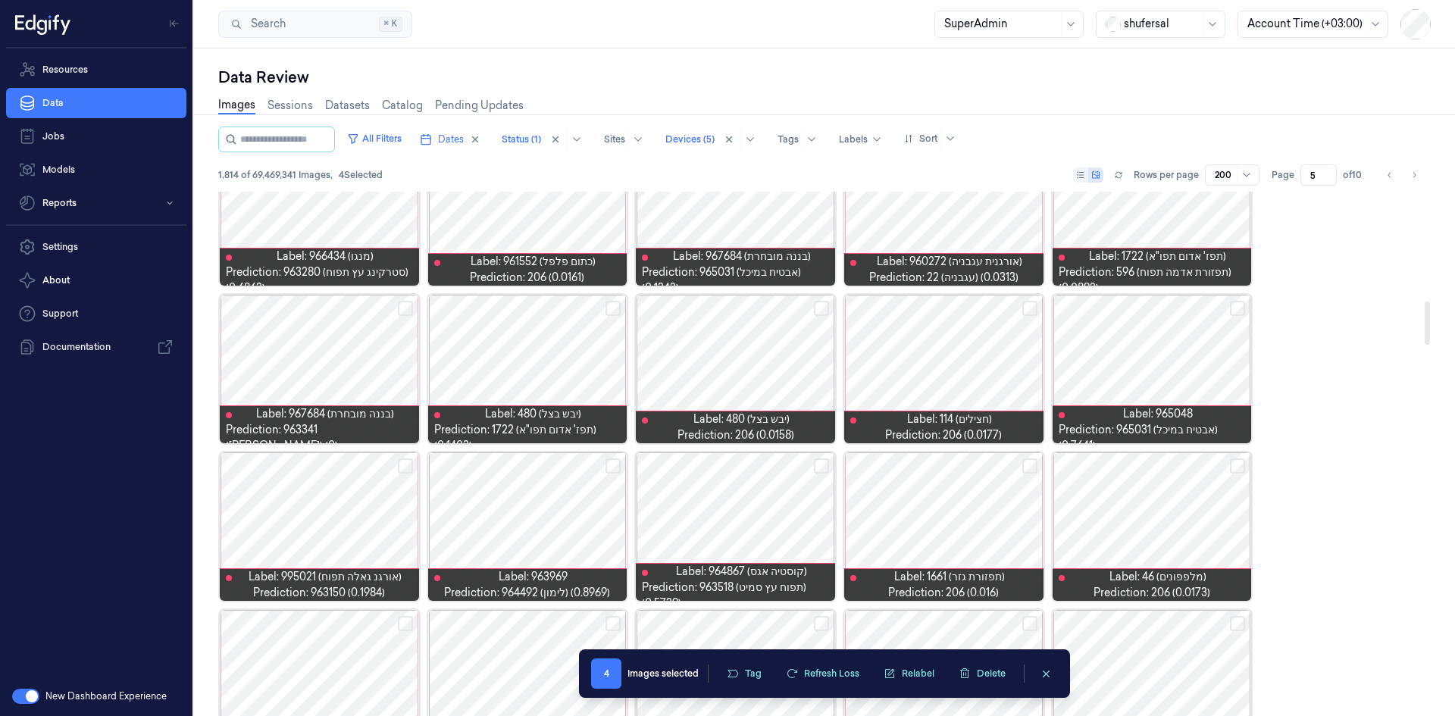
click at [340, 355] on div at bounding box center [319, 369] width 199 height 149
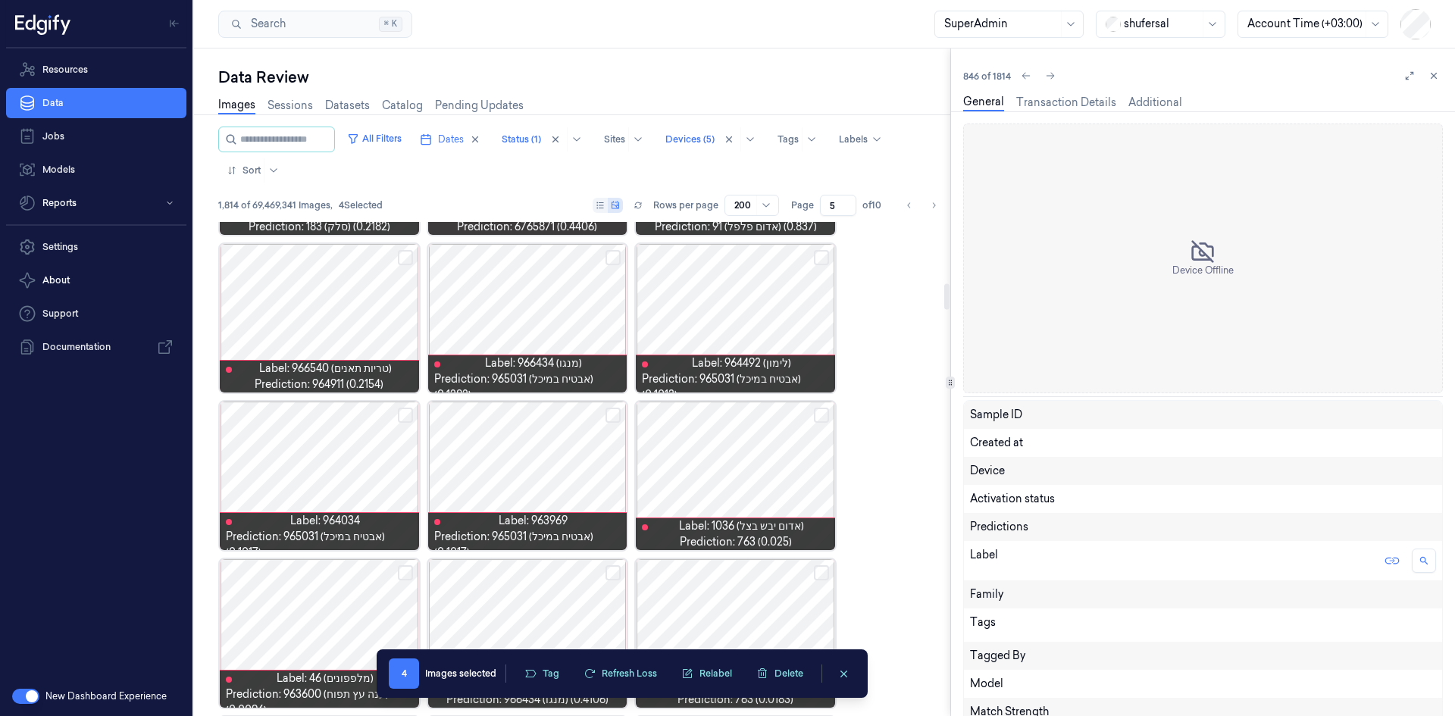
scroll to position [1232, 0]
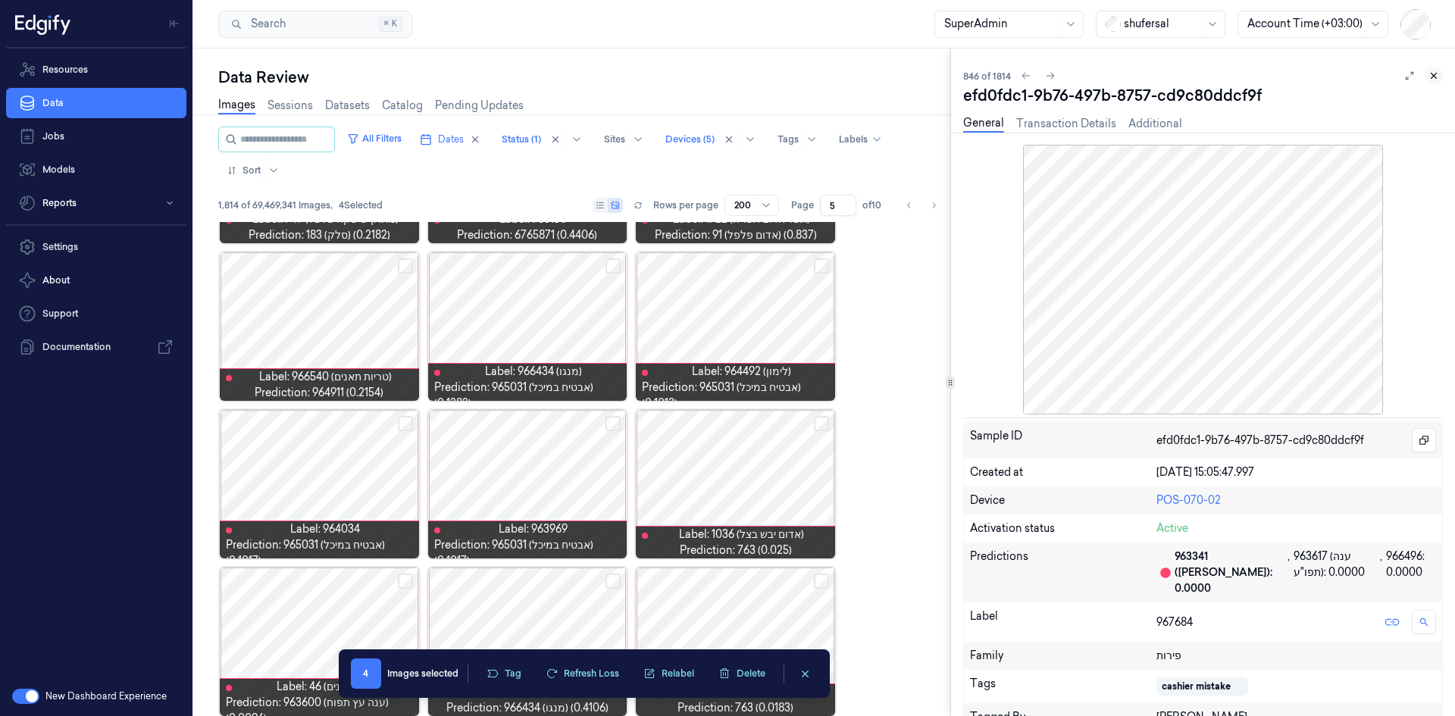
click at [1435, 72] on icon at bounding box center [1434, 75] width 11 height 11
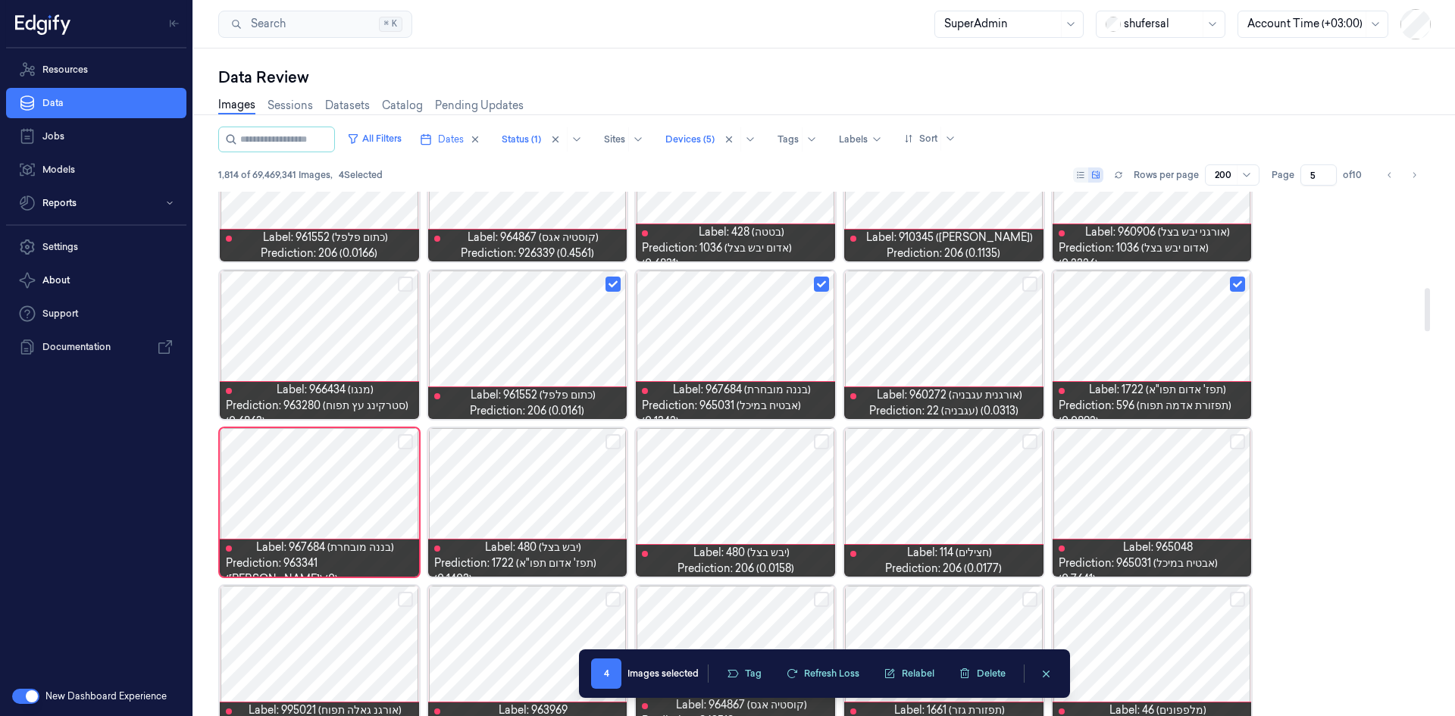
scroll to position [1214, 0]
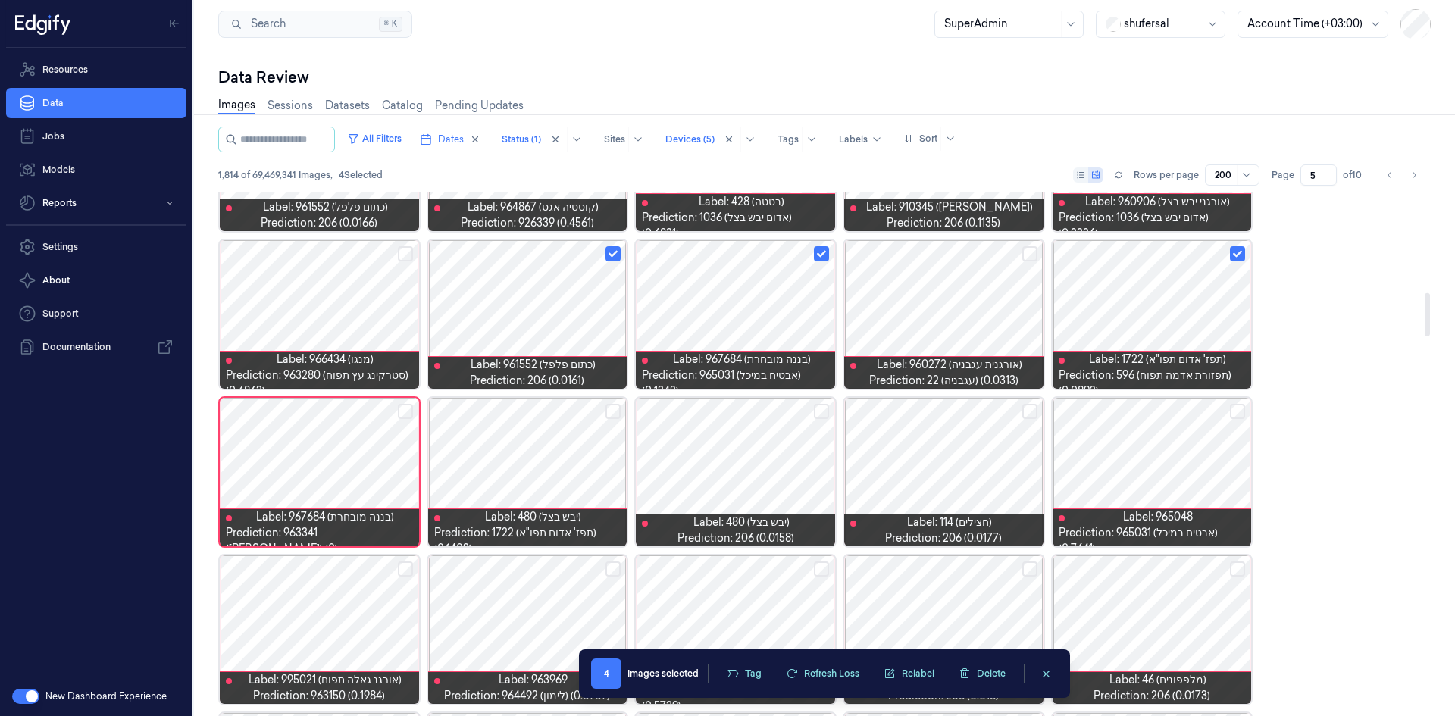
click at [615, 412] on button "Select row" at bounding box center [613, 411] width 15 height 15
drag, startPoint x: 822, startPoint y: 412, endPoint x: 887, endPoint y: 401, distance: 65.3
click at [823, 412] on button "Select row" at bounding box center [821, 411] width 15 height 15
click at [1032, 411] on button "Select row" at bounding box center [1029, 411] width 15 height 15
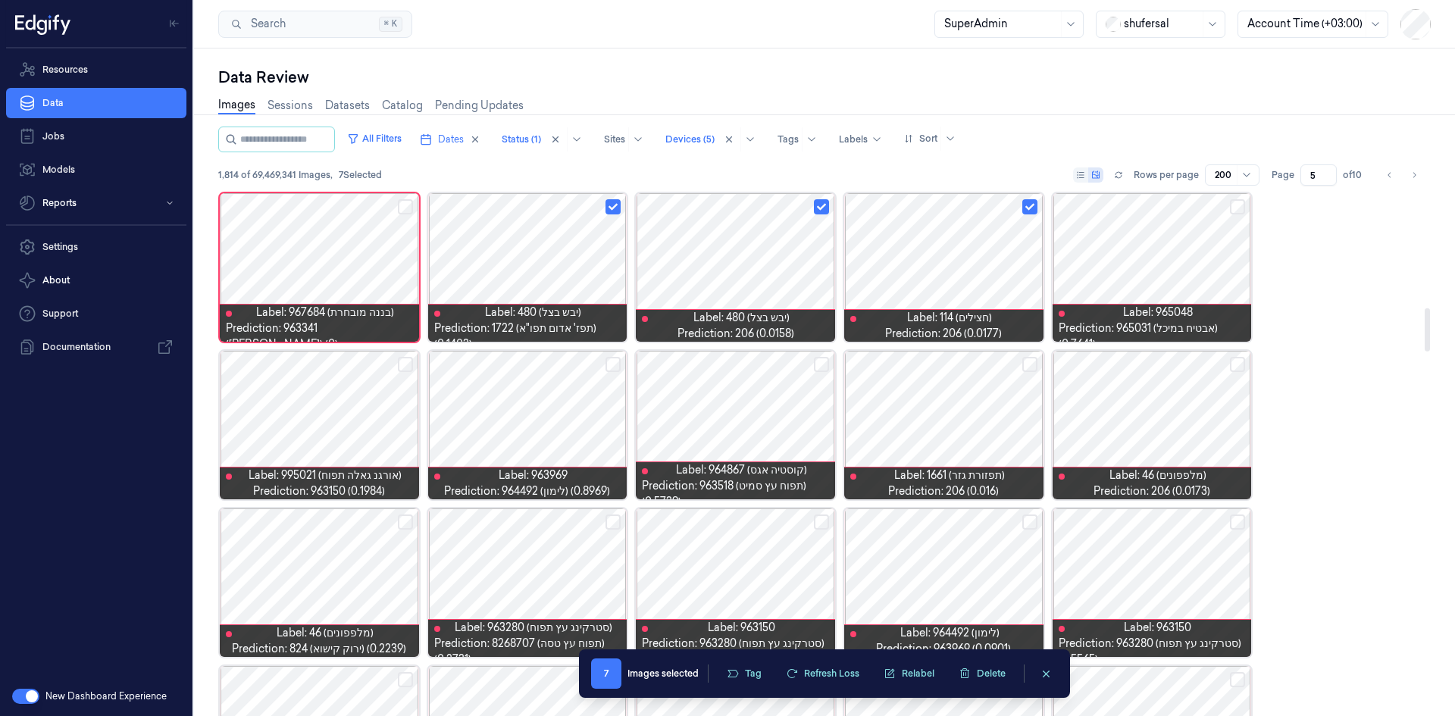
scroll to position [1442, 0]
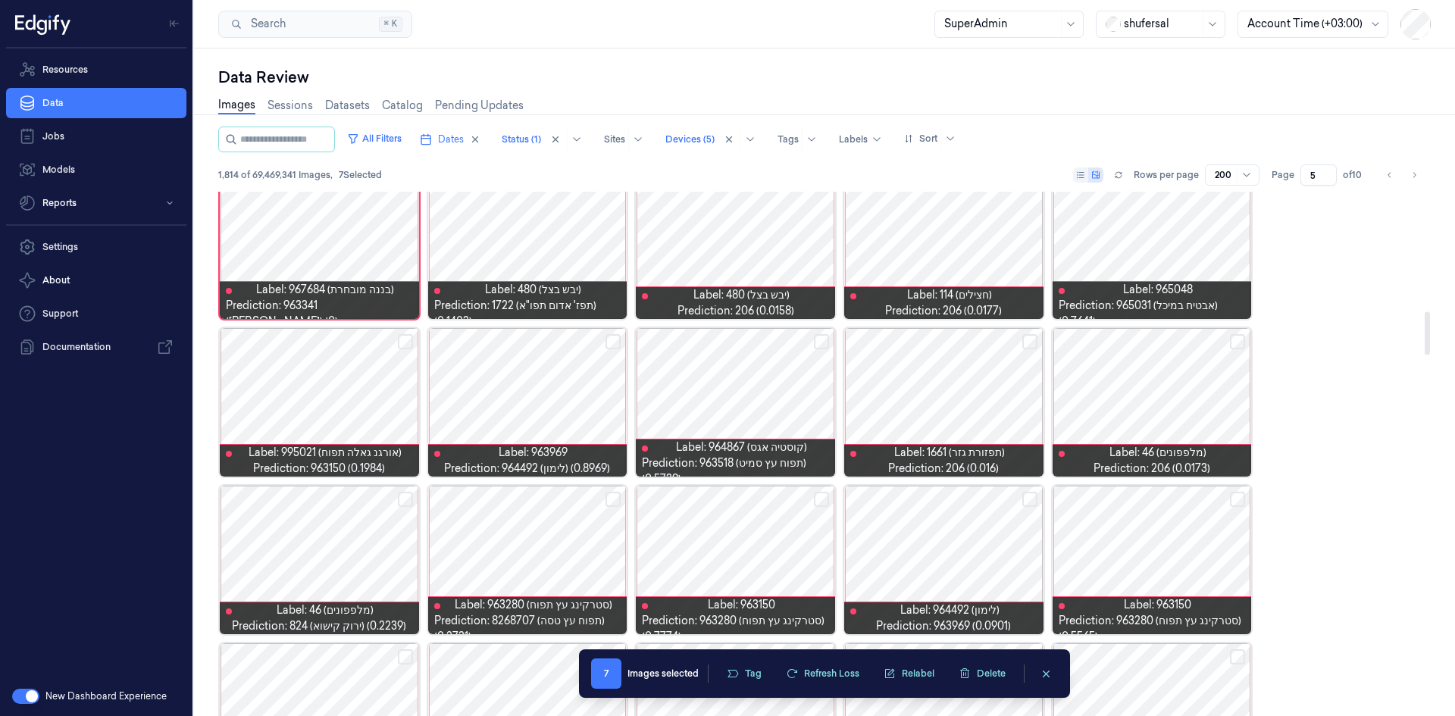
click at [1023, 342] on button "Select row" at bounding box center [1029, 341] width 15 height 15
click at [1238, 344] on button "Select row" at bounding box center [1237, 341] width 15 height 15
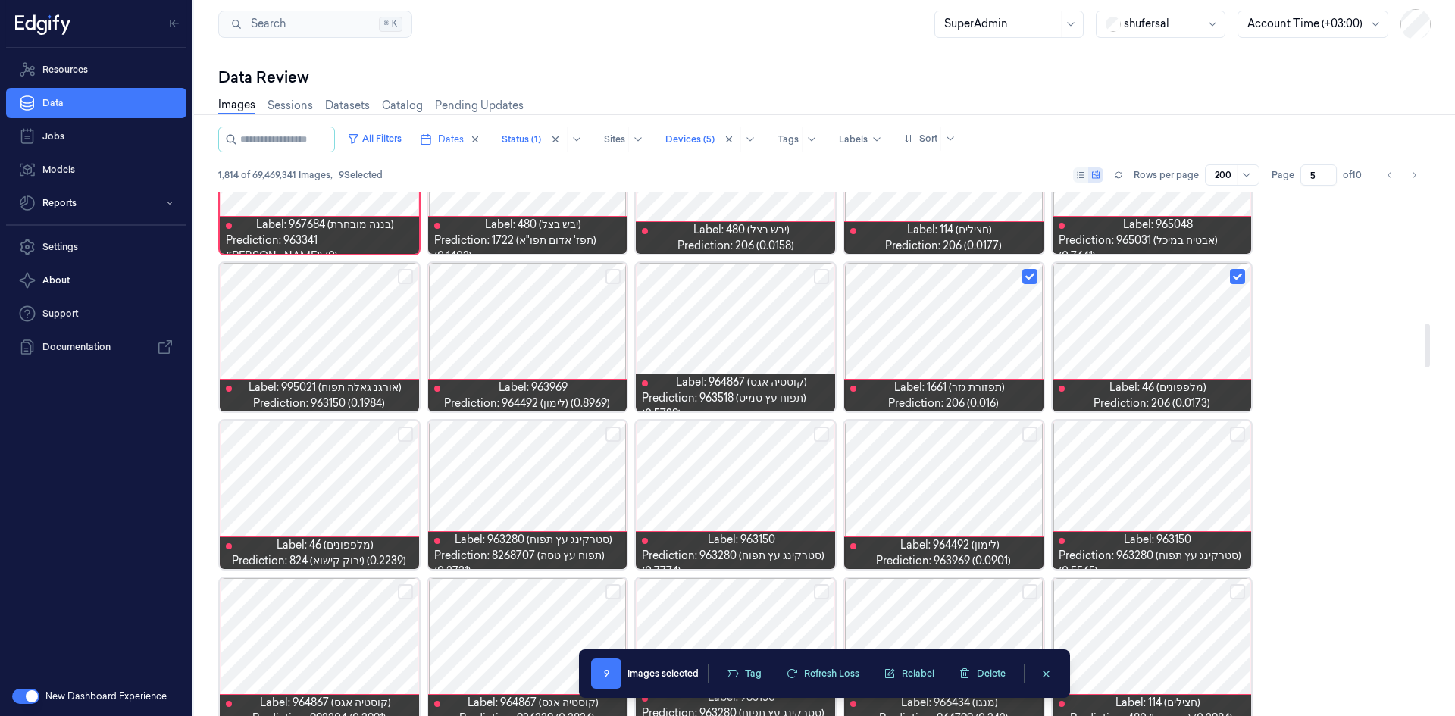
scroll to position [1593, 0]
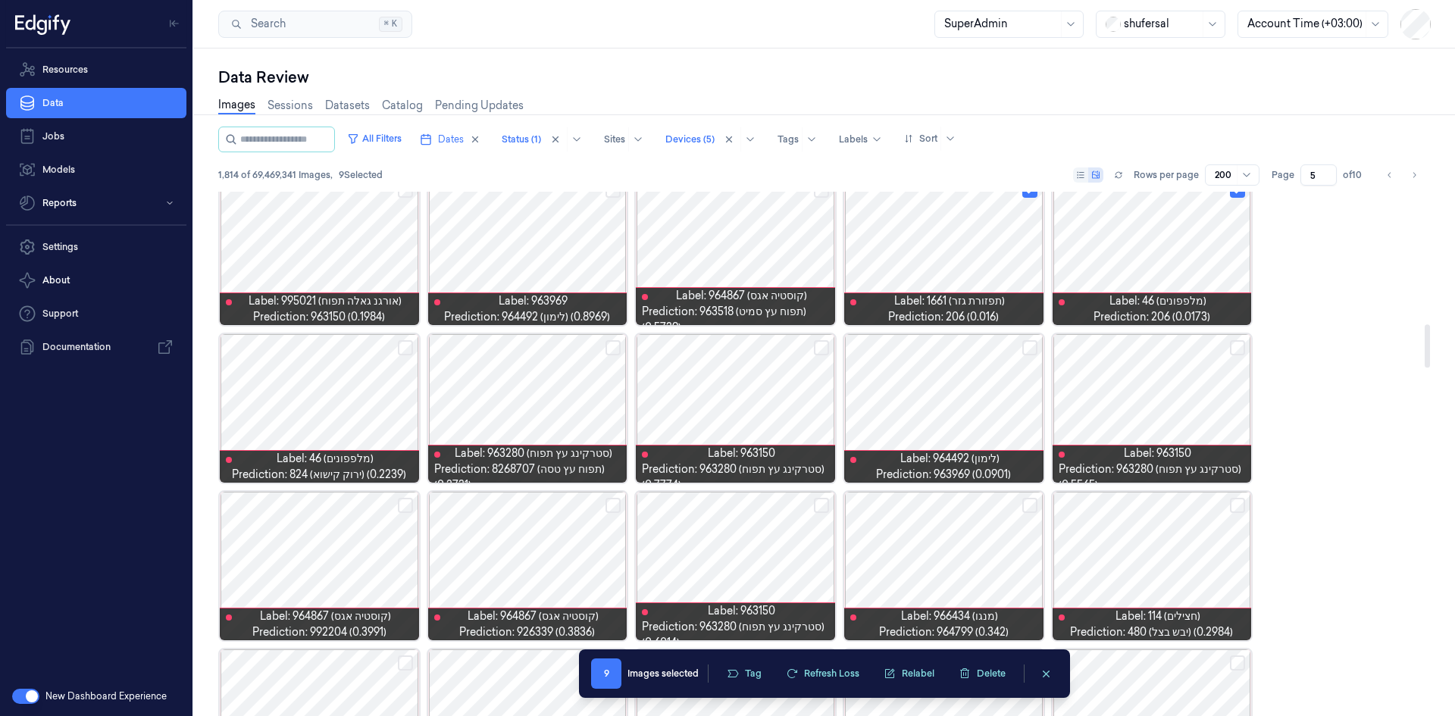
click at [1035, 347] on button "Select row" at bounding box center [1029, 347] width 15 height 15
click at [402, 345] on button "Select row" at bounding box center [405, 347] width 15 height 15
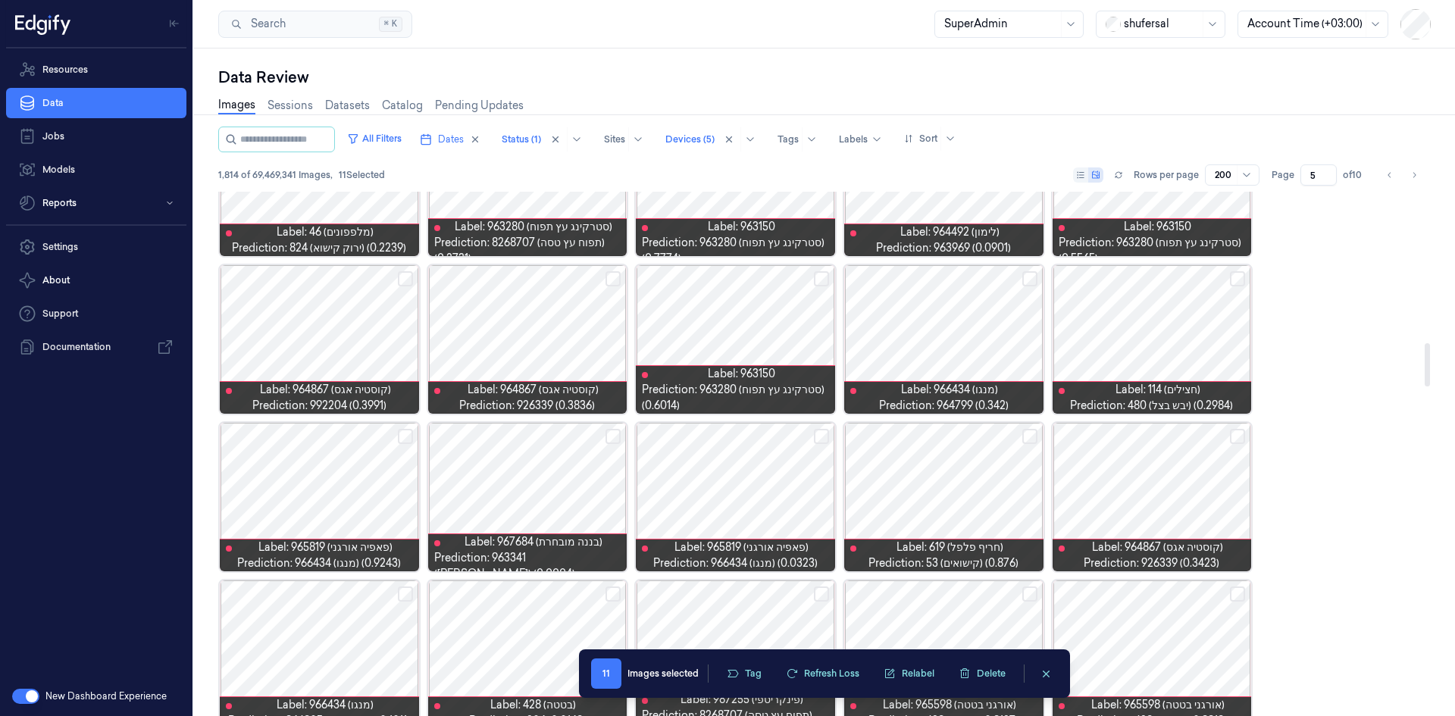
scroll to position [1821, 0]
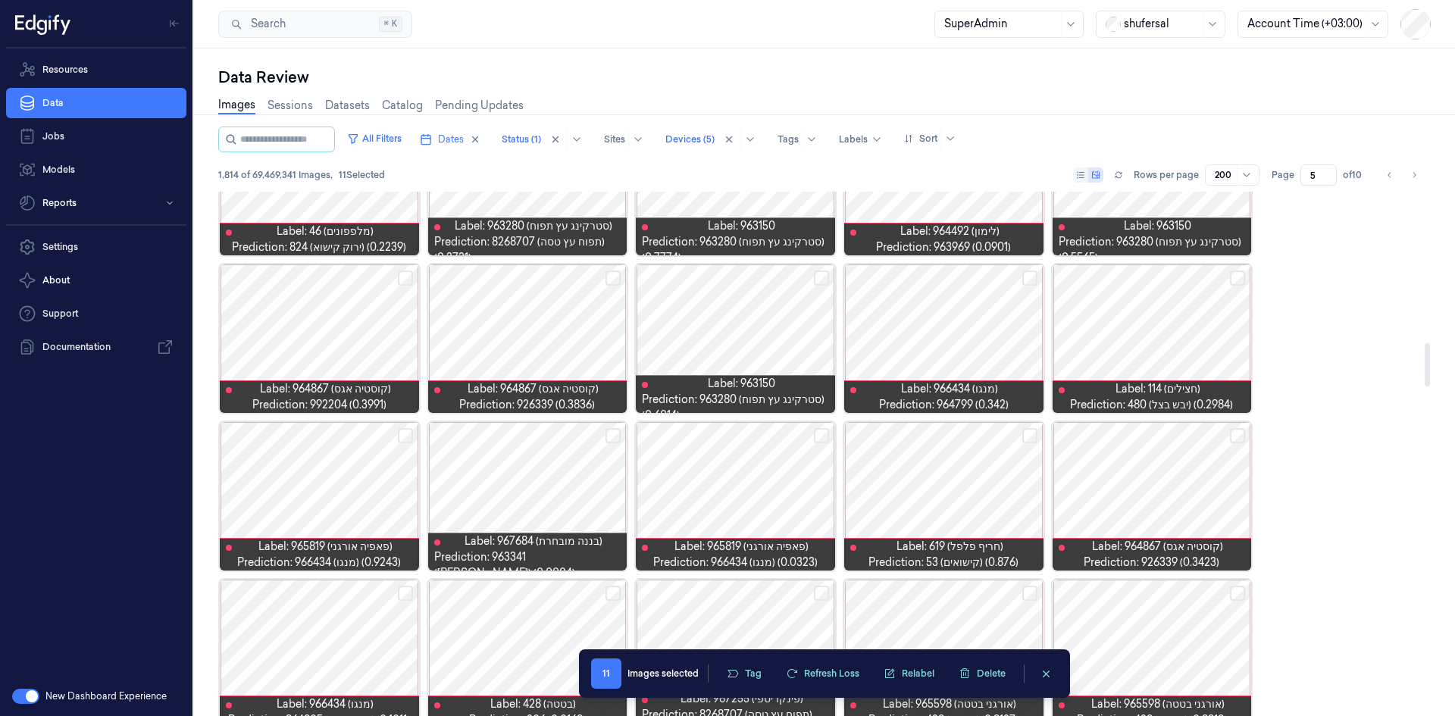
click at [1035, 277] on button "Select row" at bounding box center [1029, 278] width 15 height 15
click at [1237, 280] on button "Select row" at bounding box center [1237, 278] width 15 height 15
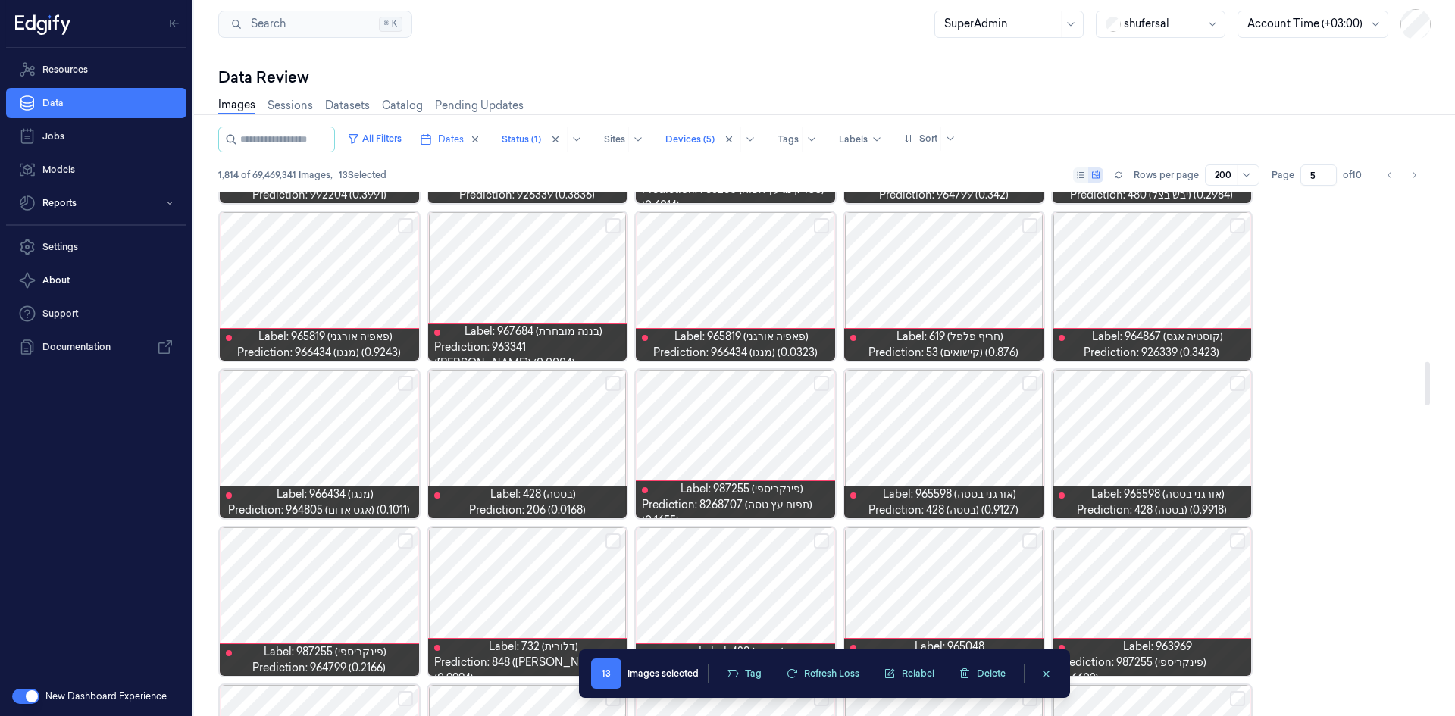
scroll to position [2048, 0]
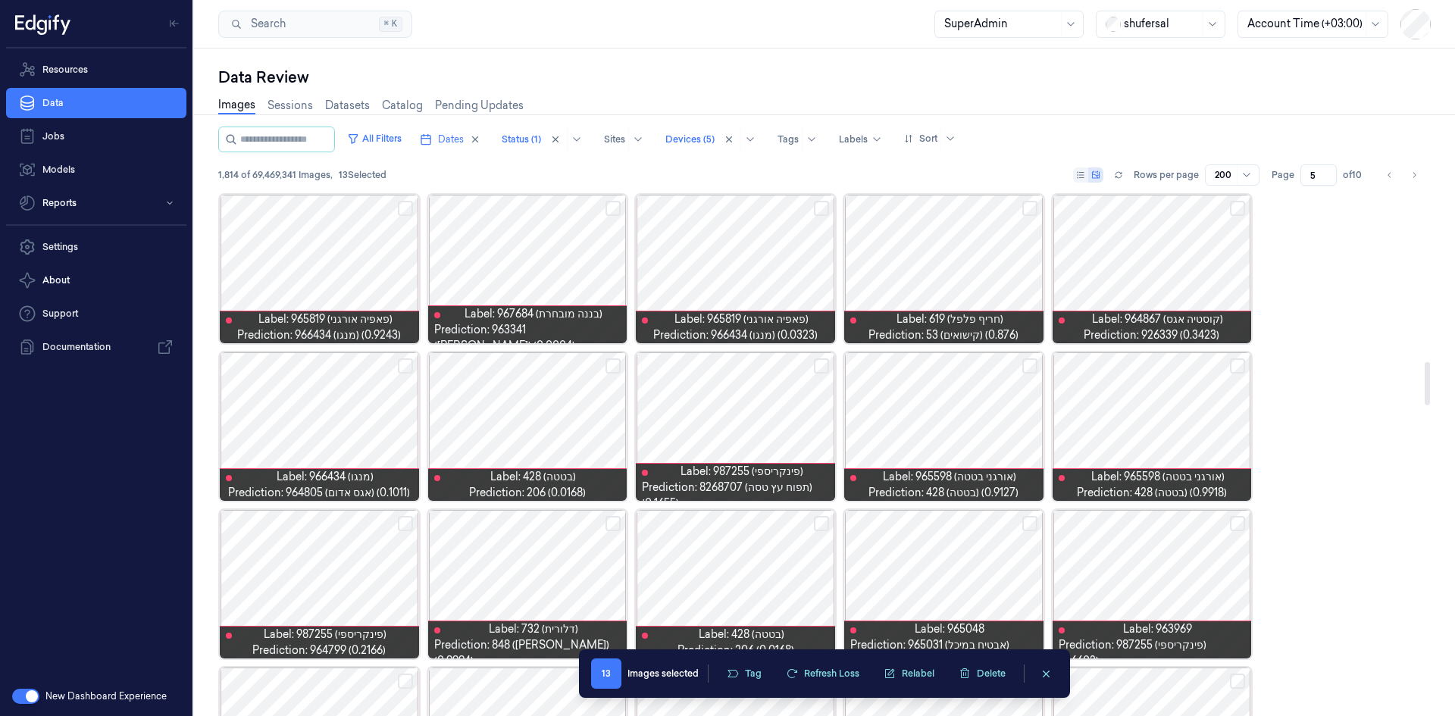
click at [415, 364] on div at bounding box center [319, 426] width 199 height 149
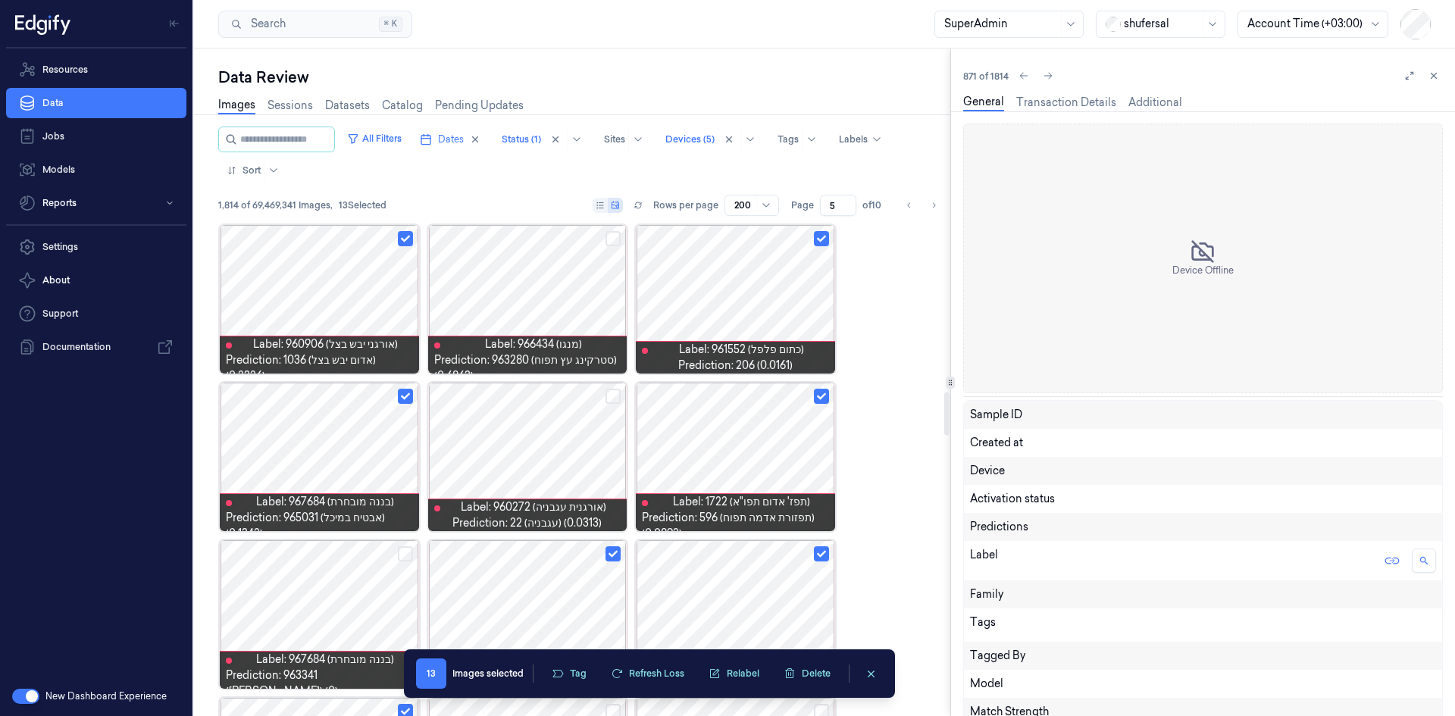
scroll to position [2021, 0]
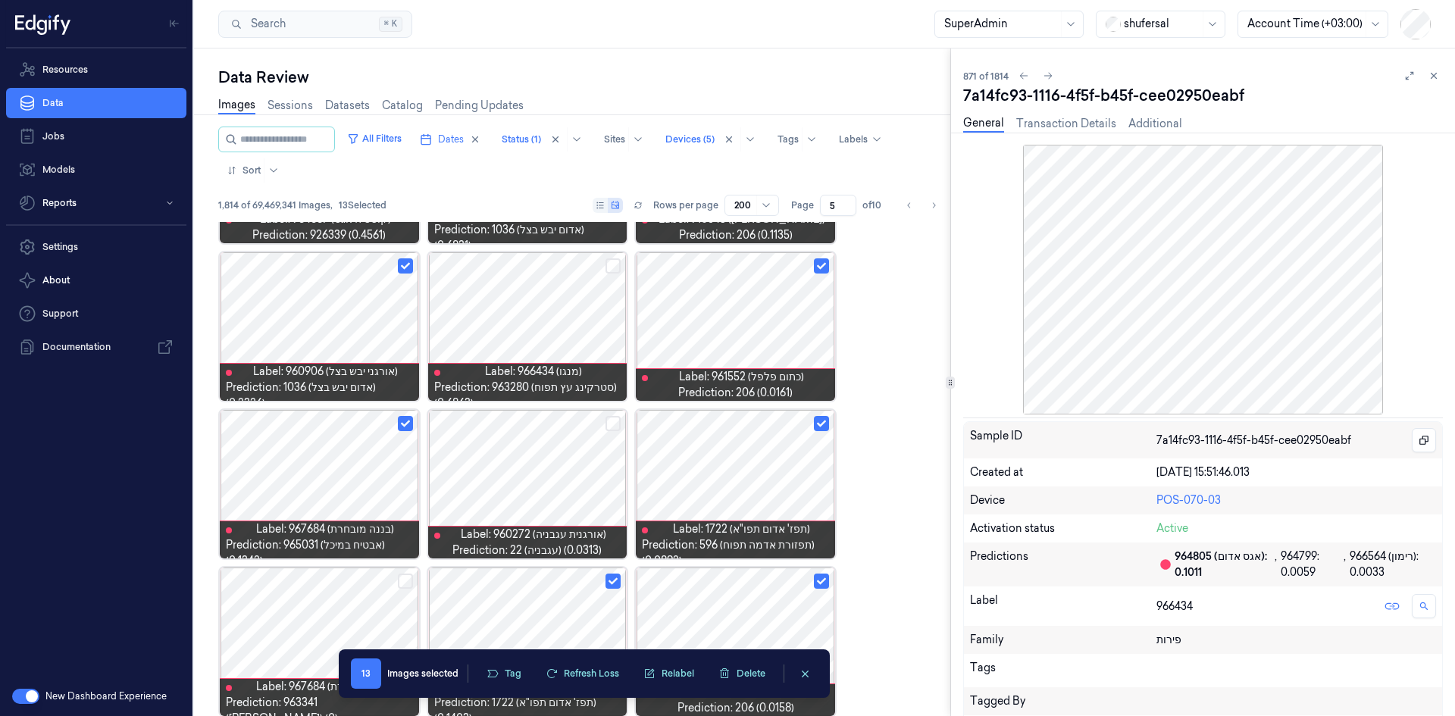
click at [1429, 78] on icon at bounding box center [1434, 75] width 11 height 11
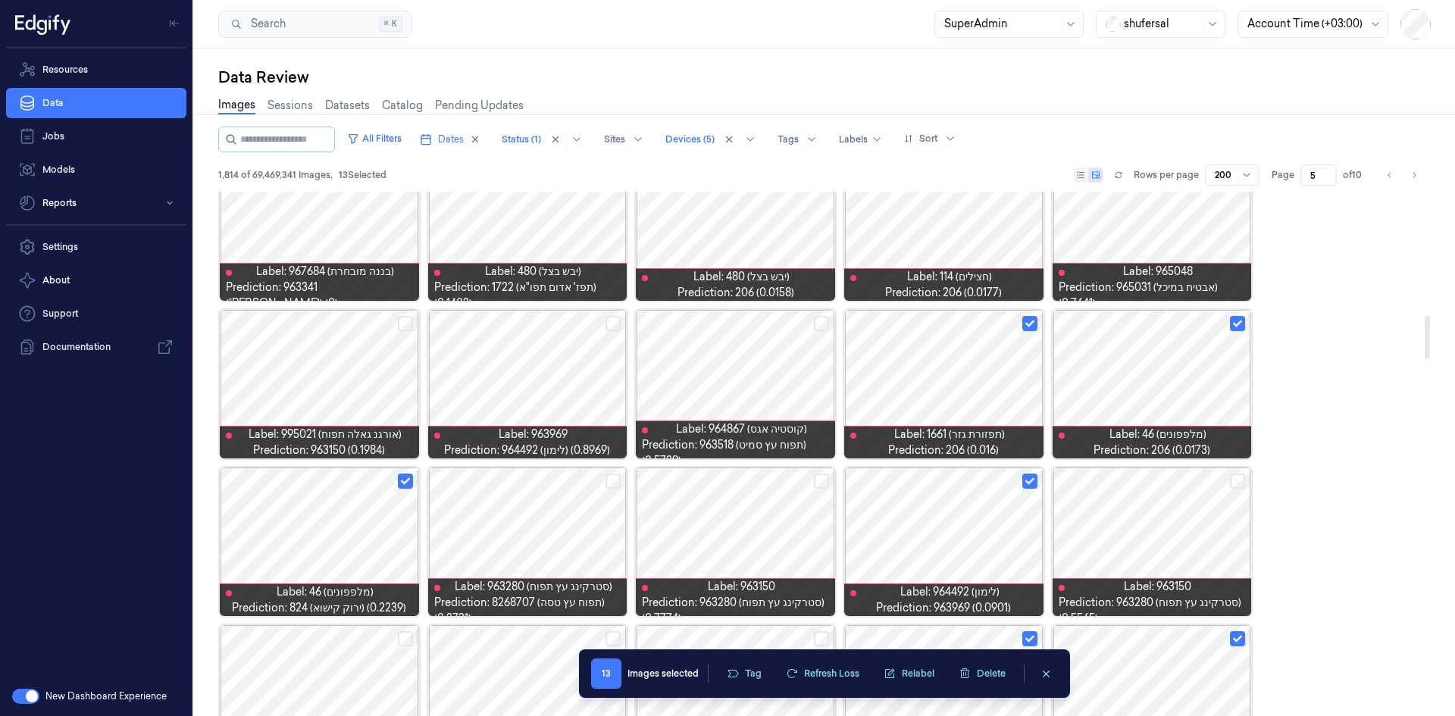
scroll to position [1536, 0]
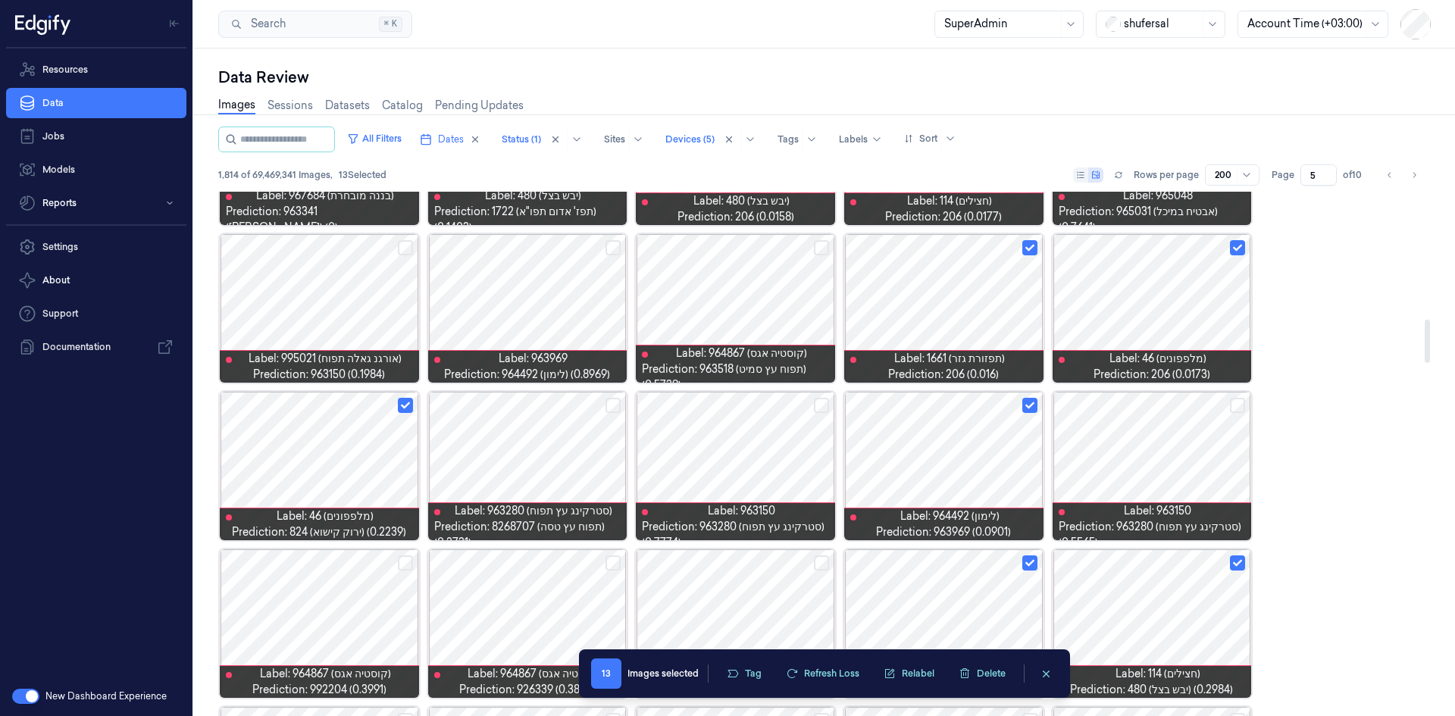
click at [619, 405] on button "Select row" at bounding box center [613, 405] width 15 height 15
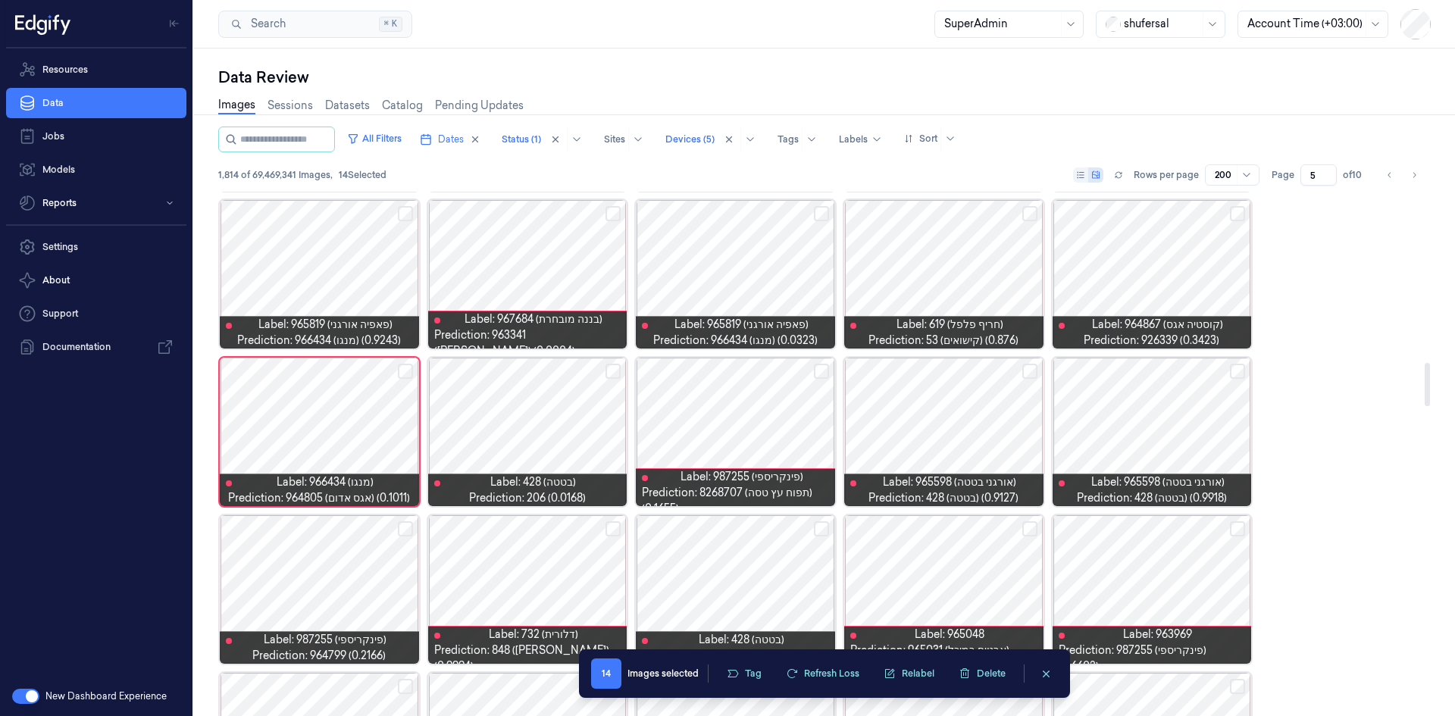
scroll to position [2066, 0]
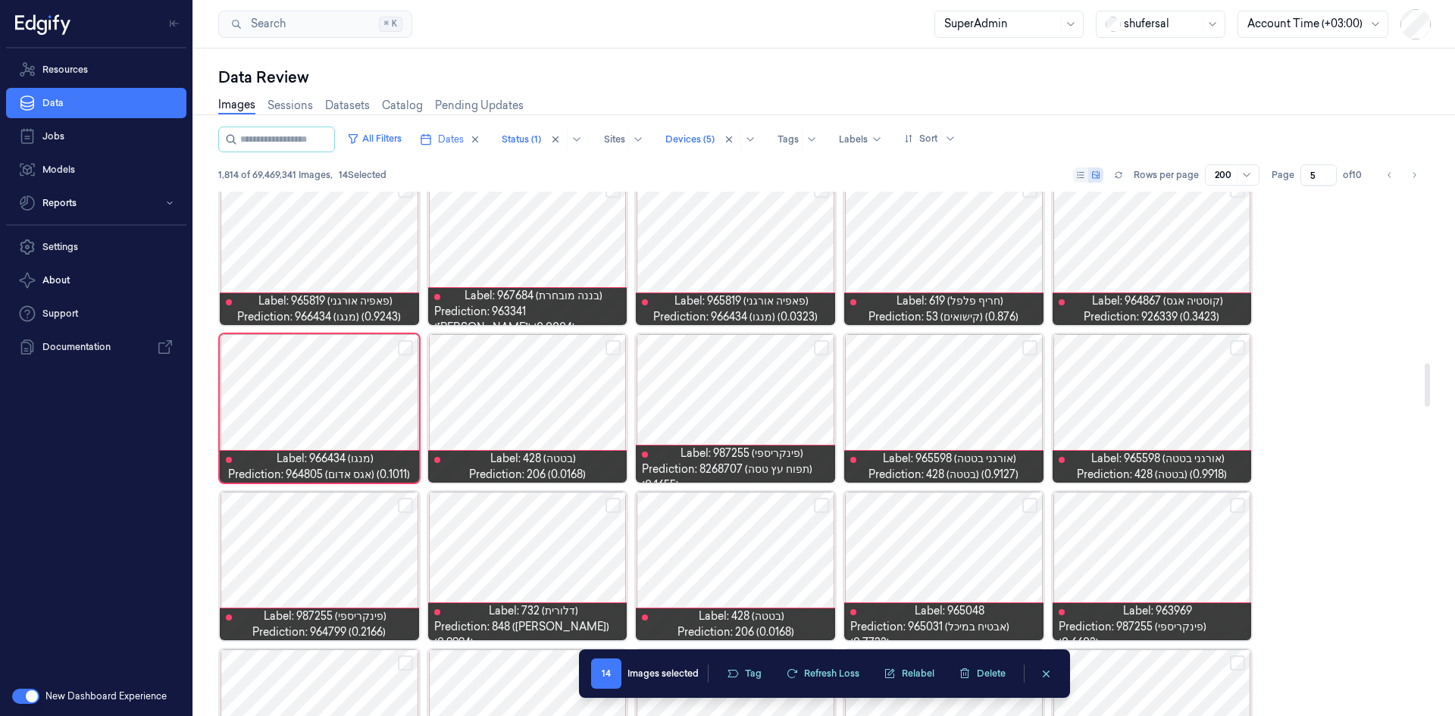
click at [409, 349] on button "Select row" at bounding box center [405, 347] width 15 height 15
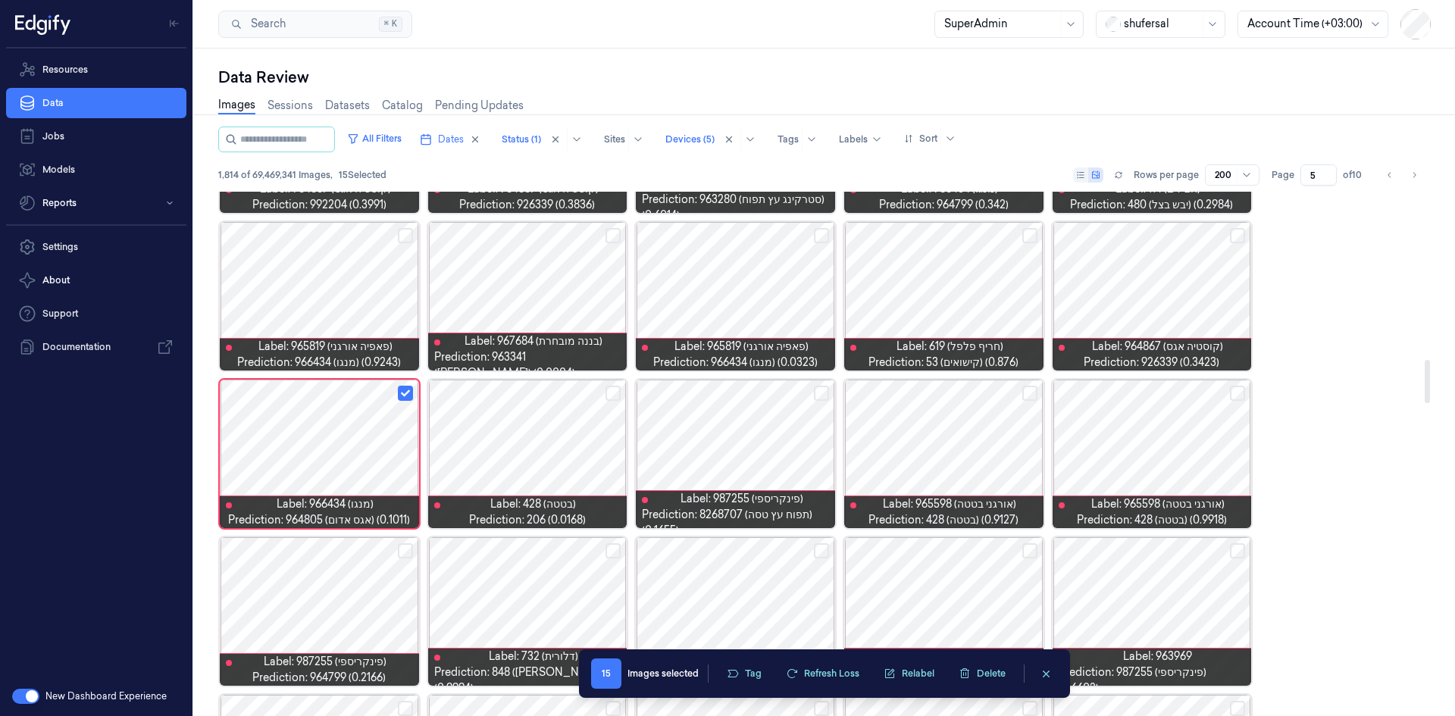
click at [614, 396] on button "Select row" at bounding box center [613, 393] width 15 height 15
click at [821, 395] on button "Select row" at bounding box center [821, 393] width 15 height 15
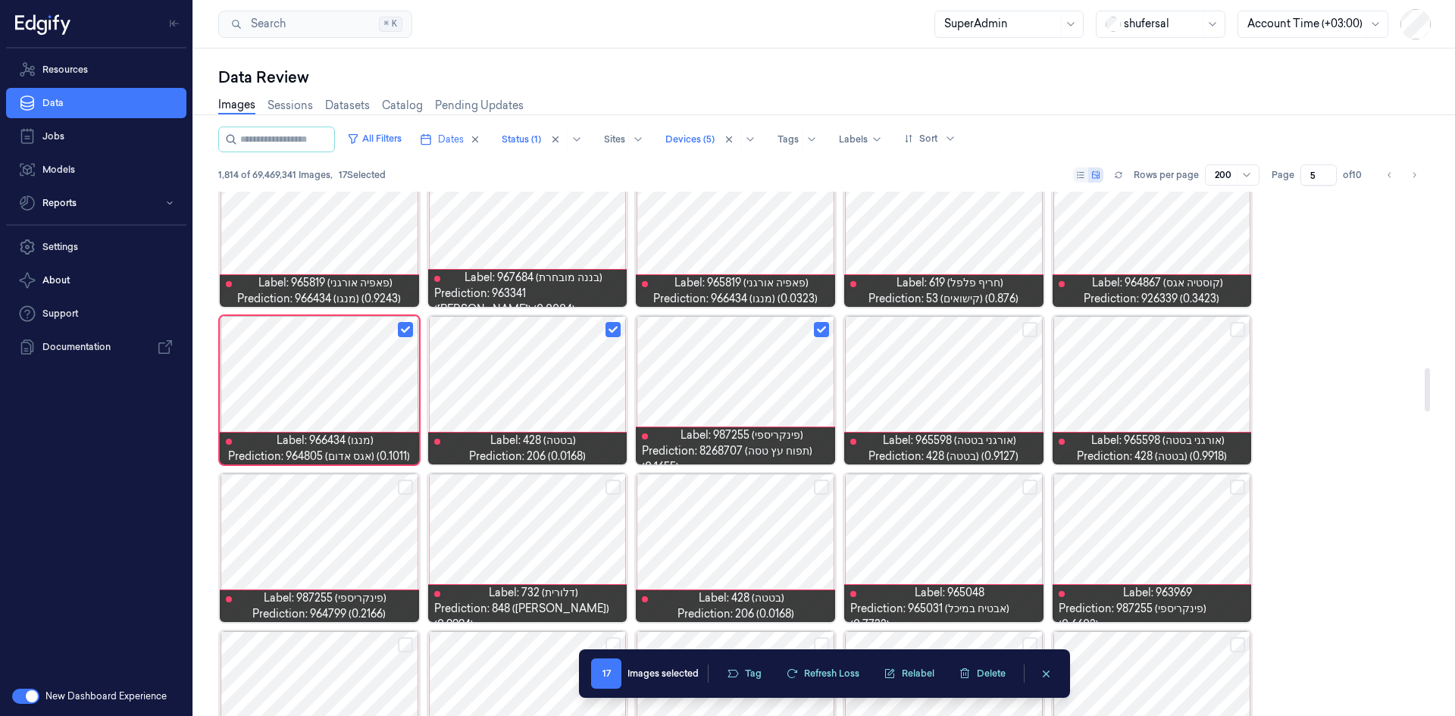
scroll to position [2172, 0]
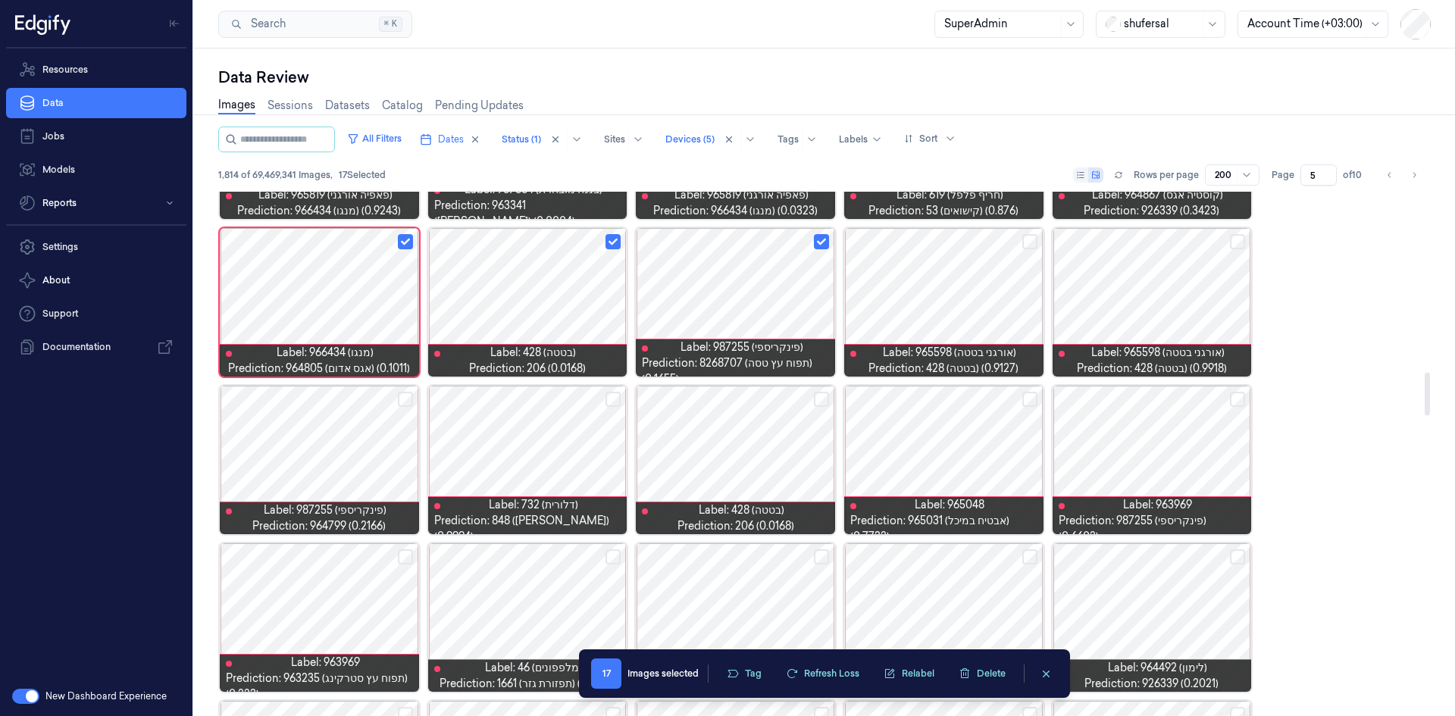
click at [407, 393] on button "Select row" at bounding box center [405, 399] width 15 height 15
click at [825, 397] on button "Select row" at bounding box center [821, 399] width 15 height 15
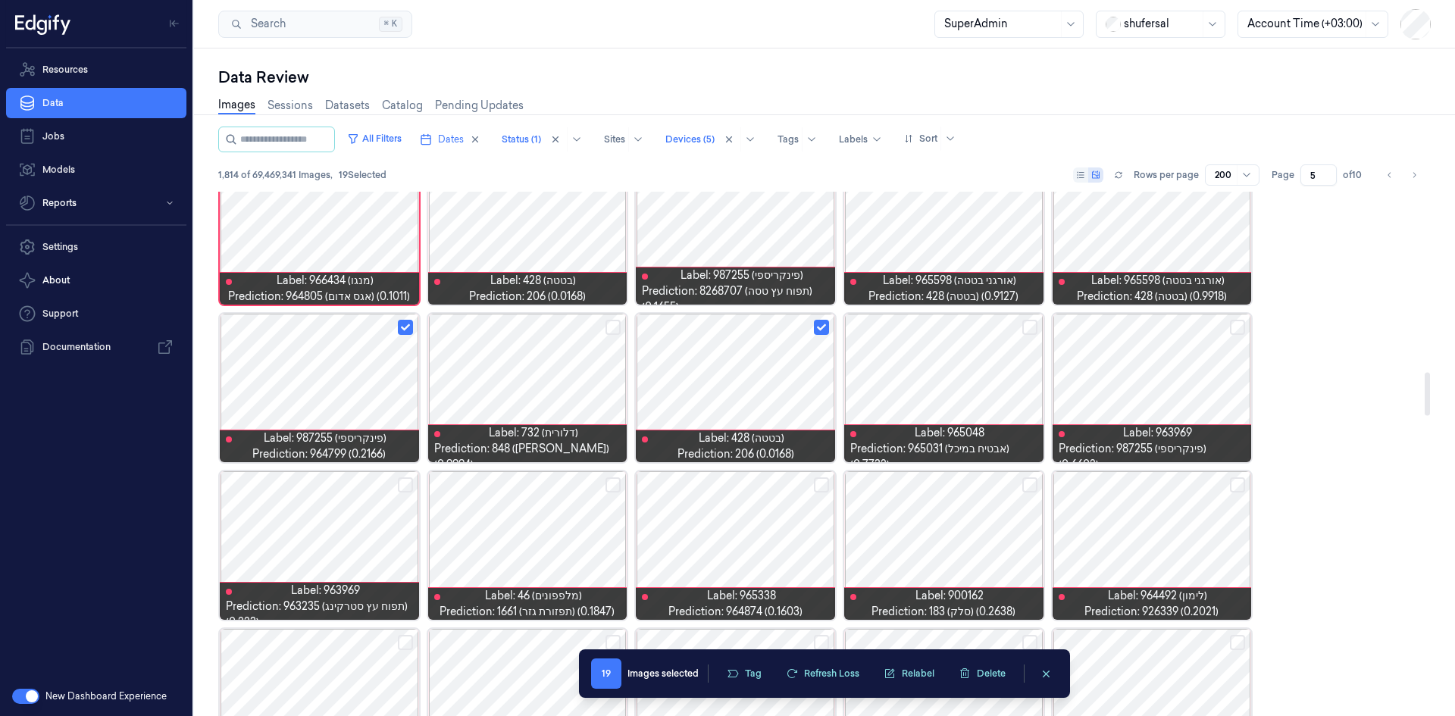
scroll to position [2324, 0]
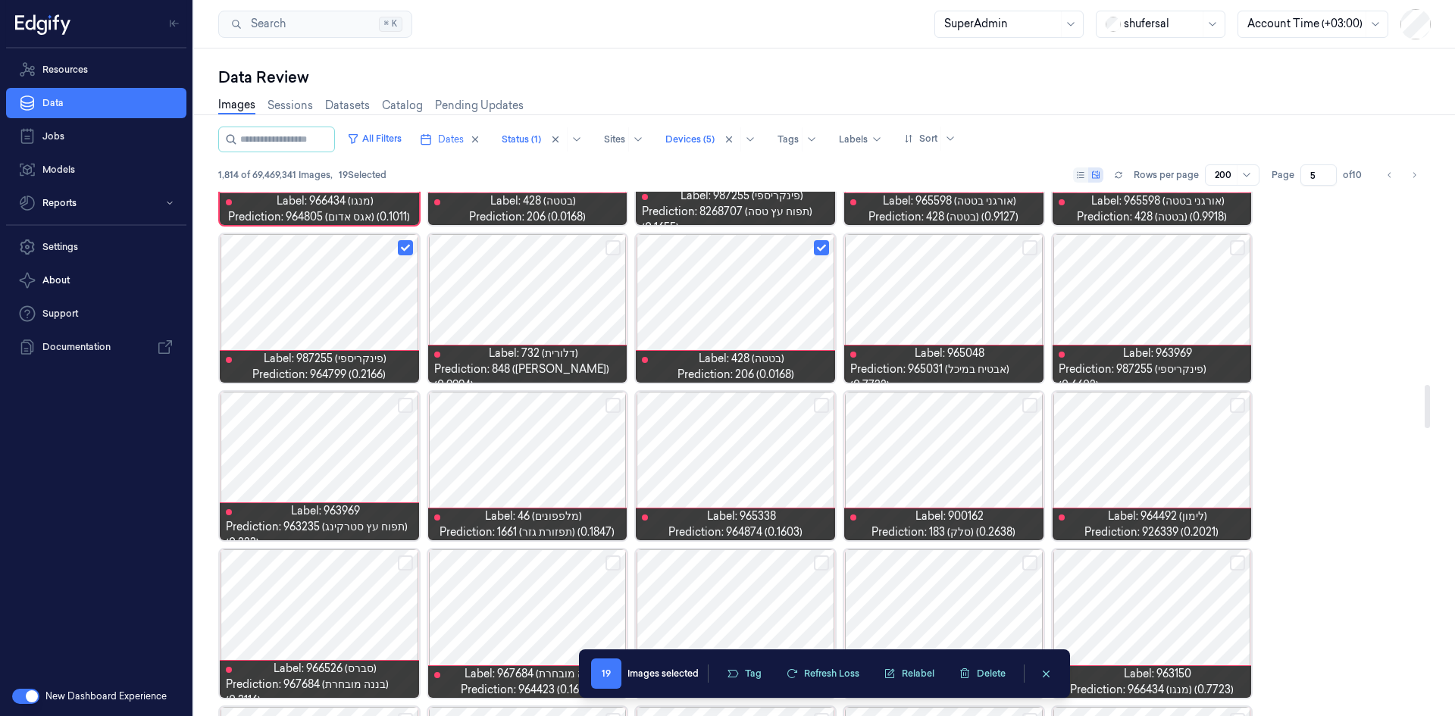
click at [613, 402] on button "Select row" at bounding box center [613, 405] width 15 height 15
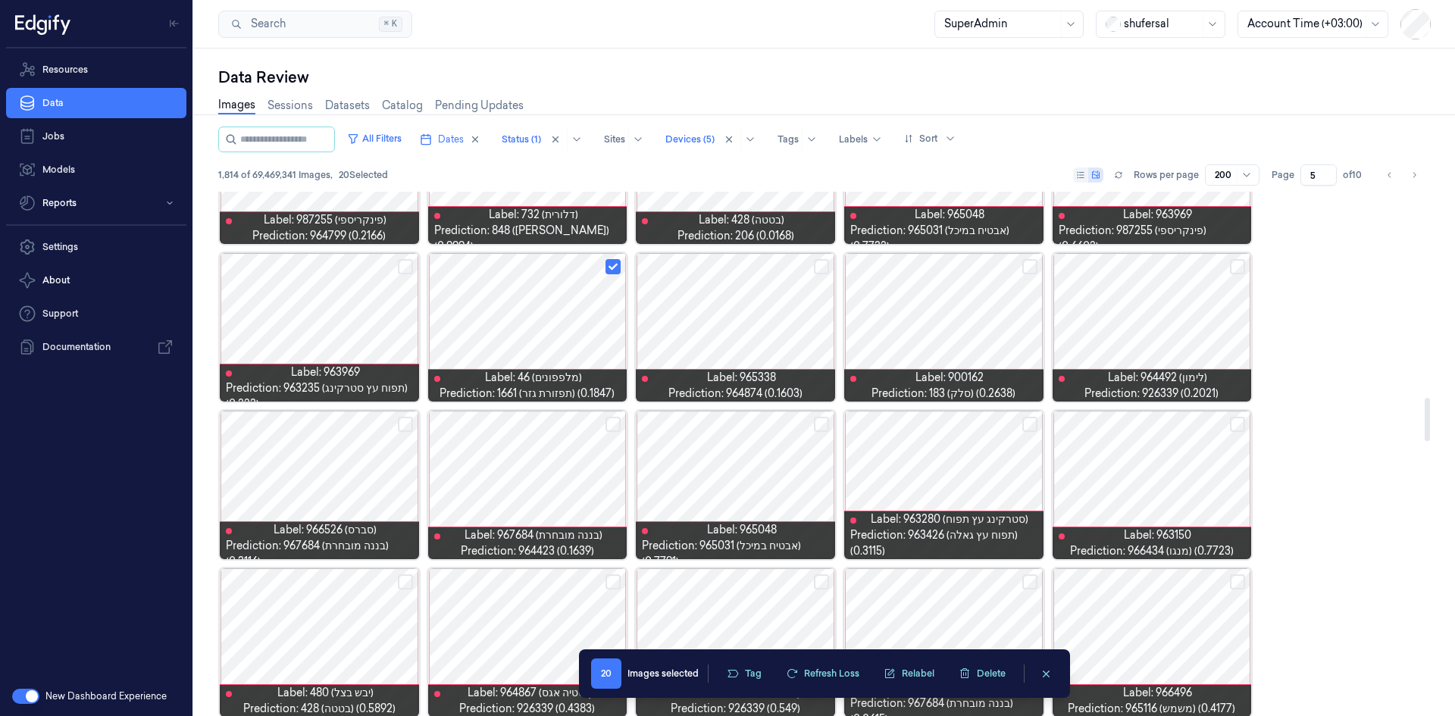
scroll to position [2551, 0]
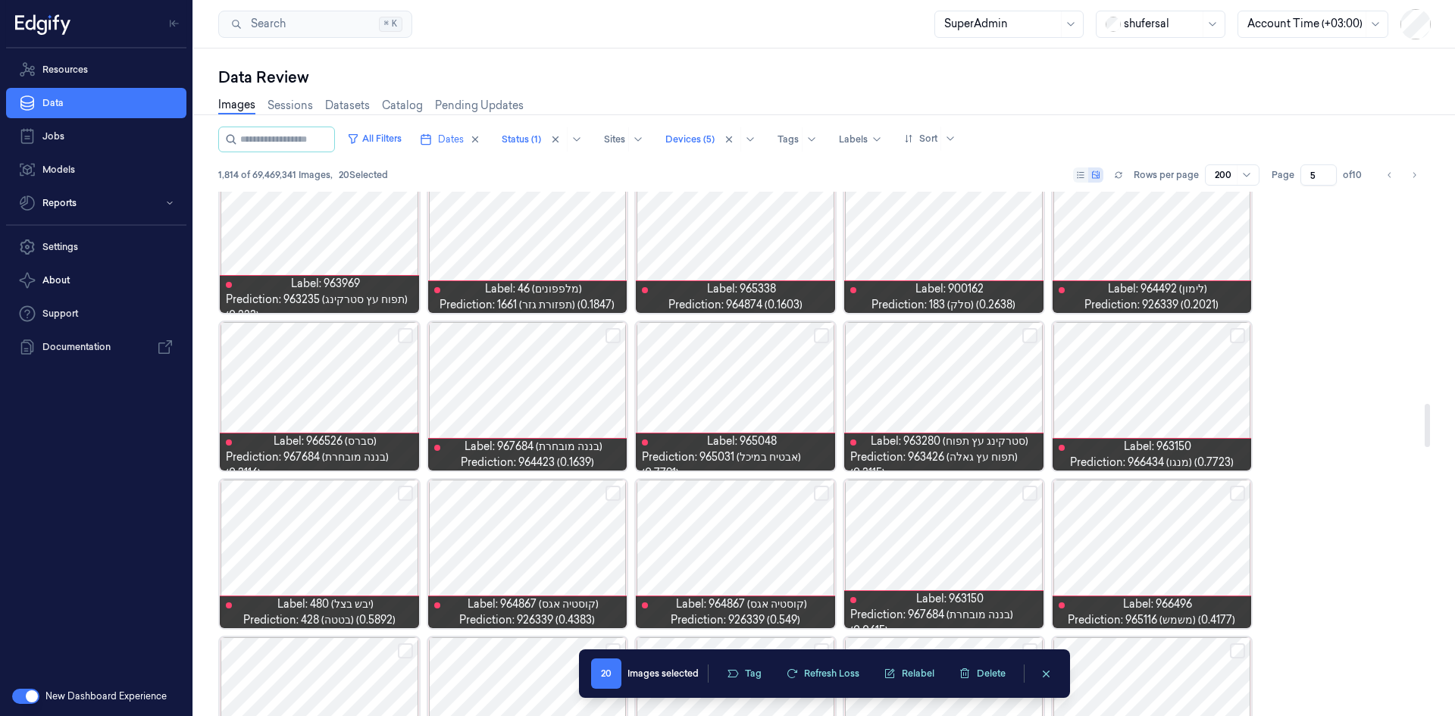
click at [615, 340] on button "Select row" at bounding box center [613, 335] width 15 height 15
click at [1242, 334] on button "Select row" at bounding box center [1237, 335] width 15 height 15
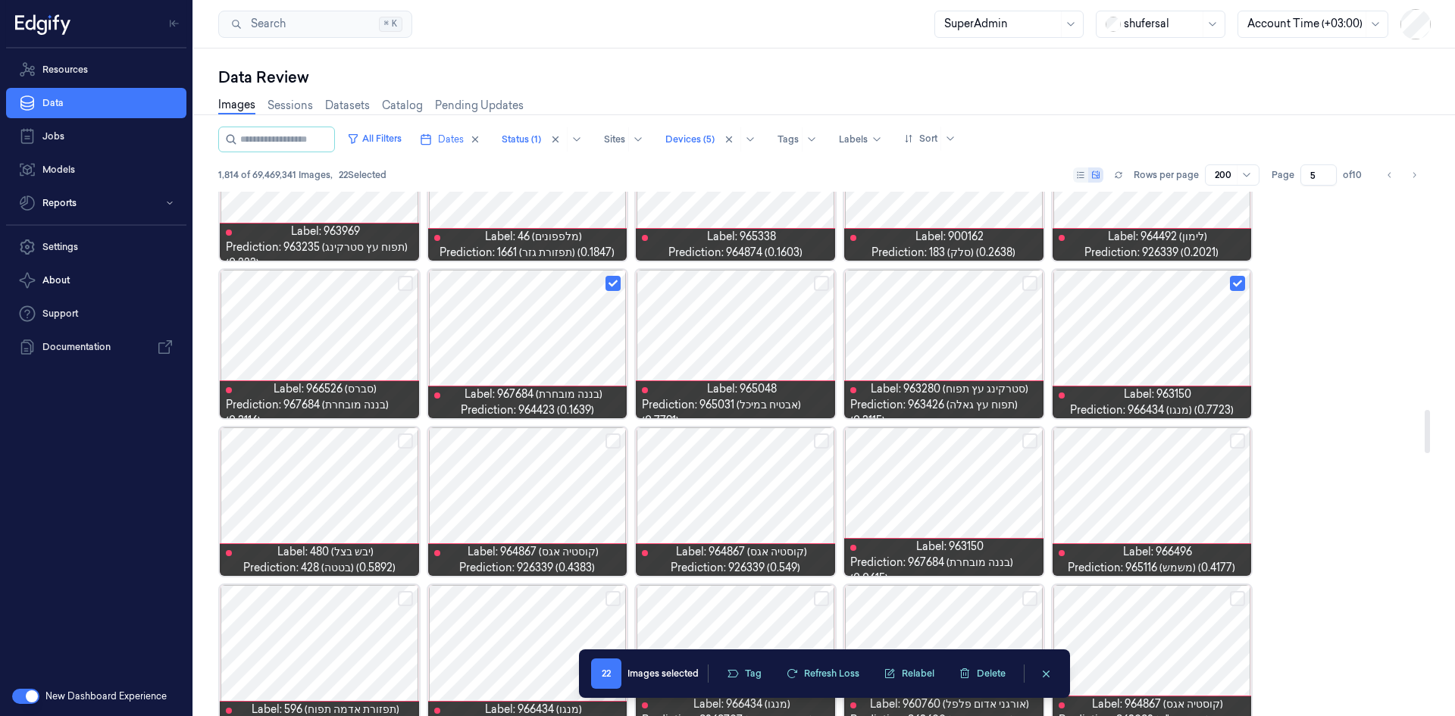
scroll to position [2627, 0]
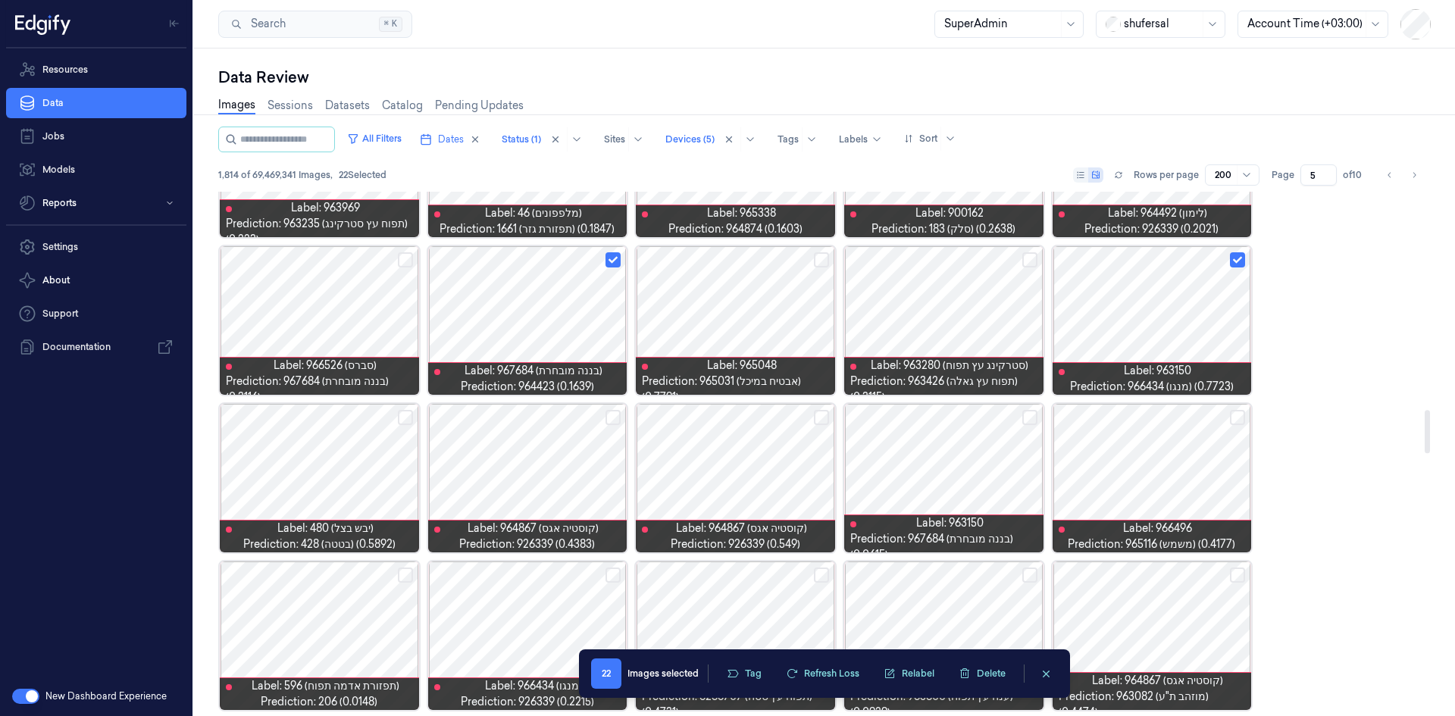
click at [401, 415] on button "Select row" at bounding box center [405, 417] width 15 height 15
click at [1030, 415] on button "Select row" at bounding box center [1029, 417] width 15 height 15
click at [1237, 417] on button "Select row" at bounding box center [1237, 417] width 15 height 15
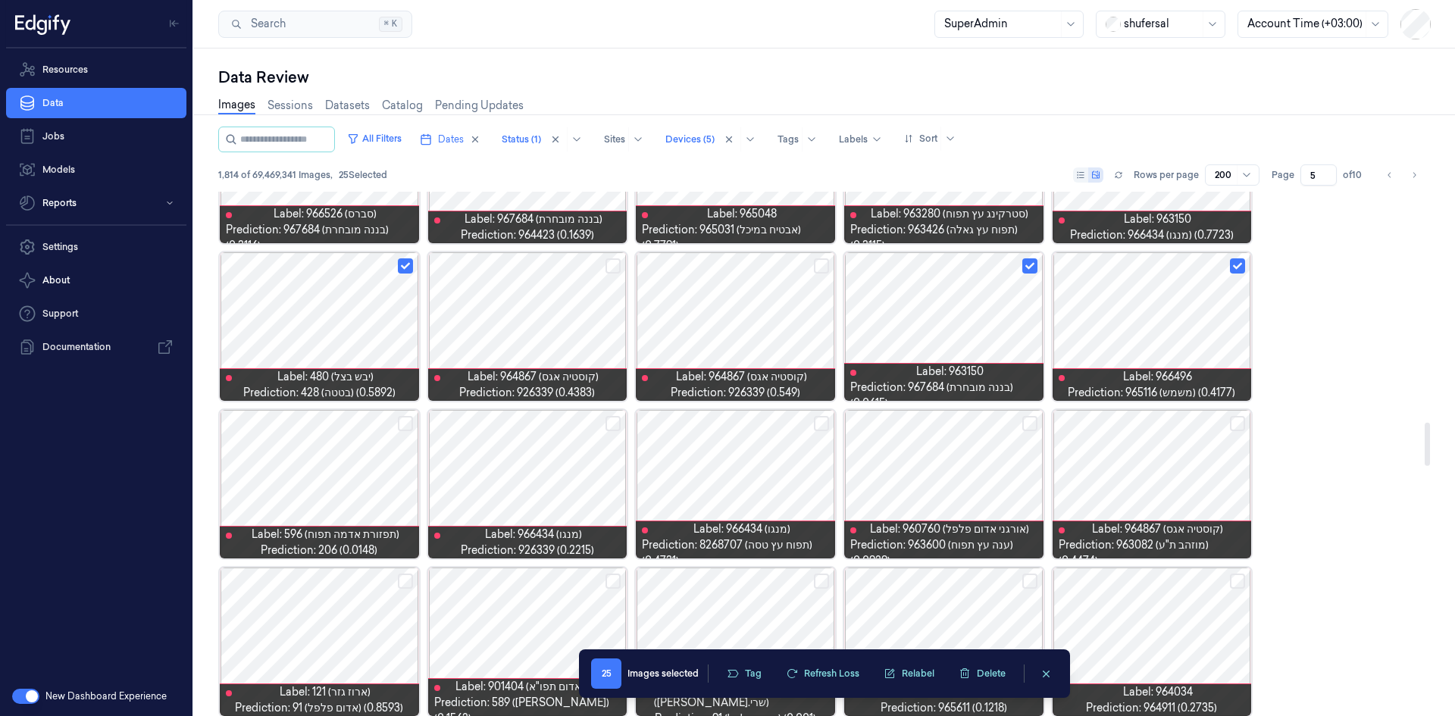
click at [618, 420] on button "Select row" at bounding box center [613, 423] width 15 height 15
click at [819, 426] on button "Select row" at bounding box center [821, 423] width 15 height 15
click at [1028, 423] on button "Select row" at bounding box center [1029, 423] width 15 height 15
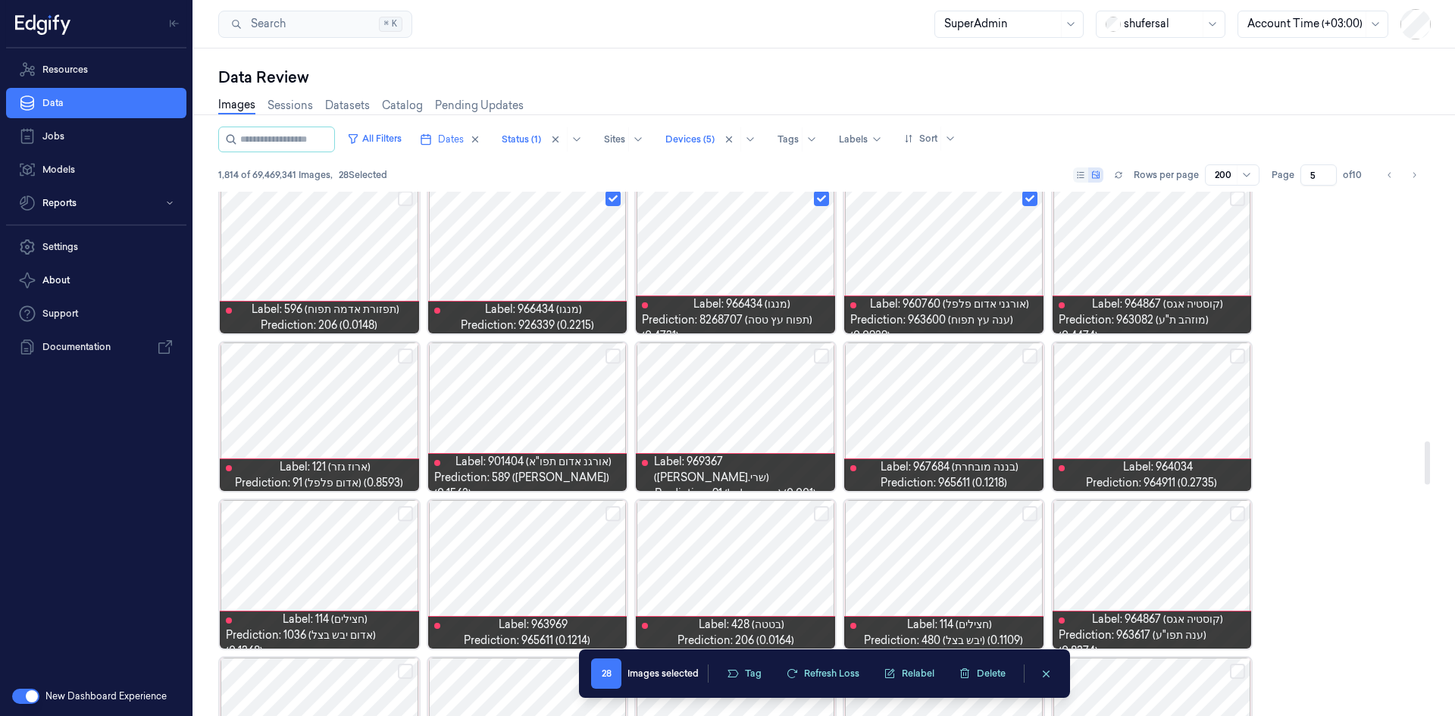
scroll to position [3006, 0]
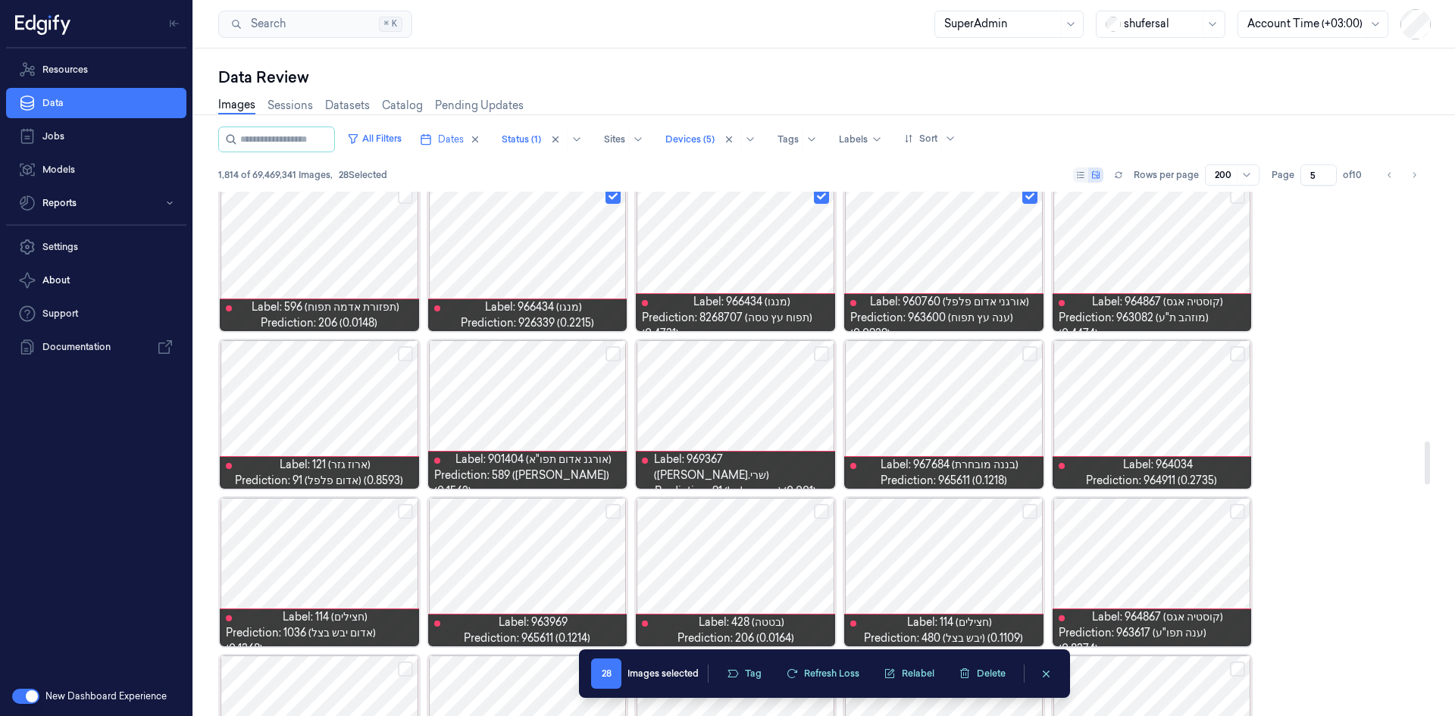
click at [612, 355] on button "Select row" at bounding box center [613, 353] width 15 height 15
click at [401, 358] on button "Select row" at bounding box center [405, 353] width 15 height 15
click at [823, 355] on button "Select row" at bounding box center [821, 353] width 15 height 15
drag, startPoint x: 1032, startPoint y: 354, endPoint x: 1050, endPoint y: 350, distance: 17.8
click at [1034, 352] on button "Select row" at bounding box center [1029, 353] width 15 height 15
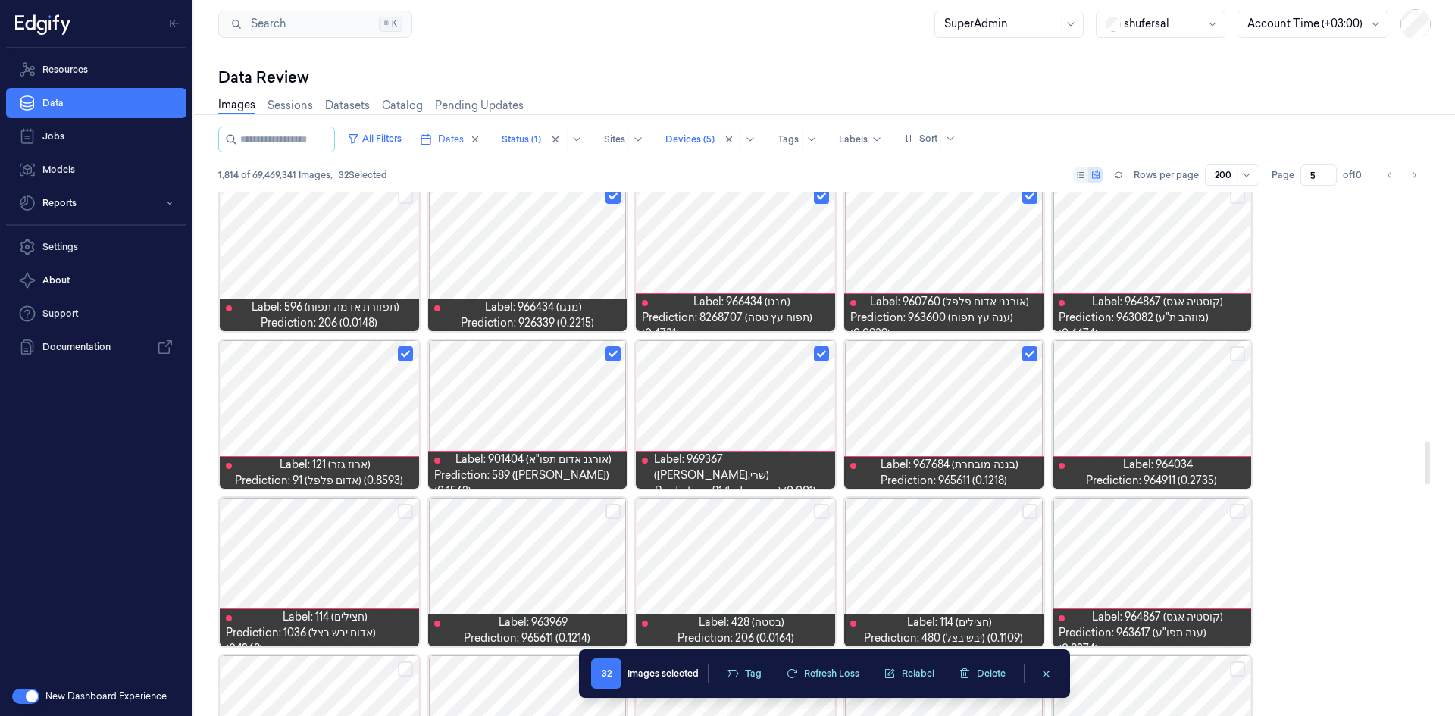
click at [1241, 354] on button "Select row" at bounding box center [1237, 353] width 15 height 15
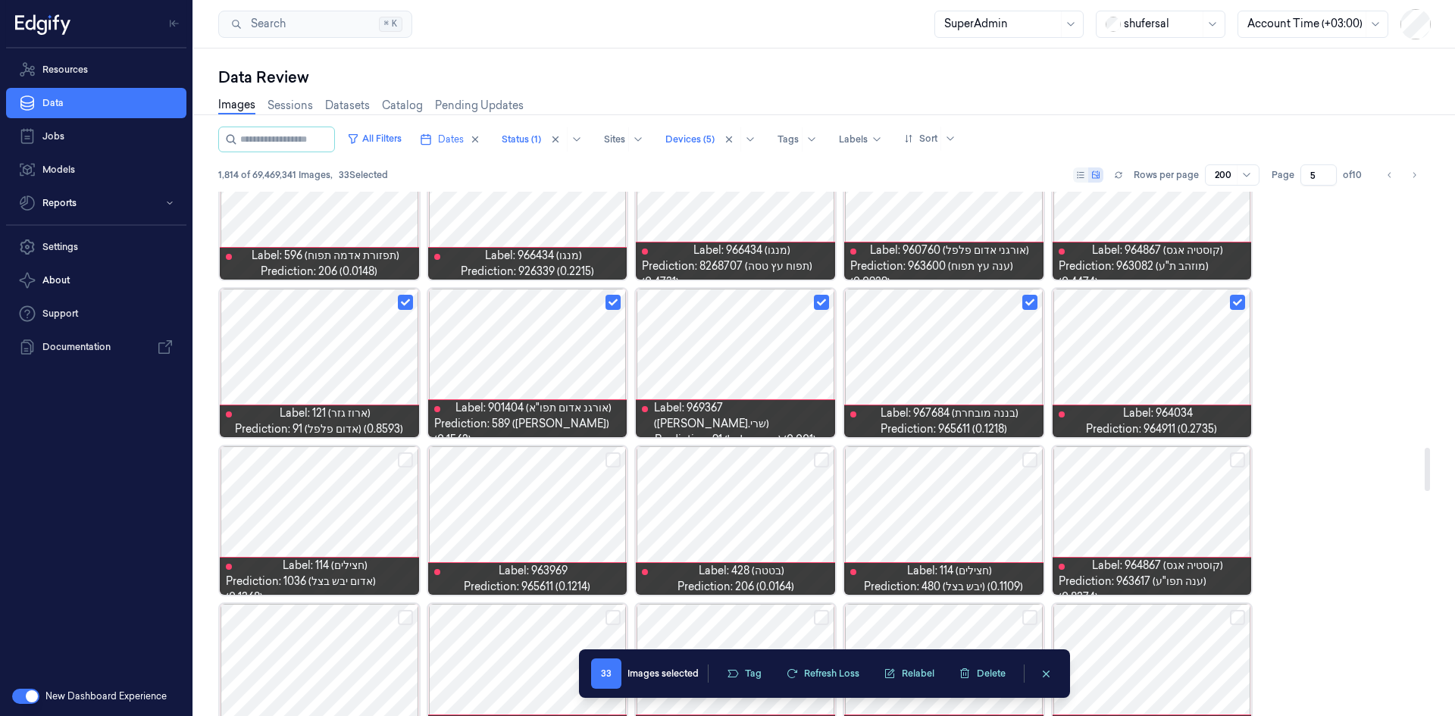
scroll to position [3082, 0]
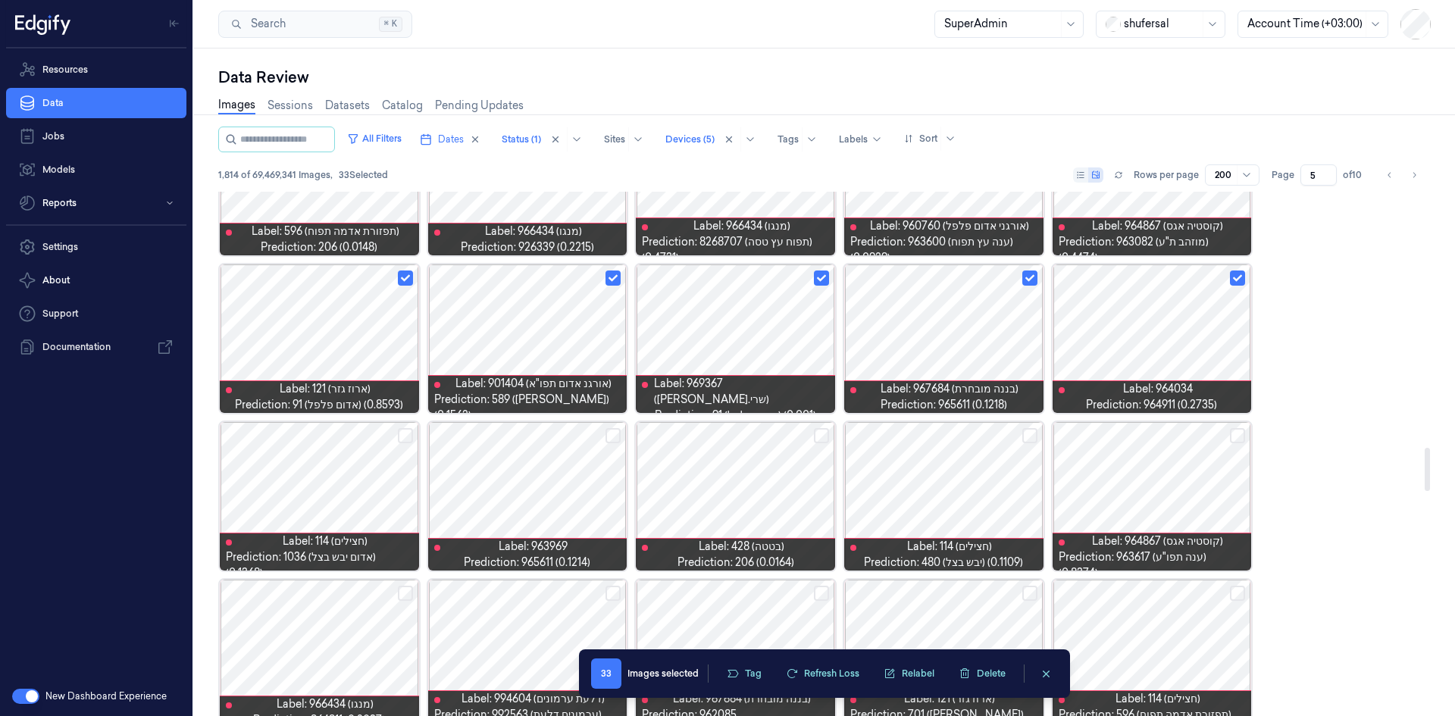
click at [407, 435] on button "Select row" at bounding box center [405, 435] width 15 height 15
click at [619, 437] on button "Select row" at bounding box center [613, 435] width 15 height 15
click at [819, 435] on button "Select row" at bounding box center [821, 435] width 15 height 15
click at [1032, 434] on button "Select row" at bounding box center [1029, 435] width 15 height 15
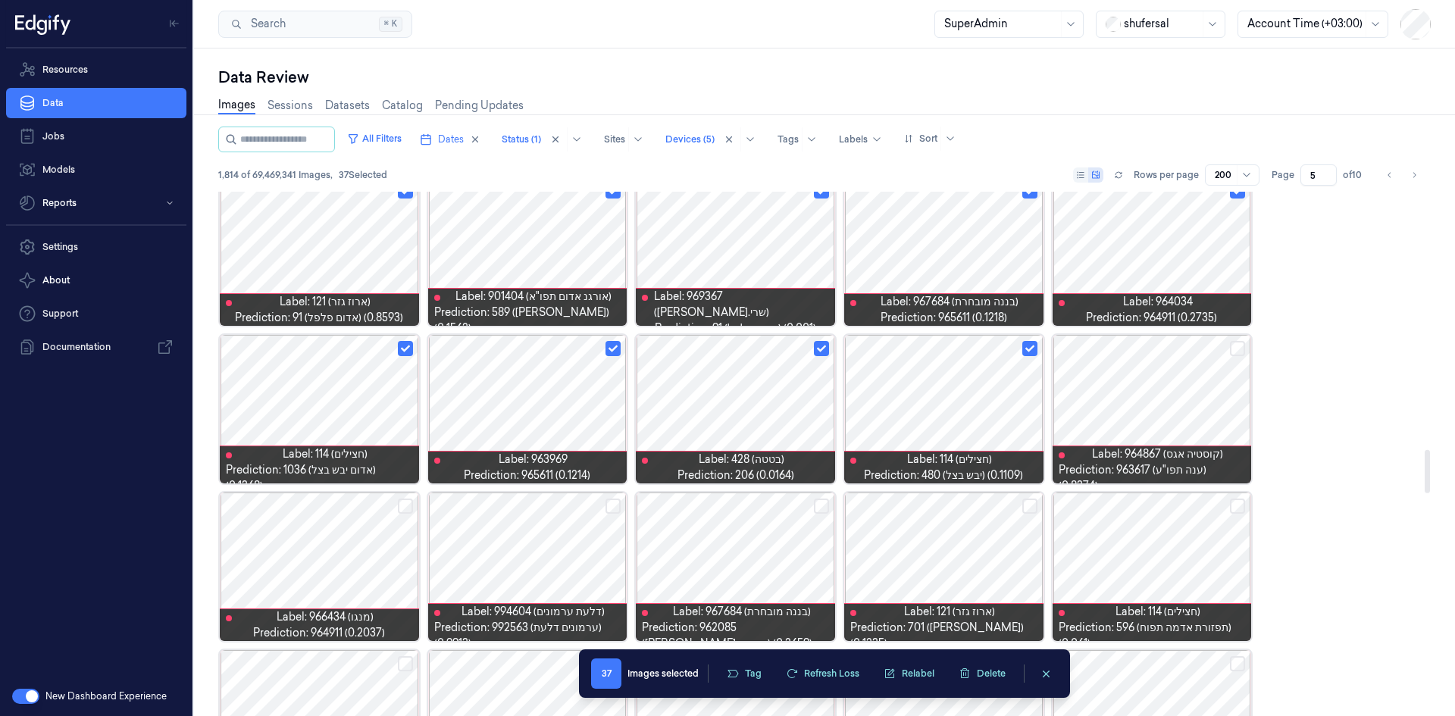
scroll to position [3233, 0]
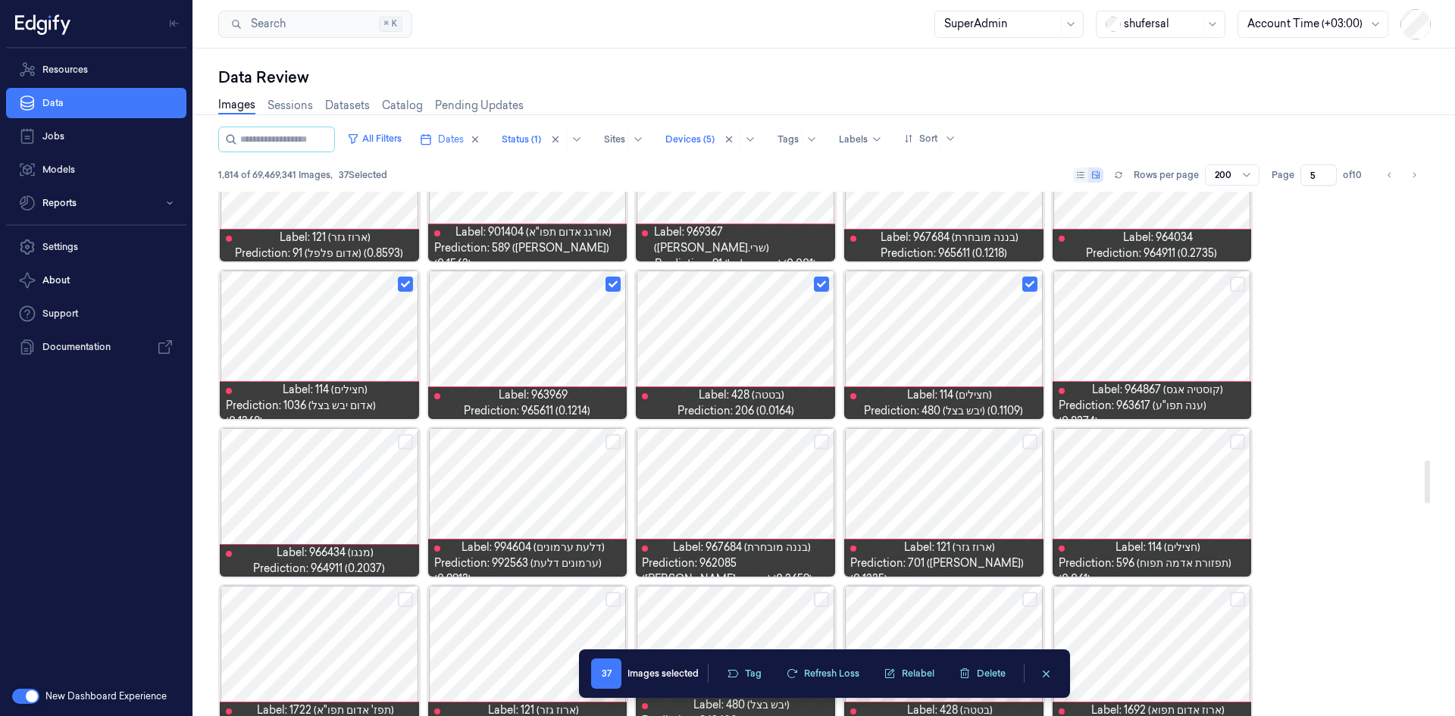
click at [405, 441] on button "Select row" at bounding box center [405, 441] width 15 height 15
click at [822, 443] on button "Select row" at bounding box center [821, 441] width 15 height 15
click at [1032, 446] on button "Select row" at bounding box center [1029, 441] width 15 height 15
click at [1232, 438] on button "Select row" at bounding box center [1237, 441] width 15 height 15
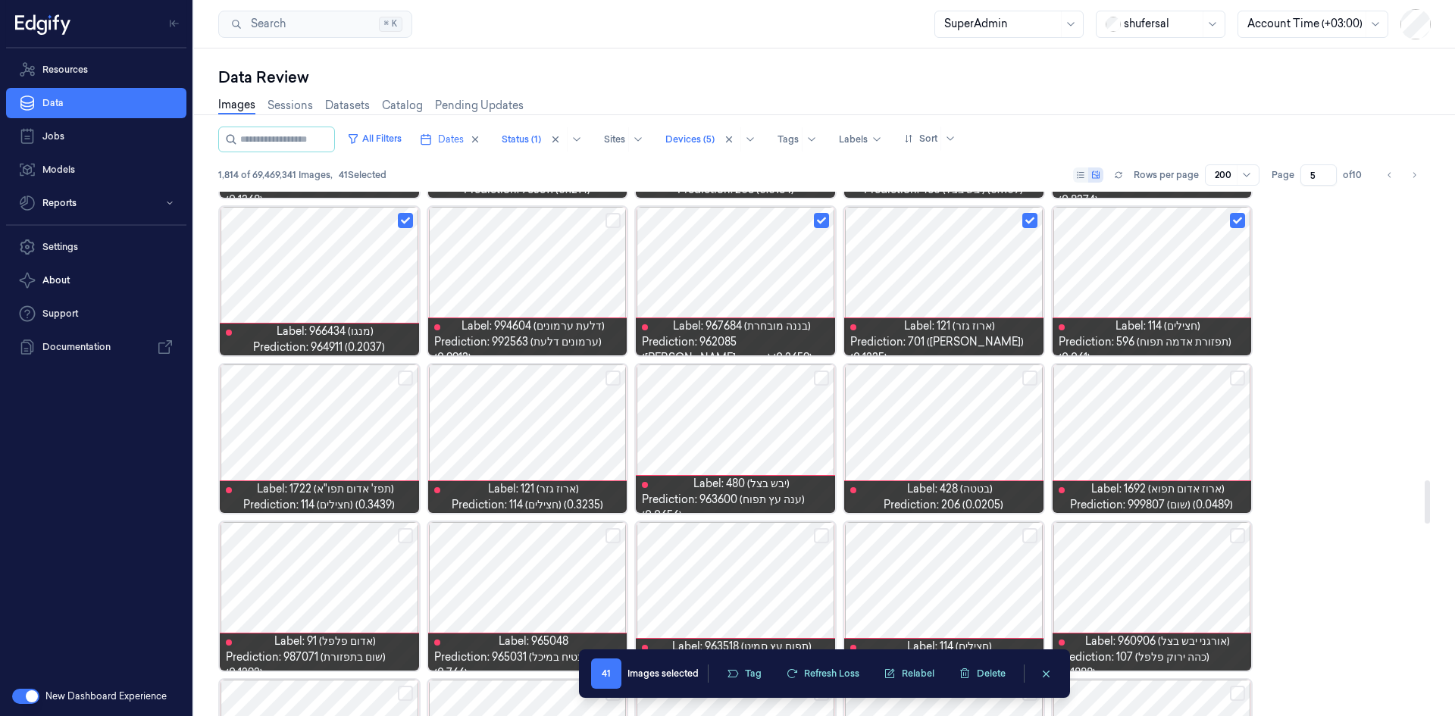
scroll to position [3536, 0]
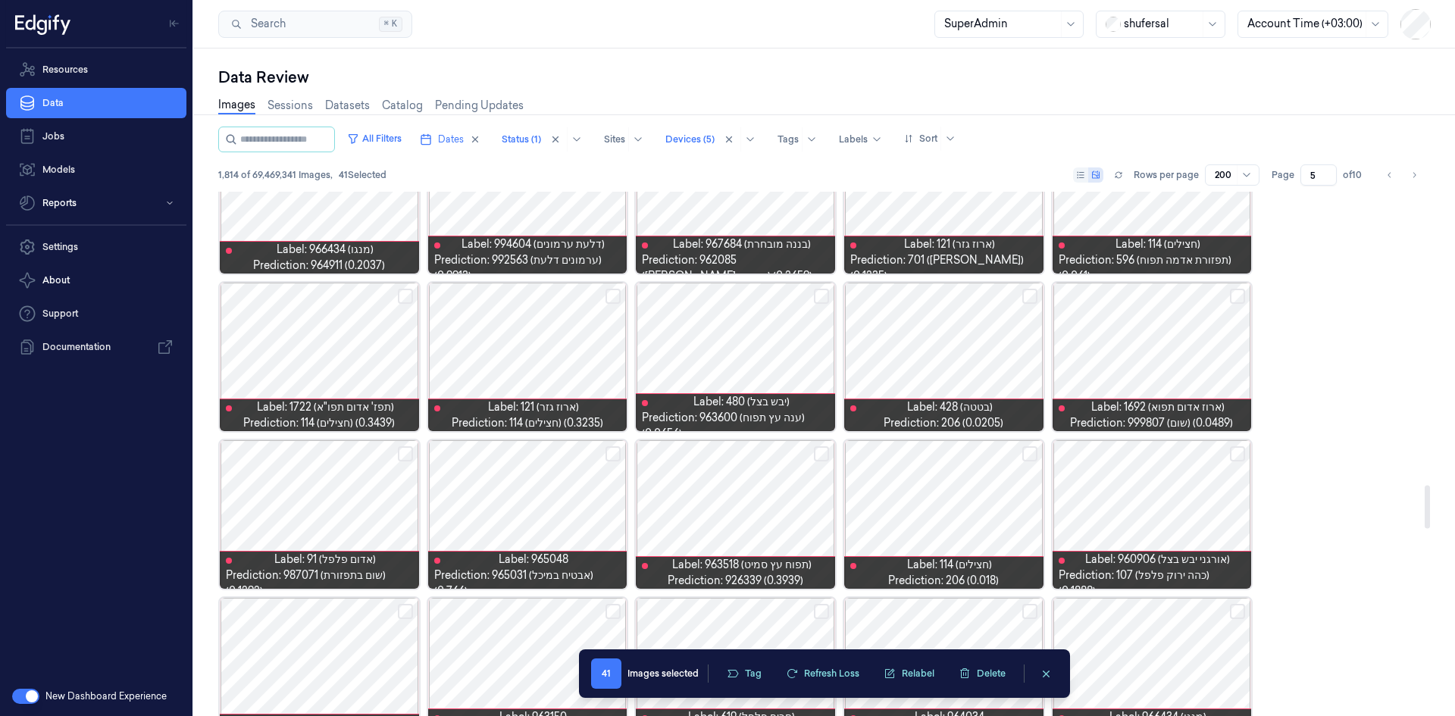
click at [402, 290] on button "Select row" at bounding box center [405, 296] width 15 height 15
click at [618, 296] on button "Select row" at bounding box center [613, 296] width 15 height 15
click at [1034, 295] on button "Select row" at bounding box center [1029, 296] width 15 height 15
click at [1238, 293] on button "Select row" at bounding box center [1237, 296] width 15 height 15
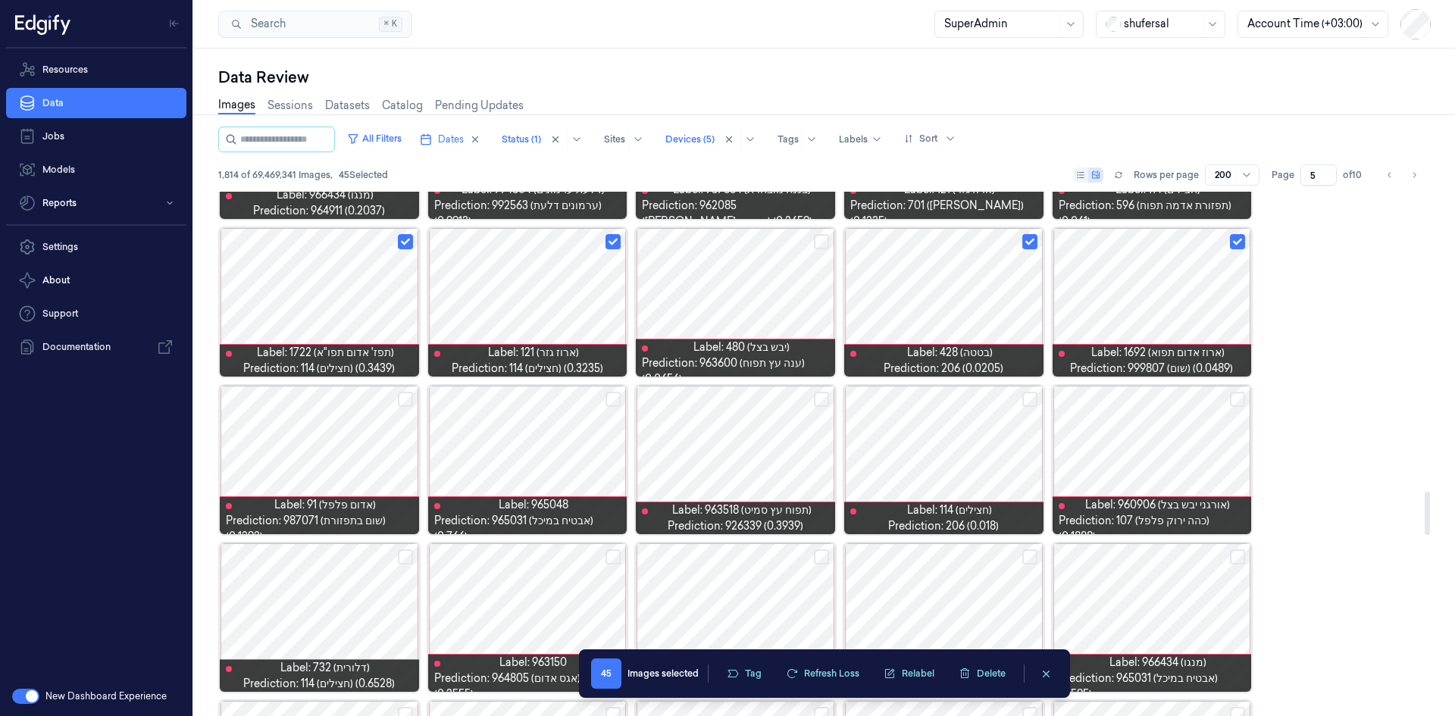
scroll to position [3612, 0]
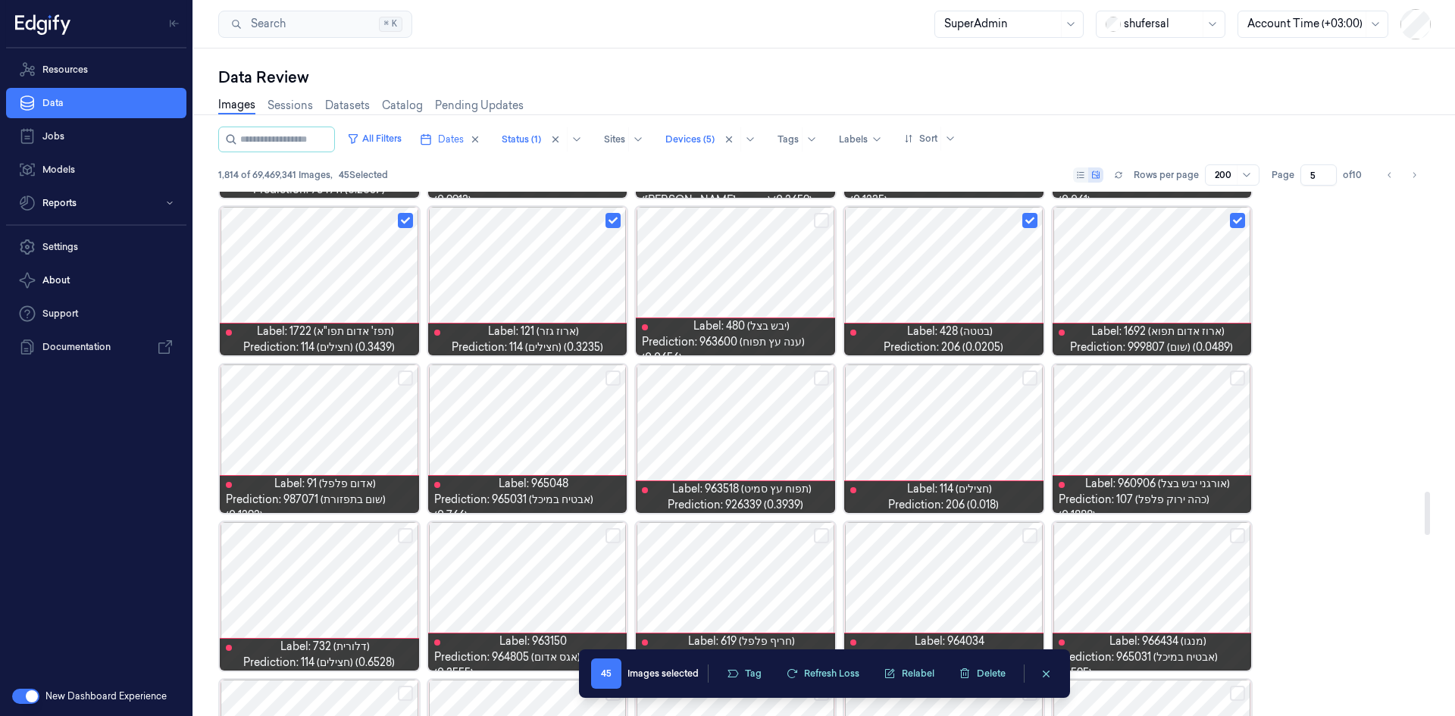
click at [1028, 375] on button "Select row" at bounding box center [1029, 378] width 15 height 15
click at [407, 374] on button "Select row" at bounding box center [405, 378] width 15 height 15
click at [819, 379] on button "Select row" at bounding box center [821, 378] width 15 height 15
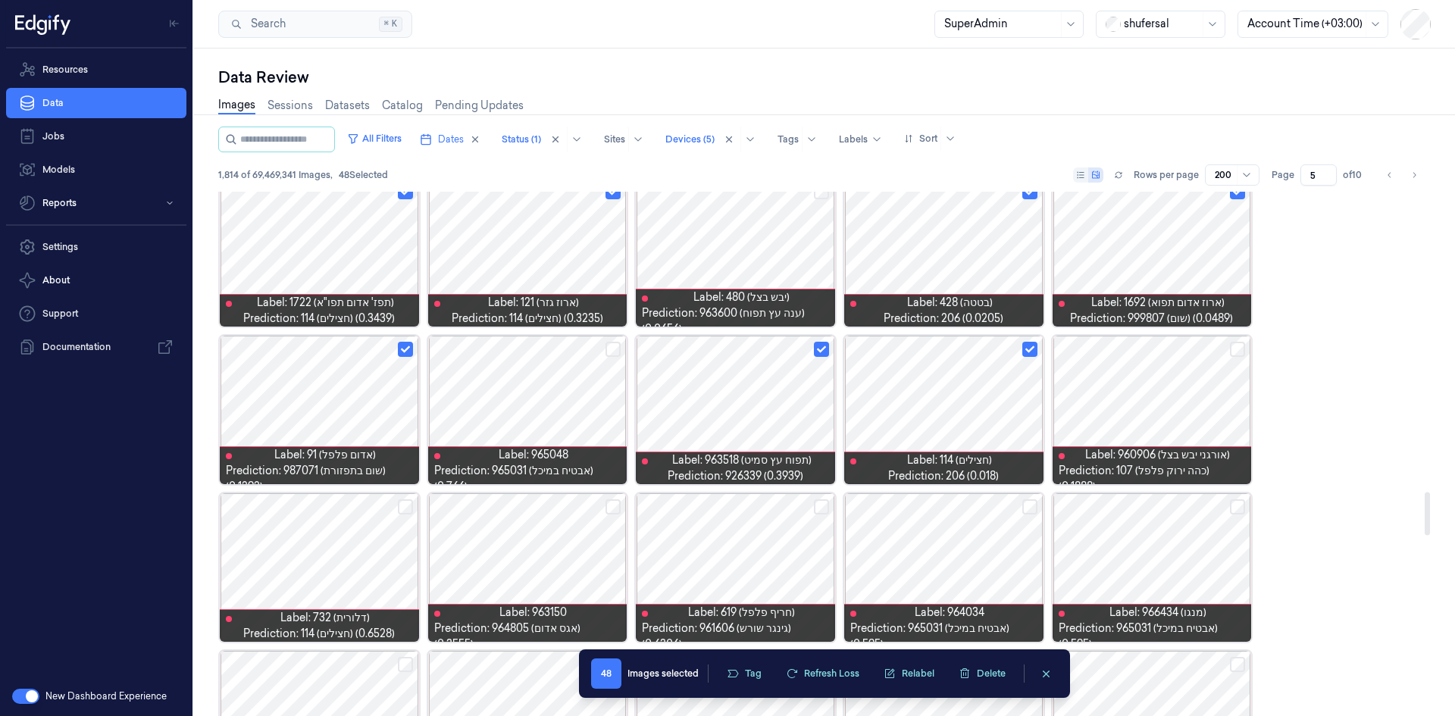
scroll to position [3688, 0]
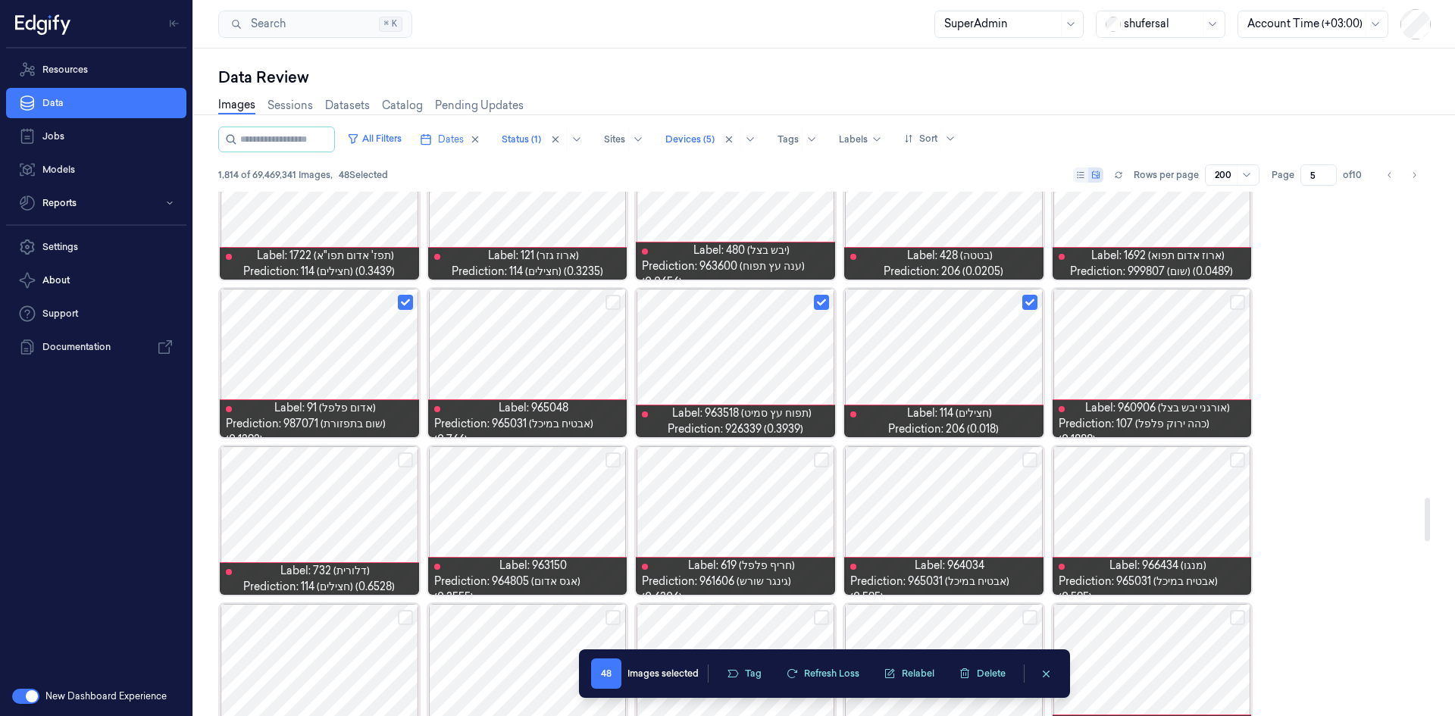
click at [1235, 308] on button "Select row" at bounding box center [1237, 302] width 15 height 15
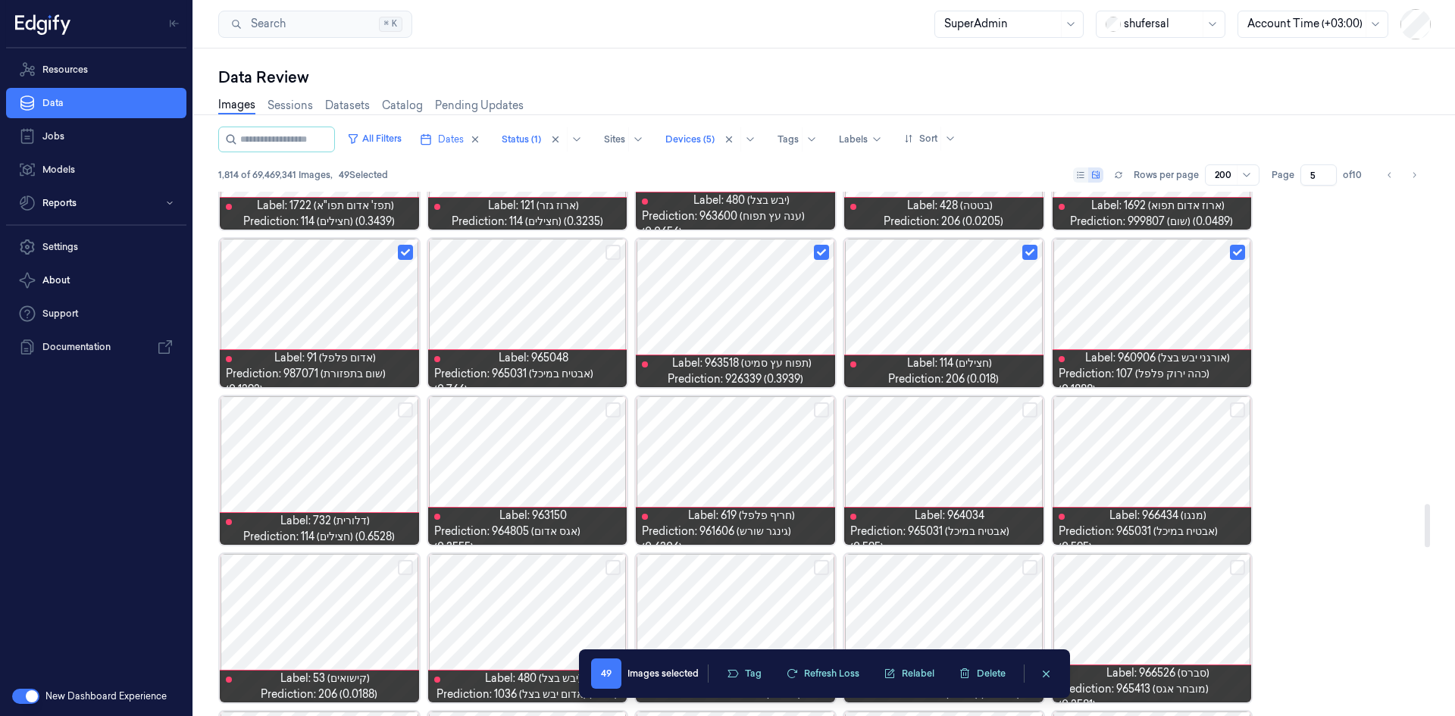
scroll to position [3764, 0]
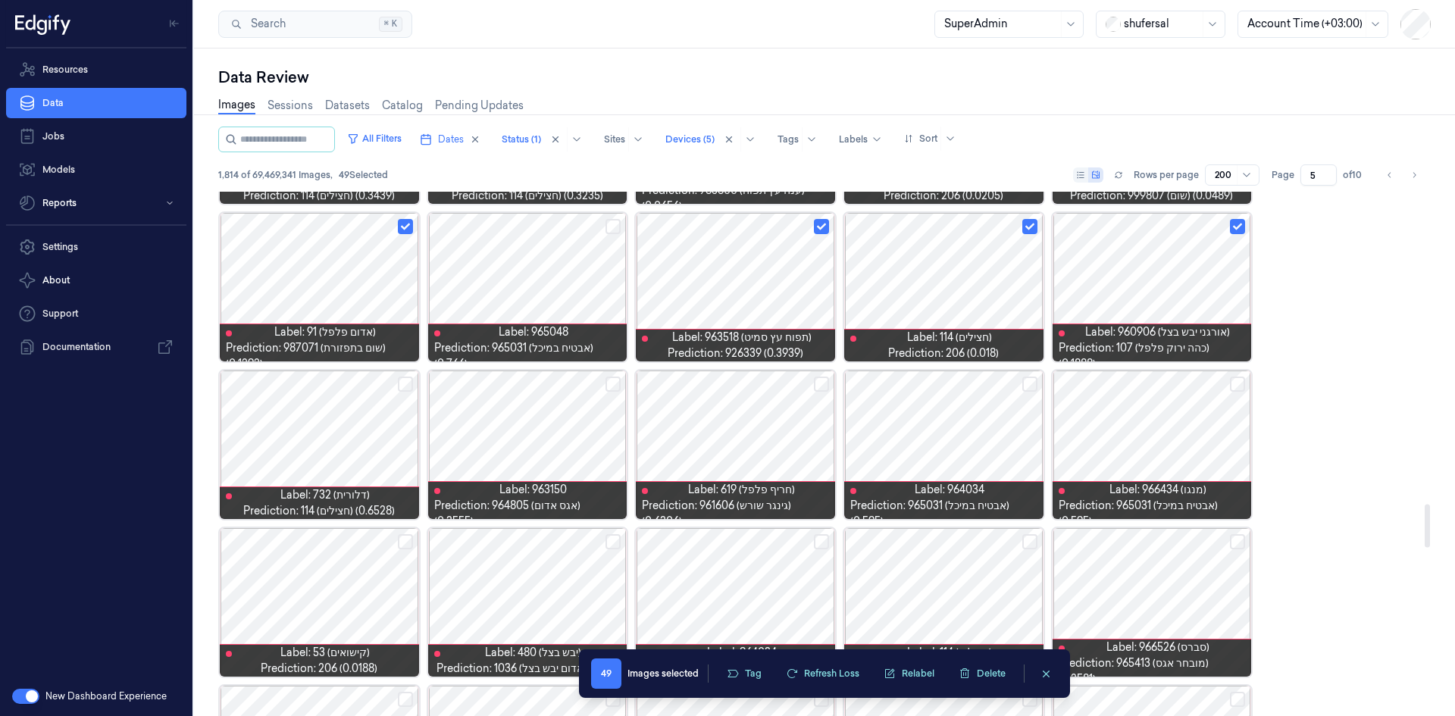
click at [405, 383] on button "Select row" at bounding box center [405, 384] width 15 height 15
click at [817, 387] on button "Select row" at bounding box center [821, 384] width 15 height 15
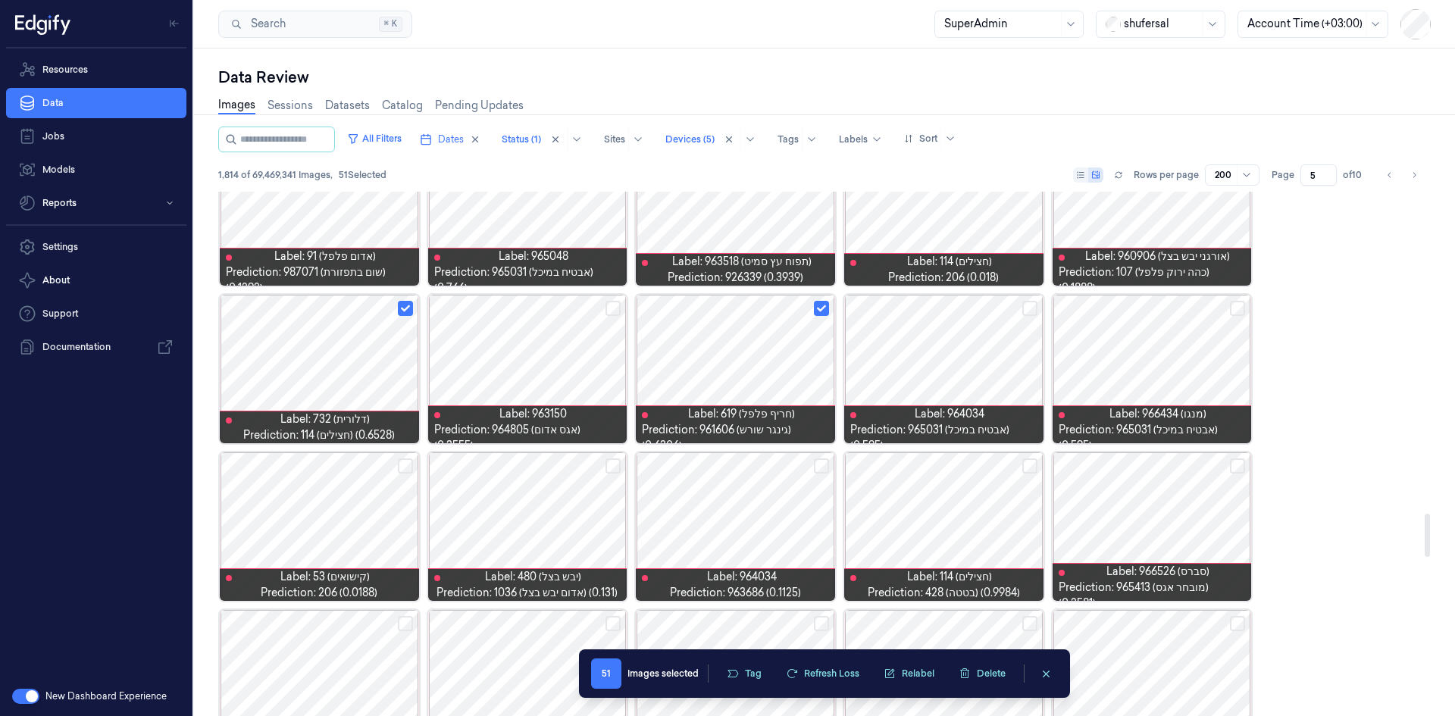
scroll to position [3915, 0]
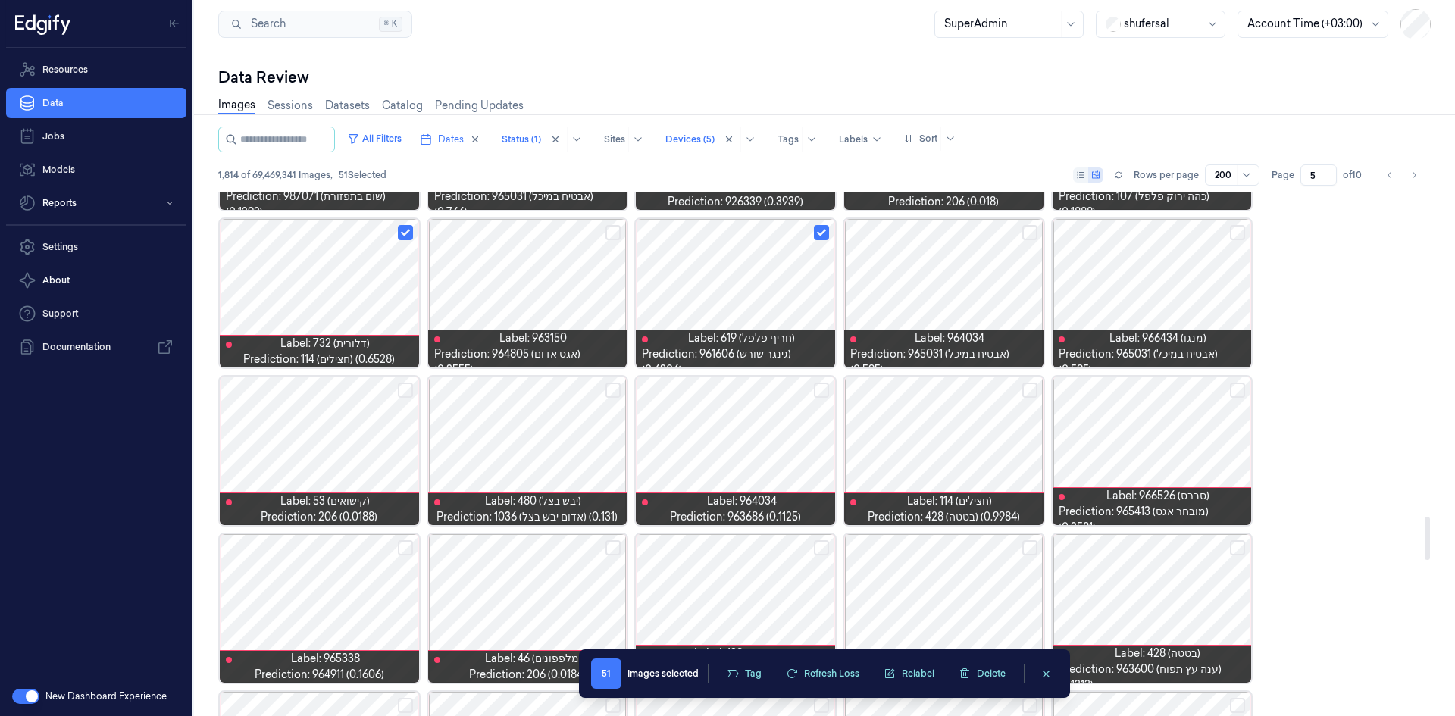
click at [398, 386] on button "Select row" at bounding box center [405, 390] width 15 height 15
click at [612, 391] on button "Select row" at bounding box center [613, 390] width 15 height 15
click at [817, 392] on button "Select row" at bounding box center [821, 390] width 15 height 15
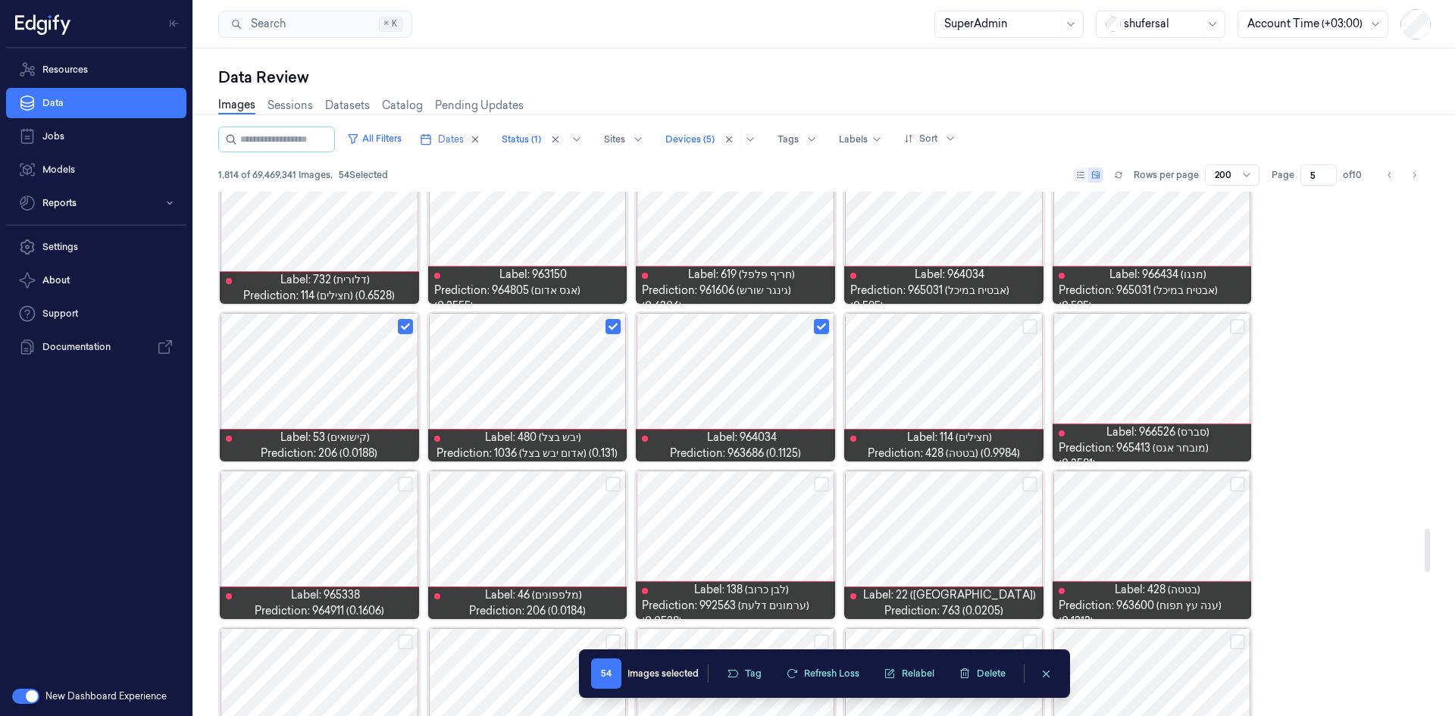
scroll to position [4067, 0]
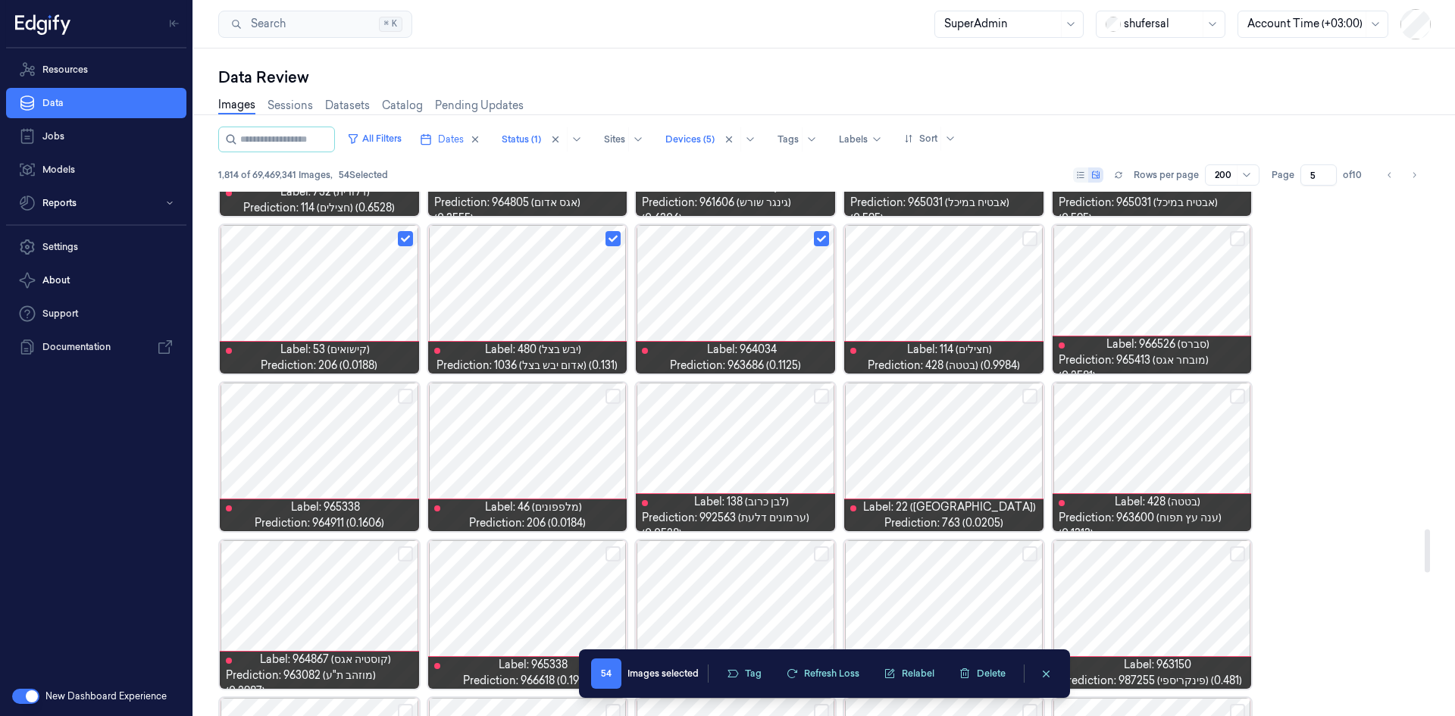
click at [1028, 395] on button "Select row" at bounding box center [1029, 396] width 15 height 15
click at [819, 393] on button "Select row" at bounding box center [821, 396] width 15 height 15
click at [616, 394] on button "Select row" at bounding box center [613, 396] width 15 height 15
click at [408, 401] on button "Select row" at bounding box center [405, 396] width 15 height 15
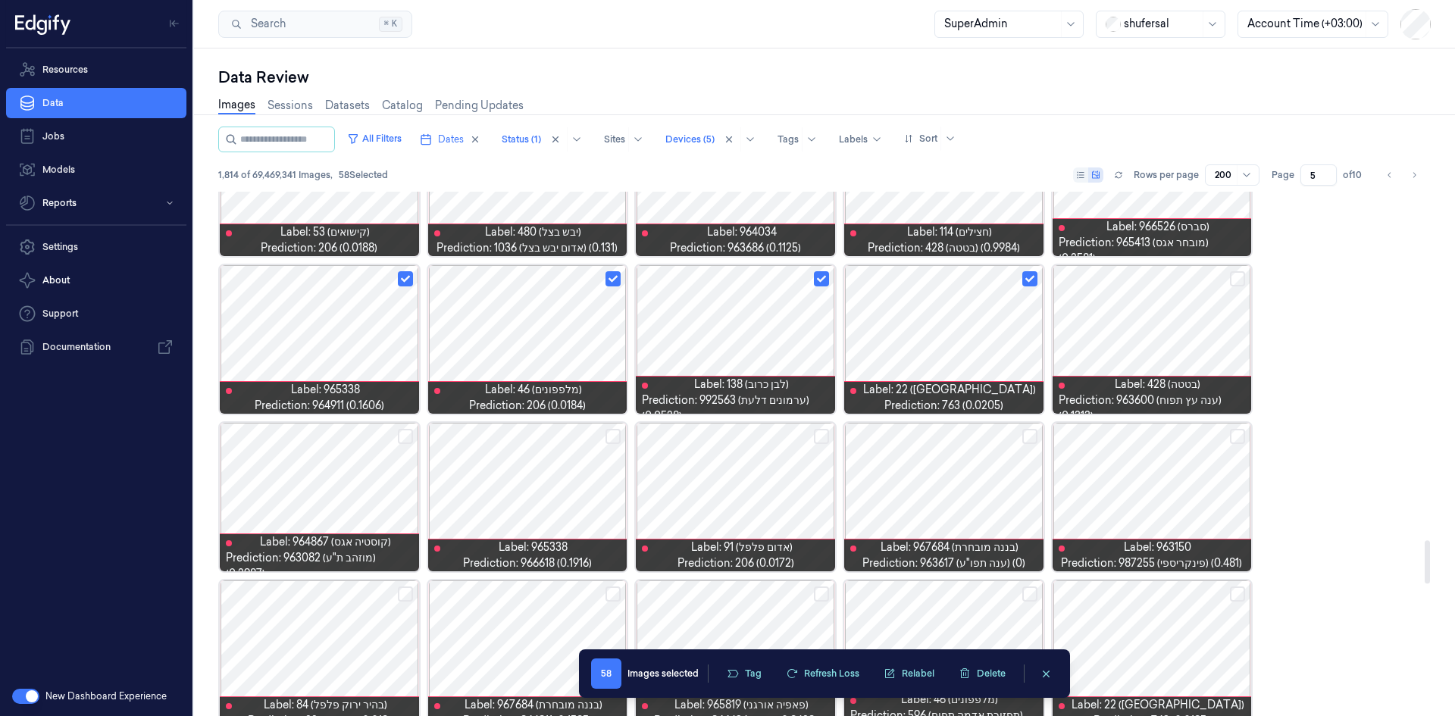
scroll to position [4219, 0]
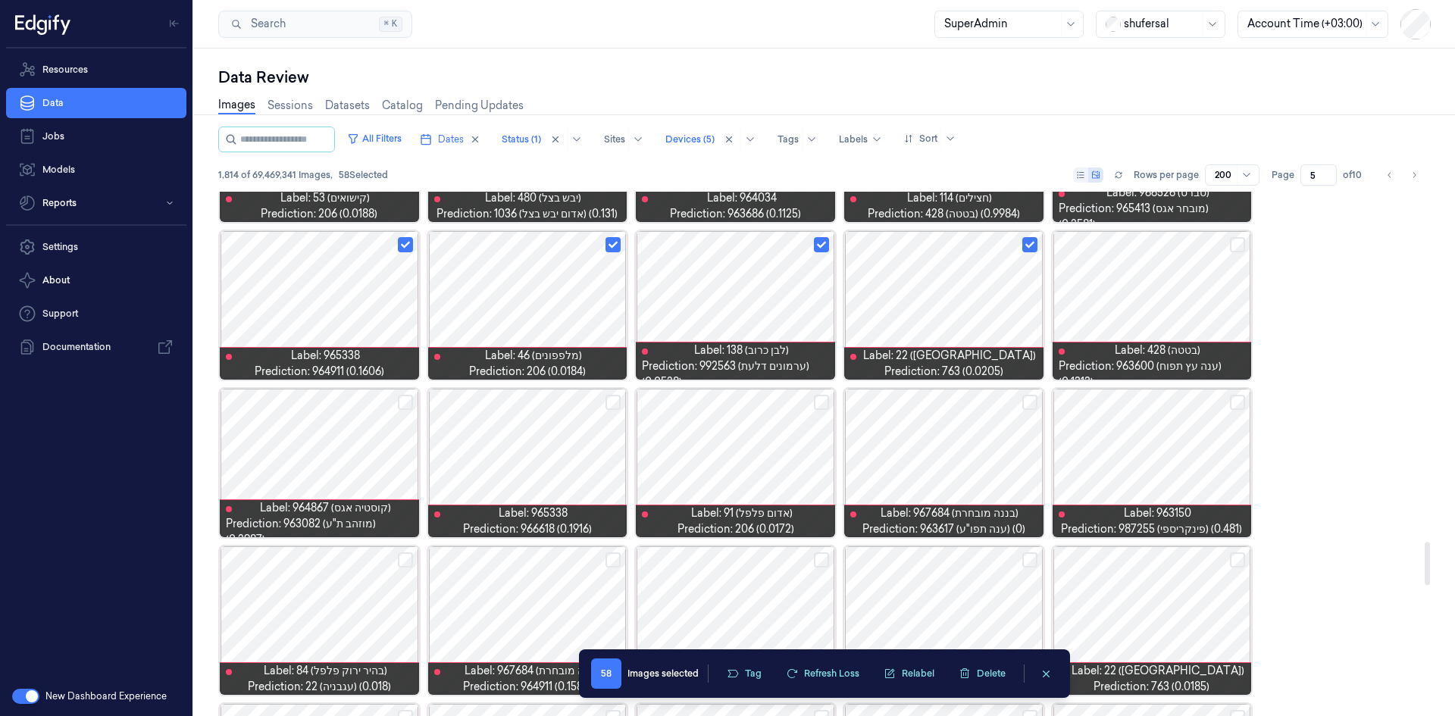
click at [820, 402] on button "Select row" at bounding box center [821, 402] width 15 height 15
click at [1239, 400] on button "Select row" at bounding box center [1237, 402] width 15 height 15
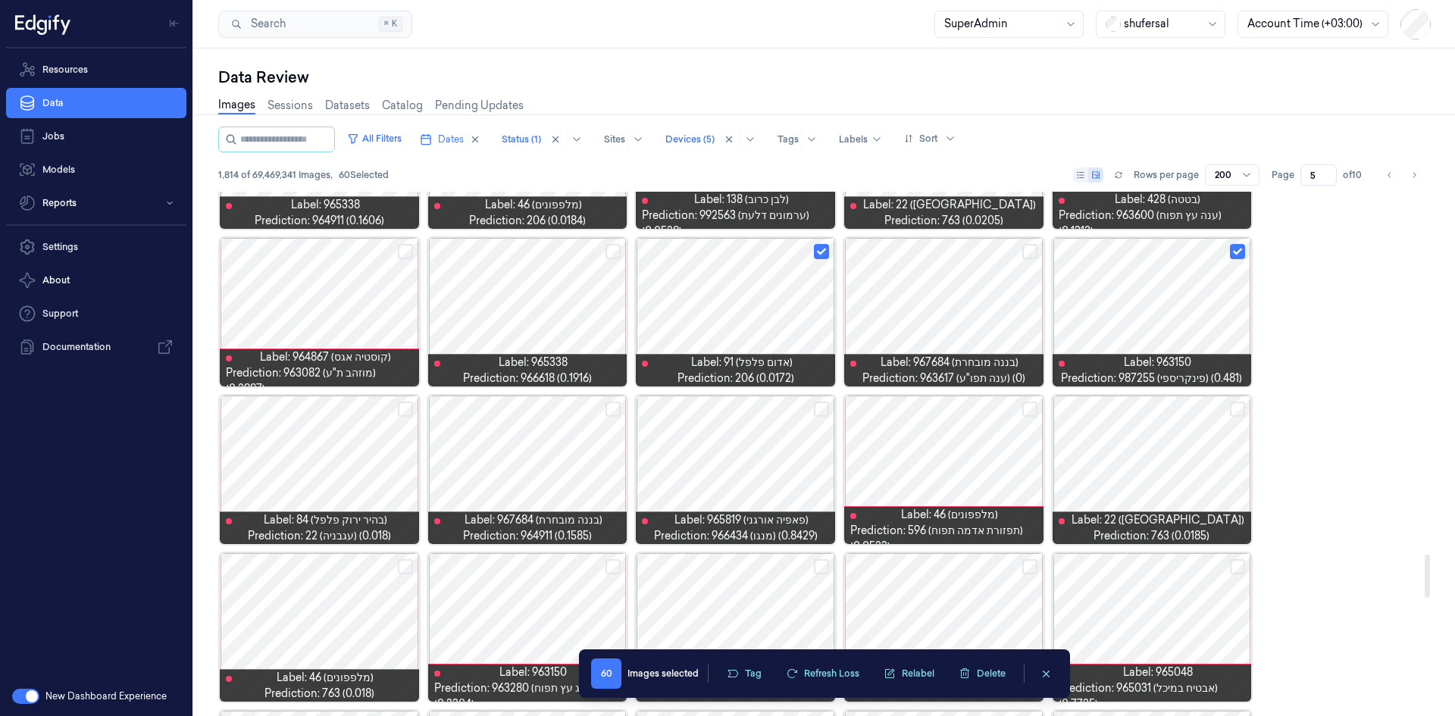
scroll to position [4370, 0]
click at [407, 409] on button "Select row" at bounding box center [405, 408] width 15 height 15
click at [615, 410] on button "Select row" at bounding box center [613, 408] width 15 height 15
click at [1237, 410] on button "Select row" at bounding box center [1237, 408] width 15 height 15
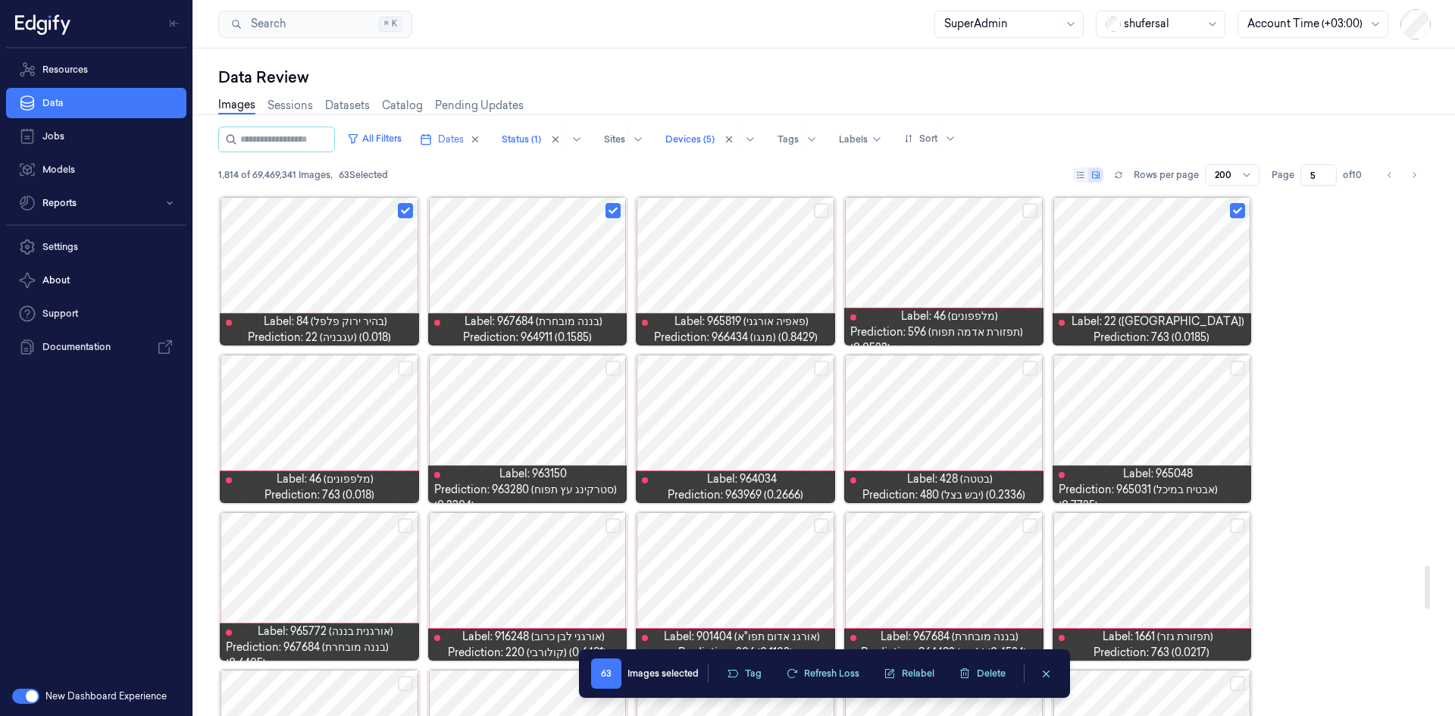
scroll to position [4598, 0]
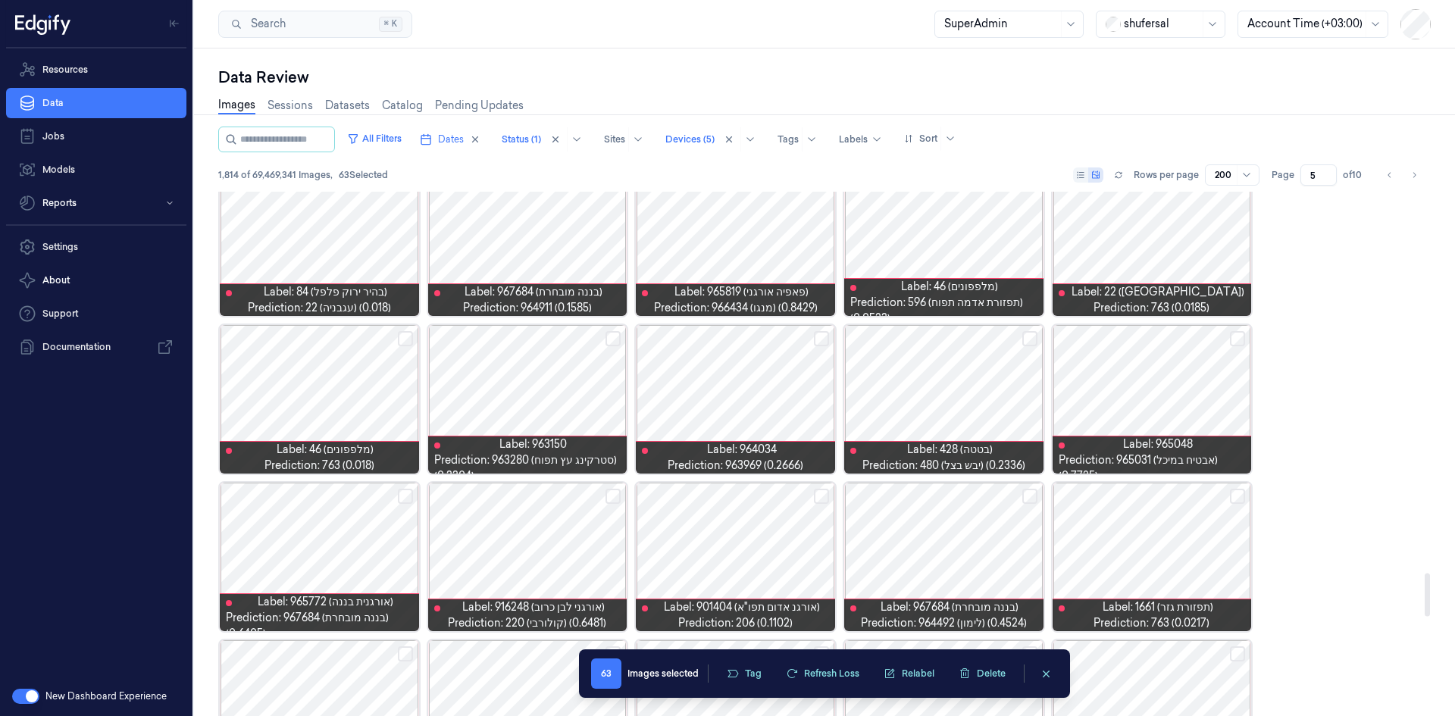
click at [403, 339] on button "Select row" at bounding box center [405, 338] width 15 height 15
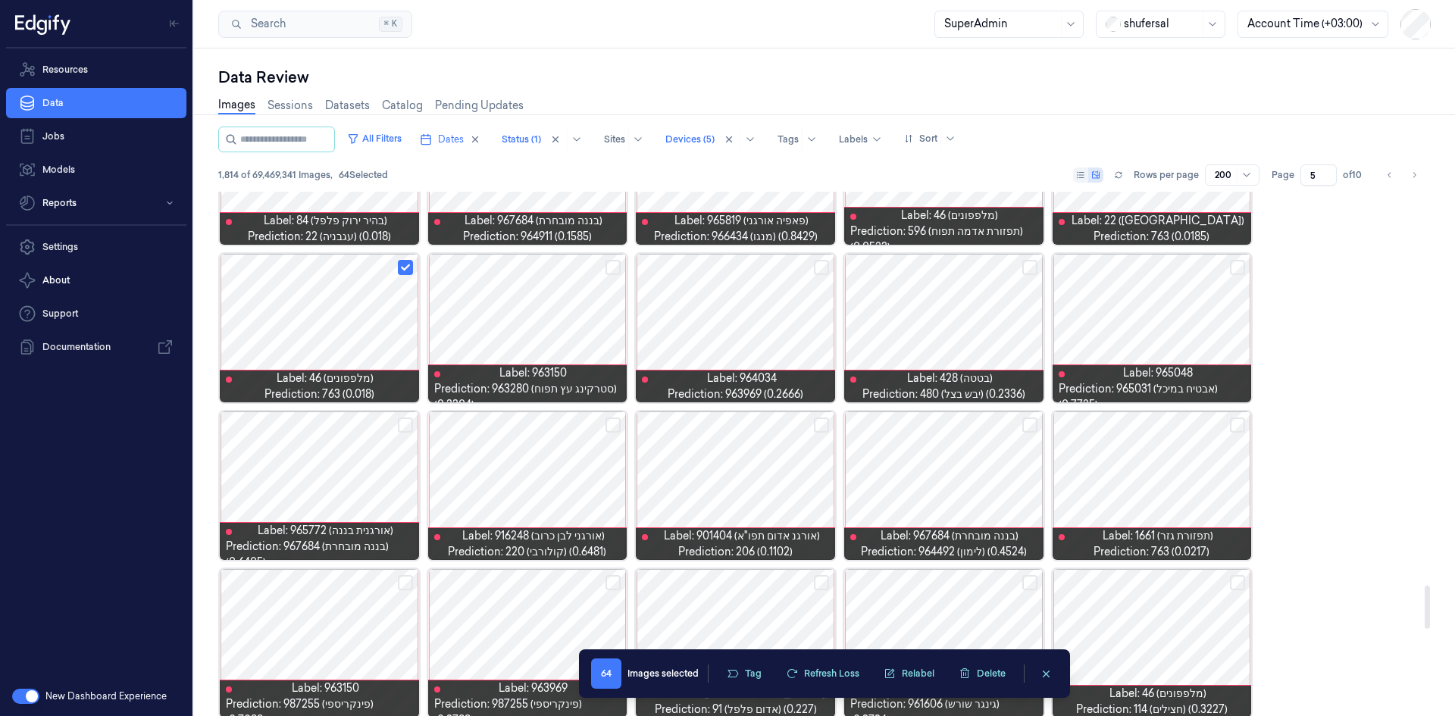
scroll to position [4749, 0]
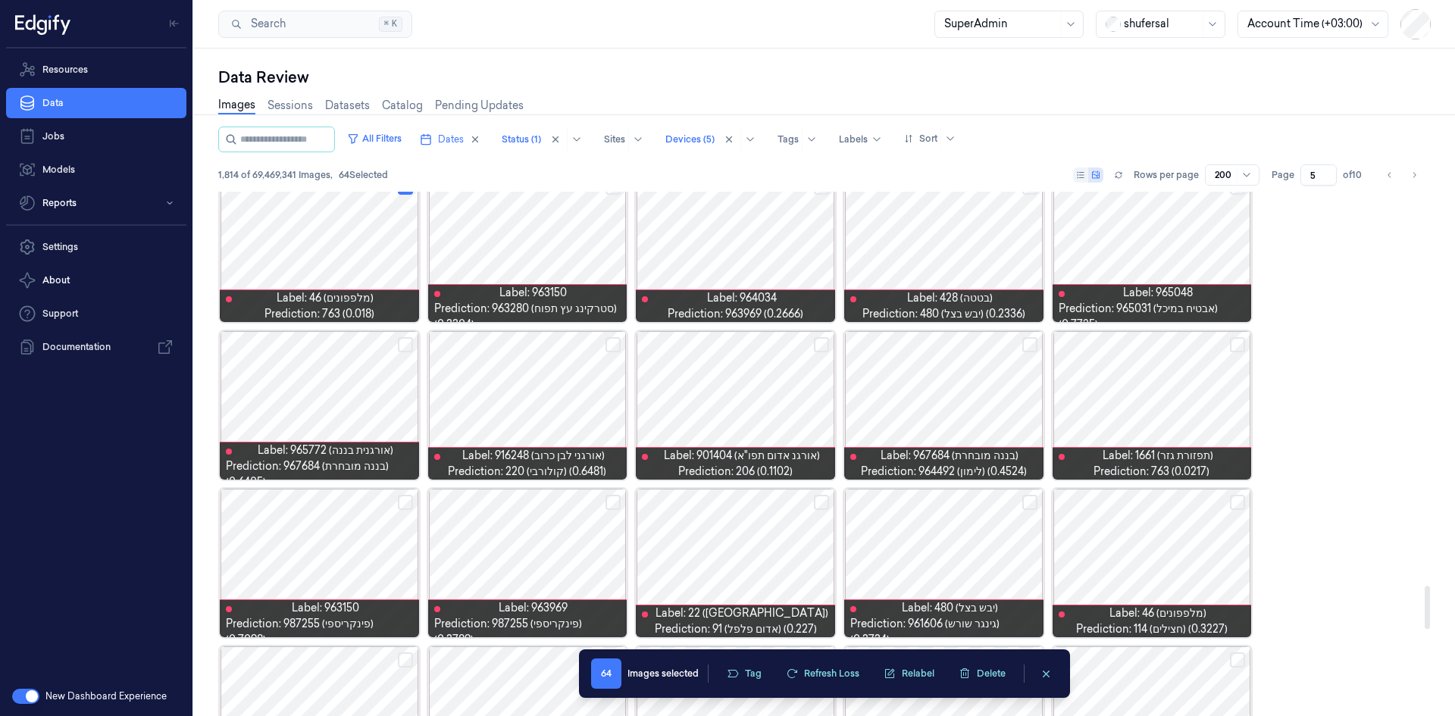
click at [1029, 345] on button "Select row" at bounding box center [1029, 344] width 15 height 15
click at [1234, 344] on button "Select row" at bounding box center [1237, 344] width 15 height 15
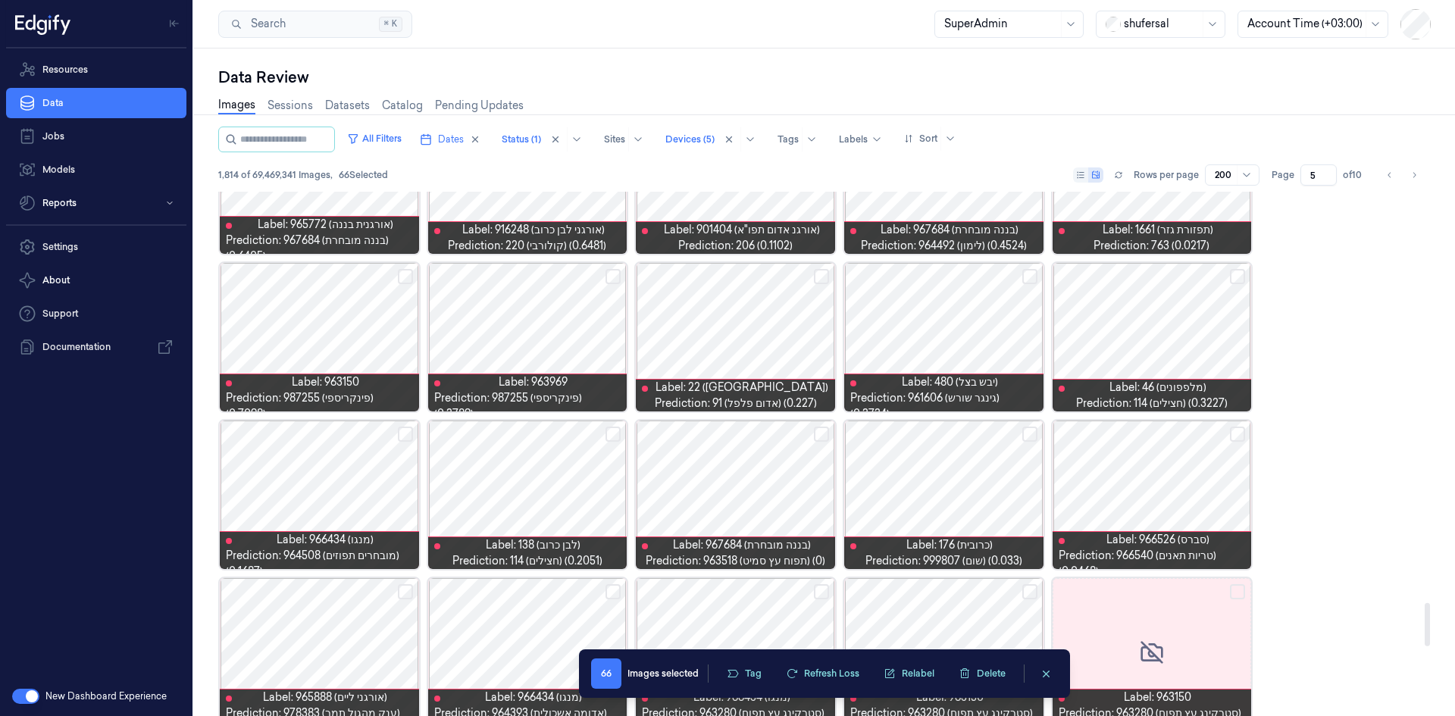
scroll to position [4976, 0]
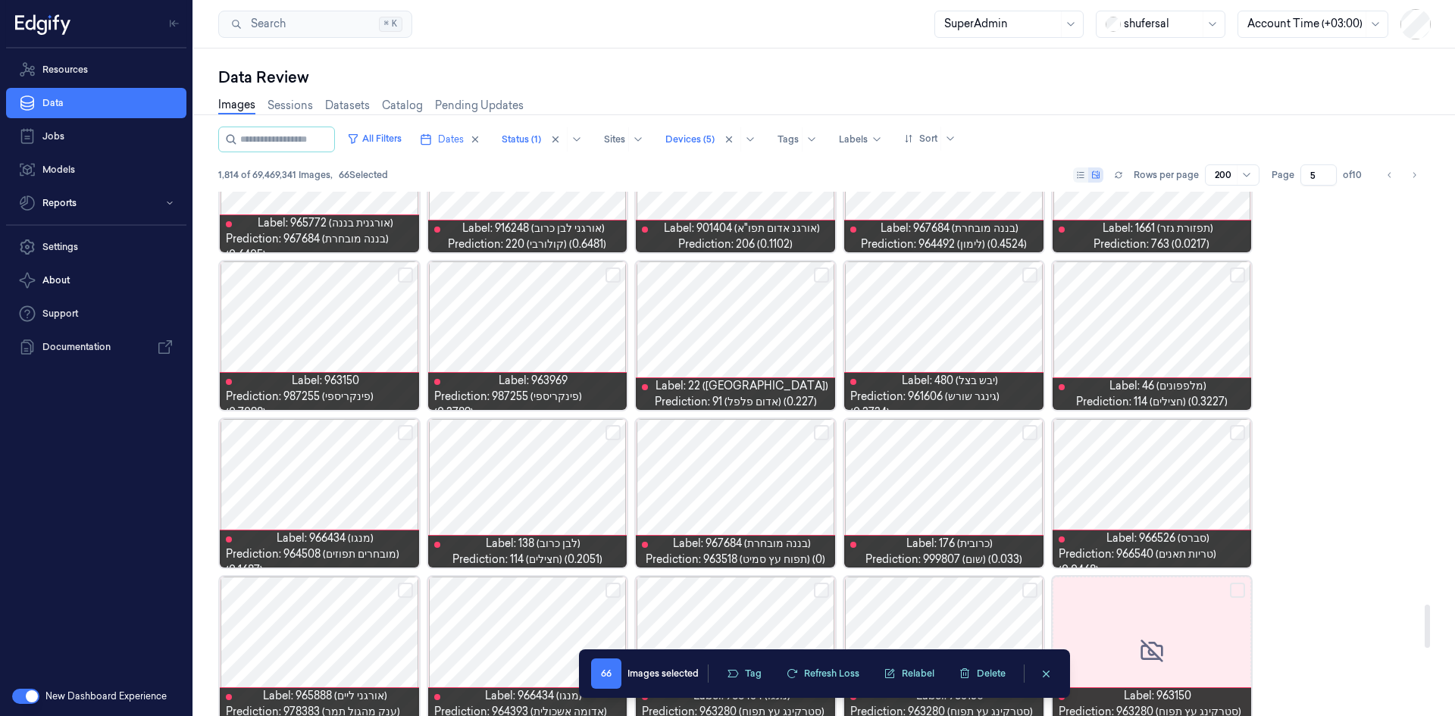
click at [817, 276] on button "Select row" at bounding box center [821, 275] width 15 height 15
click at [1027, 274] on button "Select row" at bounding box center [1029, 275] width 15 height 15
click at [1034, 430] on button "Select row" at bounding box center [1029, 432] width 15 height 15
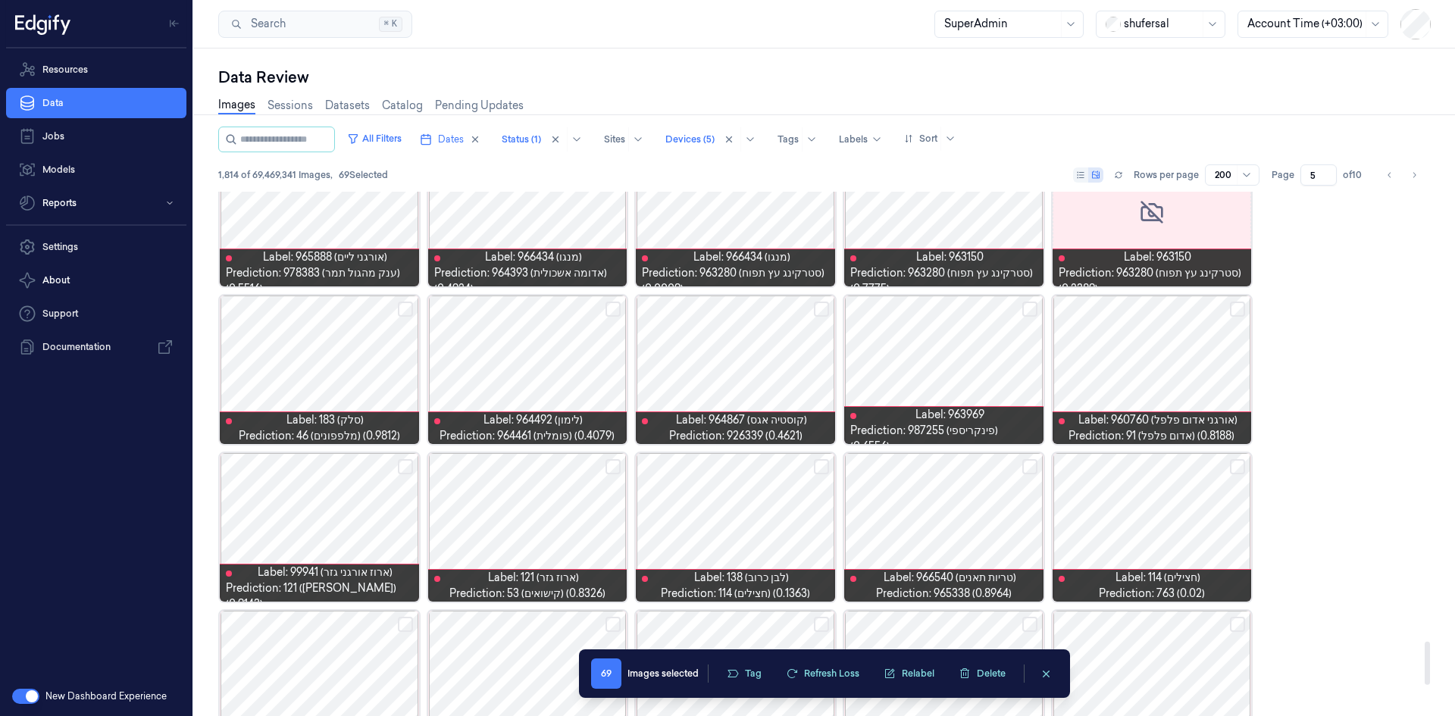
scroll to position [5355, 0]
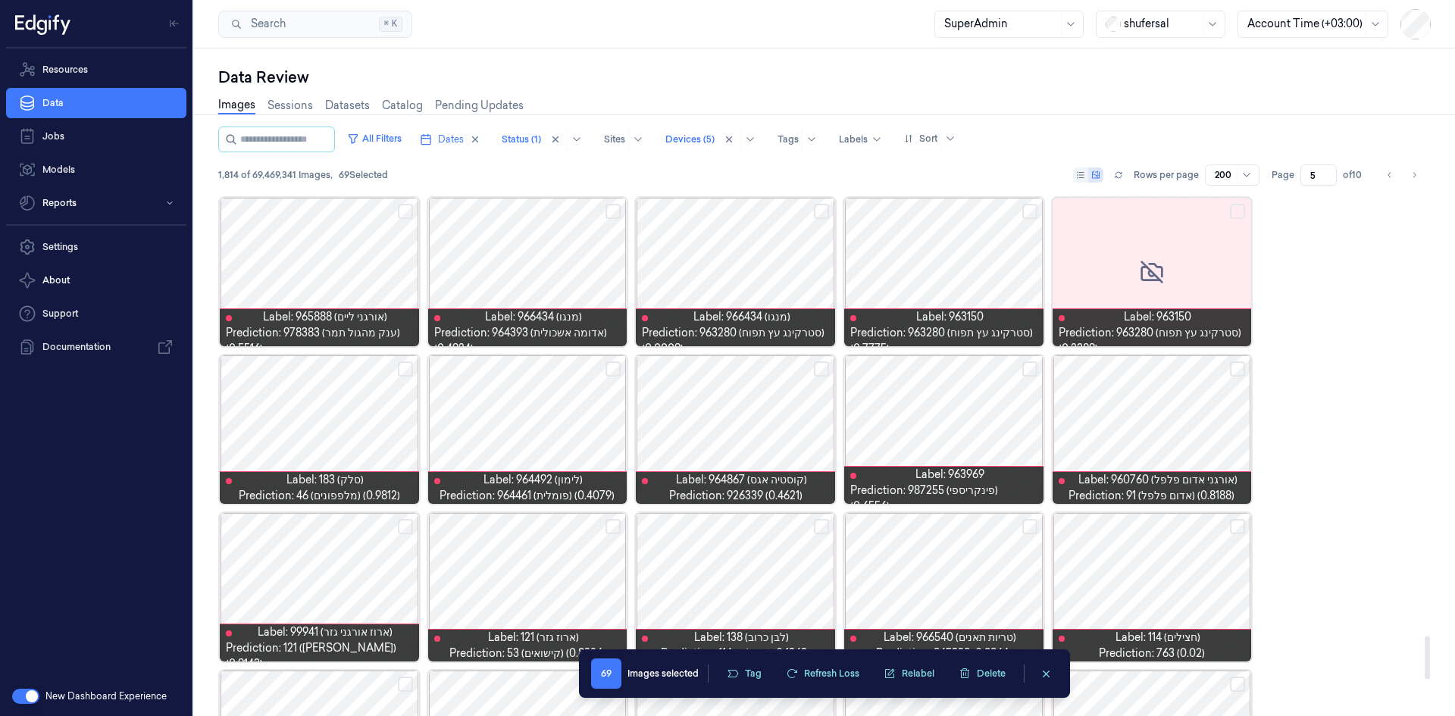
click at [615, 365] on button "Select row" at bounding box center [613, 369] width 15 height 15
click at [823, 368] on button "Select row" at bounding box center [821, 369] width 15 height 15
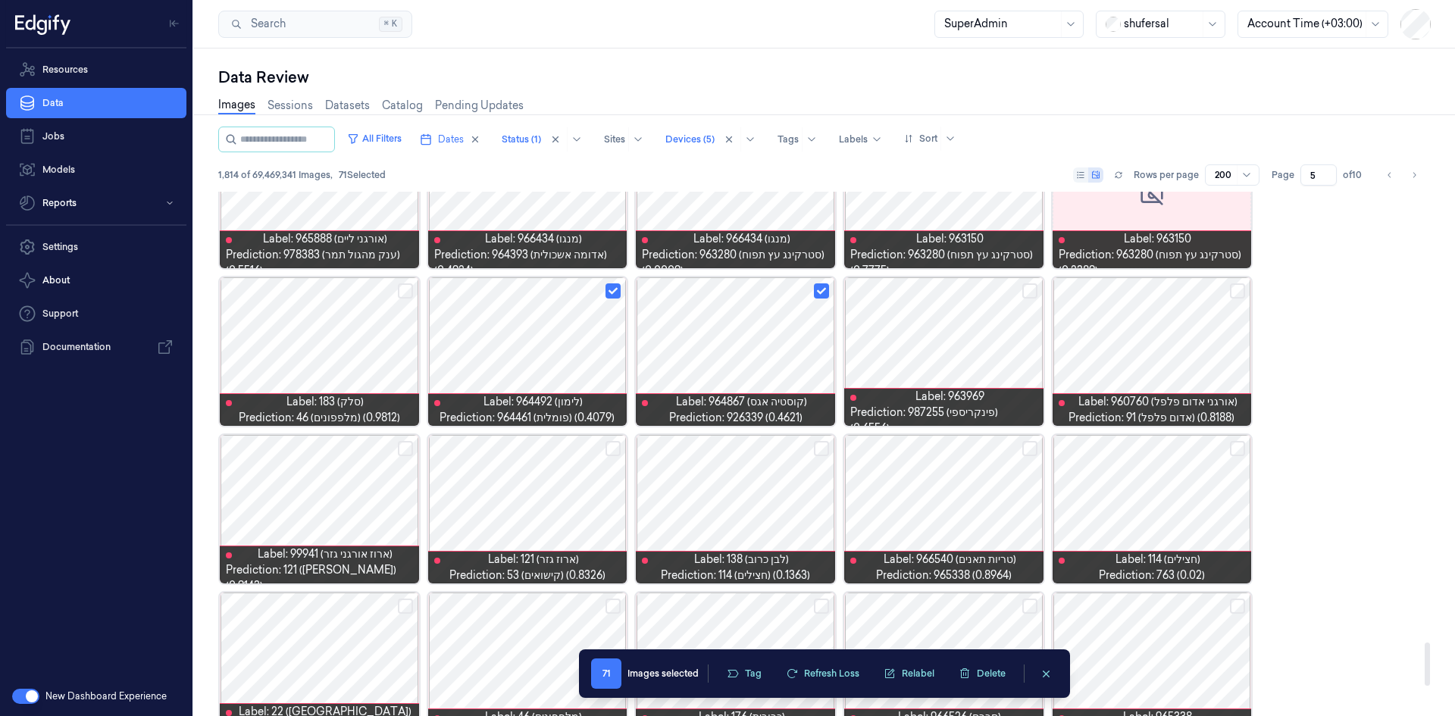
scroll to position [5507, 0]
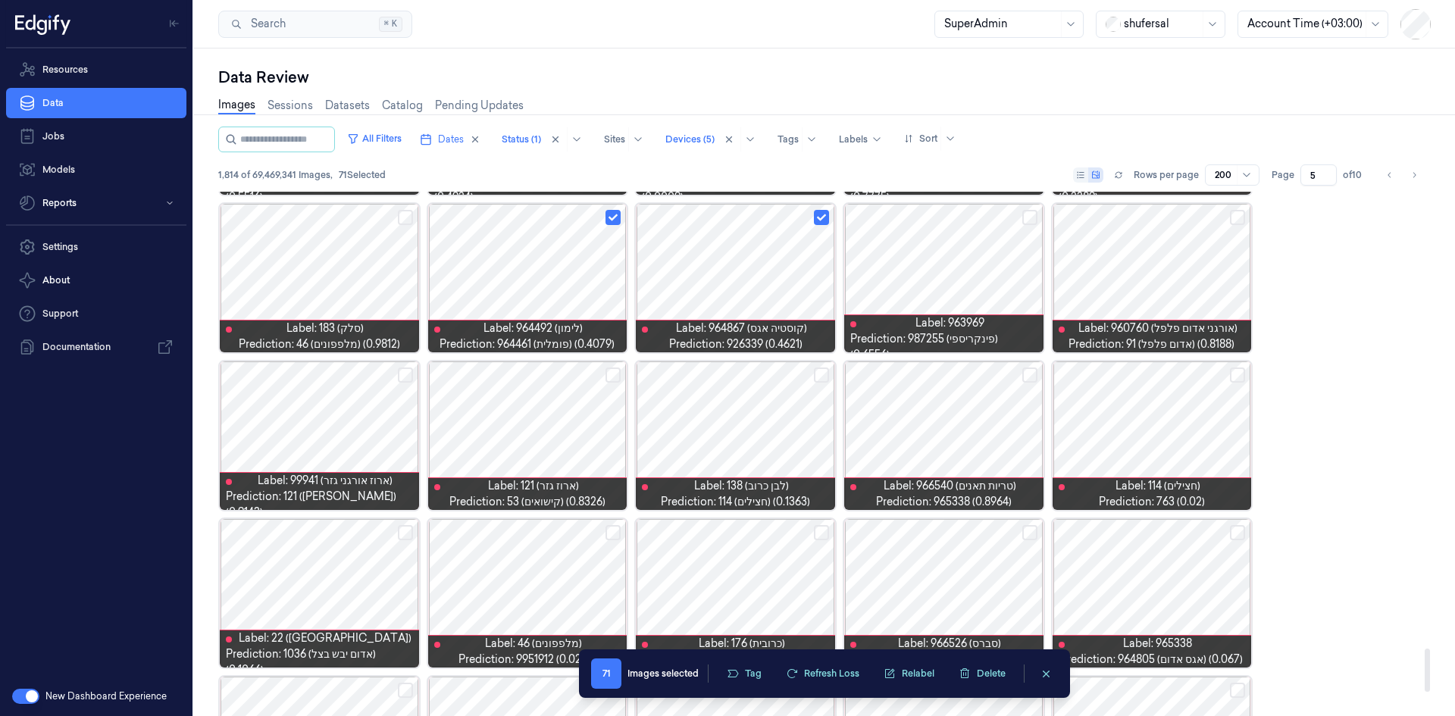
click at [1229, 372] on div at bounding box center [1152, 436] width 199 height 149
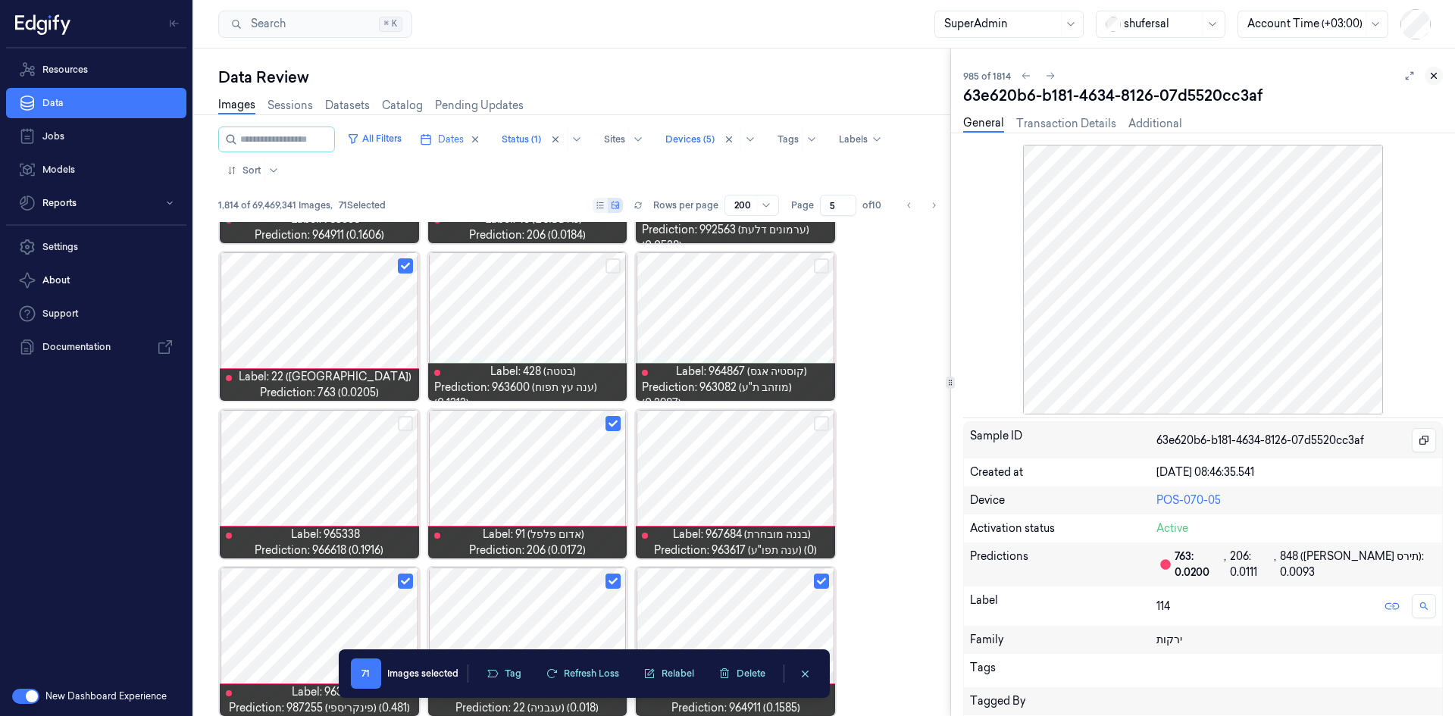
click at [1431, 77] on icon at bounding box center [1434, 75] width 11 height 11
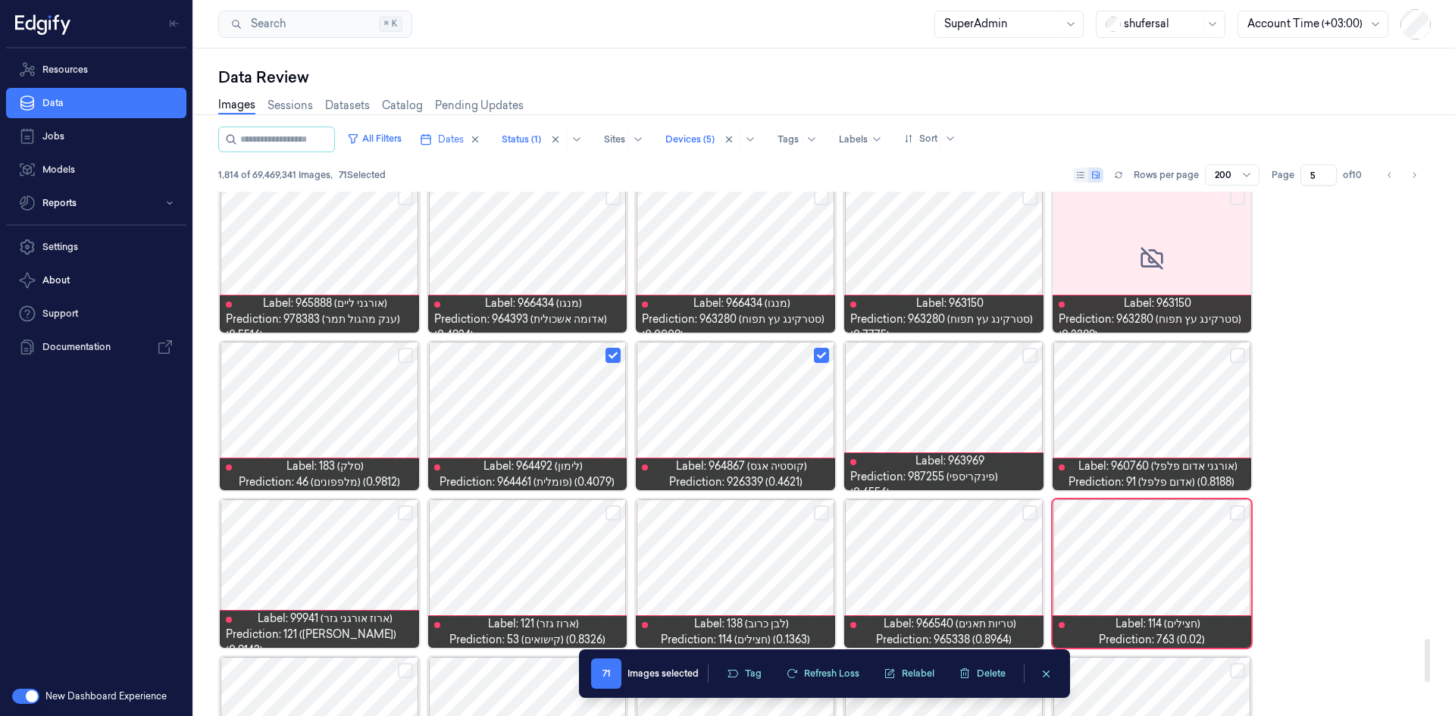
scroll to position [5446, 0]
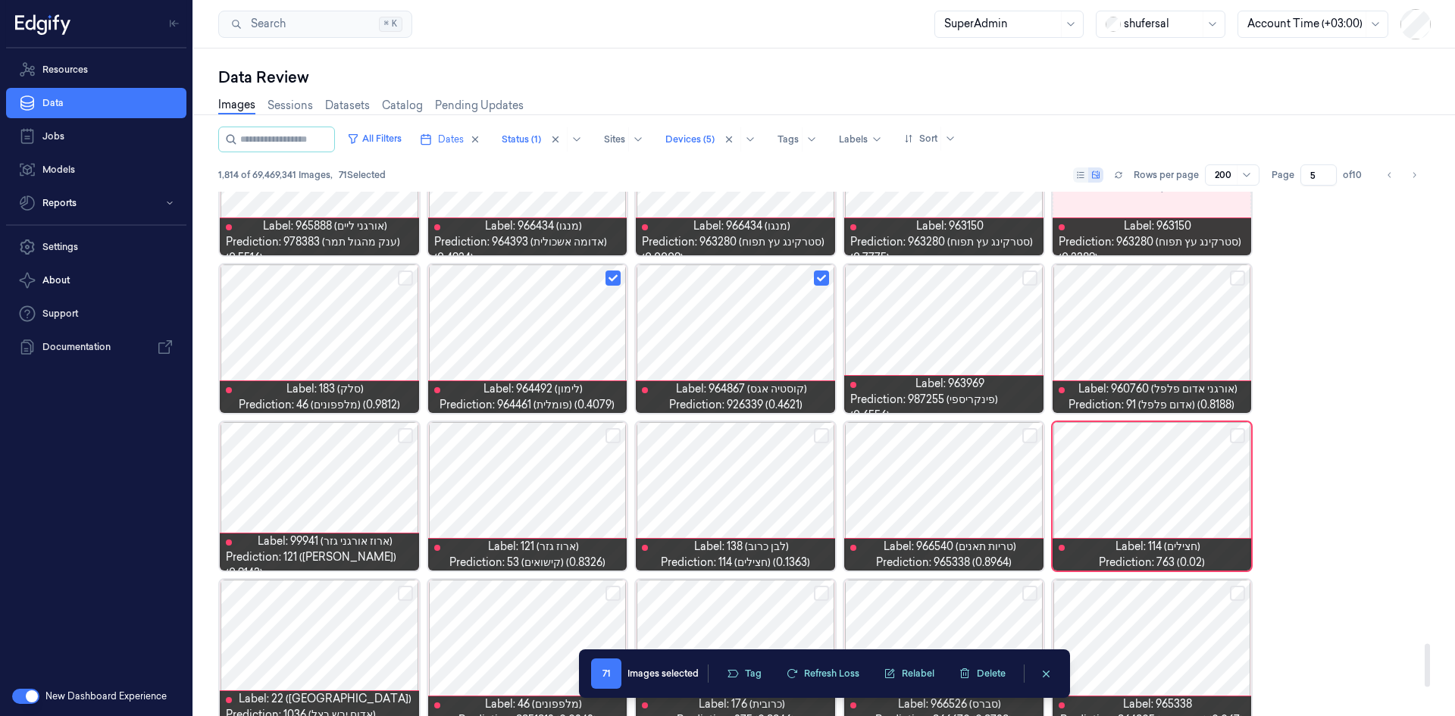
click at [1240, 437] on button "Select row" at bounding box center [1237, 435] width 15 height 15
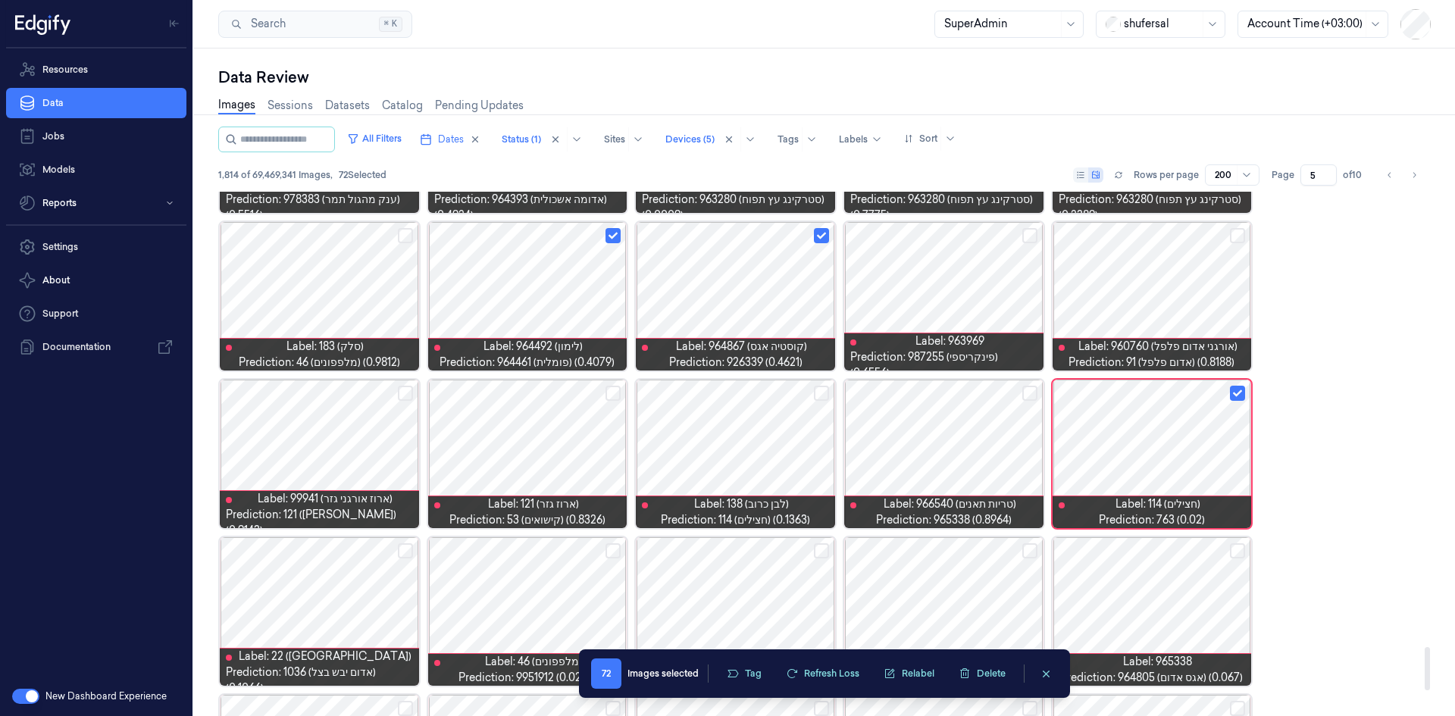
click at [820, 393] on button "Select row" at bounding box center [821, 393] width 15 height 15
click at [553, 459] on div at bounding box center [527, 454] width 199 height 149
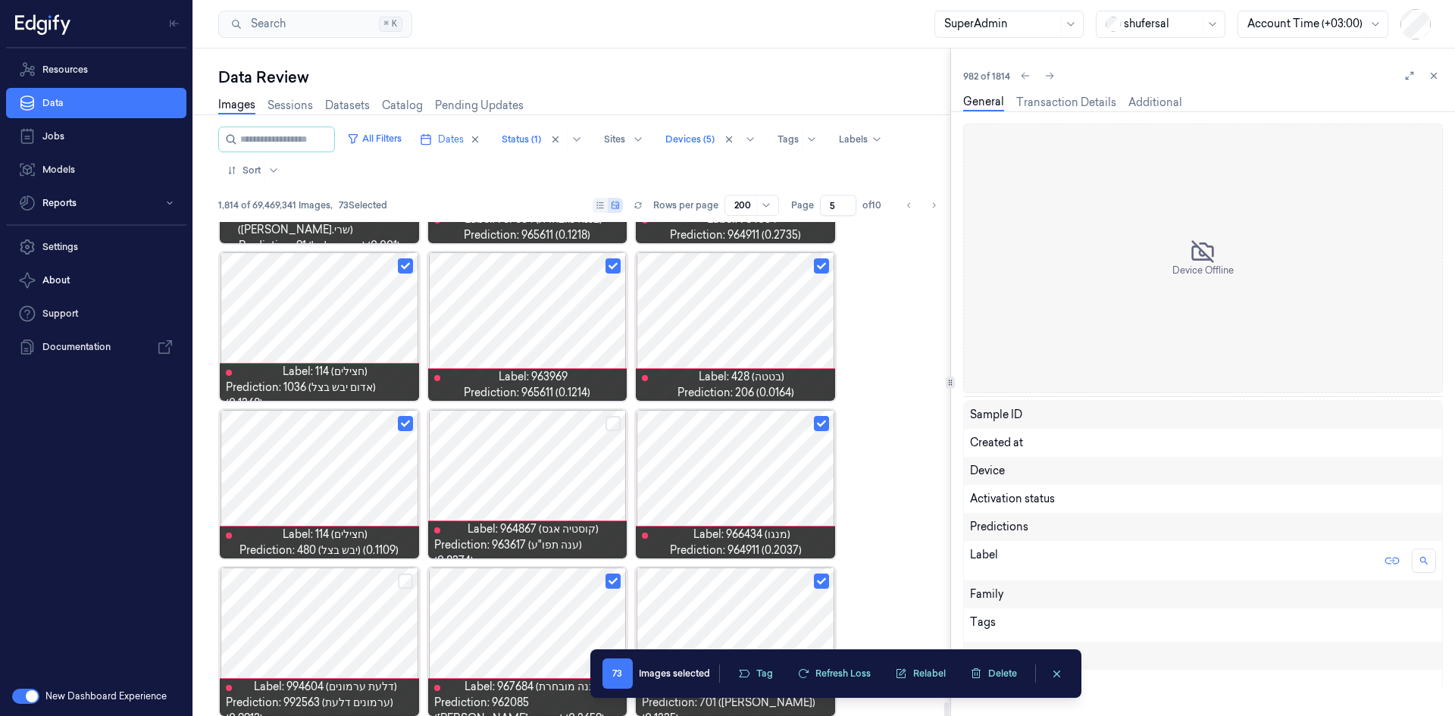
scroll to position [8957, 0]
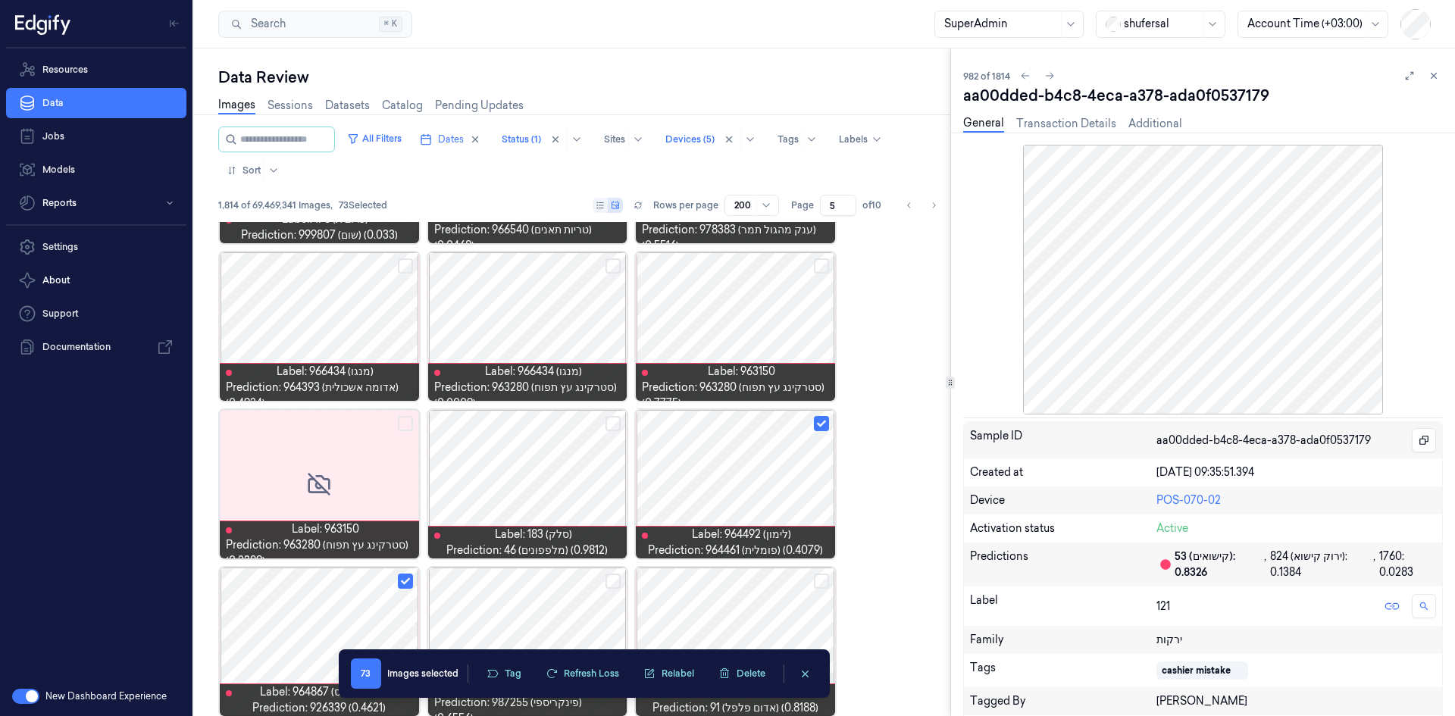
click at [1429, 79] on icon at bounding box center [1434, 75] width 11 height 11
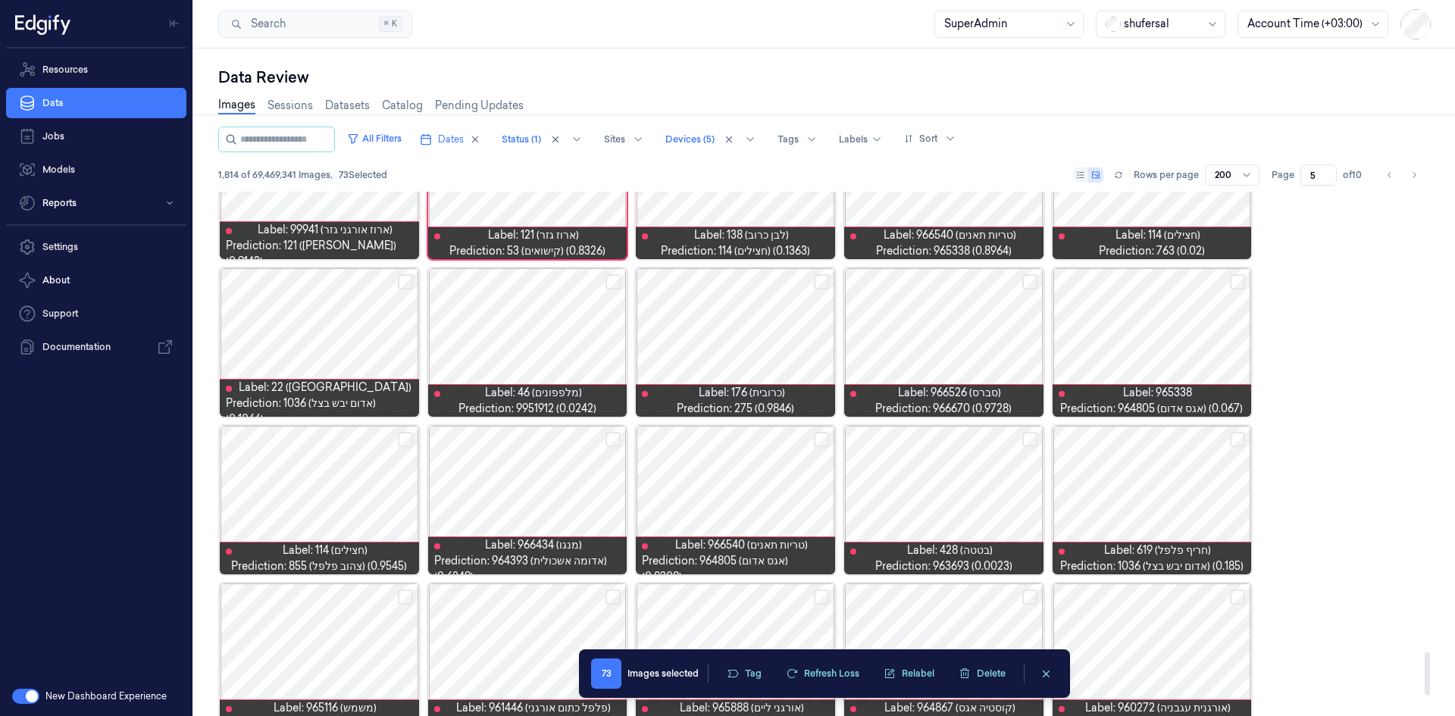
scroll to position [5787, 0]
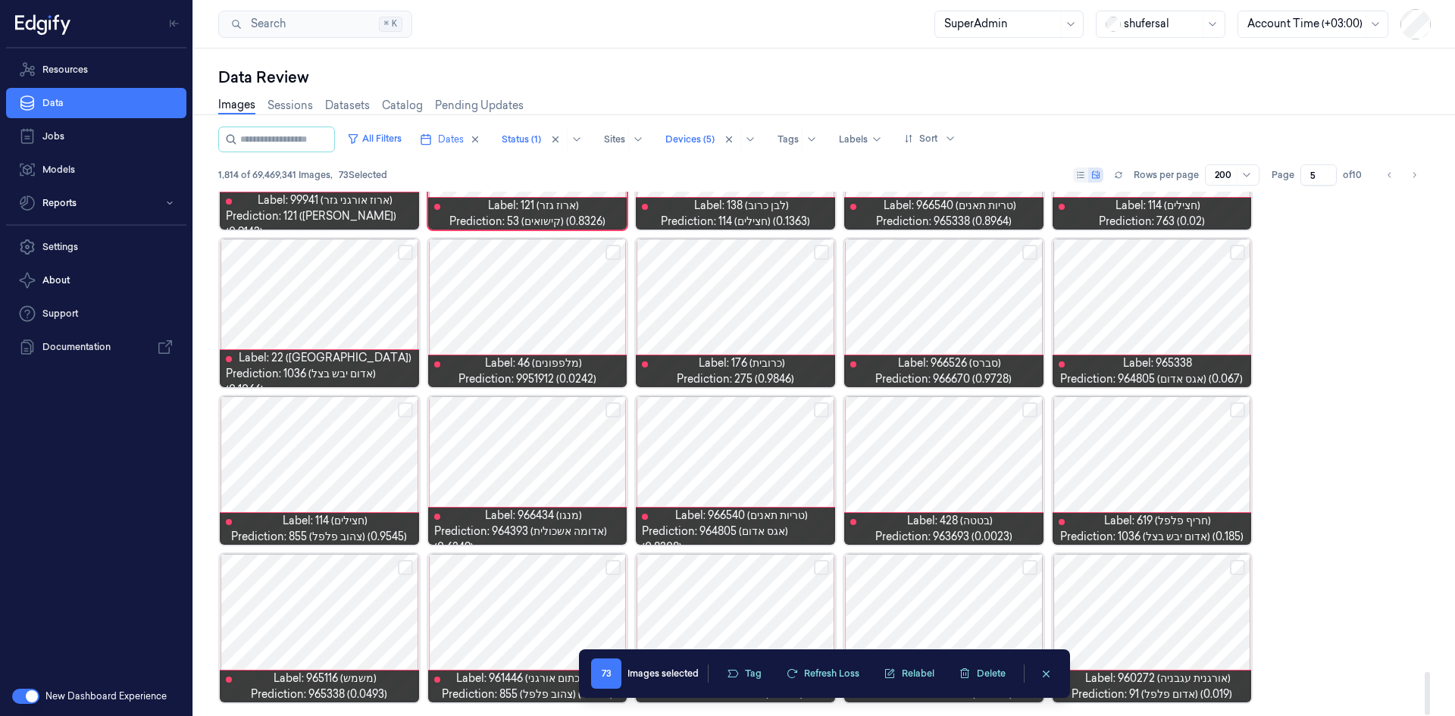
click at [405, 247] on button "Select row" at bounding box center [405, 252] width 15 height 15
click at [1028, 408] on button "Select row" at bounding box center [1029, 409] width 15 height 15
click at [1239, 408] on button "Select row" at bounding box center [1237, 409] width 15 height 15
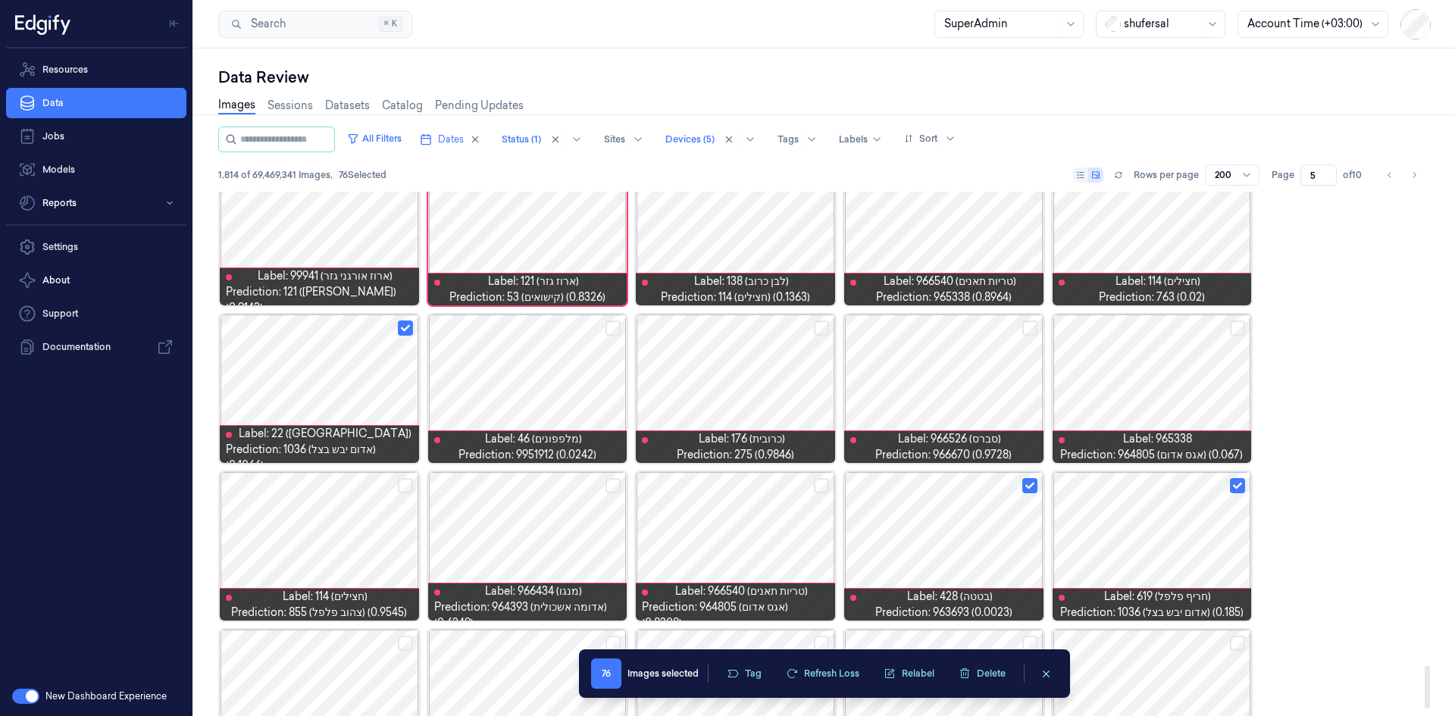
click at [613, 327] on button "Select row" at bounding box center [613, 328] width 15 height 15
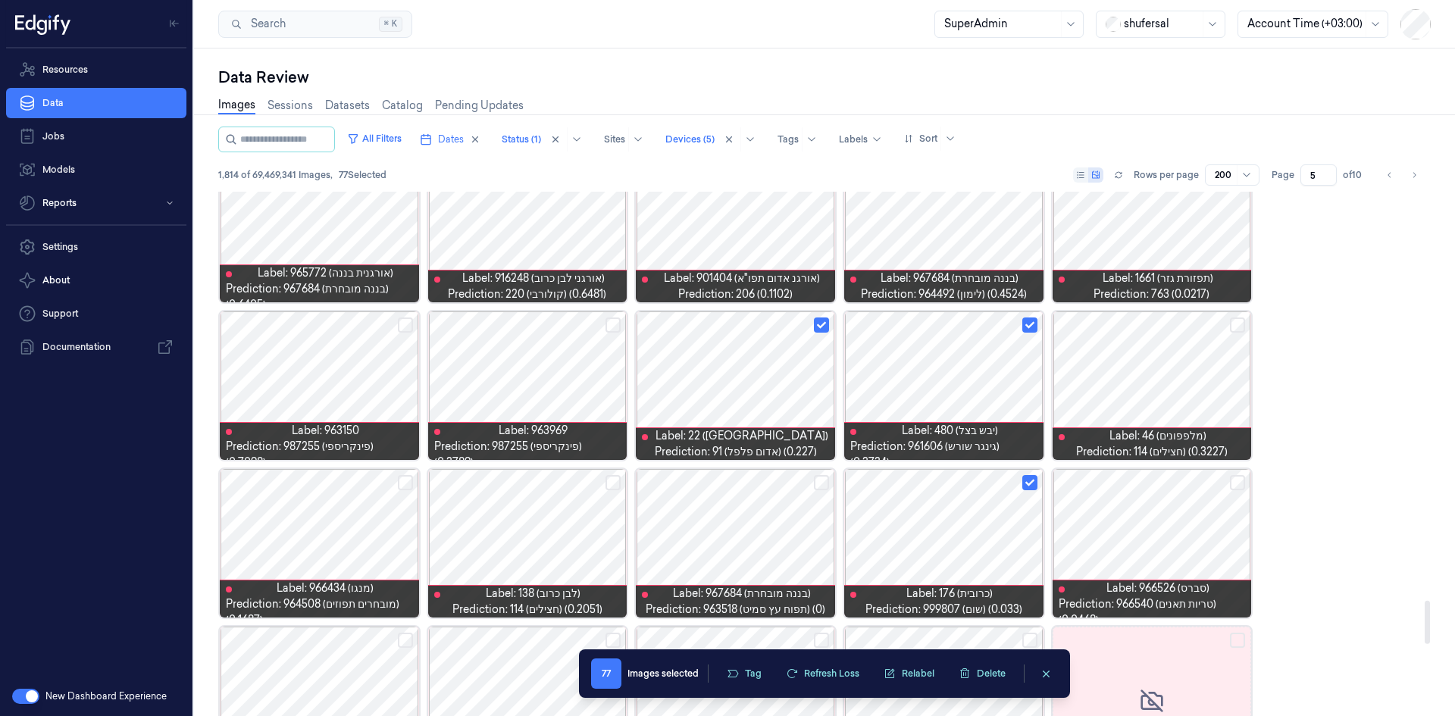
scroll to position [5457, 0]
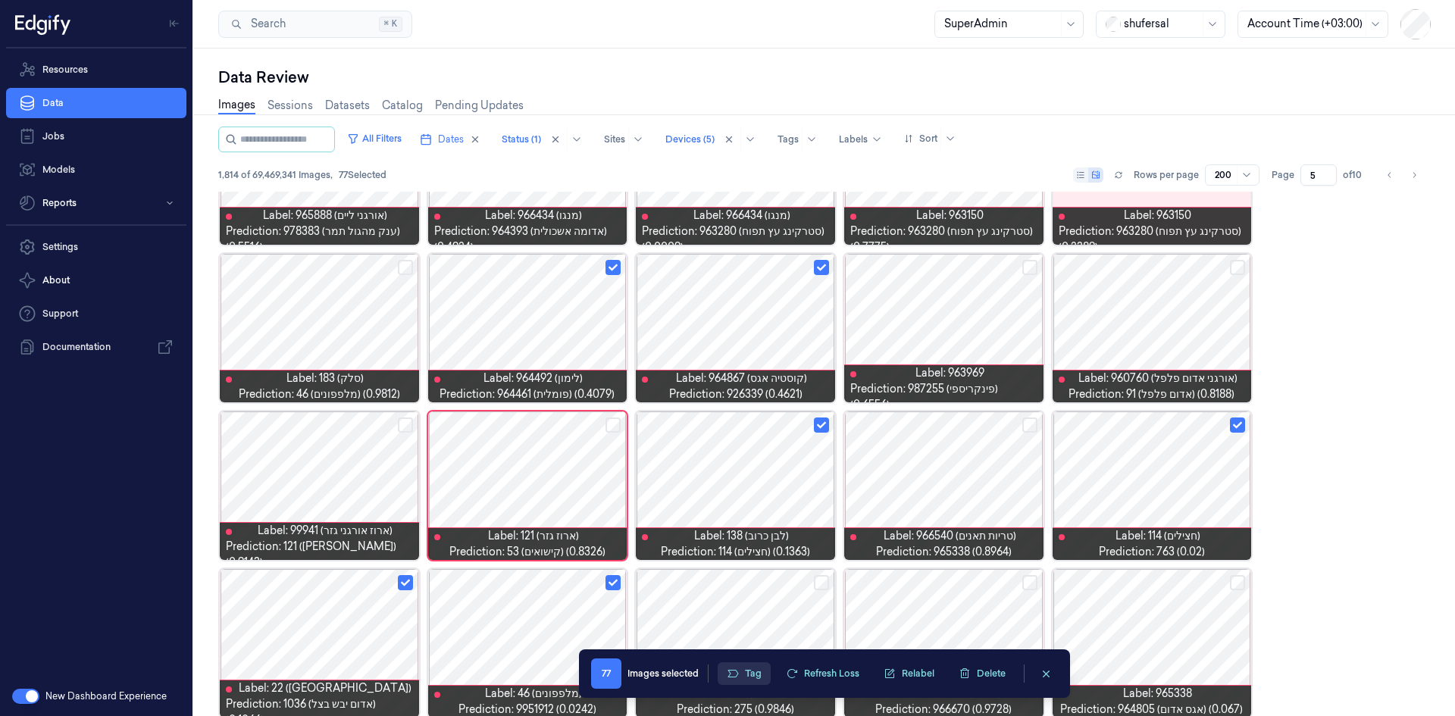
click at [740, 670] on button "Tag" at bounding box center [744, 673] width 53 height 23
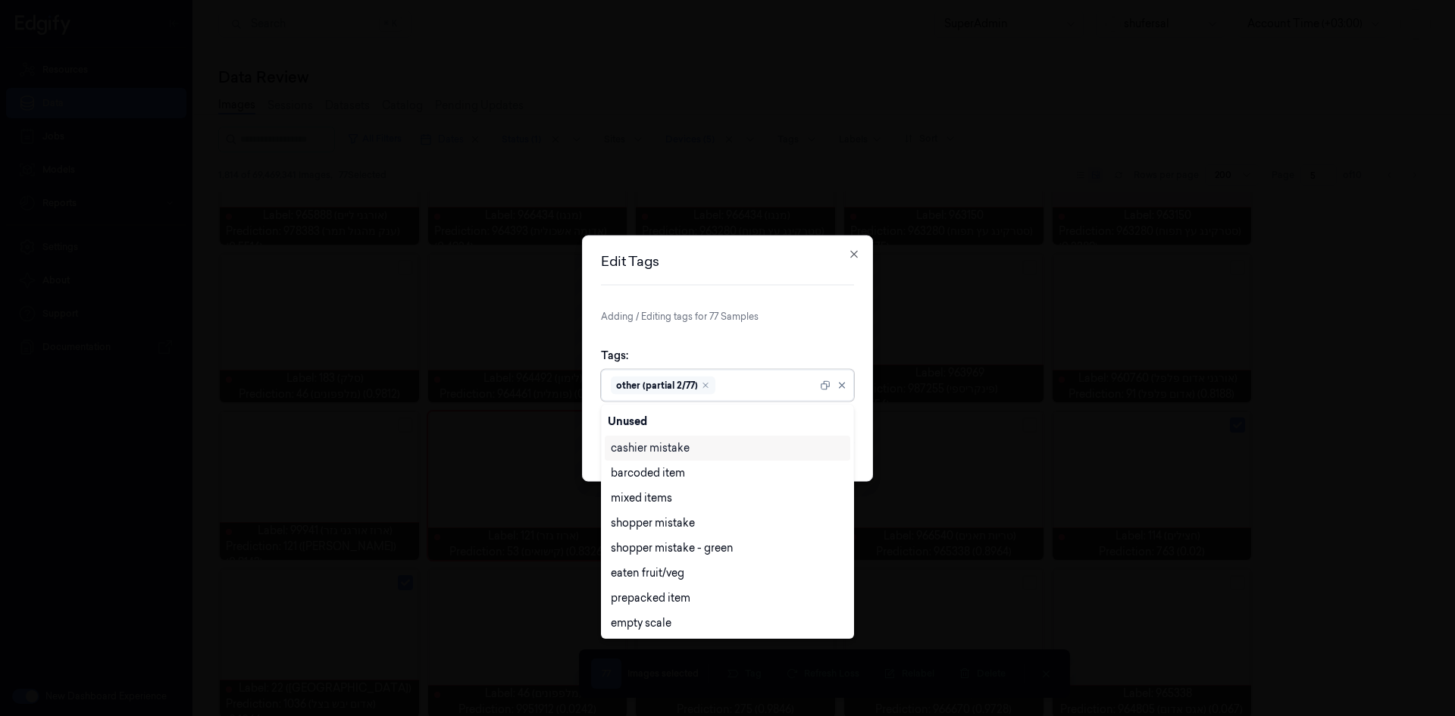
click at [725, 383] on div at bounding box center [768, 385] width 99 height 16
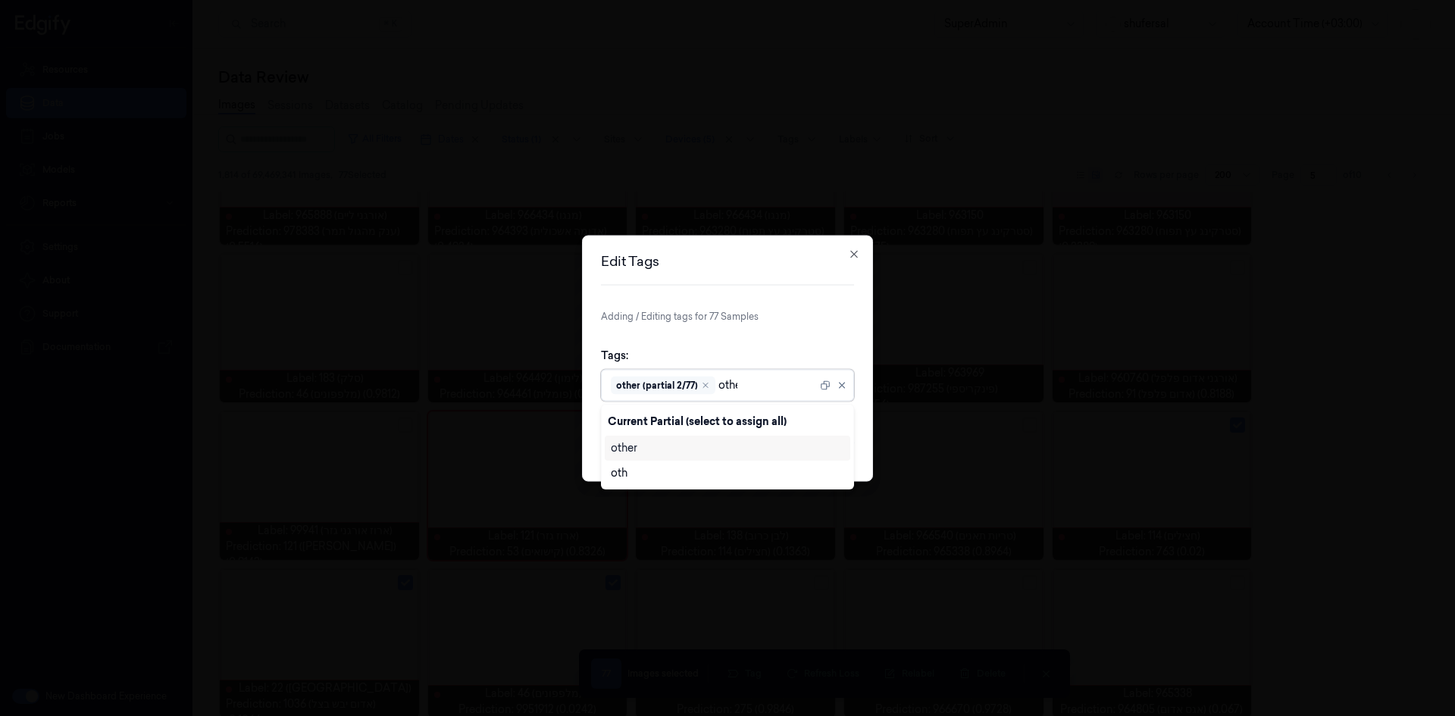
type input "other"
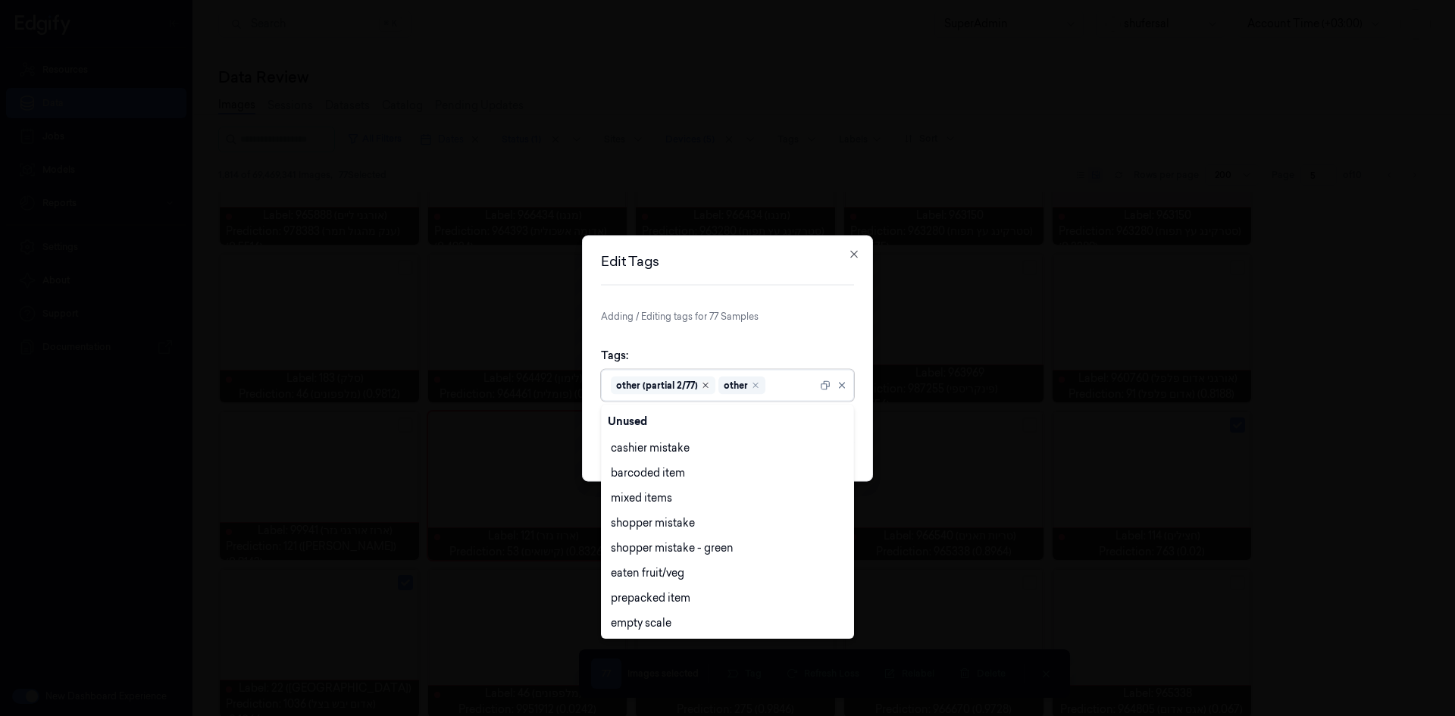
click at [706, 389] on icon "Remove ,other (partial 2/77)" at bounding box center [705, 384] width 9 height 9
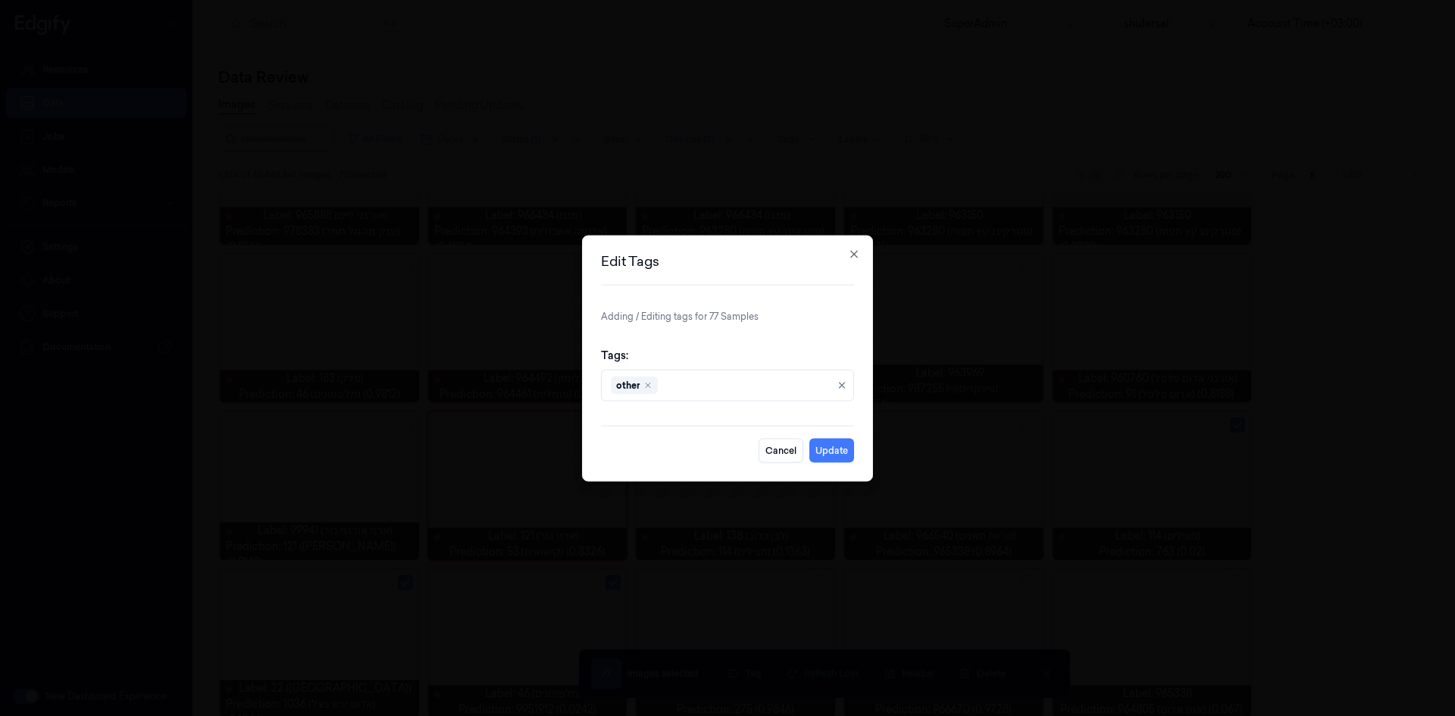
click at [788, 346] on div "Tags: other" at bounding box center [727, 374] width 253 height 78
click at [835, 447] on button "Update" at bounding box center [831, 450] width 45 height 24
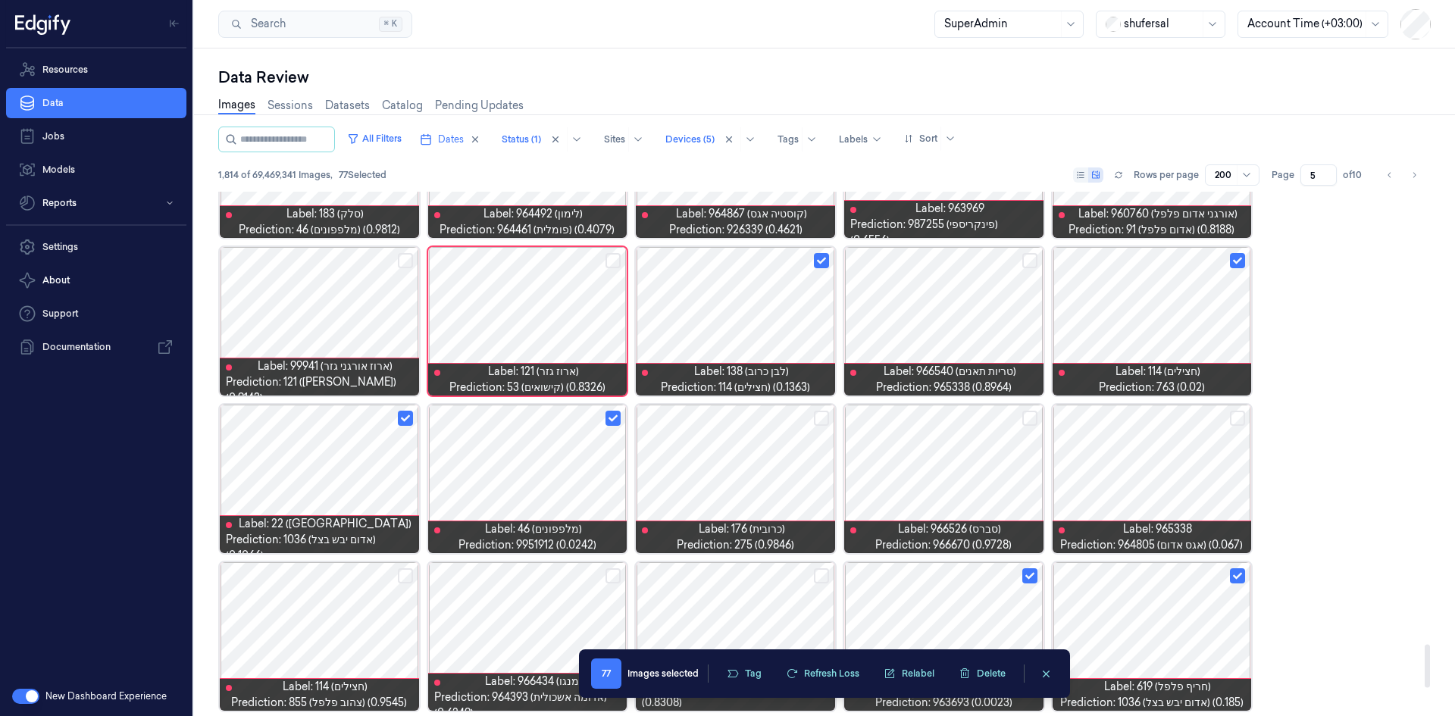
scroll to position [5787, 0]
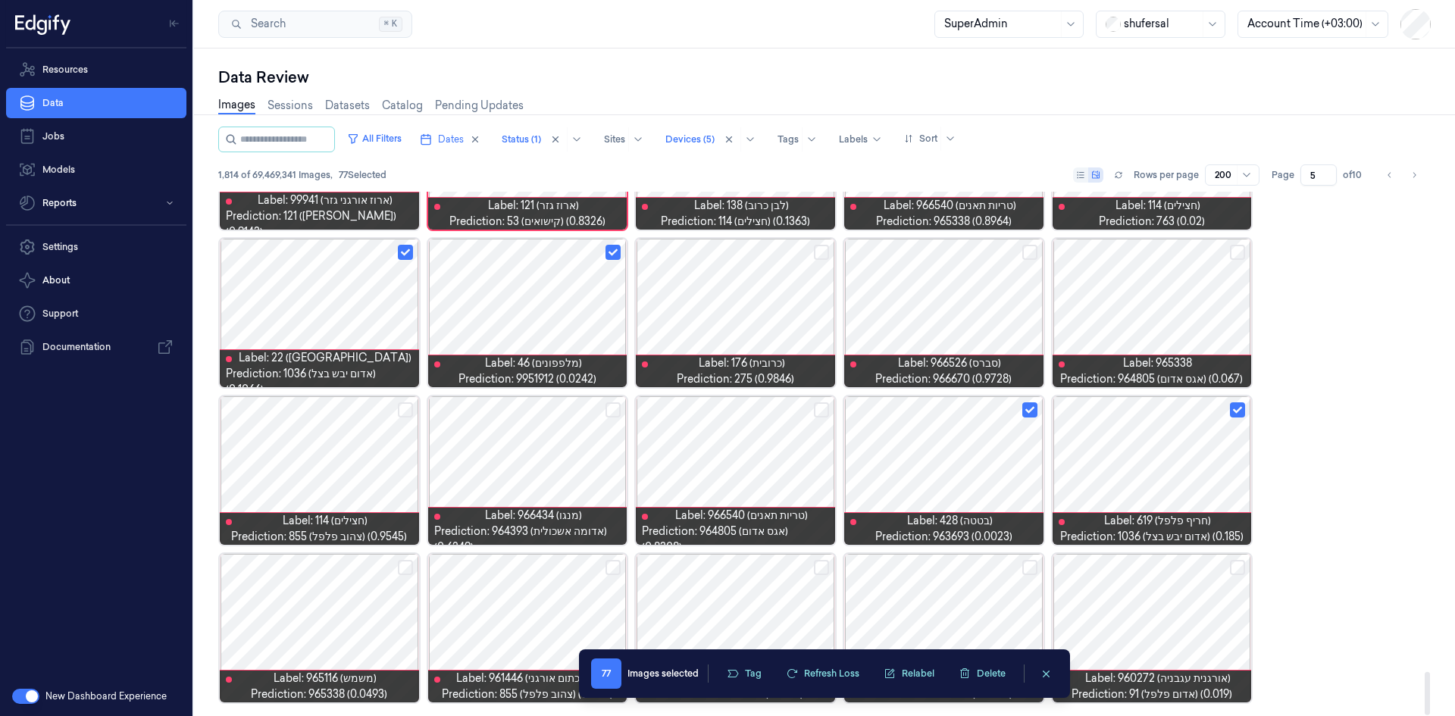
click at [950, 454] on div at bounding box center [943, 470] width 199 height 149
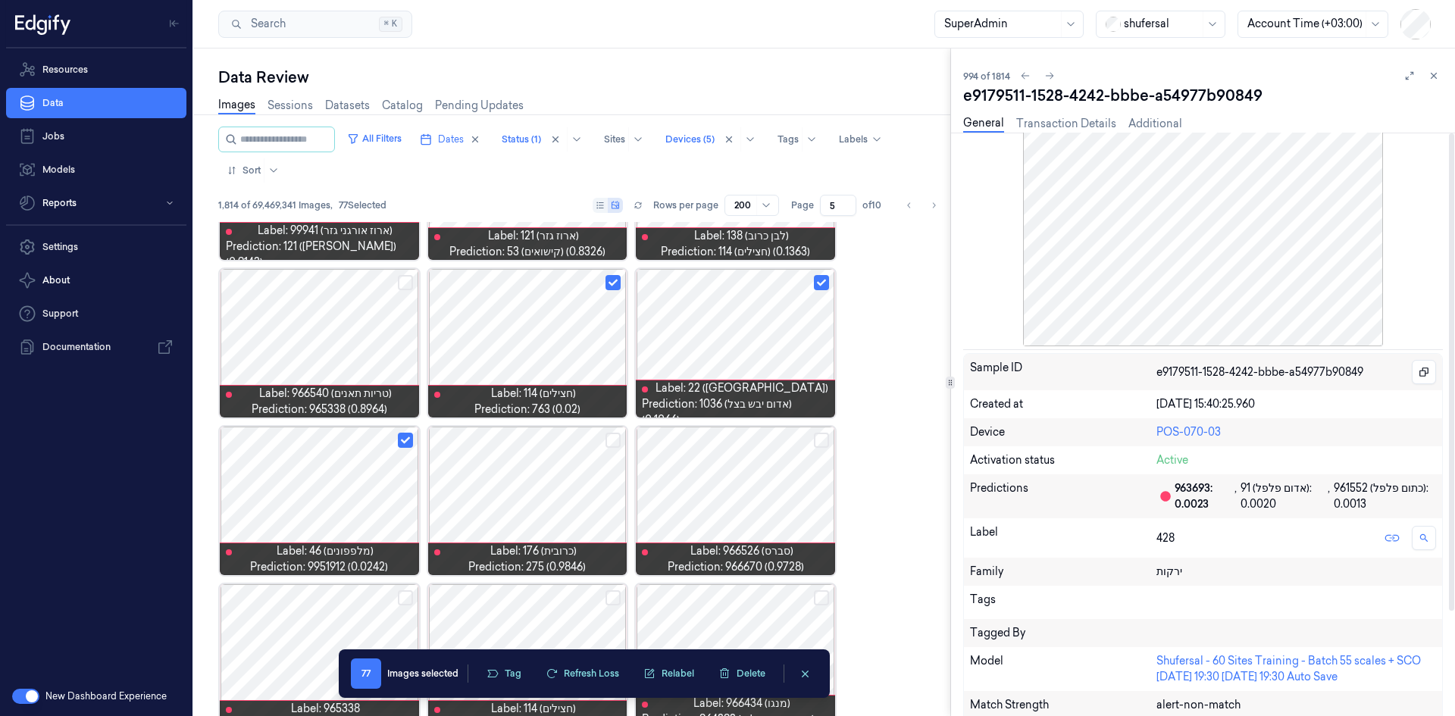
scroll to position [128, 0]
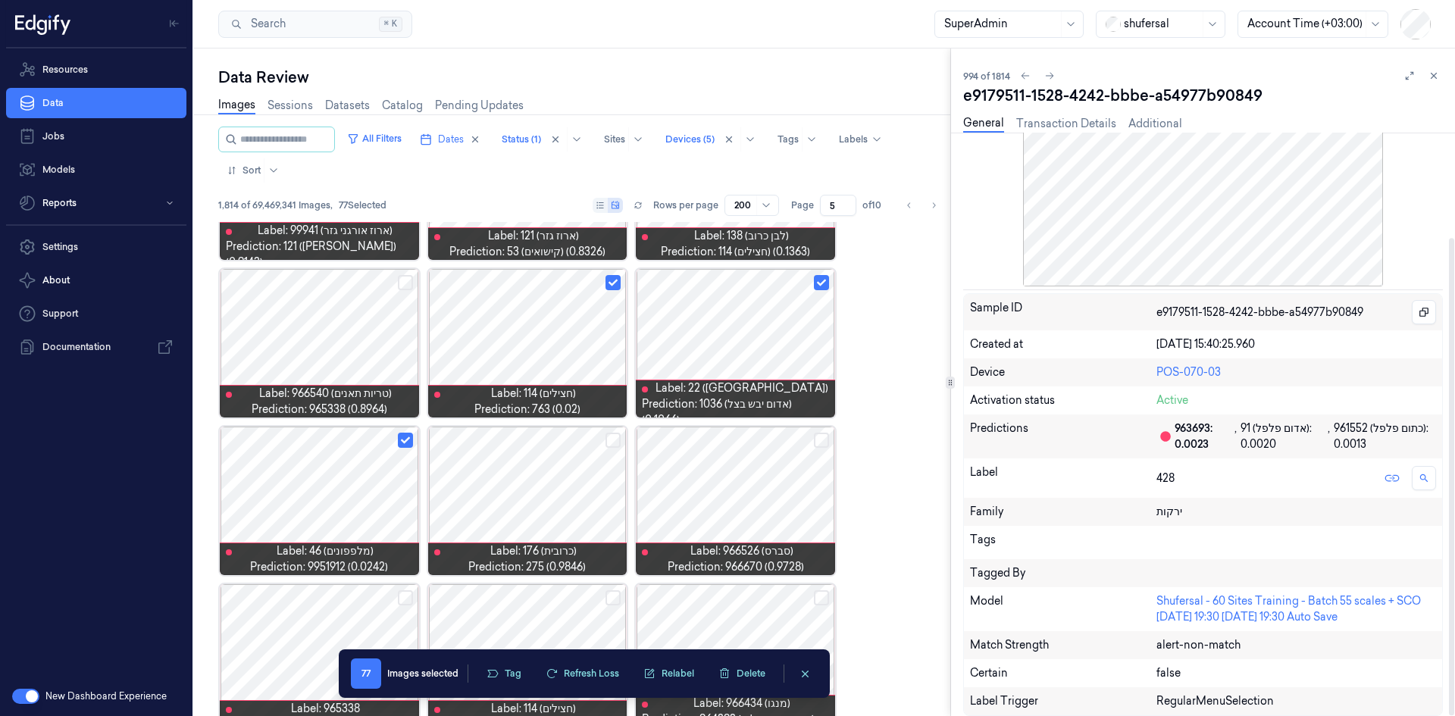
click at [1085, 543] on div "Tags" at bounding box center [1063, 542] width 186 height 21
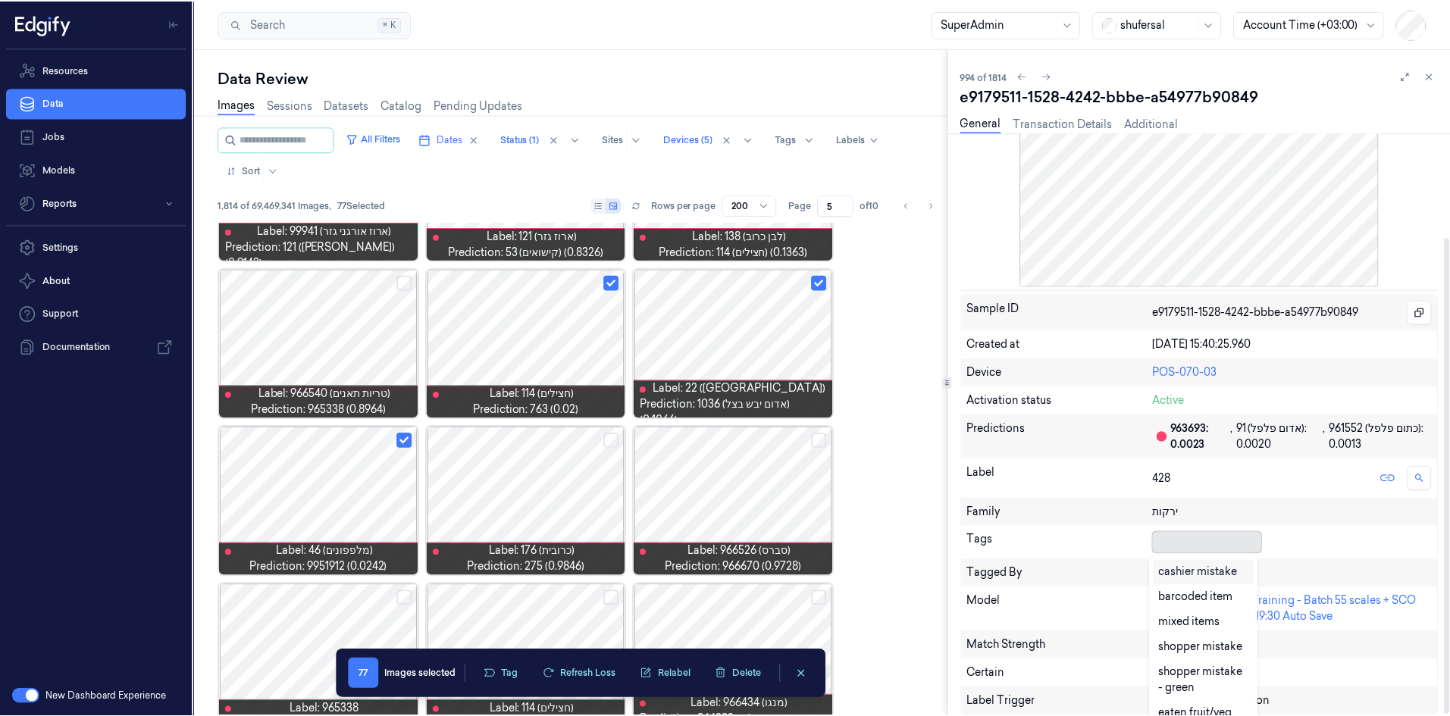
scroll to position [6, 0]
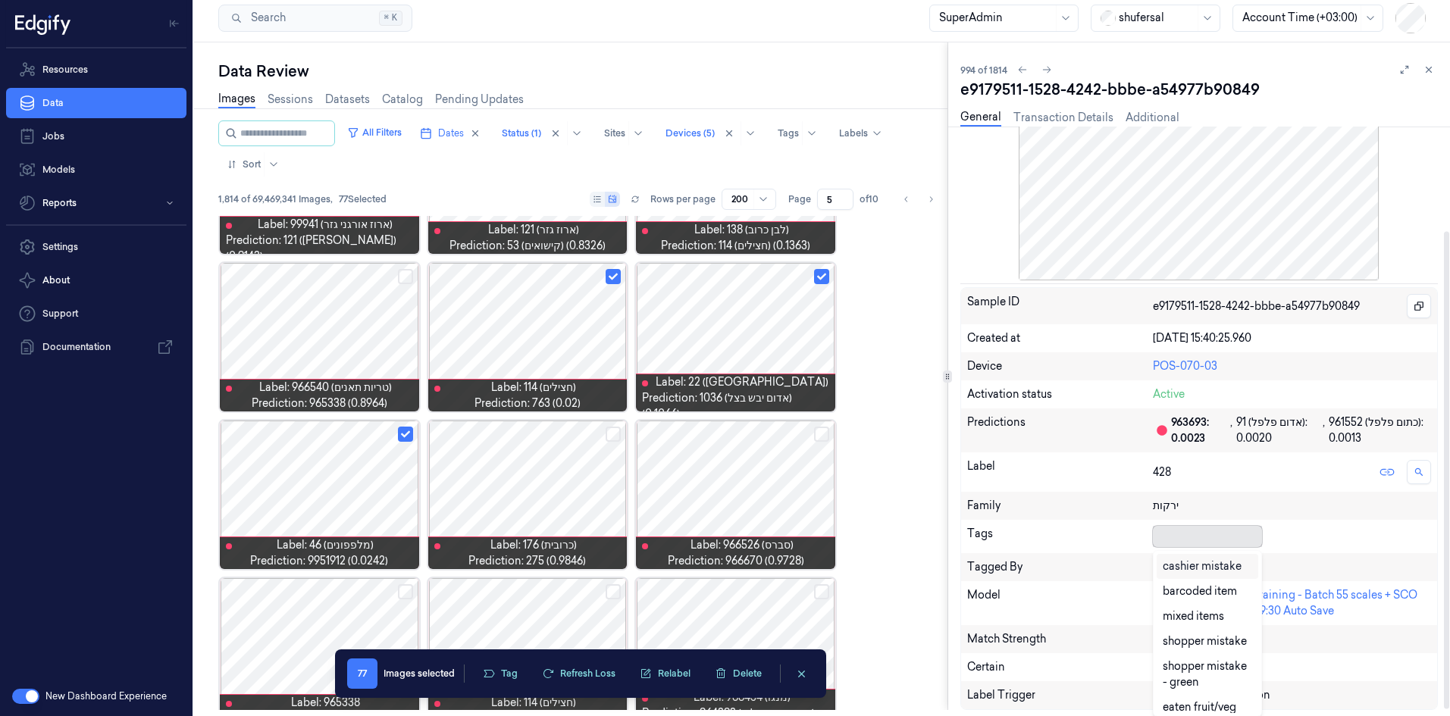
click at [1166, 540] on div at bounding box center [1204, 537] width 103 height 16
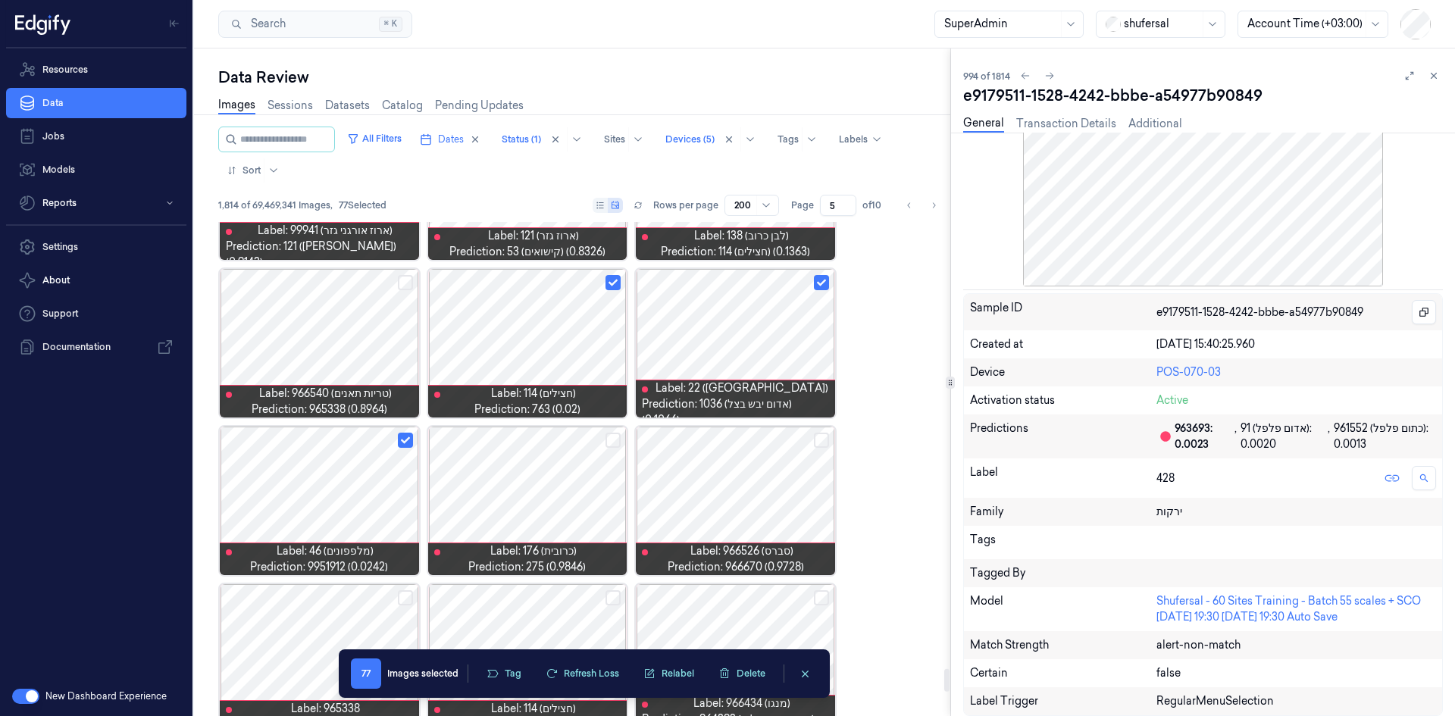
scroll to position [128, 0]
click at [1435, 74] on icon at bounding box center [1434, 75] width 11 height 11
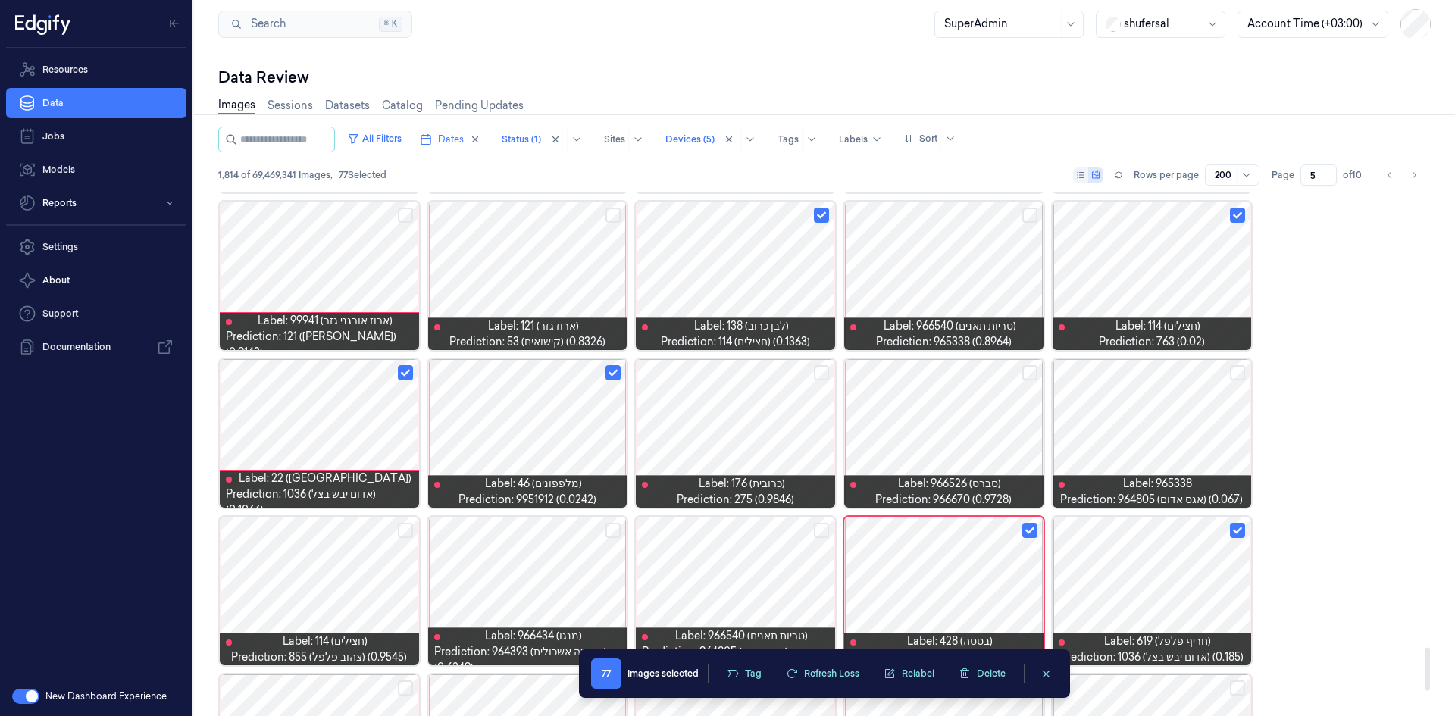
scroll to position [5484, 0]
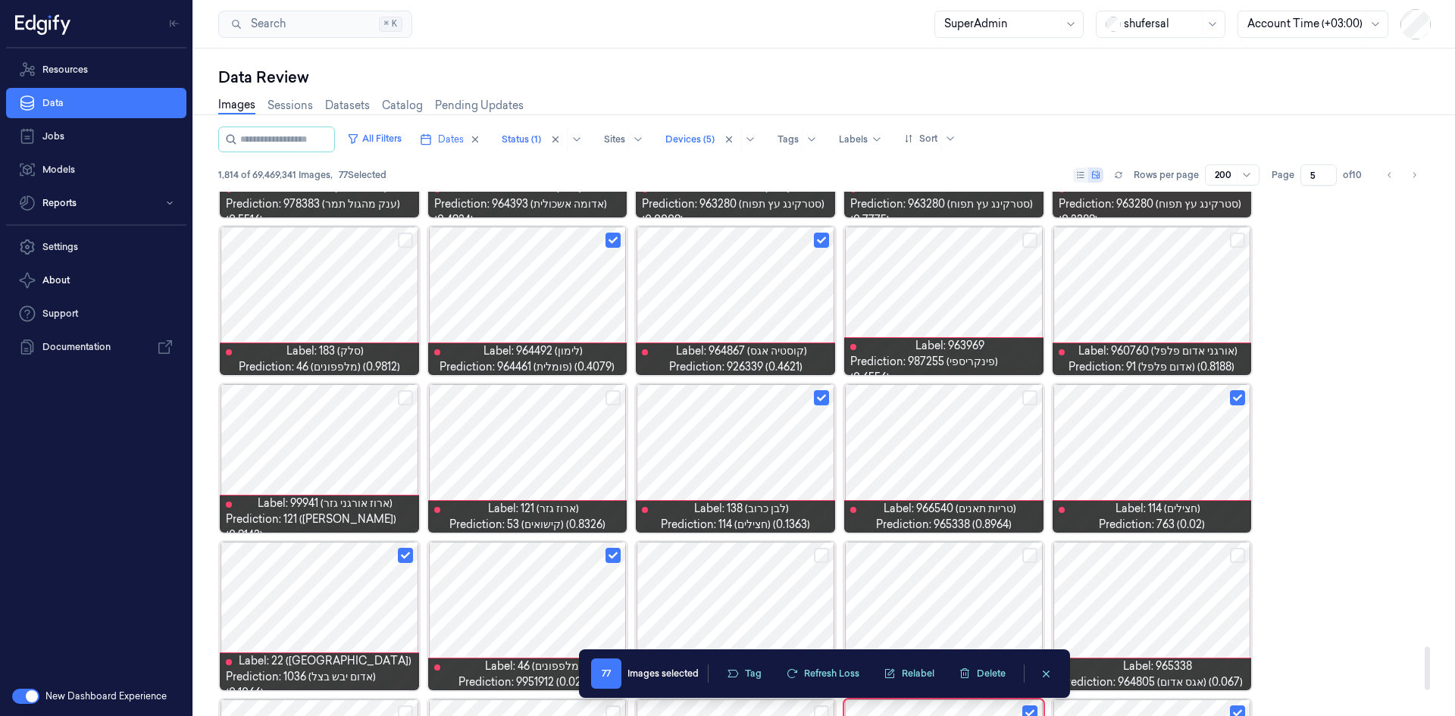
click at [704, 302] on div at bounding box center [735, 301] width 199 height 149
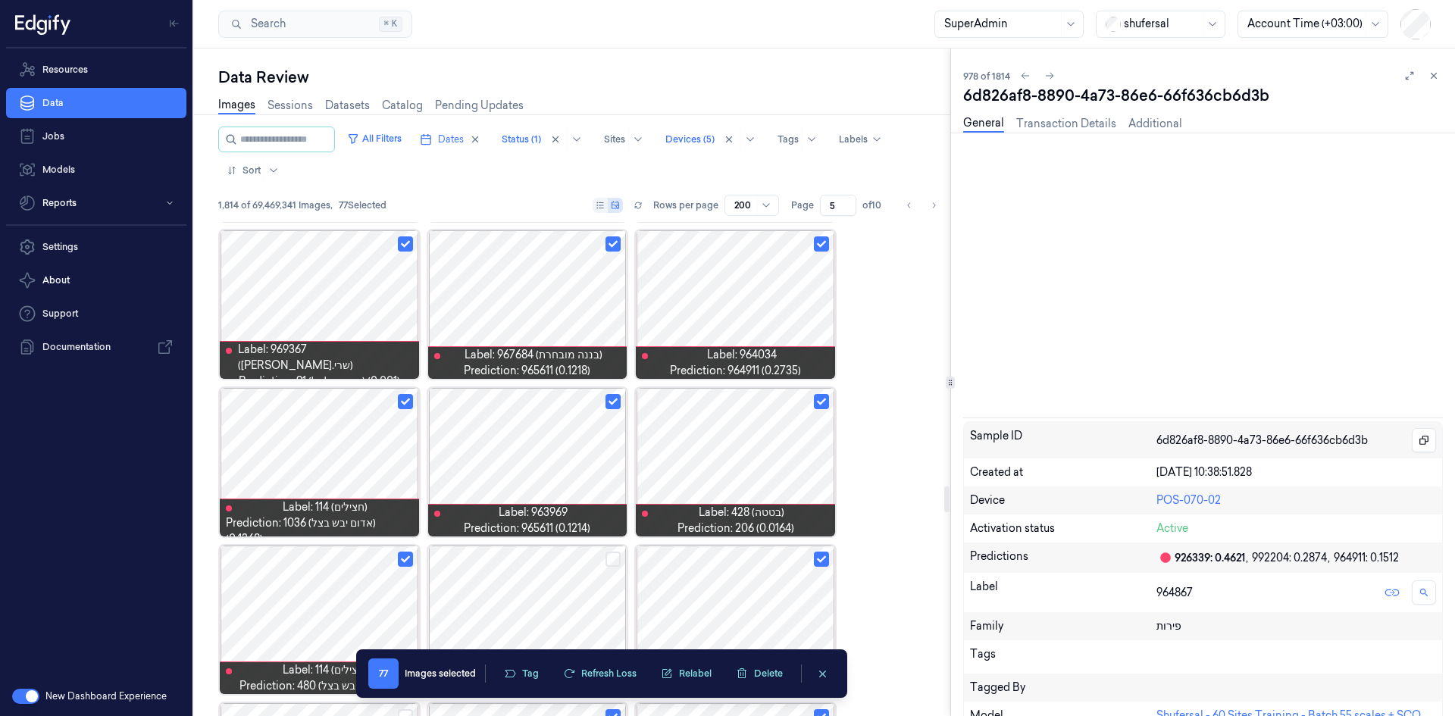
scroll to position [5331, 0]
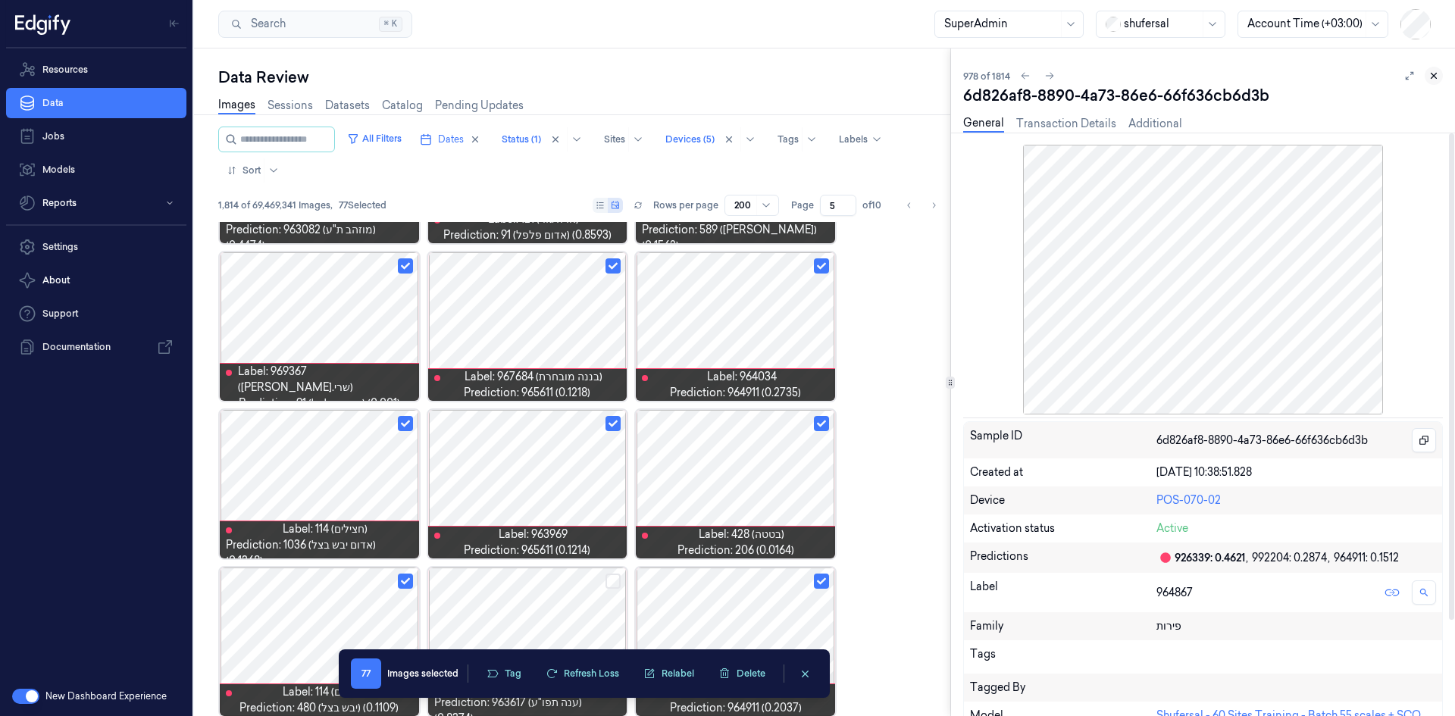
click at [1432, 77] on icon at bounding box center [1434, 75] width 11 height 11
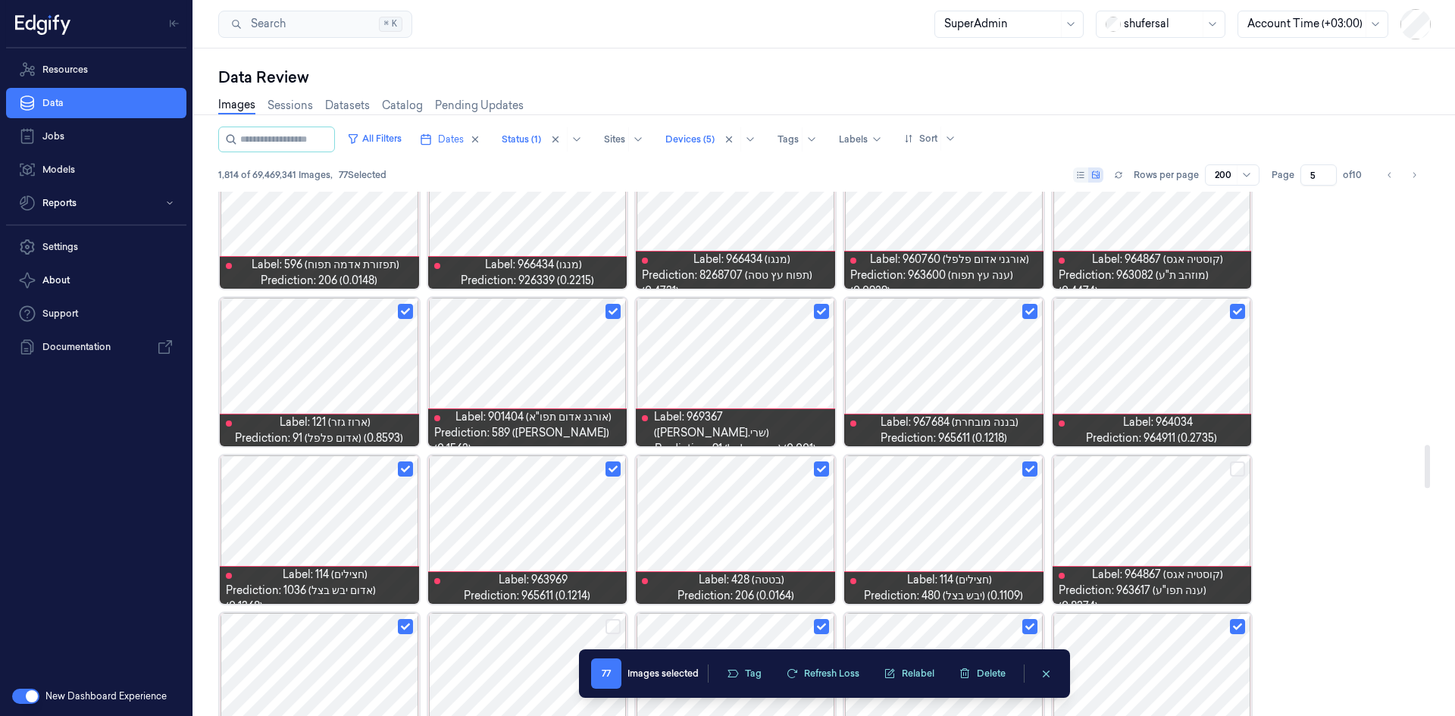
scroll to position [2518, 0]
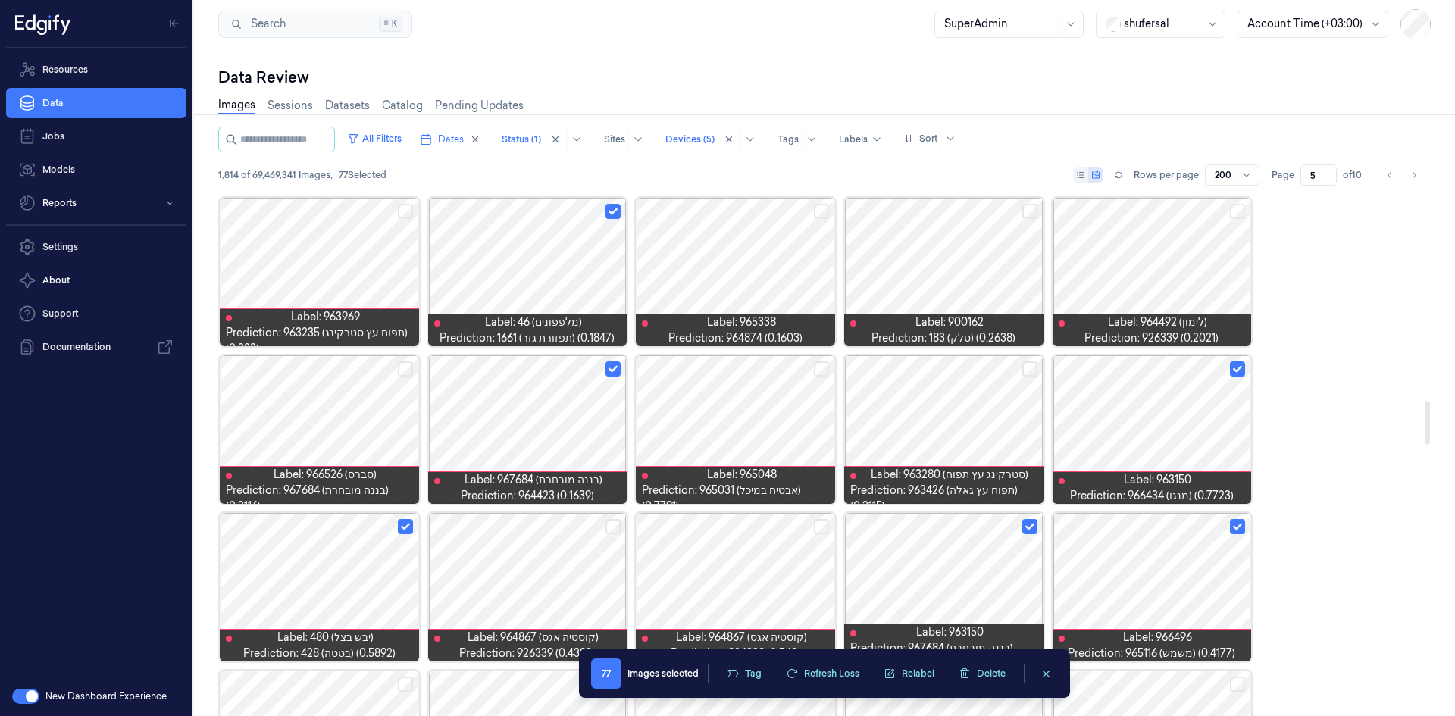
click at [558, 404] on div at bounding box center [527, 429] width 199 height 149
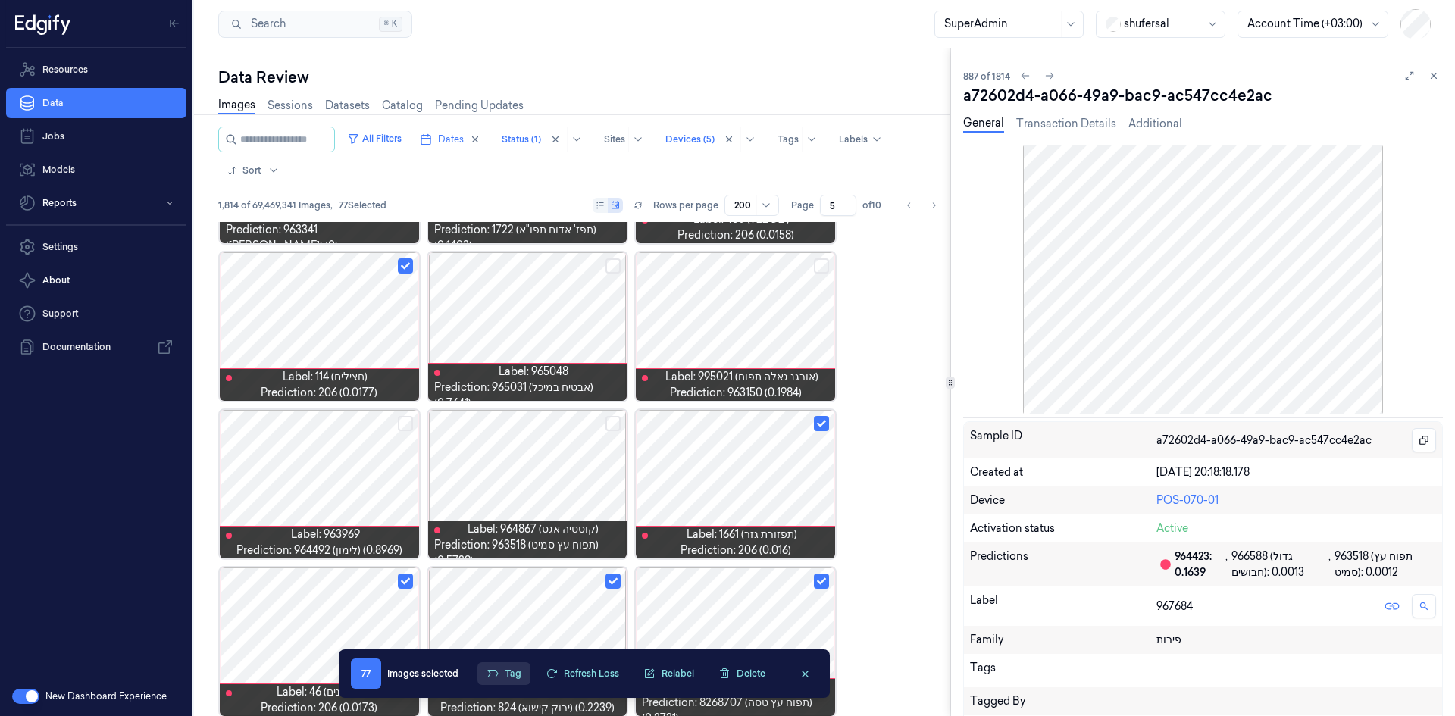
click at [503, 676] on button "Tag" at bounding box center [503, 673] width 53 height 23
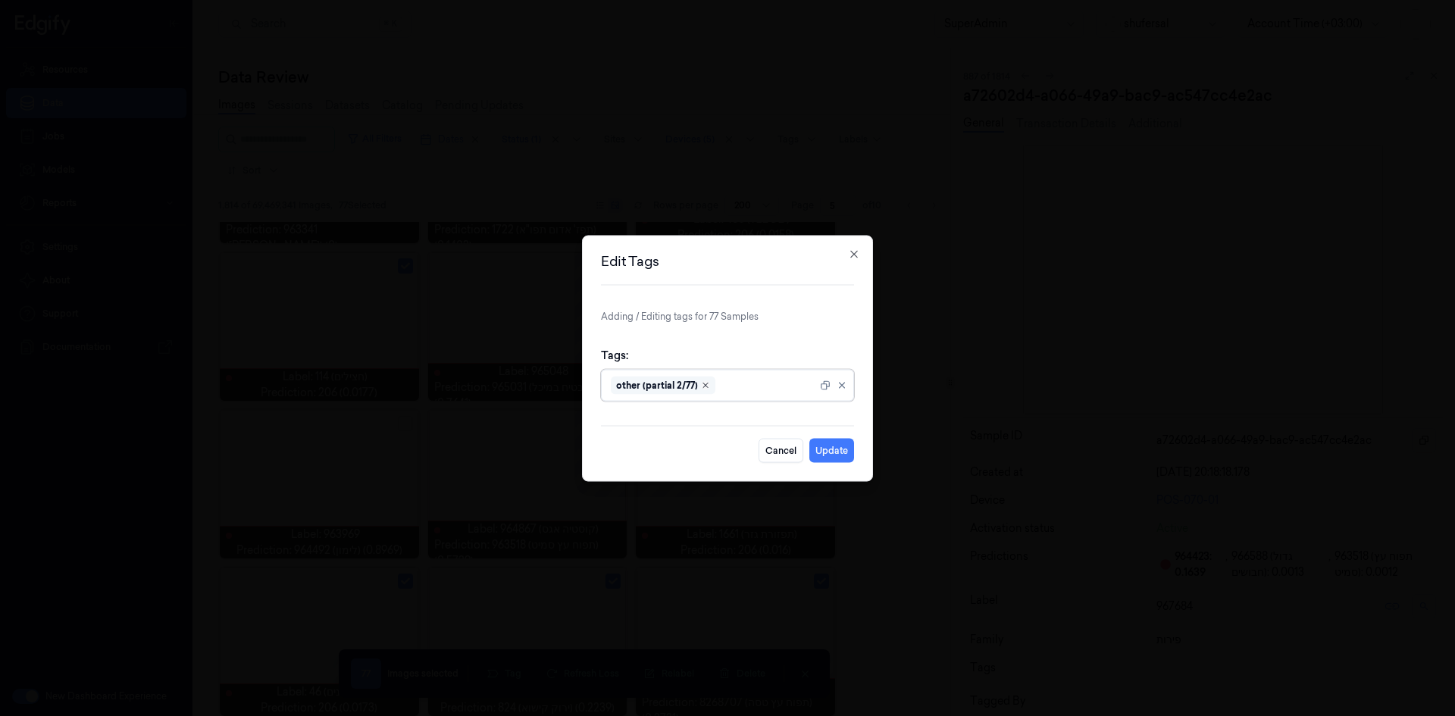
click at [701, 384] on icon "Remove ,other (partial 2/77)" at bounding box center [705, 384] width 9 height 9
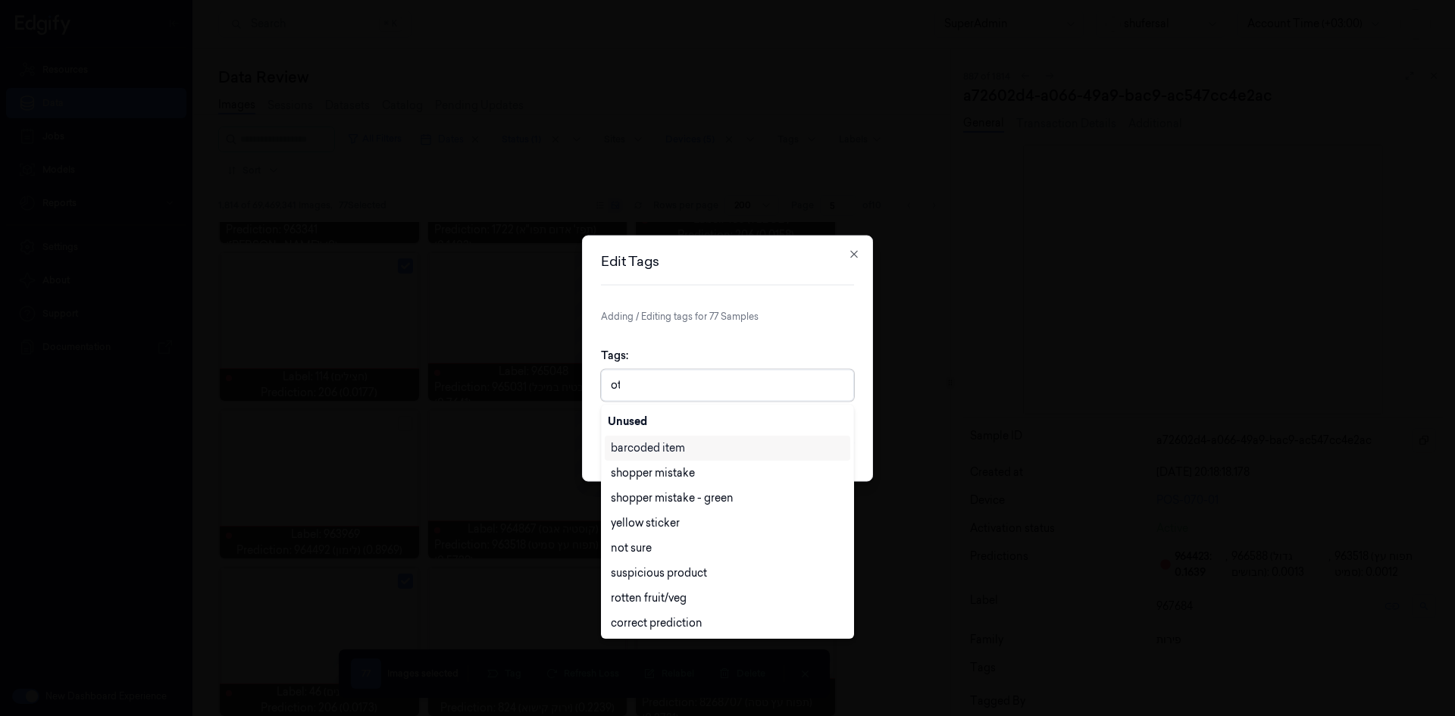
type input "oth"
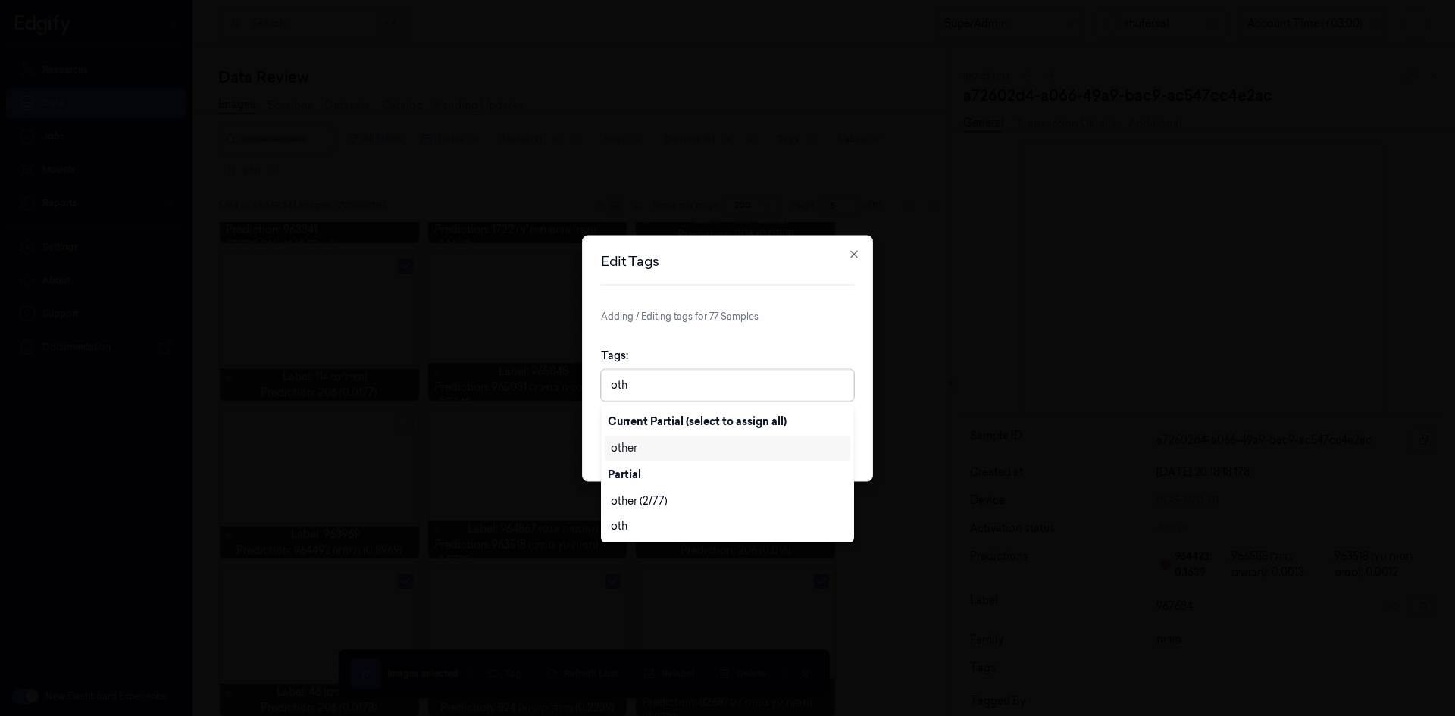
click at [633, 446] on div "other" at bounding box center [624, 448] width 27 height 16
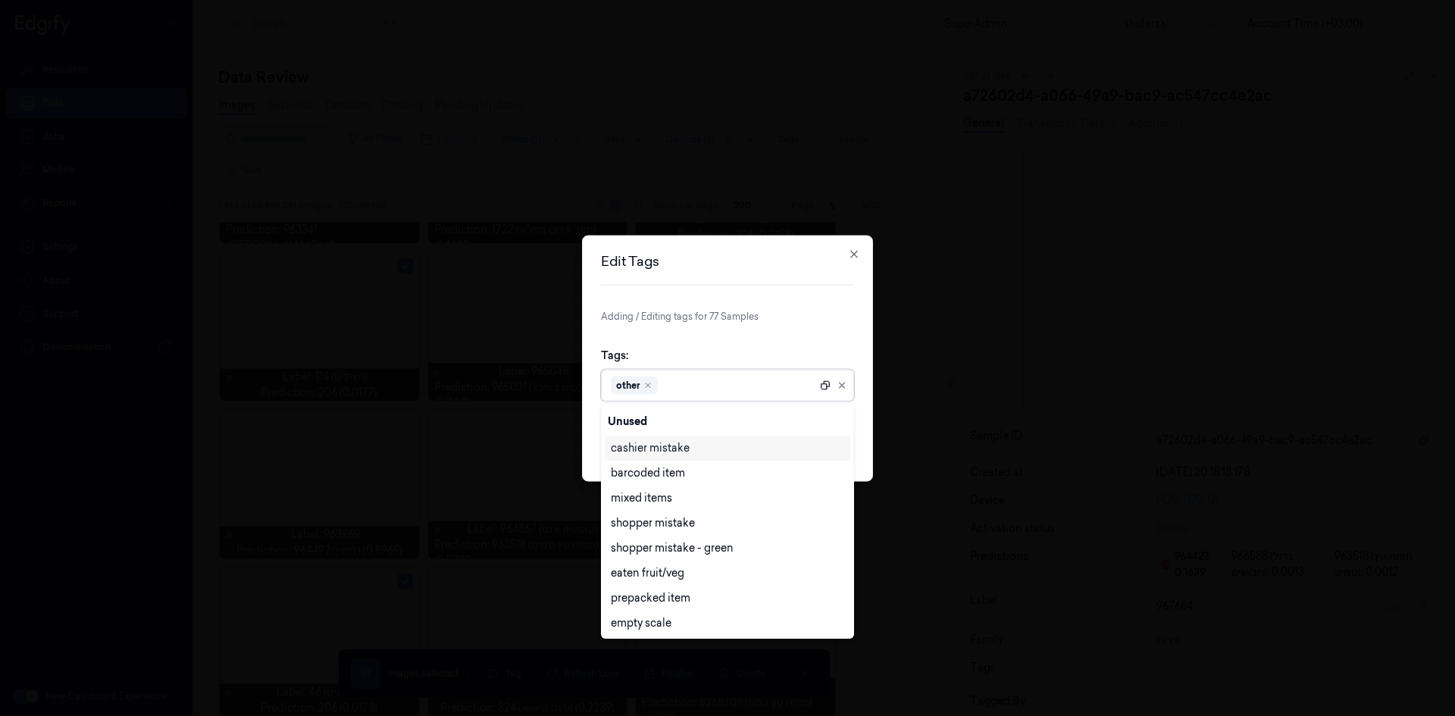
click at [823, 386] on icon at bounding box center [825, 385] width 11 height 11
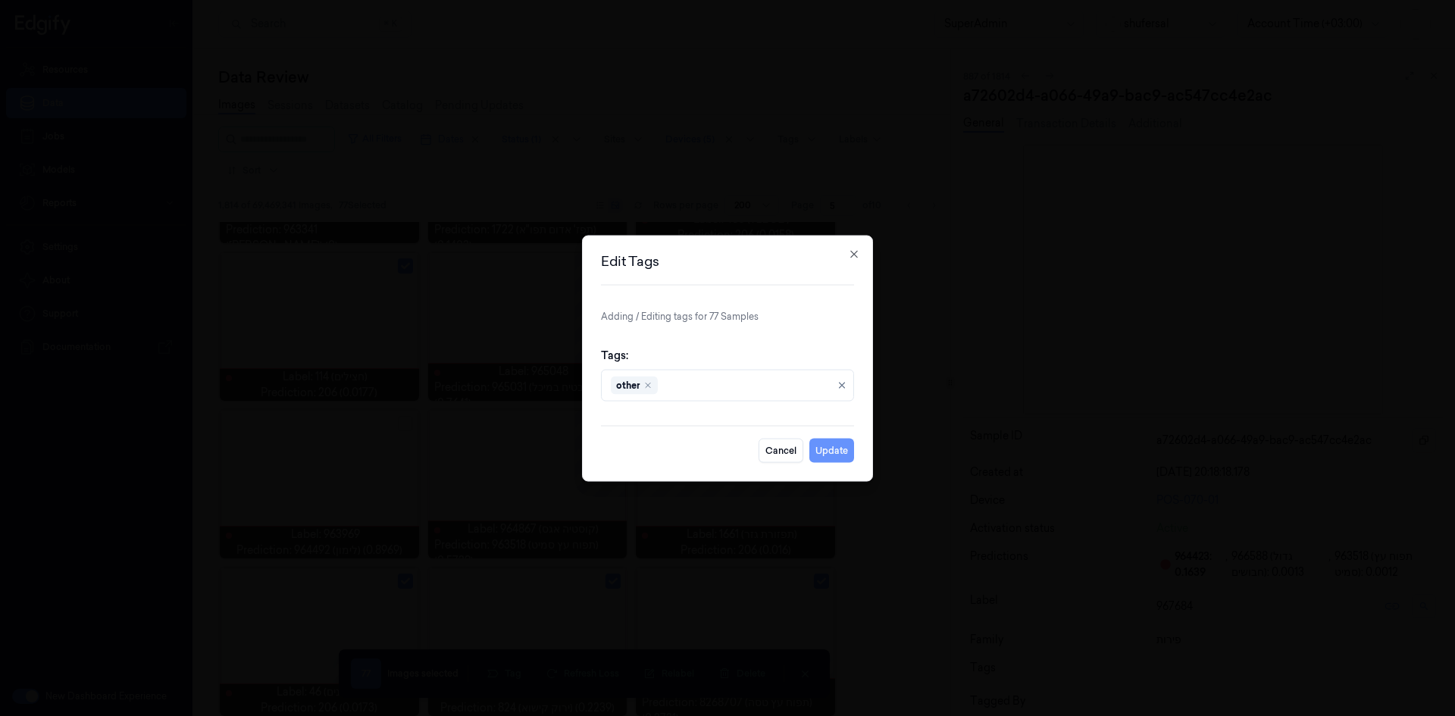
click at [835, 455] on button "Update" at bounding box center [831, 450] width 45 height 24
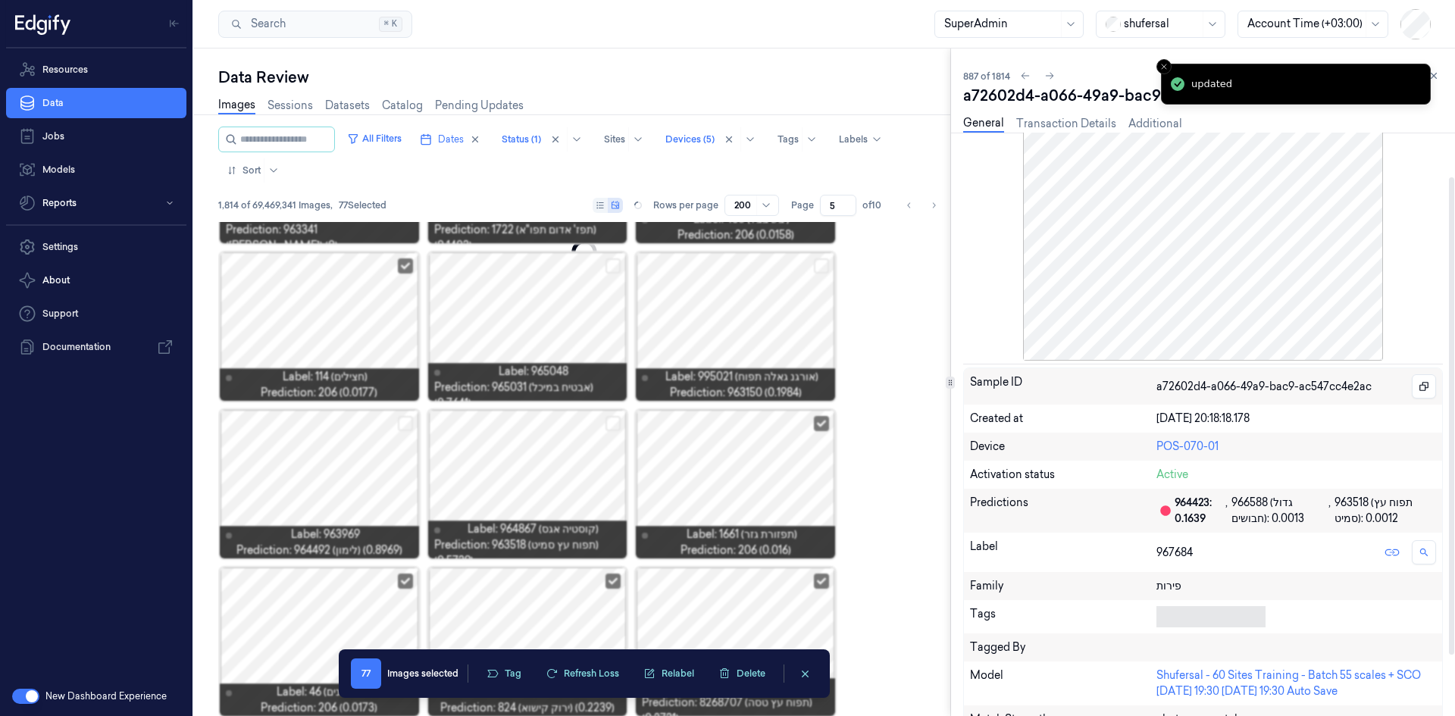
scroll to position [128, 0]
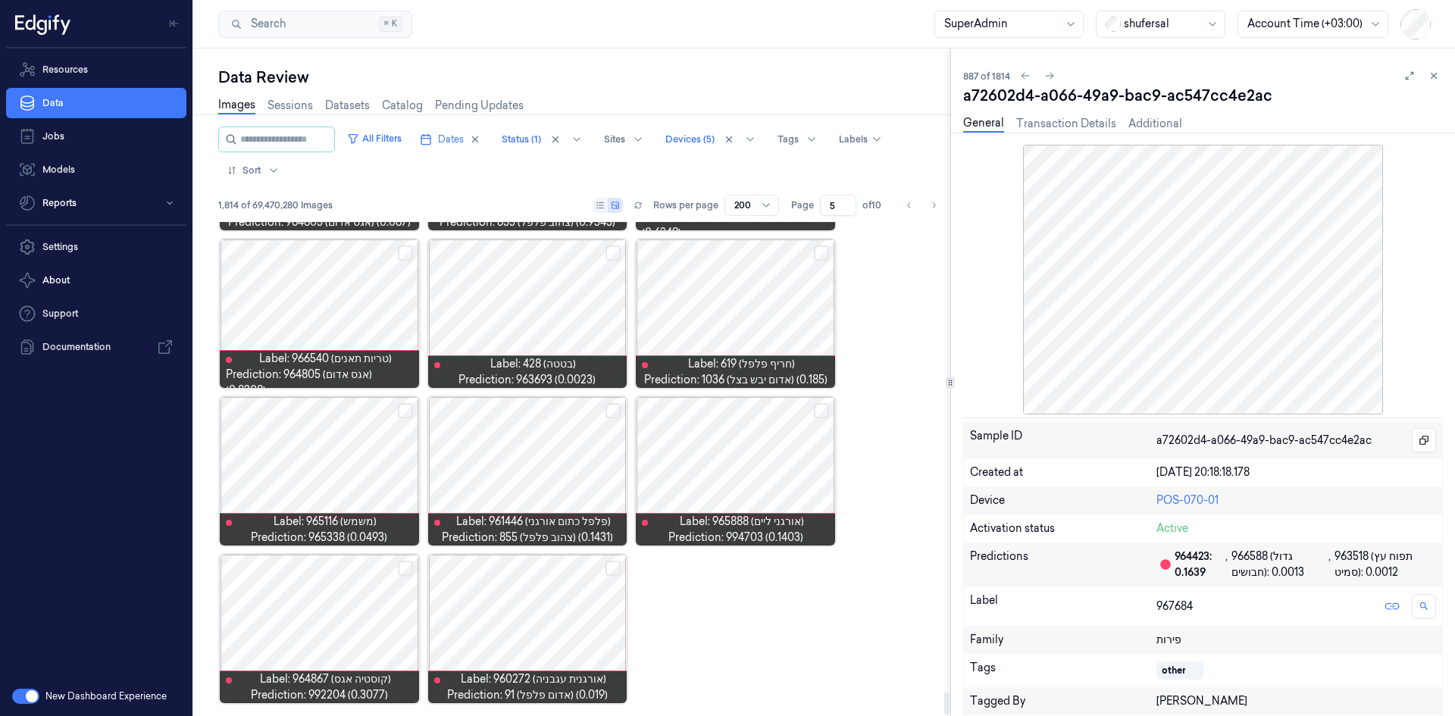
scroll to position [10074, 0]
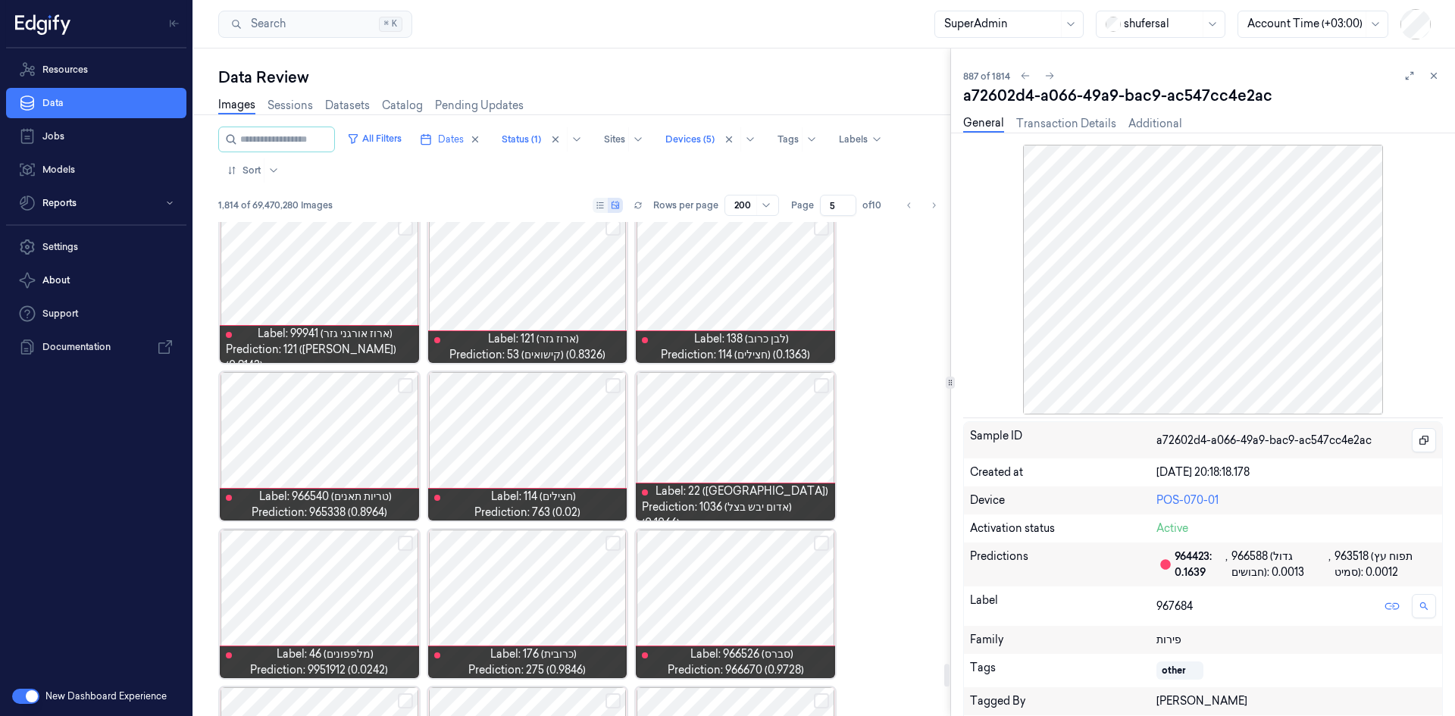
click at [327, 589] on div at bounding box center [319, 604] width 199 height 149
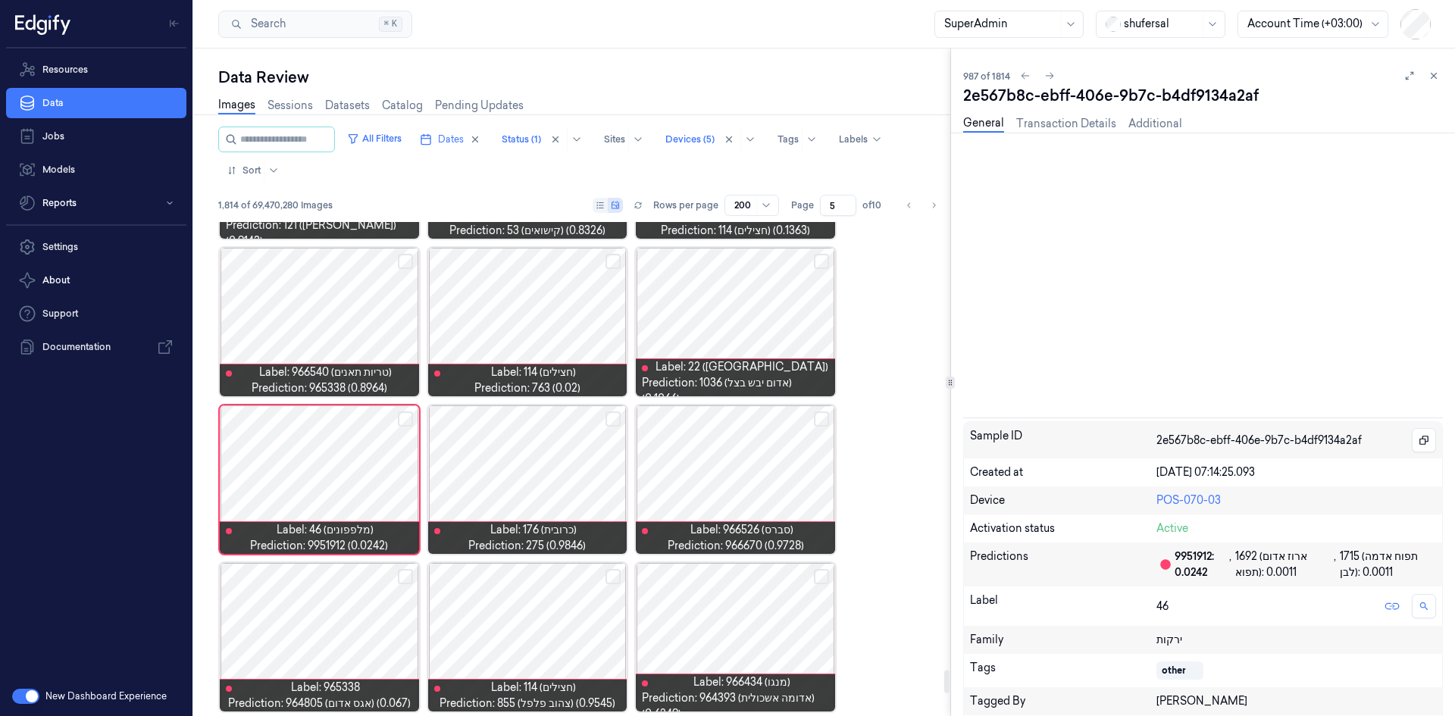
scroll to position [9603, 0]
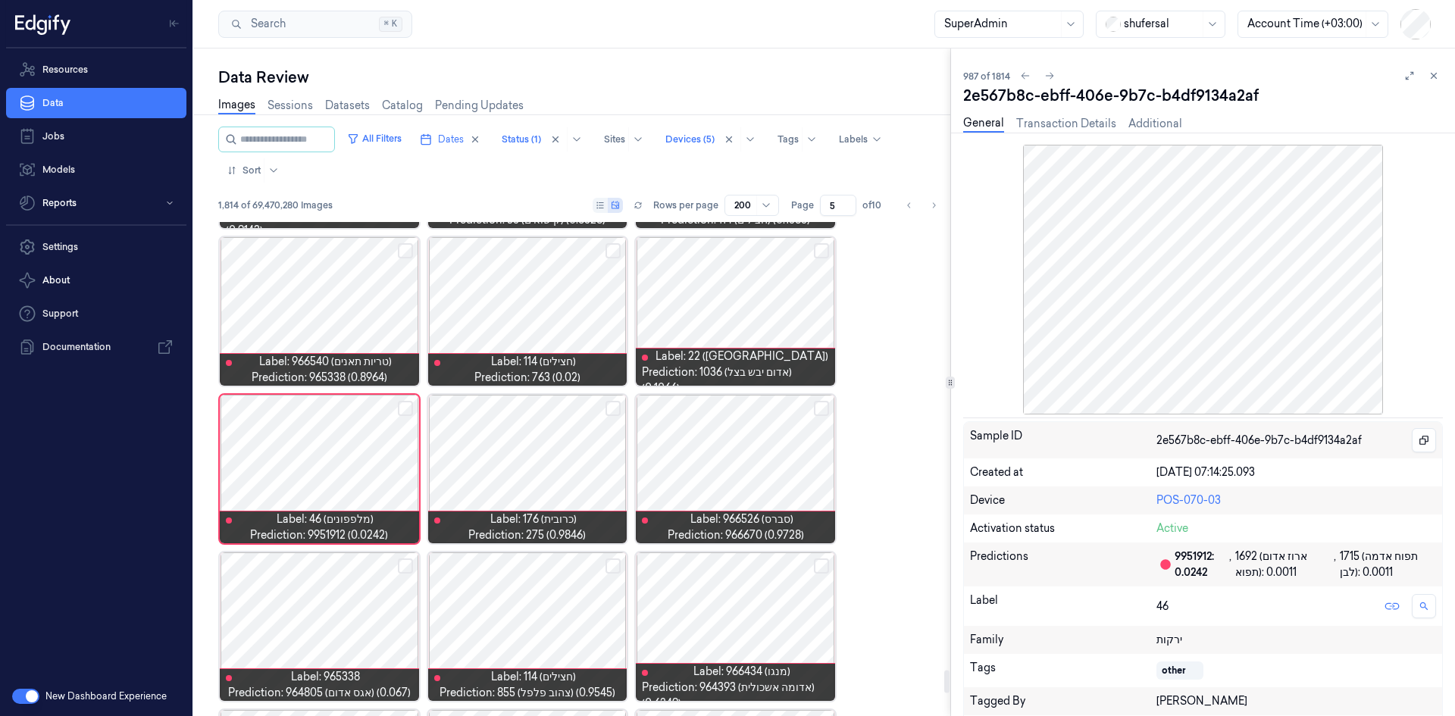
click at [572, 308] on div at bounding box center [527, 311] width 199 height 149
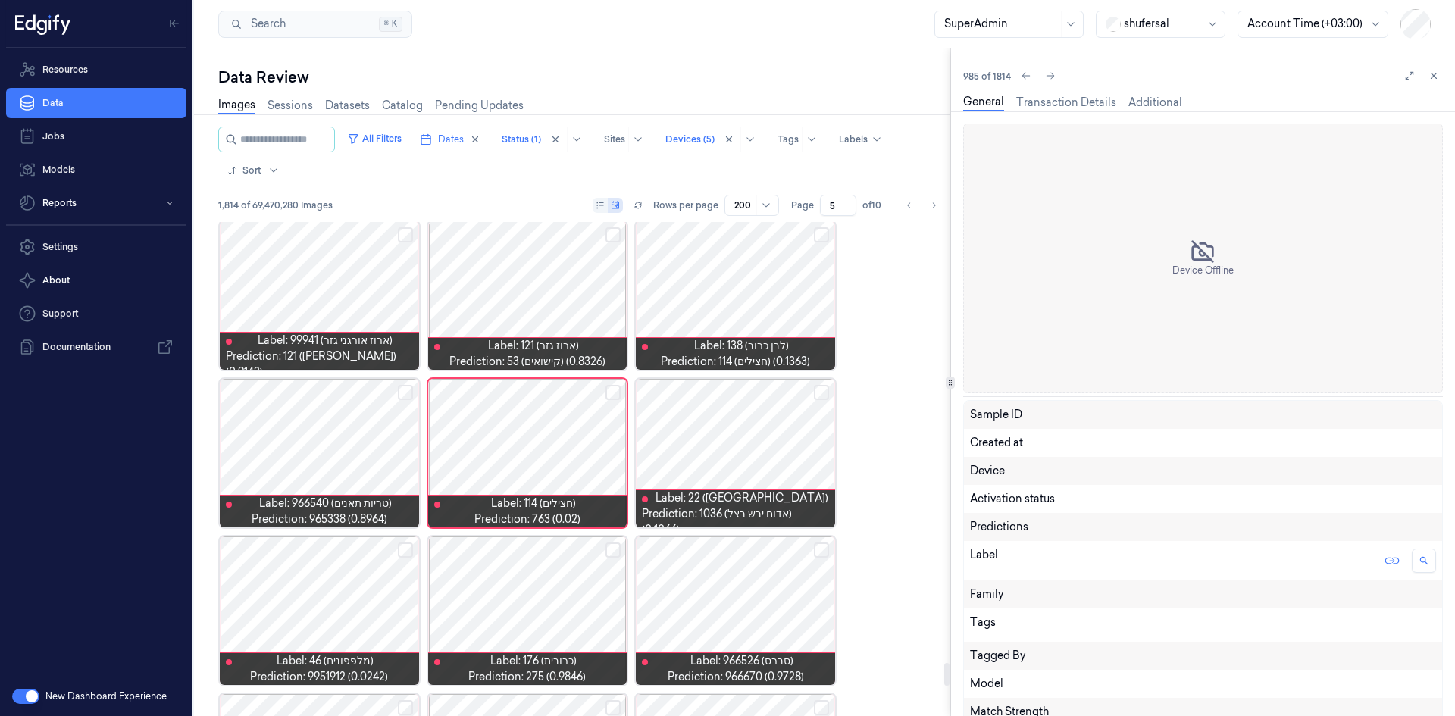
scroll to position [9445, 0]
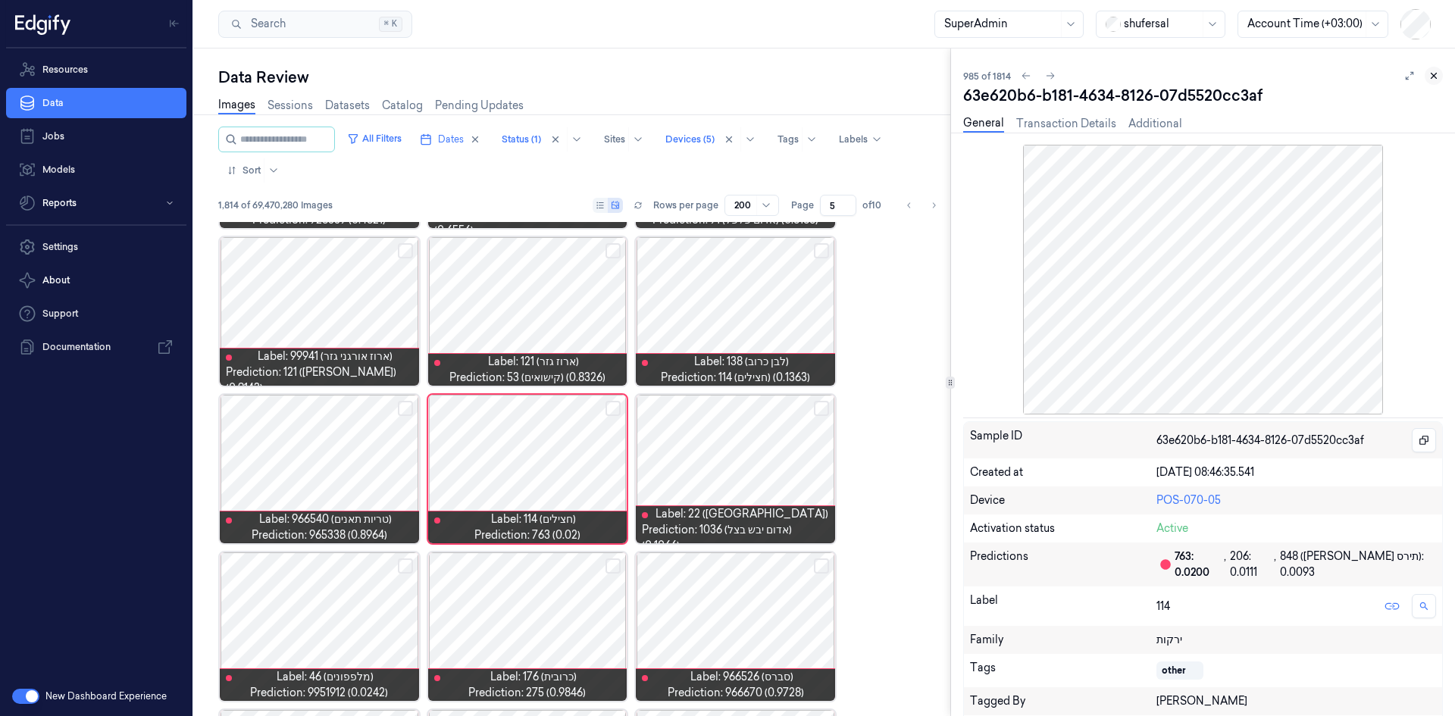
click at [1434, 77] on icon at bounding box center [1434, 75] width 11 height 11
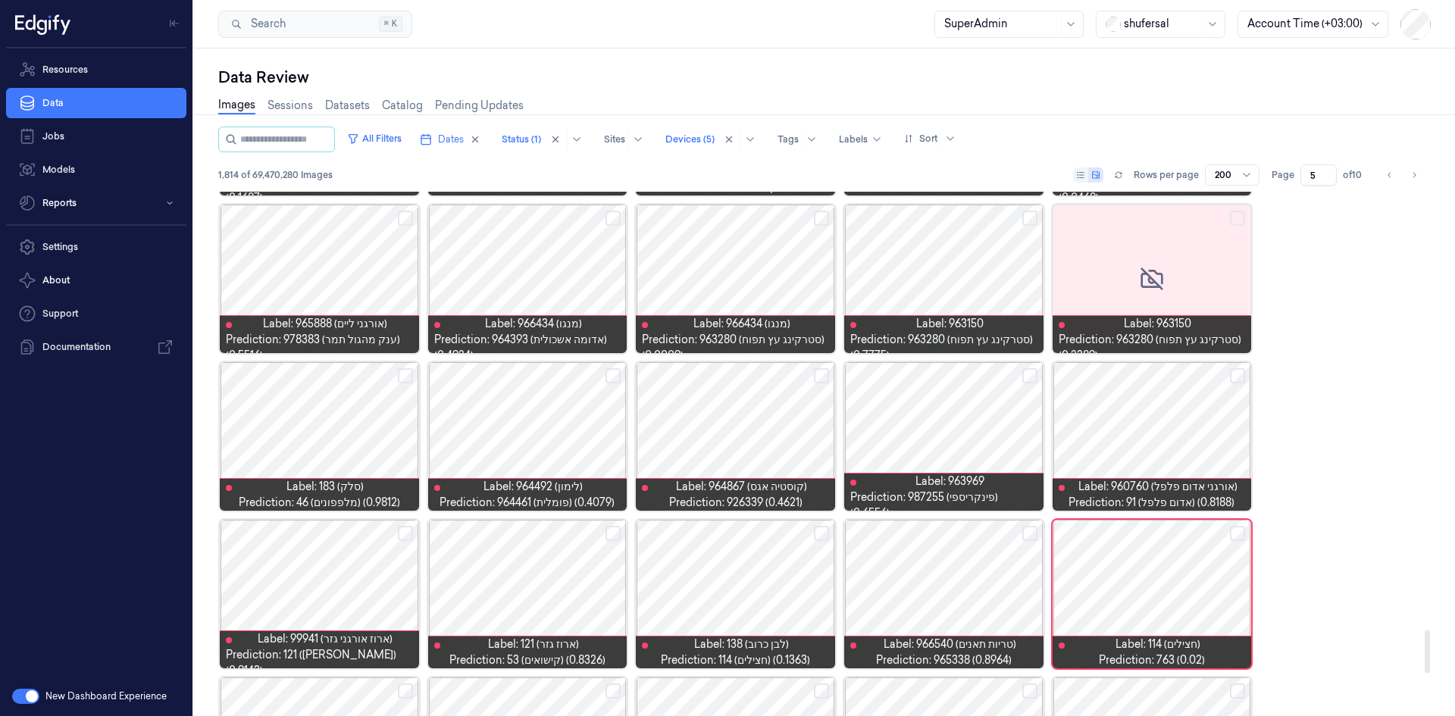
scroll to position [5283, 0]
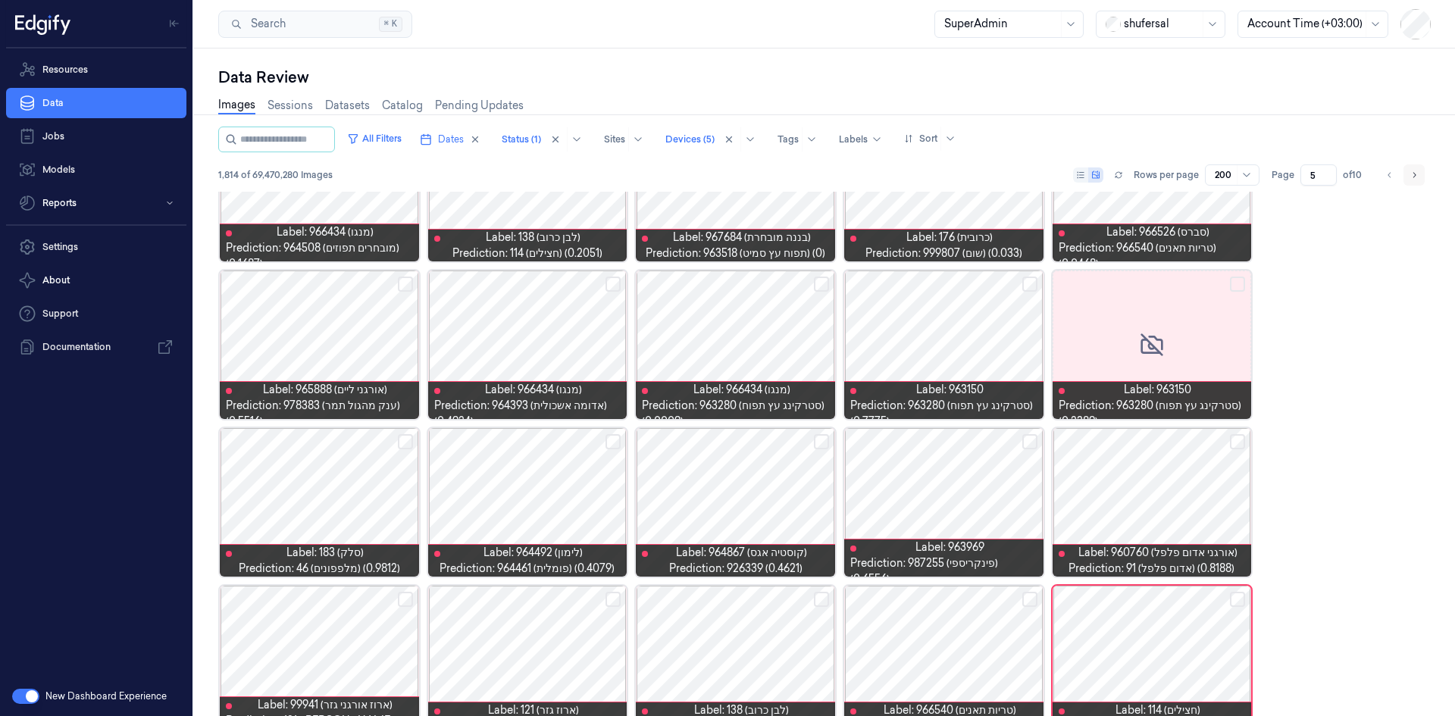
click at [1417, 172] on icon "Go to next page" at bounding box center [1414, 175] width 9 height 12
type input "6"
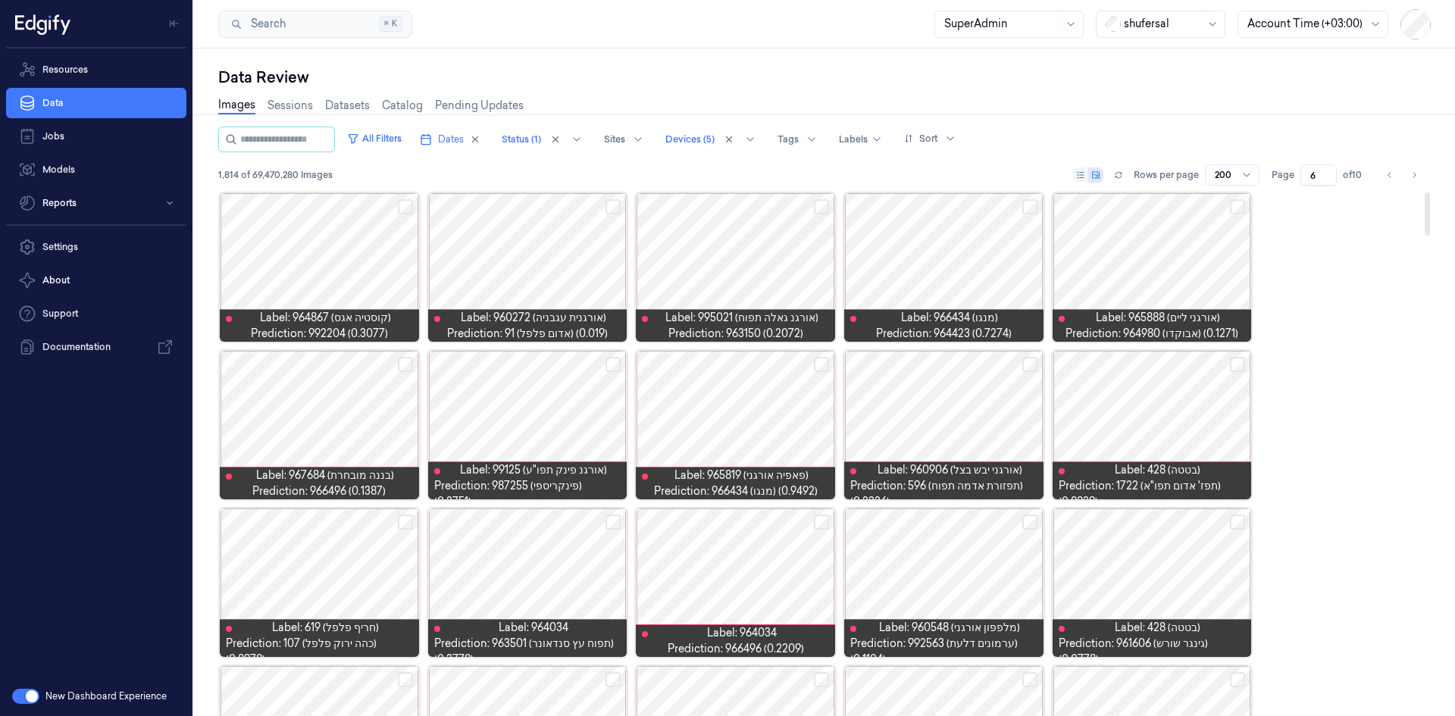
click at [410, 361] on button "Select row" at bounding box center [405, 364] width 15 height 15
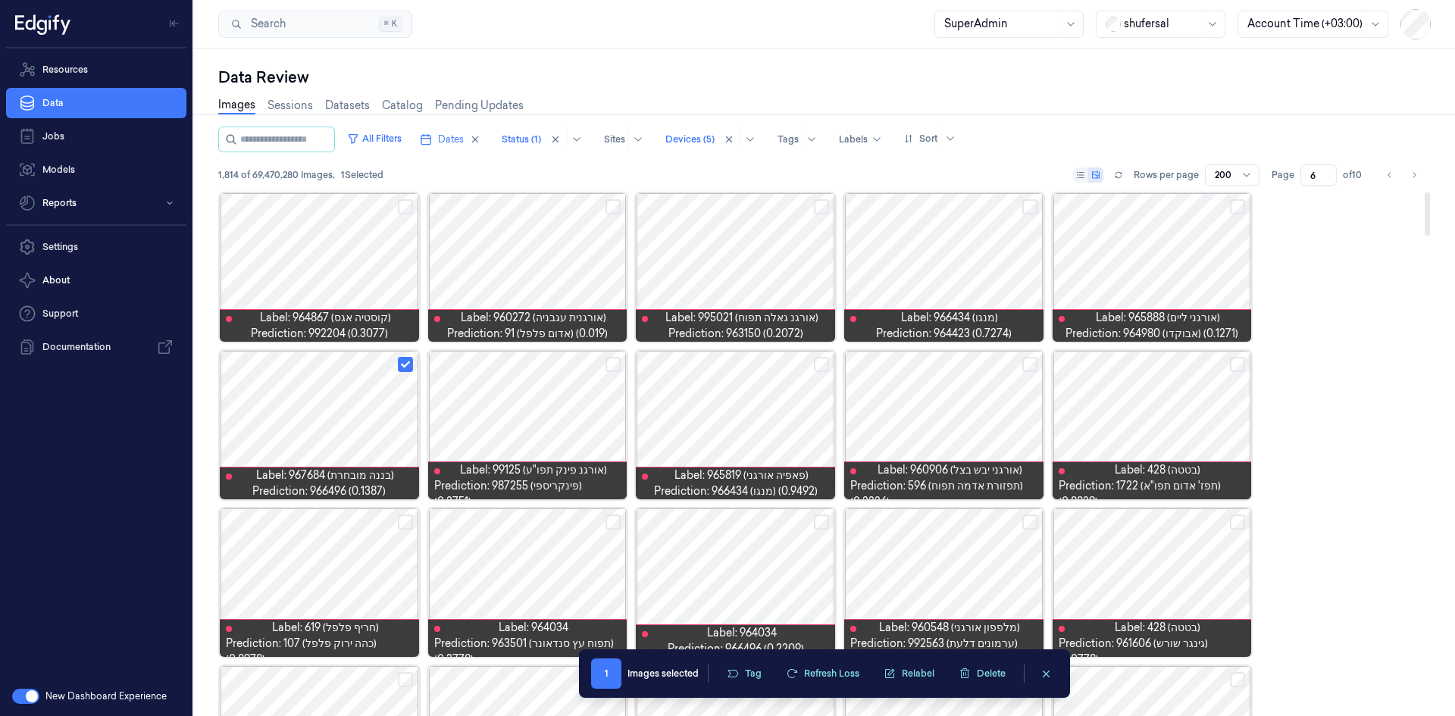
click at [1238, 362] on button "Select row" at bounding box center [1237, 364] width 15 height 15
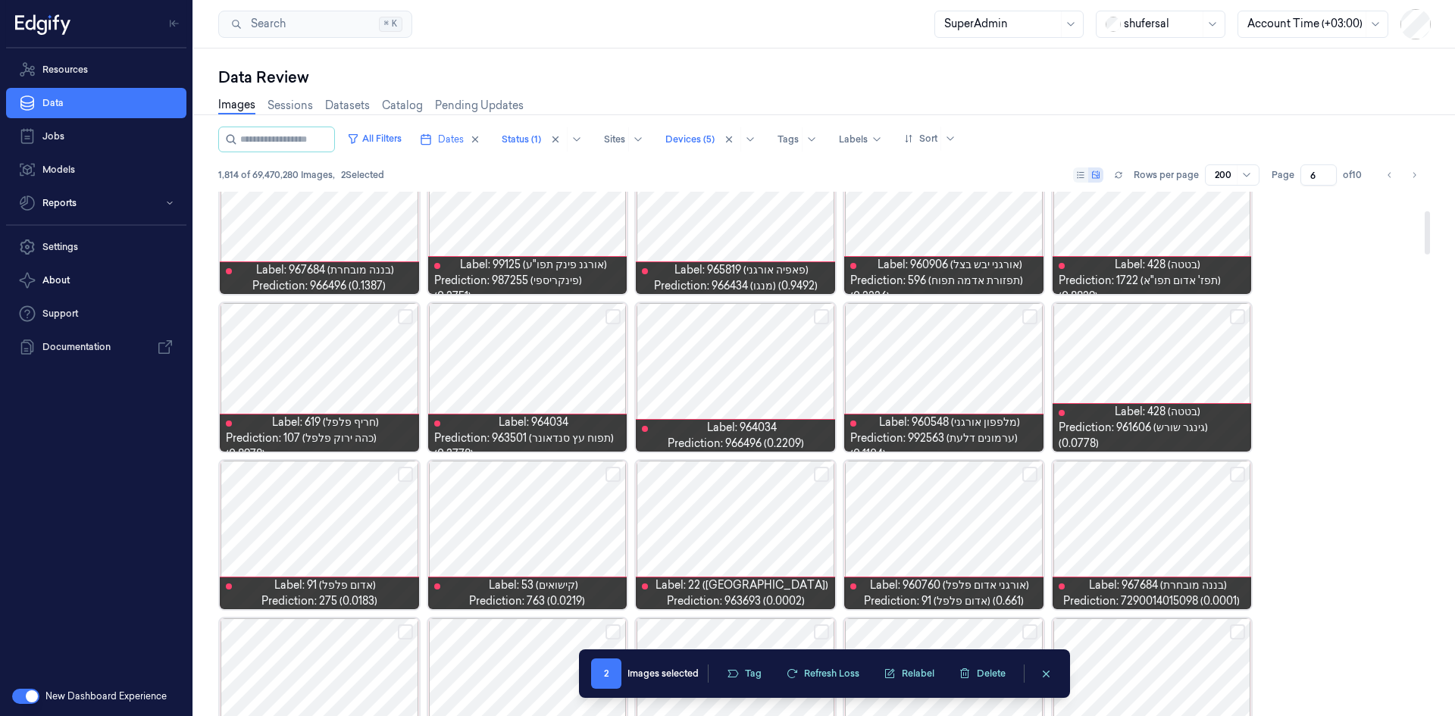
scroll to position [227, 0]
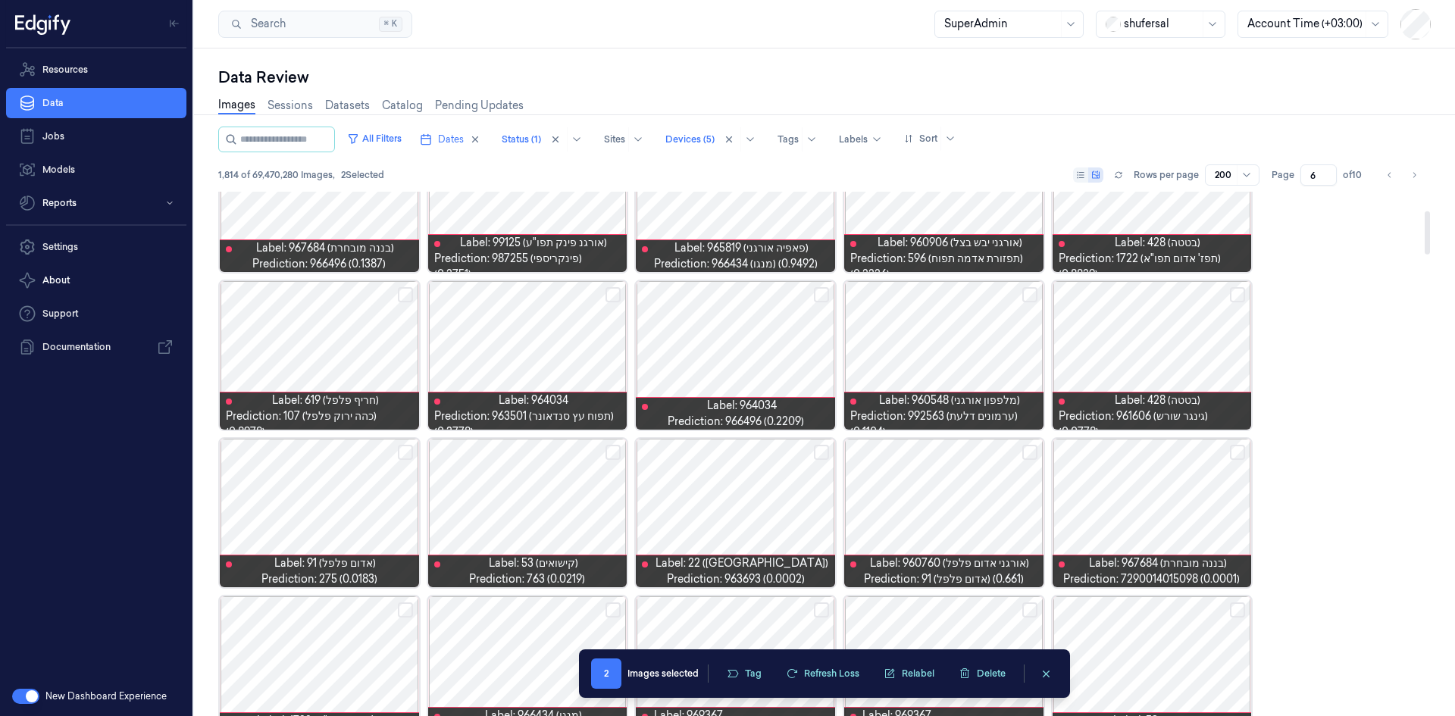
click at [1032, 293] on button "Select row" at bounding box center [1029, 294] width 15 height 15
click at [819, 293] on button "Select row" at bounding box center [821, 294] width 15 height 15
click at [571, 474] on div at bounding box center [527, 513] width 199 height 149
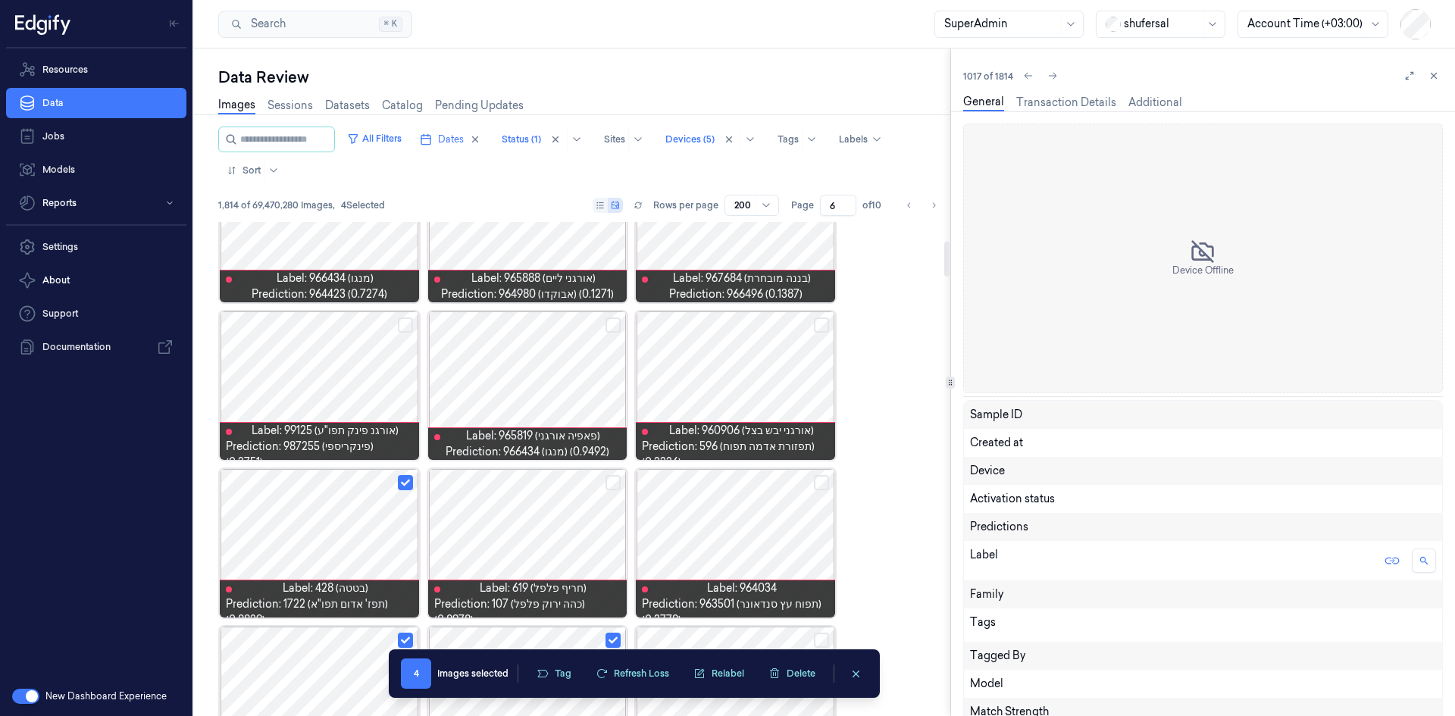
scroll to position [286, 0]
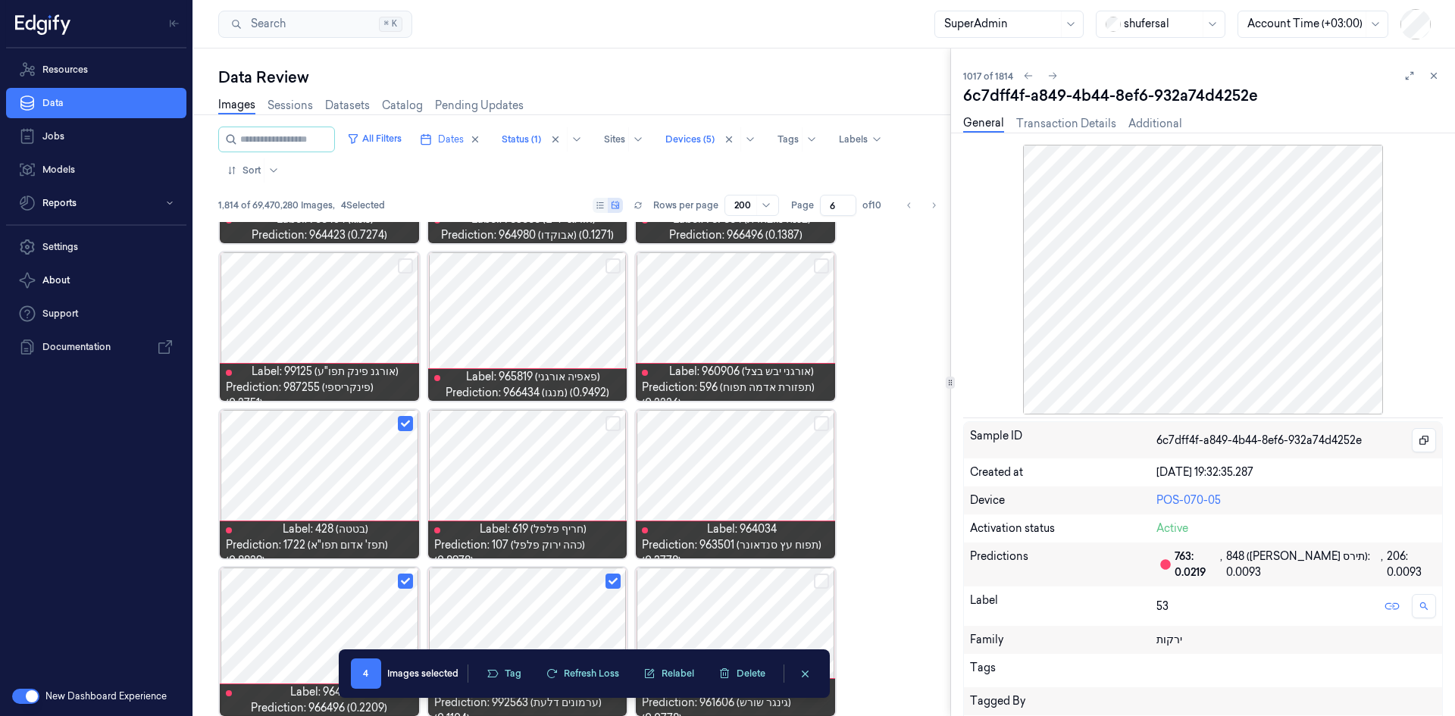
drag, startPoint x: 1435, startPoint y: 74, endPoint x: 1428, endPoint y: 80, distance: 9.3
click at [1435, 74] on icon at bounding box center [1434, 76] width 5 height 5
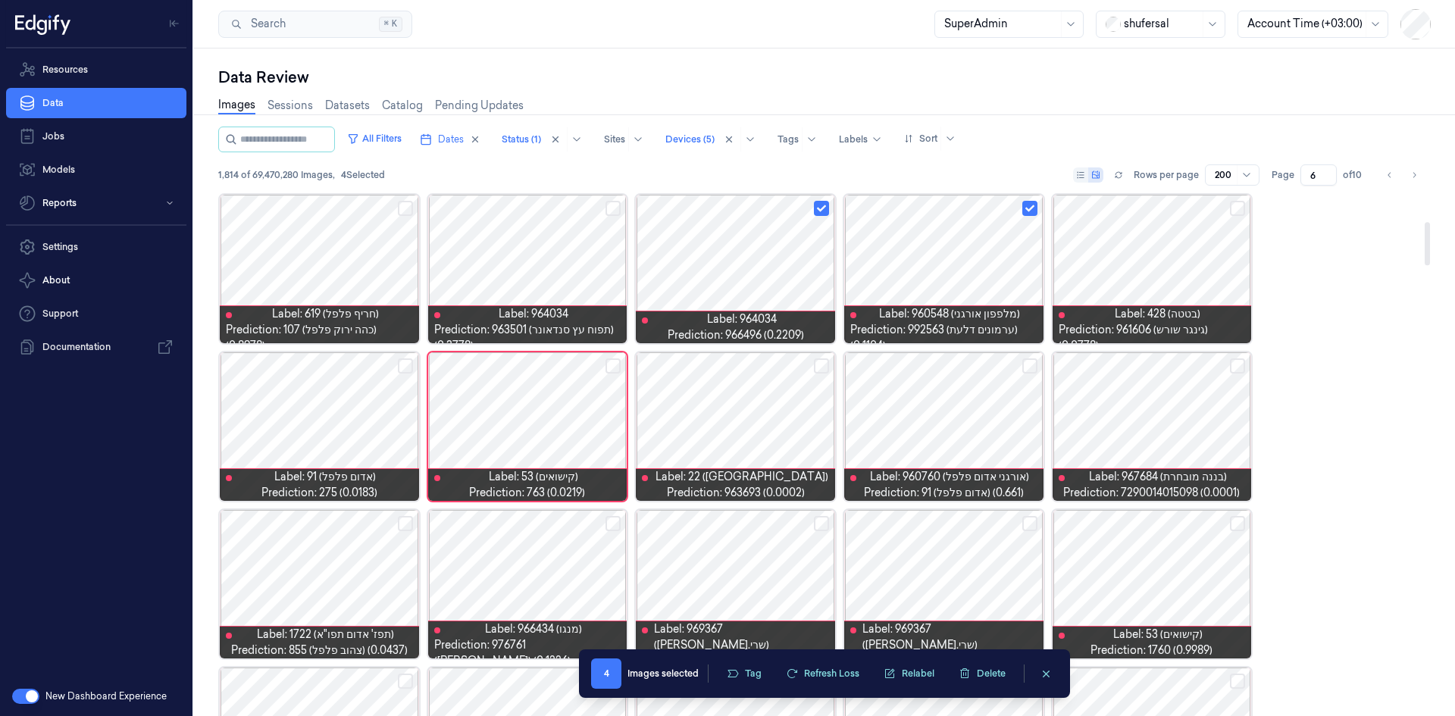
scroll to position [280, 0]
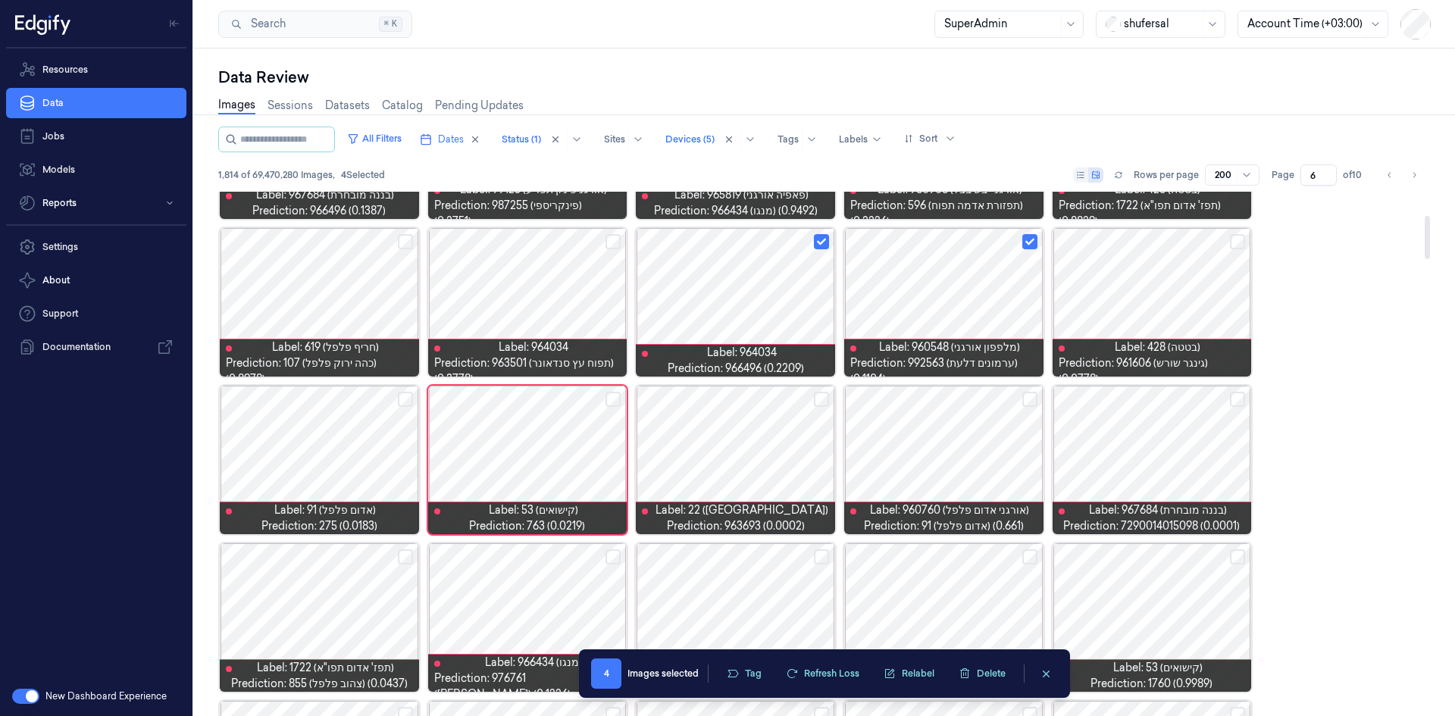
click at [402, 393] on button "Select row" at bounding box center [405, 399] width 15 height 15
click at [618, 397] on button "Select row" at bounding box center [613, 399] width 15 height 15
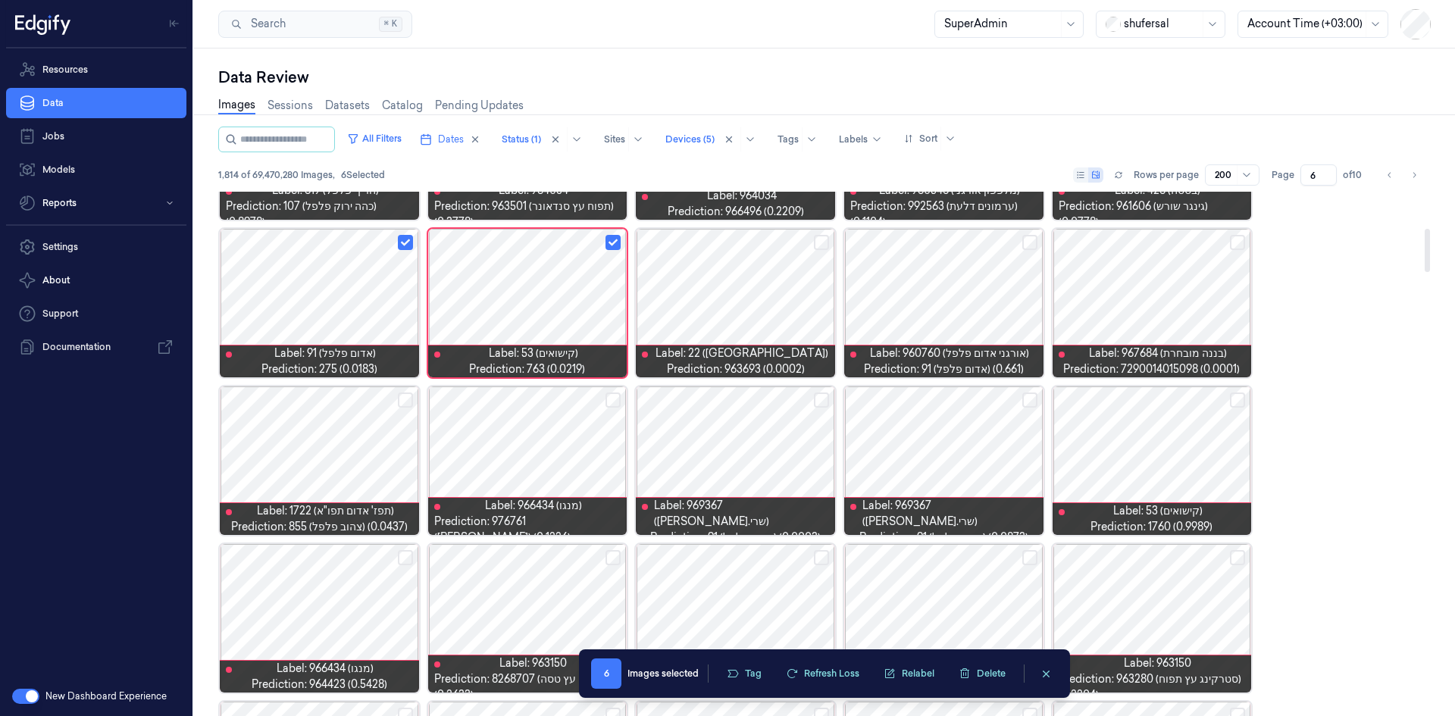
scroll to position [438, 0]
click at [399, 396] on button "Select row" at bounding box center [405, 399] width 15 height 15
click at [621, 400] on div at bounding box center [527, 460] width 199 height 149
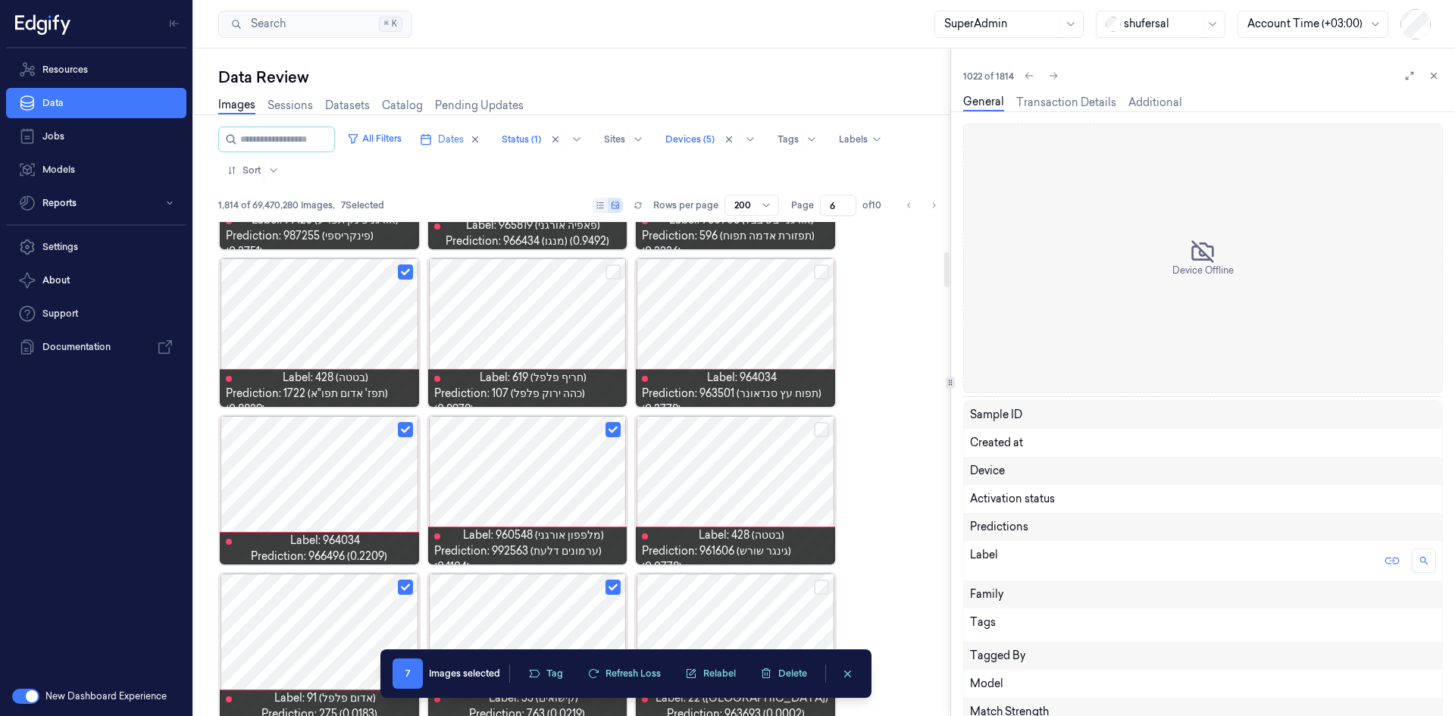
scroll to position [444, 0]
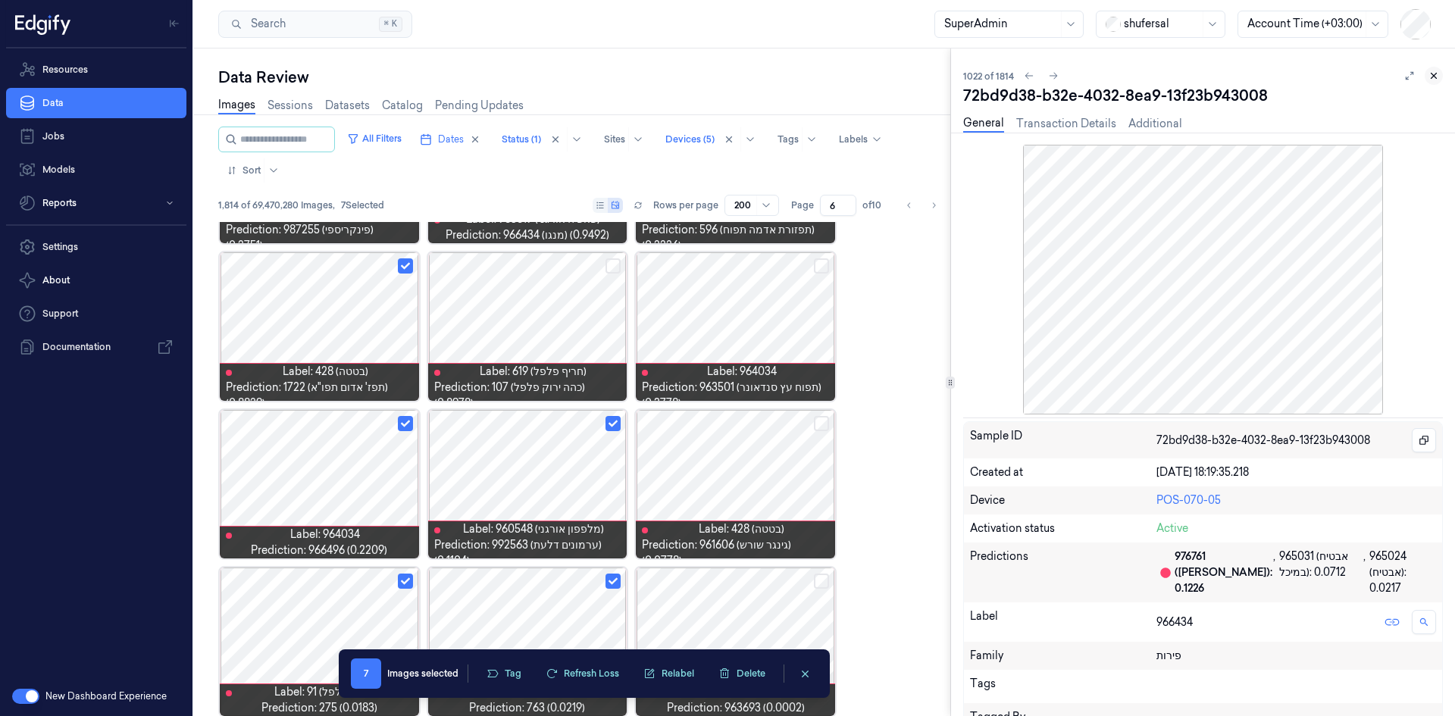
click at [1436, 81] on button at bounding box center [1434, 76] width 18 height 18
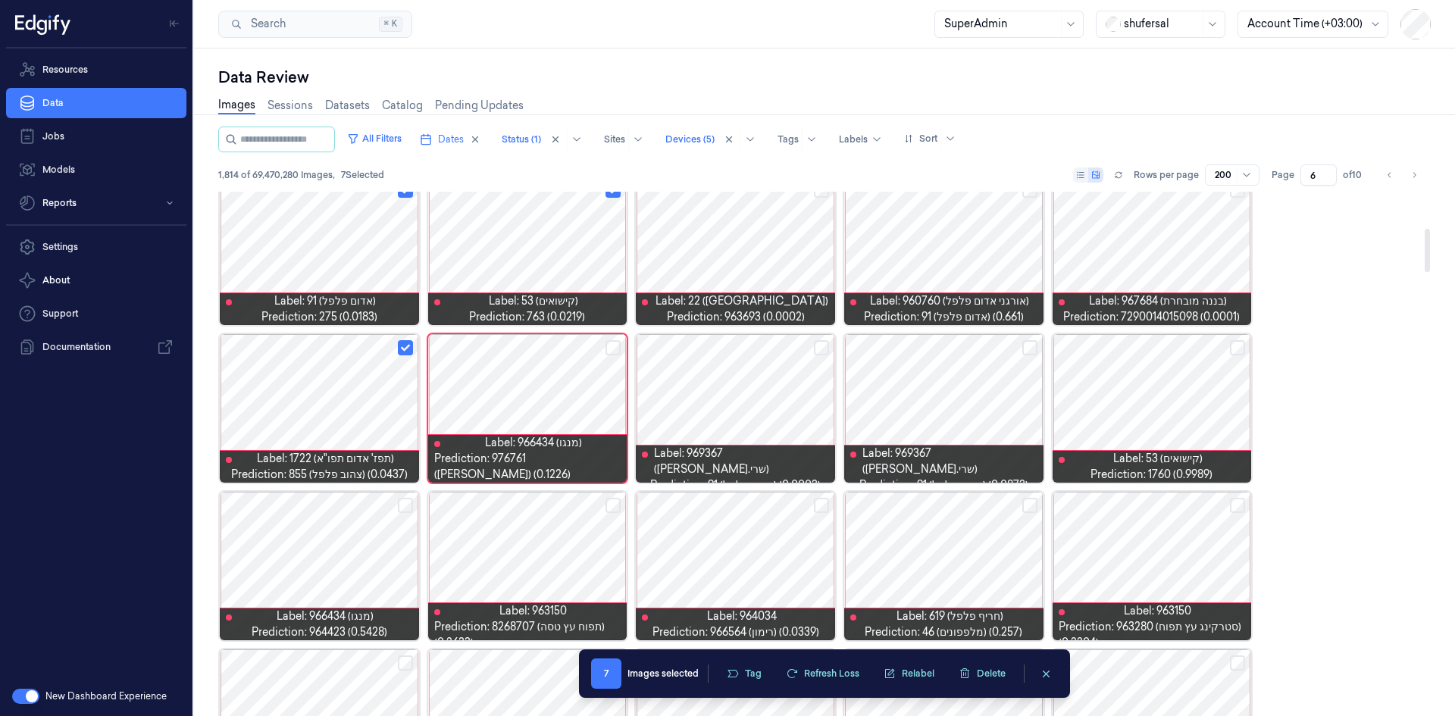
scroll to position [514, 0]
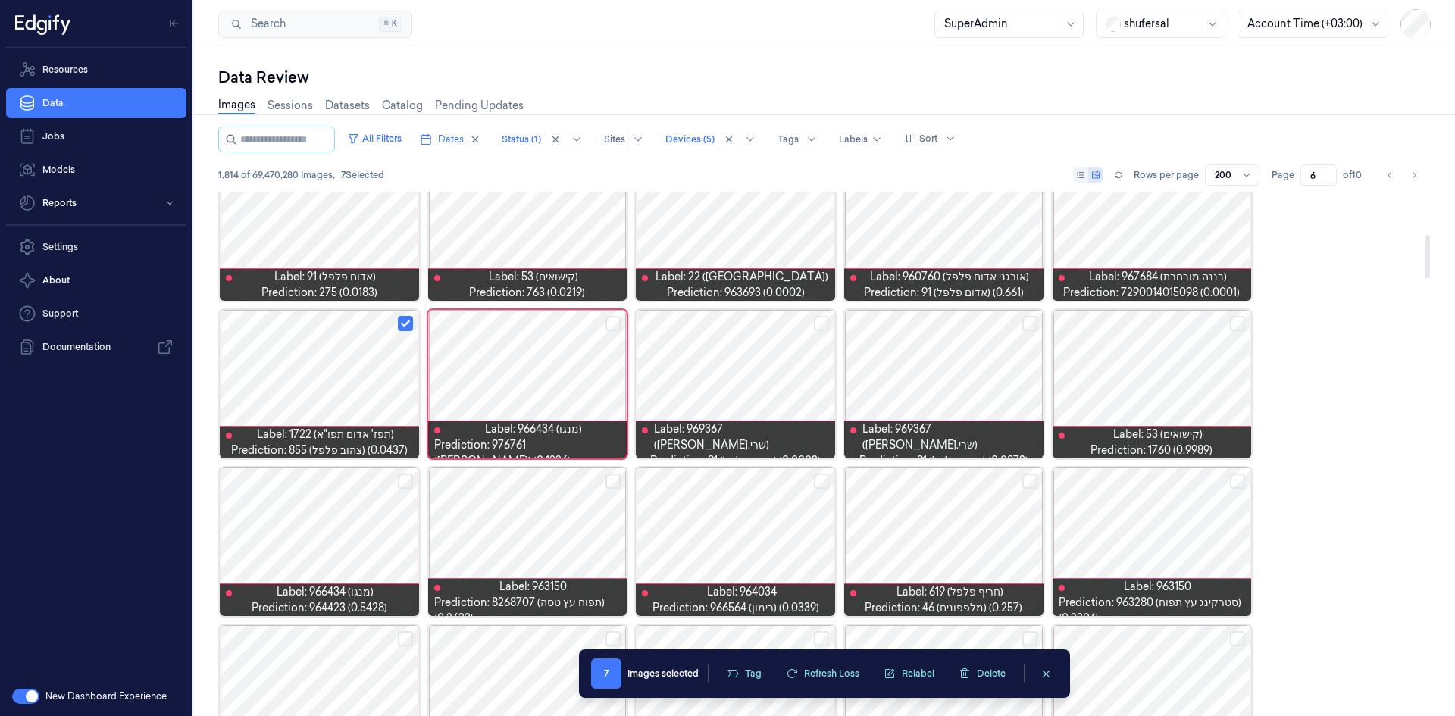
click at [616, 324] on button "Select row" at bounding box center [613, 323] width 15 height 15
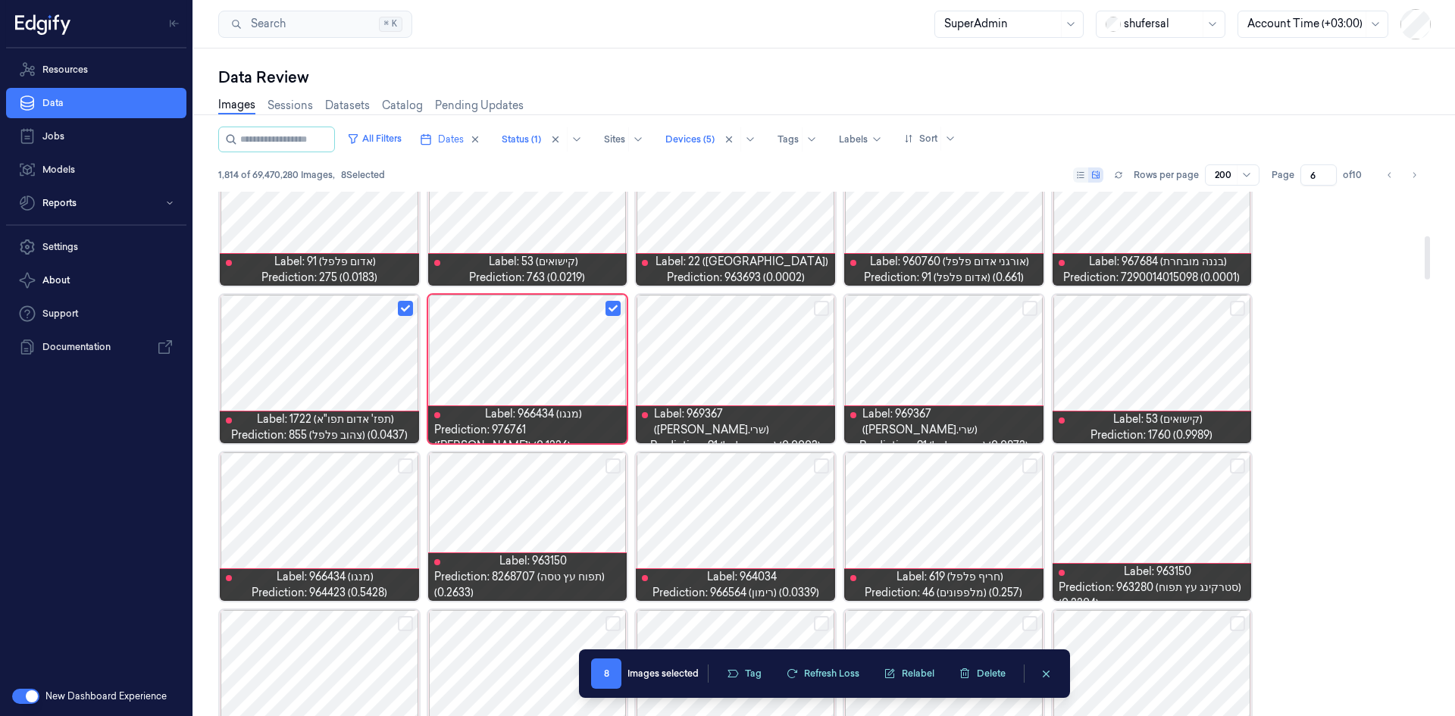
scroll to position [672, 0]
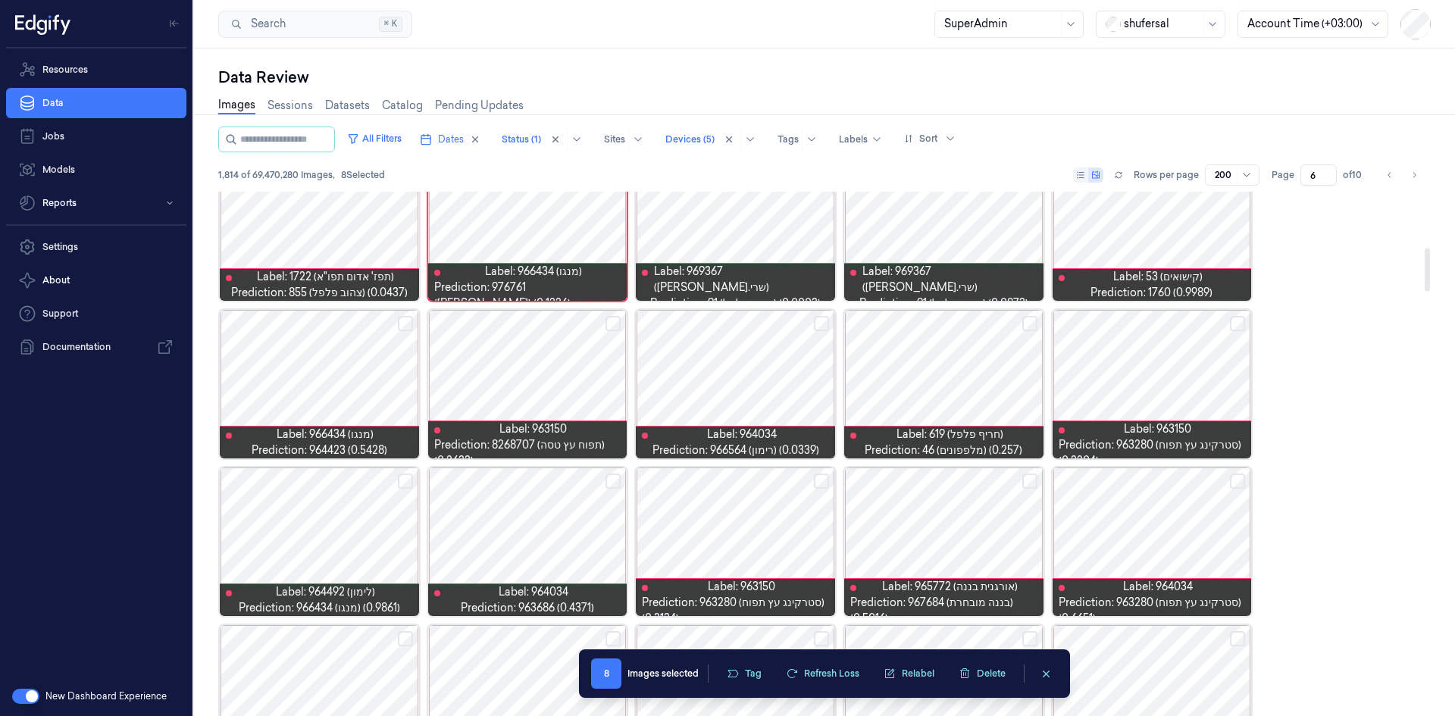
click at [824, 326] on button "Select row" at bounding box center [821, 323] width 15 height 15
click at [1030, 321] on button "Select row" at bounding box center [1029, 323] width 15 height 15
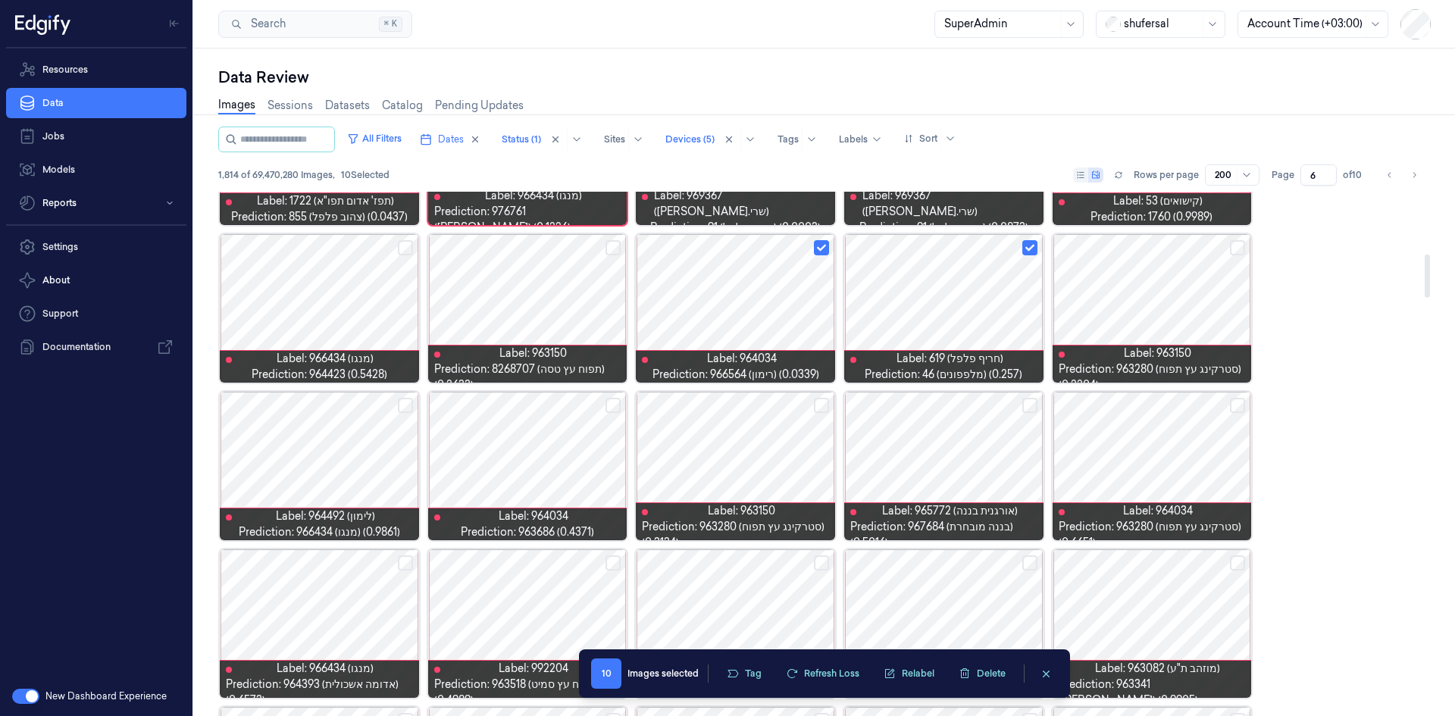
click at [816, 405] on button "Select row" at bounding box center [821, 405] width 15 height 15
click at [1240, 409] on button "Select row" at bounding box center [1237, 405] width 15 height 15
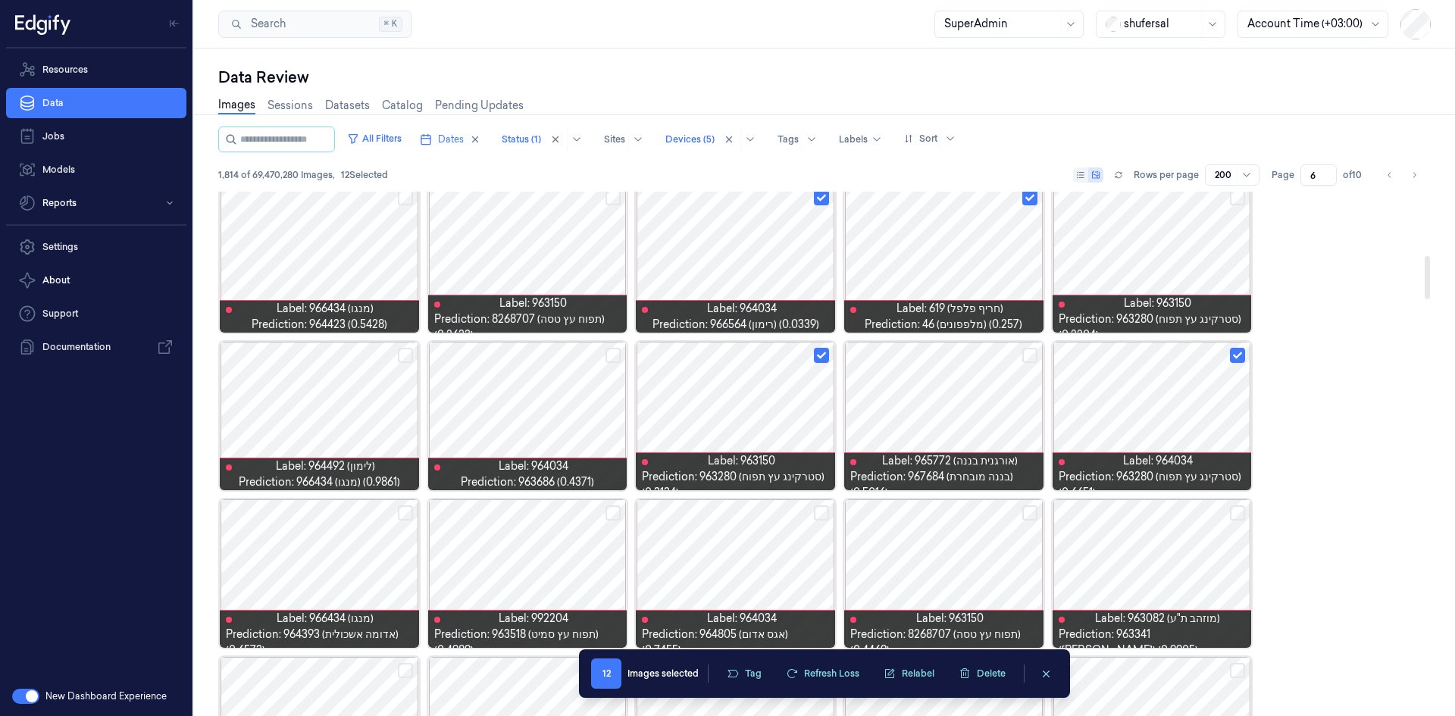
scroll to position [823, 0]
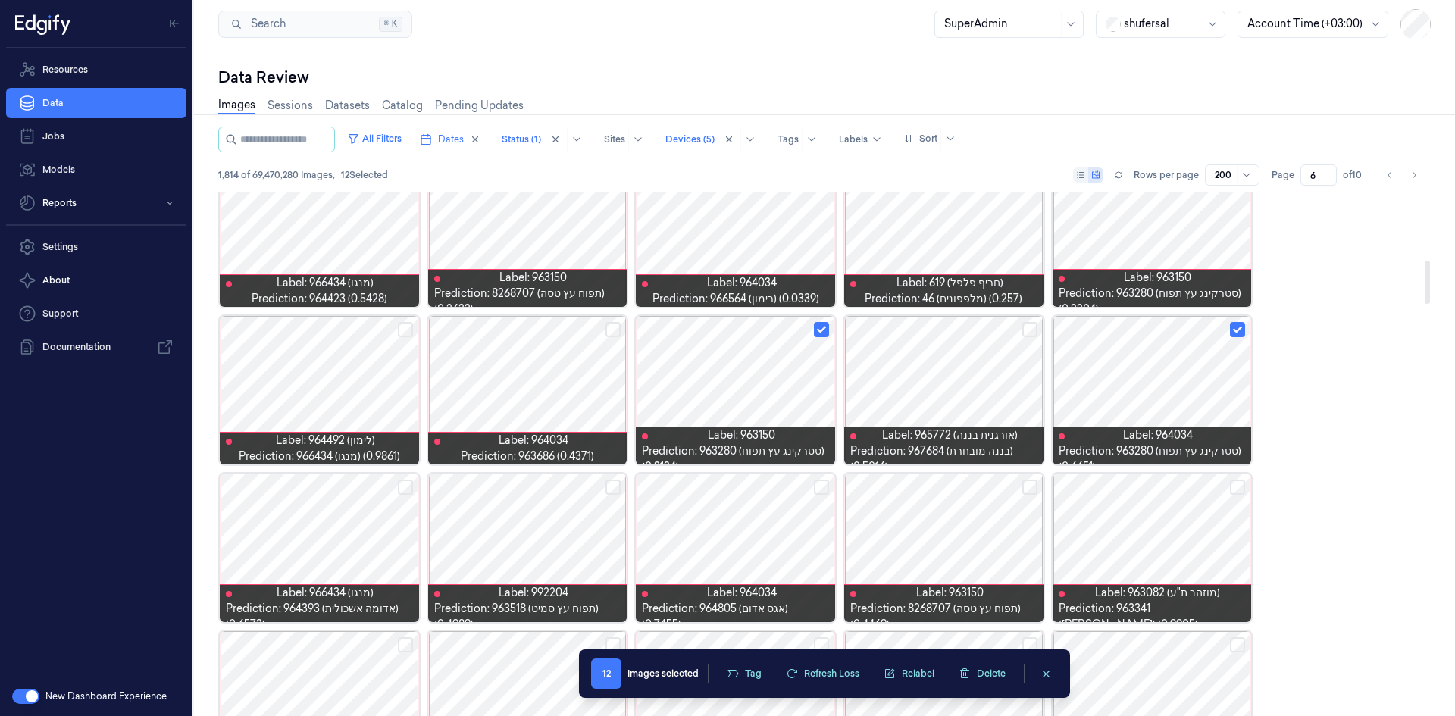
click at [1239, 325] on button "Select row" at bounding box center [1237, 329] width 15 height 15
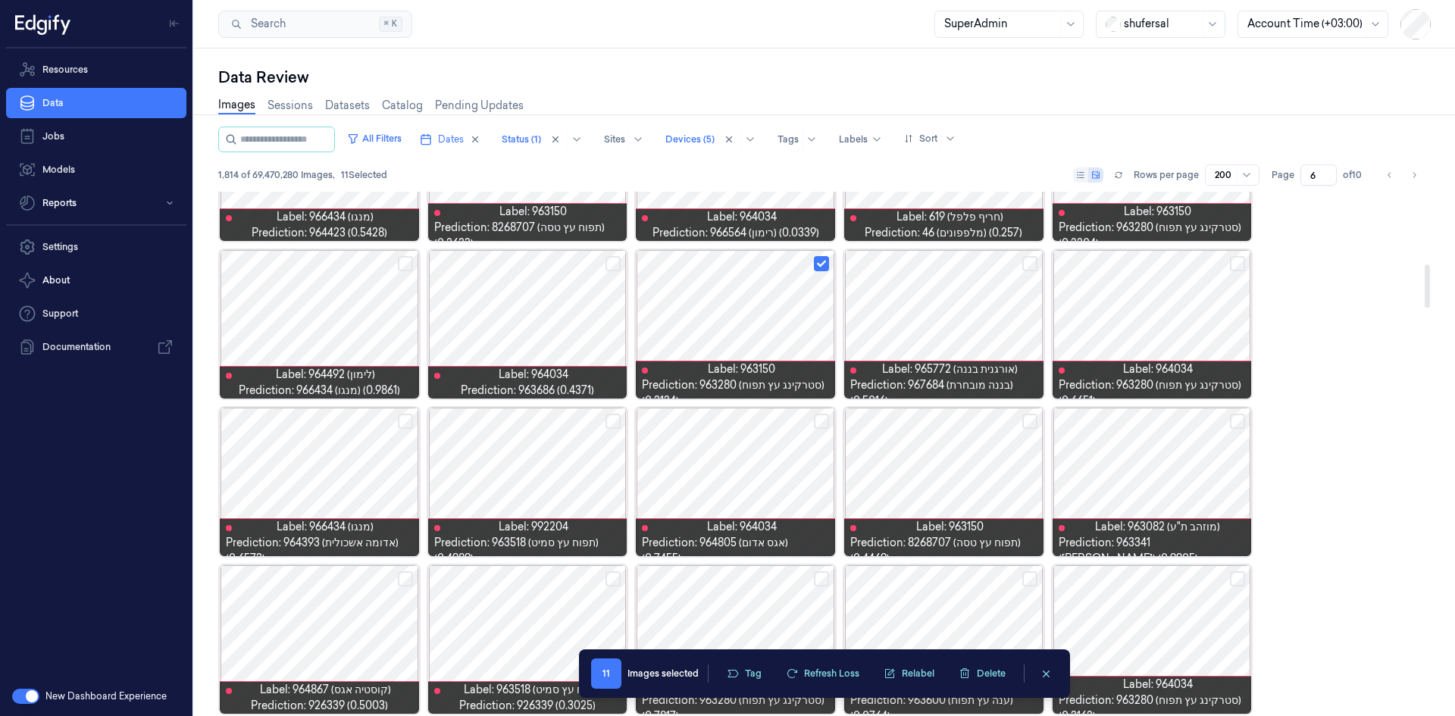
scroll to position [975, 0]
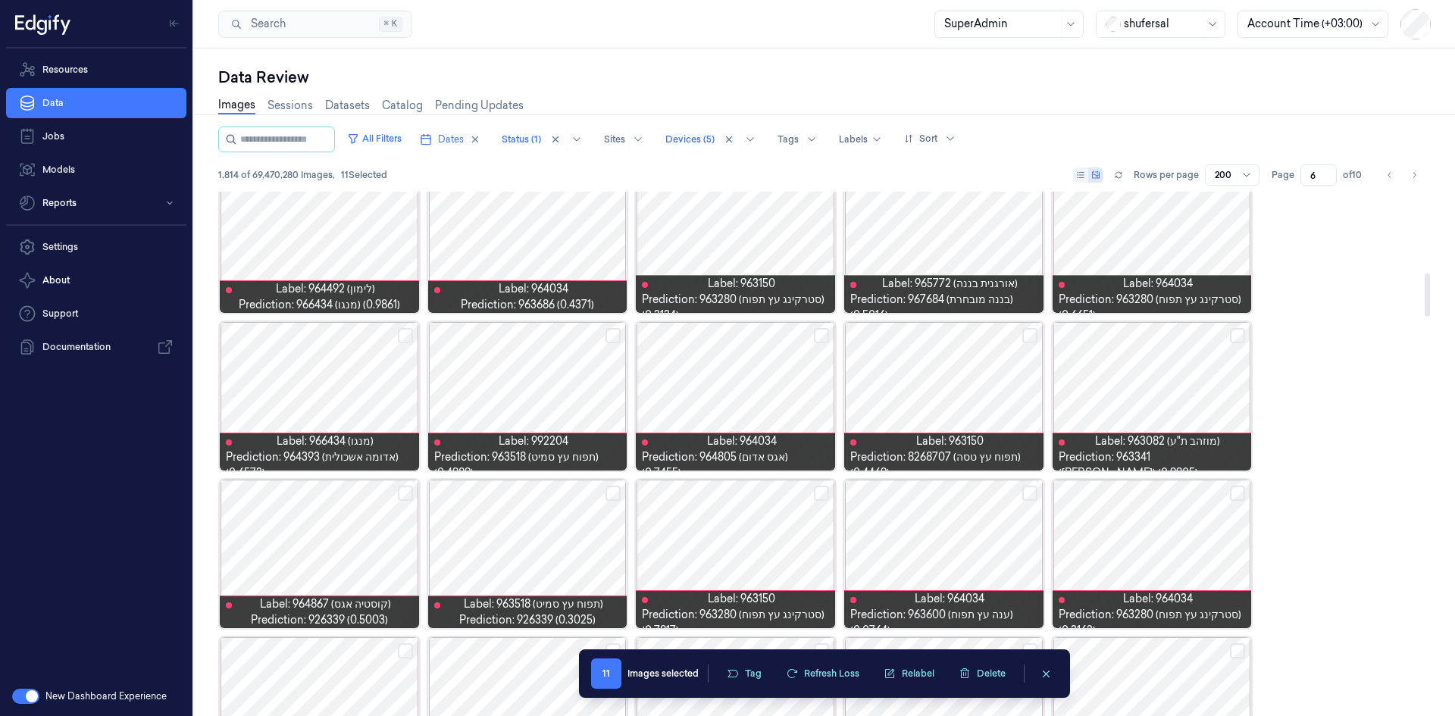
click at [1027, 337] on button "Select row" at bounding box center [1029, 335] width 15 height 15
click at [1237, 335] on button "Select row" at bounding box center [1237, 335] width 15 height 15
click at [617, 333] on button "Select row" at bounding box center [613, 335] width 15 height 15
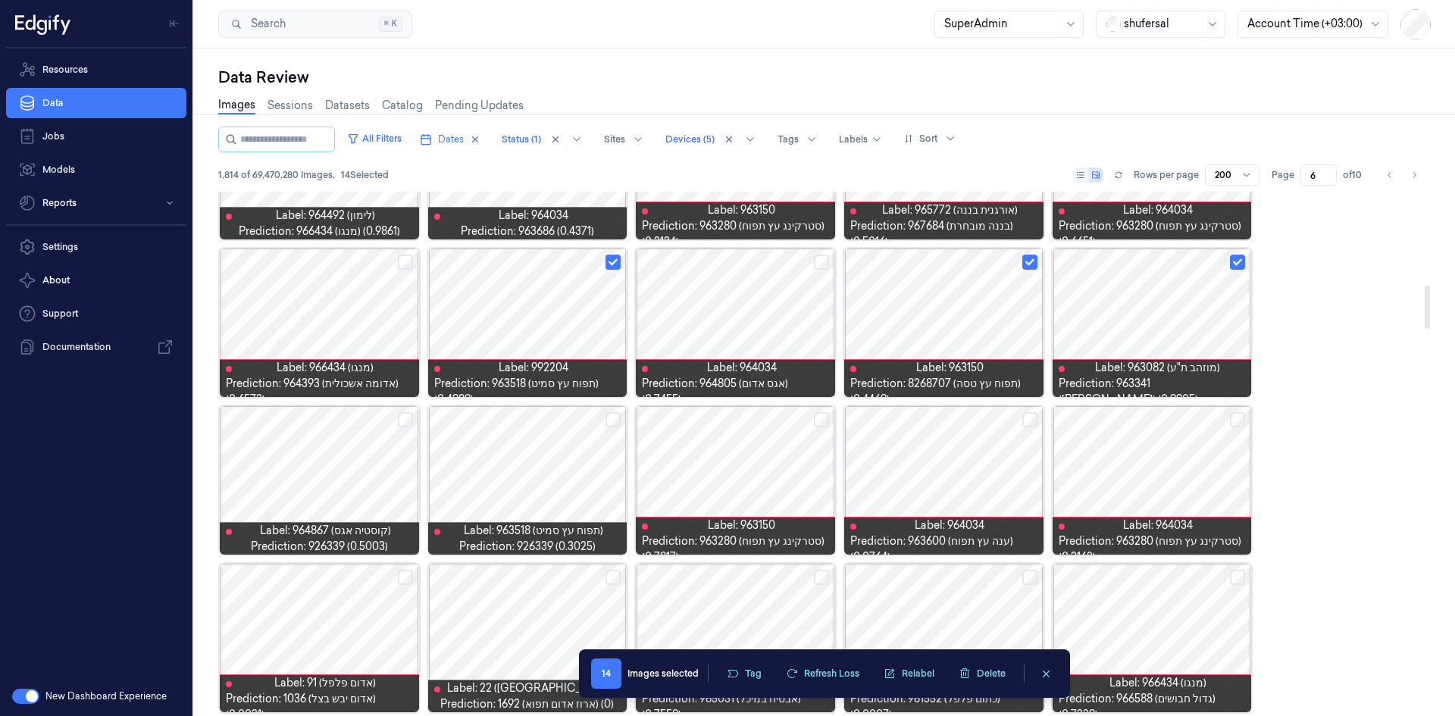
scroll to position [1126, 0]
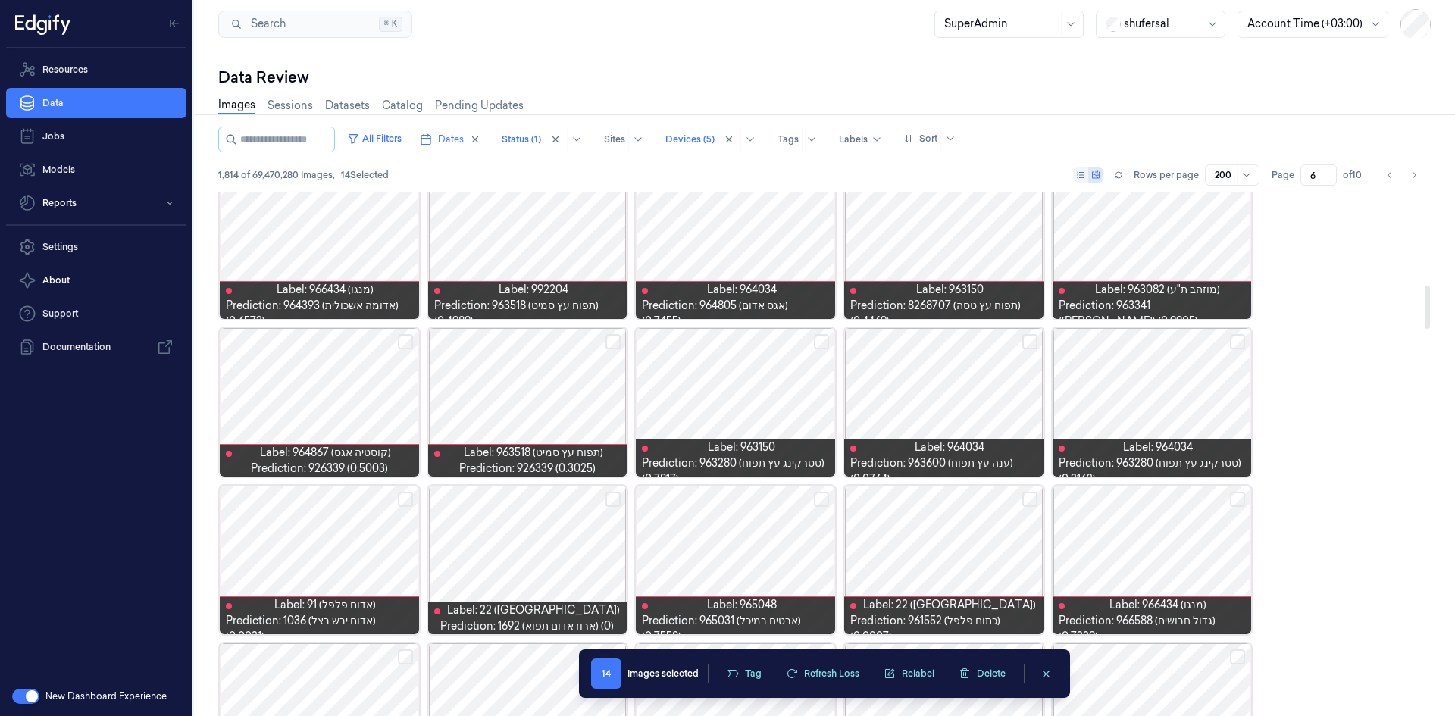
click at [607, 338] on button "Select row" at bounding box center [613, 341] width 15 height 15
click at [822, 340] on button "Select row" at bounding box center [821, 341] width 15 height 15
click at [1029, 341] on button "Select row" at bounding box center [1029, 341] width 15 height 15
click at [1240, 341] on button "Select row" at bounding box center [1237, 341] width 15 height 15
click at [403, 495] on button "Select row" at bounding box center [405, 499] width 15 height 15
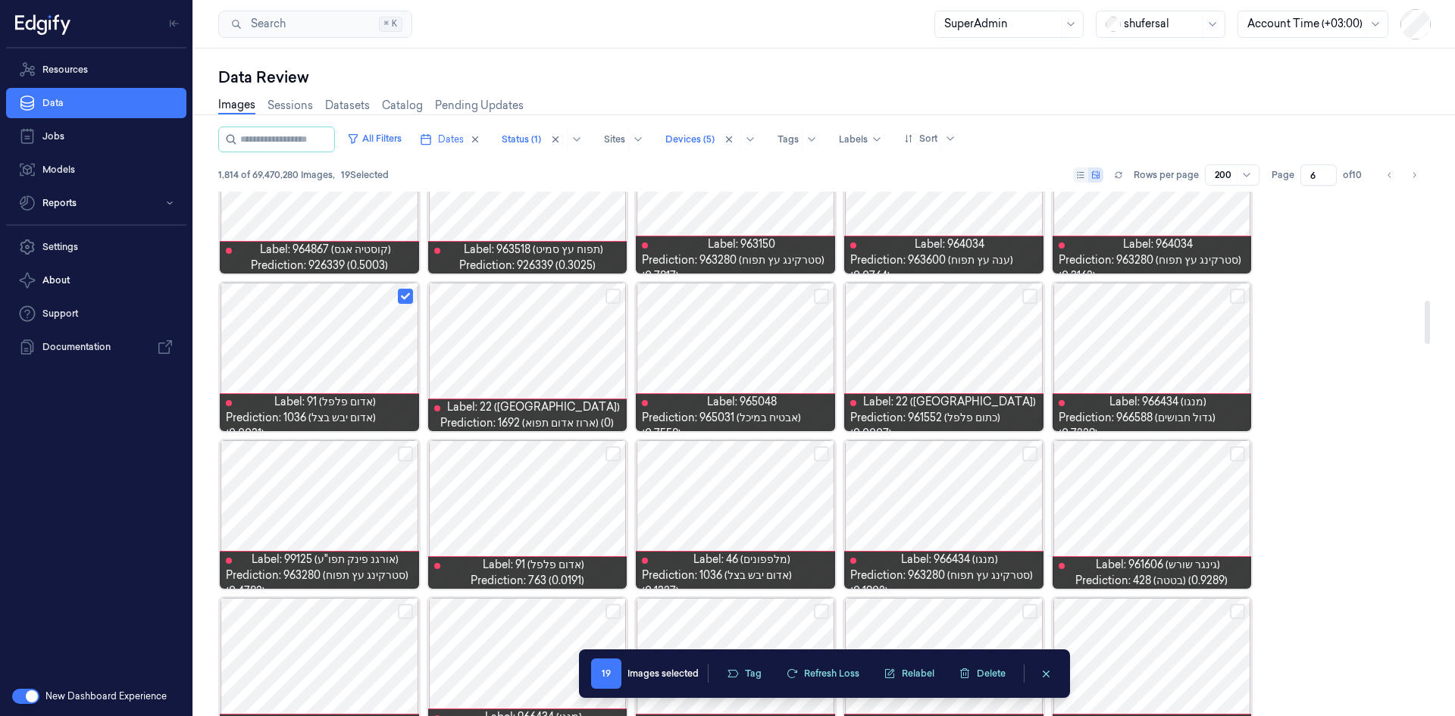
scroll to position [1354, 0]
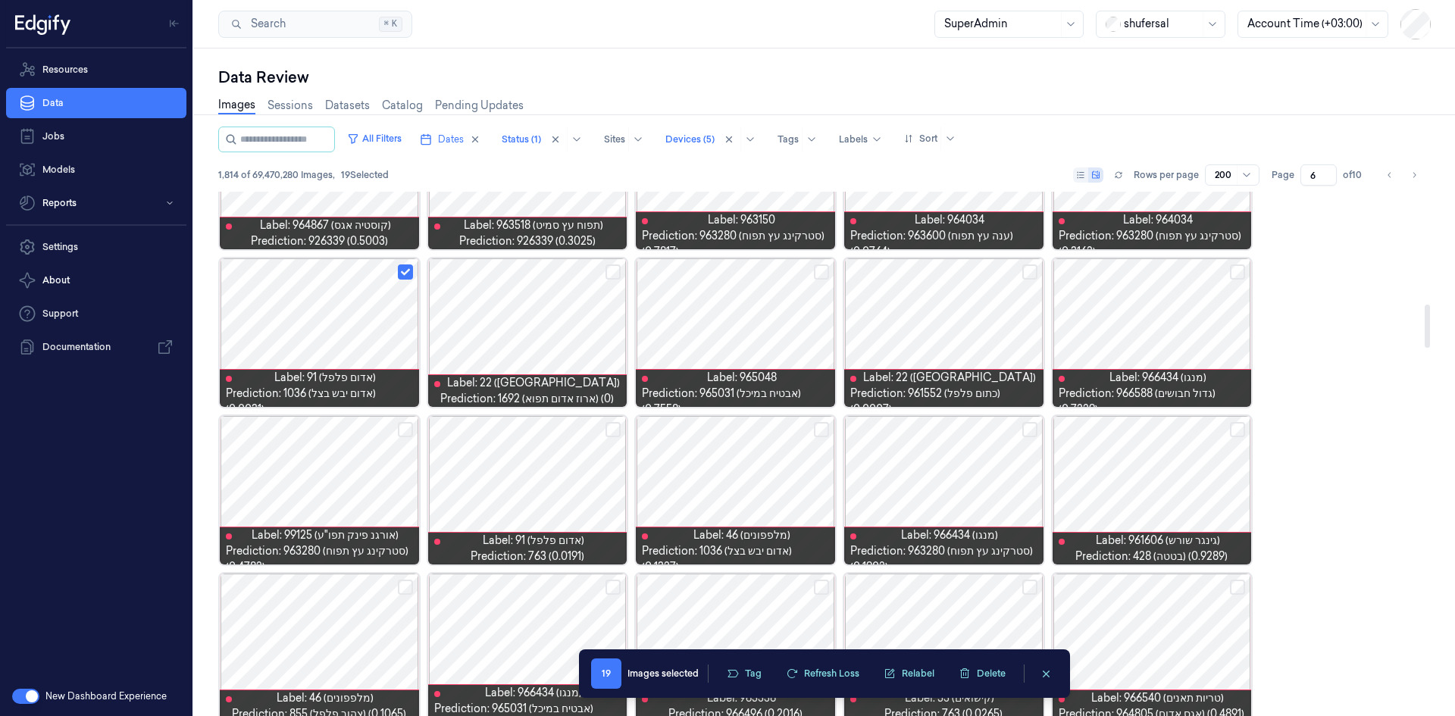
click at [612, 425] on button "Select row" at bounding box center [613, 429] width 15 height 15
click at [824, 430] on button "Select row" at bounding box center [821, 429] width 15 height 15
click at [1028, 429] on button "Select row" at bounding box center [1029, 429] width 15 height 15
click at [1126, 474] on div at bounding box center [1152, 490] width 199 height 149
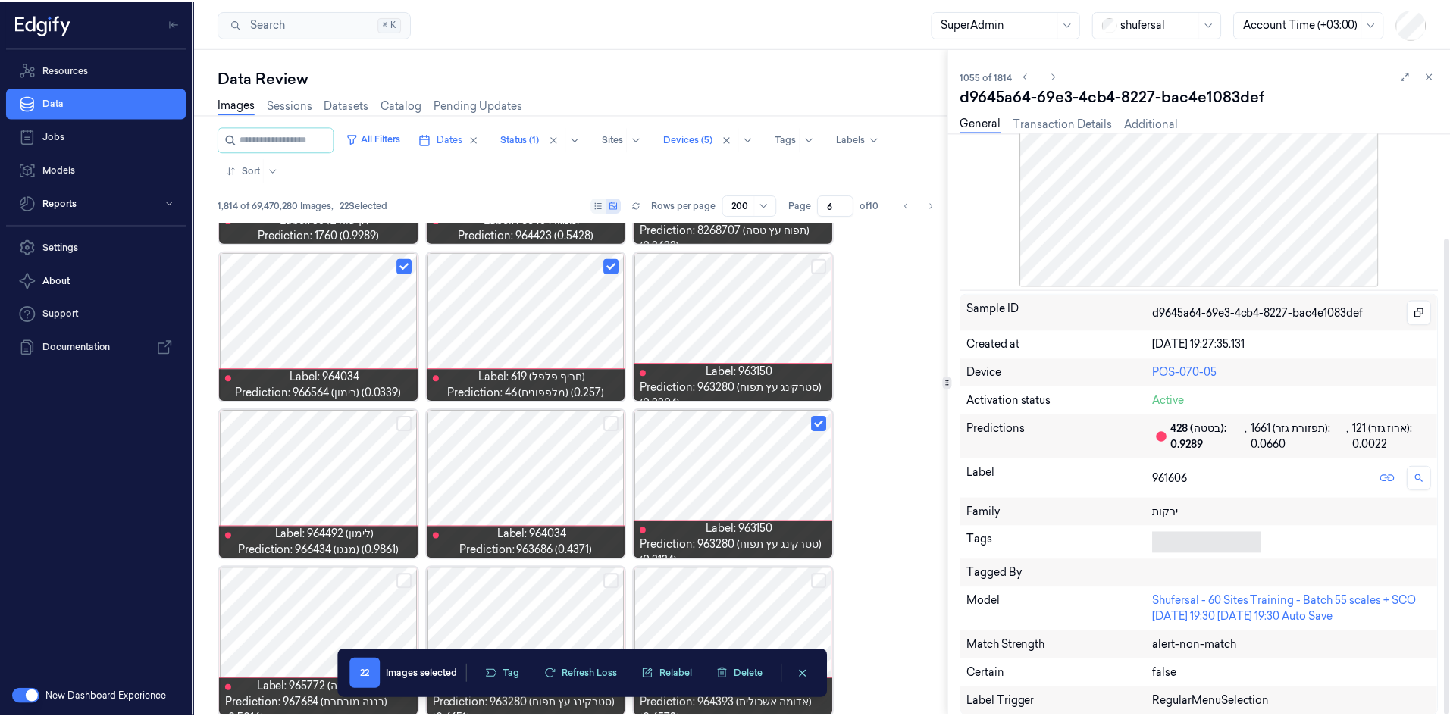
scroll to position [127, 0]
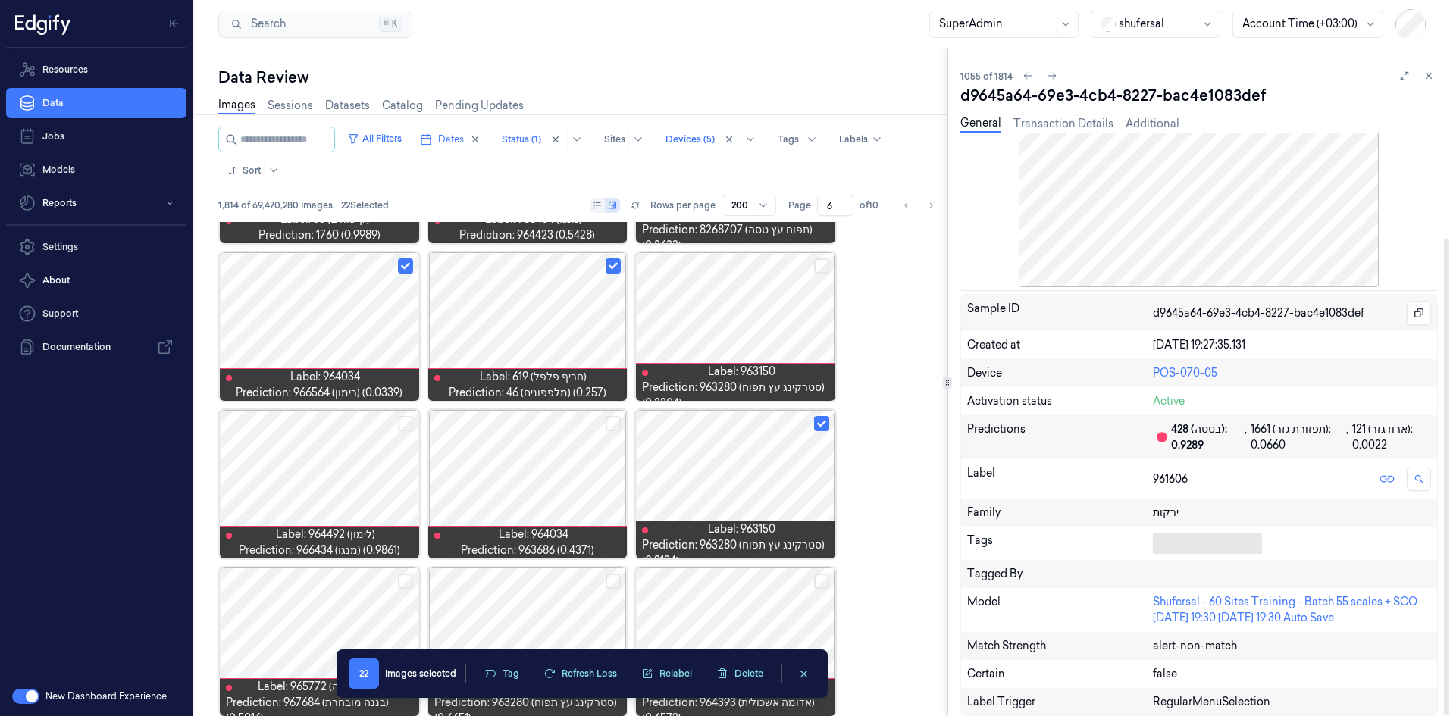
click at [1184, 543] on div at bounding box center [1204, 544] width 103 height 16
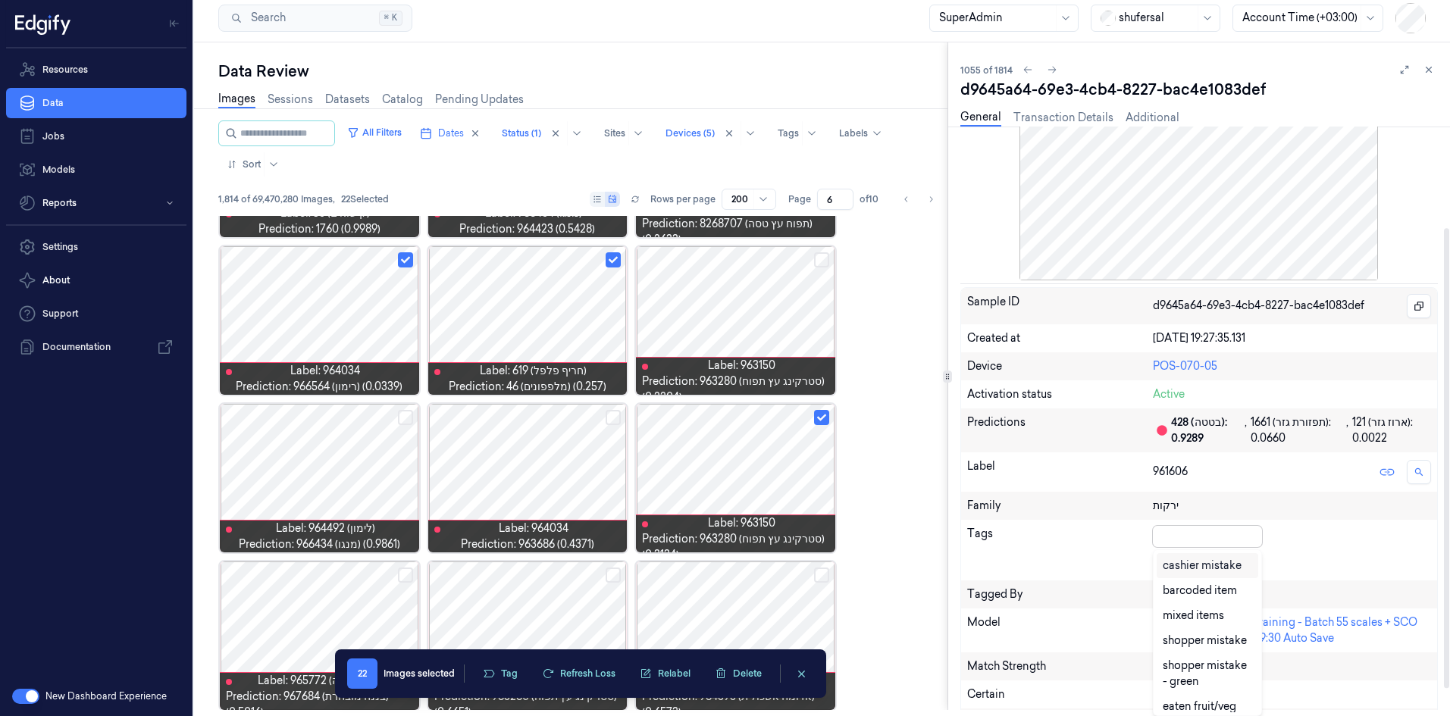
scroll to position [128, 0]
click at [1188, 563] on div "cashier mistake" at bounding box center [1202, 566] width 79 height 16
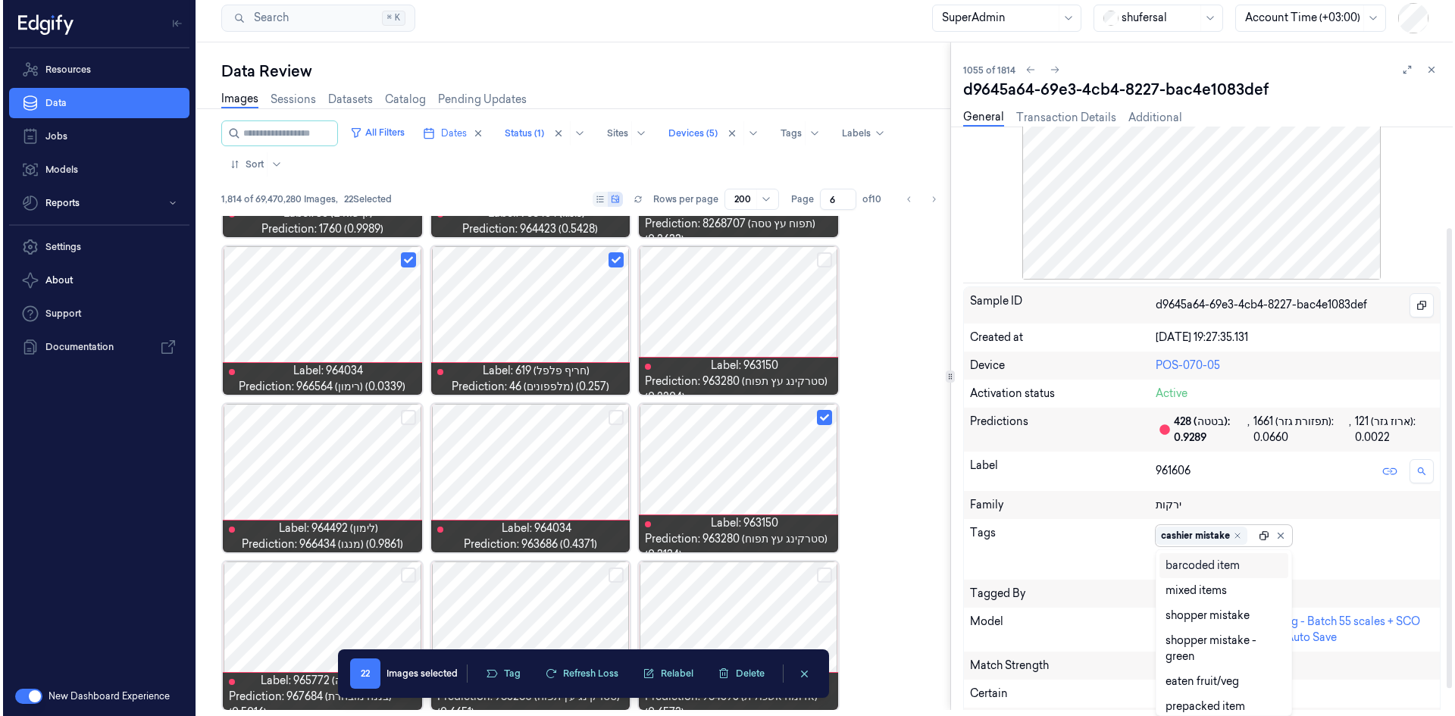
scroll to position [0, 0]
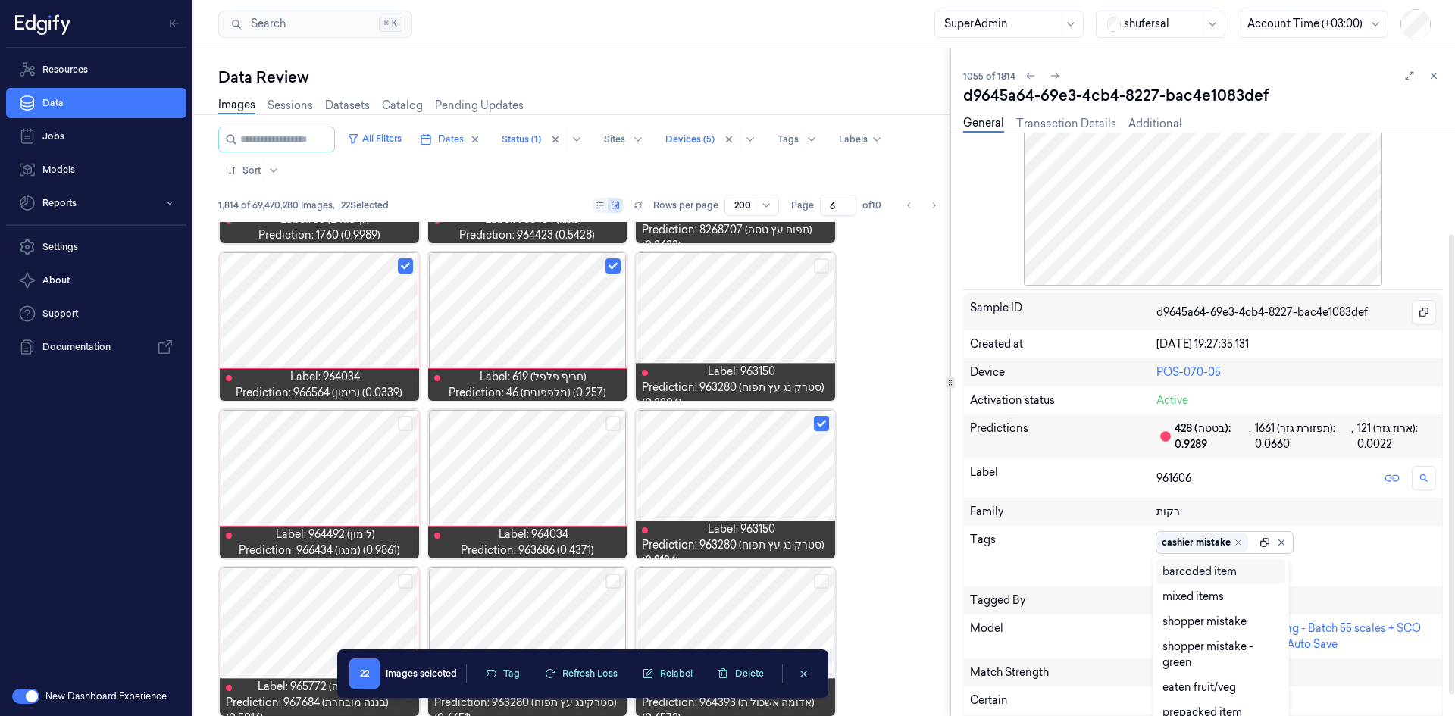
click at [1260, 534] on div at bounding box center [1275, 542] width 30 height 17
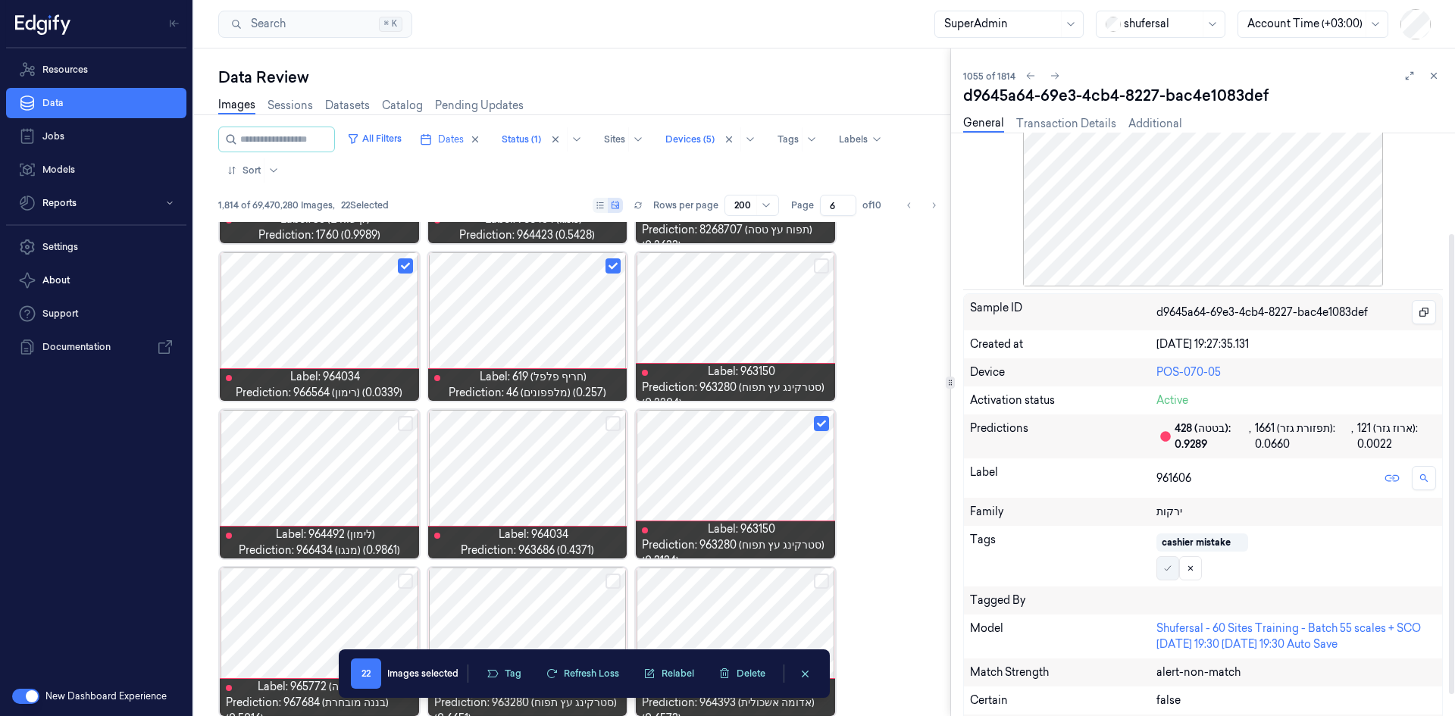
click at [1176, 567] on button at bounding box center [1168, 568] width 23 height 24
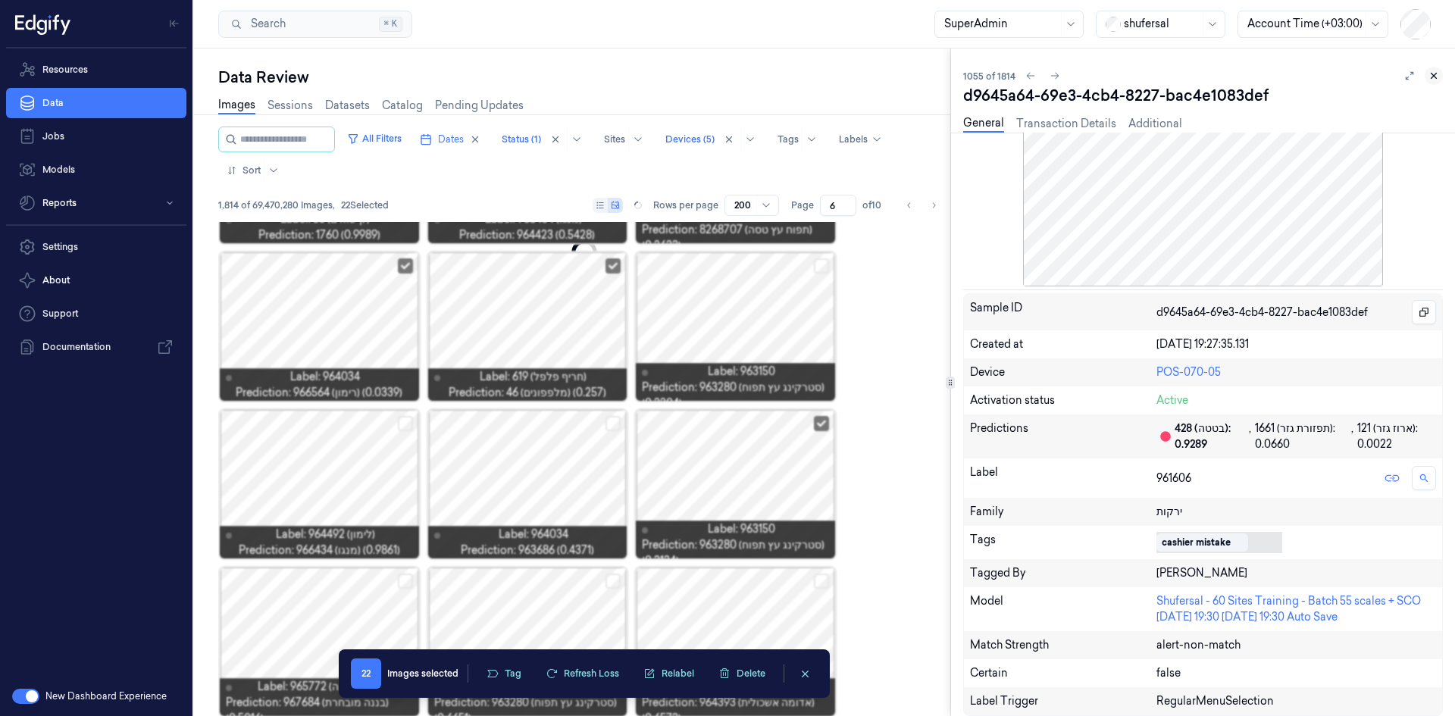
click at [1427, 69] on div at bounding box center [1422, 76] width 42 height 18
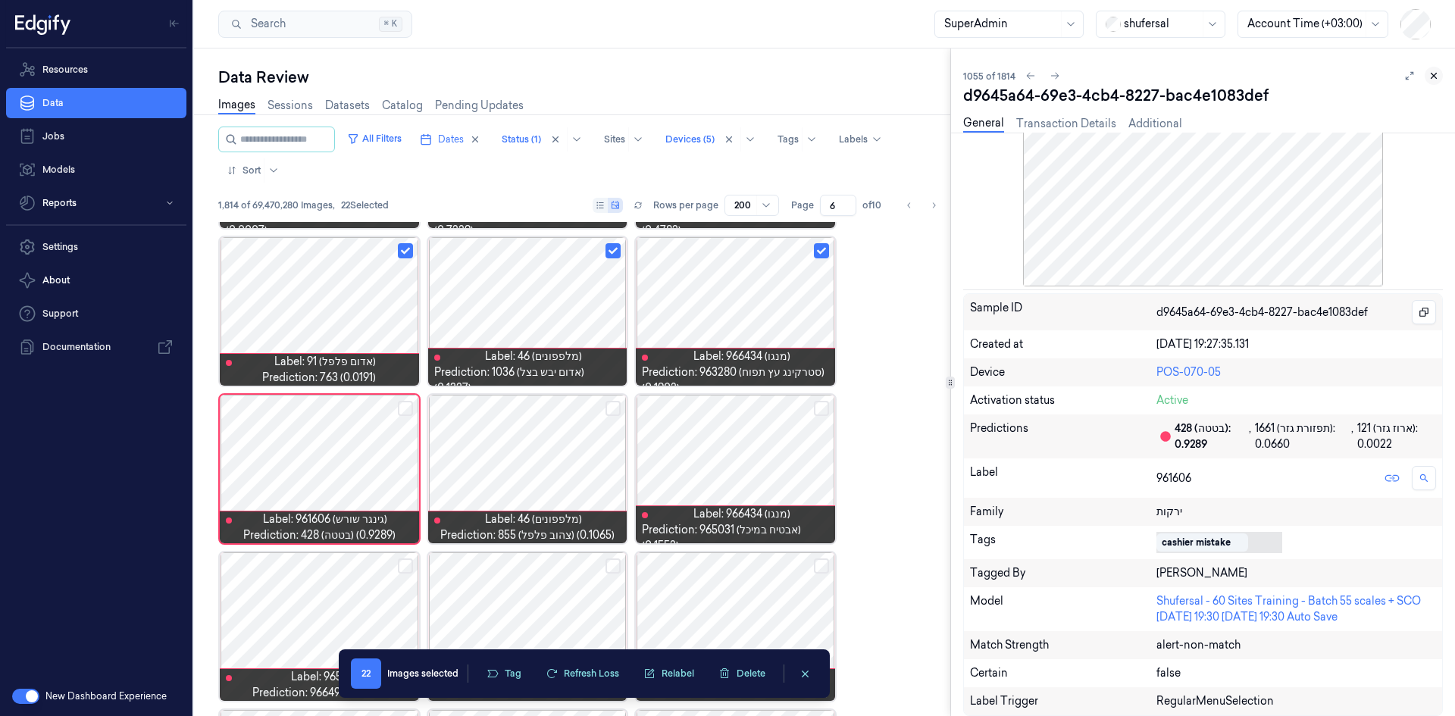
click at [1434, 77] on icon at bounding box center [1434, 75] width 11 height 11
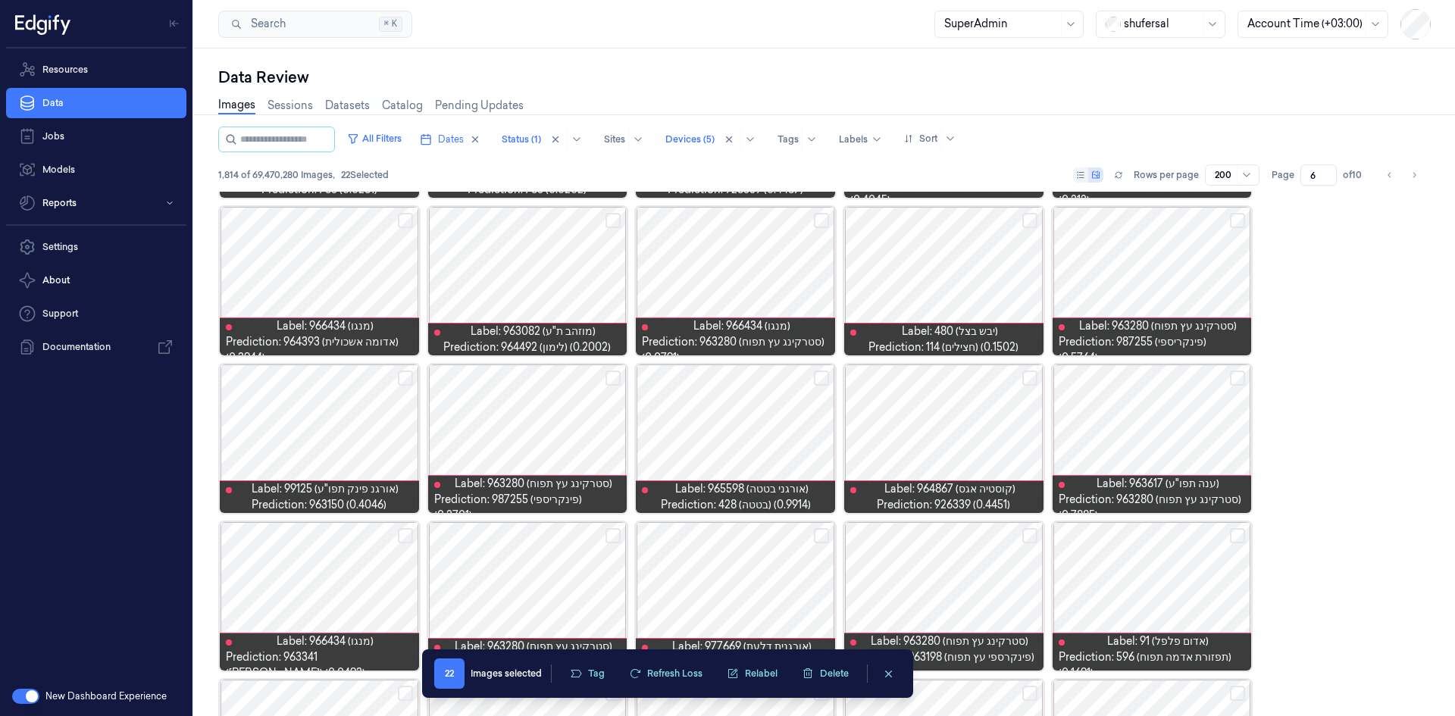
scroll to position [1563, 0]
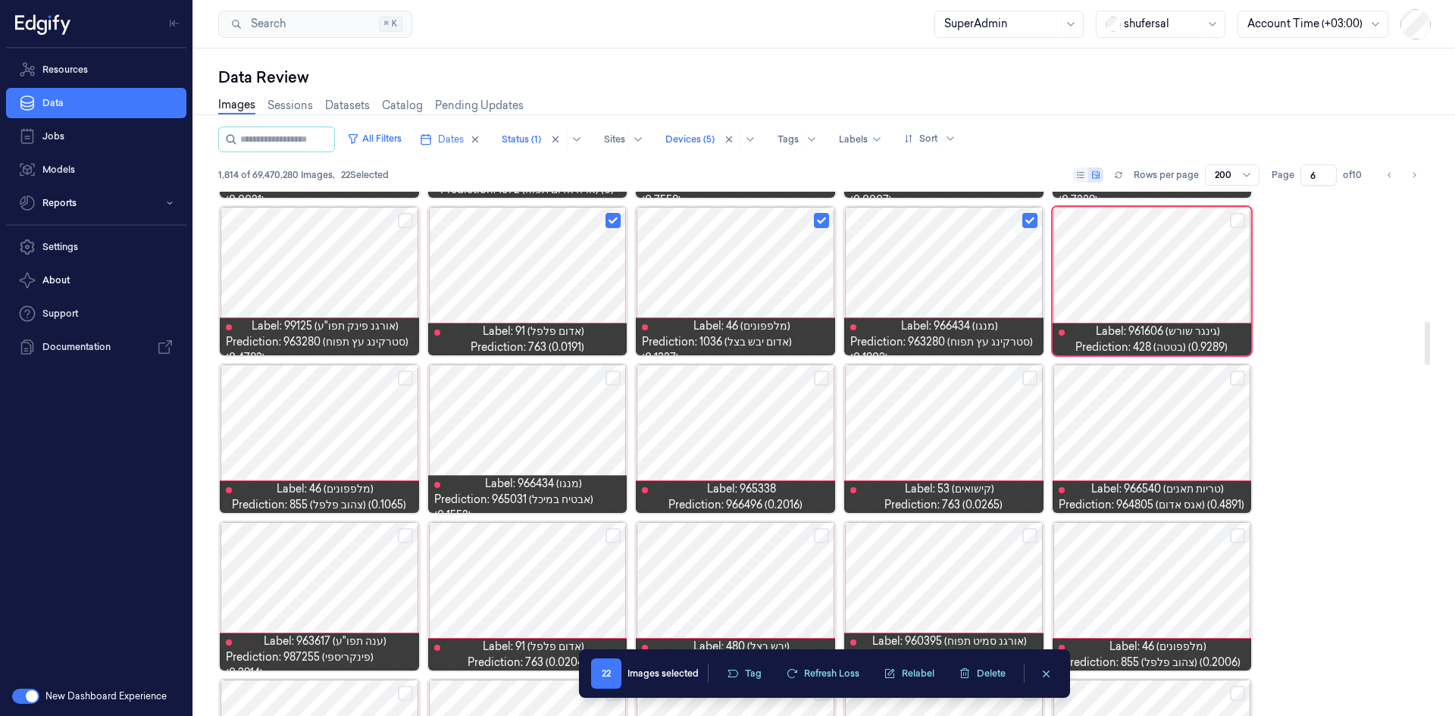
click at [1029, 377] on button "Select row" at bounding box center [1029, 378] width 15 height 15
click at [816, 379] on button "Select row" at bounding box center [821, 378] width 15 height 15
click at [611, 377] on button "Select row" at bounding box center [613, 378] width 15 height 15
click at [411, 373] on button "Select row" at bounding box center [405, 378] width 15 height 15
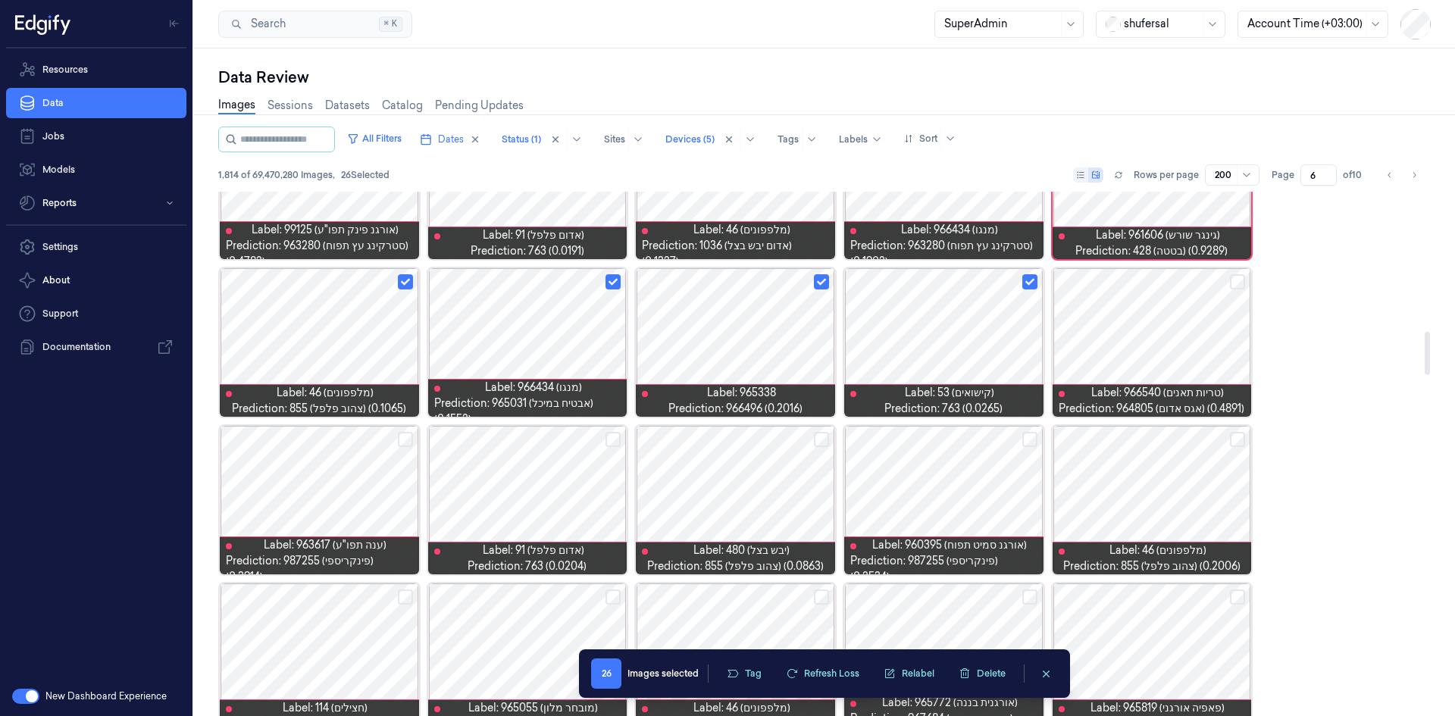
scroll to position [1714, 0]
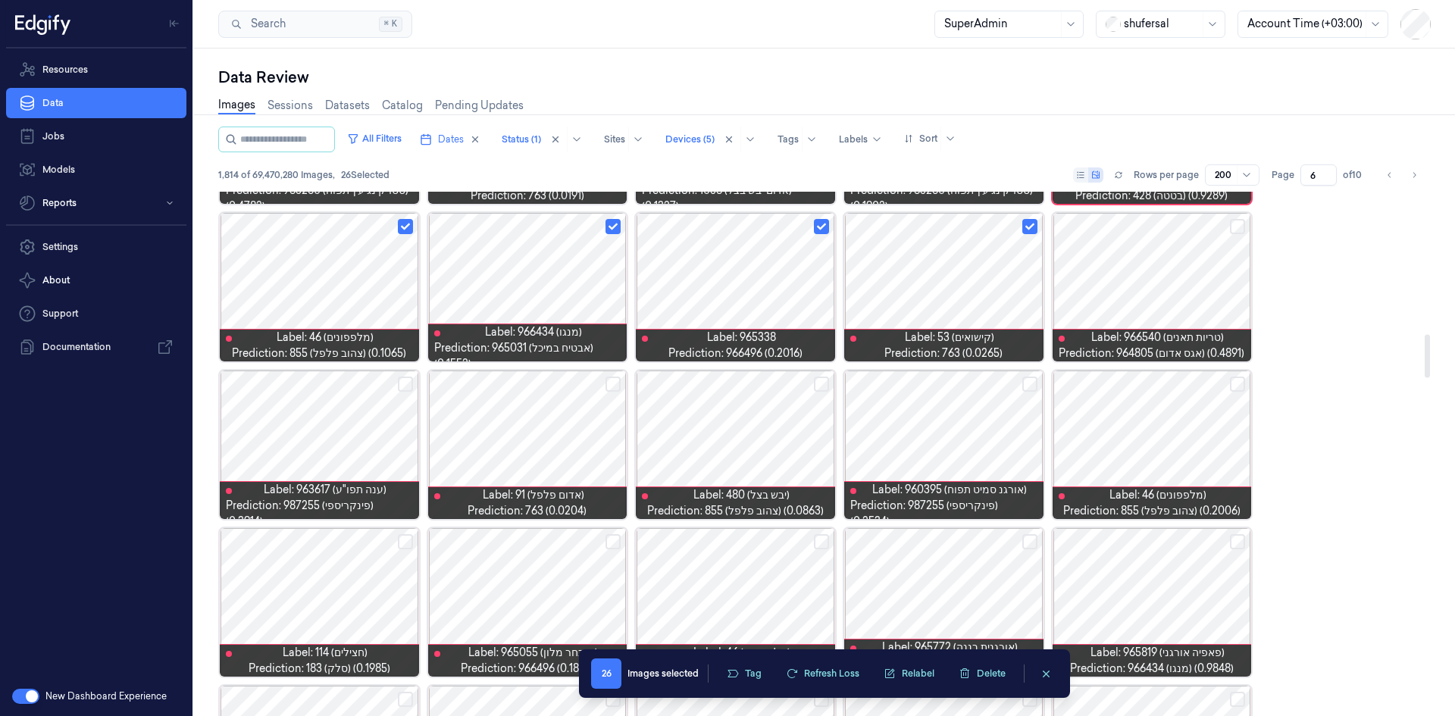
click at [405, 381] on button "Select row" at bounding box center [405, 384] width 15 height 15
click at [611, 384] on button "Select row" at bounding box center [613, 384] width 15 height 15
click at [817, 383] on button "Select row" at bounding box center [821, 384] width 15 height 15
click at [1235, 384] on button "Select row" at bounding box center [1237, 384] width 15 height 15
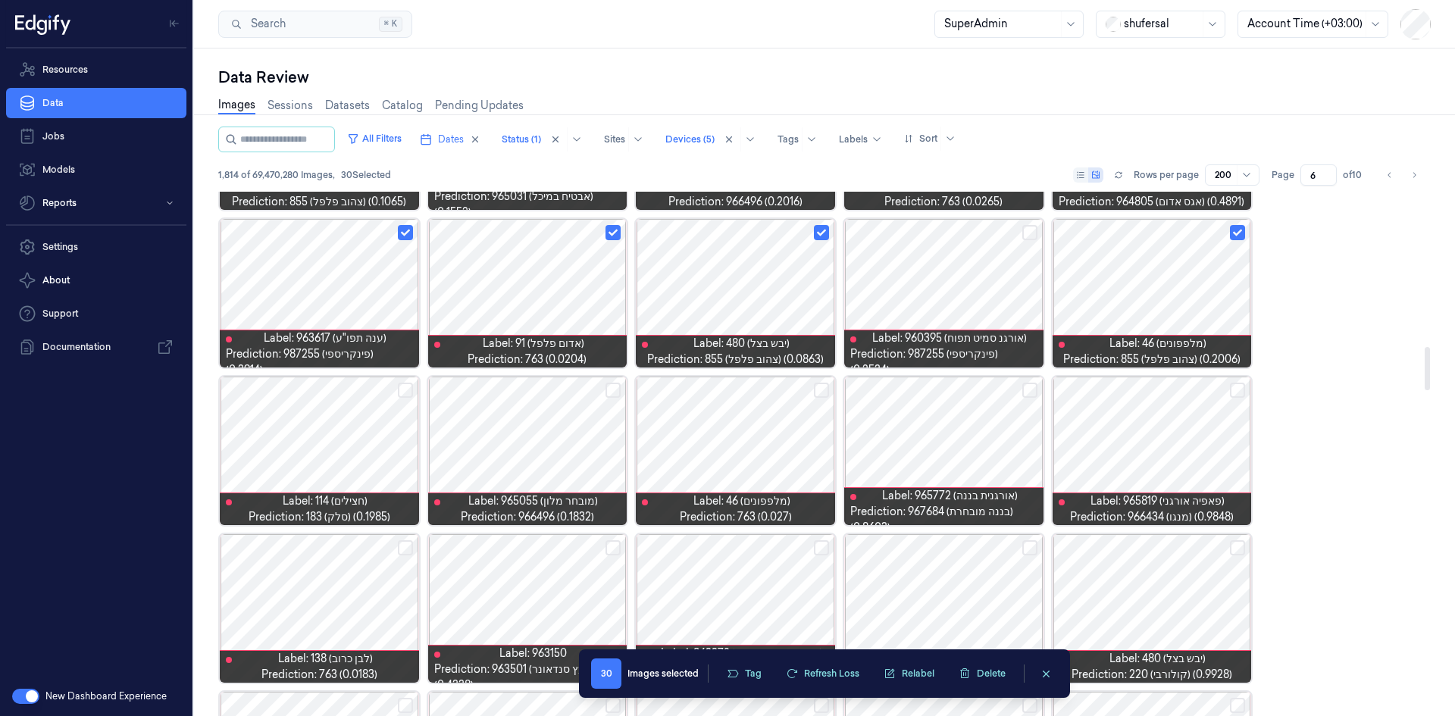
click at [405, 390] on button "Select row" at bounding box center [405, 390] width 15 height 15
click at [612, 396] on button "Select row" at bounding box center [613, 390] width 15 height 15
click at [825, 390] on button "Select row" at bounding box center [821, 390] width 15 height 15
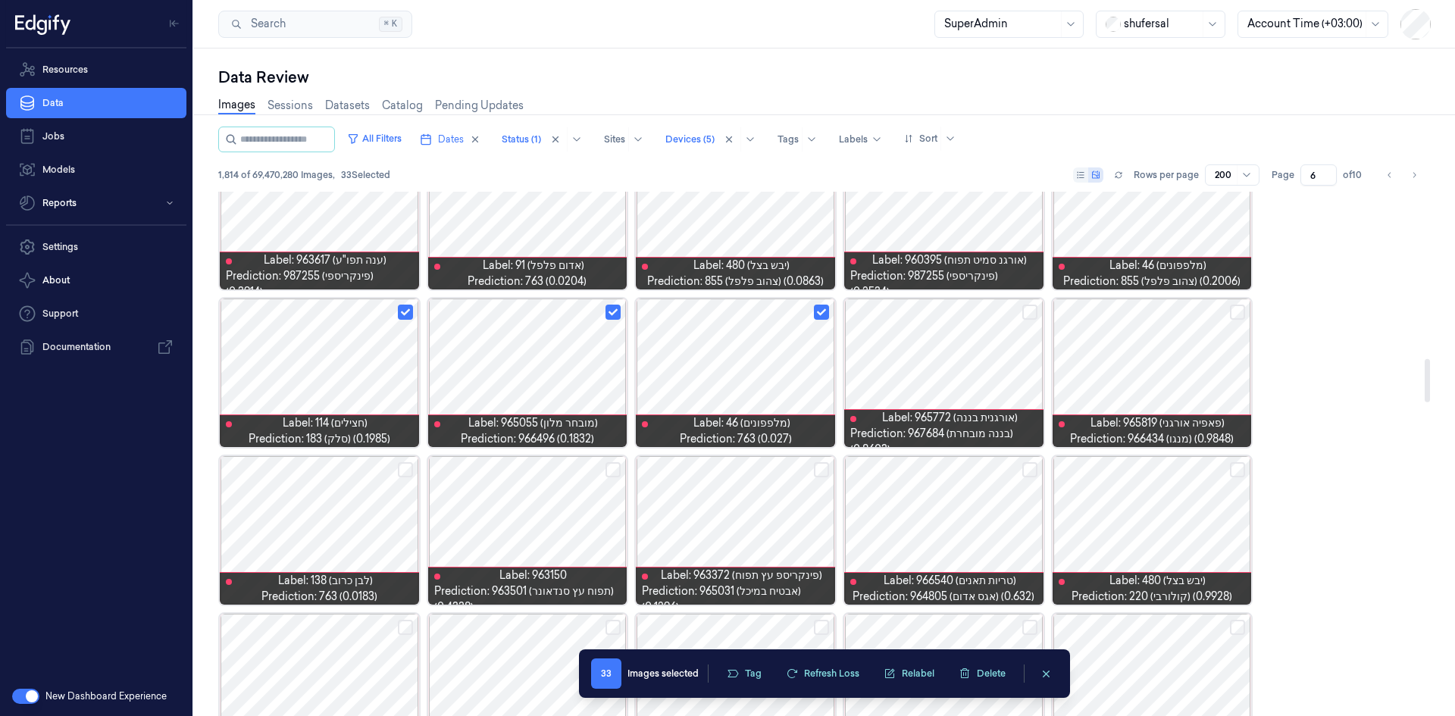
scroll to position [2018, 0]
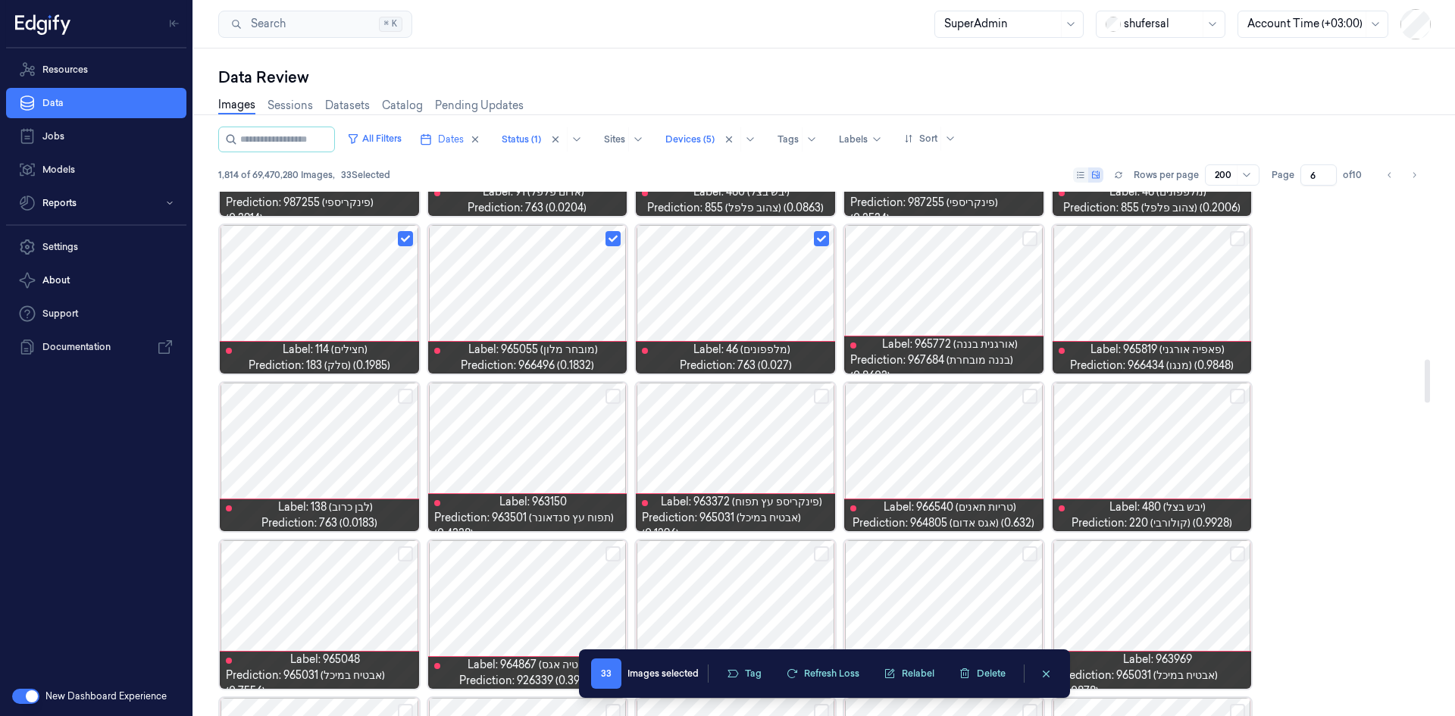
click at [404, 399] on button "Select row" at bounding box center [405, 396] width 15 height 15
click at [616, 393] on button "Select row" at bounding box center [613, 396] width 15 height 15
click at [825, 396] on button "Select row" at bounding box center [821, 396] width 15 height 15
click at [1190, 474] on div at bounding box center [1152, 457] width 199 height 149
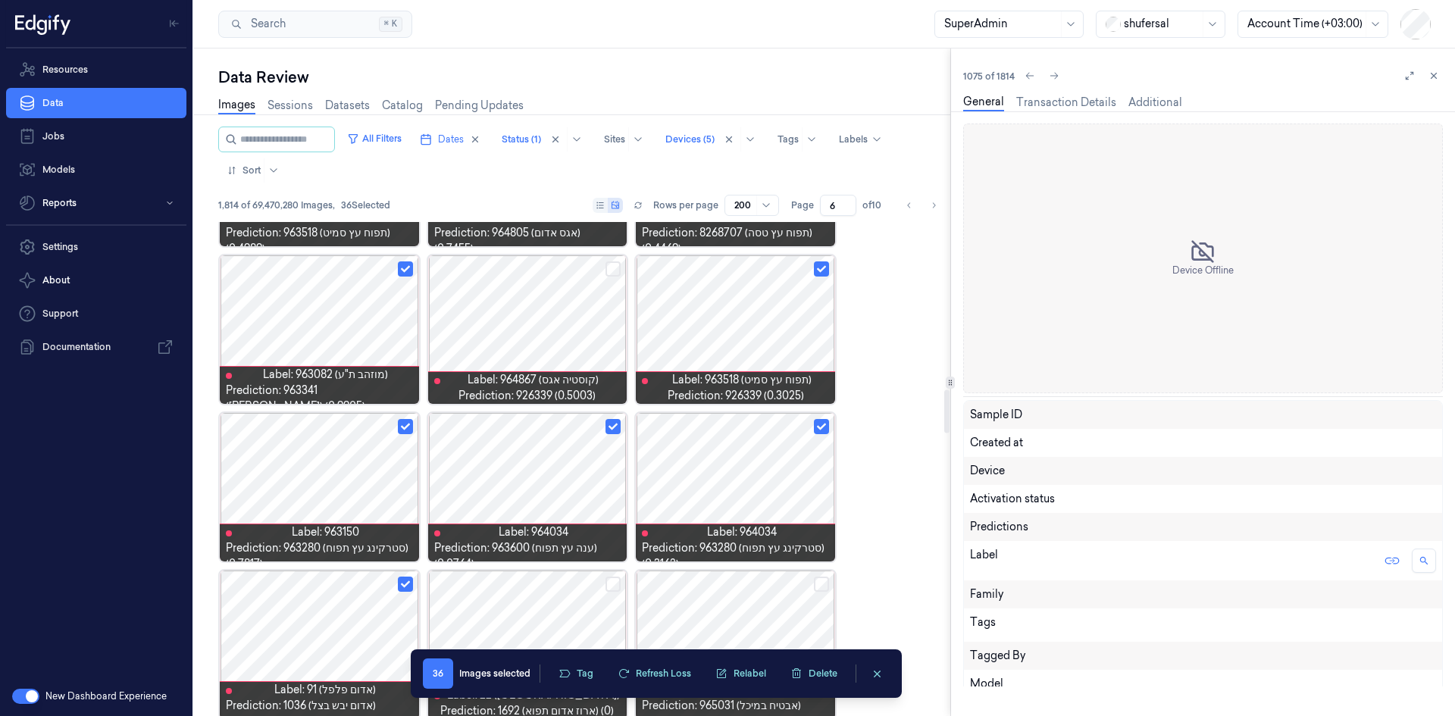
scroll to position [2651, 0]
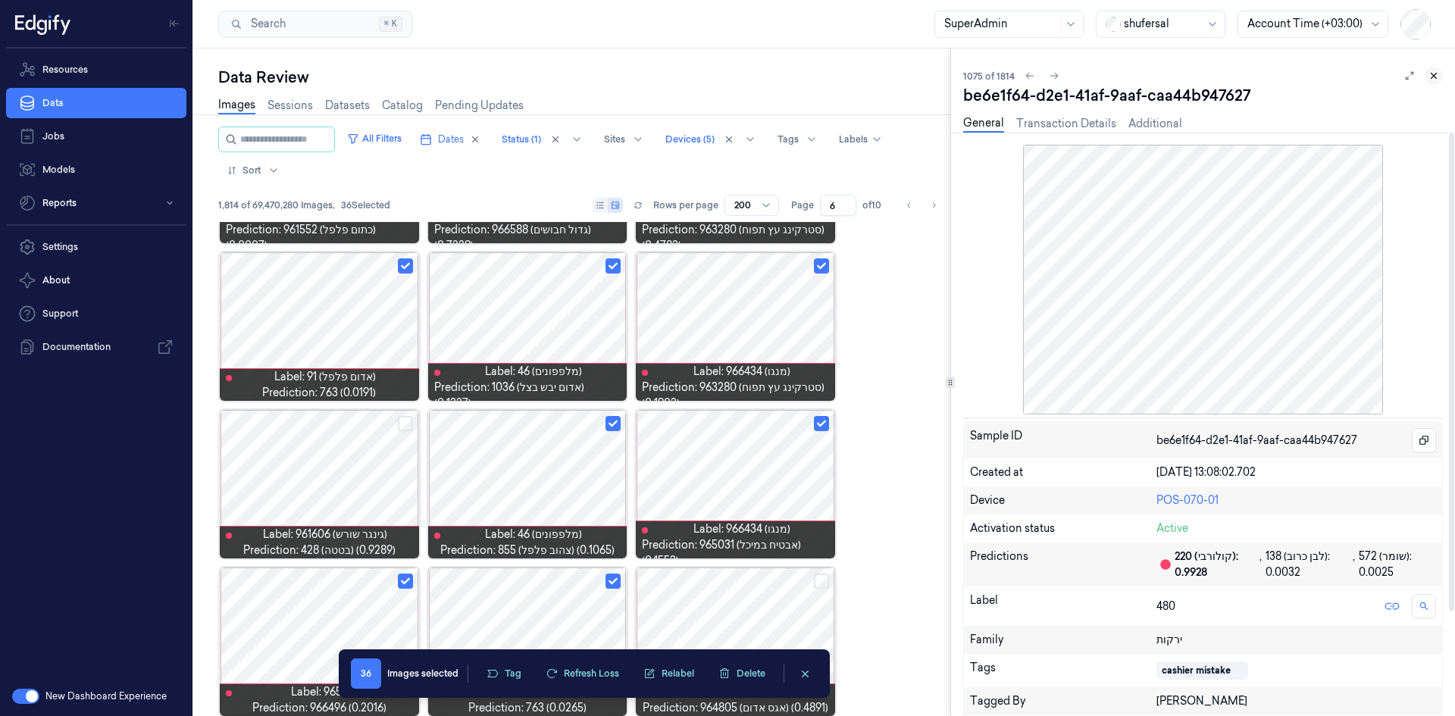
click at [1435, 74] on icon at bounding box center [1434, 75] width 11 height 11
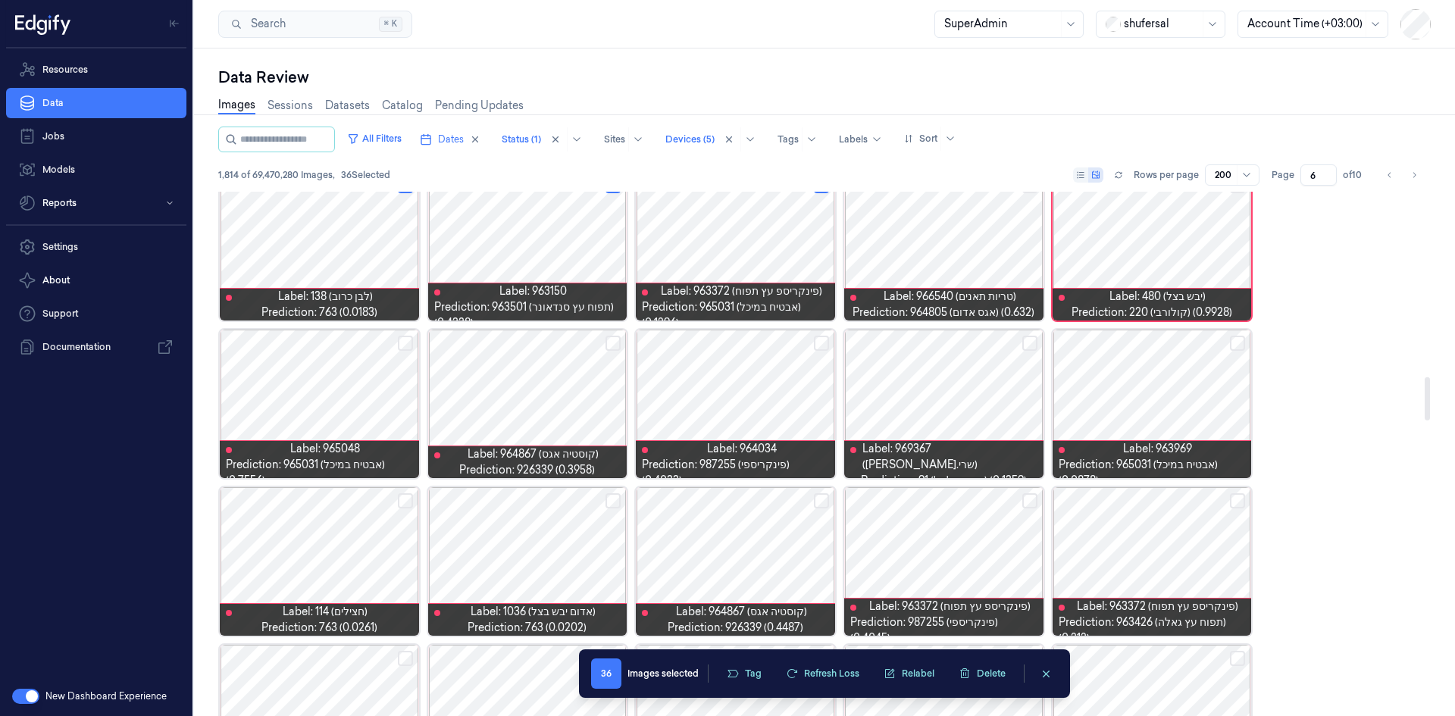
scroll to position [2230, 0]
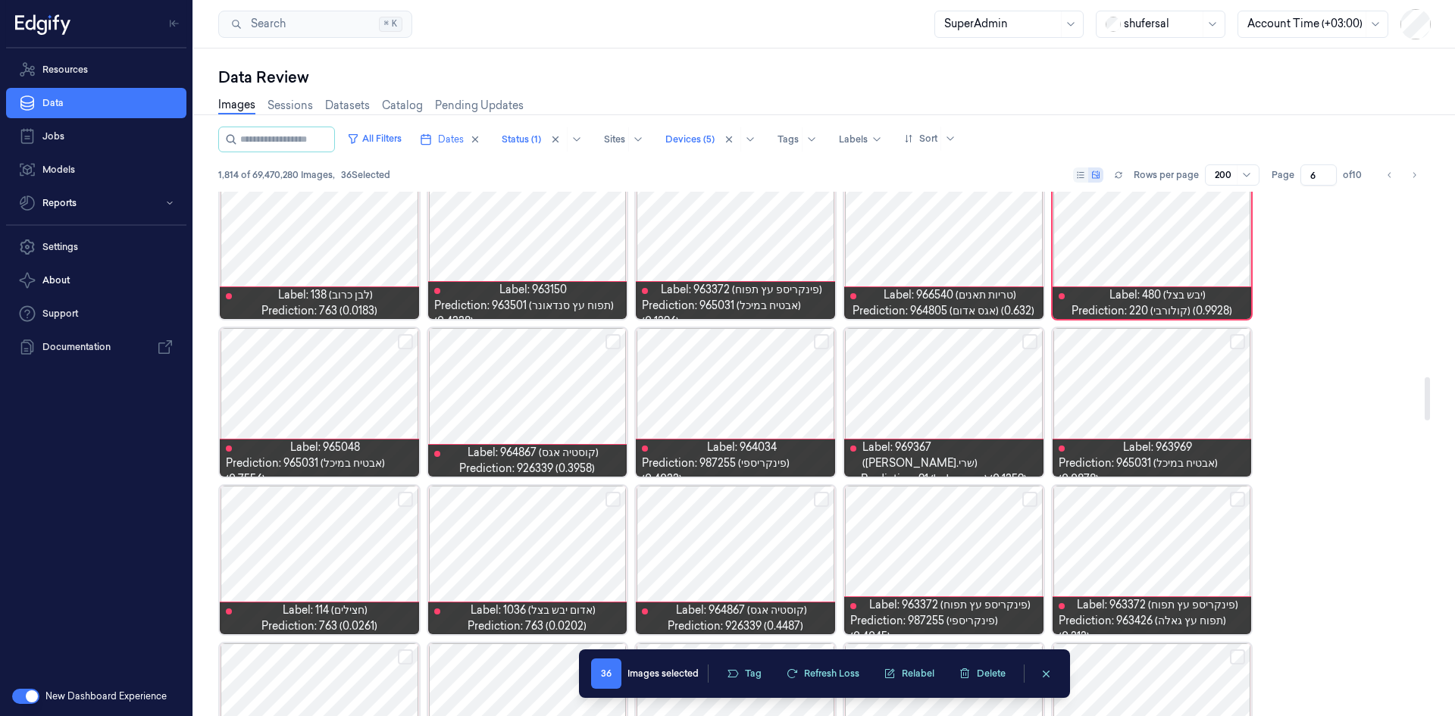
click at [1236, 343] on button "Select row" at bounding box center [1237, 341] width 15 height 15
click at [1030, 343] on button "Select row" at bounding box center [1029, 341] width 15 height 15
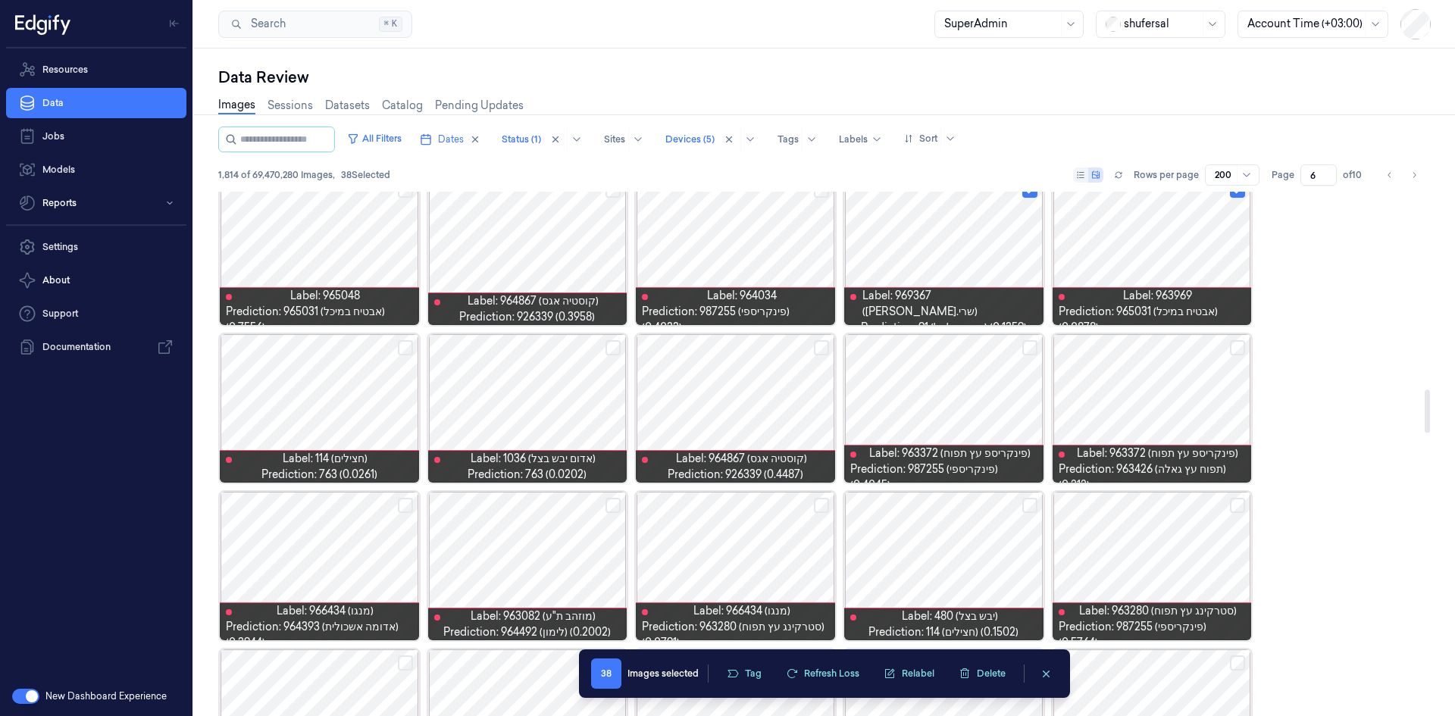
click at [409, 347] on button "Select row" at bounding box center [405, 347] width 15 height 15
click at [620, 352] on button "Select row" at bounding box center [613, 347] width 15 height 15
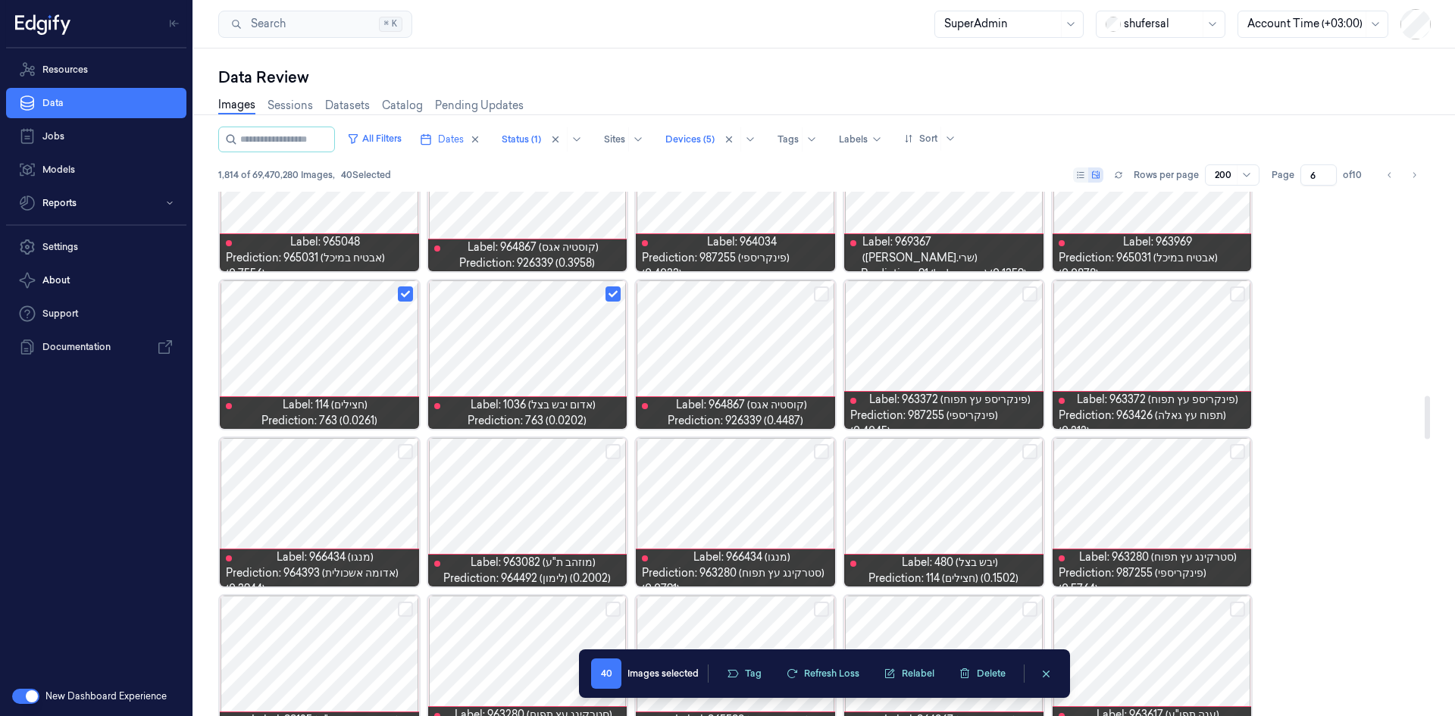
scroll to position [2457, 0]
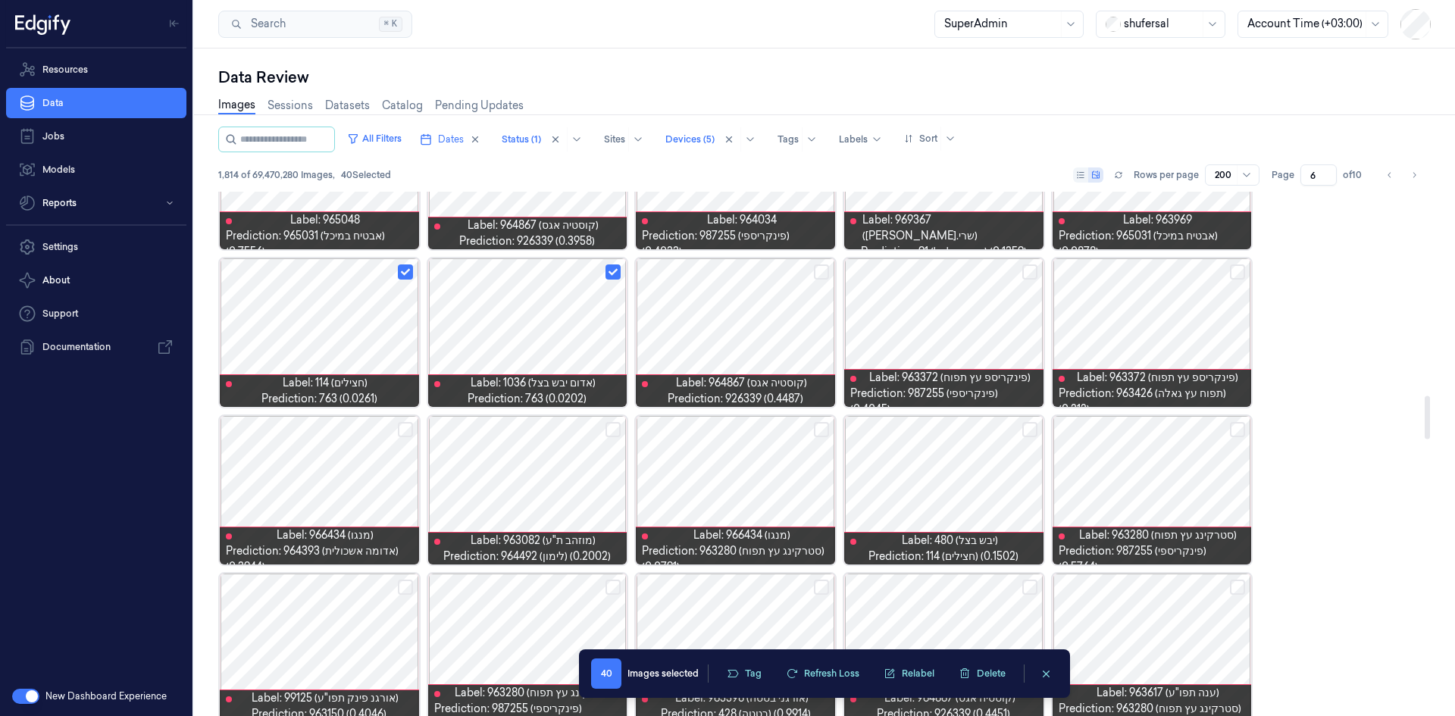
click at [824, 427] on button "Select row" at bounding box center [821, 429] width 15 height 15
click at [1034, 433] on button "Select row" at bounding box center [1029, 429] width 15 height 15
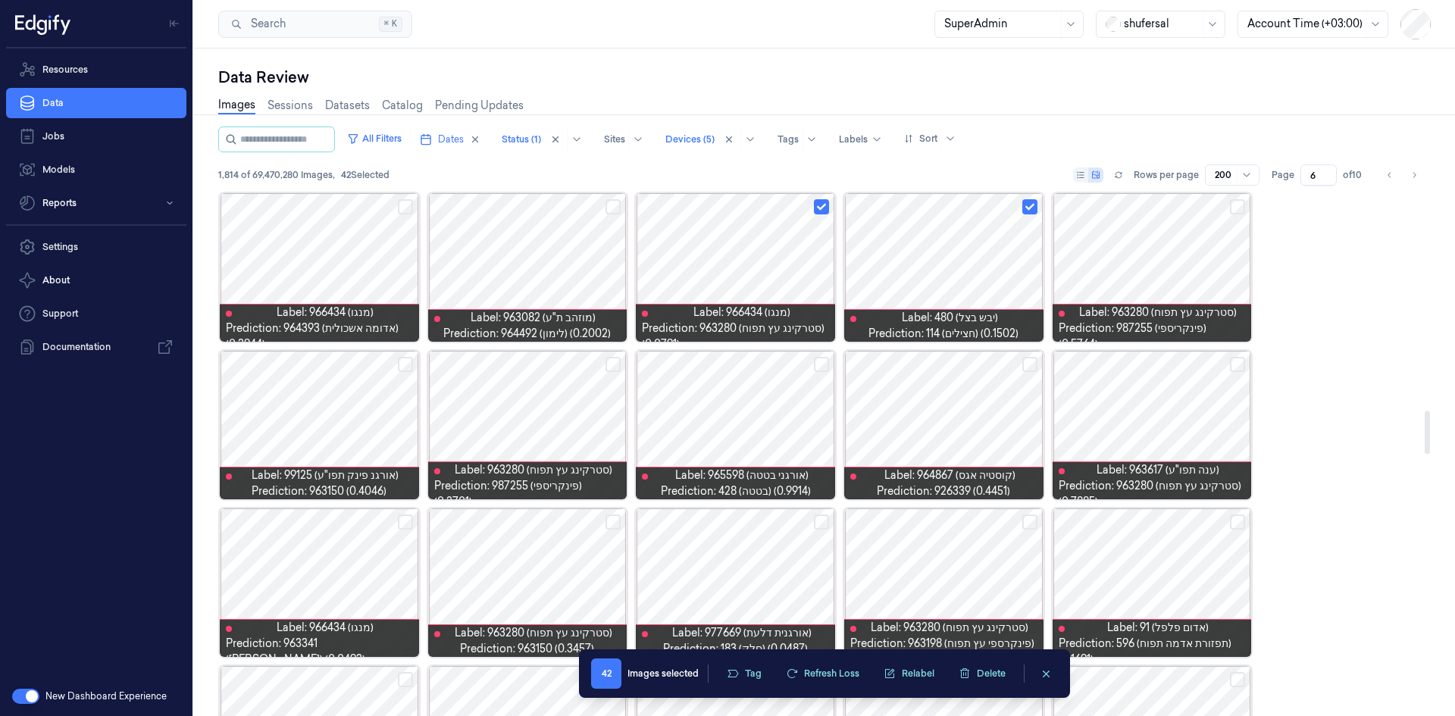
scroll to position [2685, 0]
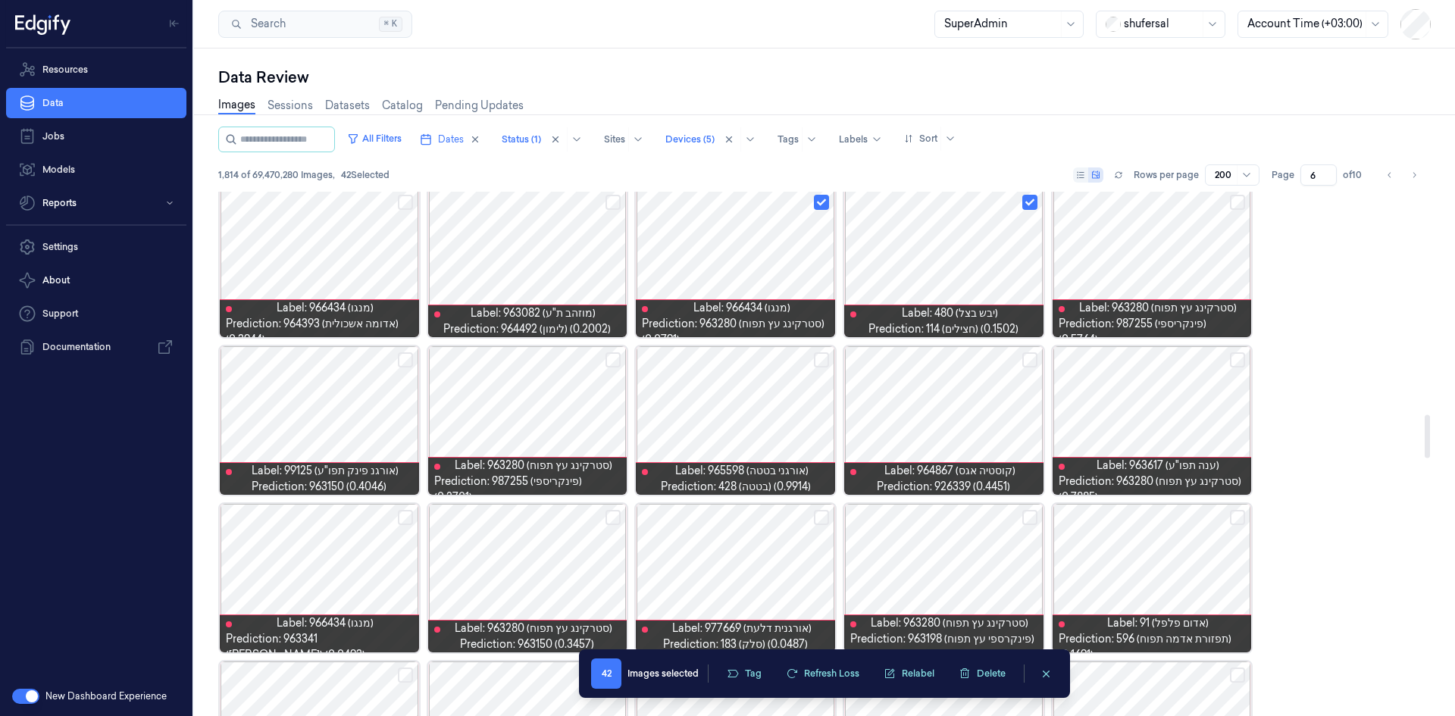
click at [1232, 362] on button "Select row" at bounding box center [1237, 359] width 15 height 15
click at [824, 361] on button "Select row" at bounding box center [821, 359] width 15 height 15
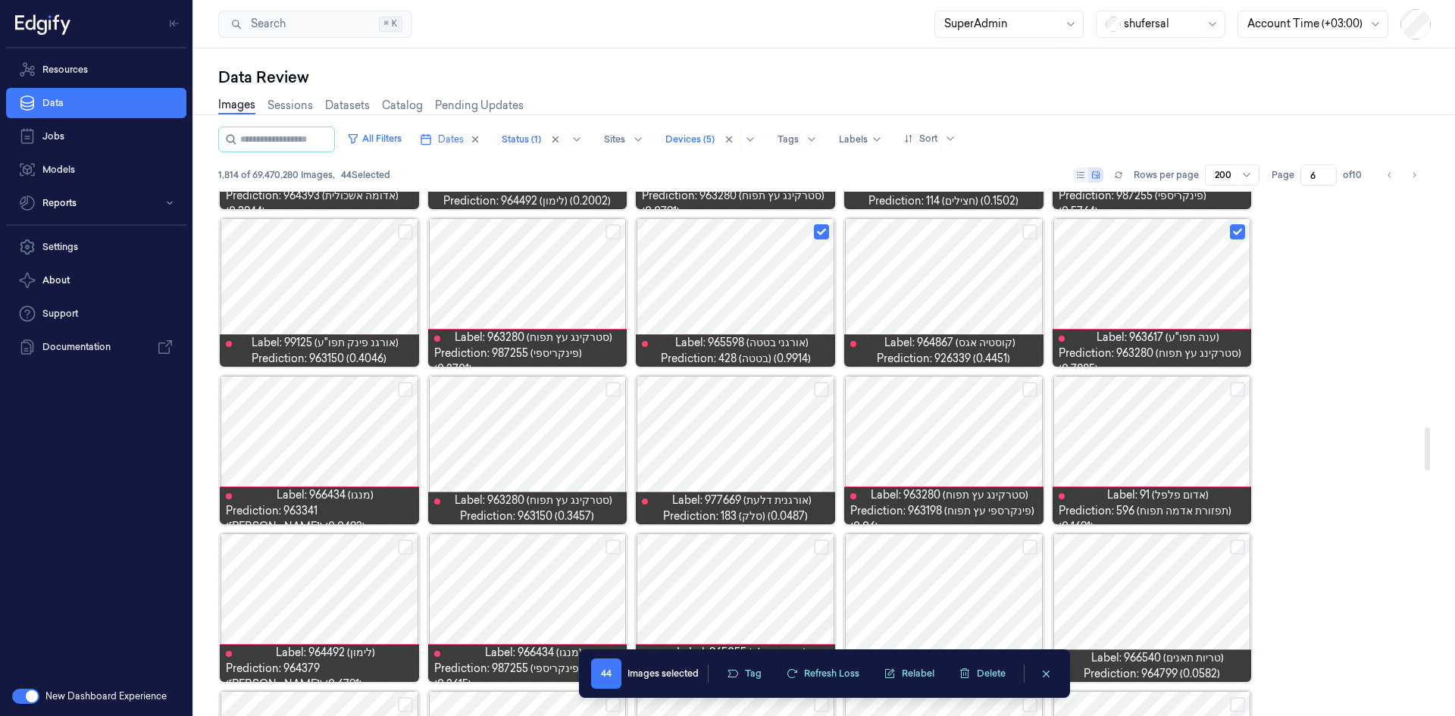
scroll to position [2836, 0]
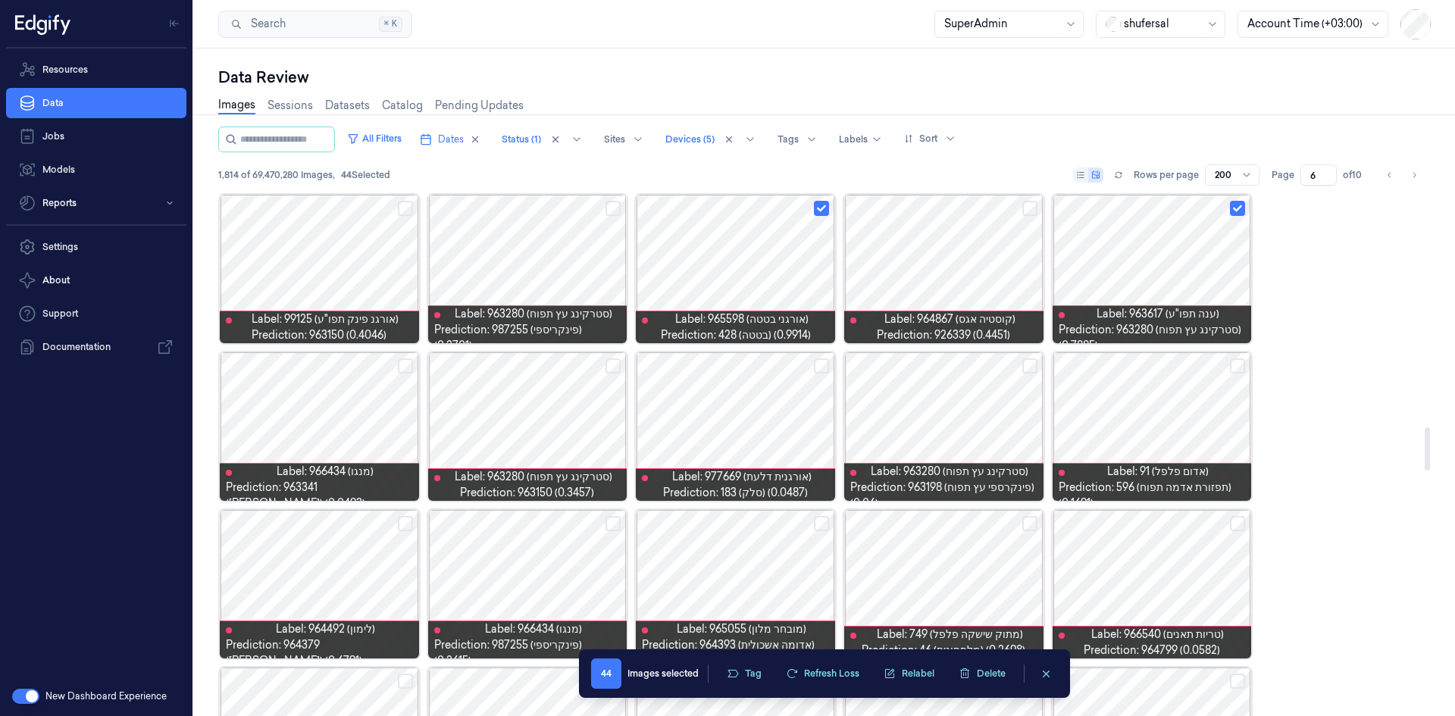
click at [340, 430] on div at bounding box center [319, 426] width 199 height 149
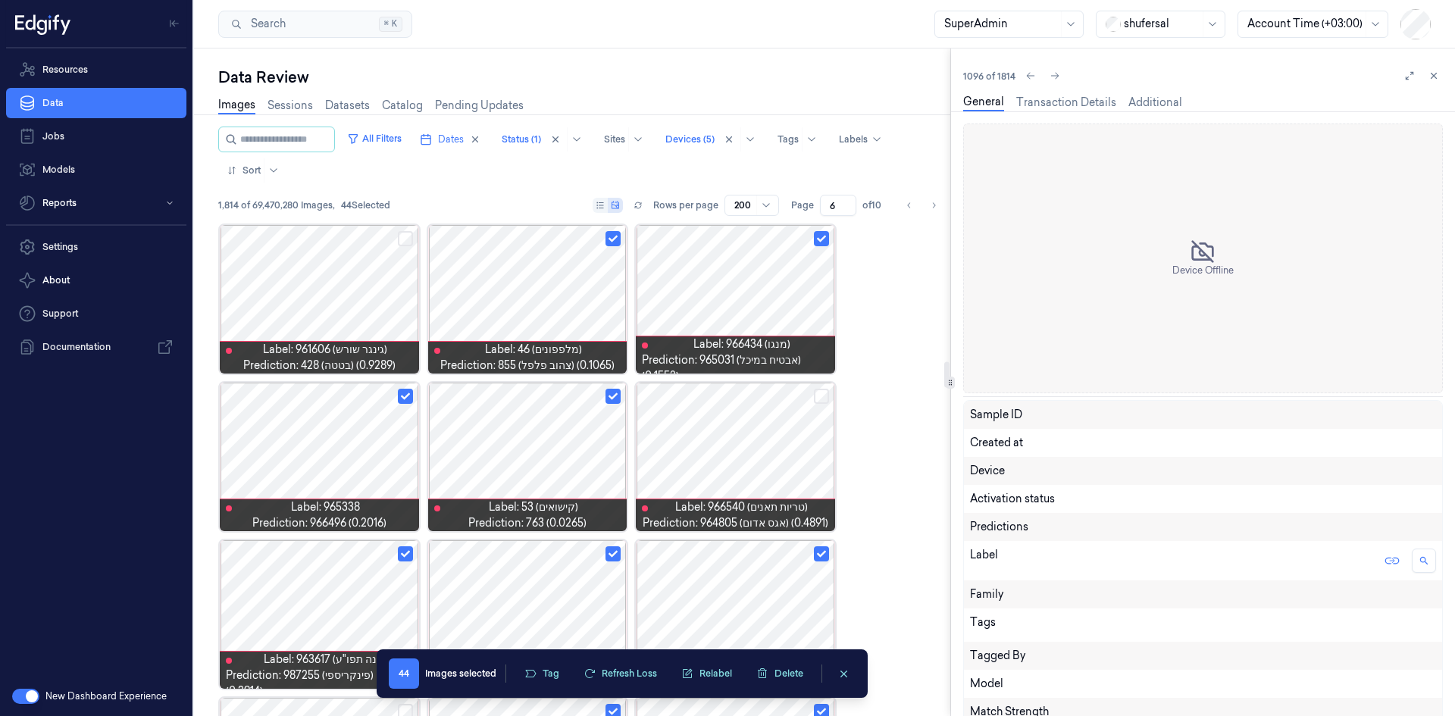
scroll to position [2809, 0]
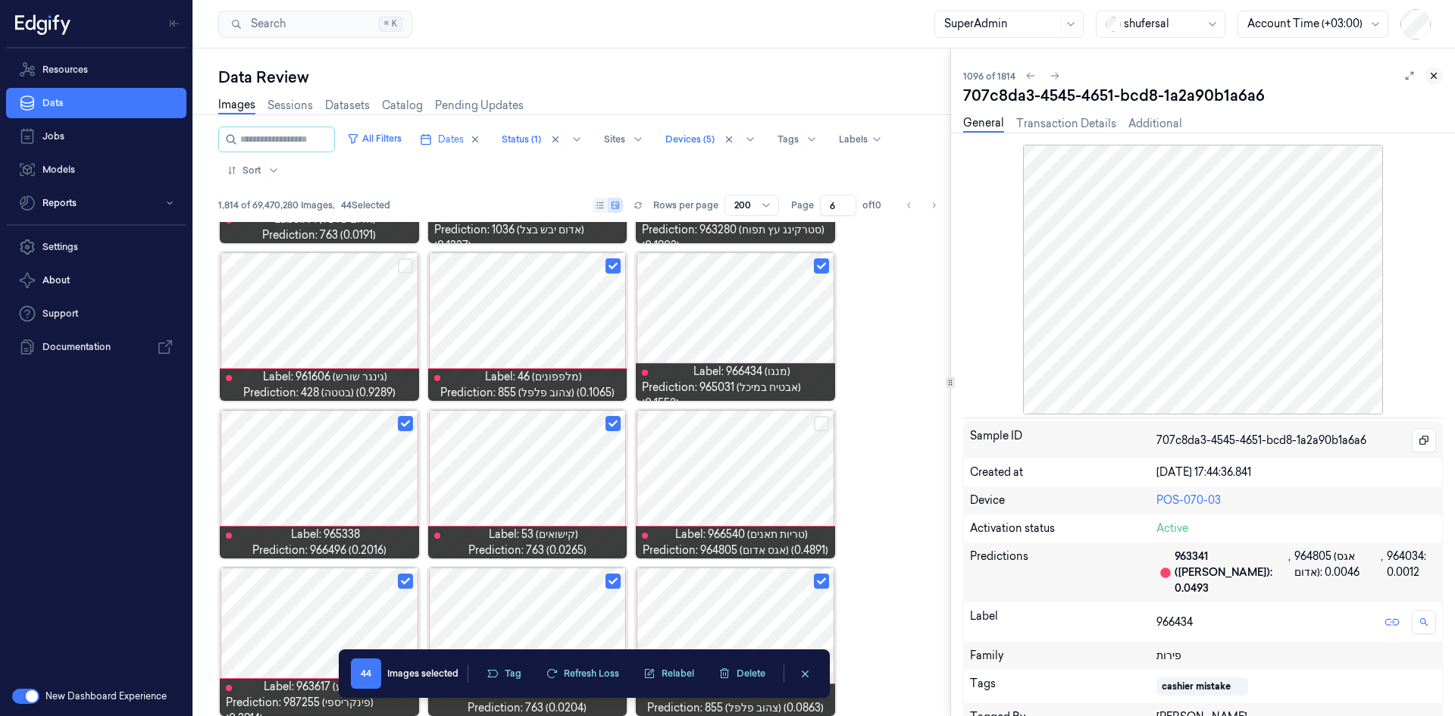
click at [1433, 76] on icon at bounding box center [1434, 75] width 11 height 11
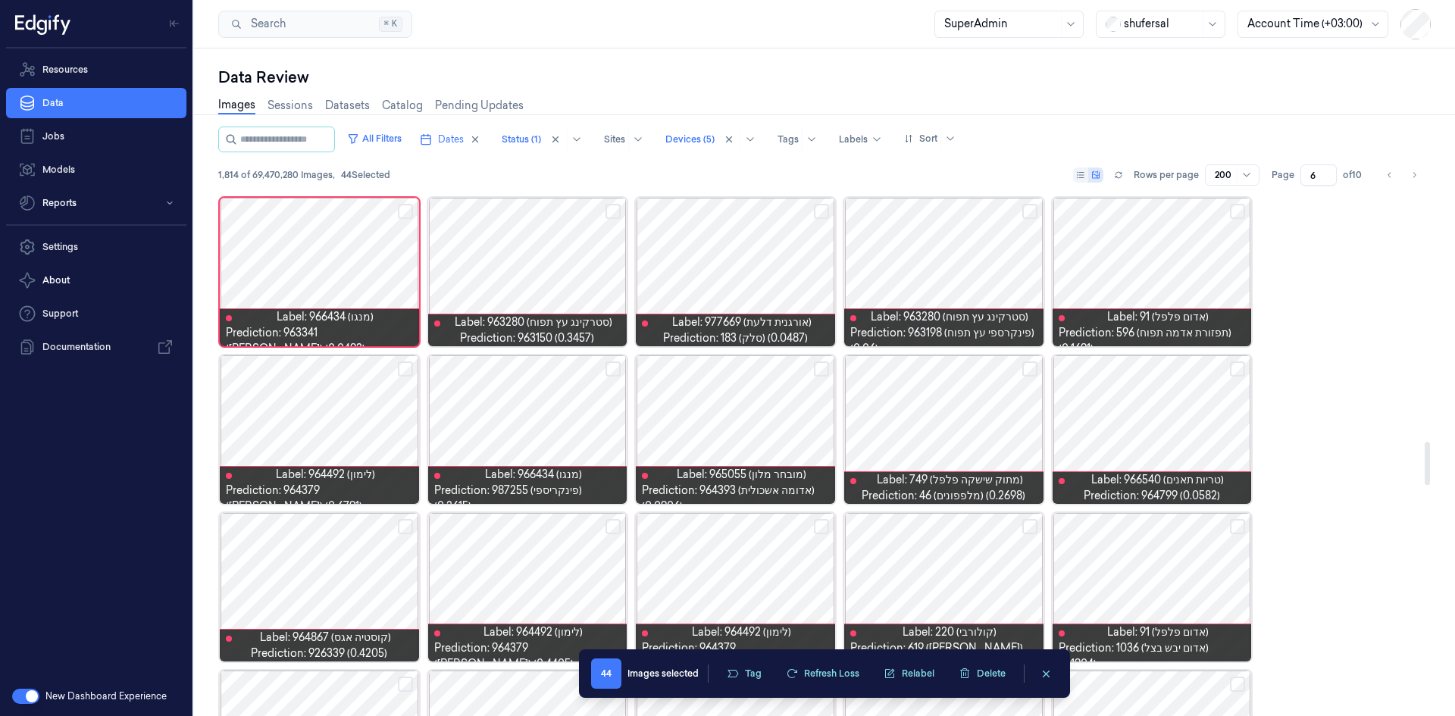
scroll to position [3070, 0]
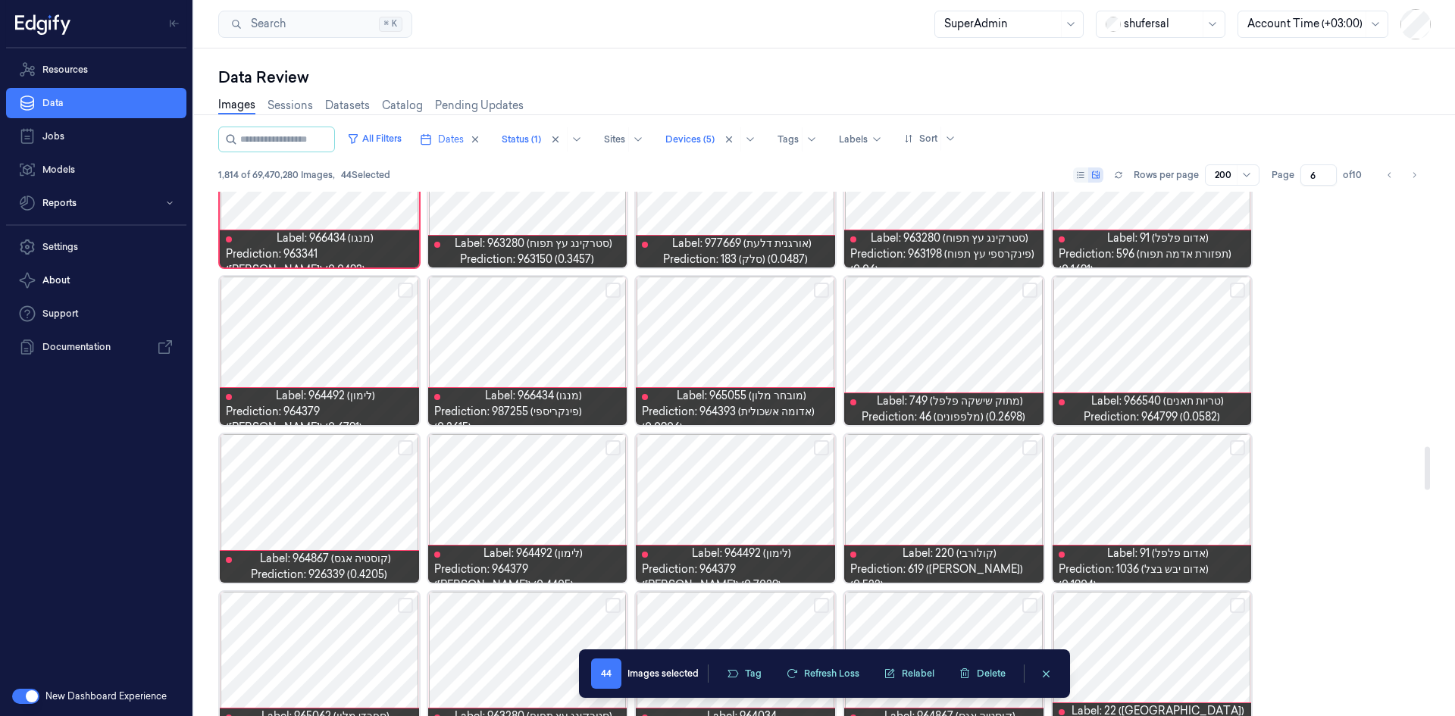
click at [1030, 289] on button "Select row" at bounding box center [1029, 290] width 15 height 15
click at [819, 290] on button "Select row" at bounding box center [821, 290] width 15 height 15
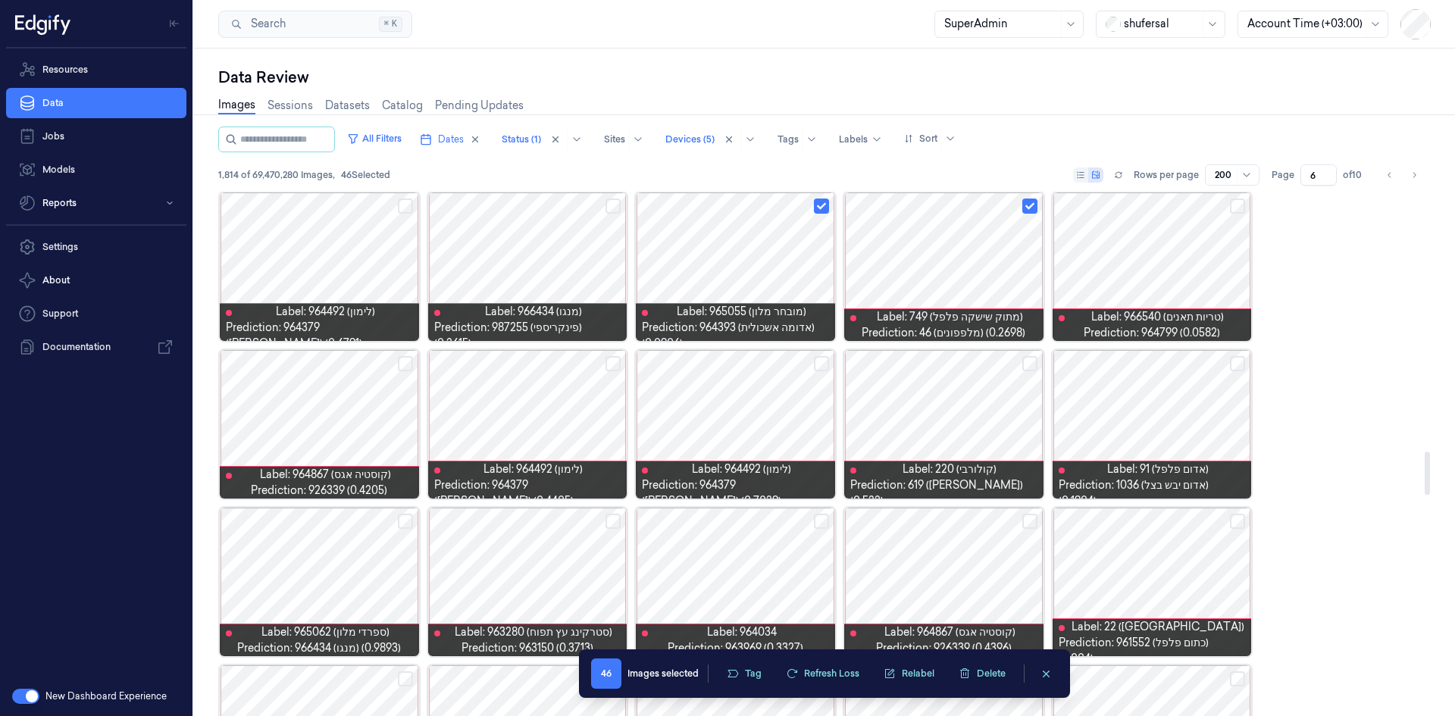
scroll to position [3221, 0]
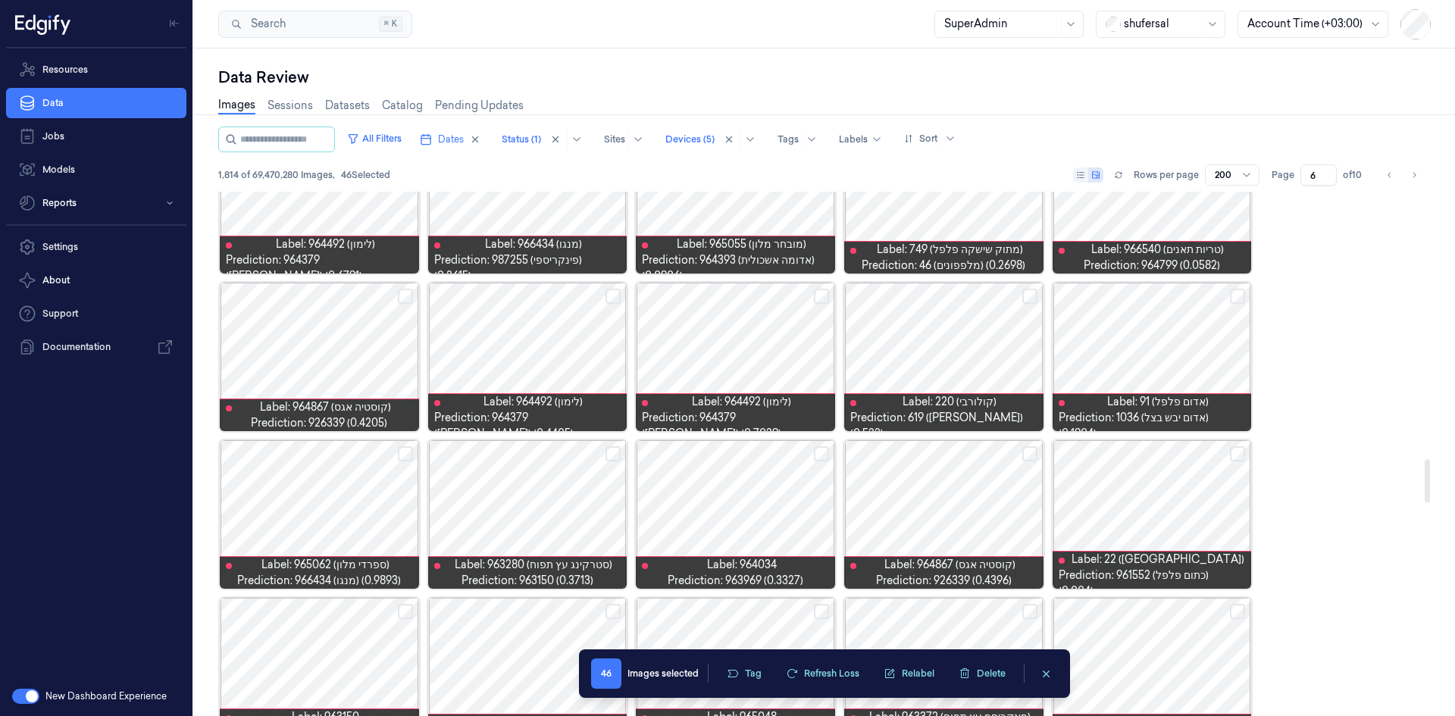
click at [612, 294] on button "Select row" at bounding box center [613, 296] width 15 height 15
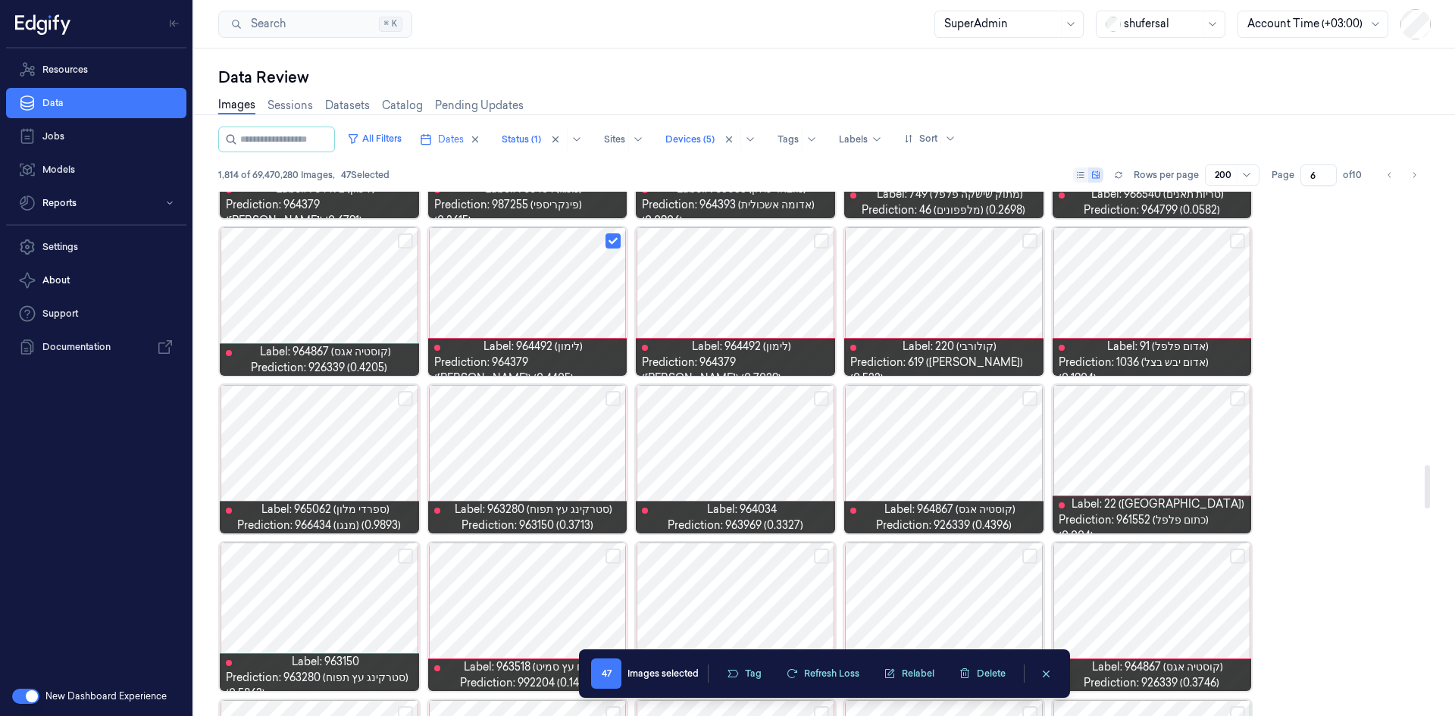
scroll to position [3297, 0]
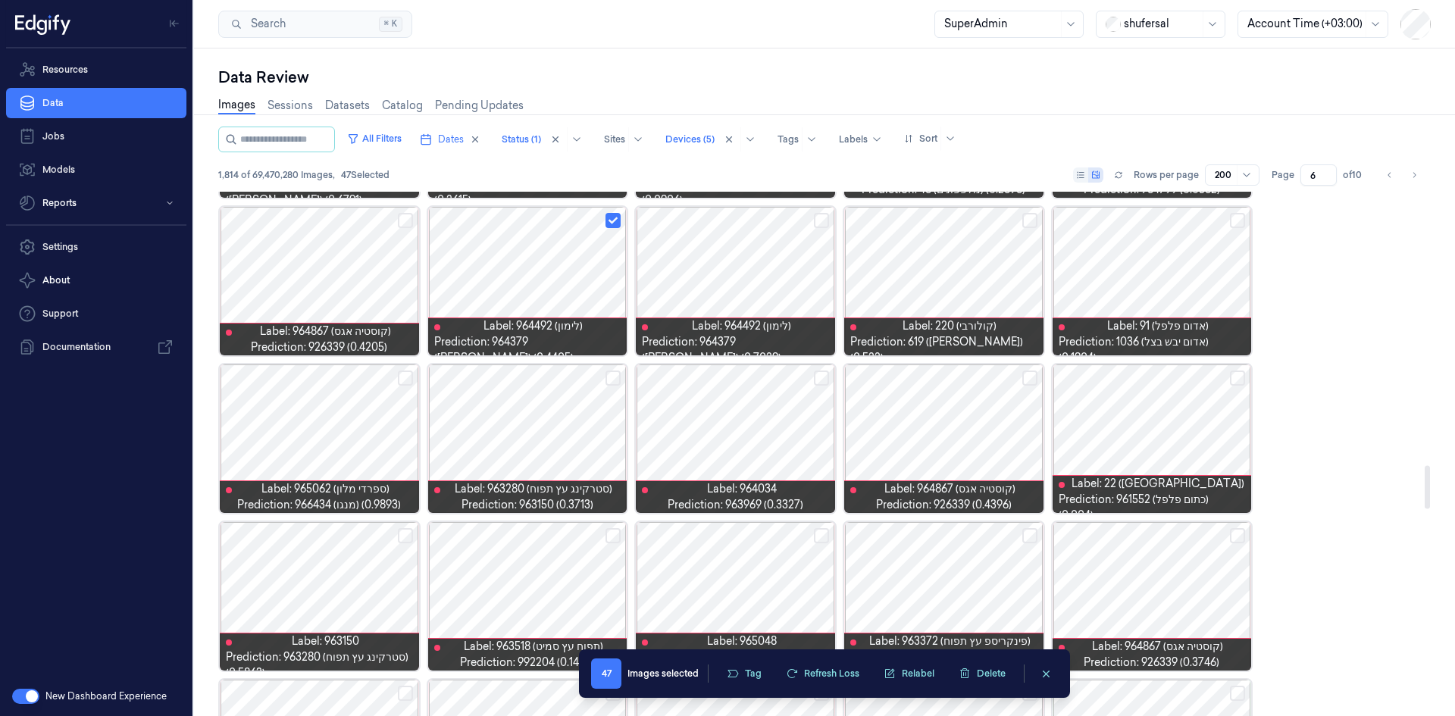
click at [1239, 222] on button "Select row" at bounding box center [1237, 220] width 15 height 15
click at [612, 374] on button "Select row" at bounding box center [613, 378] width 15 height 15
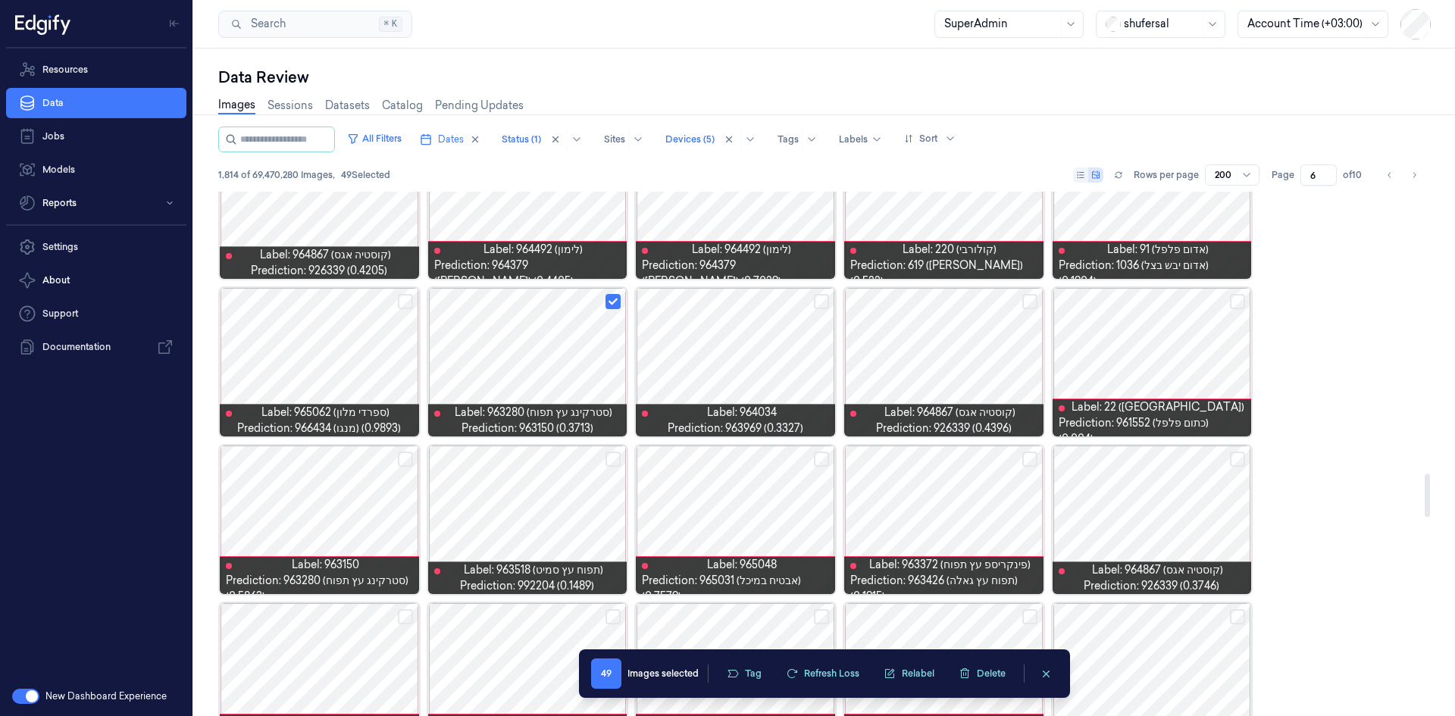
scroll to position [3449, 0]
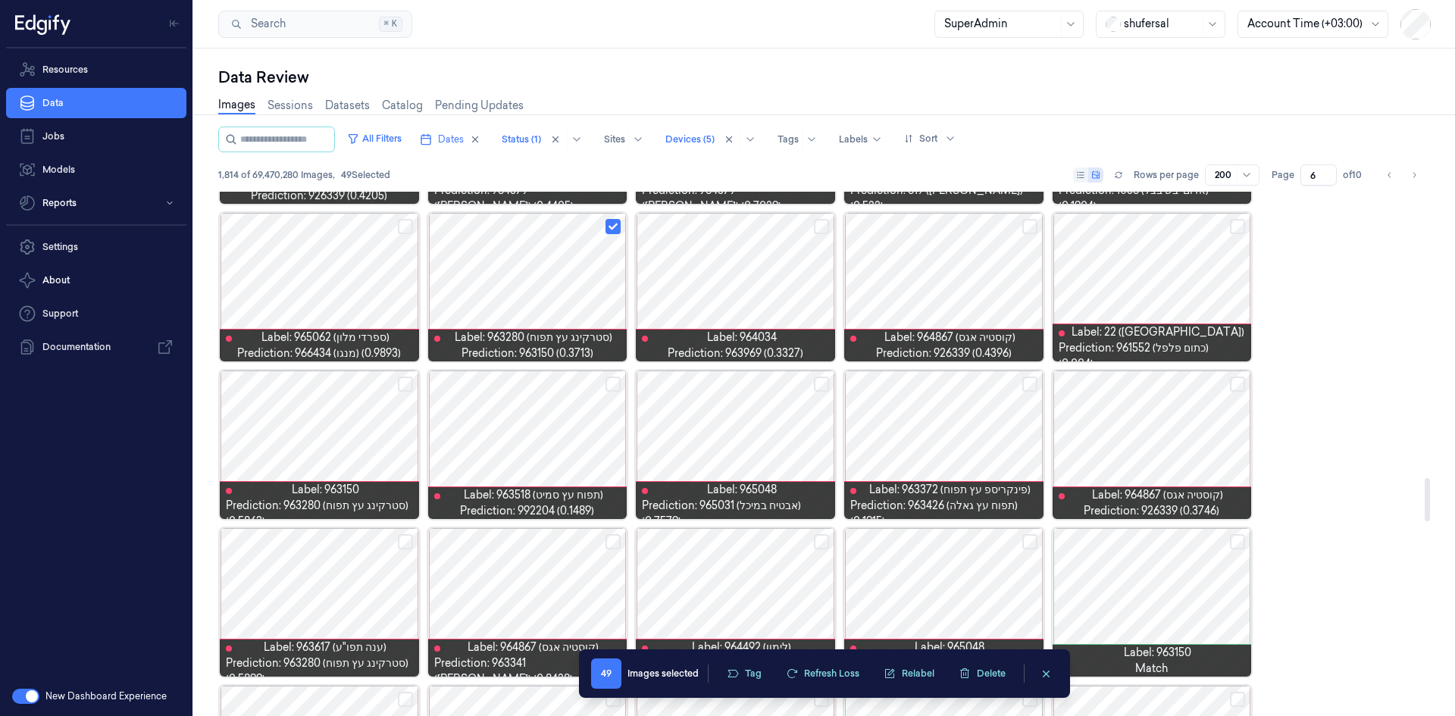
click at [399, 387] on button "Select row" at bounding box center [405, 384] width 15 height 15
click at [619, 382] on button "Select row" at bounding box center [613, 384] width 15 height 15
click at [1028, 386] on button "Select row" at bounding box center [1029, 384] width 15 height 15
click at [1238, 383] on button "Select row" at bounding box center [1237, 384] width 15 height 15
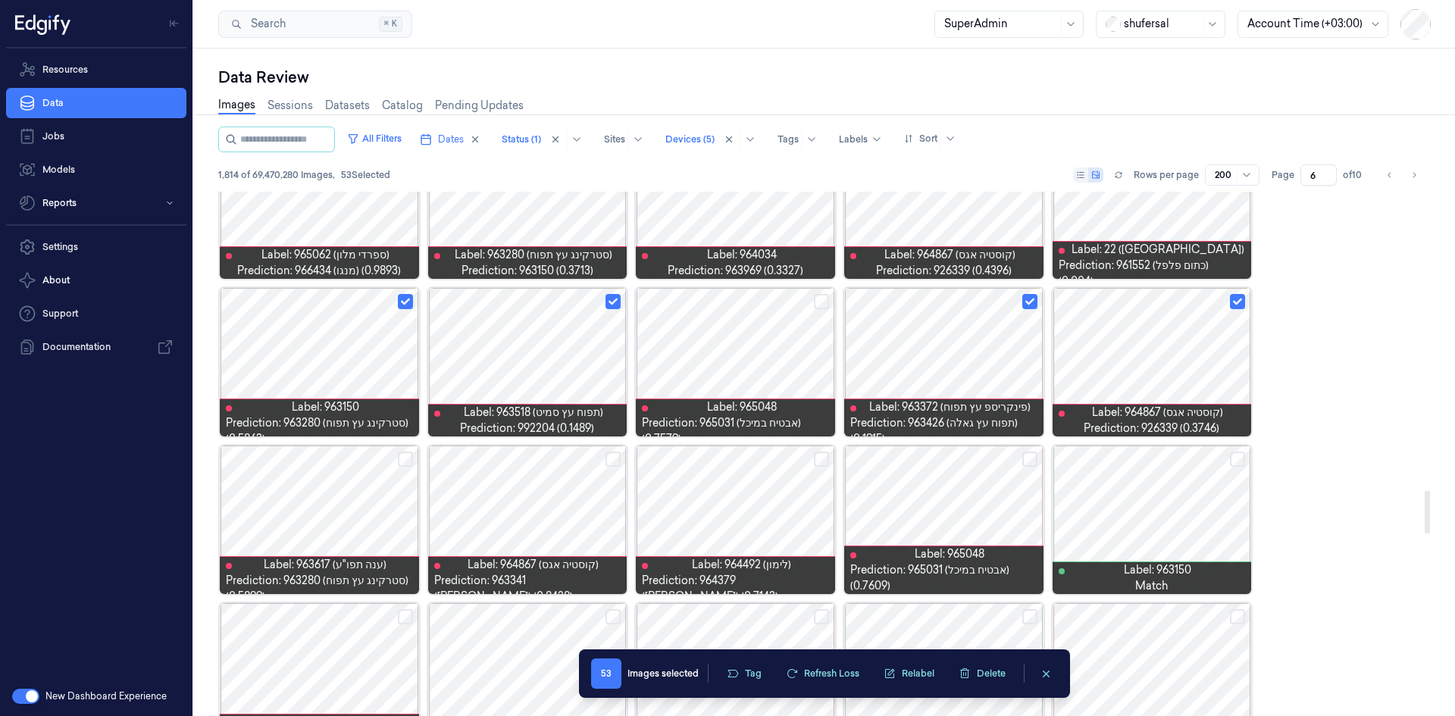
scroll to position [3600, 0]
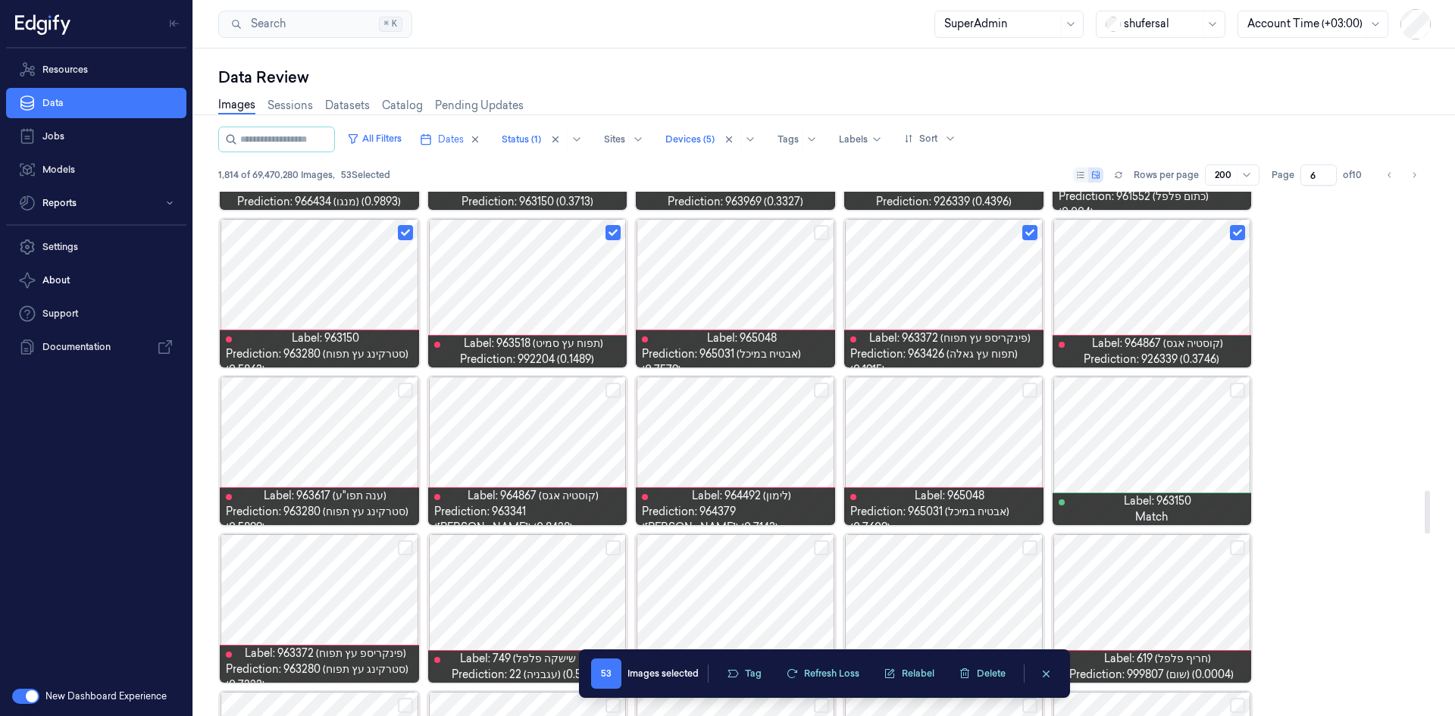
click at [1237, 393] on button "Select row" at bounding box center [1237, 390] width 15 height 15
click at [826, 388] on button "Select row" at bounding box center [821, 390] width 15 height 15
click at [609, 388] on button "Select row" at bounding box center [613, 390] width 15 height 15
click at [407, 390] on button "Select row" at bounding box center [405, 390] width 15 height 15
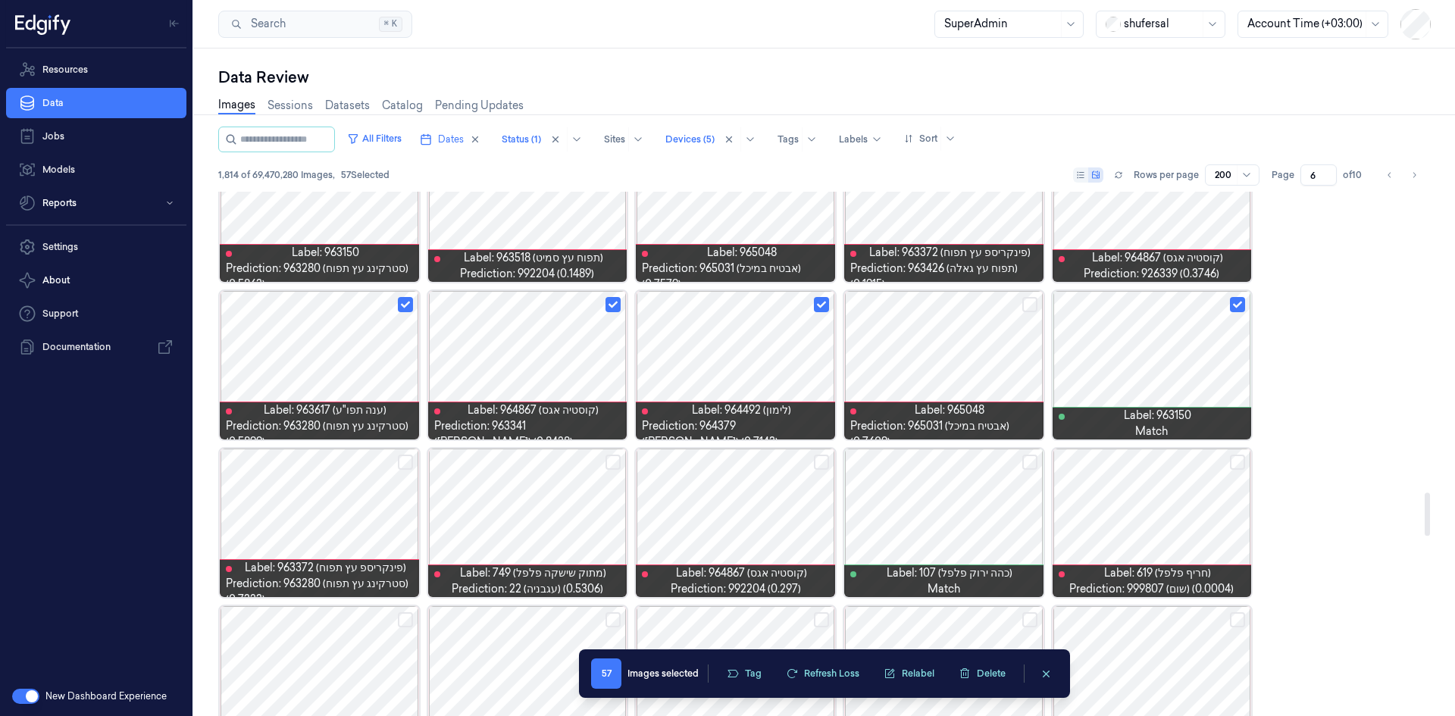
scroll to position [3752, 0]
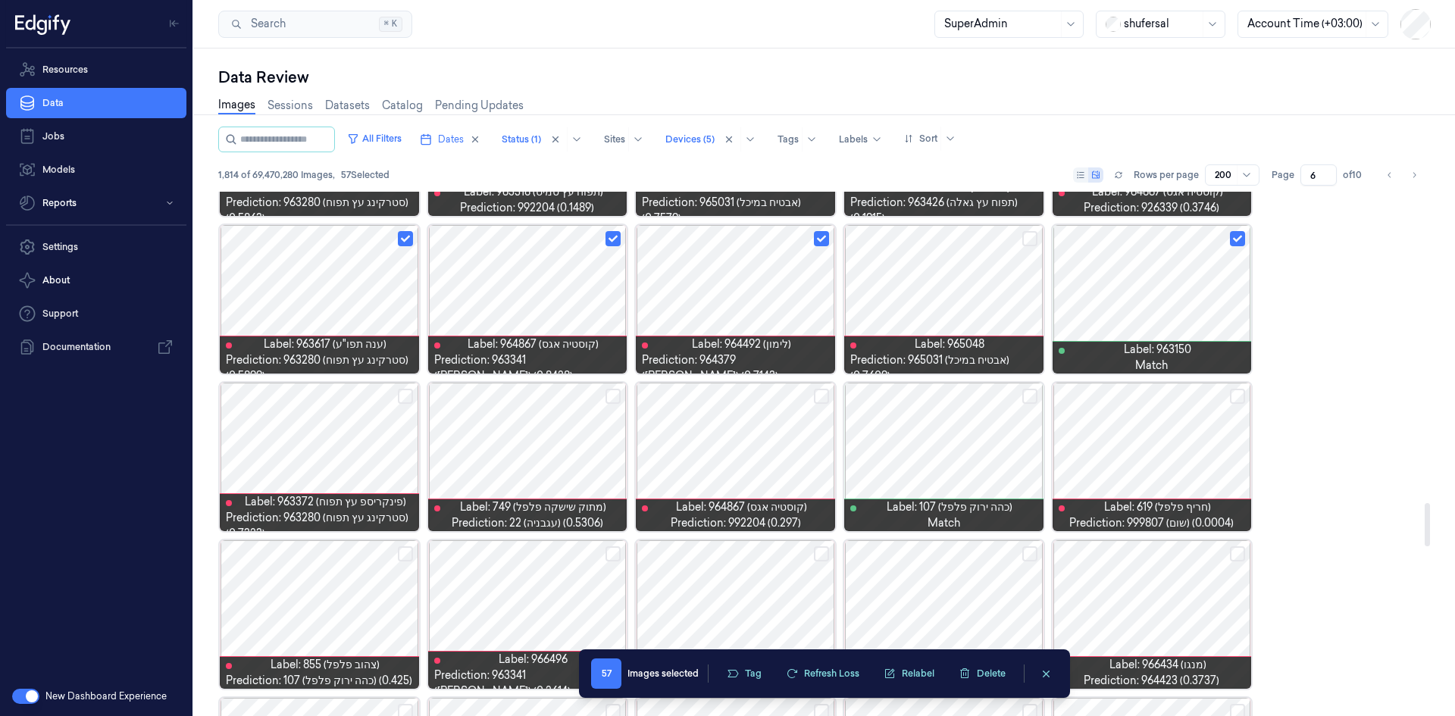
click at [399, 390] on button "Select row" at bounding box center [405, 396] width 15 height 15
click at [615, 394] on button "Select row" at bounding box center [613, 396] width 15 height 15
click at [822, 397] on button "Select row" at bounding box center [821, 396] width 15 height 15
click at [1233, 399] on button "Select row" at bounding box center [1237, 396] width 15 height 15
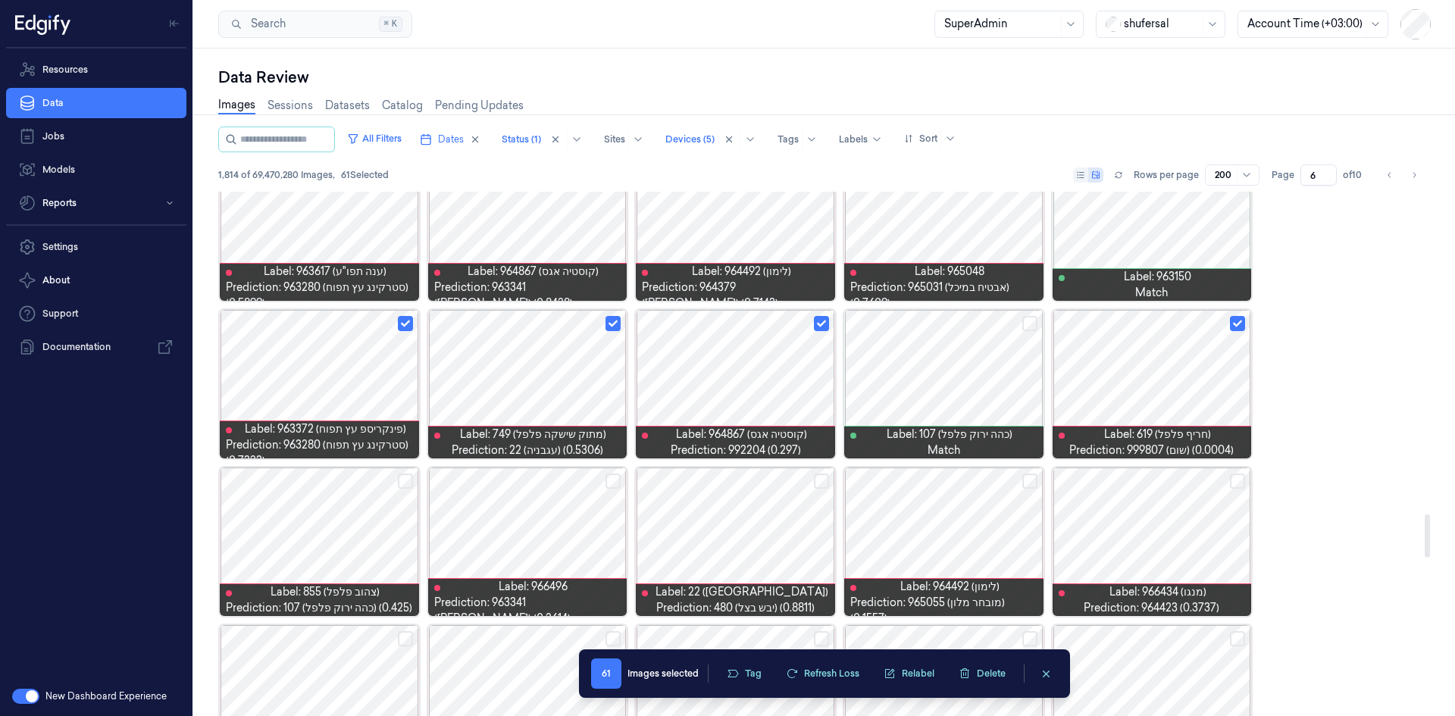
scroll to position [3903, 0]
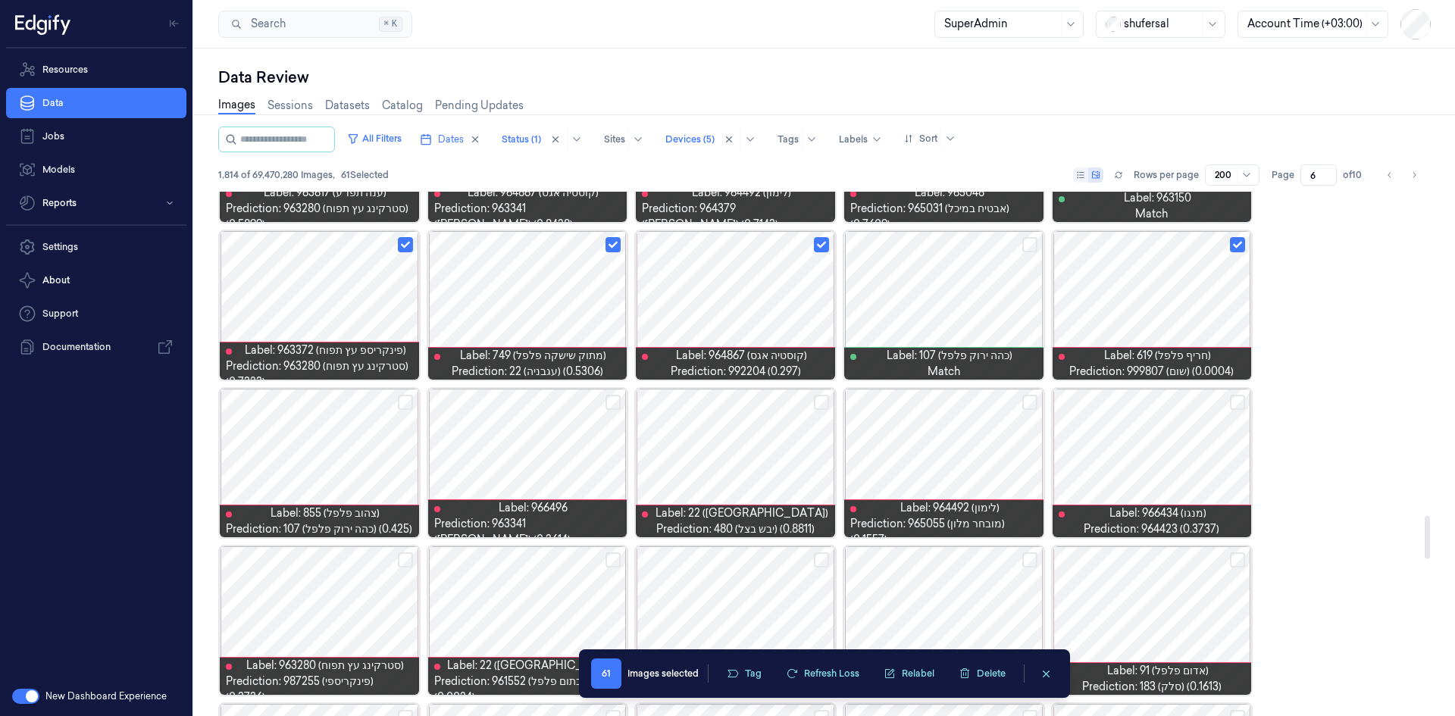
click at [820, 241] on button "Select row" at bounding box center [821, 244] width 15 height 15
click at [1035, 399] on button "Select row" at bounding box center [1029, 402] width 15 height 15
click at [613, 402] on button "Select row" at bounding box center [613, 402] width 15 height 15
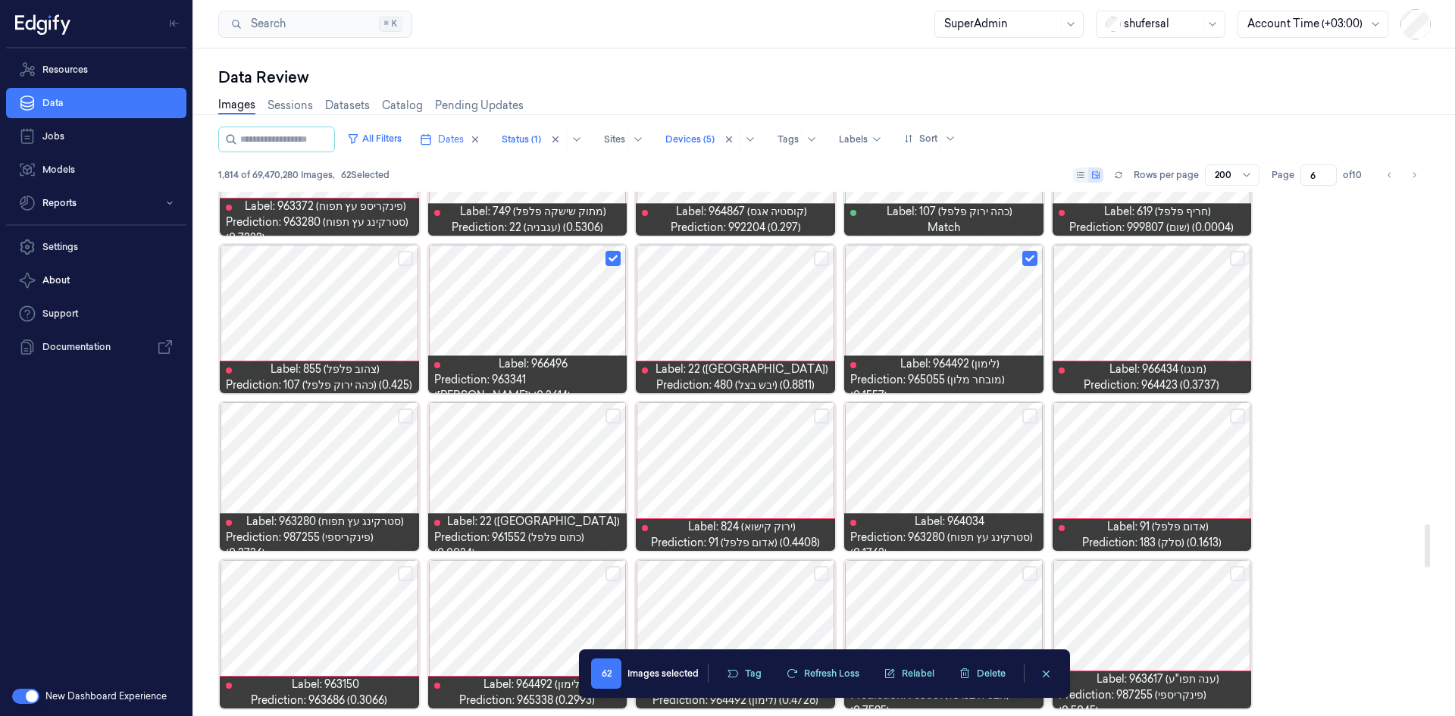
scroll to position [4055, 0]
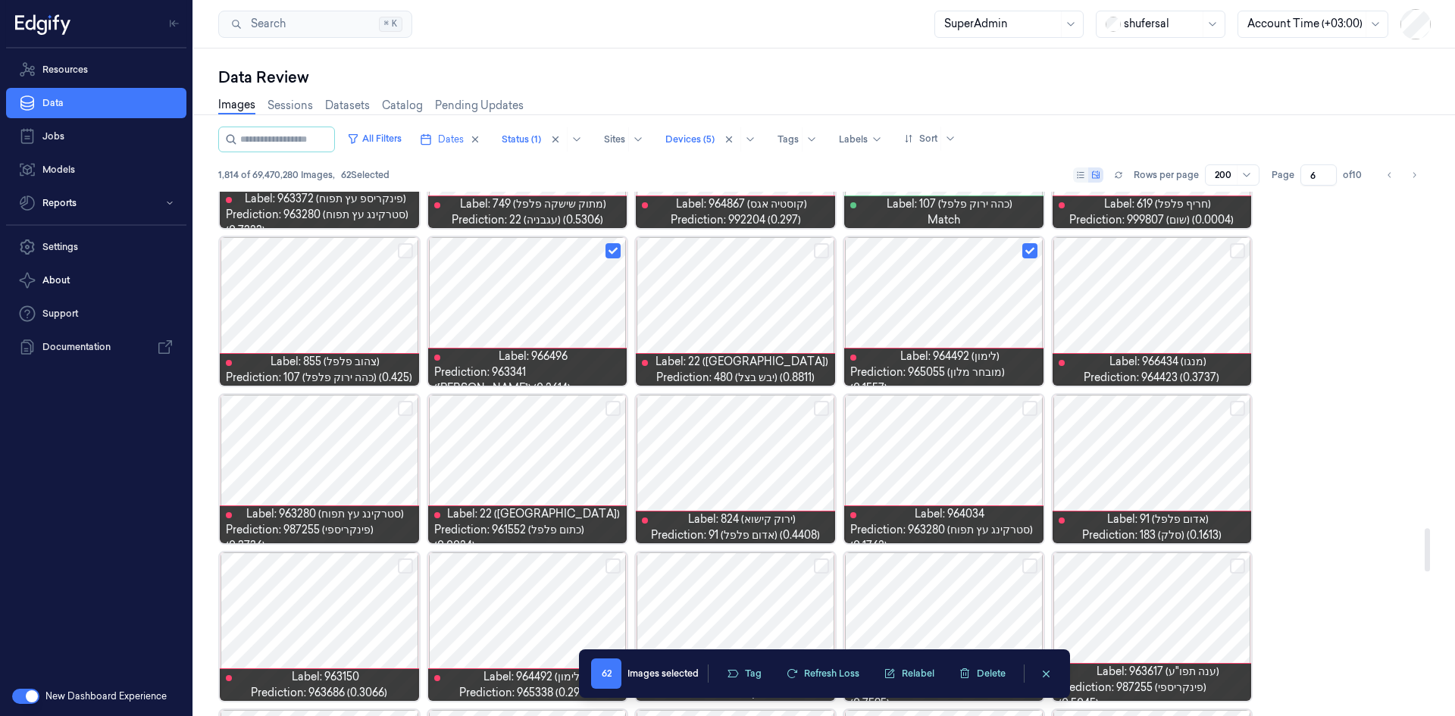
click at [1028, 406] on button "Select row" at bounding box center [1029, 408] width 15 height 15
click at [1235, 409] on button "Select row" at bounding box center [1237, 408] width 15 height 15
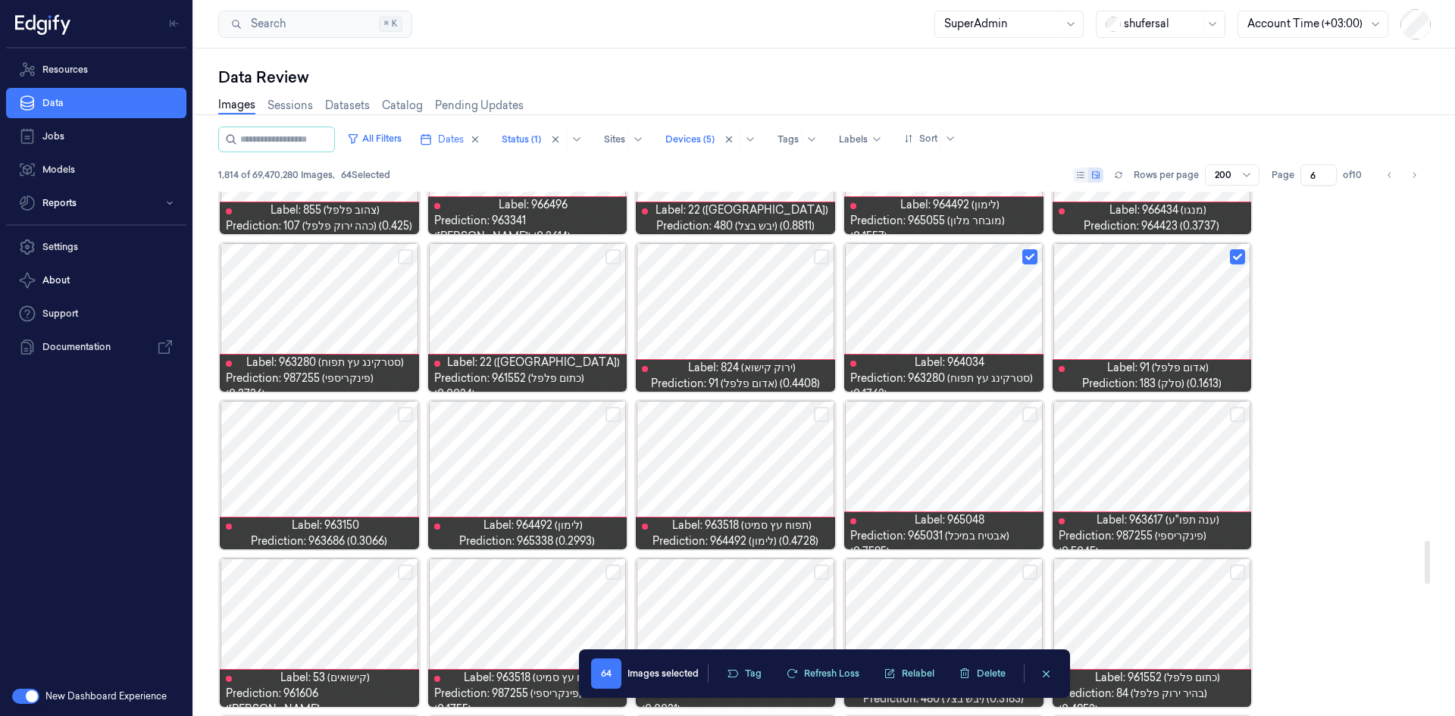
click at [1243, 418] on button "Select row" at bounding box center [1237, 414] width 15 height 15
click at [741, 477] on div at bounding box center [735, 475] width 199 height 149
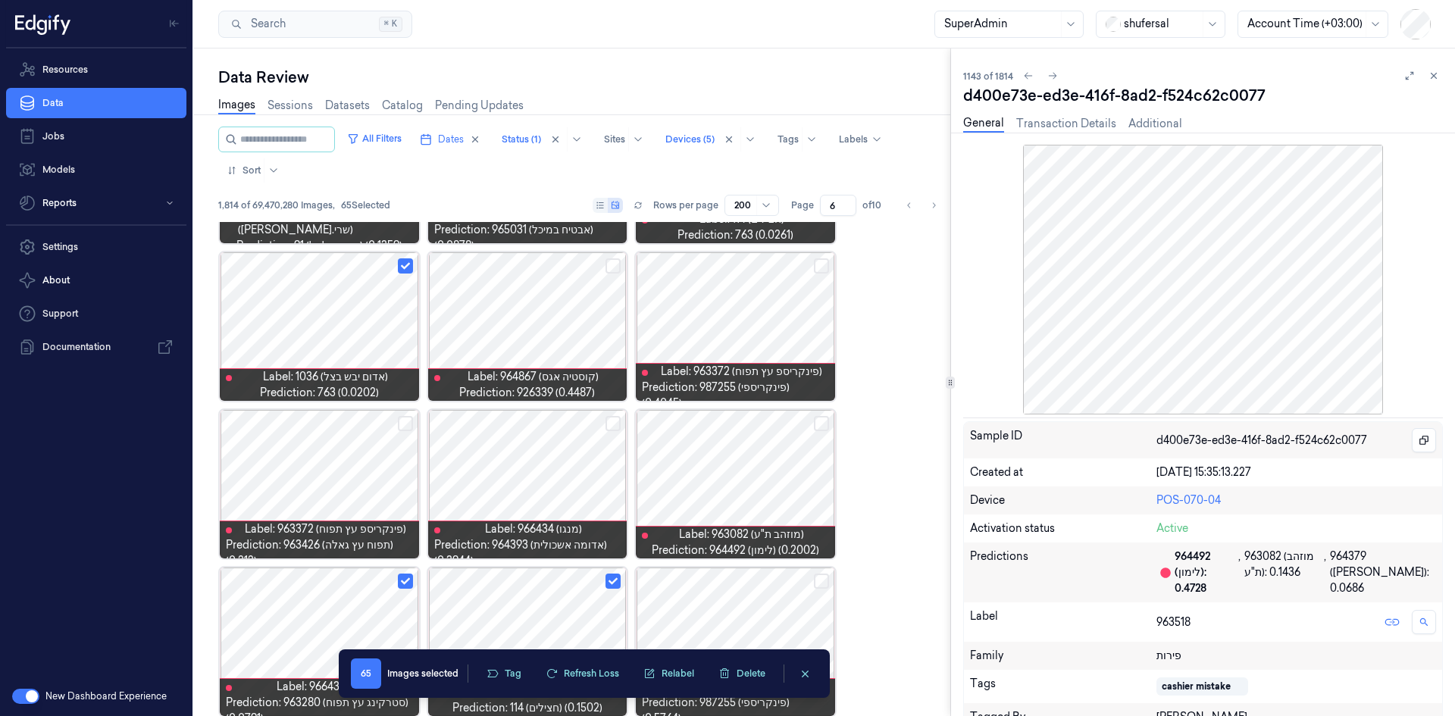
click at [1432, 74] on icon at bounding box center [1434, 75] width 11 height 11
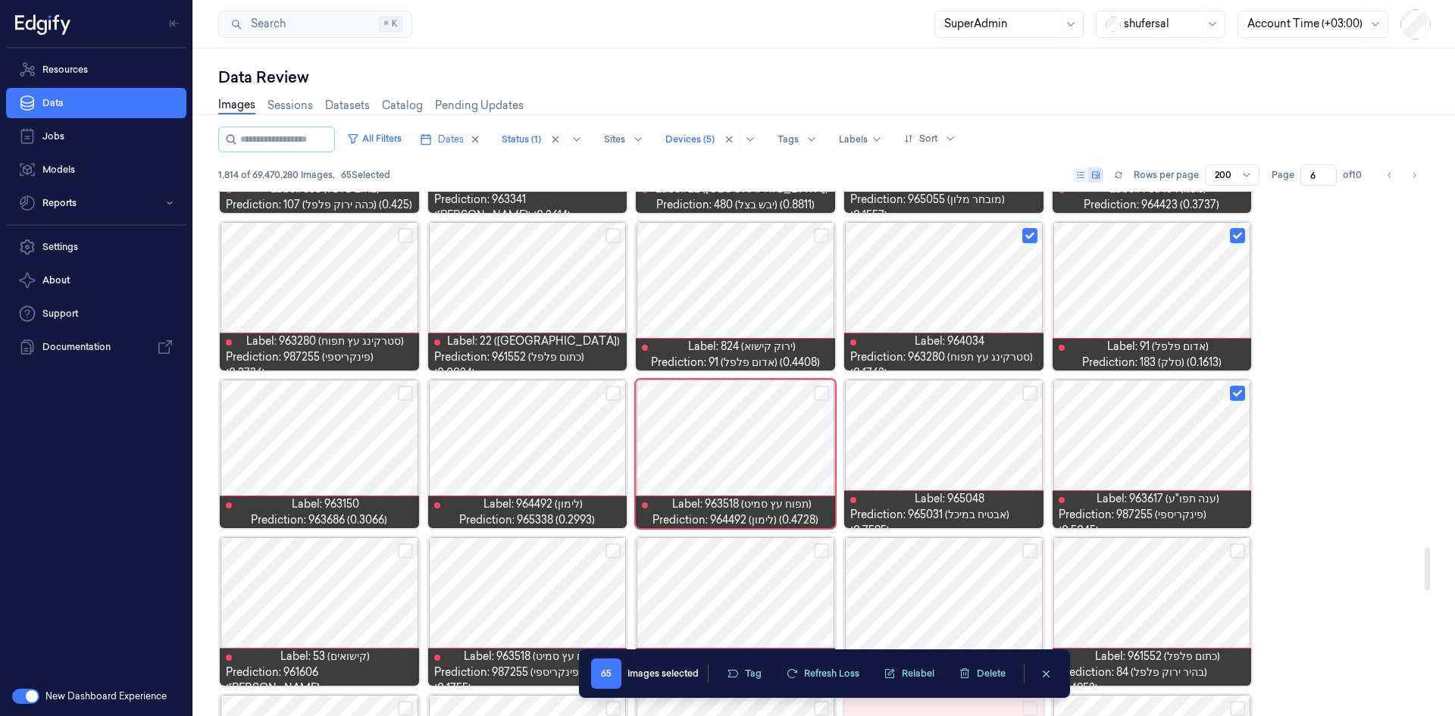
scroll to position [4313, 0]
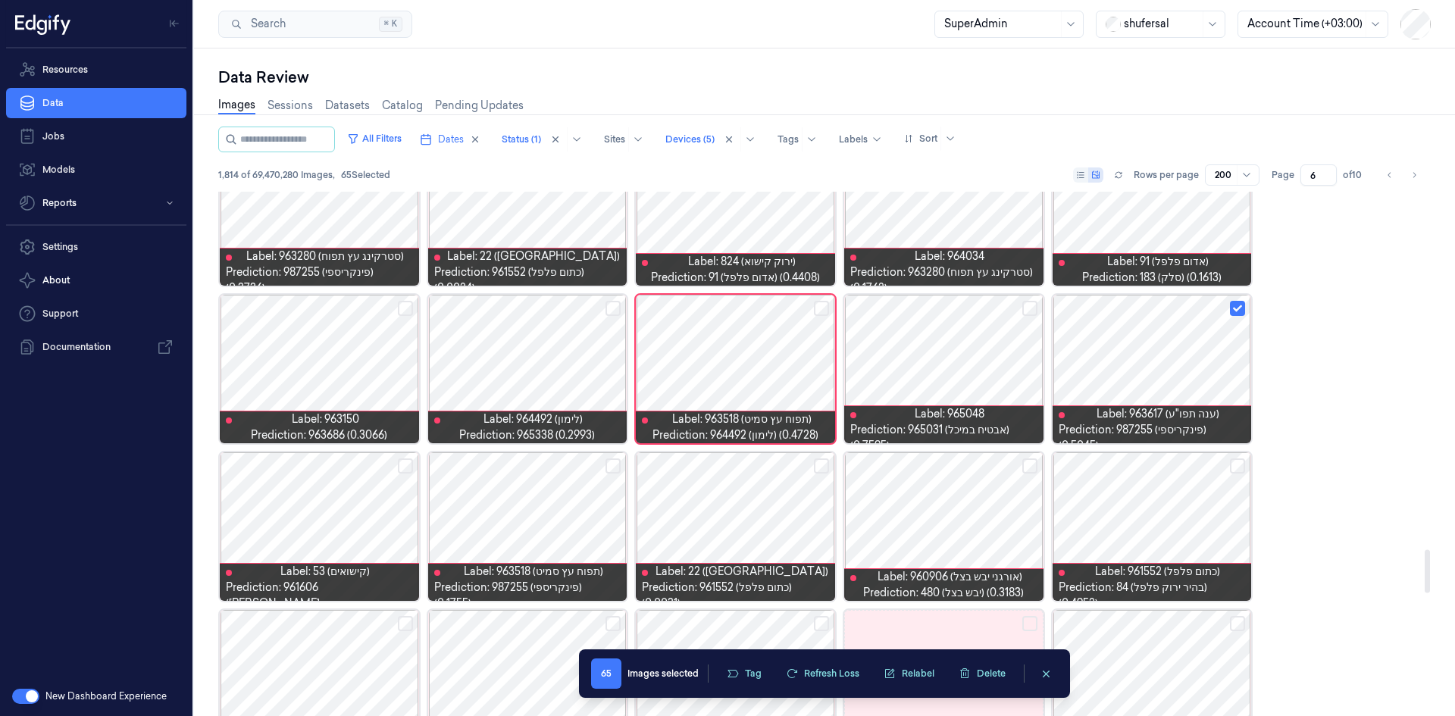
click at [615, 305] on button "Select row" at bounding box center [613, 308] width 15 height 15
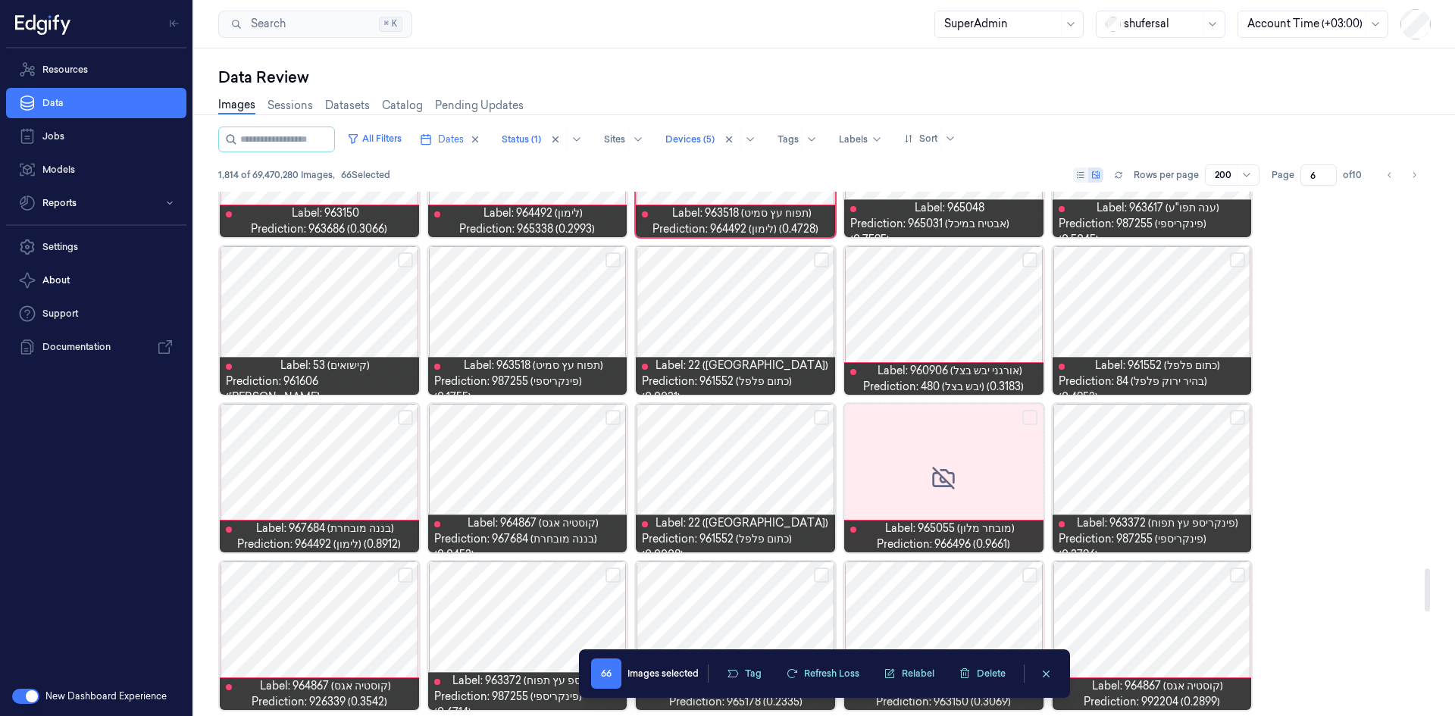
scroll to position [4540, 0]
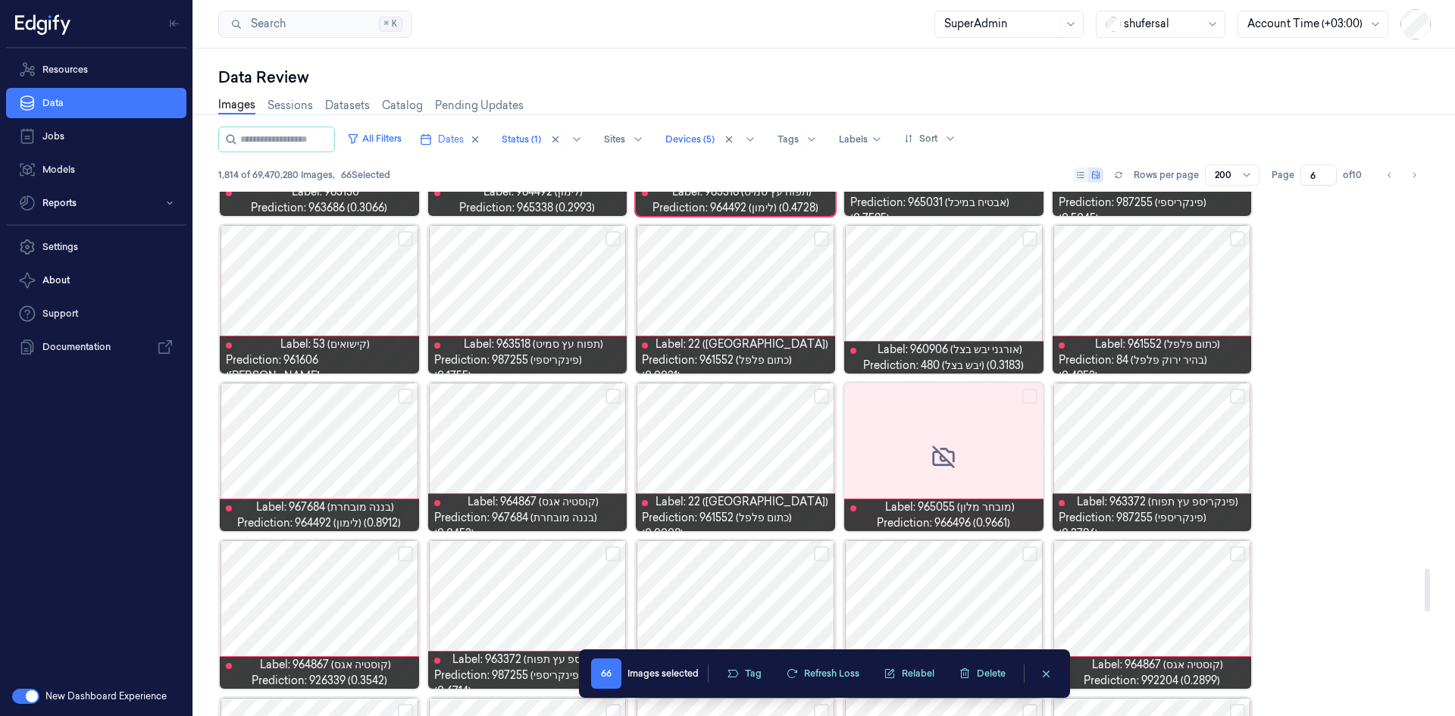
click at [409, 400] on button "Select row" at bounding box center [405, 396] width 15 height 15
click at [611, 394] on button "Select row" at bounding box center [613, 396] width 15 height 15
click at [1235, 393] on button "Select row" at bounding box center [1237, 396] width 15 height 15
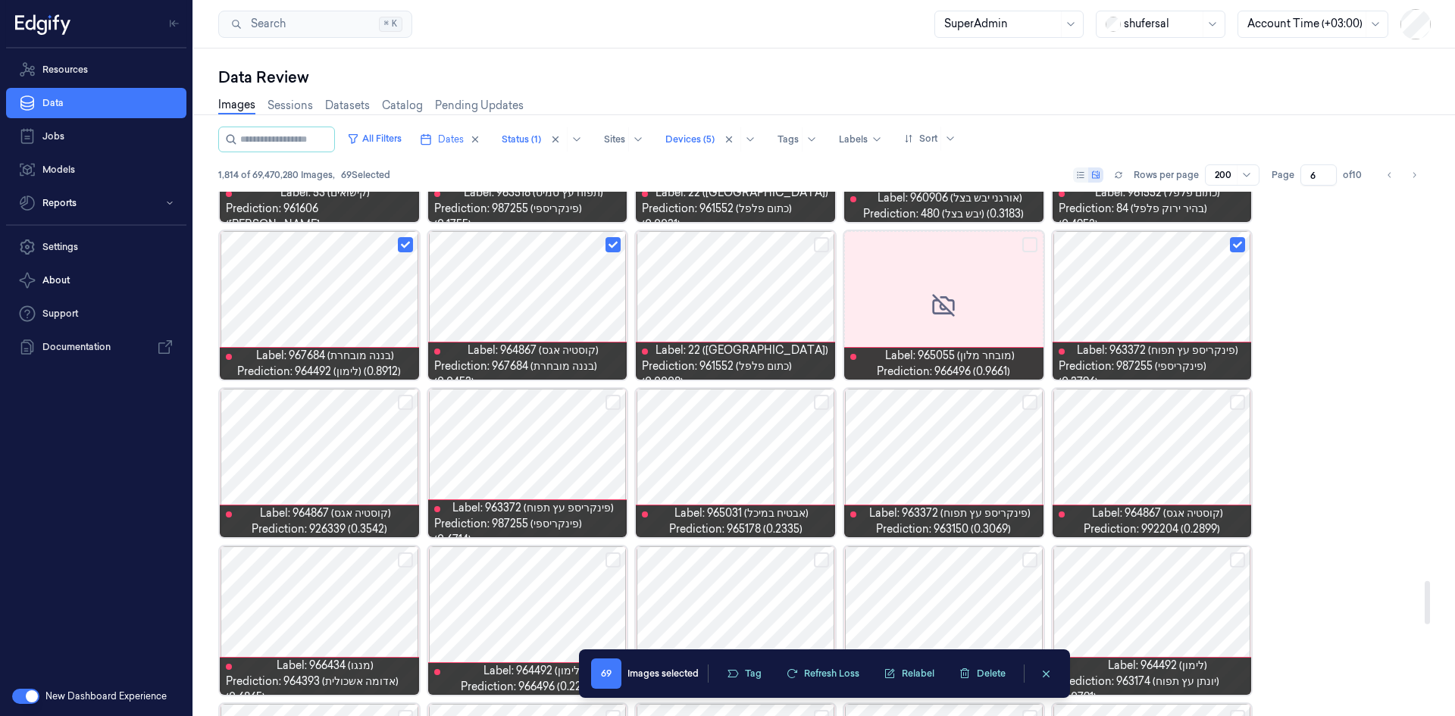
click at [1233, 402] on button "Select row" at bounding box center [1237, 402] width 15 height 15
click at [1027, 406] on button "Select row" at bounding box center [1029, 402] width 15 height 15
click at [822, 403] on button "Select row" at bounding box center [821, 402] width 15 height 15
click at [400, 400] on button "Select row" at bounding box center [405, 402] width 15 height 15
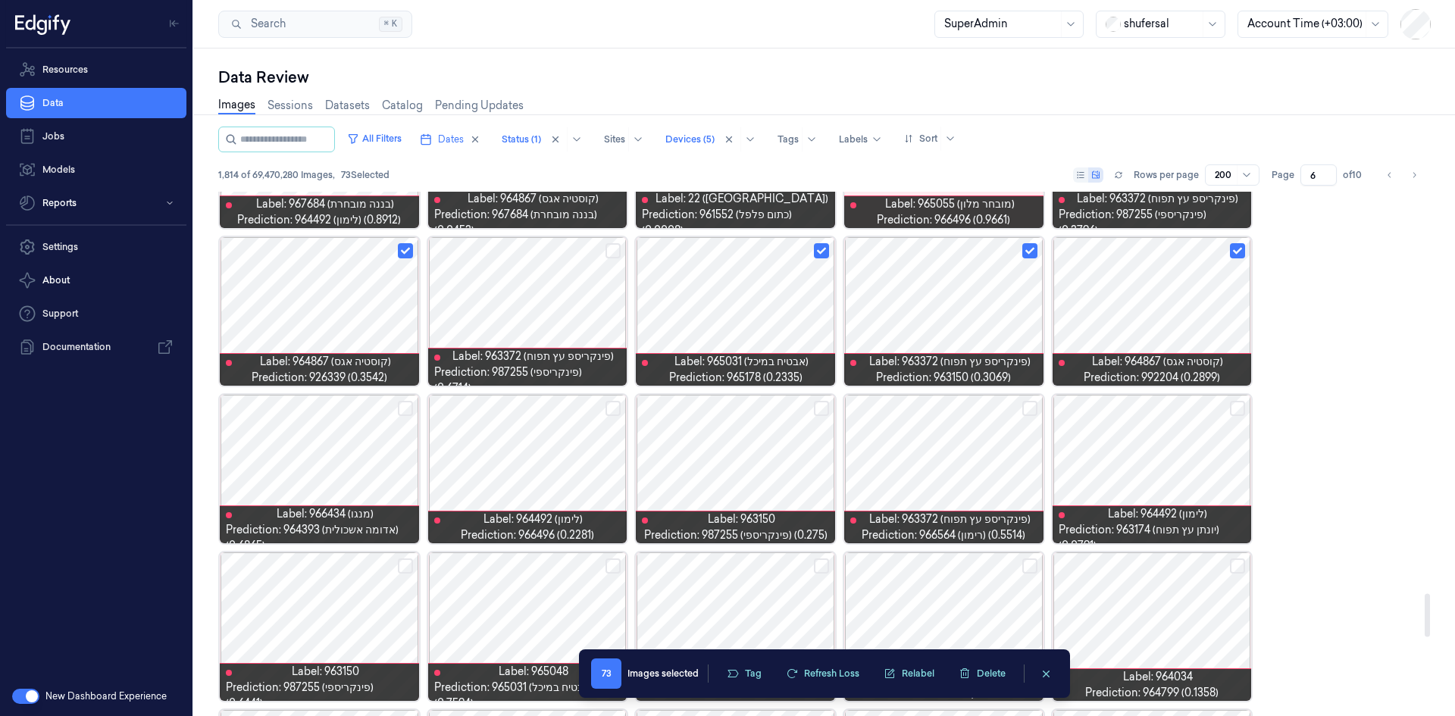
click at [611, 409] on button "Select row" at bounding box center [613, 408] width 15 height 15
click at [815, 406] on button "Select row" at bounding box center [821, 408] width 15 height 15
click at [1034, 409] on button "Select row" at bounding box center [1029, 408] width 15 height 15
click at [1235, 402] on button "Select row" at bounding box center [1237, 408] width 15 height 15
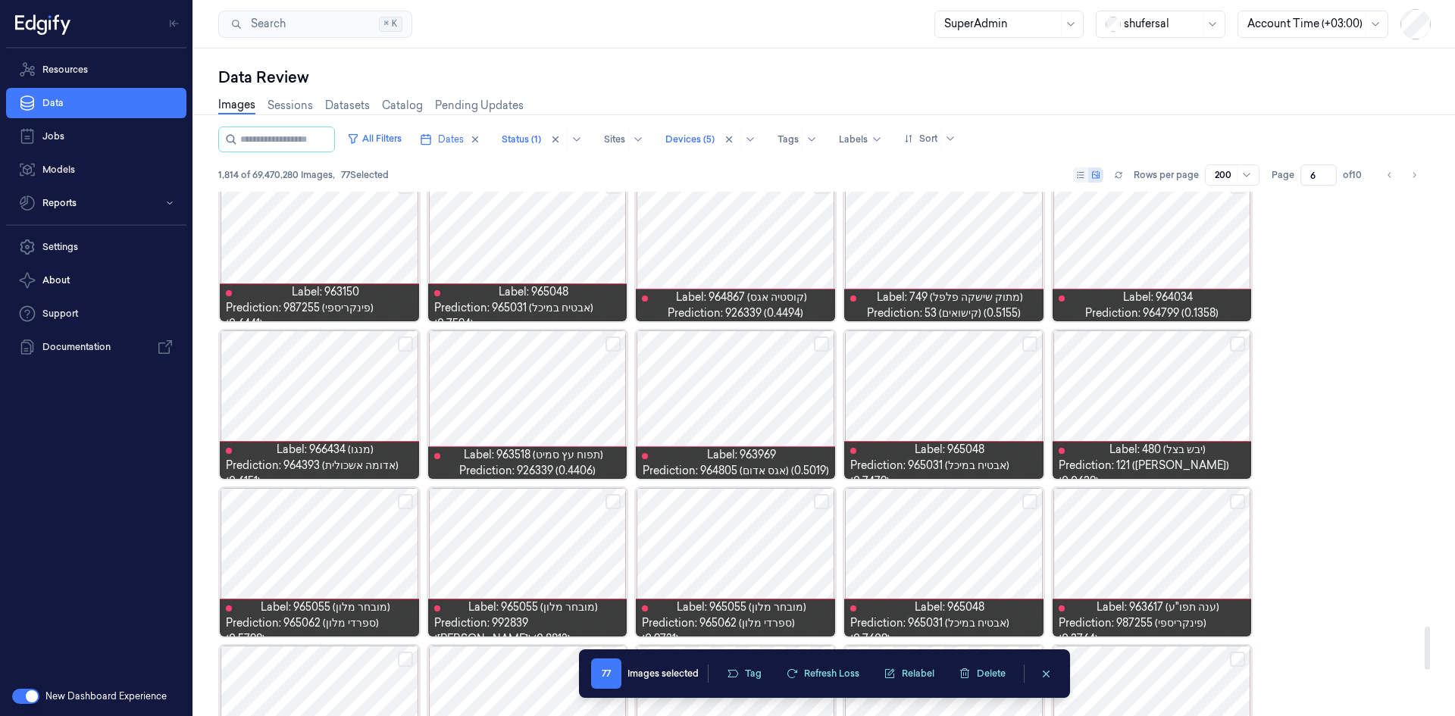
scroll to position [5222, 0]
click at [618, 345] on button "Select row" at bounding box center [613, 344] width 15 height 15
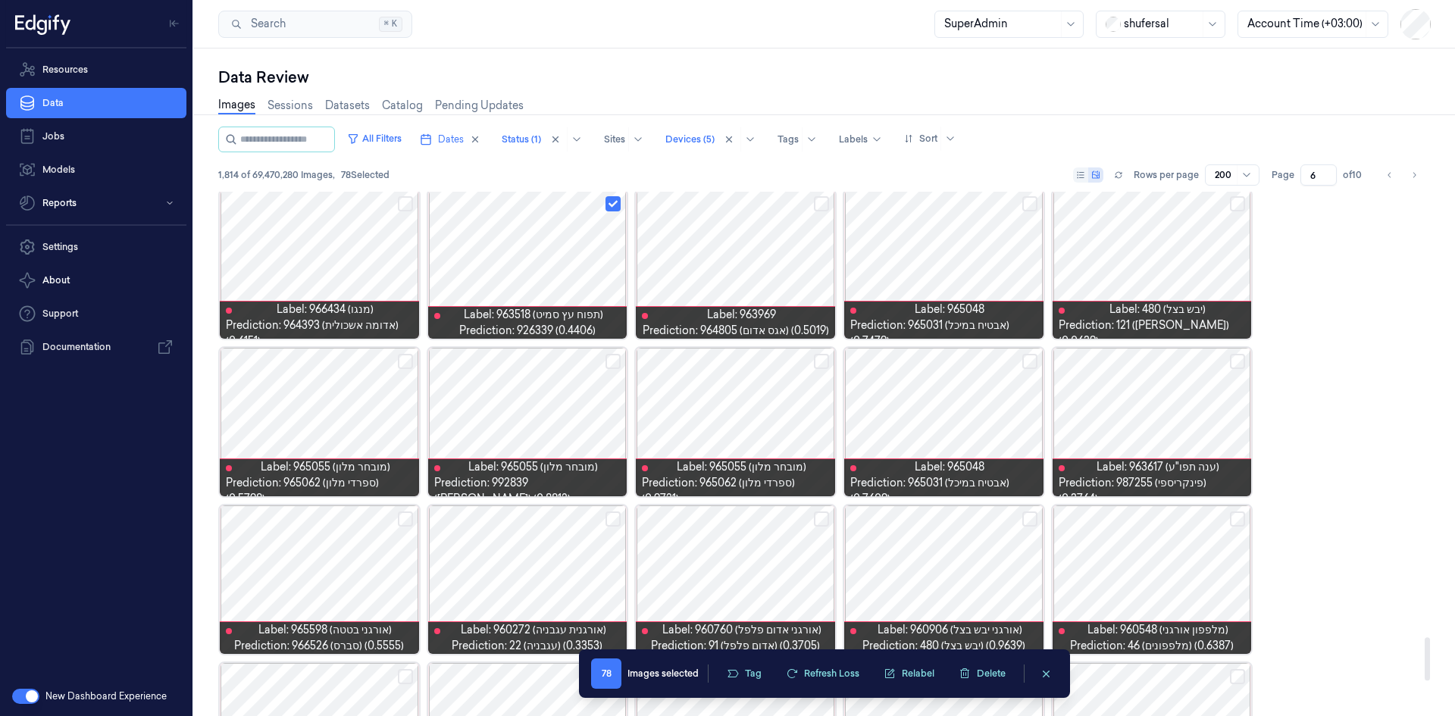
scroll to position [5374, 0]
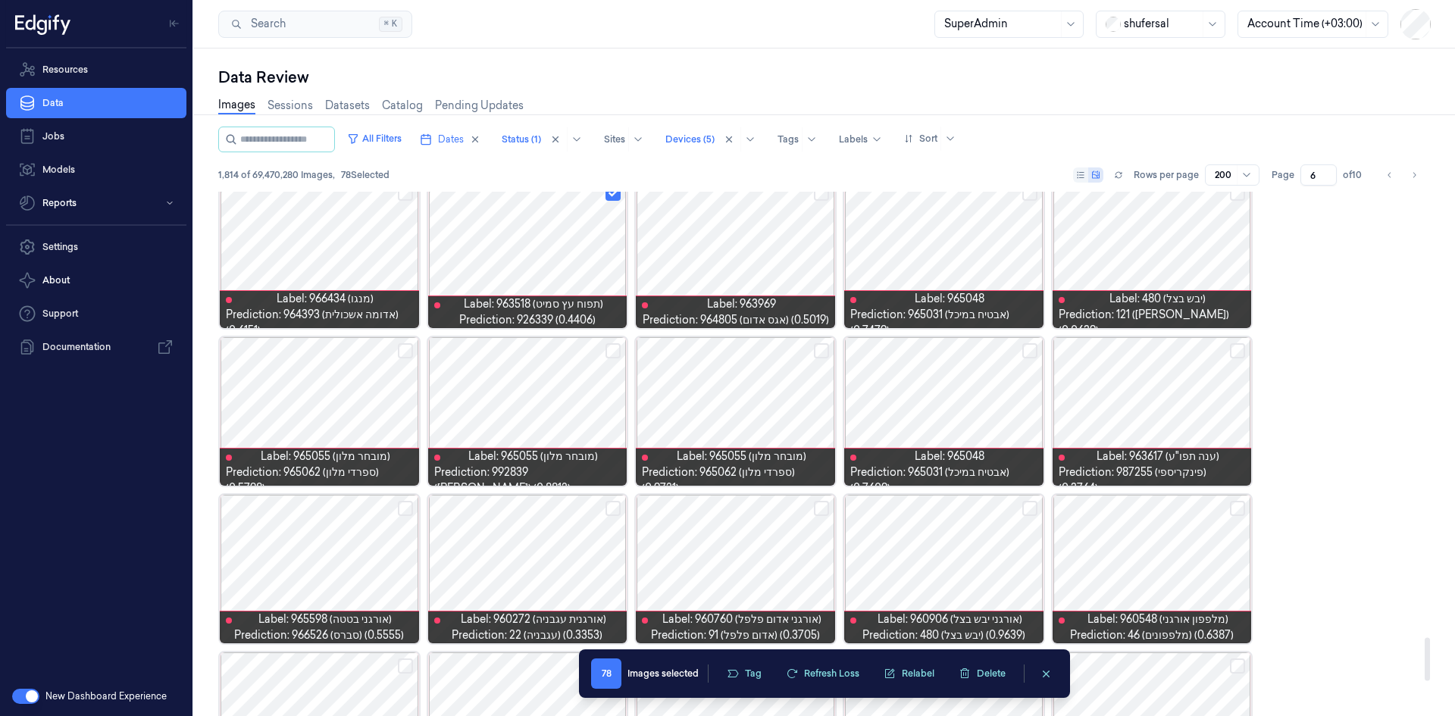
click at [1235, 352] on button "Select row" at bounding box center [1237, 350] width 15 height 15
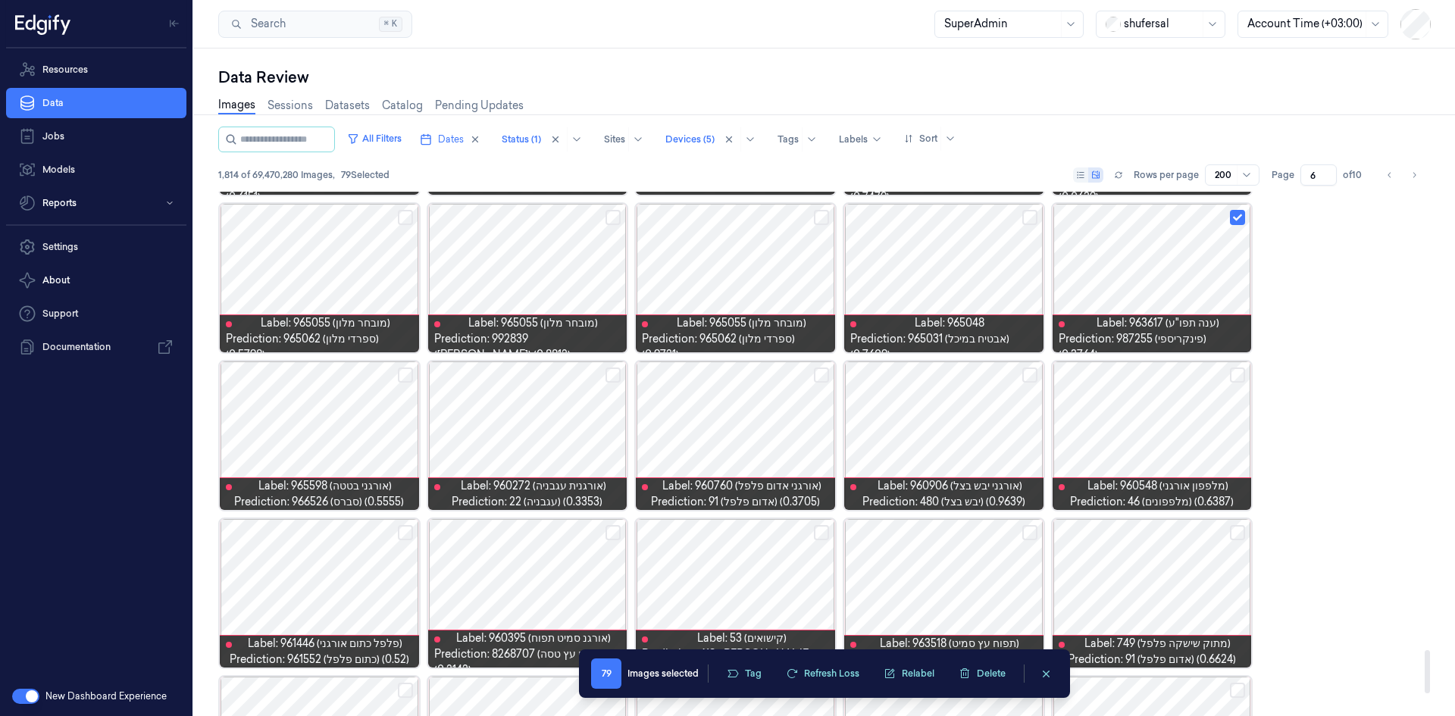
scroll to position [5525, 0]
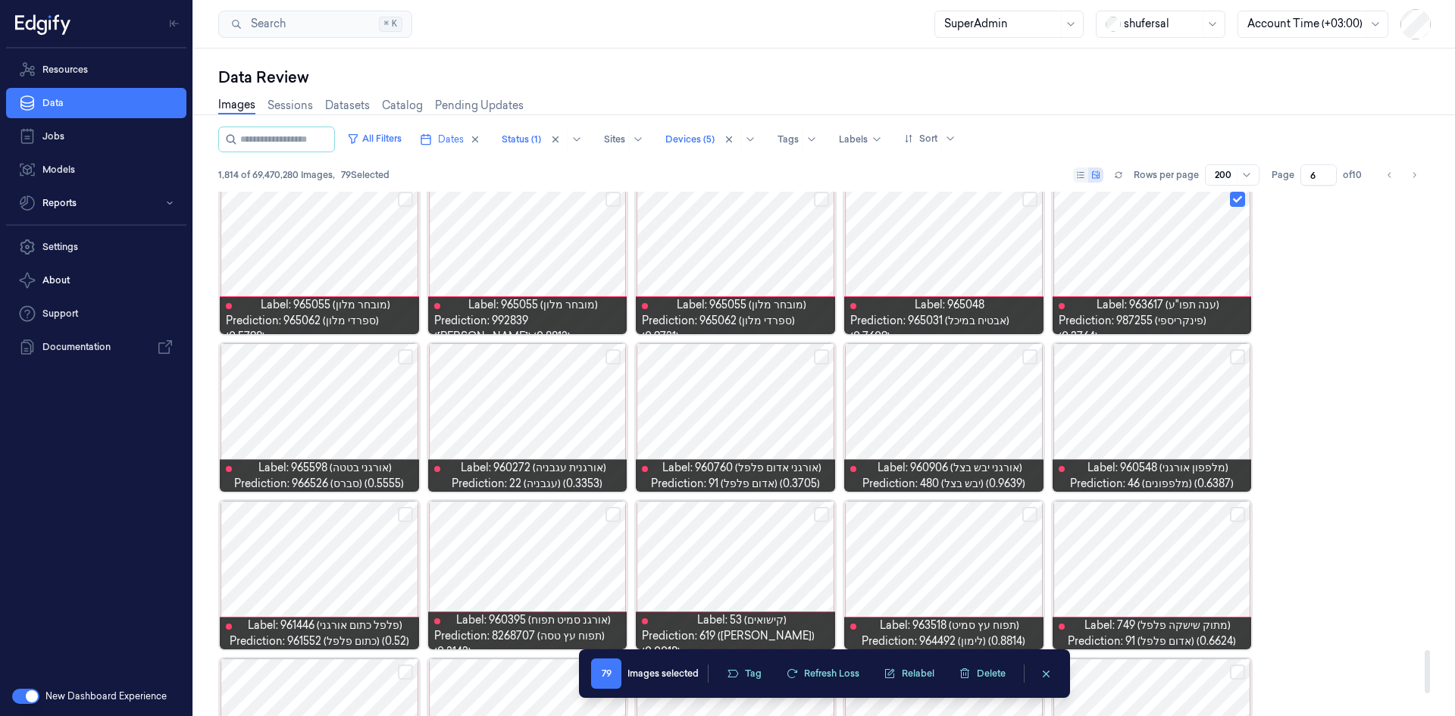
click at [613, 357] on button "Select row" at bounding box center [613, 356] width 15 height 15
click at [817, 354] on button "Select row" at bounding box center [821, 356] width 15 height 15
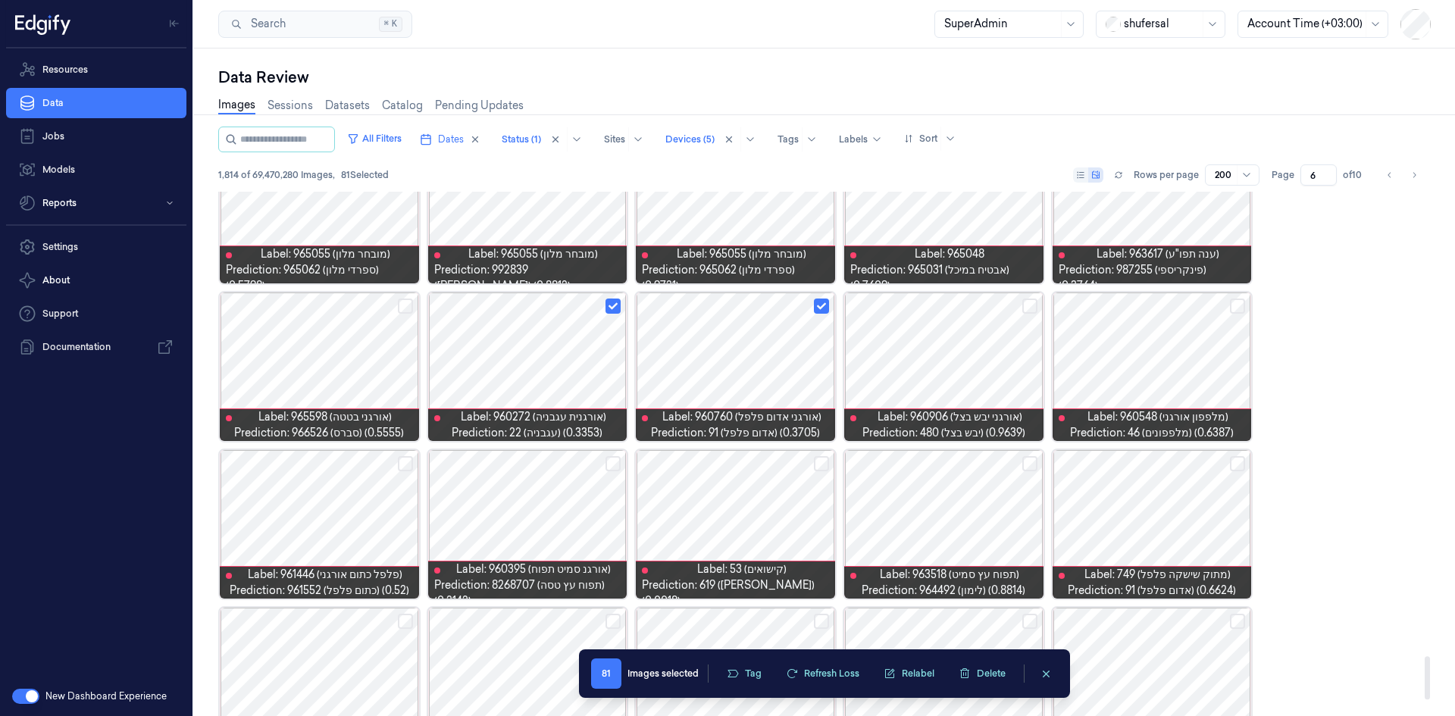
scroll to position [5601, 0]
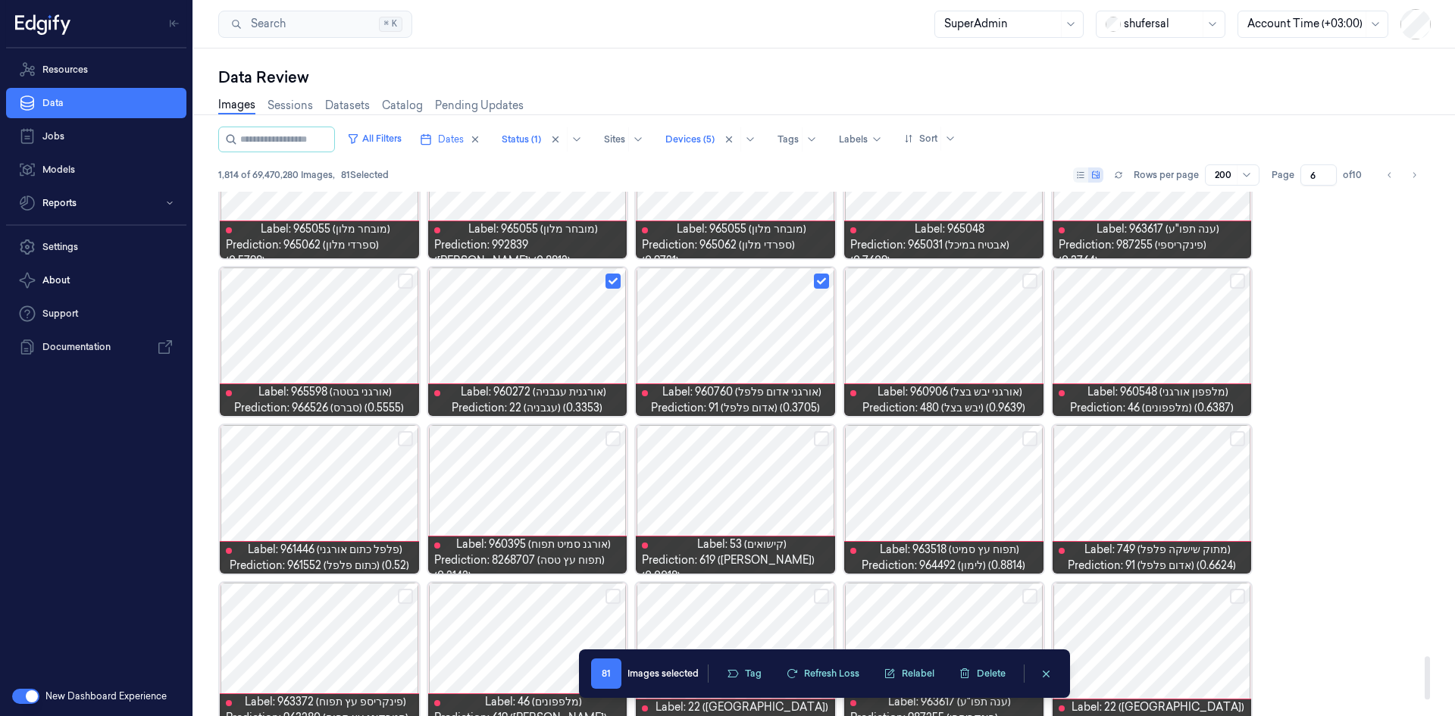
click at [1029, 440] on button "Select row" at bounding box center [1029, 438] width 15 height 15
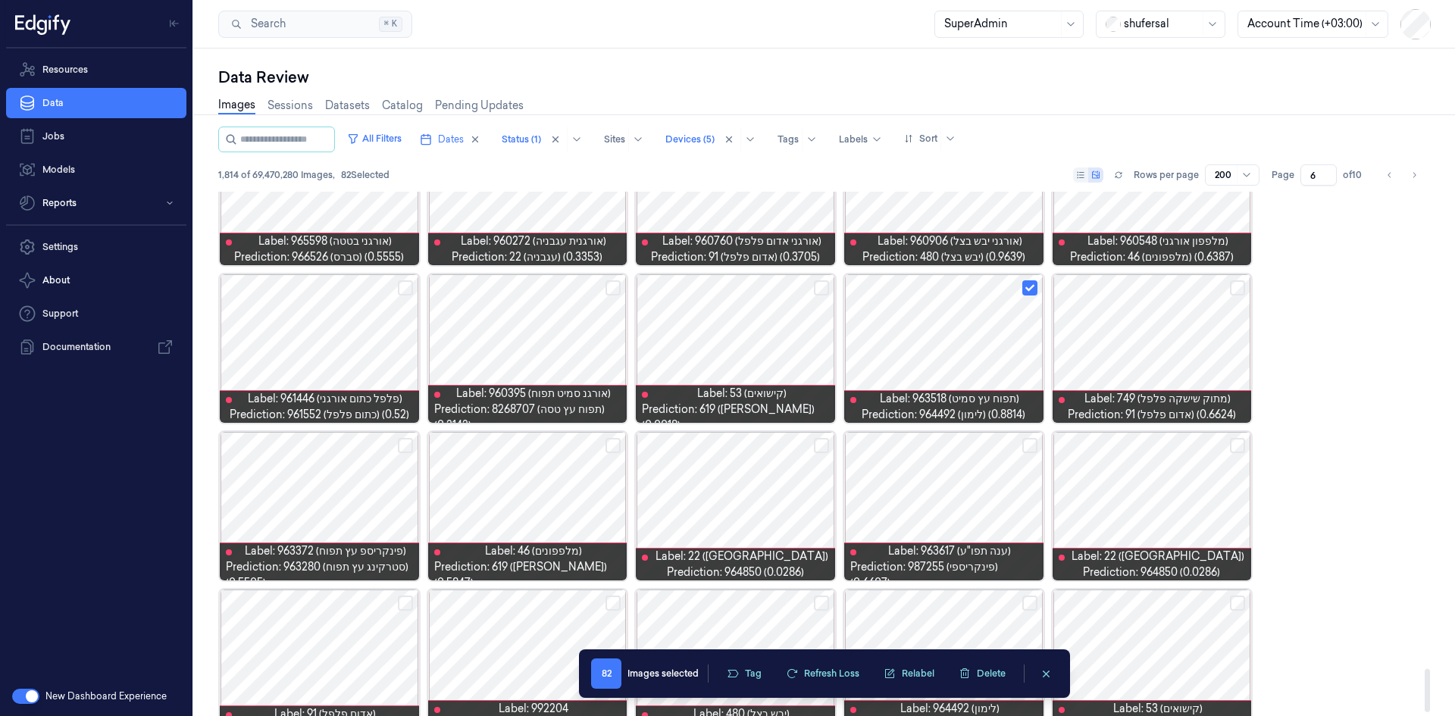
scroll to position [5753, 0]
click at [821, 451] on button "Select row" at bounding box center [821, 444] width 15 height 15
click at [1240, 439] on button "Select row" at bounding box center [1237, 444] width 15 height 15
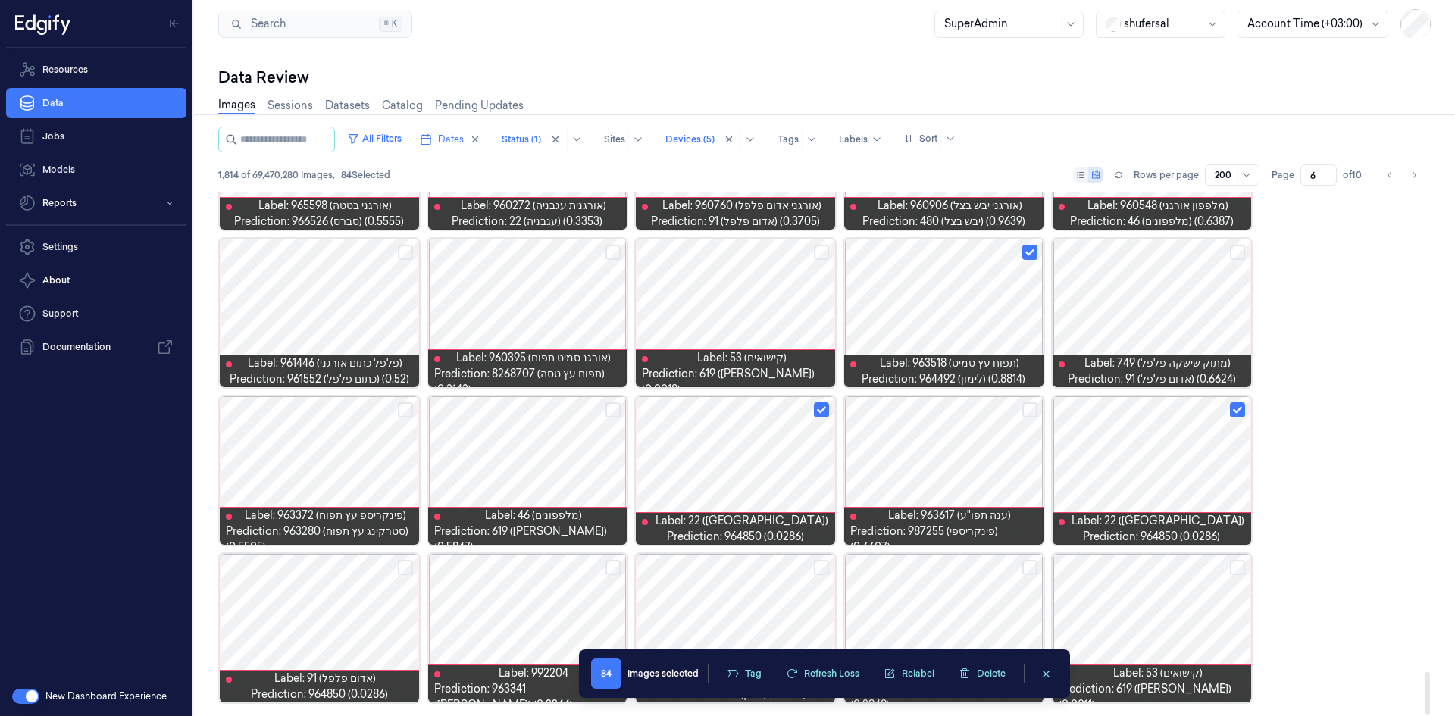
drag, startPoint x: 615, startPoint y: 565, endPoint x: 565, endPoint y: 573, distance: 50.6
click at [615, 565] on button "Select row" at bounding box center [613, 567] width 15 height 15
click at [401, 566] on button "Select row" at bounding box center [405, 567] width 15 height 15
click at [1034, 571] on button "Select row" at bounding box center [1029, 567] width 15 height 15
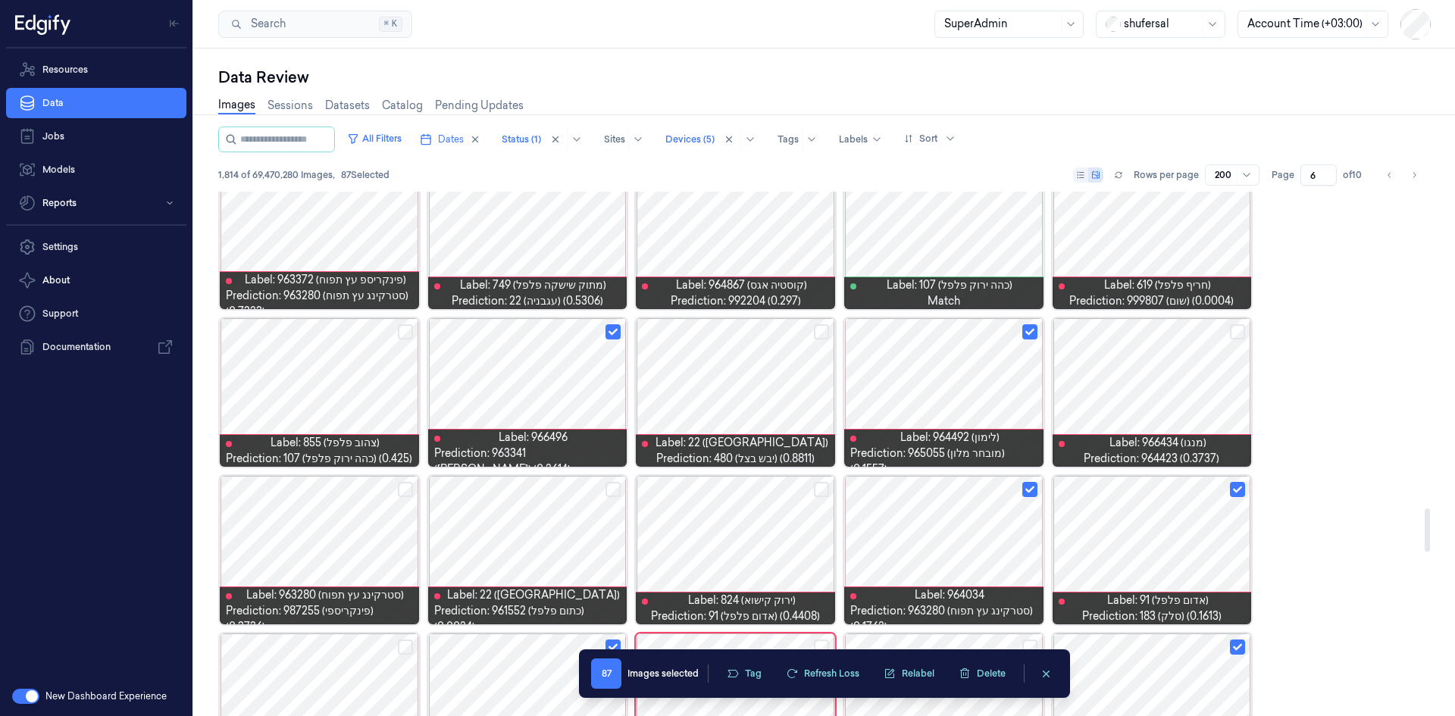
scroll to position [3817, 0]
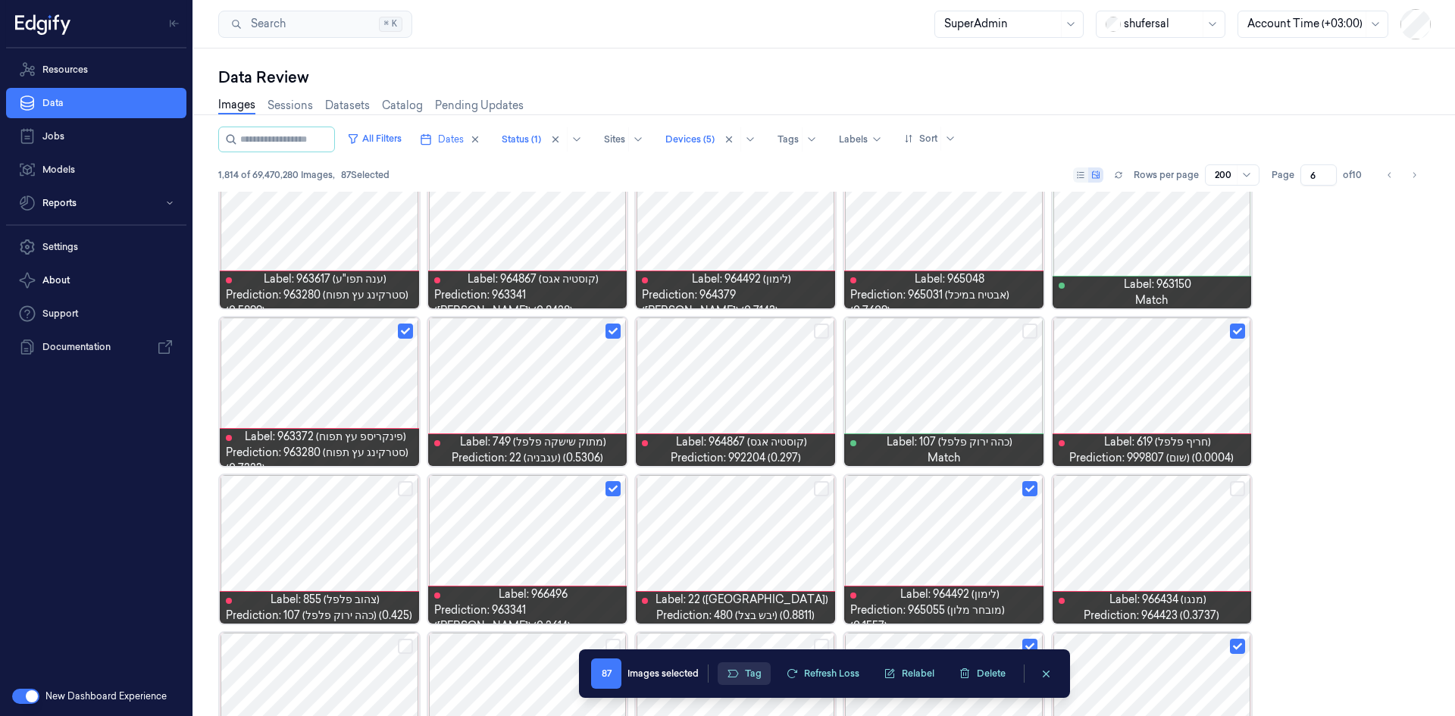
click at [742, 674] on button "Tag" at bounding box center [744, 673] width 53 height 23
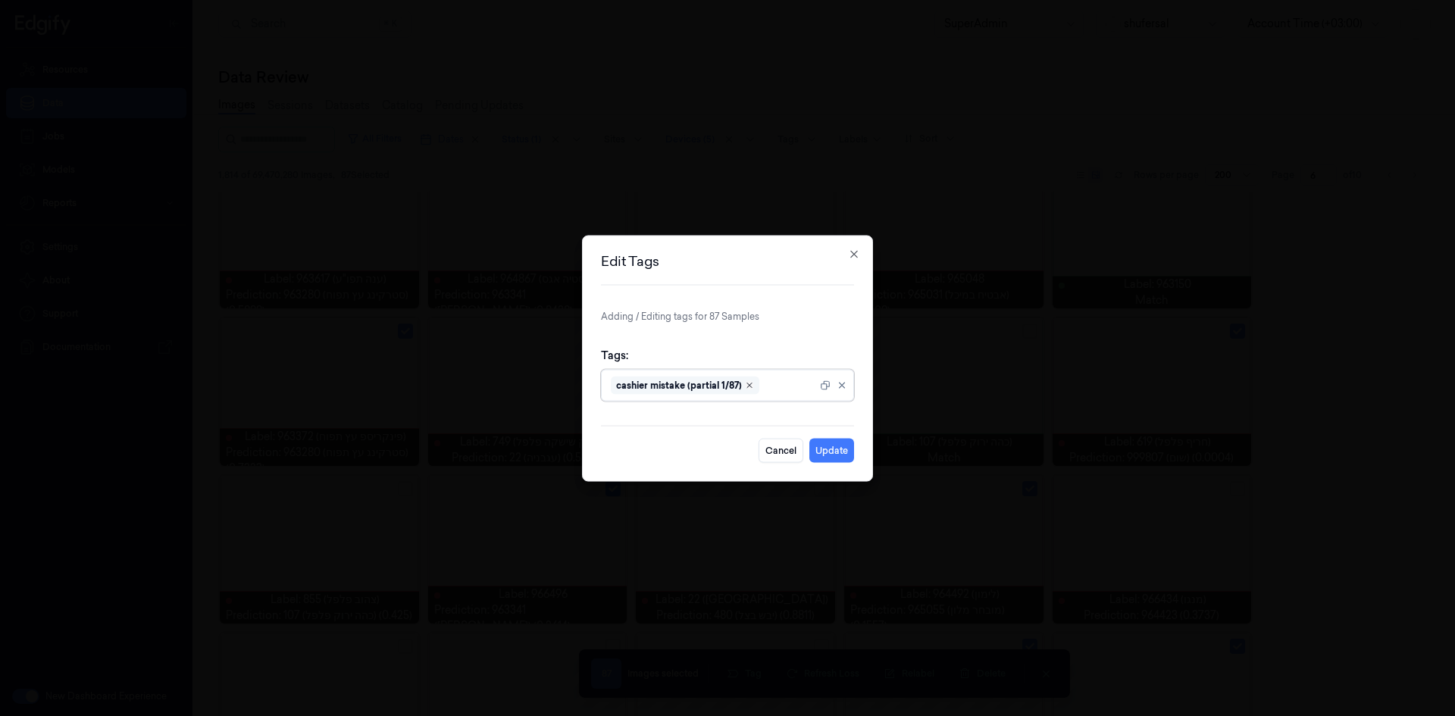
click at [750, 385] on icon "Remove ,cashier mistake (partial 1/87)" at bounding box center [749, 384] width 9 height 9
click at [750, 385] on div at bounding box center [729, 385] width 236 height 16
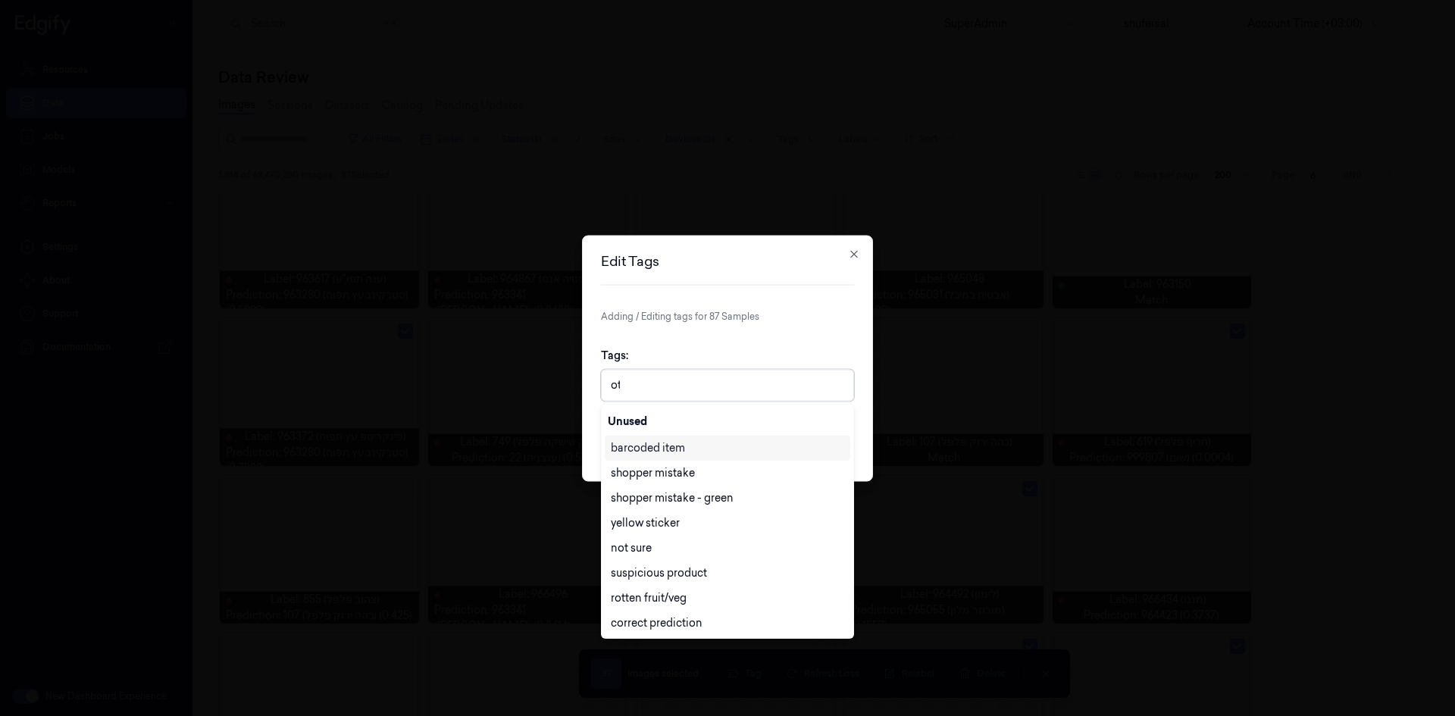
type input "oth"
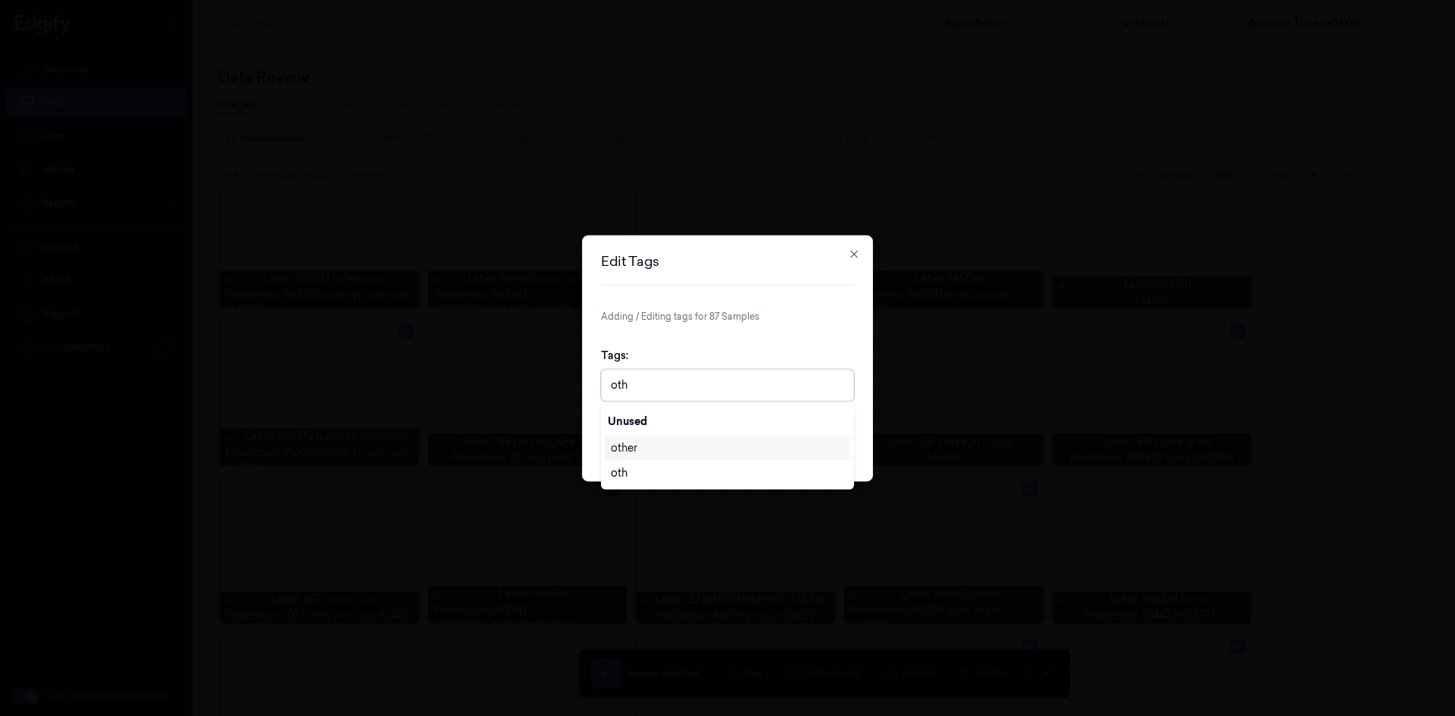
click at [625, 448] on div "other" at bounding box center [624, 448] width 27 height 16
click at [822, 333] on form "Adding / Editing tags for 87 Samples Tags: other Cancel Update" at bounding box center [727, 385] width 253 height 153
click at [832, 446] on button "Update" at bounding box center [831, 450] width 45 height 24
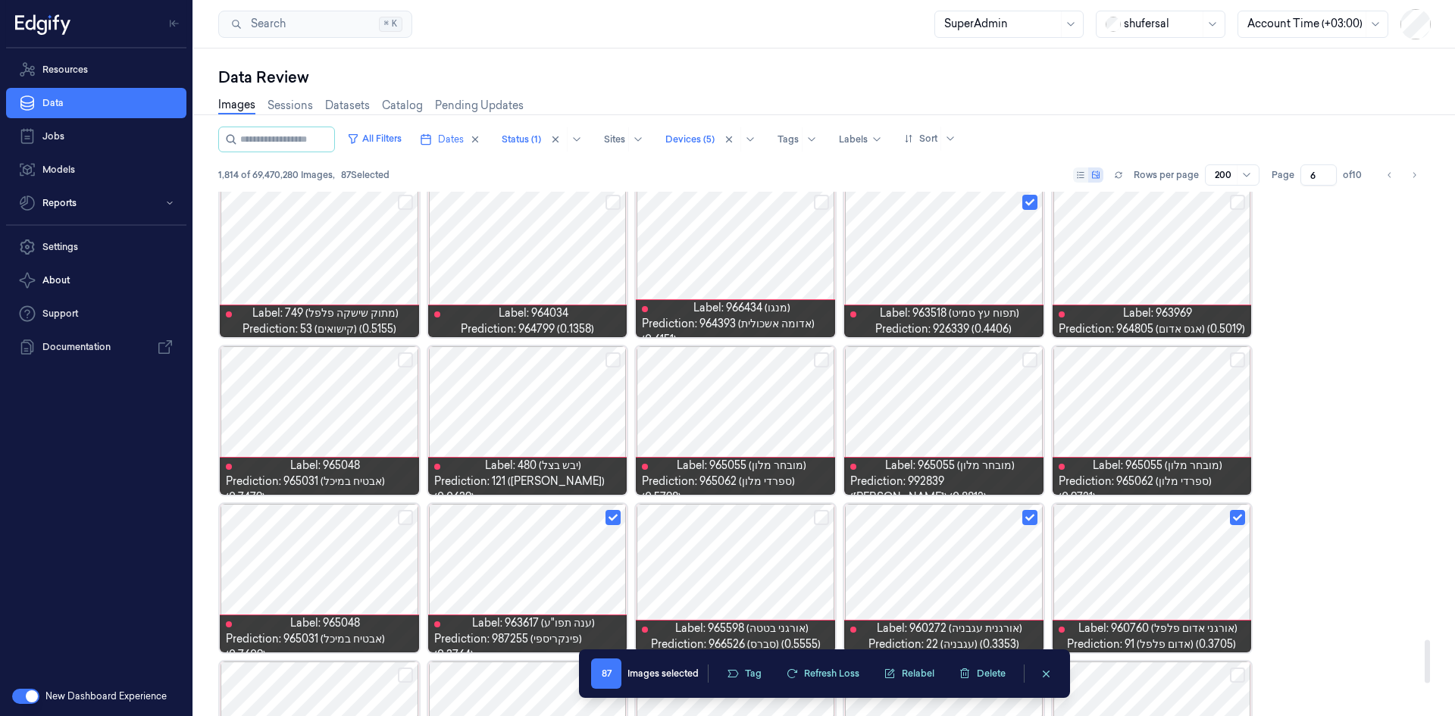
scroll to position [5787, 0]
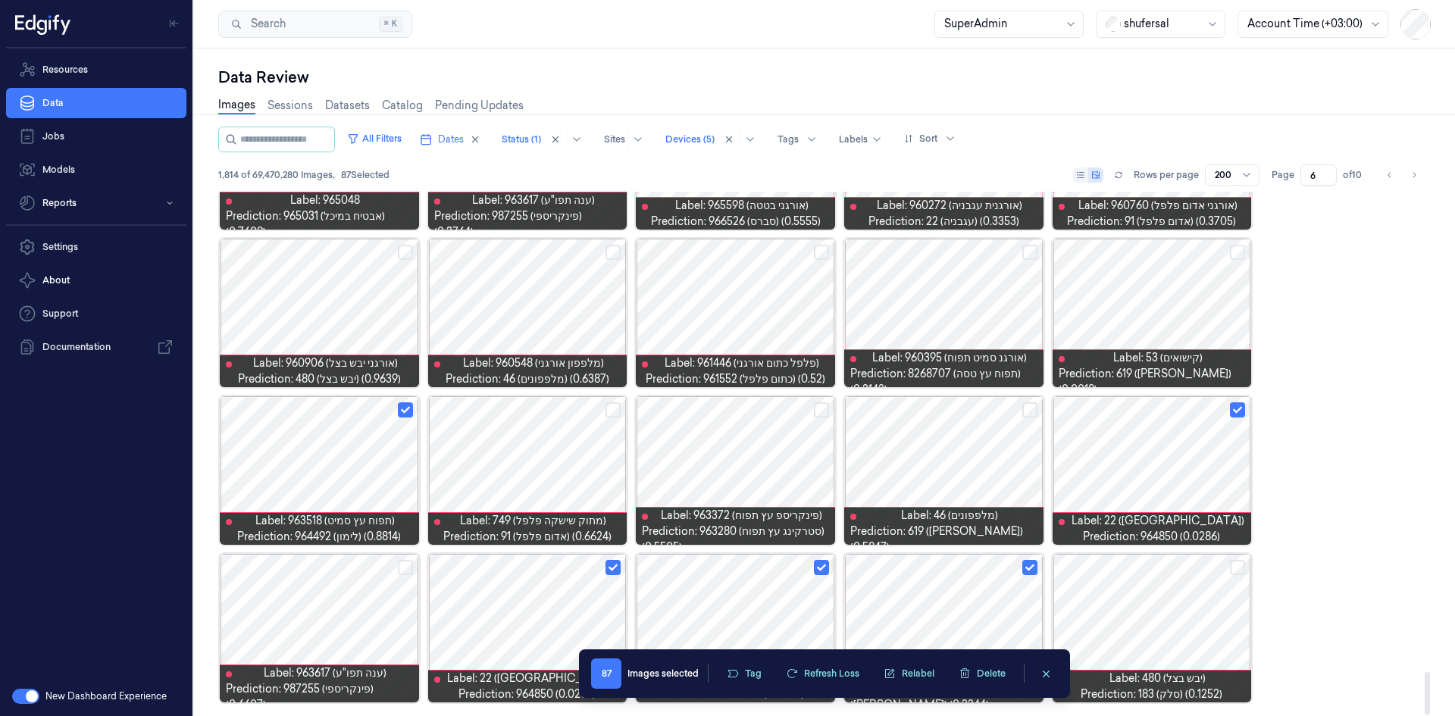
click at [752, 608] on div at bounding box center [735, 628] width 199 height 149
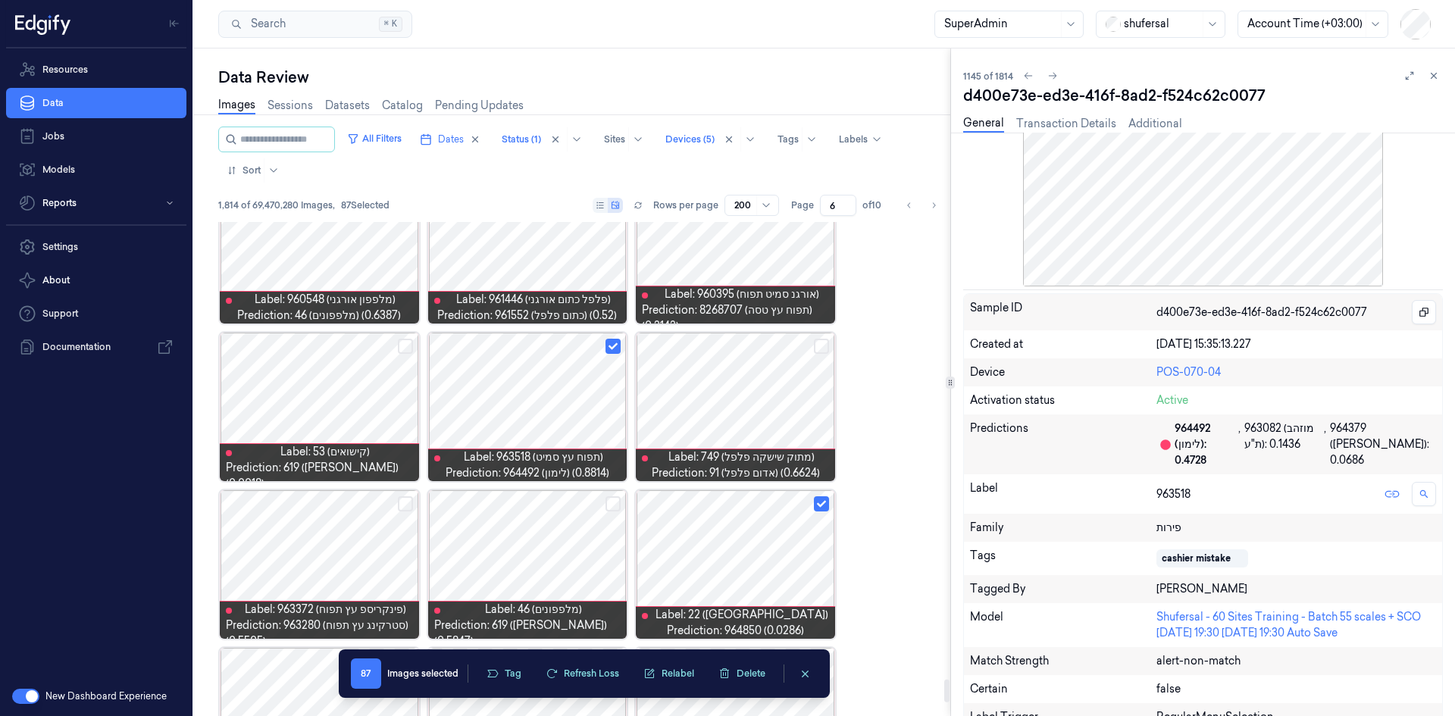
scroll to position [9798, 0]
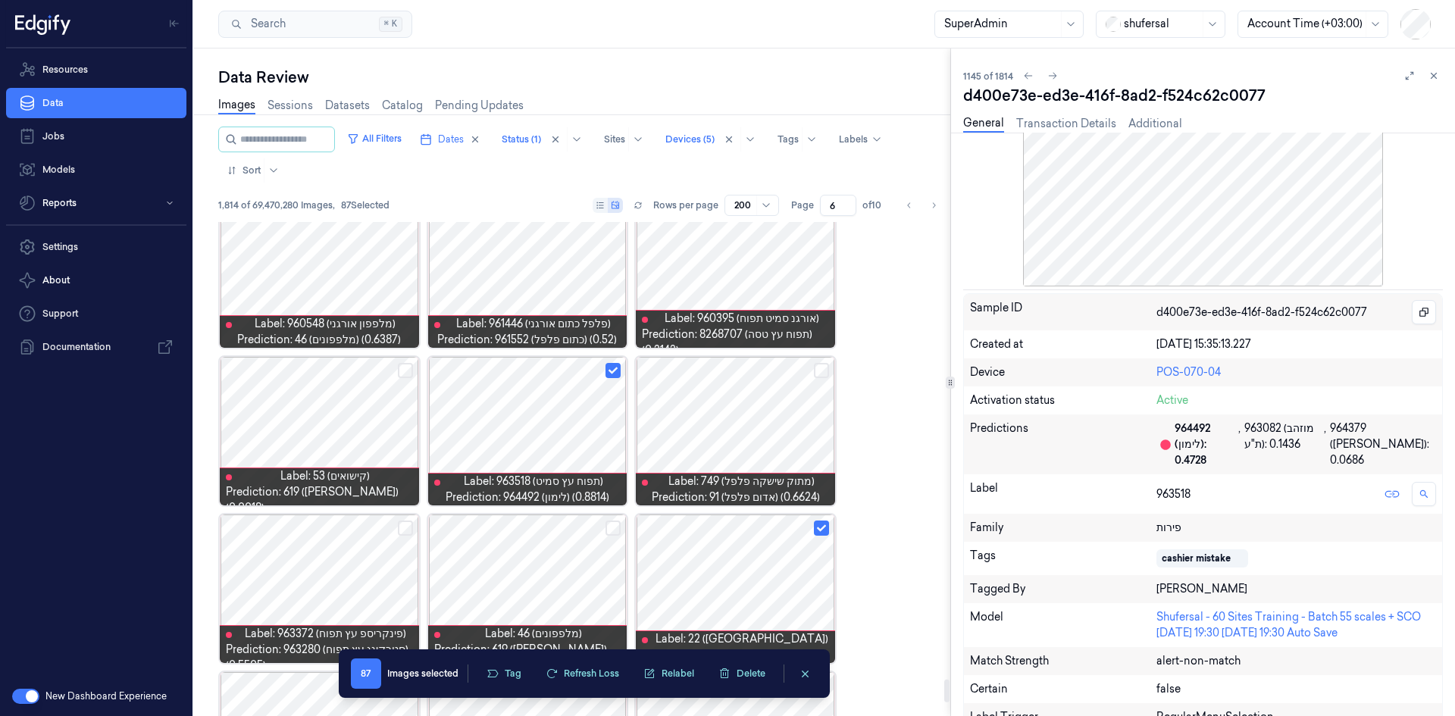
click at [612, 371] on button "Select row" at bounding box center [613, 370] width 15 height 15
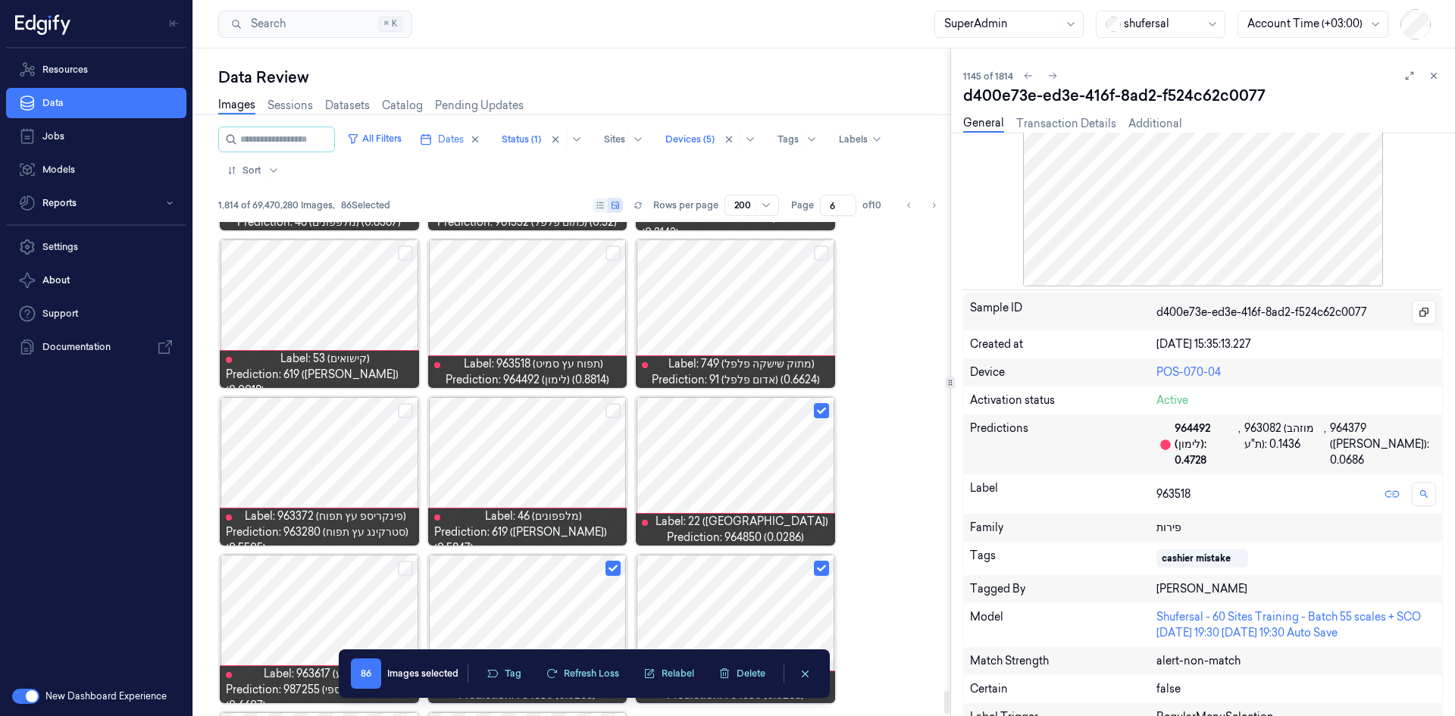
scroll to position [10074, 0]
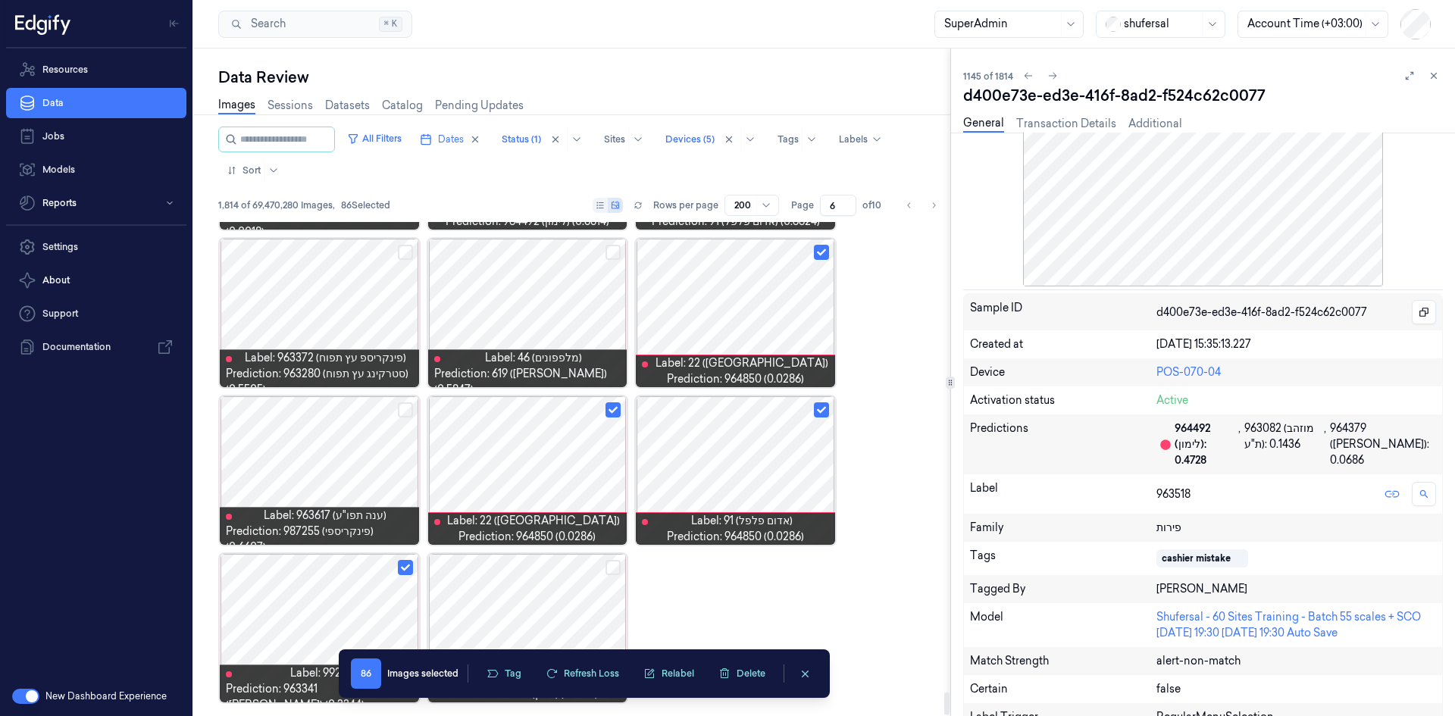
click at [522, 449] on div at bounding box center [527, 470] width 199 height 149
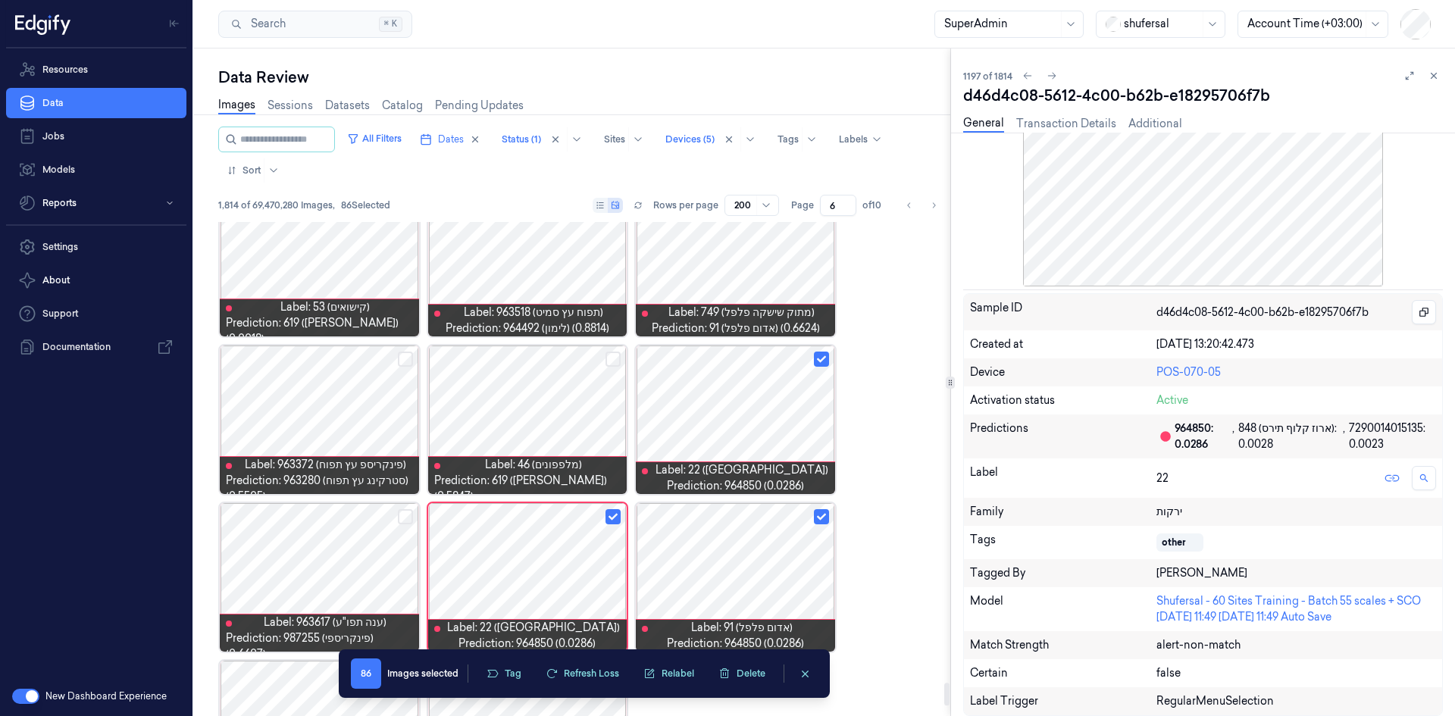
scroll to position [9847, 0]
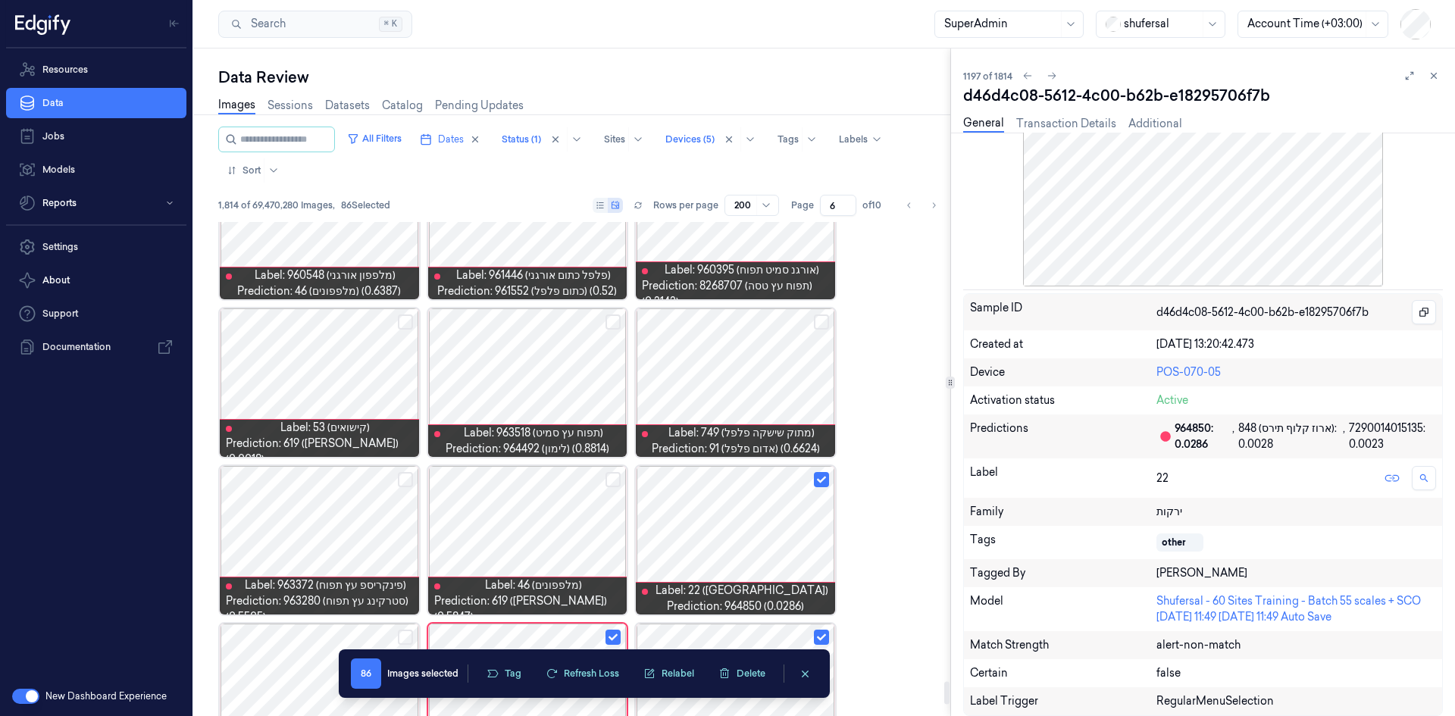
click at [734, 515] on div at bounding box center [735, 540] width 199 height 149
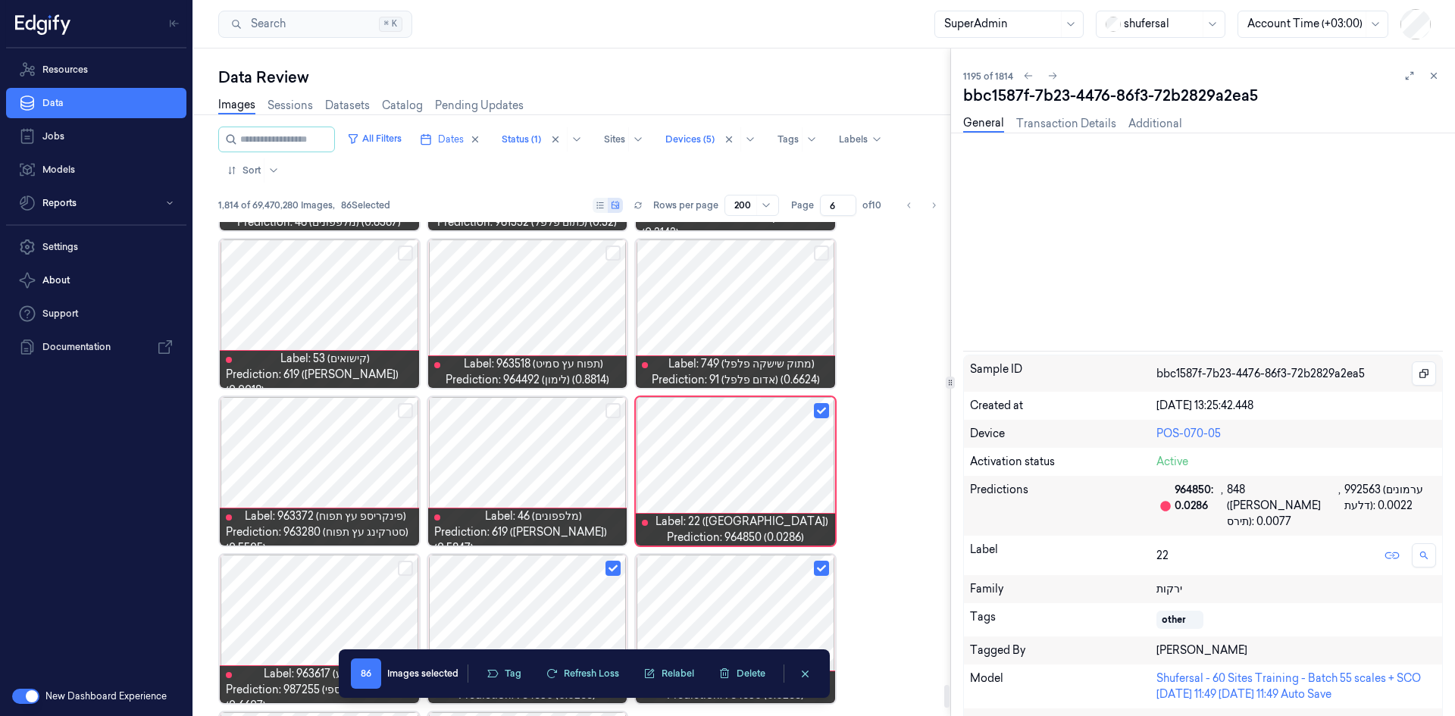
scroll to position [9918, 0]
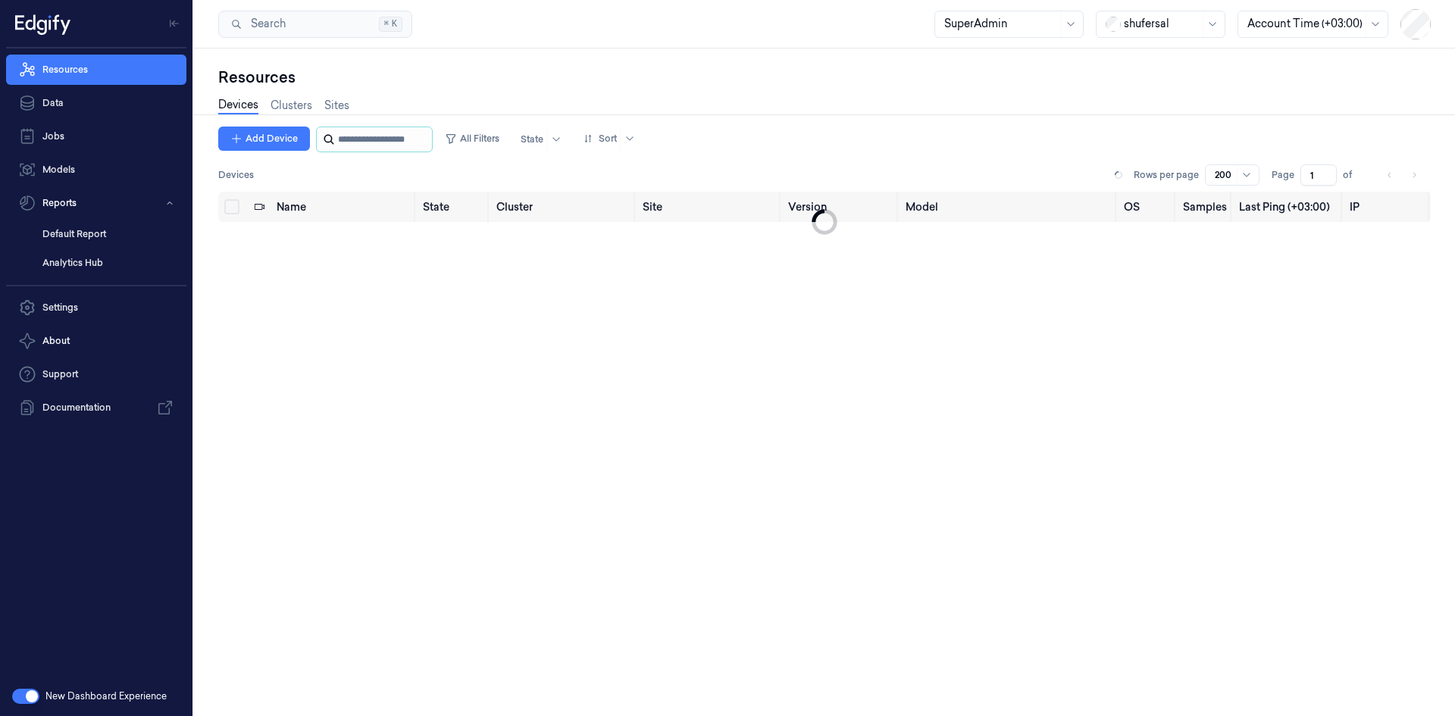
click at [376, 131] on input "string" at bounding box center [383, 139] width 91 height 24
click at [374, 138] on input "string" at bounding box center [383, 139] width 91 height 24
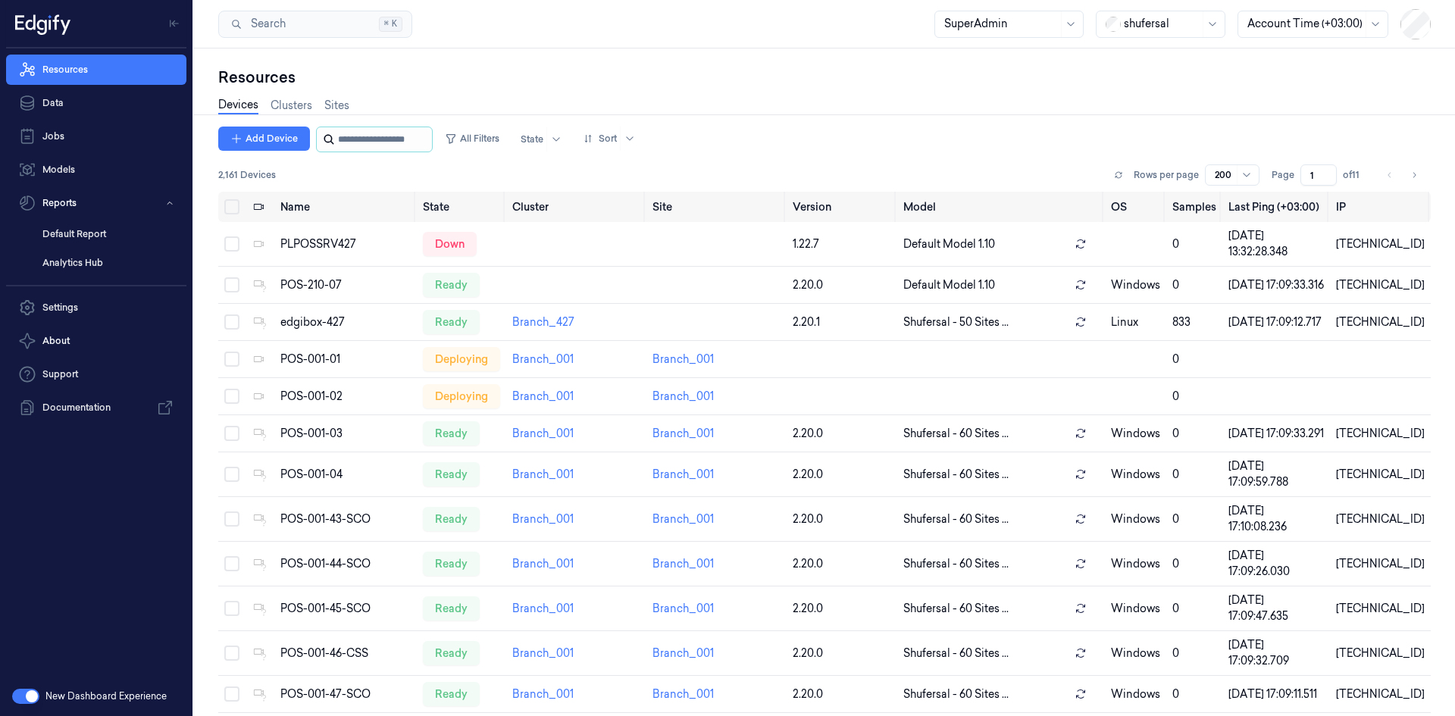
click at [376, 142] on input "string" at bounding box center [383, 139] width 91 height 24
click at [300, 330] on div "edgibox-427" at bounding box center [345, 323] width 130 height 16
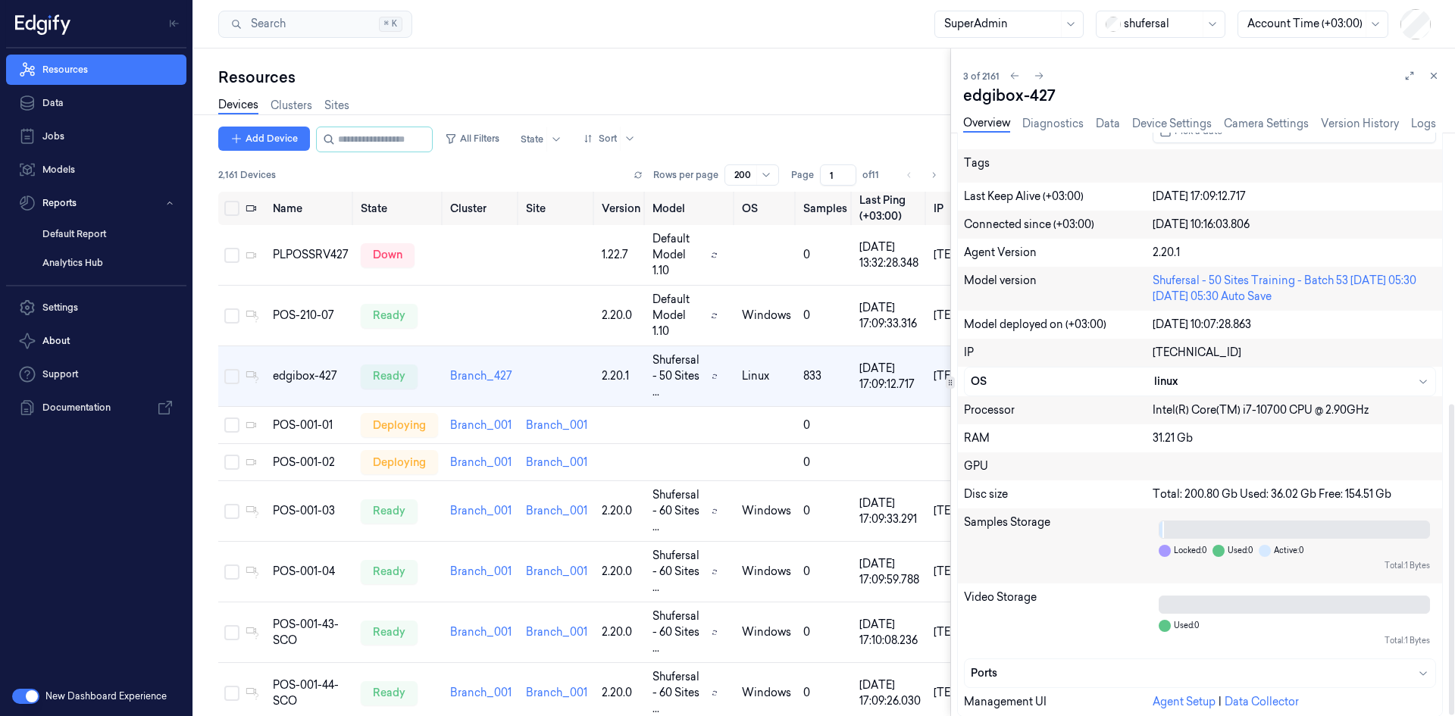
scroll to position [509, 0]
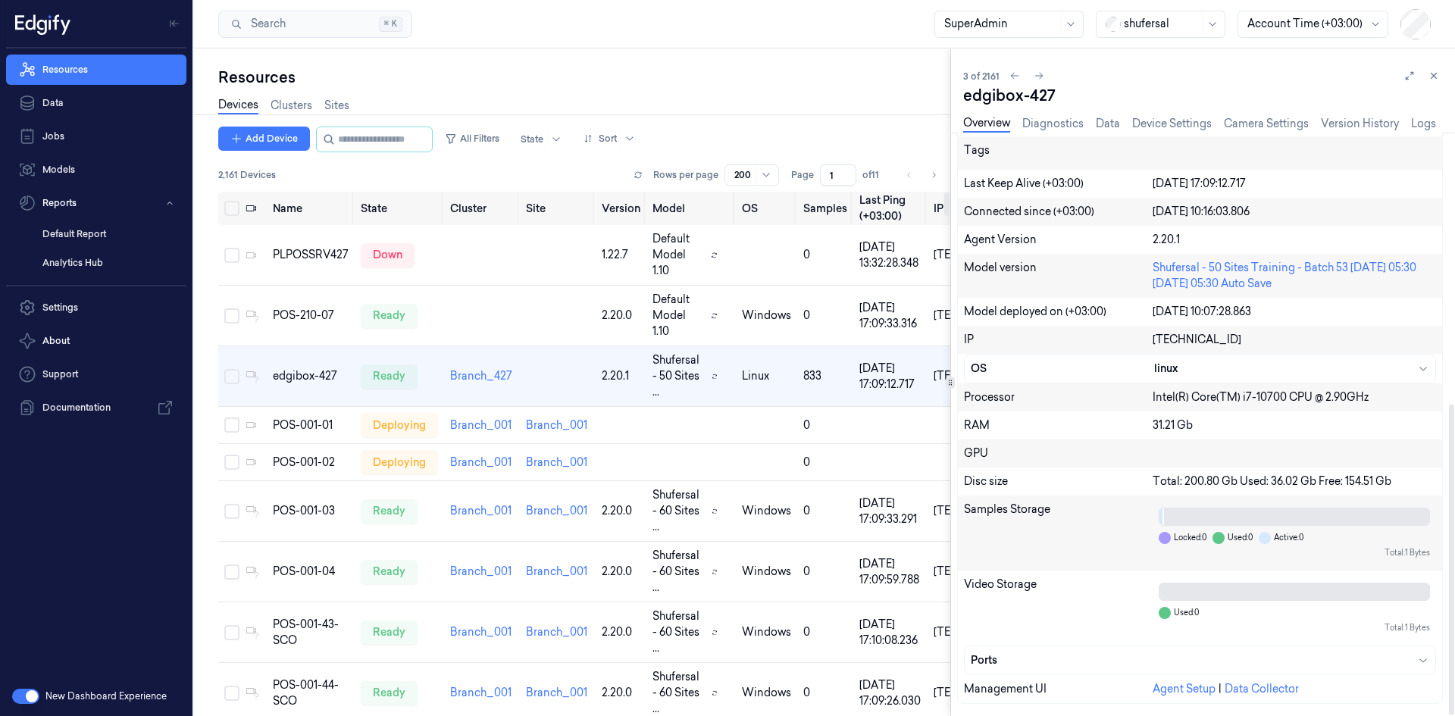
drag, startPoint x: 1047, startPoint y: 487, endPoint x: 1061, endPoint y: 490, distance: 14.0
click at [1052, 488] on div "Disc size" at bounding box center [1058, 482] width 189 height 16
drag, startPoint x: 971, startPoint y: 506, endPoint x: 1113, endPoint y: 519, distance: 142.4
click at [1113, 519] on div "Samples Storage" at bounding box center [1058, 533] width 189 height 63
drag, startPoint x: 1024, startPoint y: 600, endPoint x: 1169, endPoint y: 618, distance: 146.7
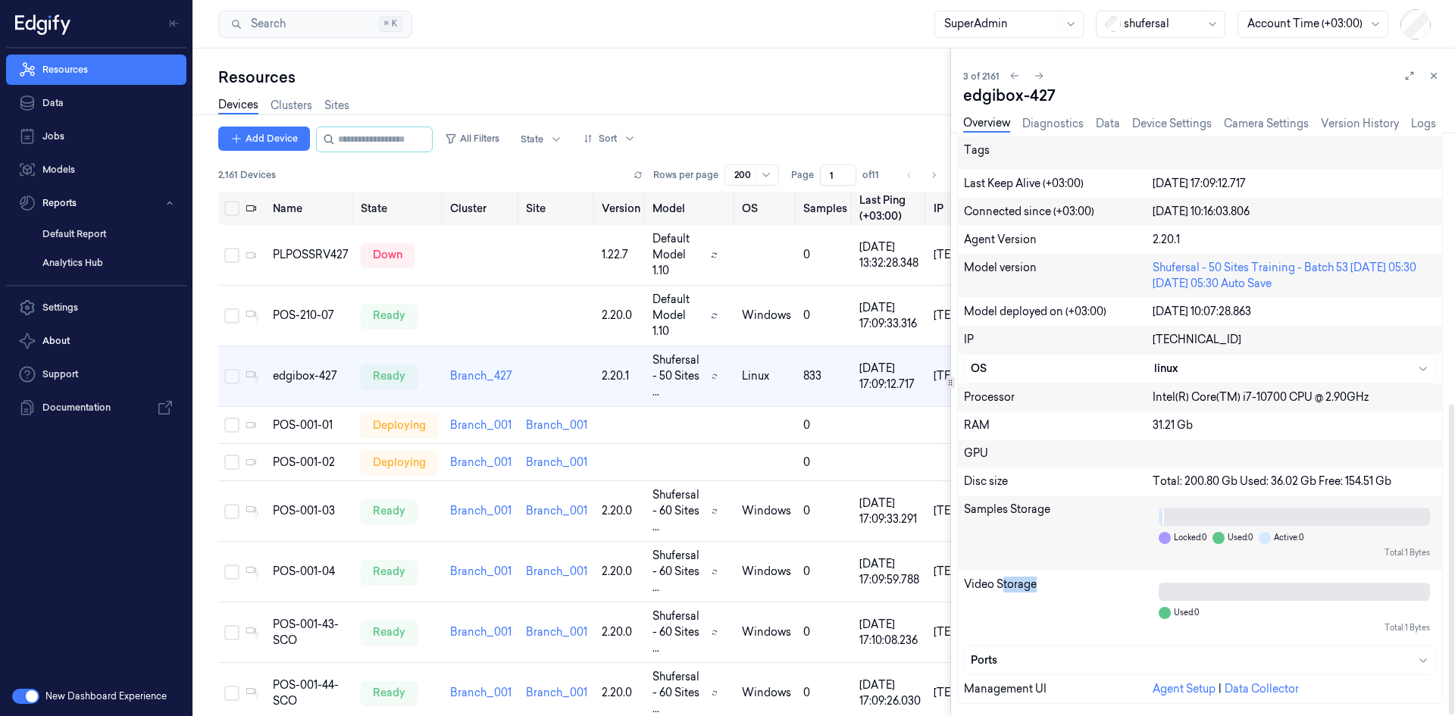
click at [1169, 618] on div "Video Storage Used: 0 Total: 1 Bytes" at bounding box center [1200, 608] width 484 height 75
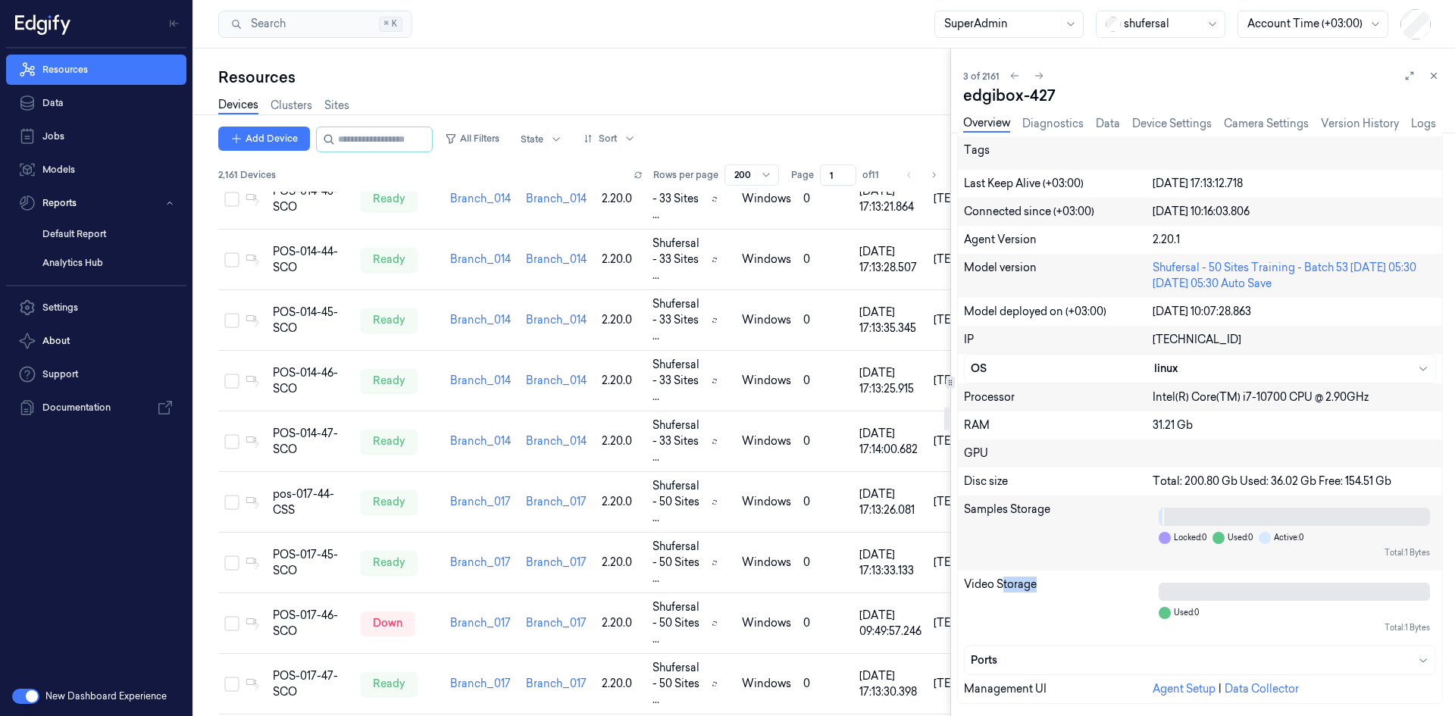
scroll to position [5002, 0]
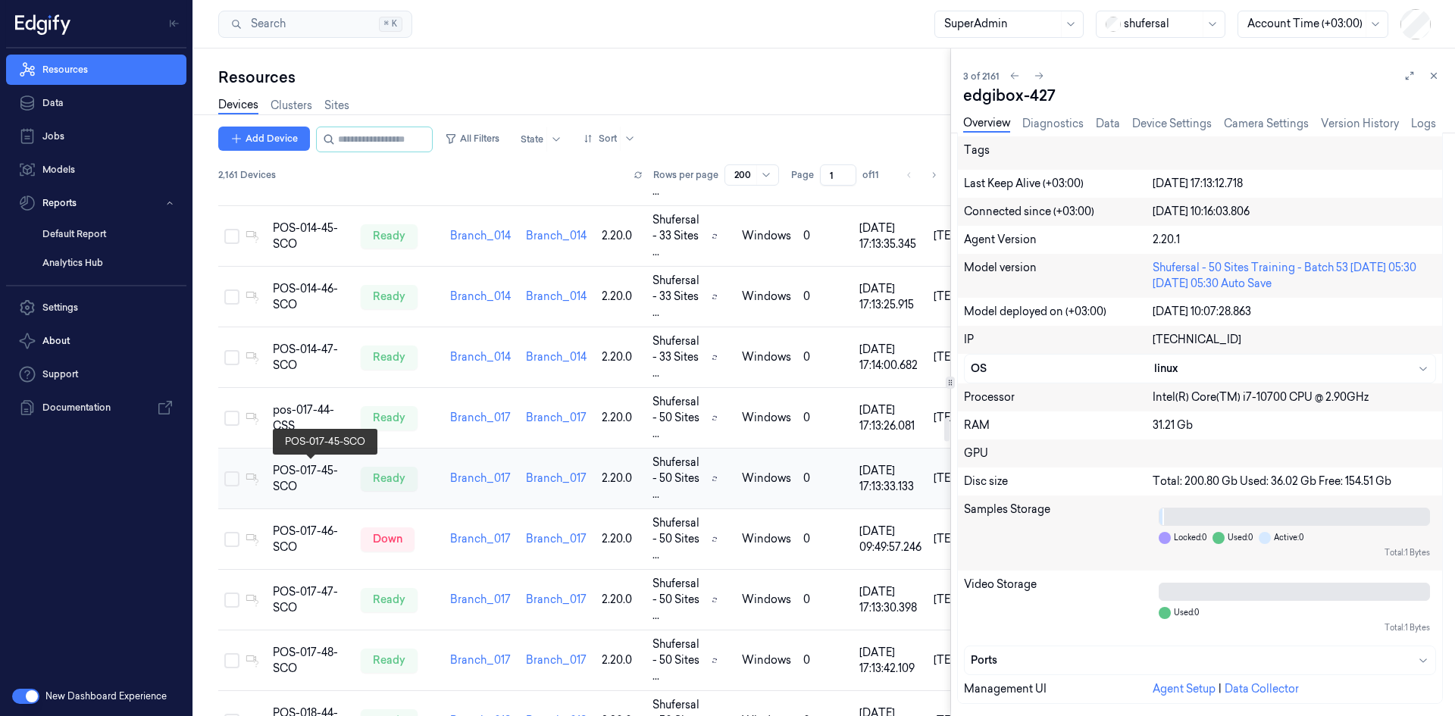
click at [308, 483] on div "POS-017-45-SCO" at bounding box center [311, 479] width 76 height 32
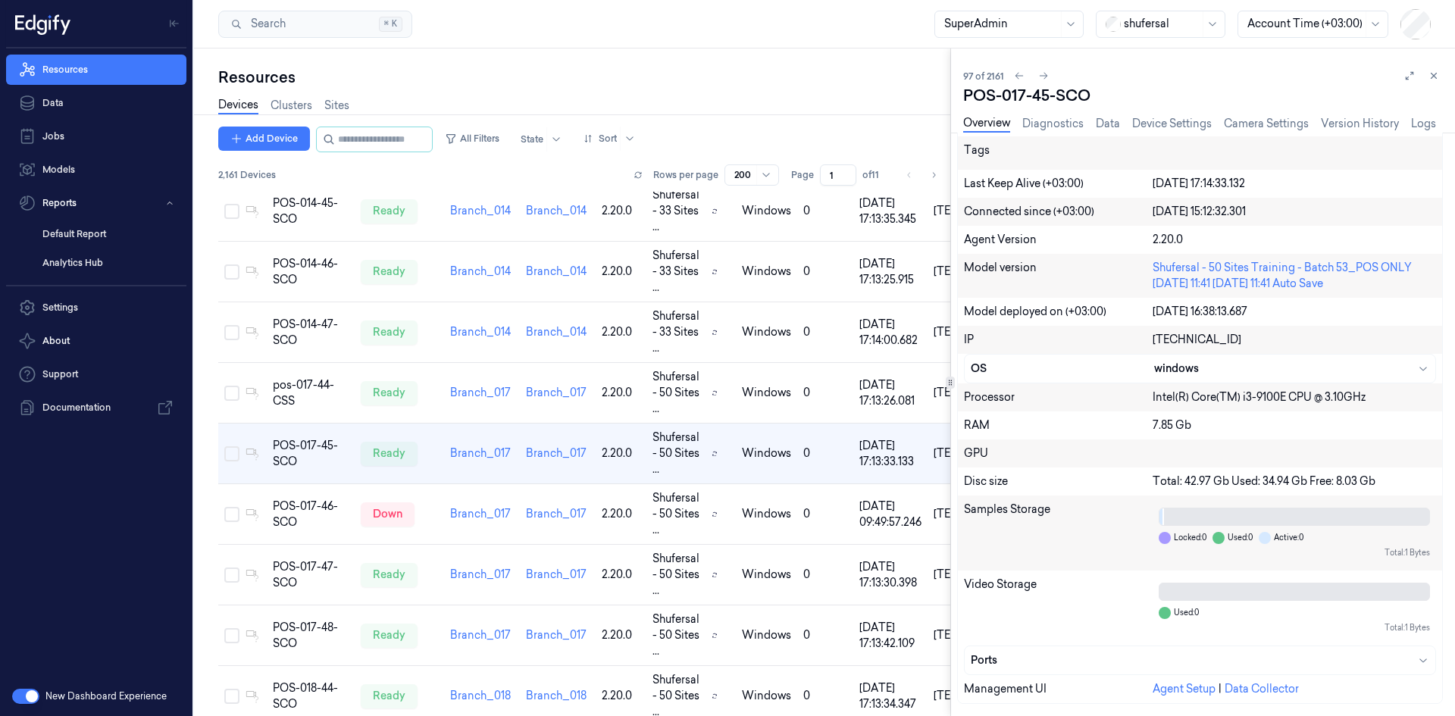
drag, startPoint x: 1407, startPoint y: 76, endPoint x: 1395, endPoint y: 86, distance: 16.7
click at [1407, 76] on icon at bounding box center [1409, 75] width 11 height 11
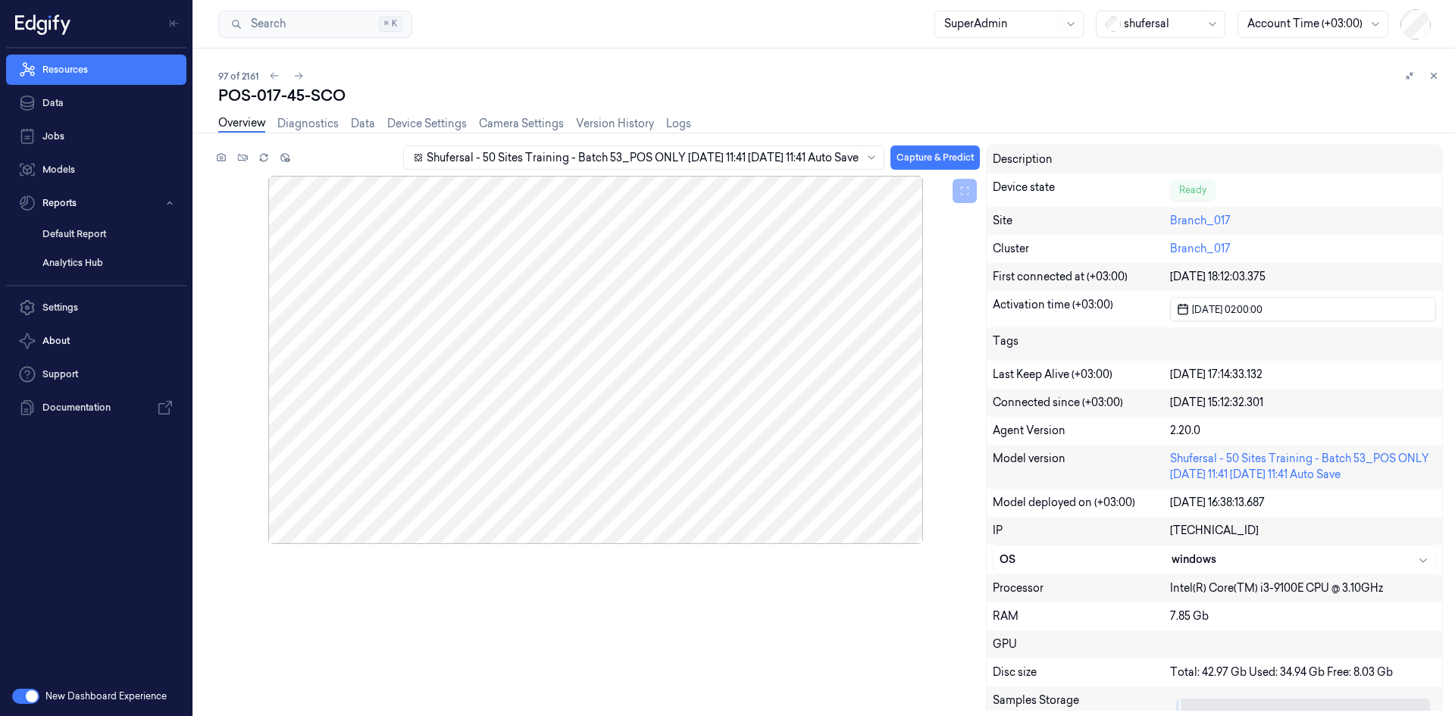
click at [722, 121] on div "Overview Diagnostics Data Device Settings Camera Settings Version History Logs" at bounding box center [830, 125] width 1225 height 39
click at [719, 125] on div "Overview Diagnostics Data Device Settings Camera Settings Version History Logs" at bounding box center [830, 125] width 1225 height 39
drag, startPoint x: 74, startPoint y: 229, endPoint x: 102, endPoint y: 233, distance: 28.4
click at [74, 229] on link "Default Report" at bounding box center [108, 234] width 156 height 26
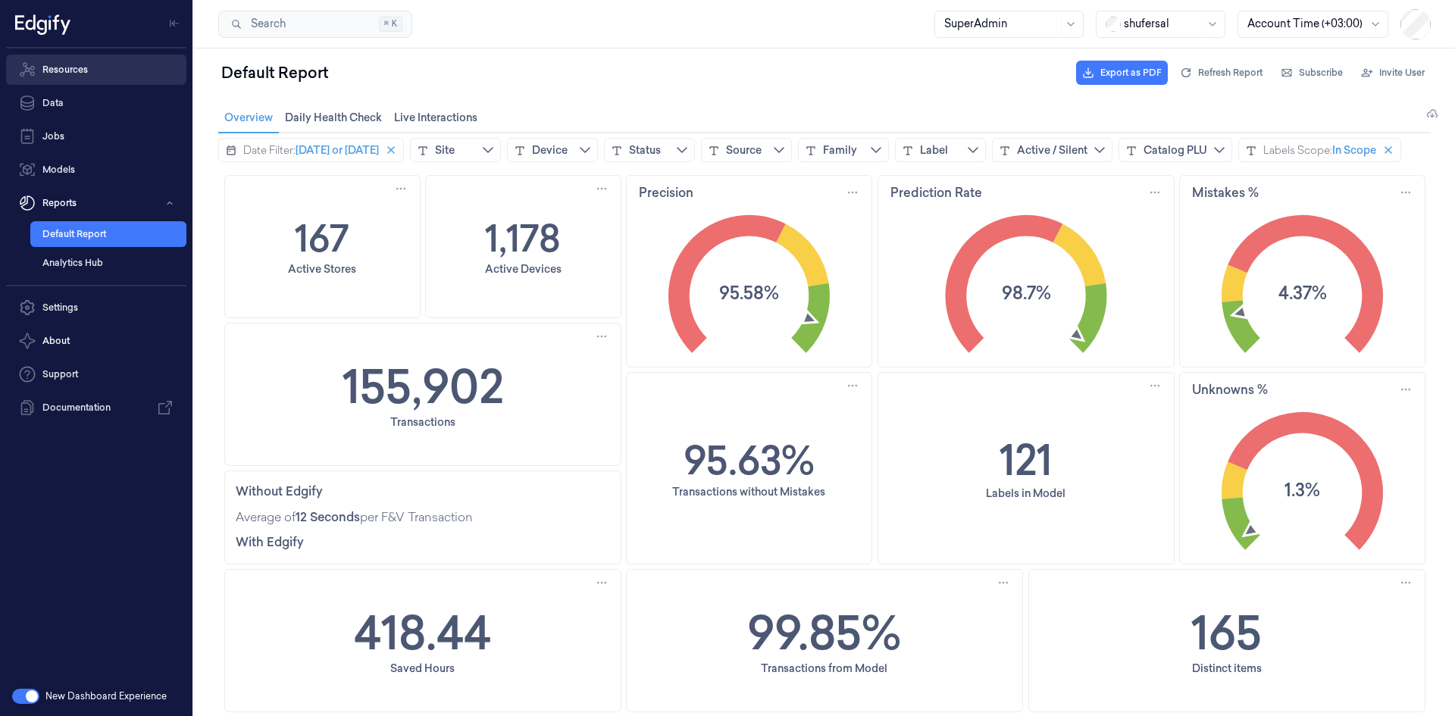
click at [105, 77] on link "Resources" at bounding box center [96, 70] width 180 height 30
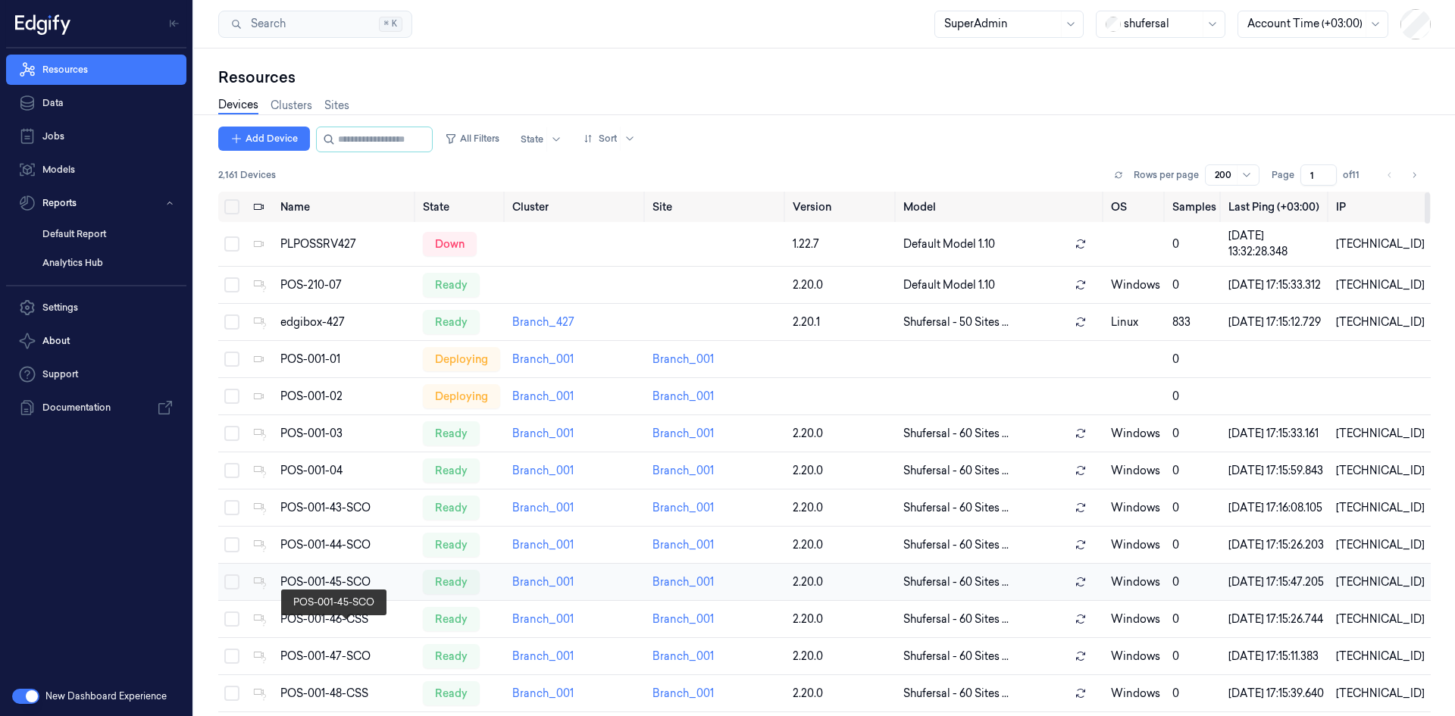
click at [331, 590] on div "POS-001-45-SCO" at bounding box center [345, 582] width 130 height 16
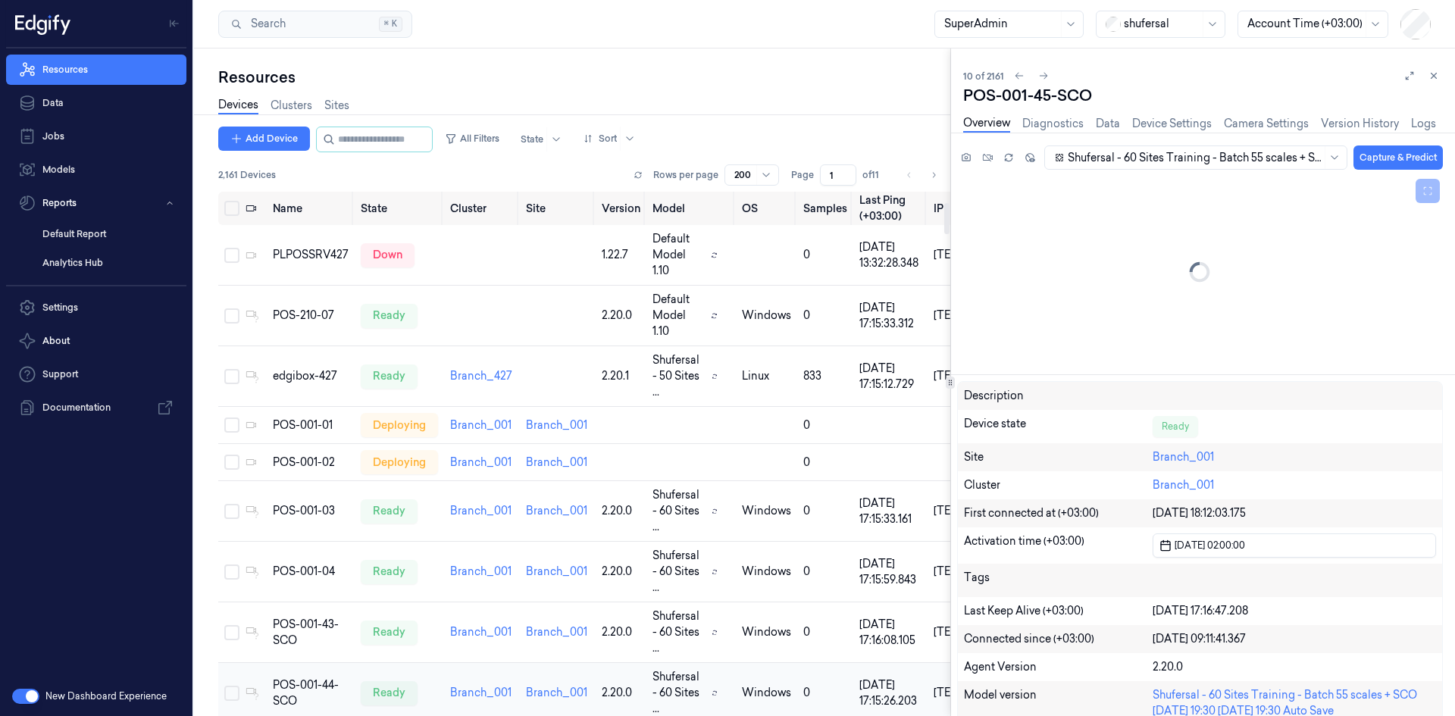
scroll to position [177, 0]
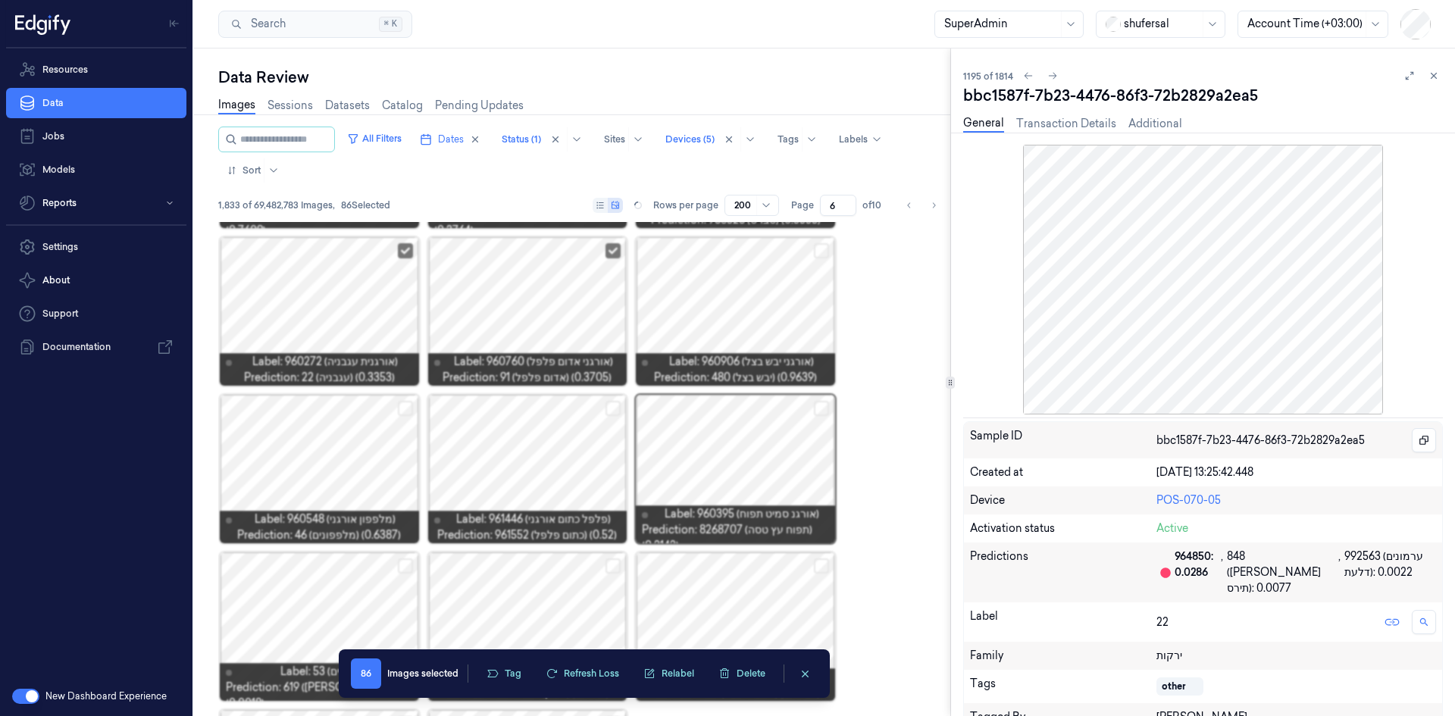
scroll to position [128, 0]
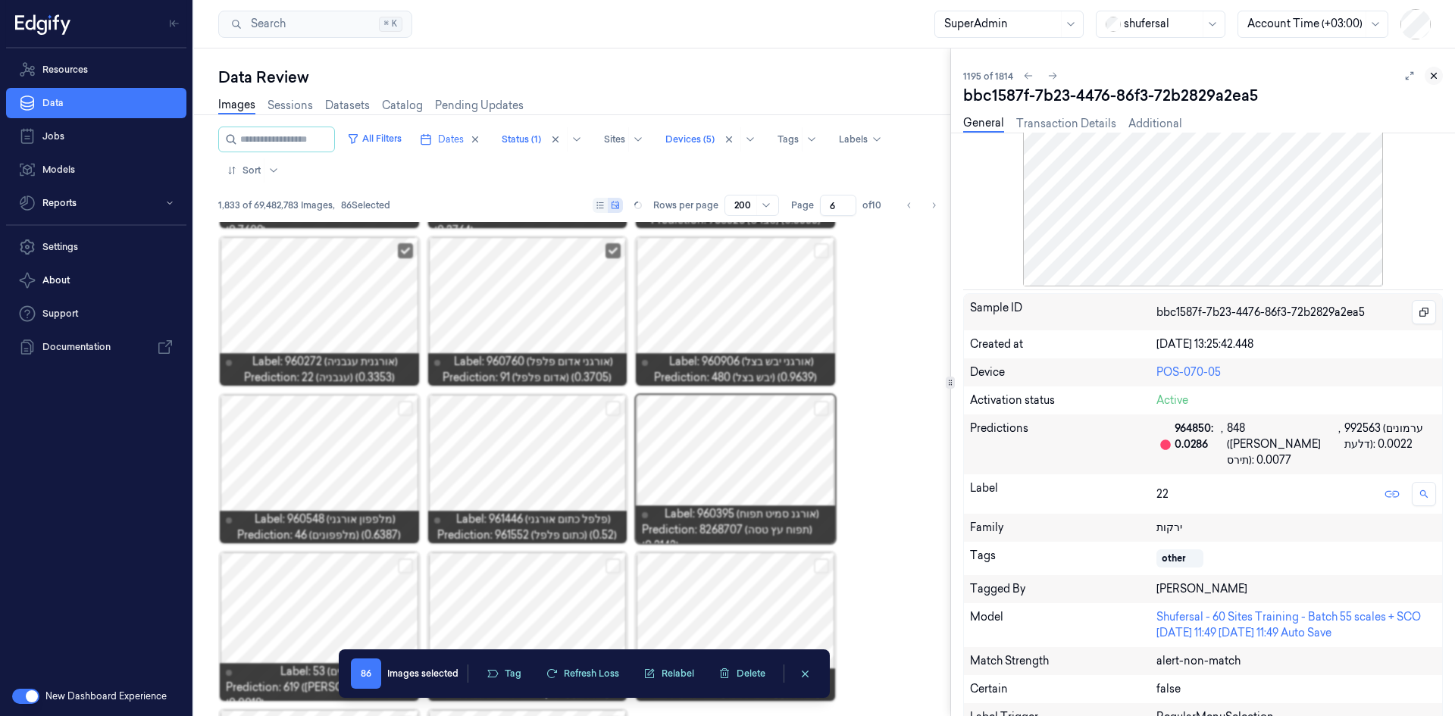
click at [1432, 70] on button at bounding box center [1434, 76] width 18 height 18
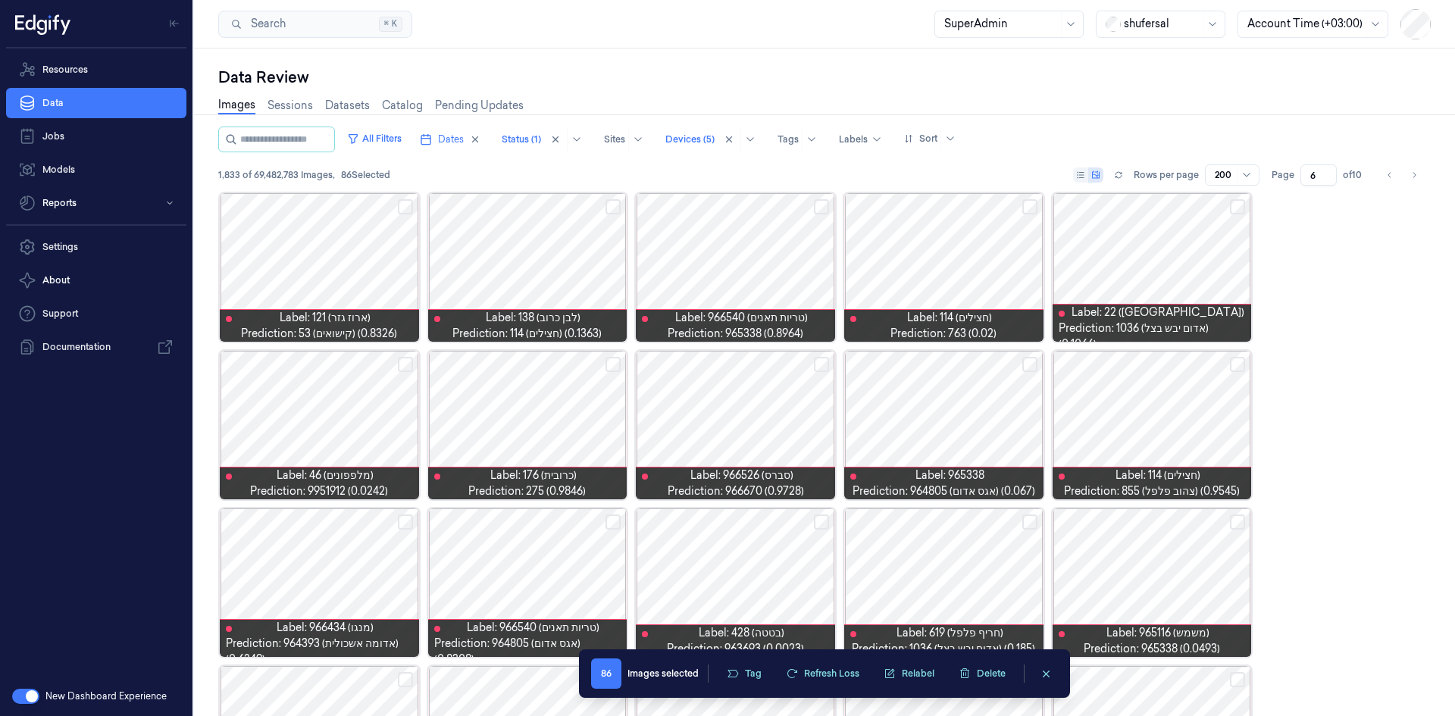
click at [632, 23] on div "Search Search... ⌘ K SuperAdmin shufersal Account Time (+03:00)" at bounding box center [824, 24] width 1261 height 49
